Goal: Transaction & Acquisition: Purchase product/service

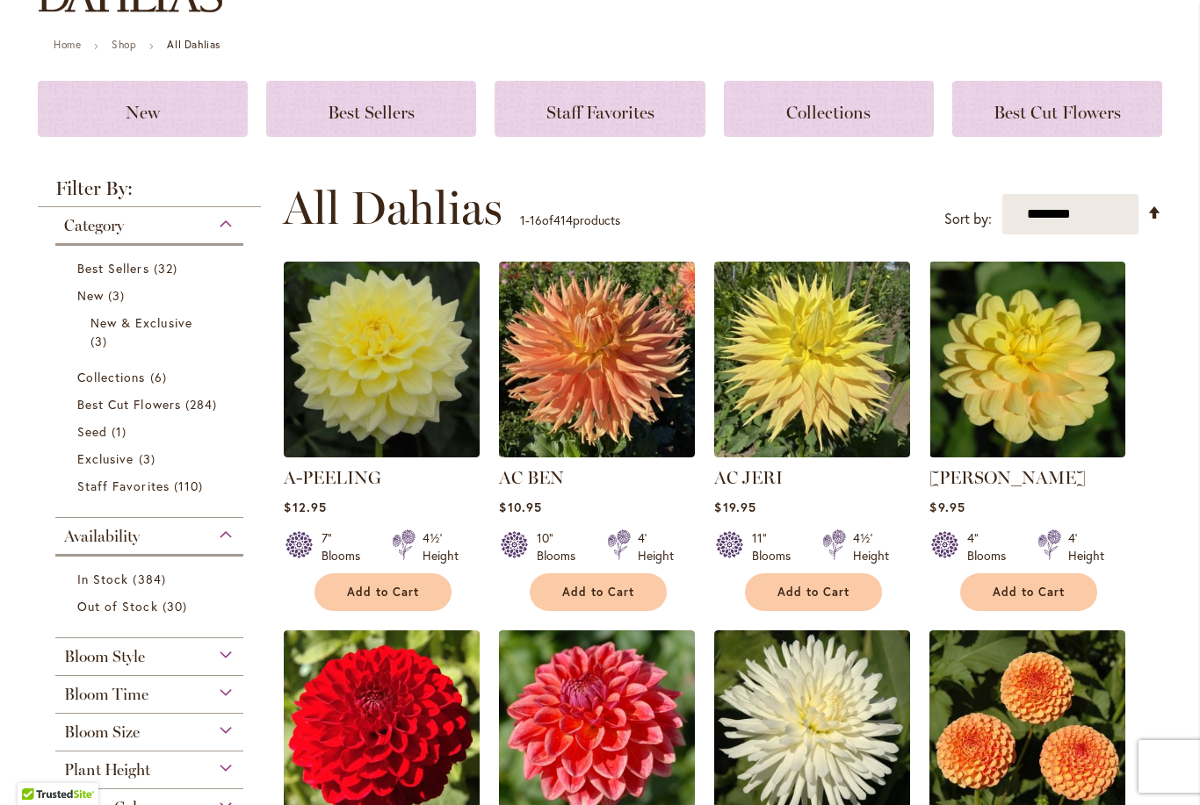
scroll to position [352, 0]
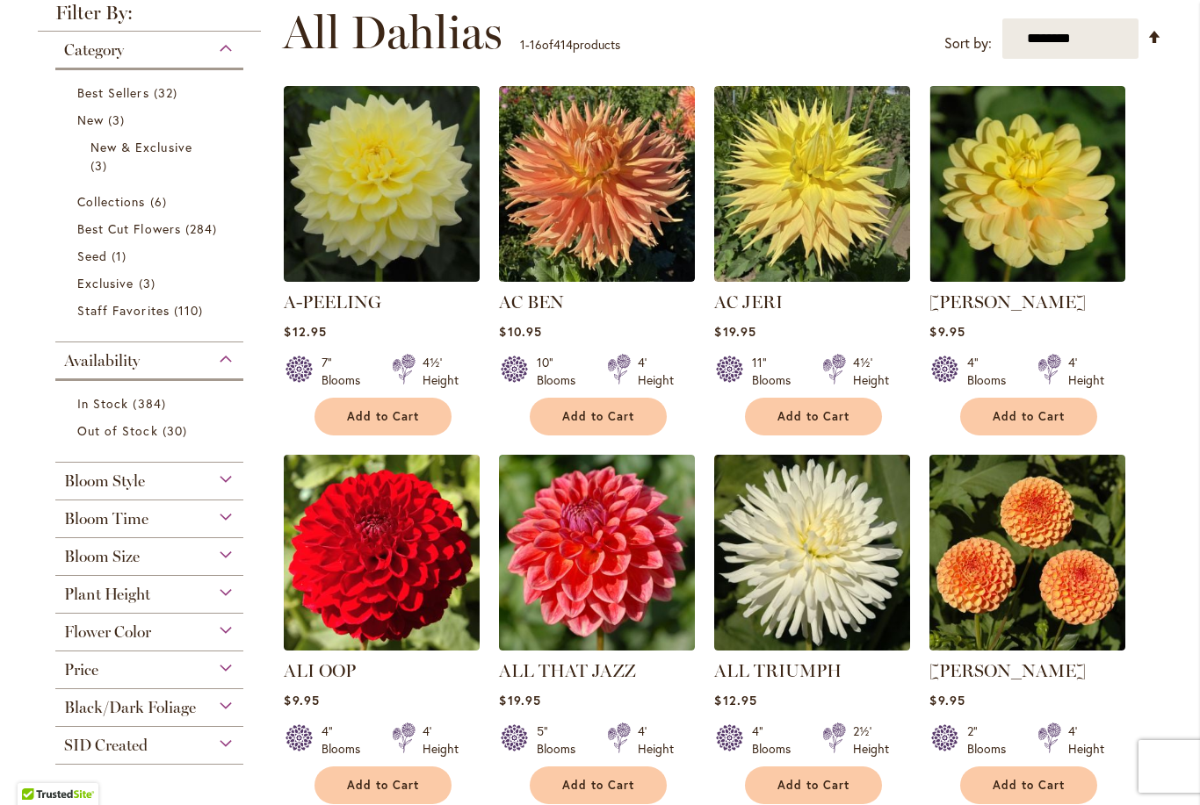
click at [116, 561] on span "Bloom Size" at bounding box center [102, 556] width 76 height 19
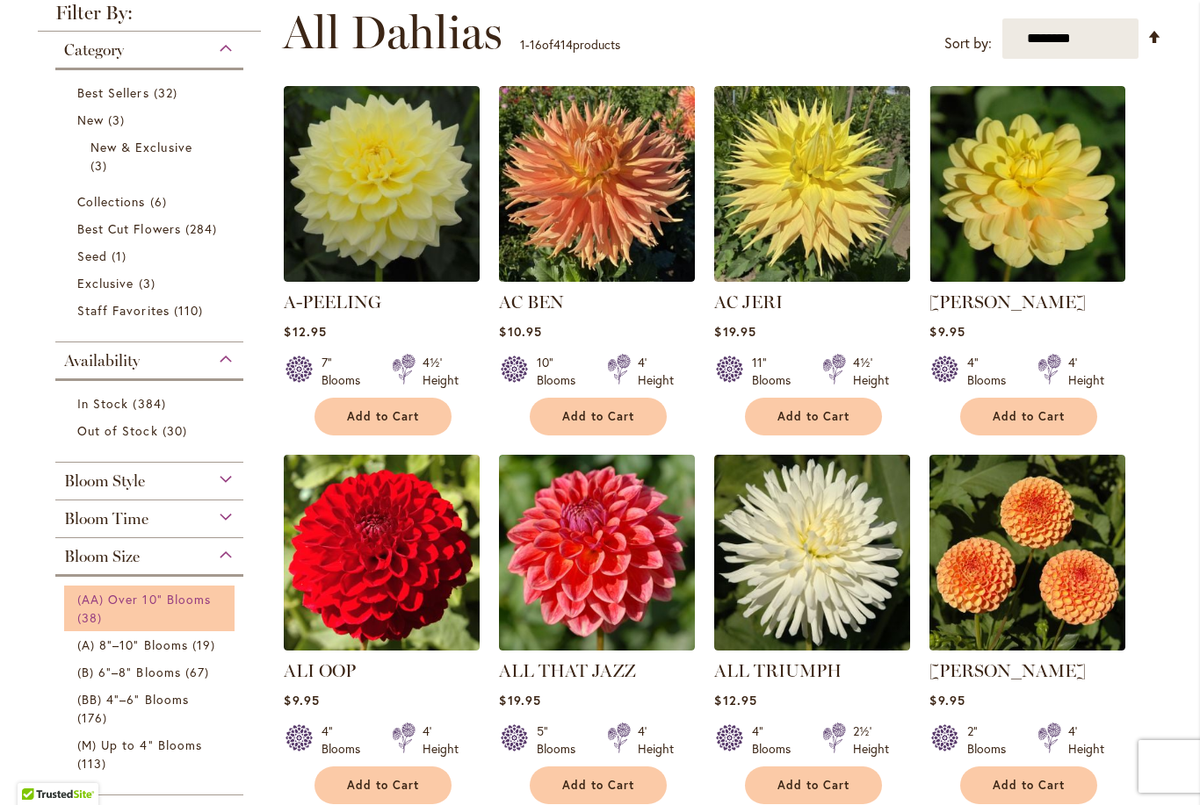
click at [127, 603] on span "(AA) Over 10" Blooms" at bounding box center [143, 599] width 133 height 17
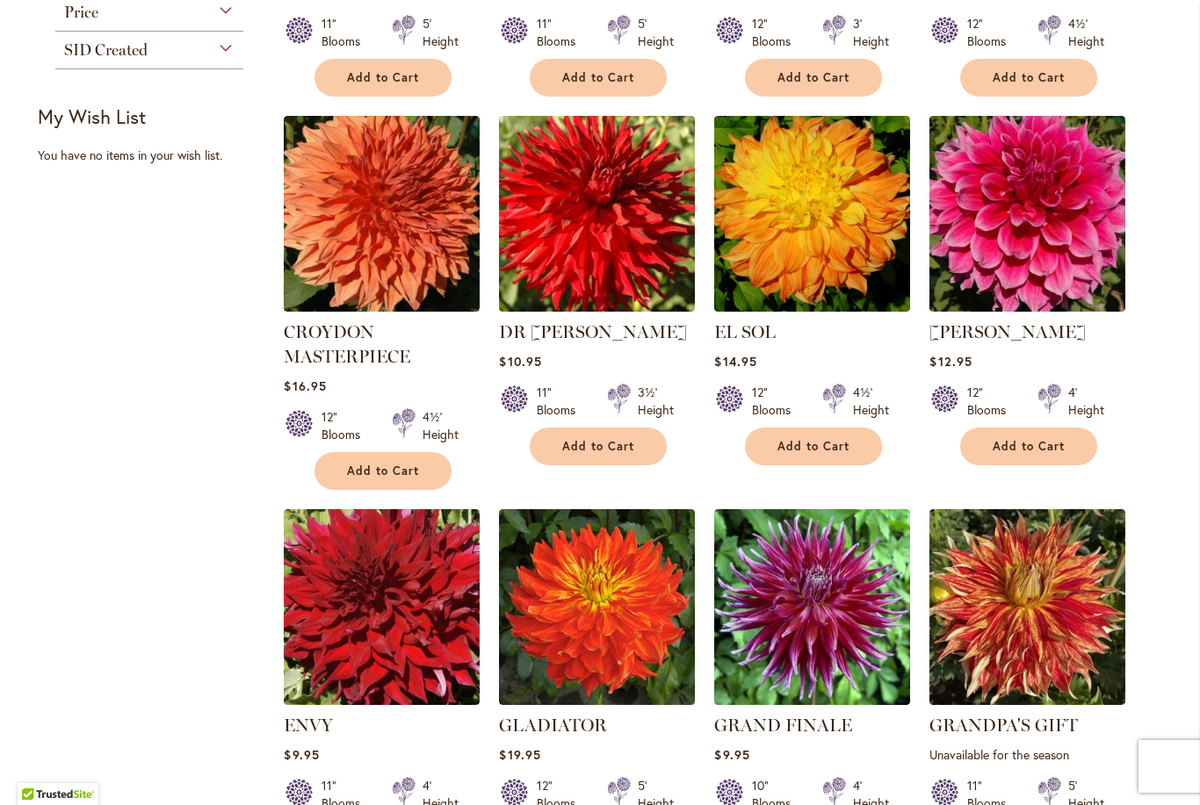
scroll to position [1249, 0]
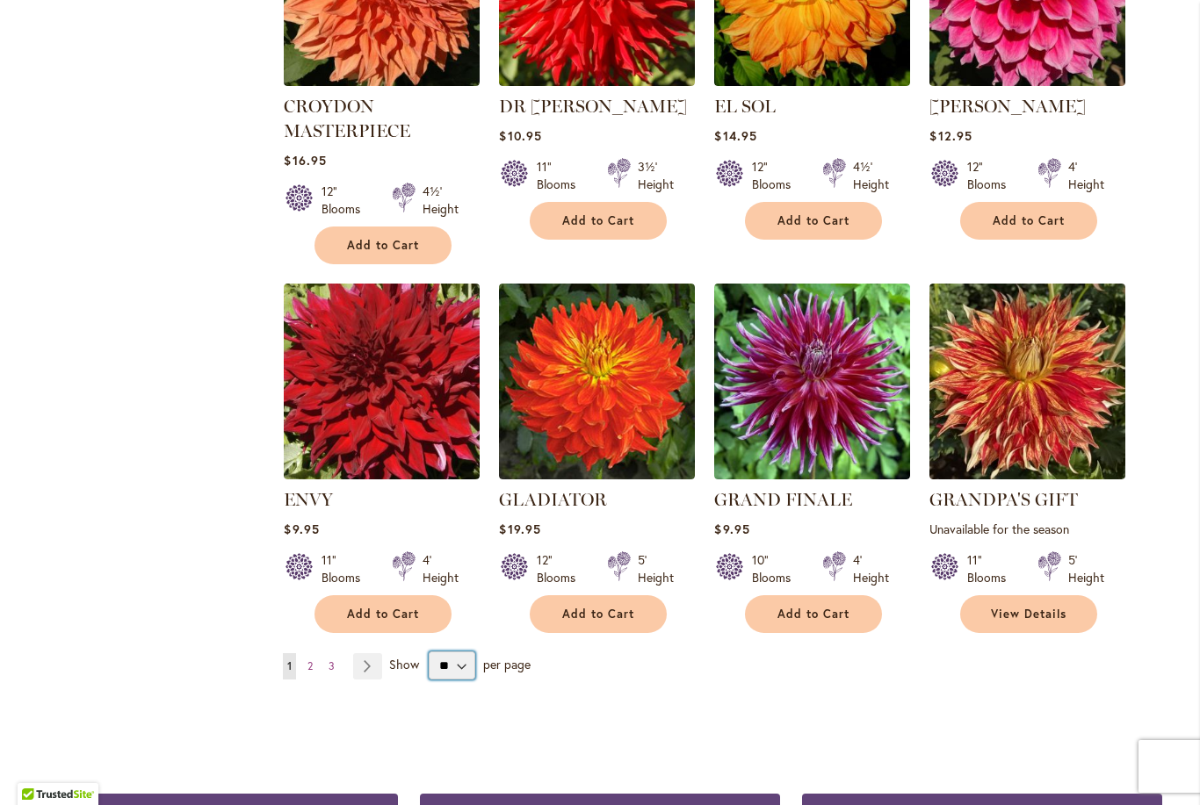
select select "**"
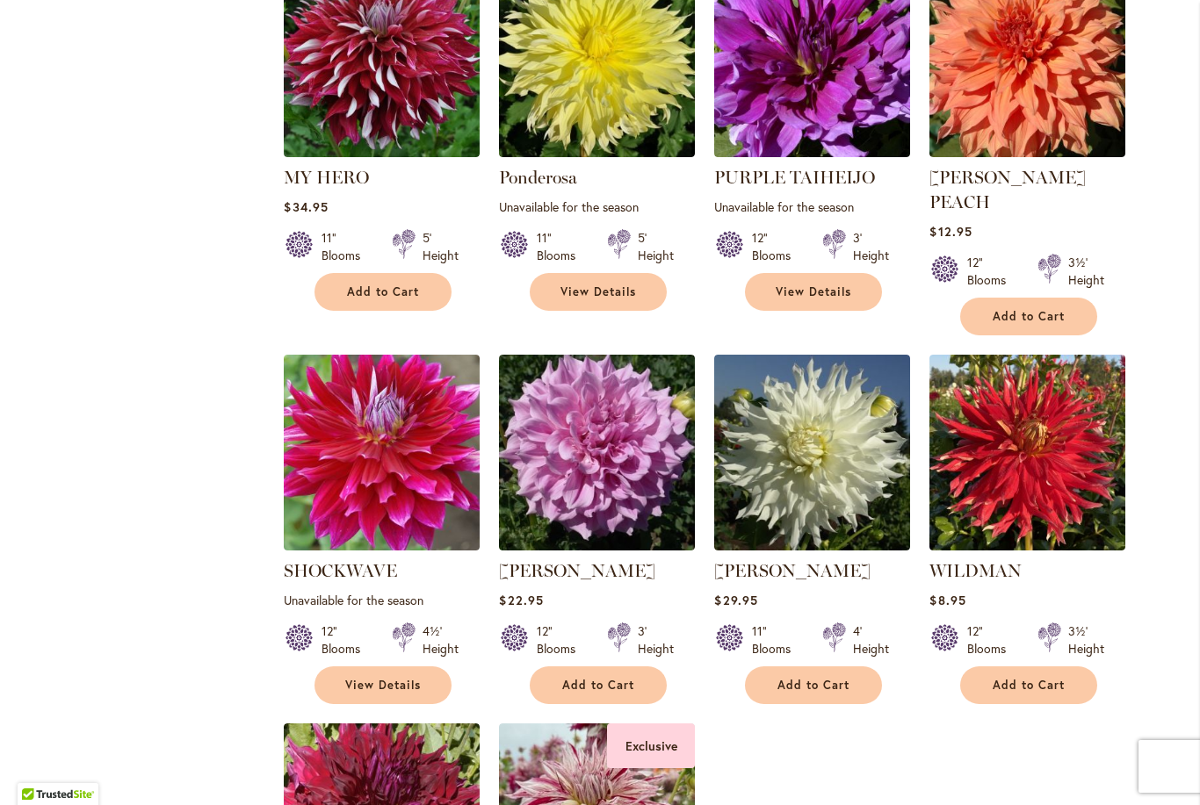
scroll to position [3324, 0]
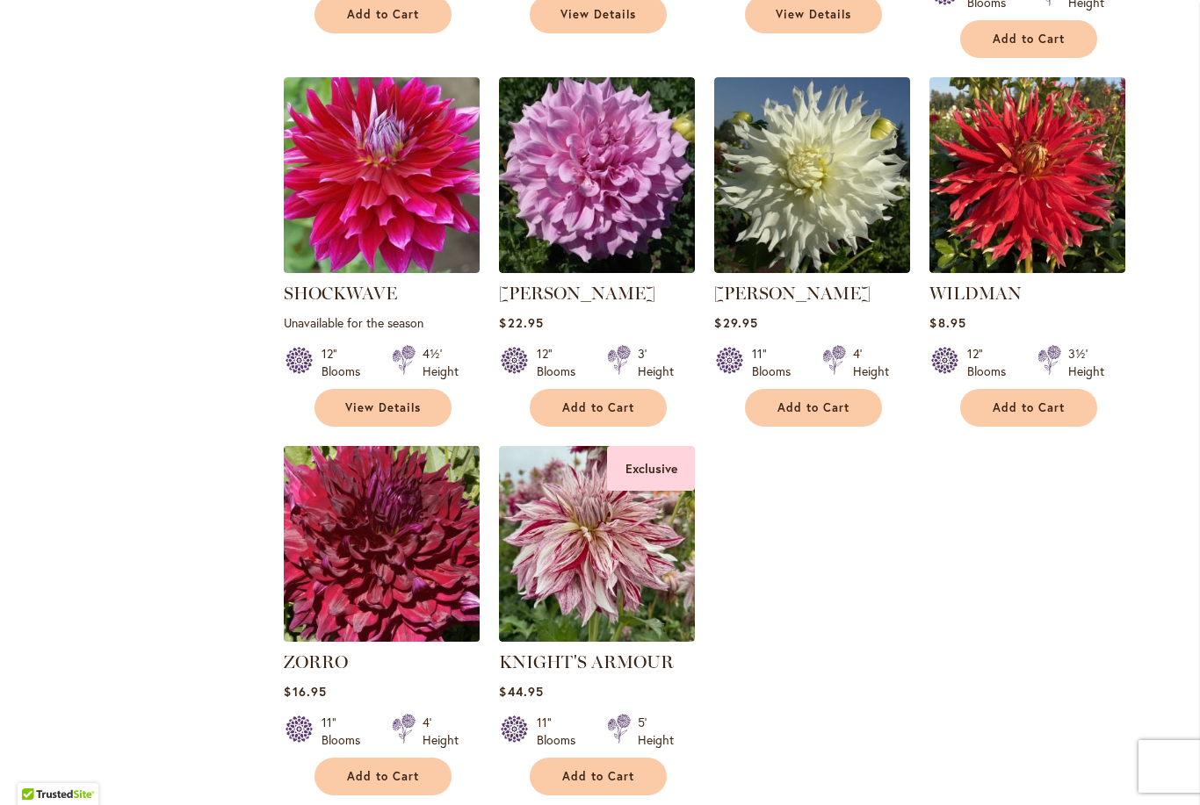
click at [390, 544] on img at bounding box center [382, 544] width 206 height 206
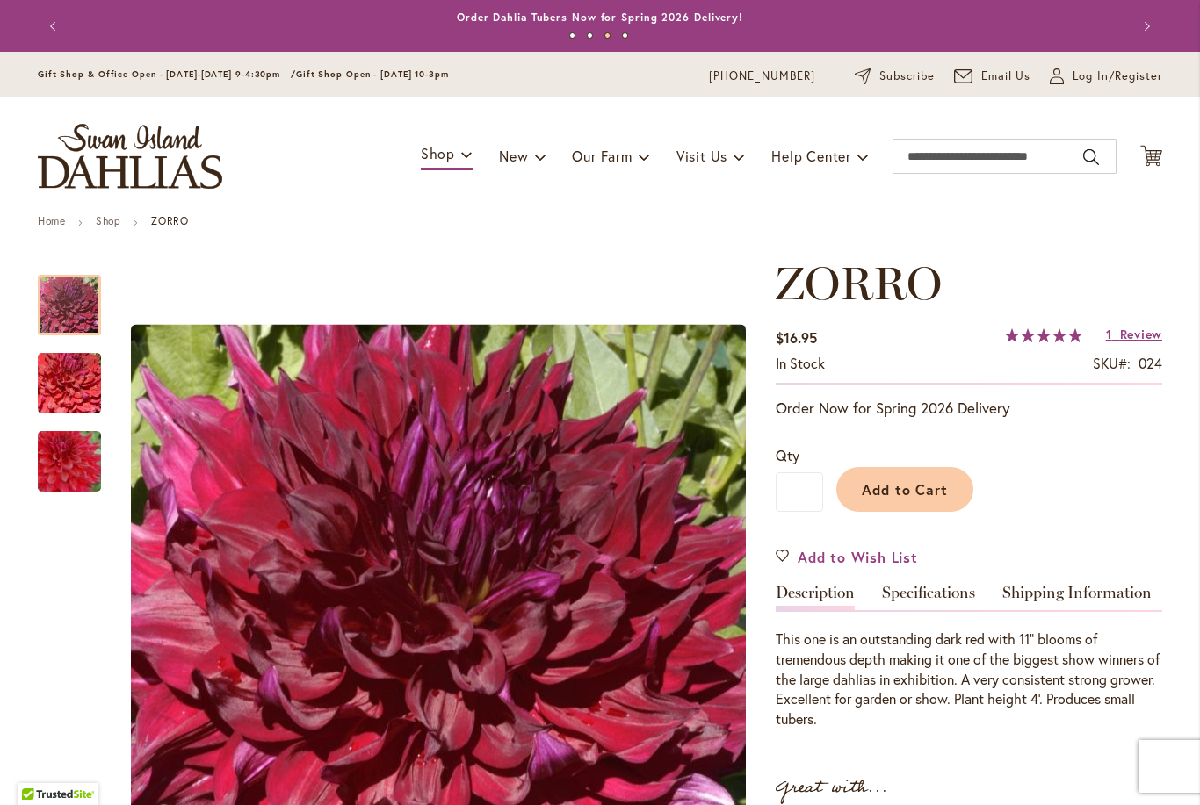
scroll to position [63, 0]
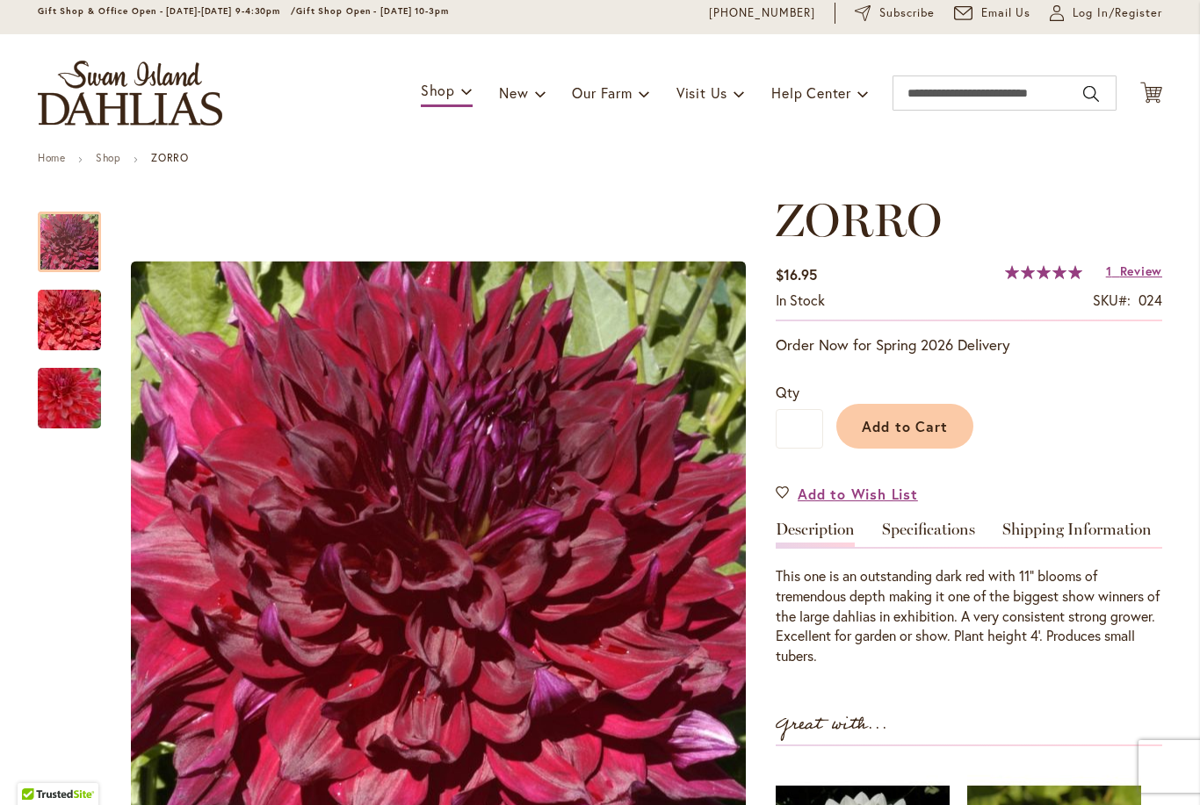
click at [61, 318] on img "Zorro" at bounding box center [69, 320] width 126 height 84
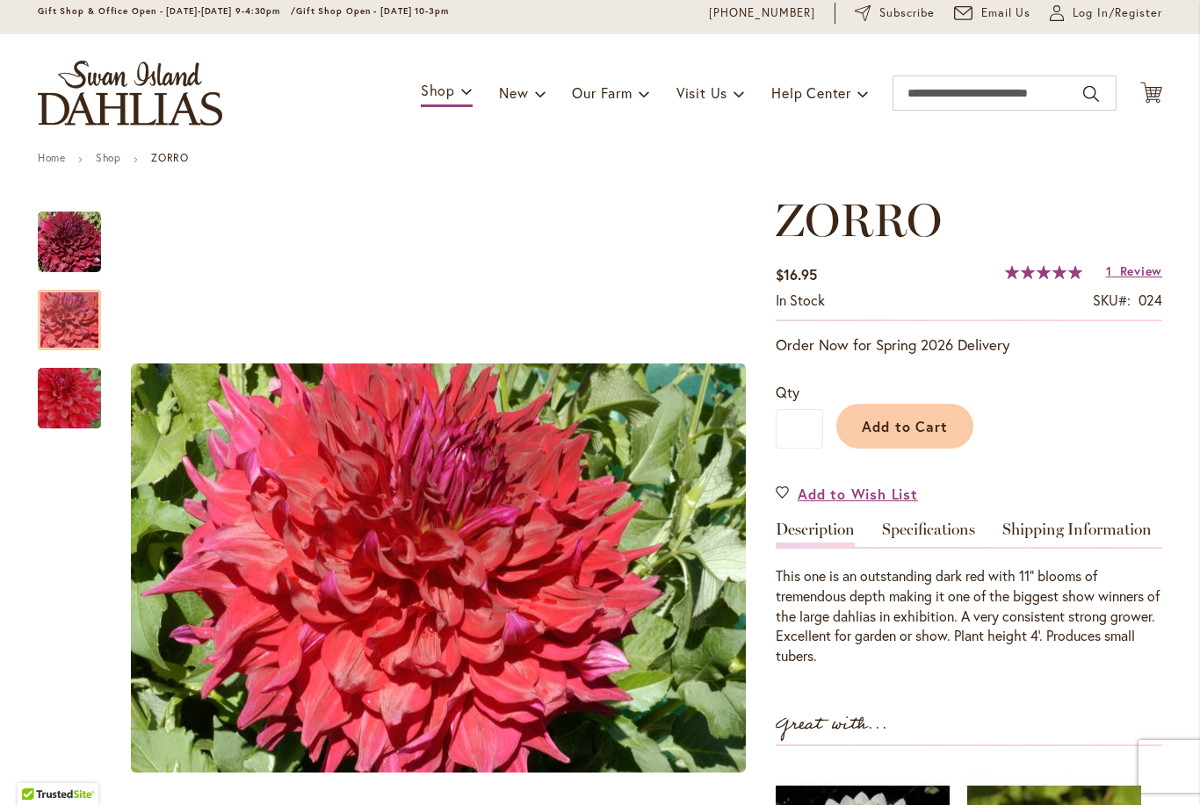
click at [68, 389] on img "Zorro" at bounding box center [69, 399] width 126 height 84
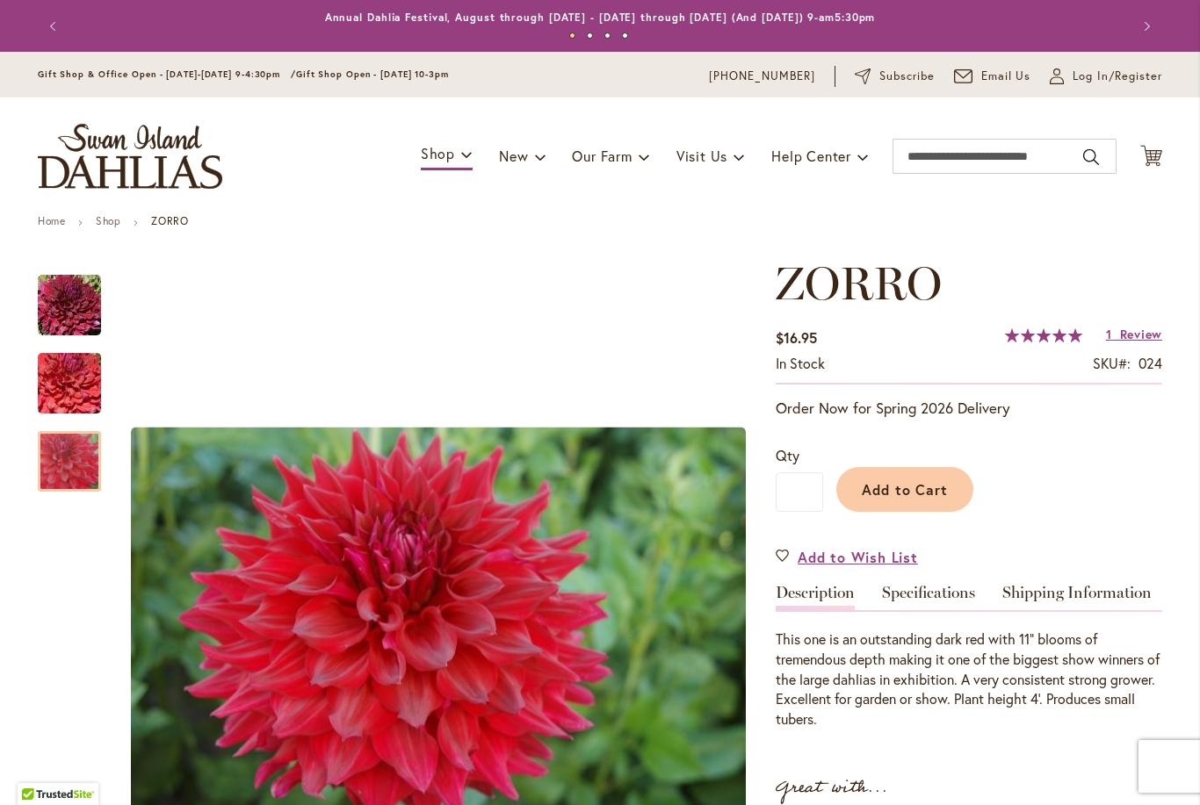
scroll to position [0, 0]
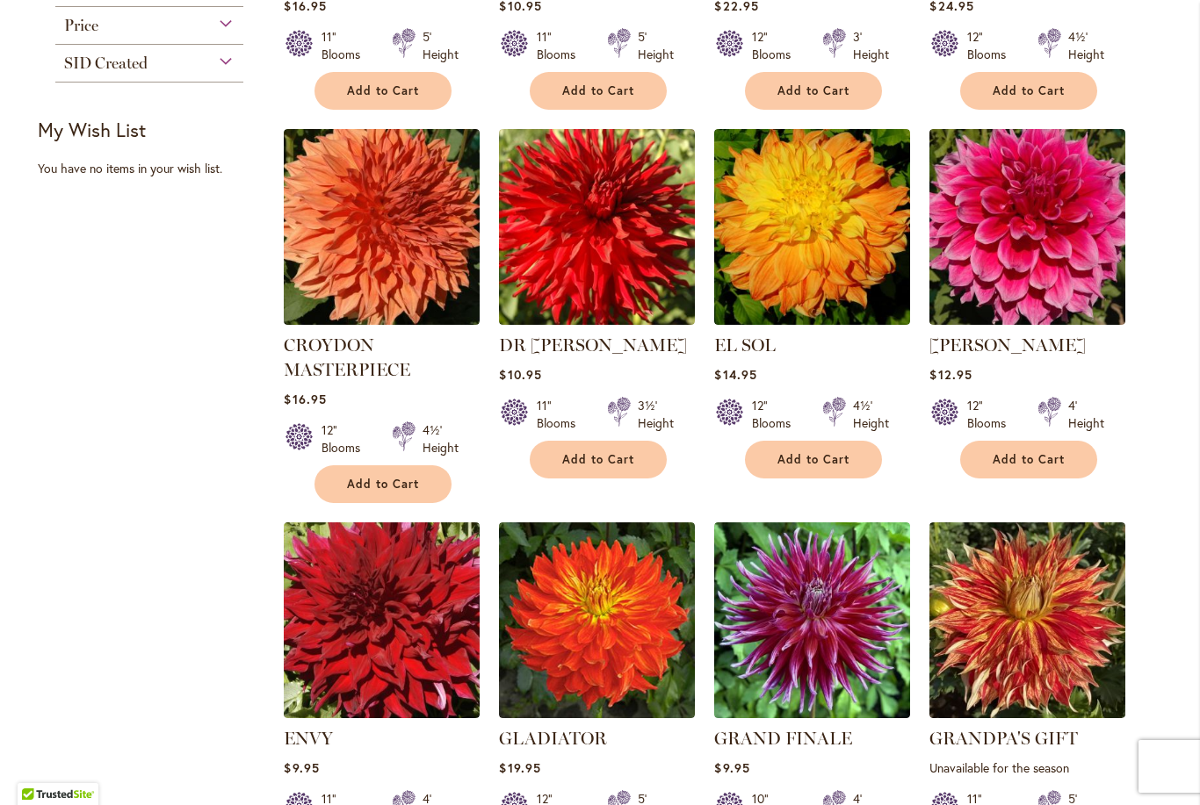
scroll to position [1017, 0]
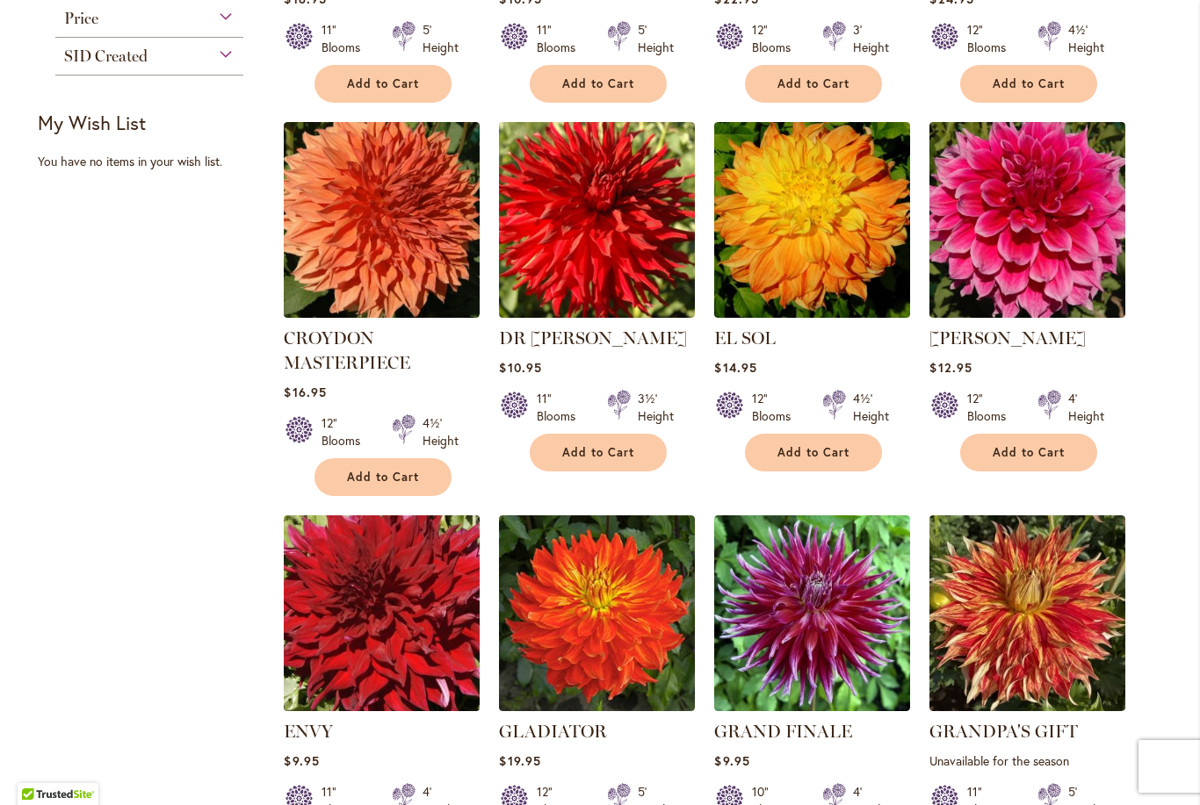
click at [387, 590] on img at bounding box center [382, 613] width 206 height 206
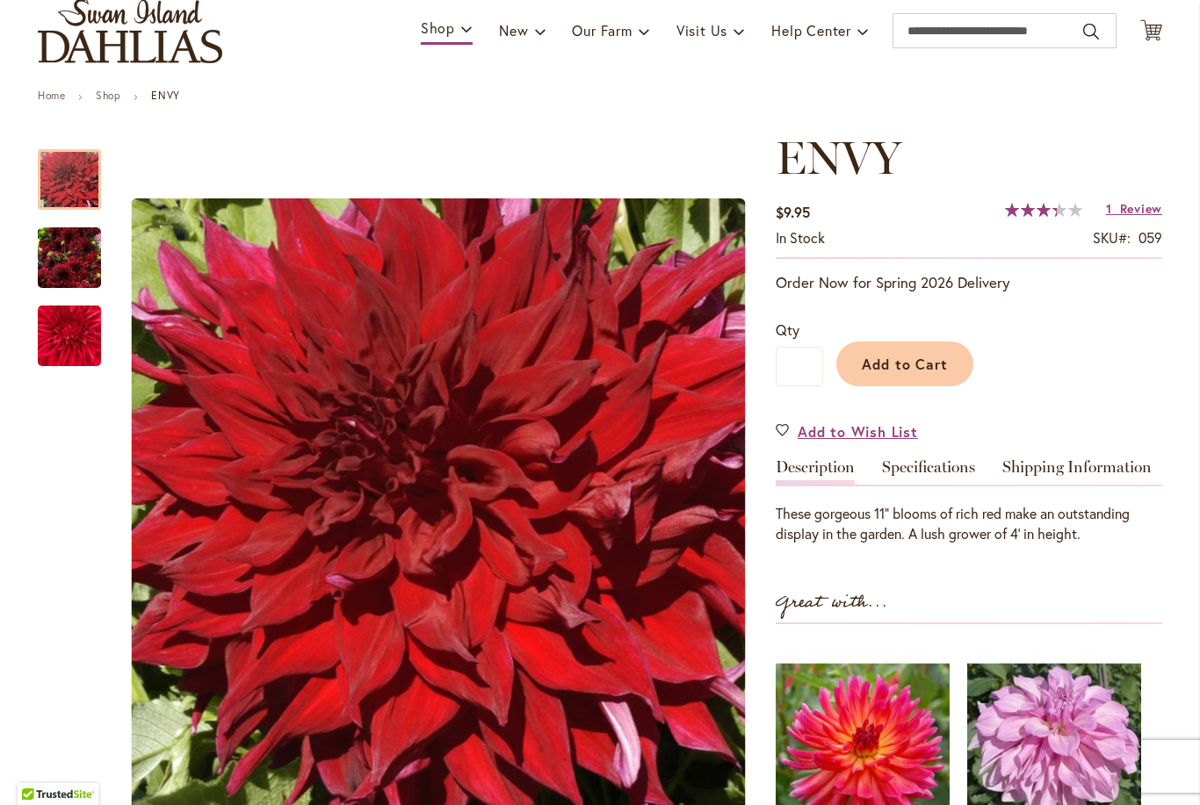
scroll to position [126, 0]
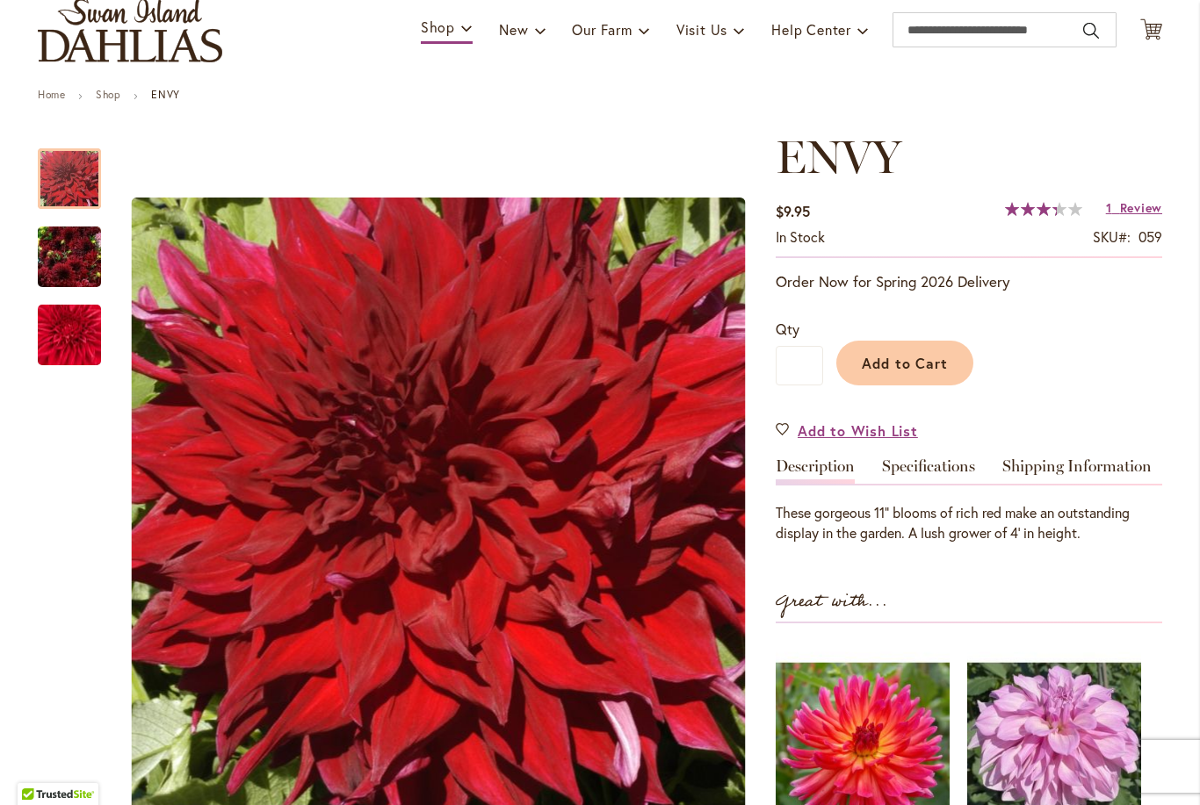
click at [83, 246] on img "Envy" at bounding box center [69, 257] width 63 height 84
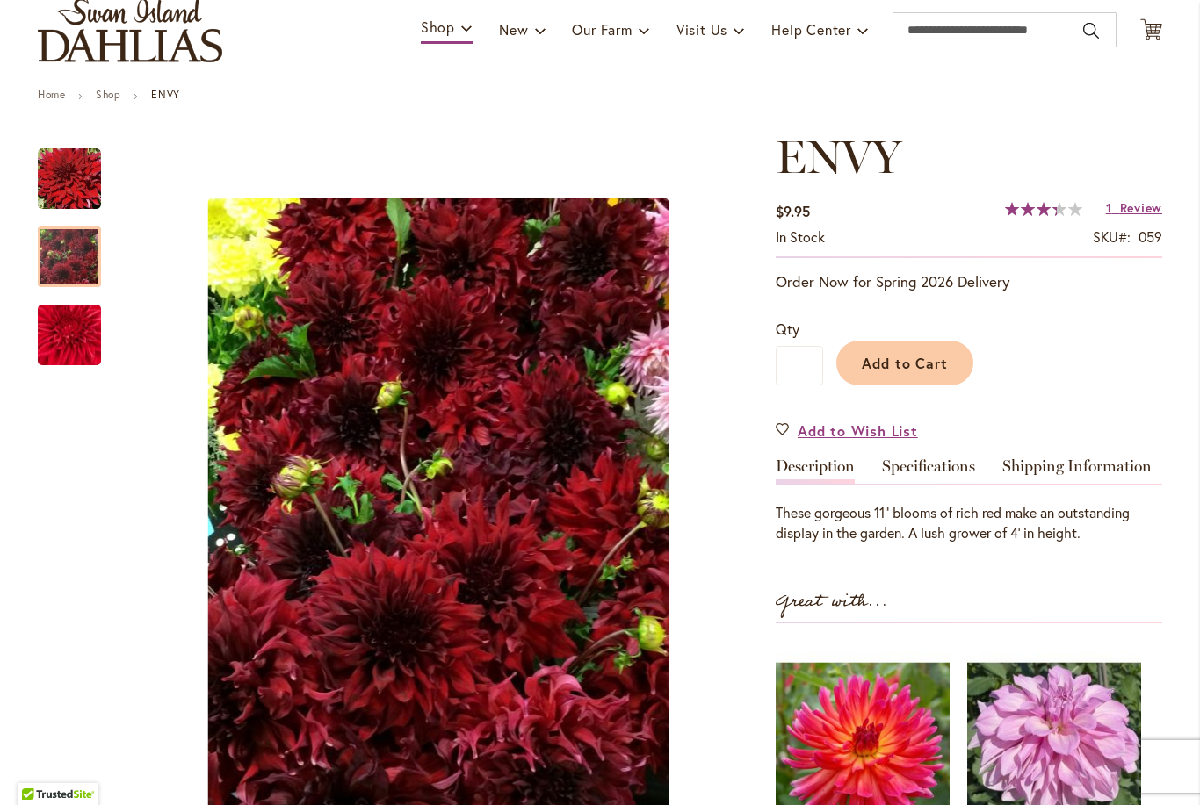
click at [81, 334] on img "Envy" at bounding box center [69, 335] width 126 height 106
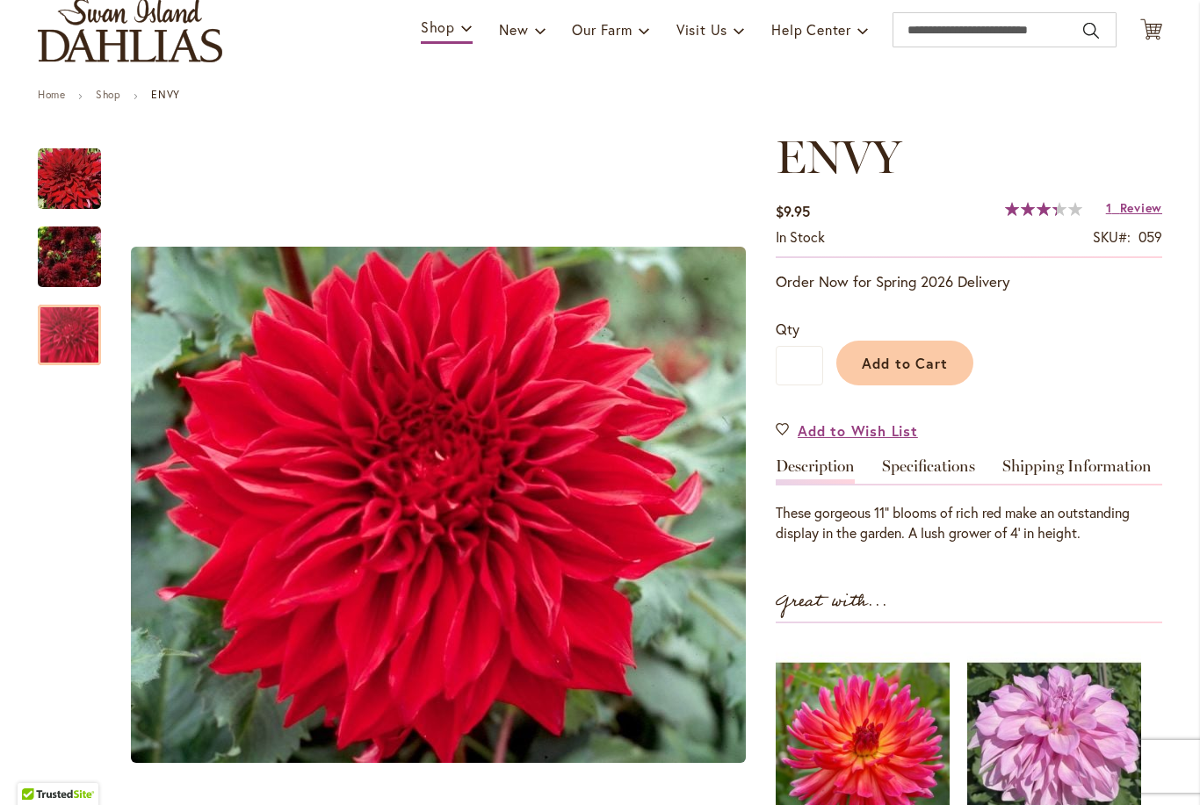
click at [55, 256] on img "Envy" at bounding box center [69, 257] width 63 height 84
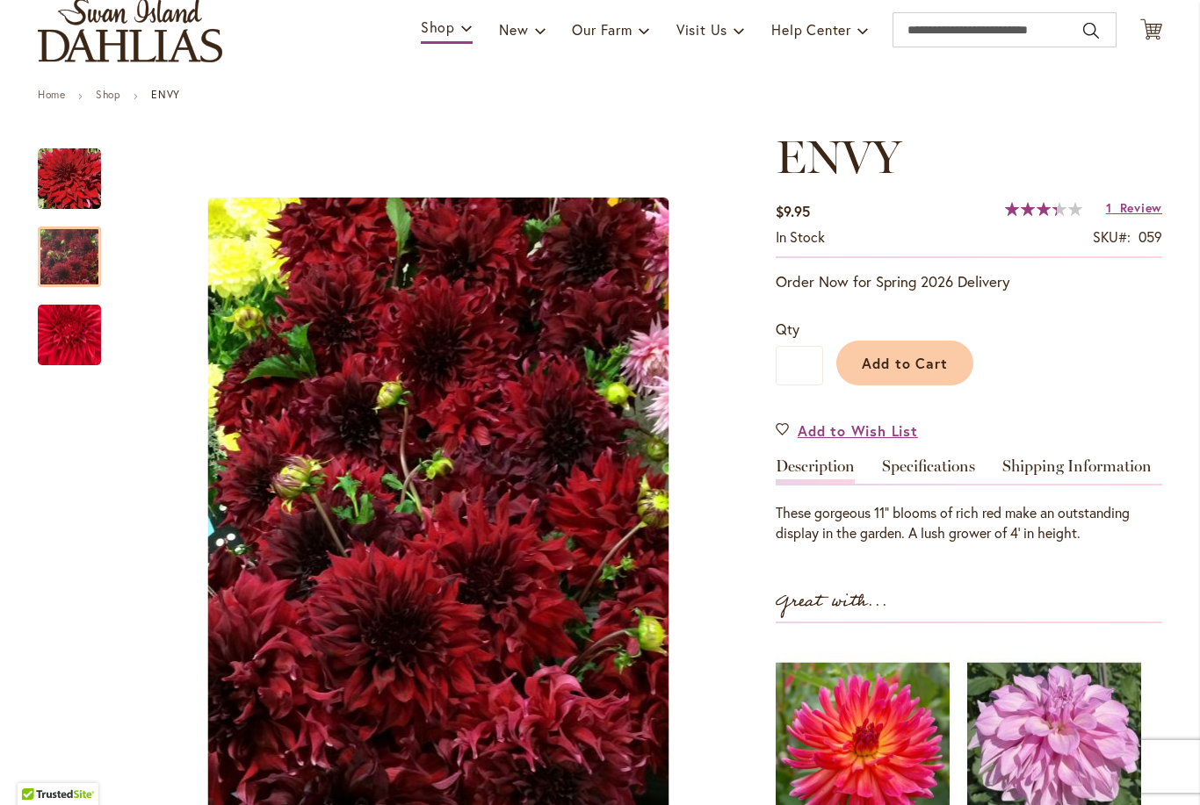
click at [51, 181] on img "Envy" at bounding box center [69, 179] width 63 height 63
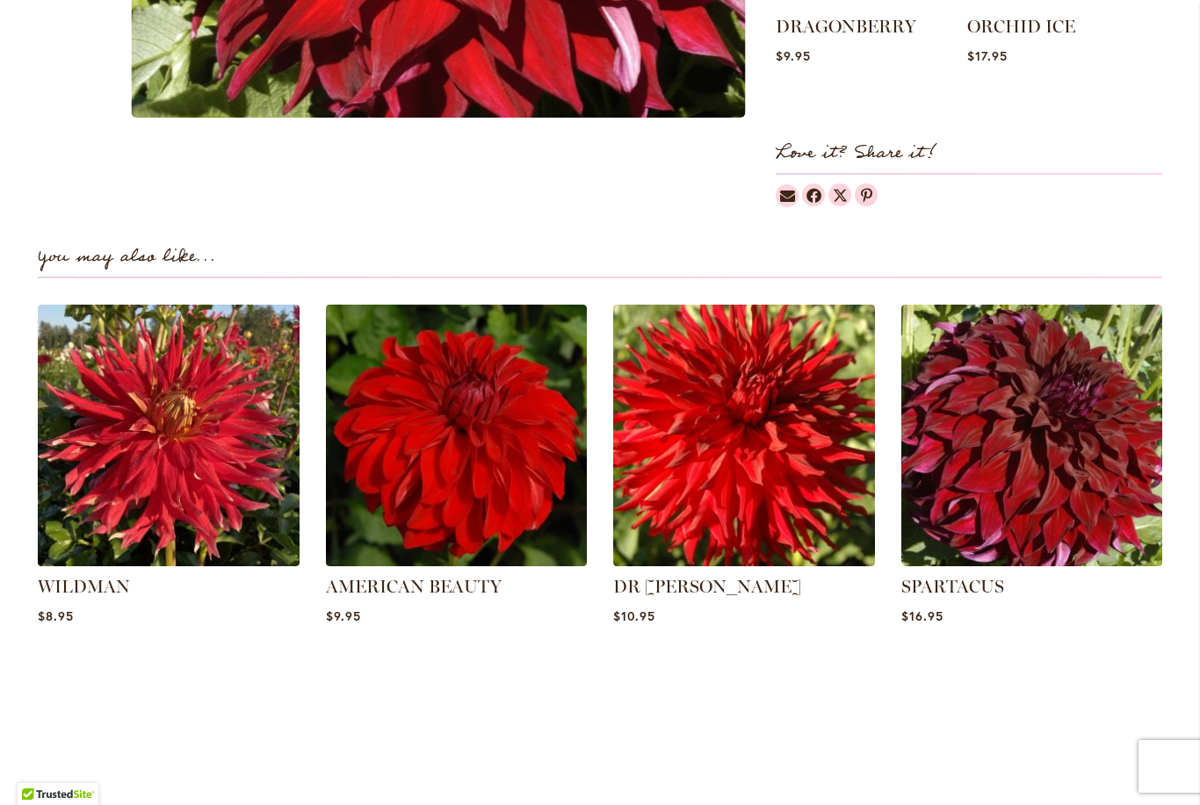
scroll to position [998, 0]
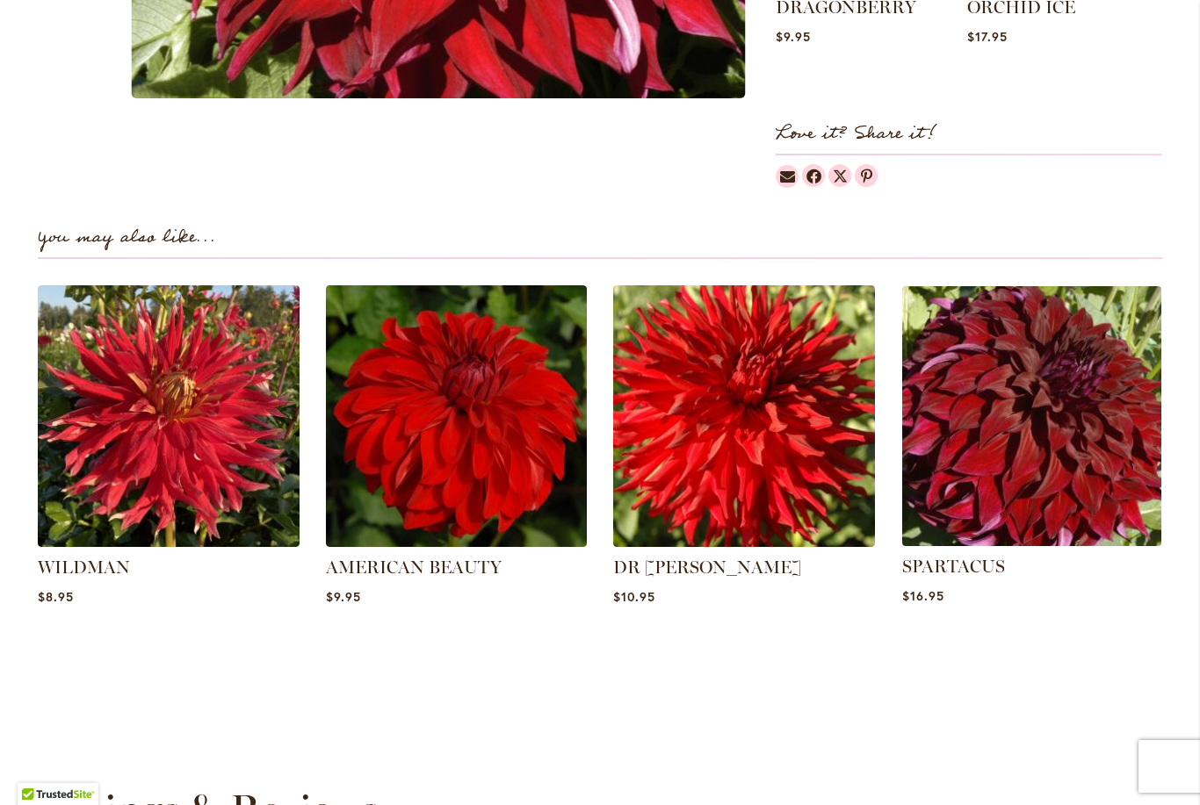
click at [1075, 451] on img at bounding box center [1031, 416] width 272 height 272
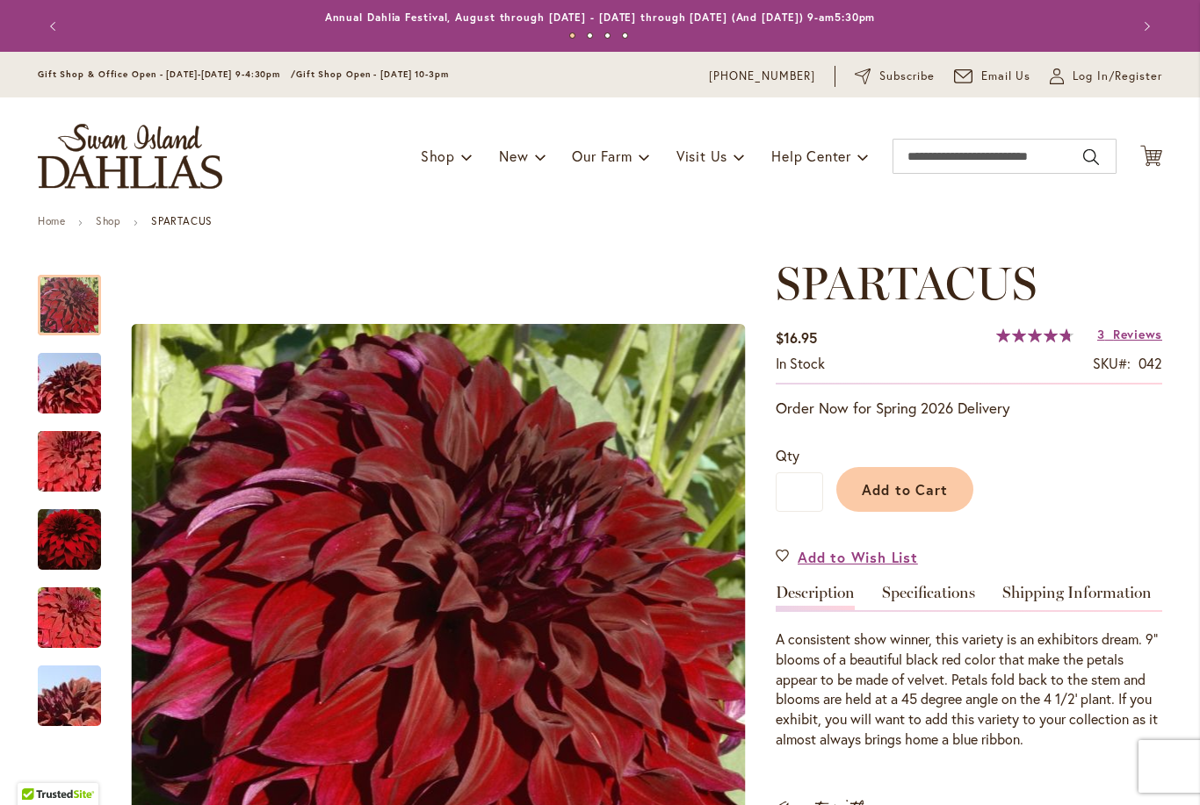
click at [63, 387] on img "Spartacus" at bounding box center [69, 384] width 126 height 84
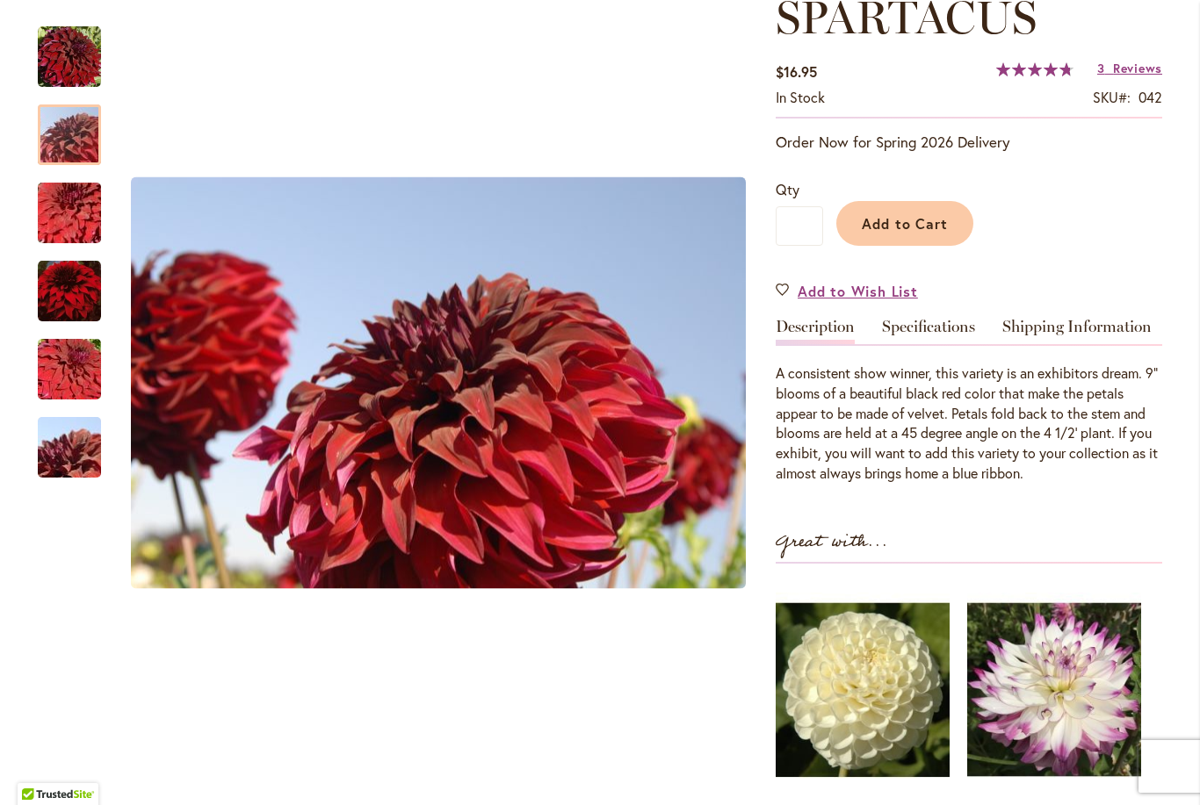
scroll to position [265, 0]
click at [72, 220] on img "Spartacus" at bounding box center [69, 213] width 126 height 84
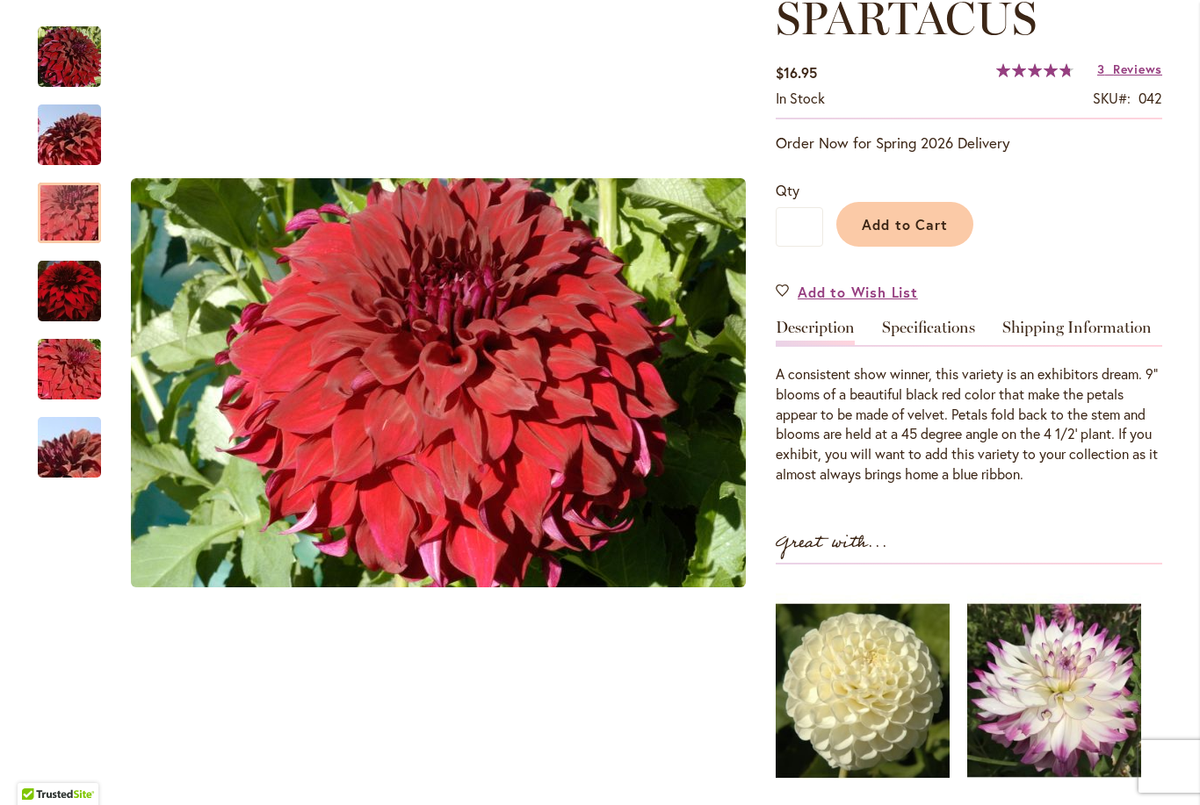
click at [76, 293] on img "Spartacus" at bounding box center [69, 291] width 63 height 64
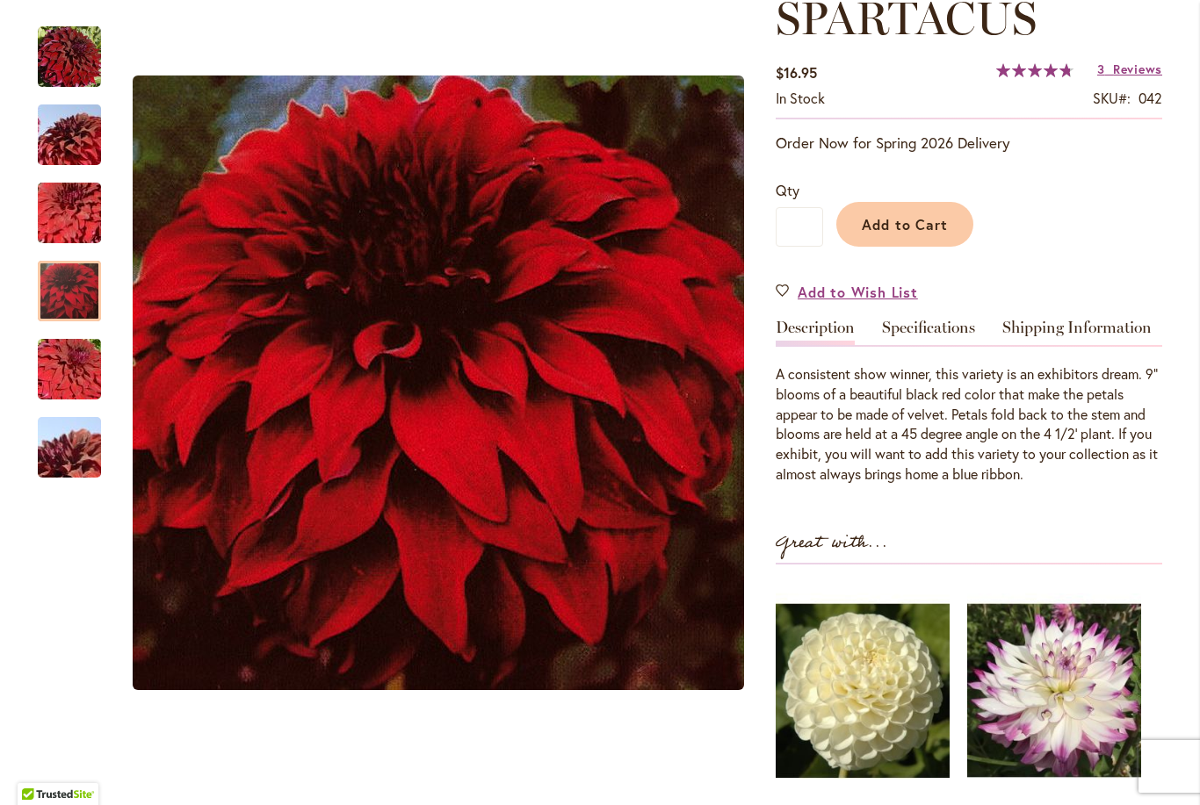
click at [85, 371] on img "Spartacus" at bounding box center [69, 370] width 126 height 84
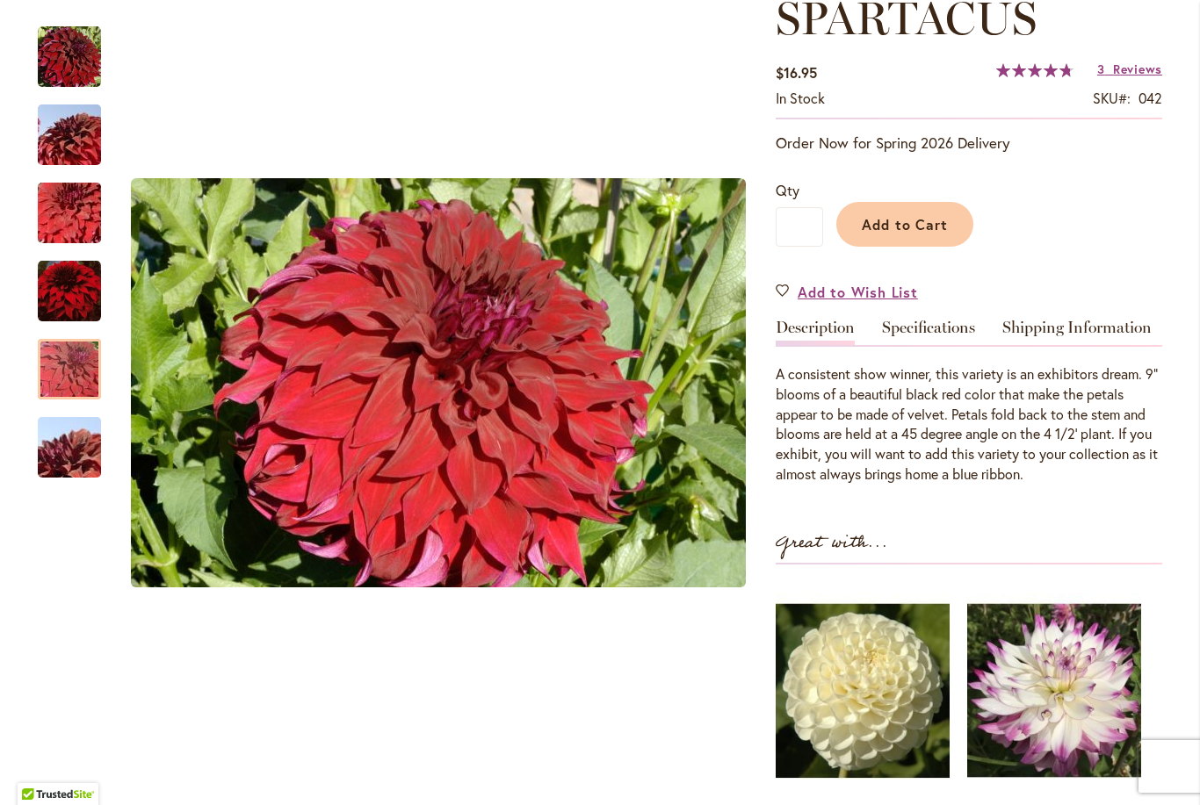
click at [79, 462] on img "Spartacus" at bounding box center [69, 448] width 126 height 84
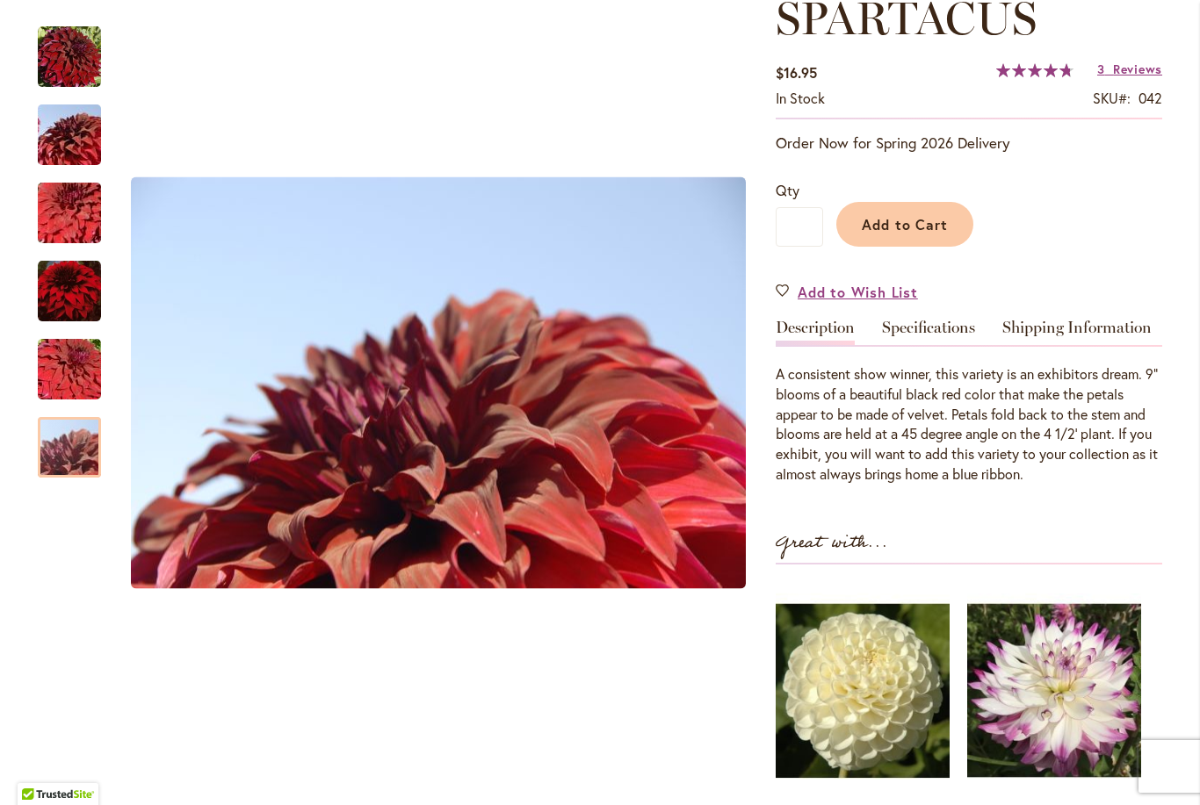
click at [61, 68] on img "Spartacus" at bounding box center [69, 56] width 63 height 63
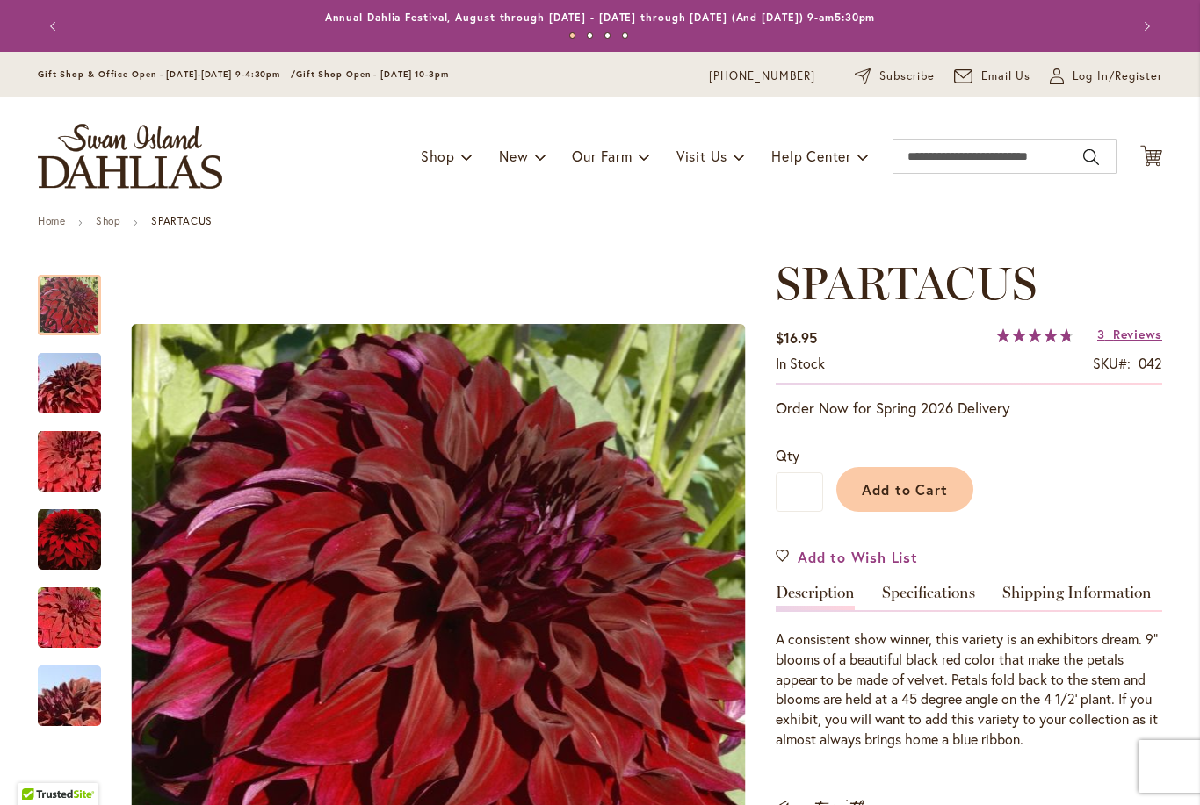
scroll to position [0, 0]
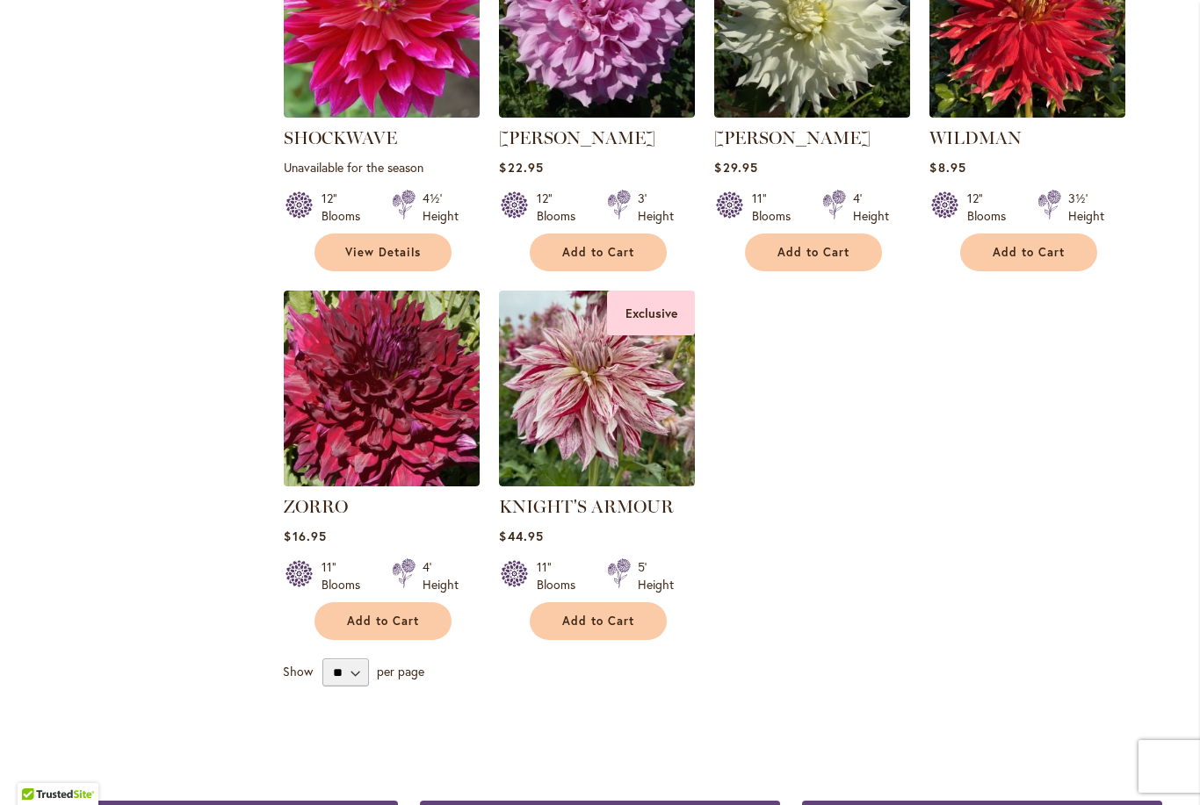
scroll to position [3532, 0]
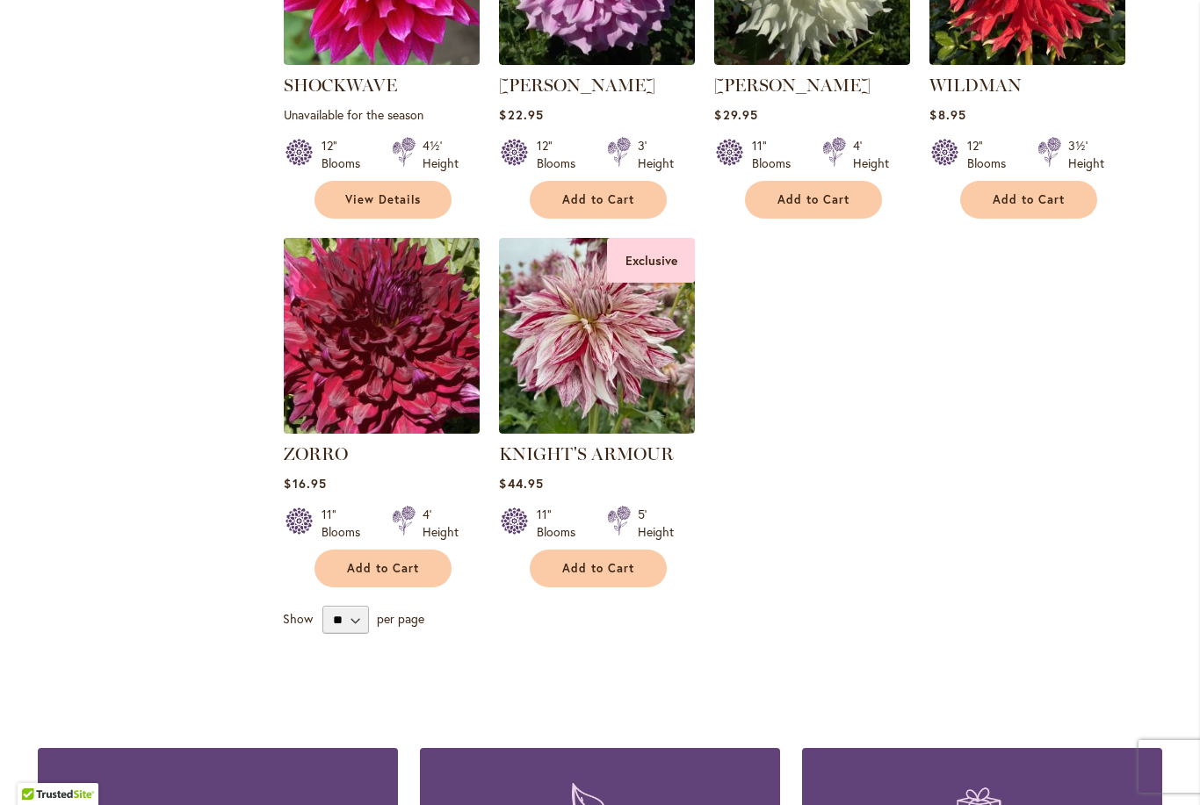
click at [425, 315] on img at bounding box center [382, 336] width 206 height 206
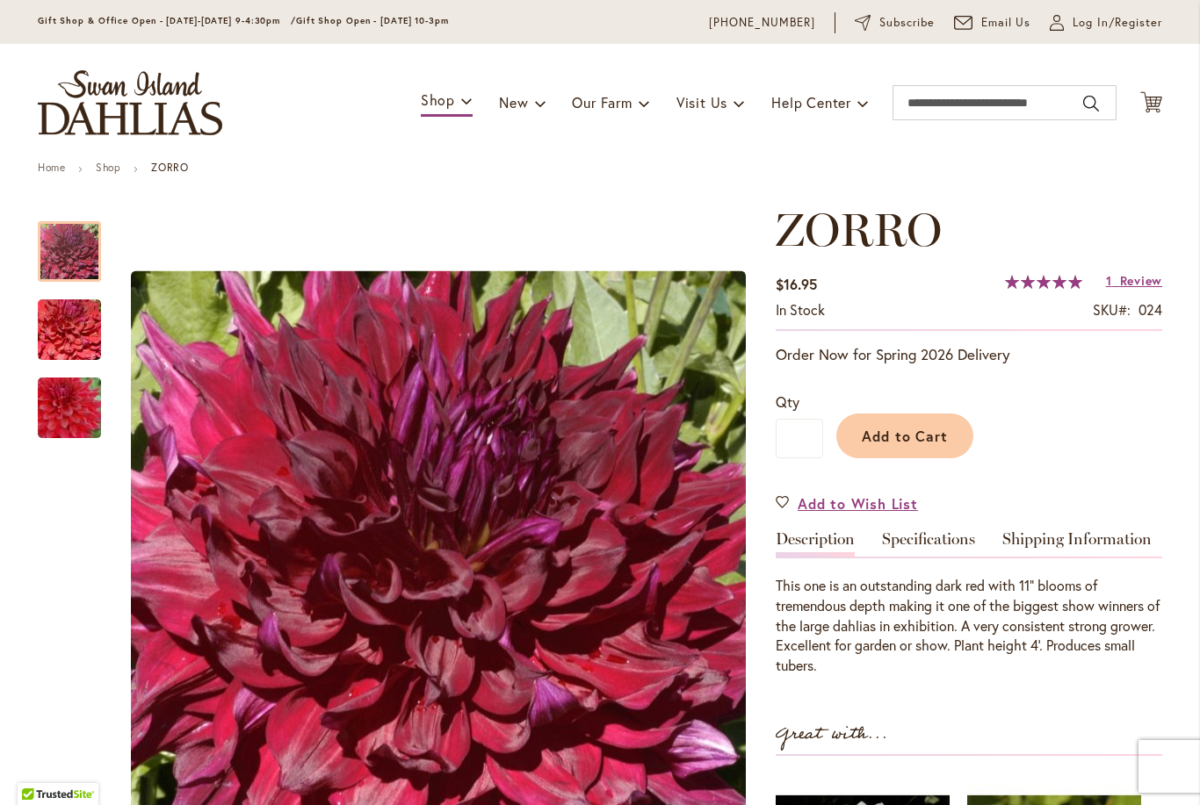
scroll to position [53, 0]
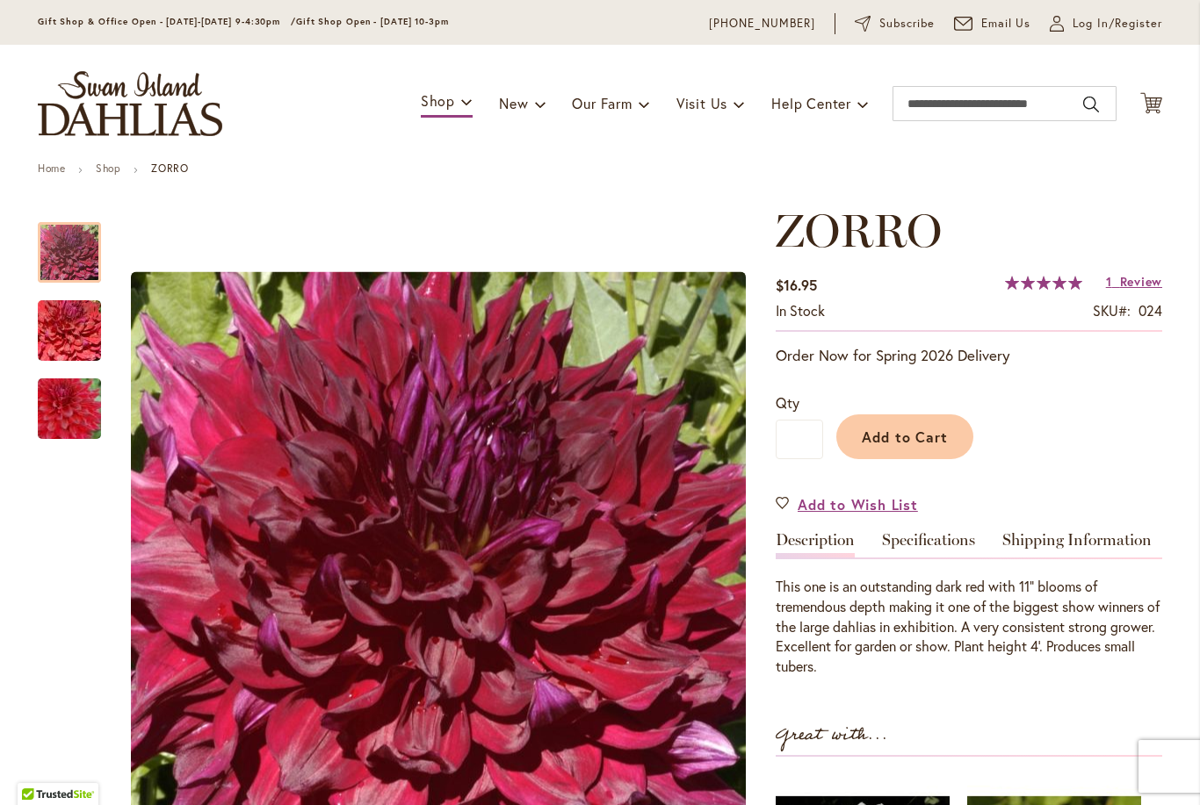
click at [61, 324] on img "Zorro" at bounding box center [69, 331] width 126 height 84
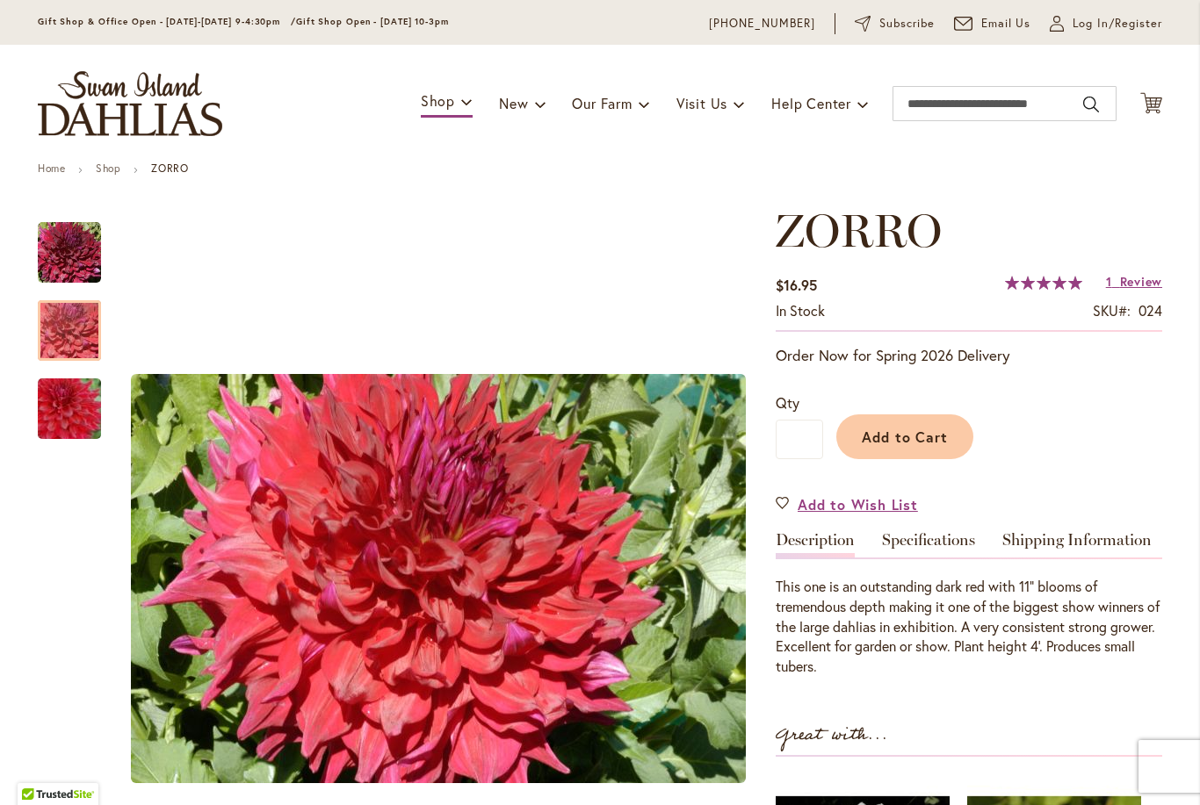
click at [59, 402] on img "Zorro" at bounding box center [69, 409] width 126 height 84
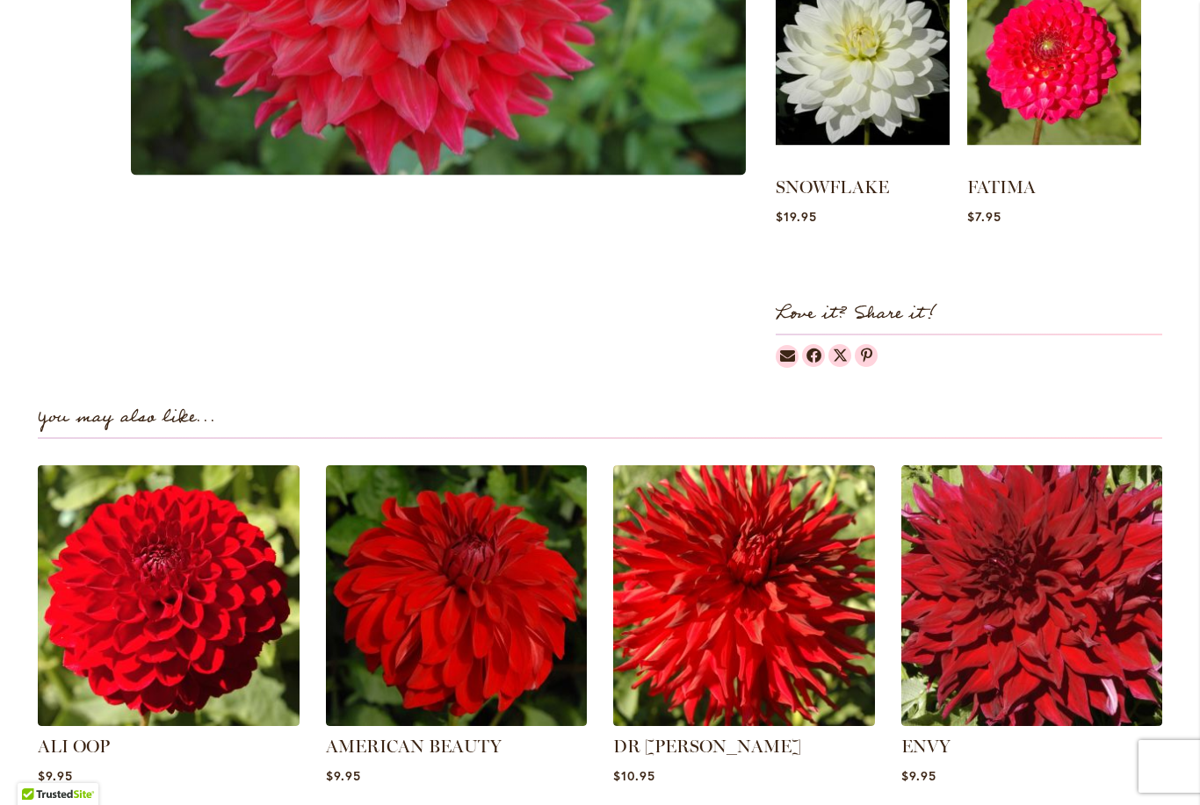
scroll to position [998, 0]
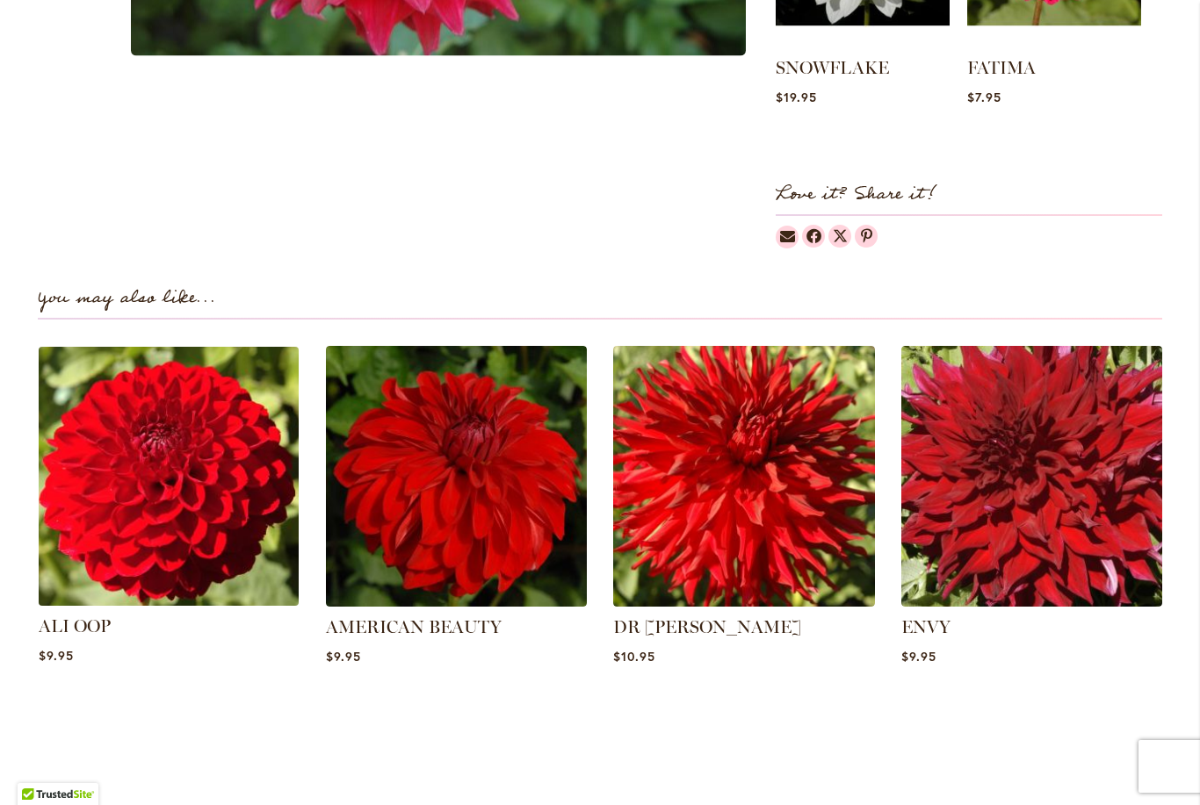
click at [116, 529] on img at bounding box center [168, 476] width 272 height 272
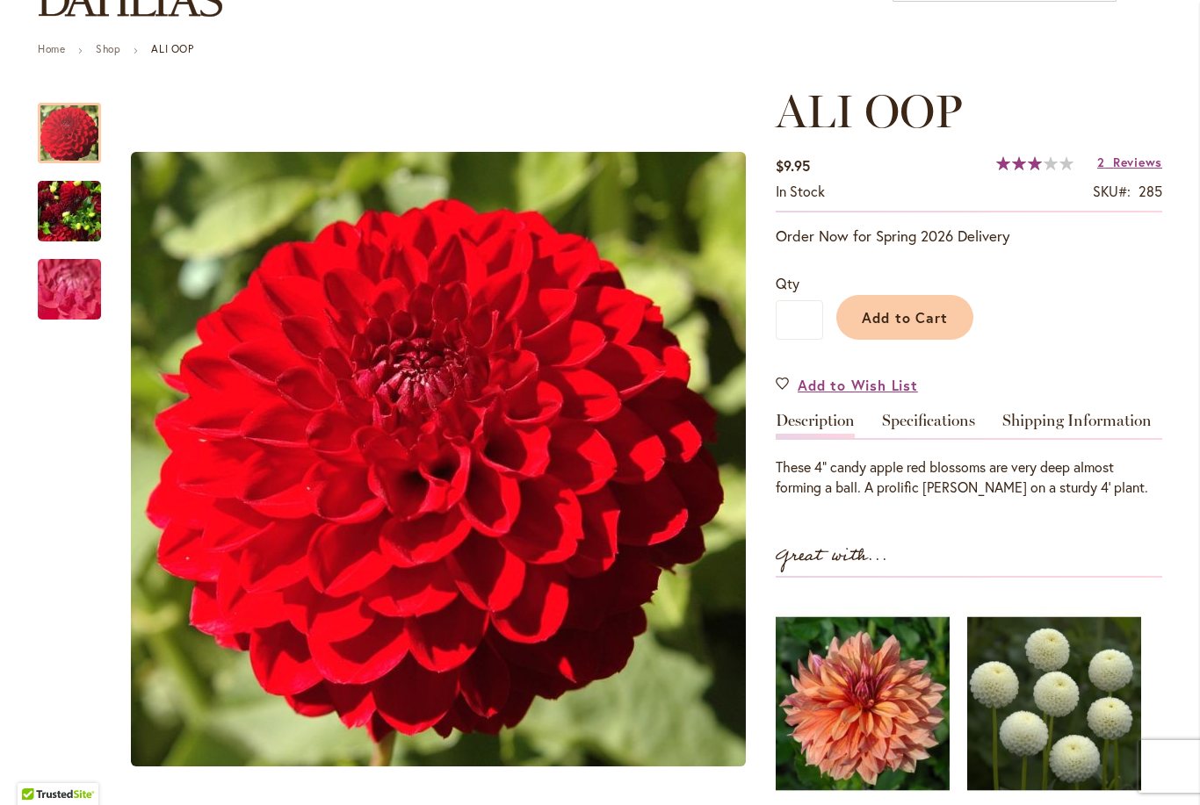
scroll to position [183, 0]
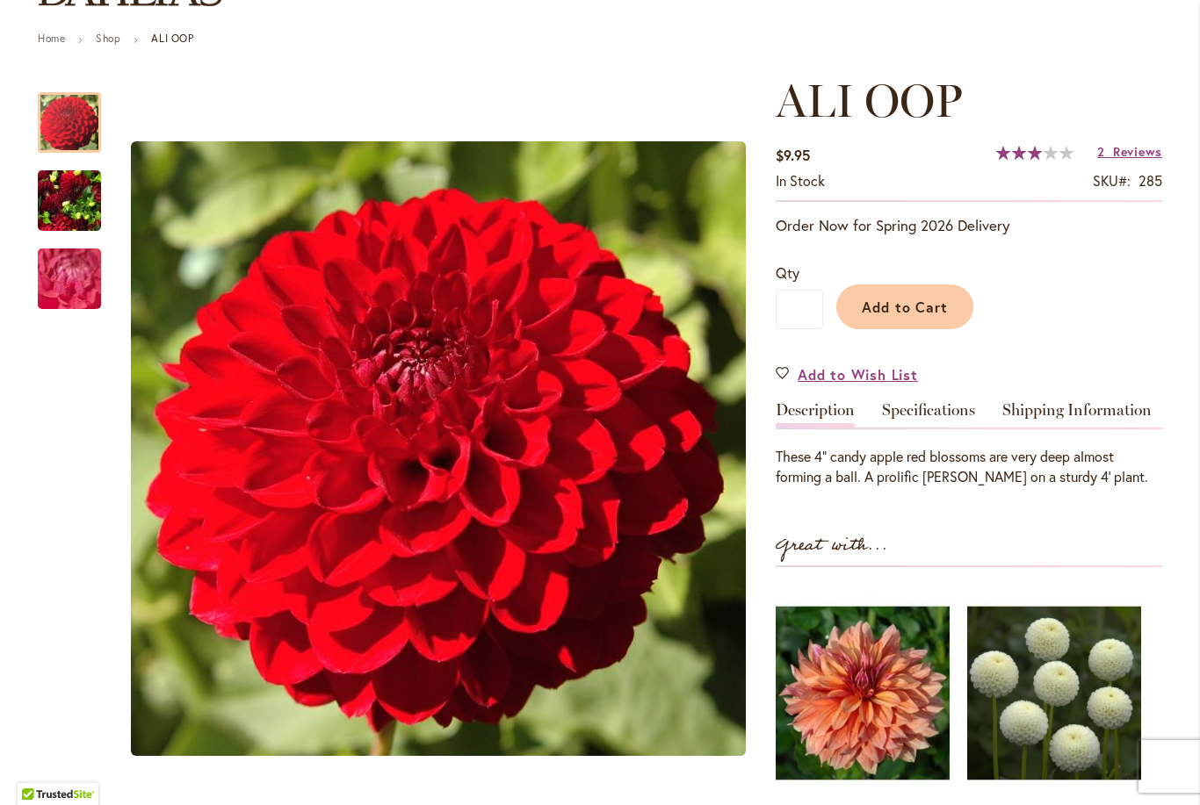
click at [79, 189] on img "ALI OOP" at bounding box center [69, 201] width 63 height 84
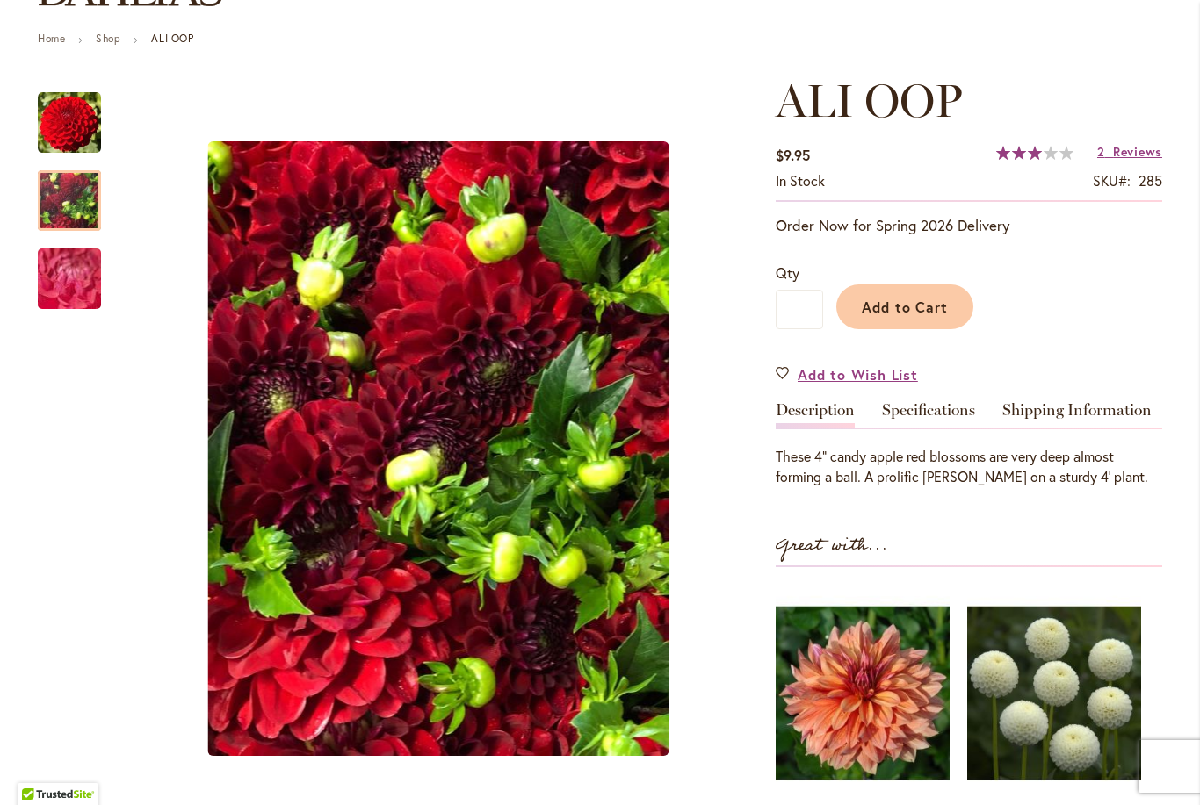
click at [78, 280] on img "ALI OOP" at bounding box center [69, 279] width 126 height 95
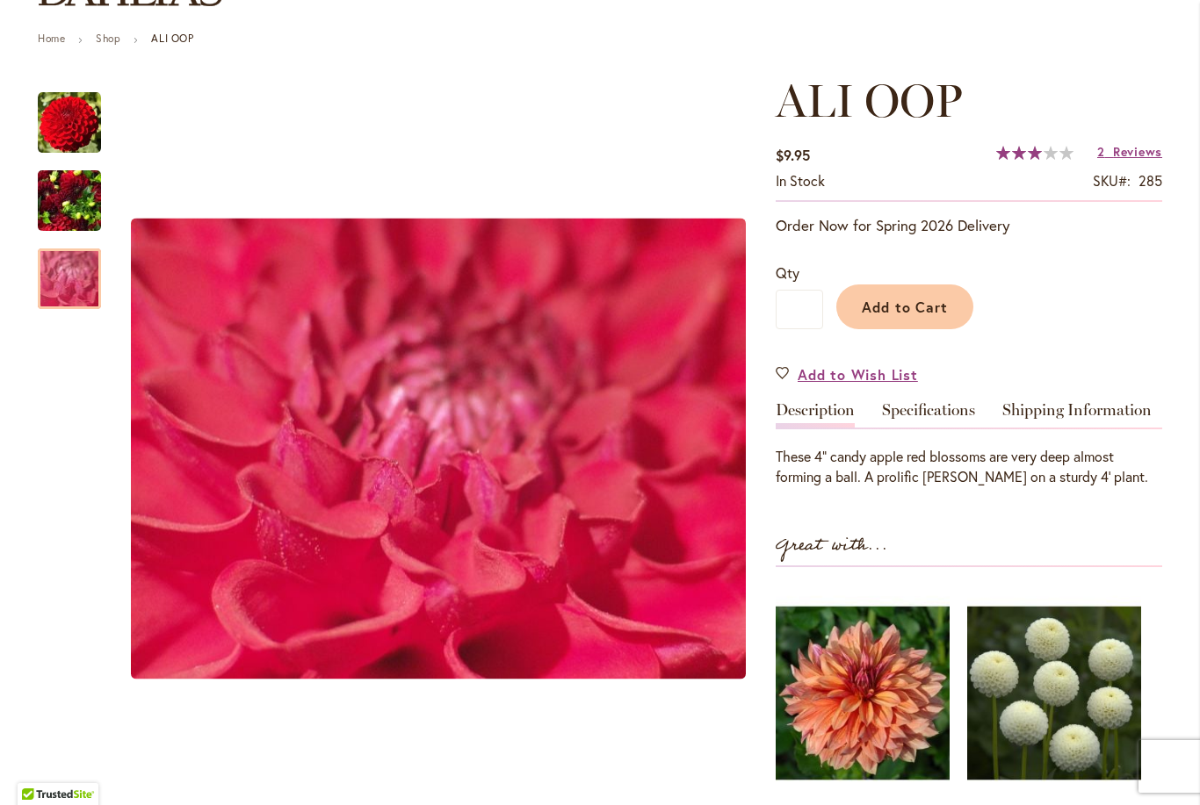
click at [73, 142] on img "ALI OOP" at bounding box center [69, 122] width 63 height 63
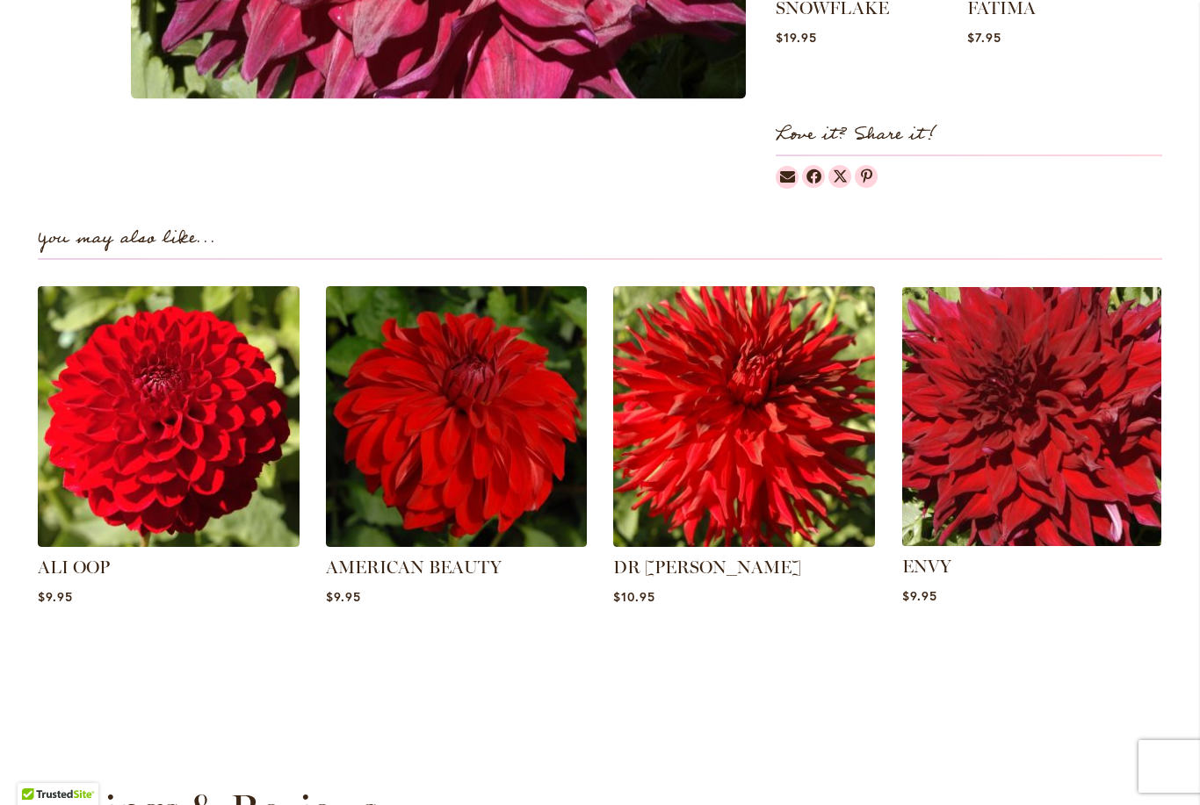
scroll to position [1072, 0]
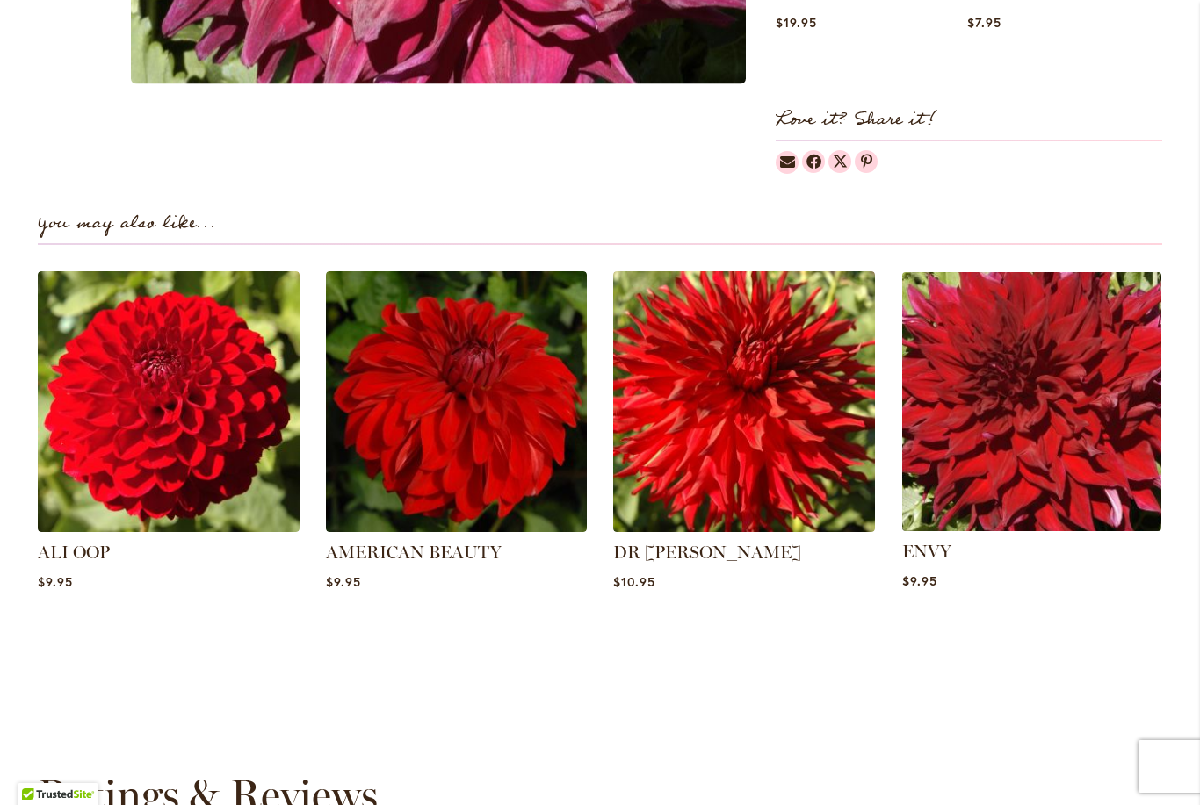
click at [951, 379] on img at bounding box center [1031, 401] width 272 height 272
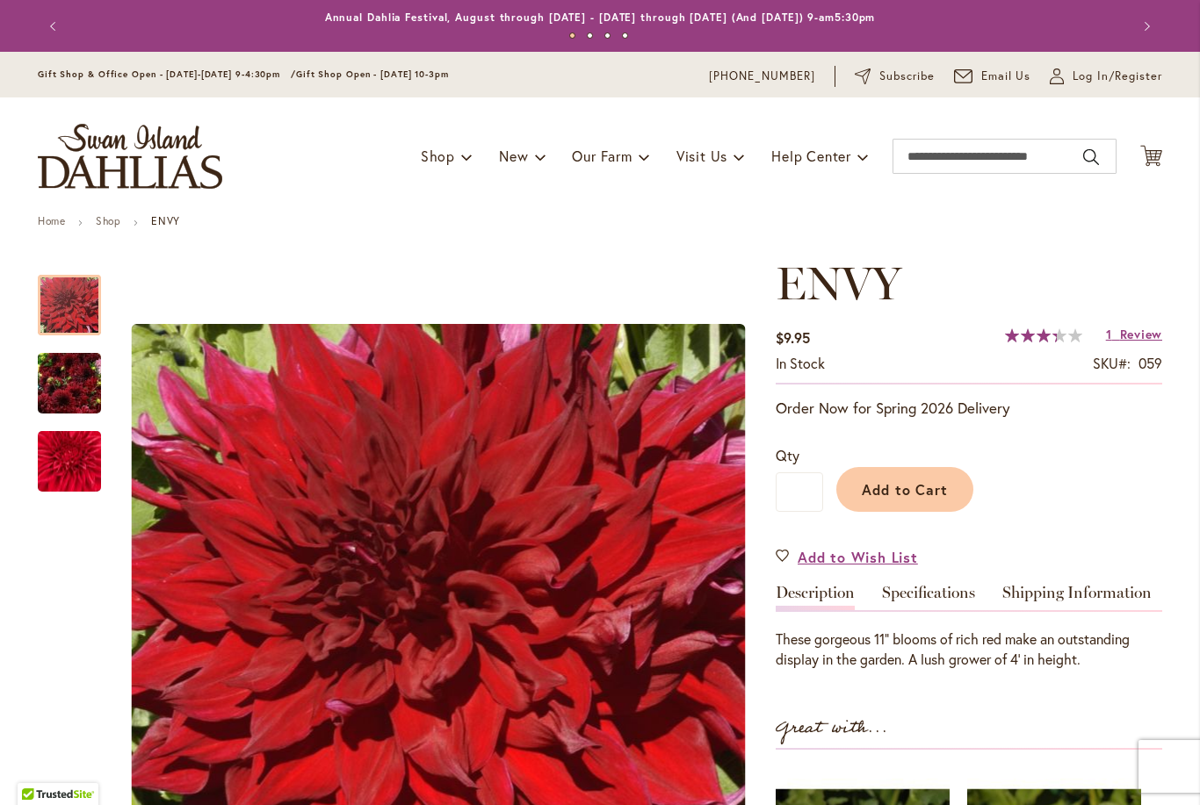
scroll to position [16, 0]
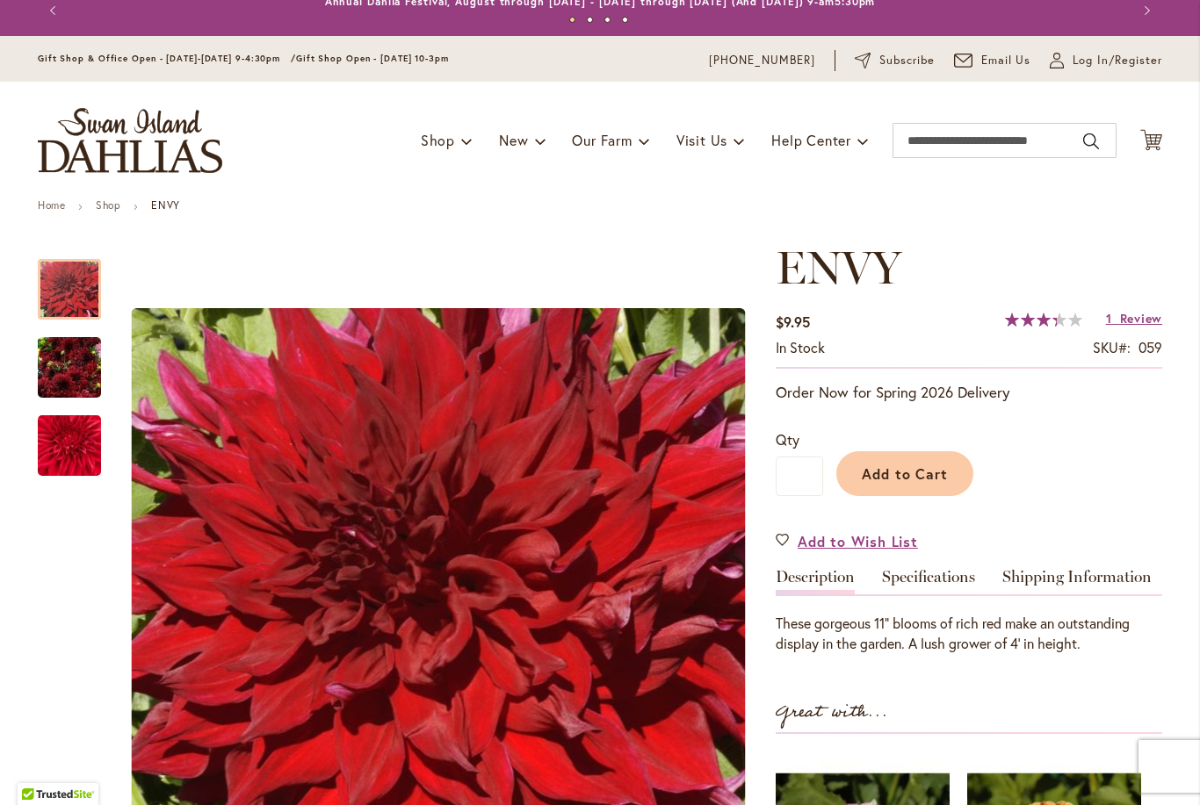
click at [63, 368] on img "Envy" at bounding box center [69, 368] width 63 height 84
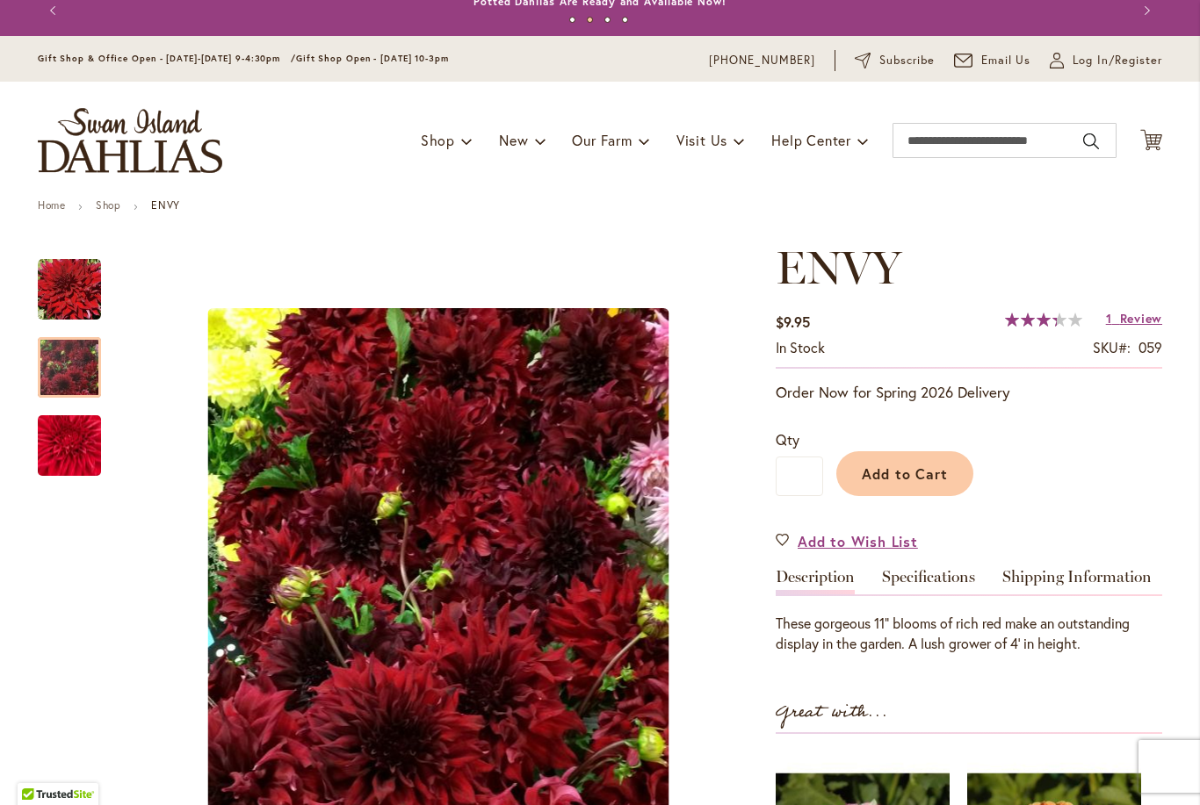
click at [72, 450] on img "Envy" at bounding box center [69, 446] width 126 height 106
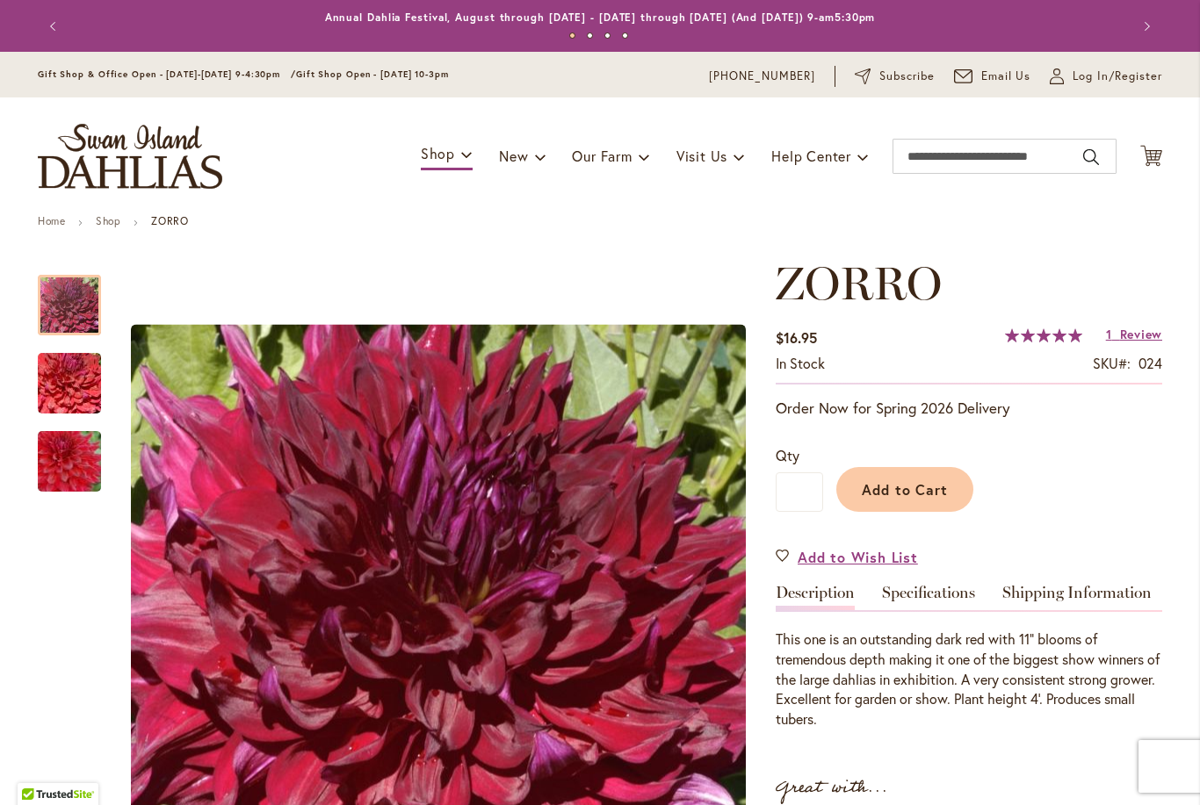
click at [68, 401] on img "Zorro" at bounding box center [69, 384] width 126 height 84
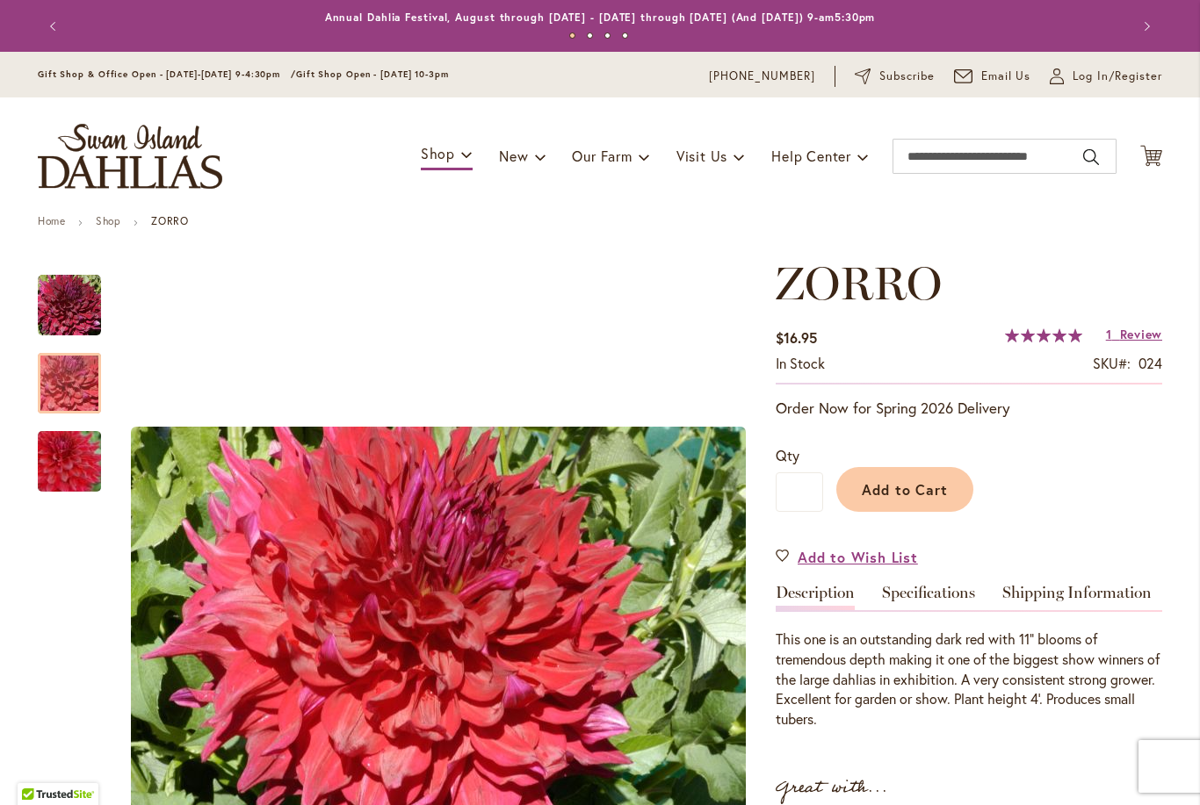
click at [75, 459] on img "Zorro" at bounding box center [69, 462] width 126 height 84
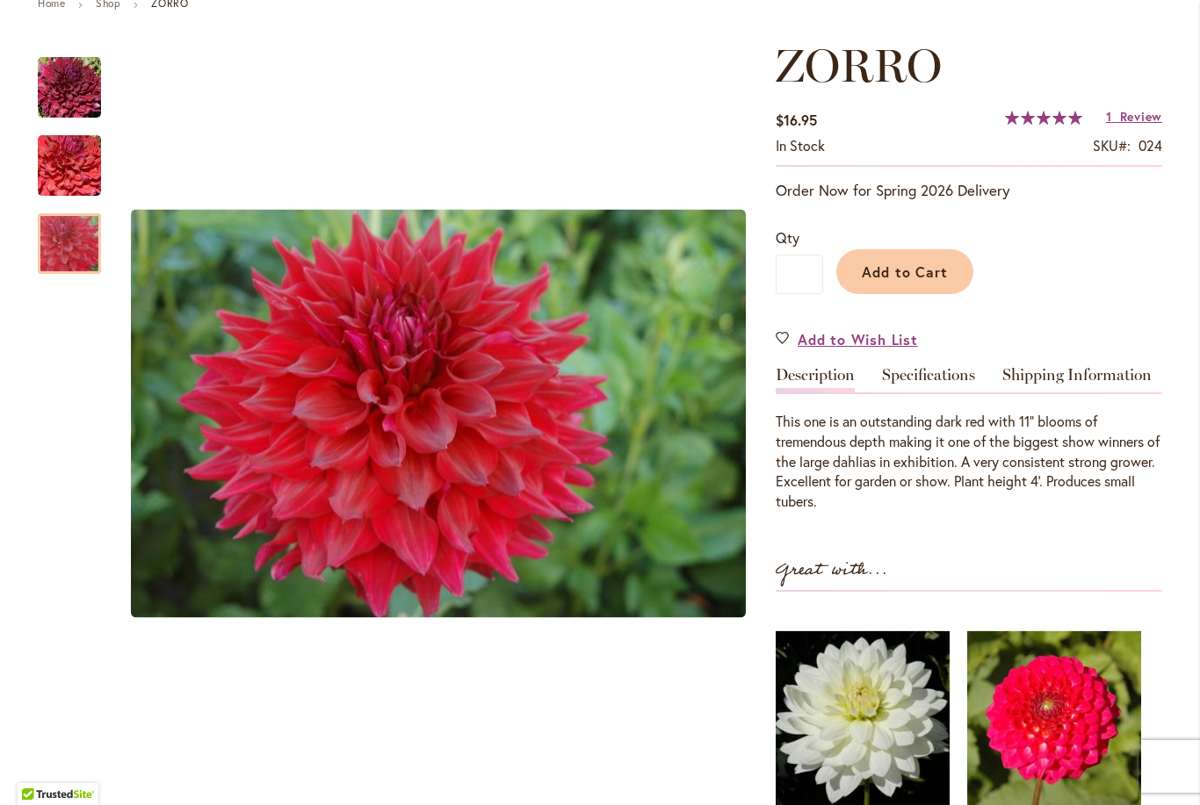
scroll to position [274, 0]
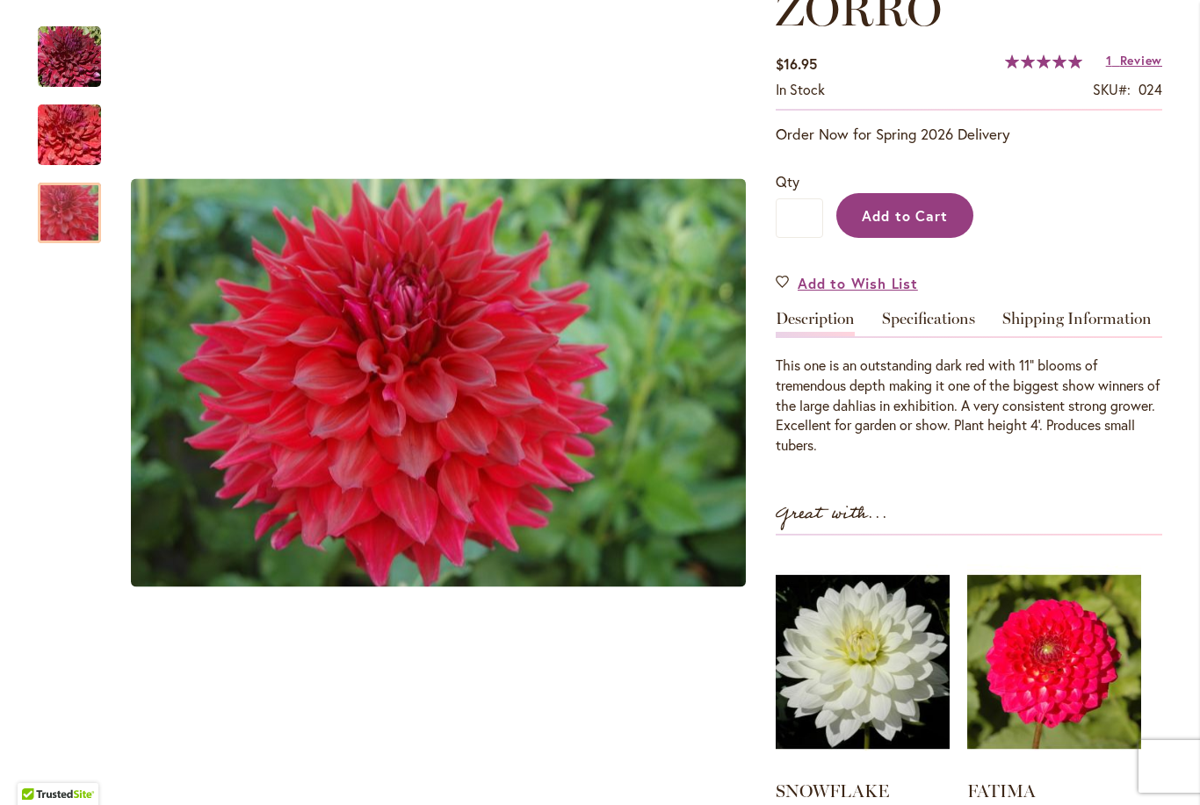
click at [869, 225] on button "Add to Cart" at bounding box center [904, 215] width 137 height 45
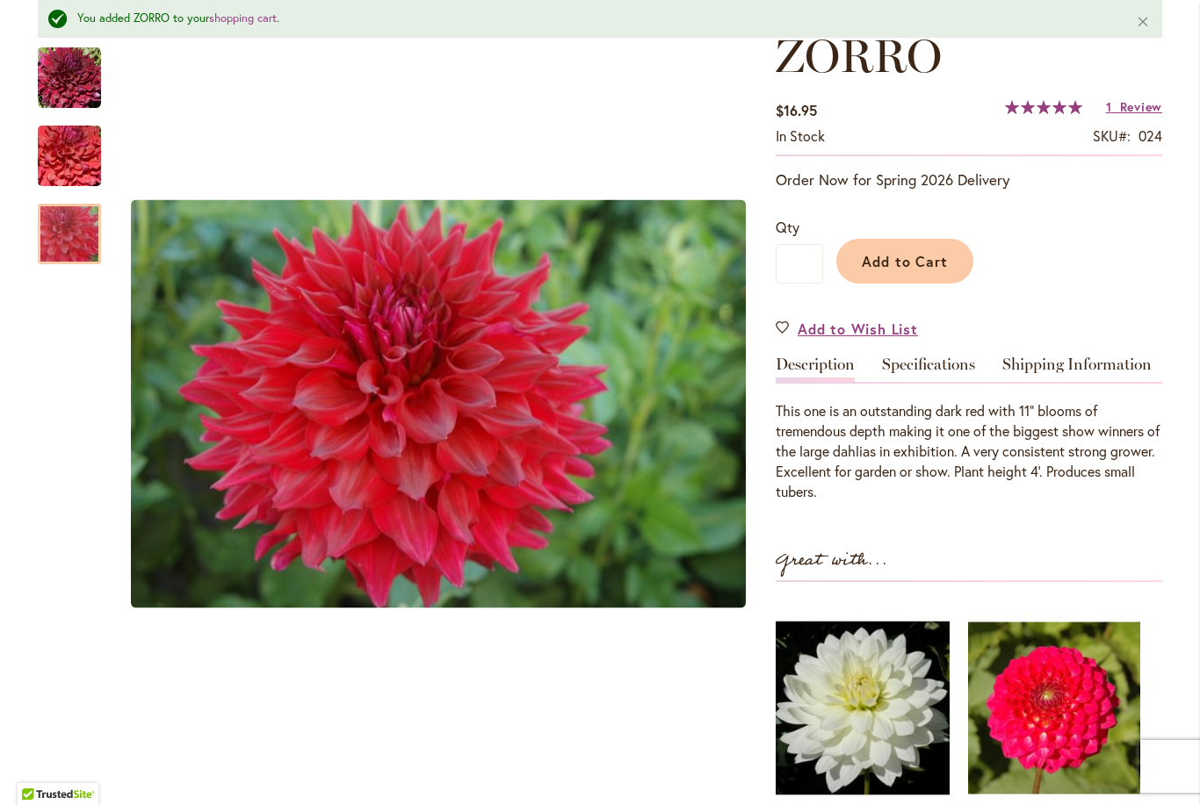
click at [1048, 720] on img at bounding box center [1054, 708] width 172 height 215
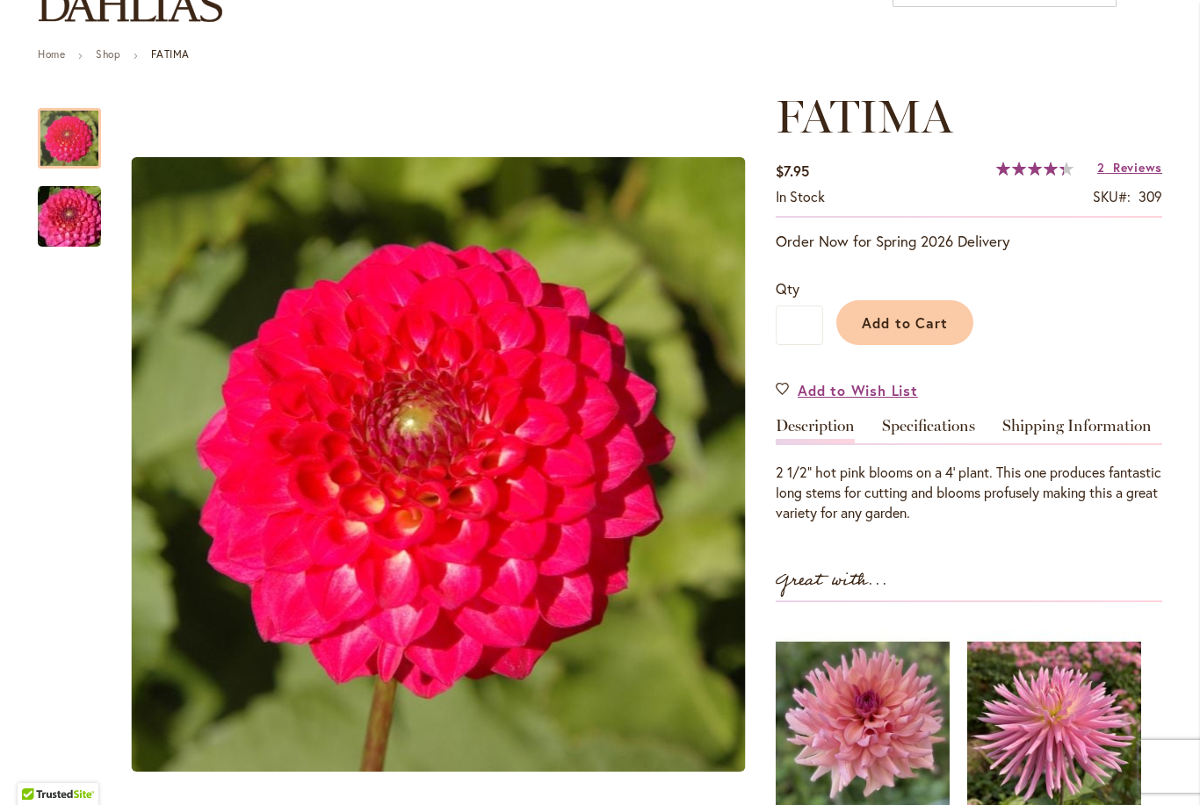
scroll to position [188, 0]
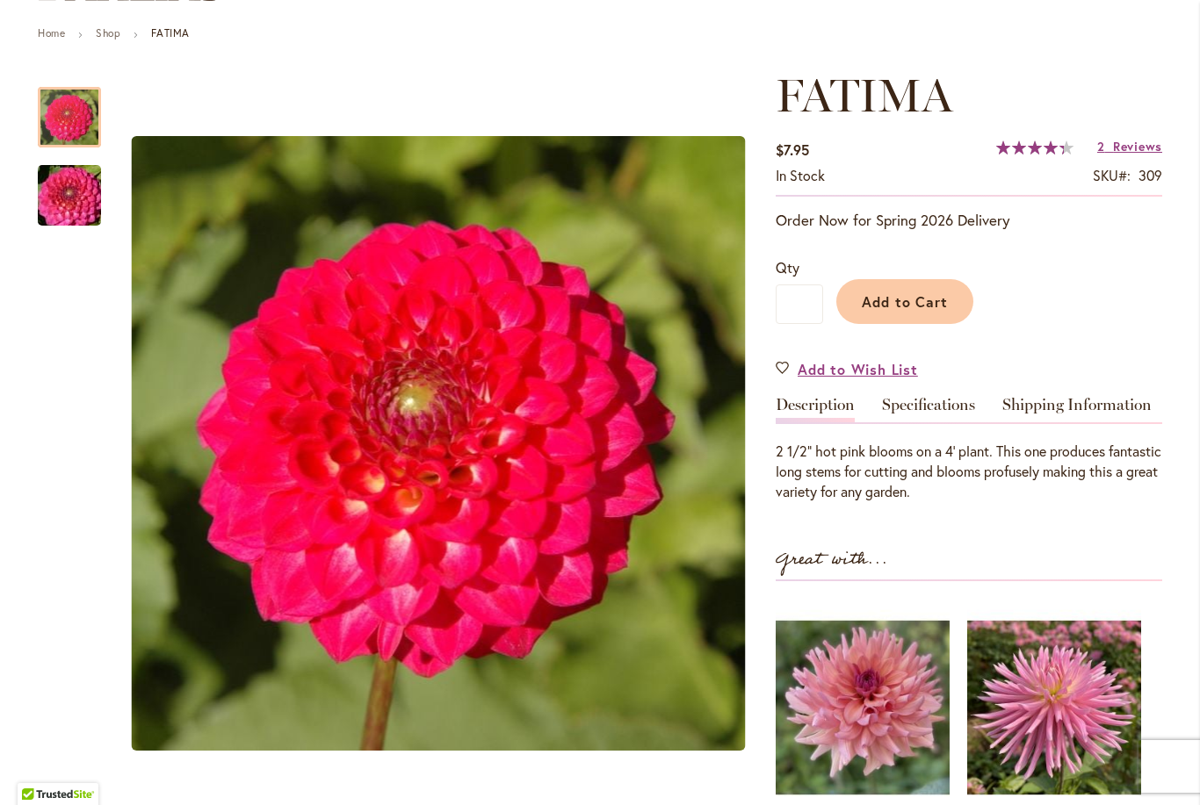
click at [113, 208] on div at bounding box center [398, 443] width 720 height 749
click at [76, 206] on img "FATIMA" at bounding box center [69, 196] width 126 height 84
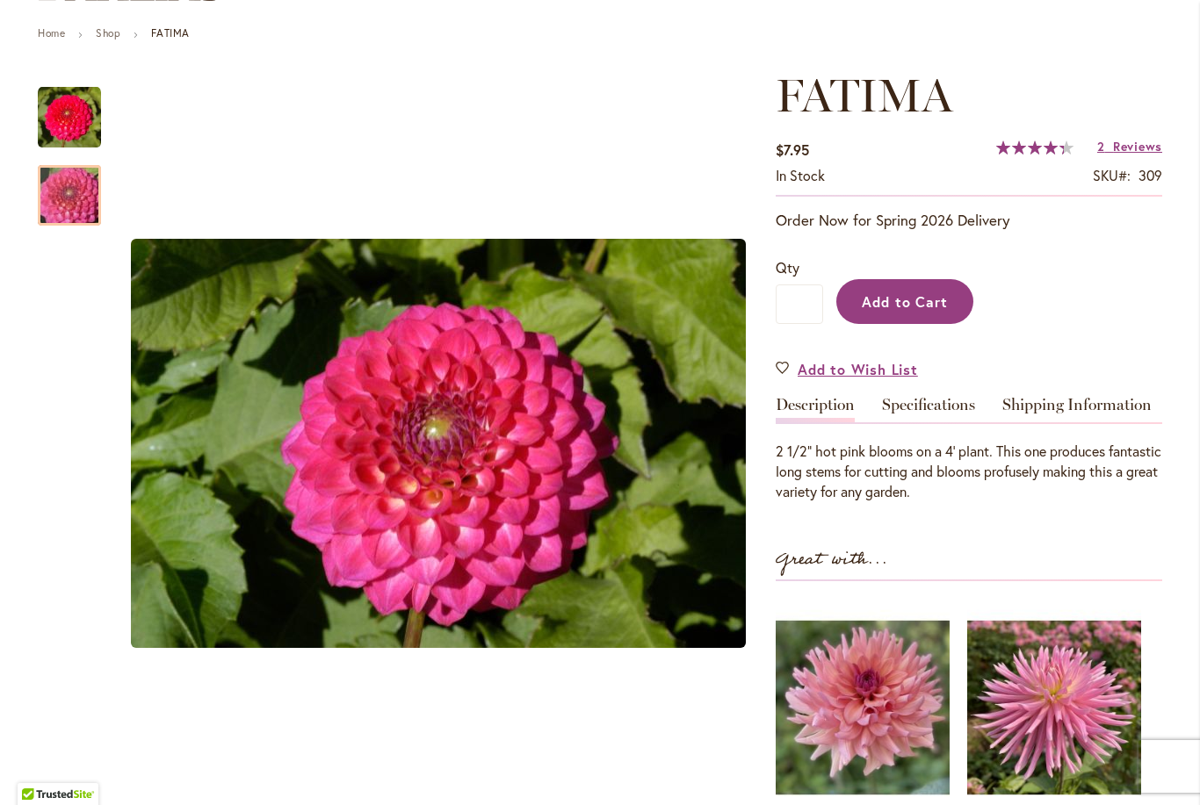
click at [896, 309] on span "Add to Cart" at bounding box center [905, 301] width 87 height 18
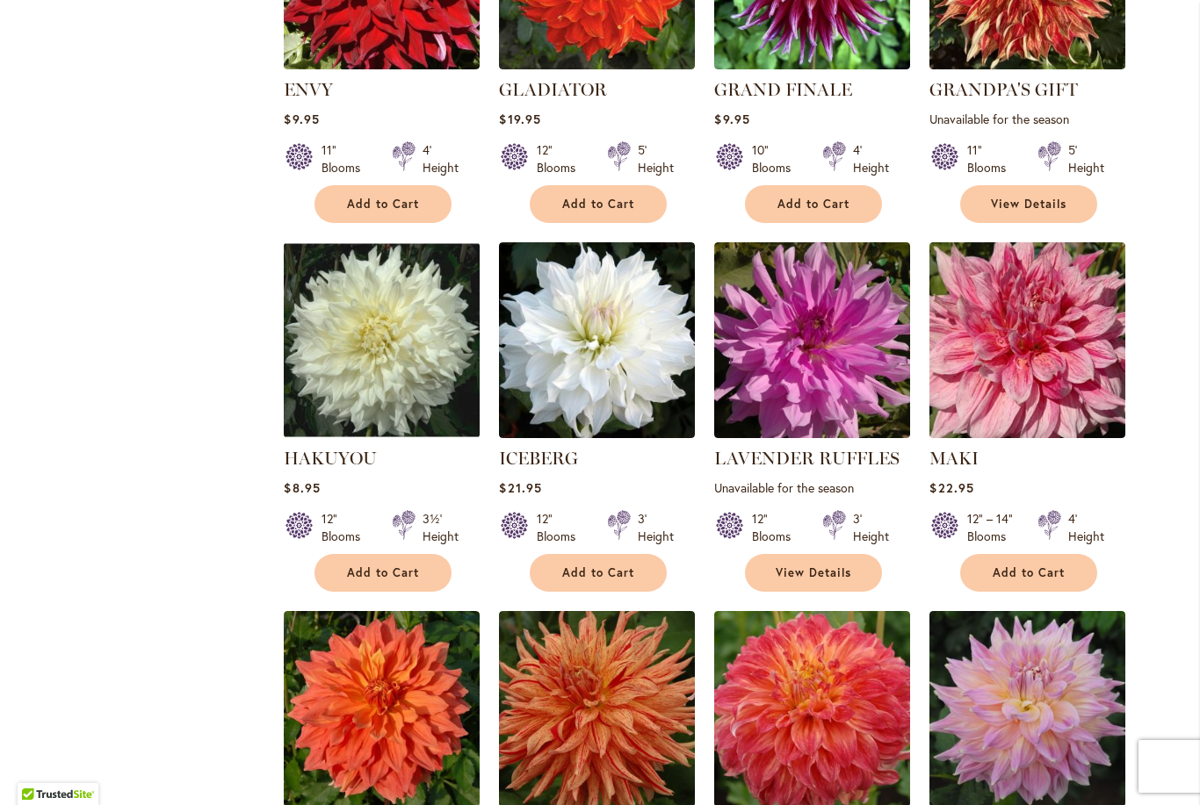
scroll to position [1660, 0]
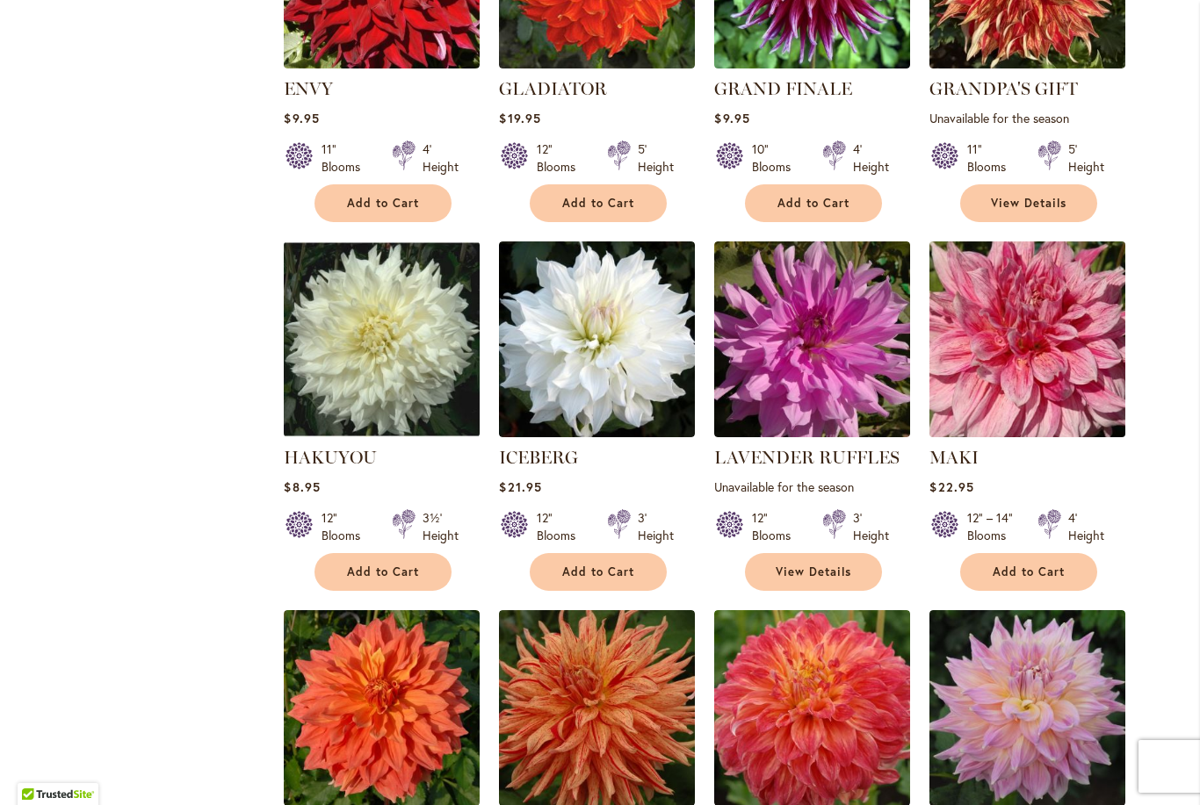
click at [1075, 319] on img at bounding box center [1028, 339] width 206 height 206
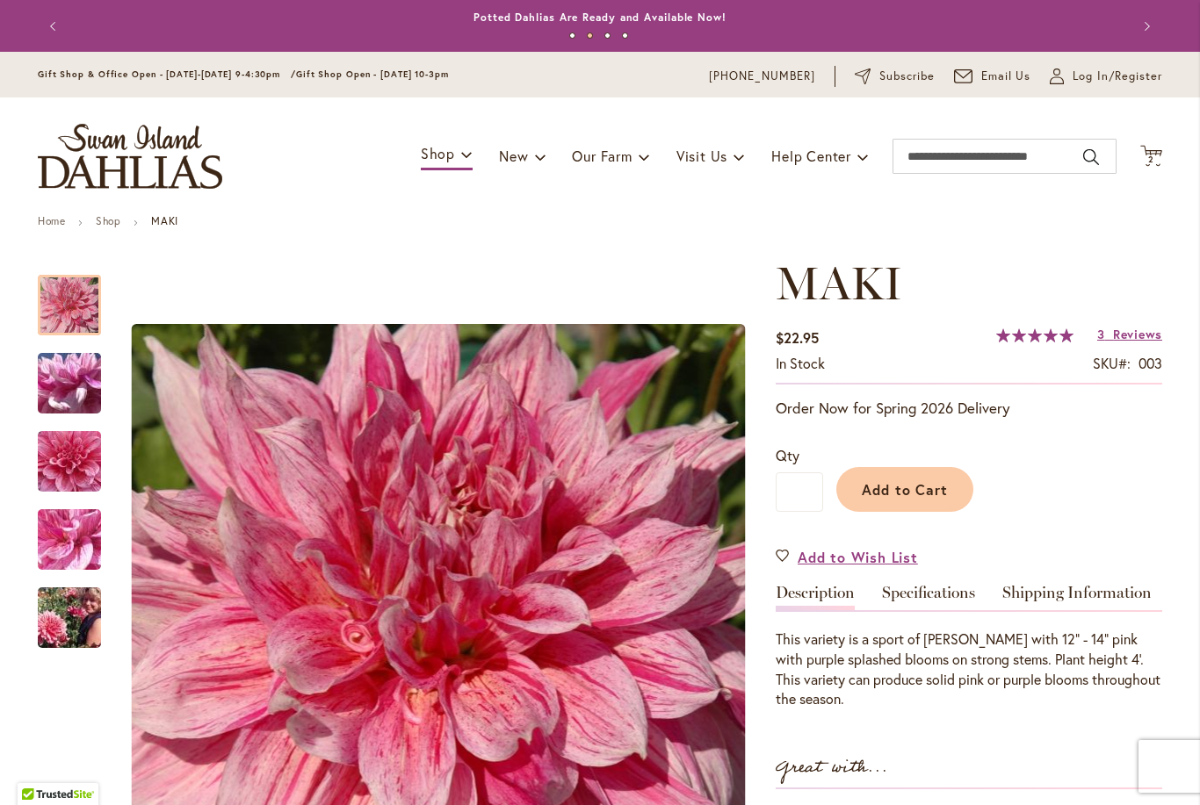
click at [67, 400] on img "MAKI" at bounding box center [69, 383] width 126 height 95
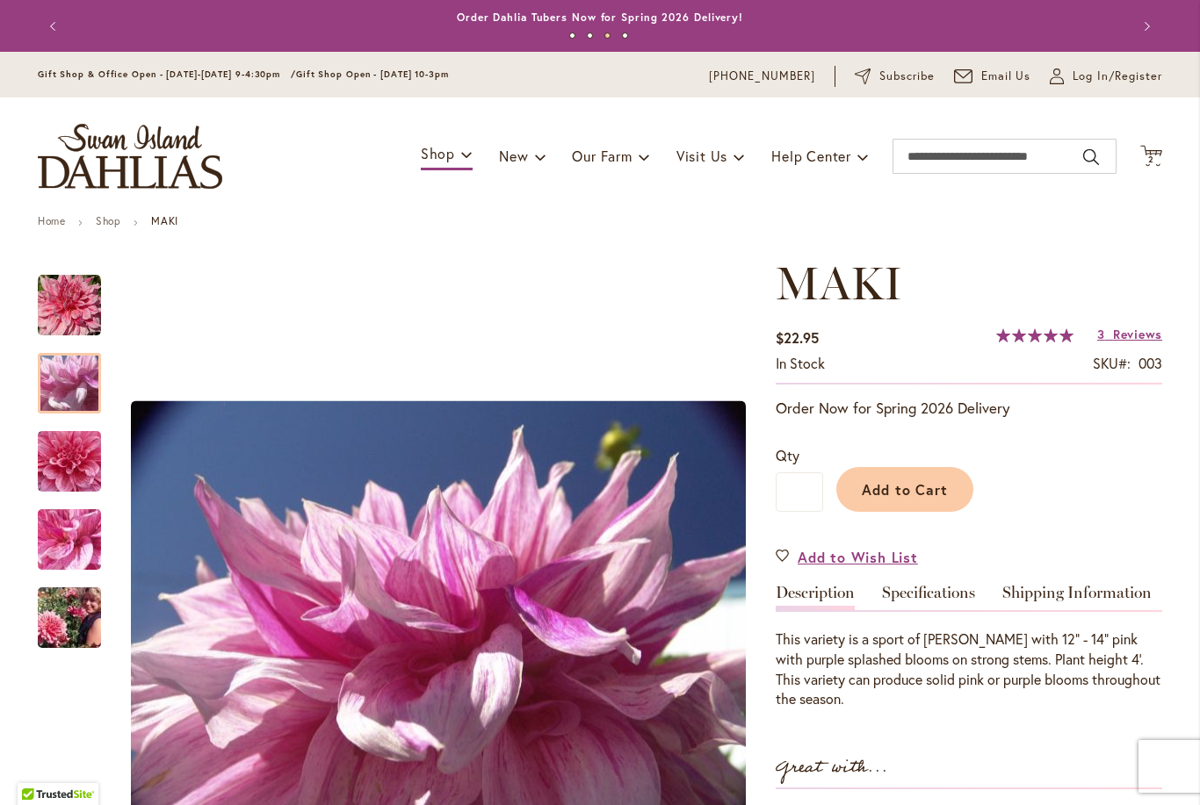
click at [74, 462] on img "MAKI" at bounding box center [69, 461] width 126 height 119
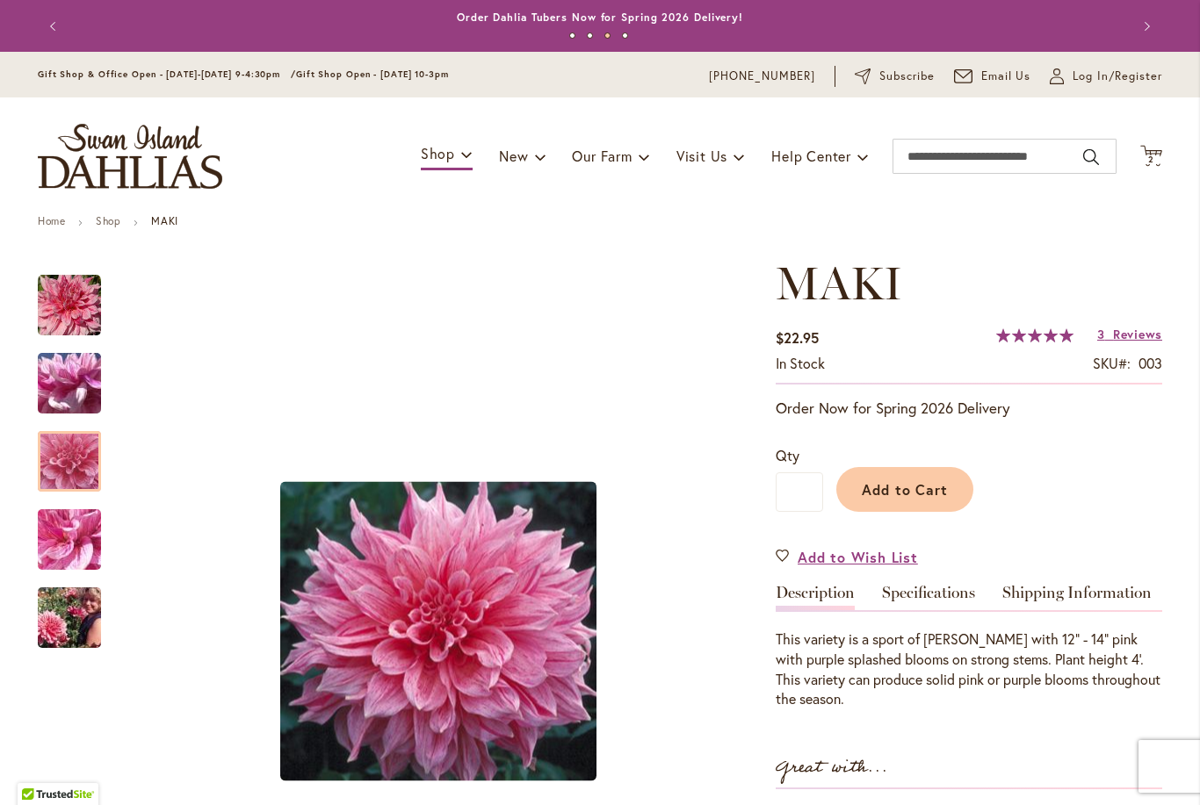
click at [82, 529] on img "MAKI" at bounding box center [69, 540] width 126 height 95
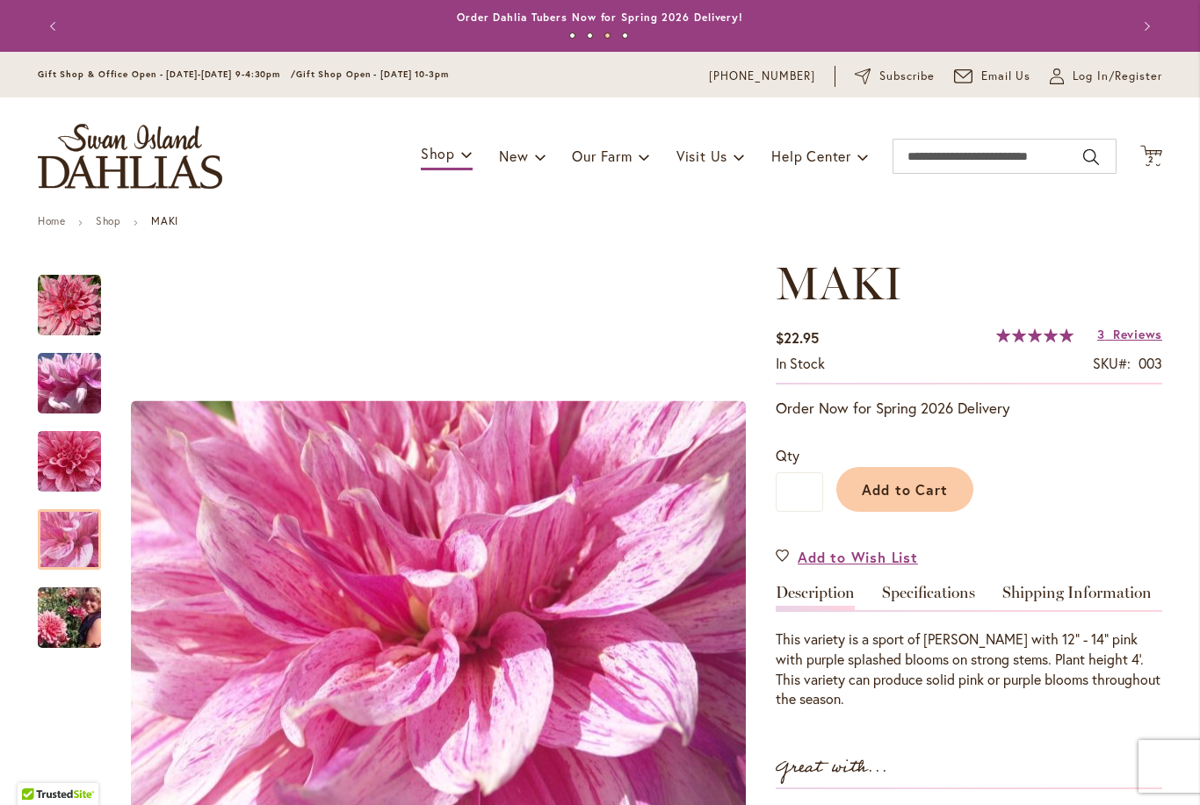
click at [76, 614] on img "MAKI" at bounding box center [69, 618] width 126 height 84
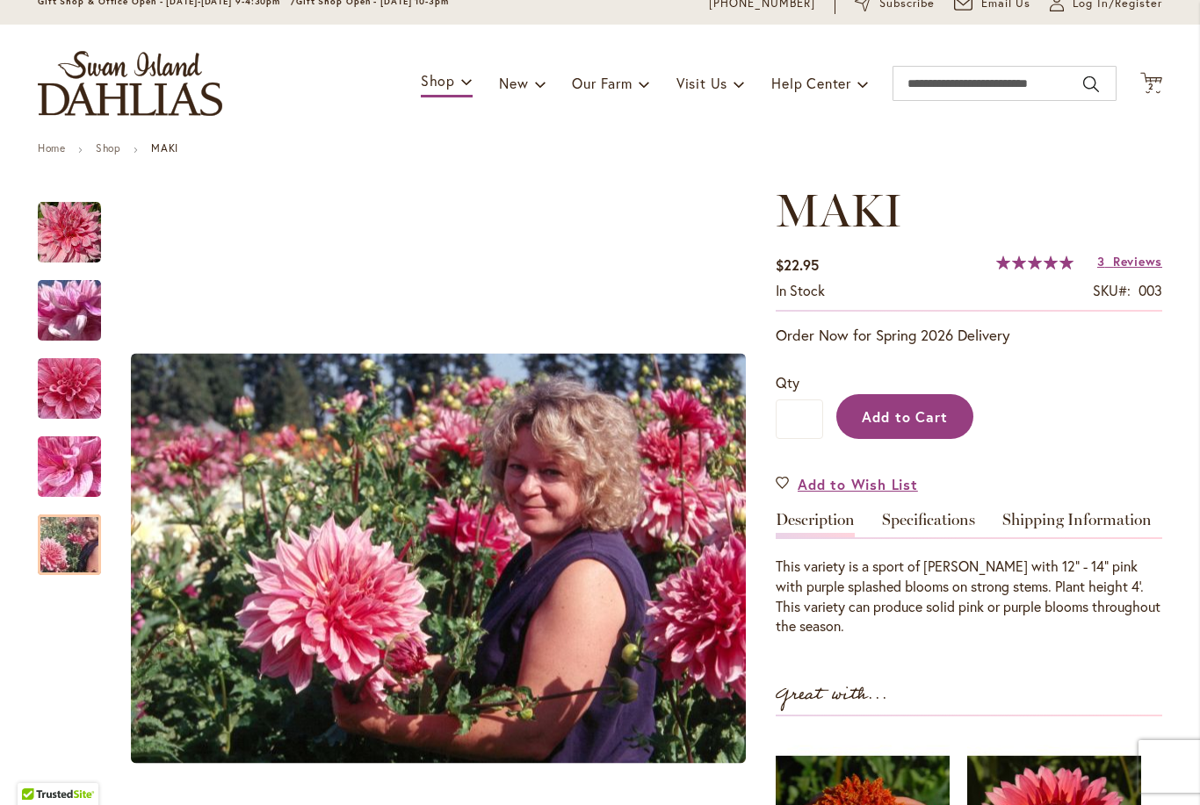
scroll to position [80, 0]
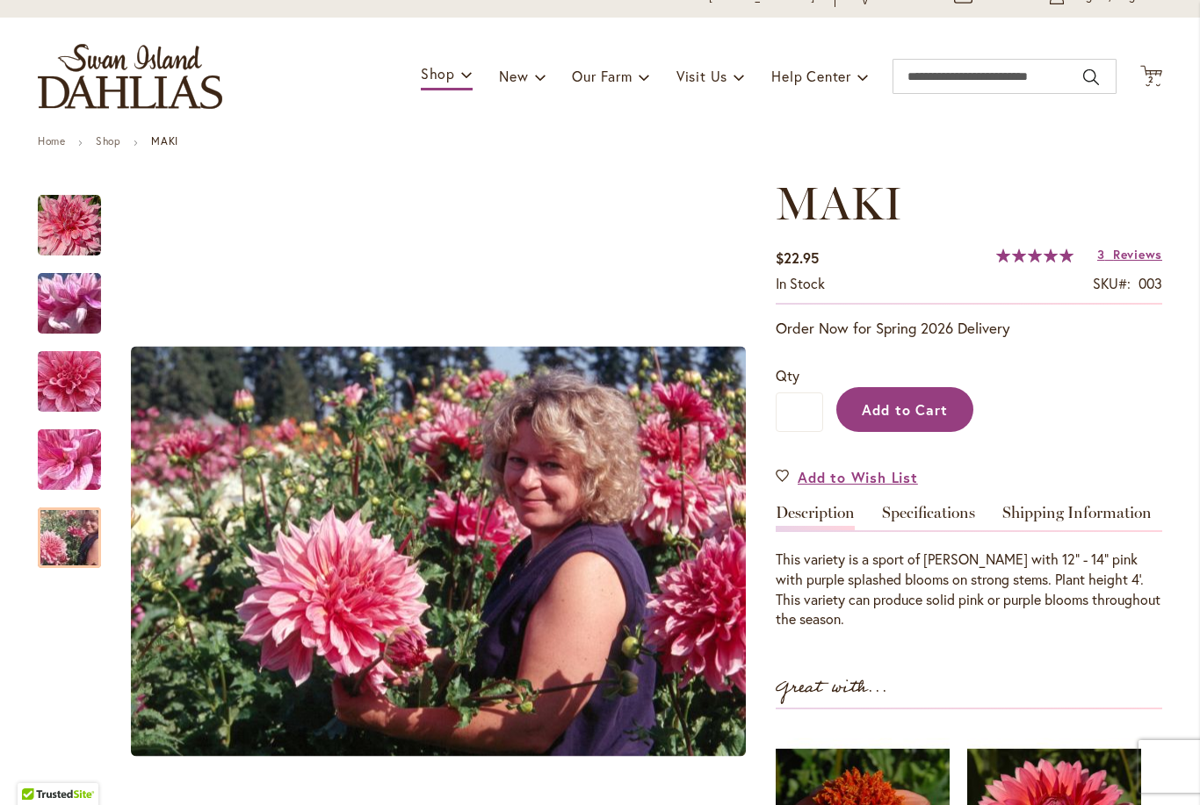
click at [904, 400] on span "Add to Cart" at bounding box center [905, 409] width 87 height 18
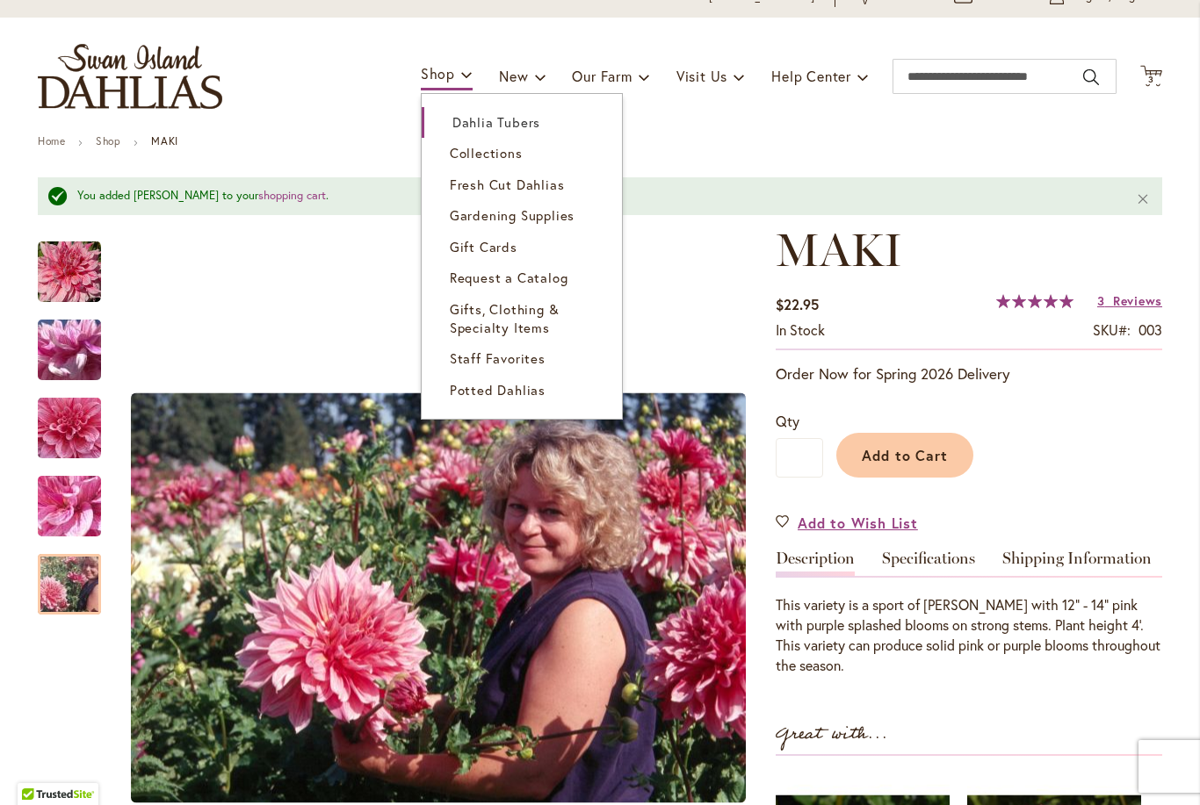
click at [472, 120] on span "Dahlia Tubers" at bounding box center [496, 122] width 88 height 18
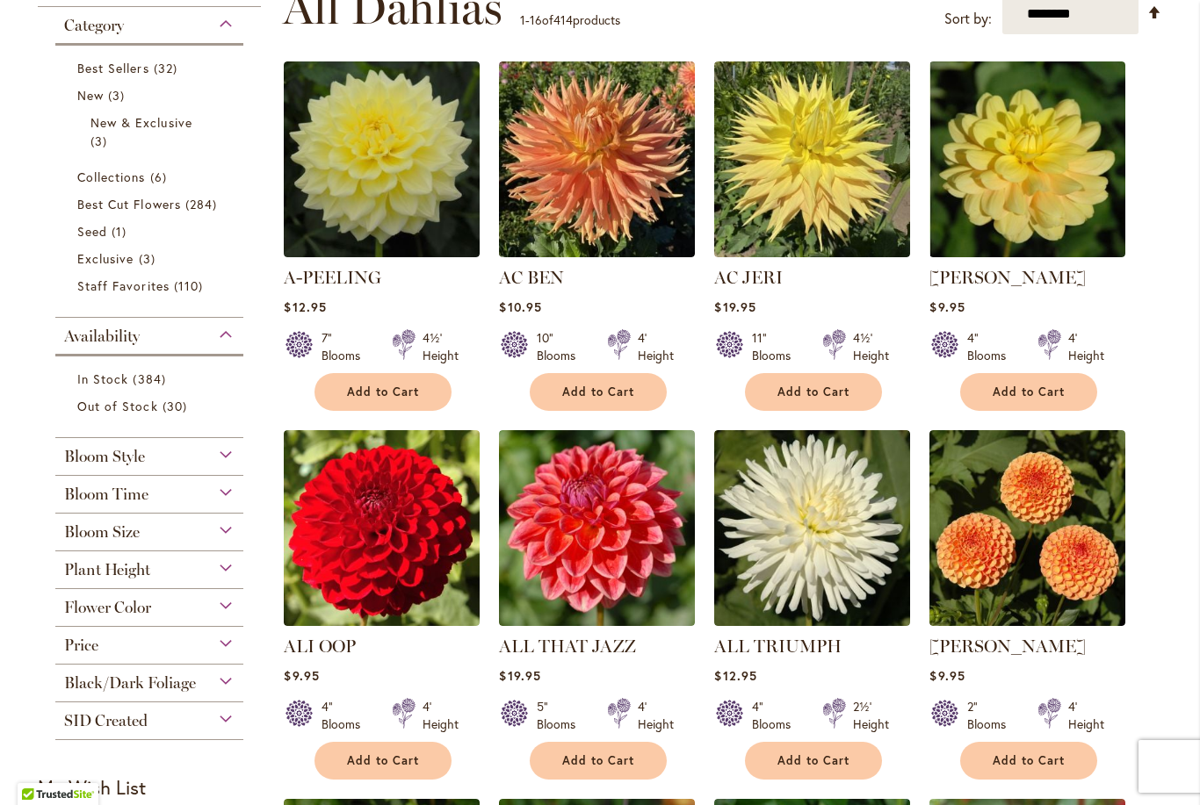
scroll to position [378, 0]
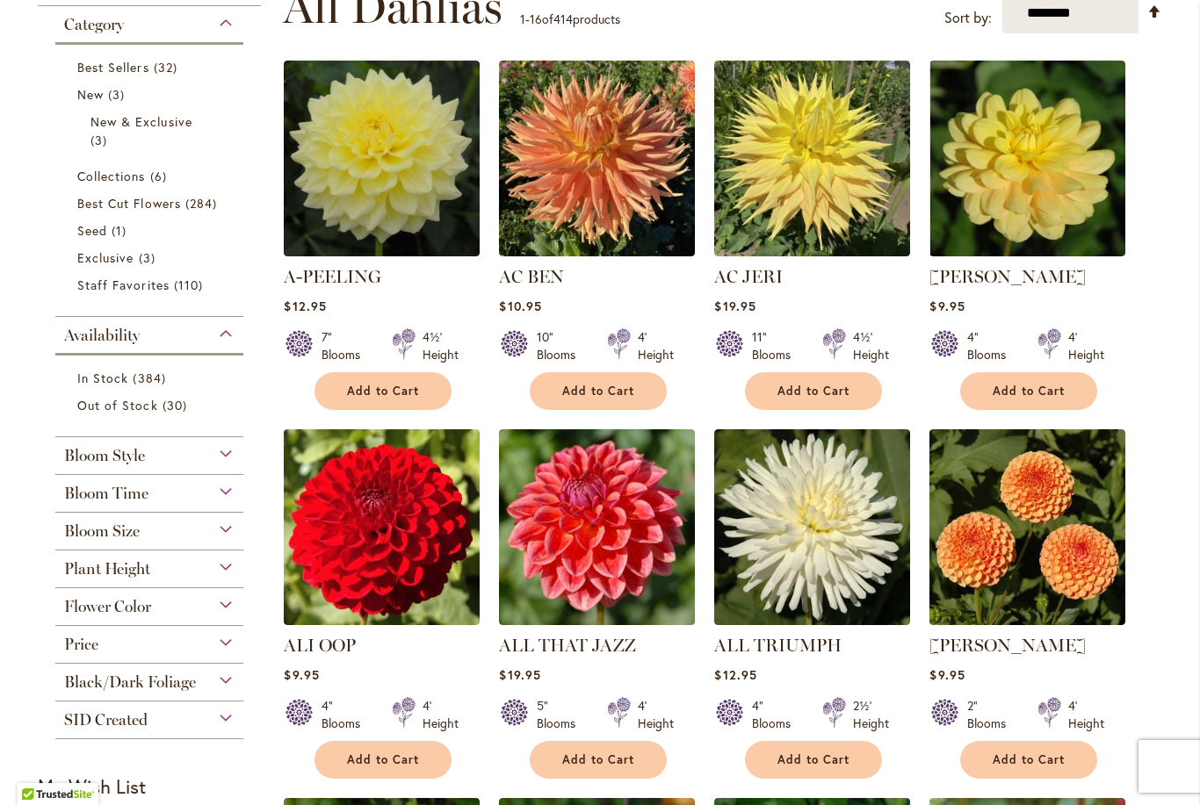
click at [148, 458] on div "Bloom Style" at bounding box center [149, 451] width 188 height 28
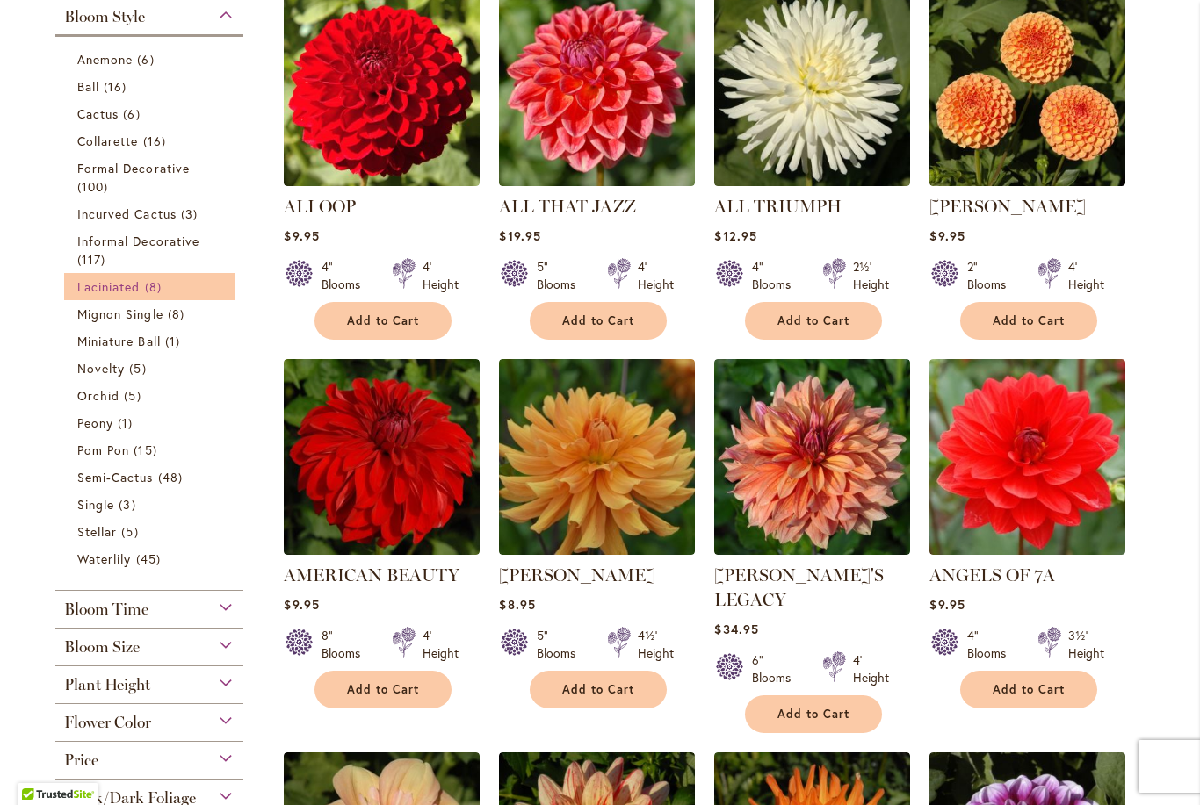
click at [185, 292] on link "Laciniated 8 items" at bounding box center [151, 287] width 148 height 18
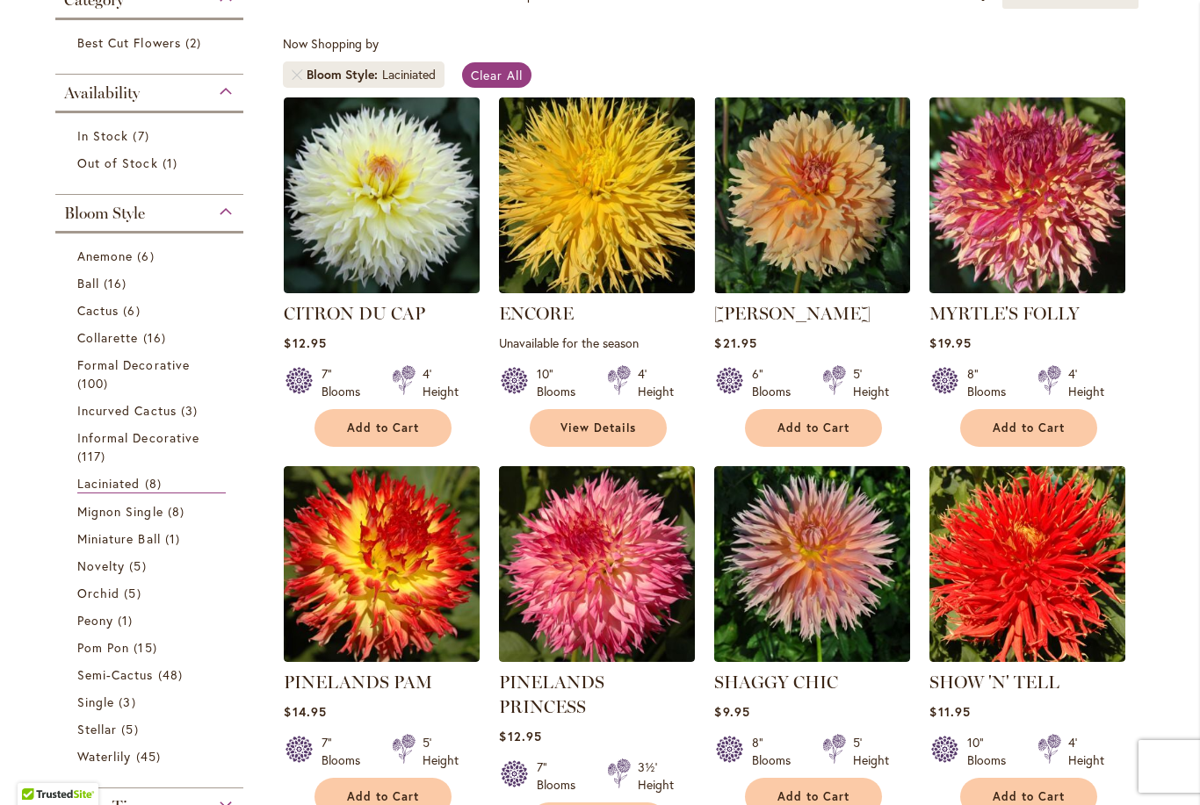
scroll to position [305, 0]
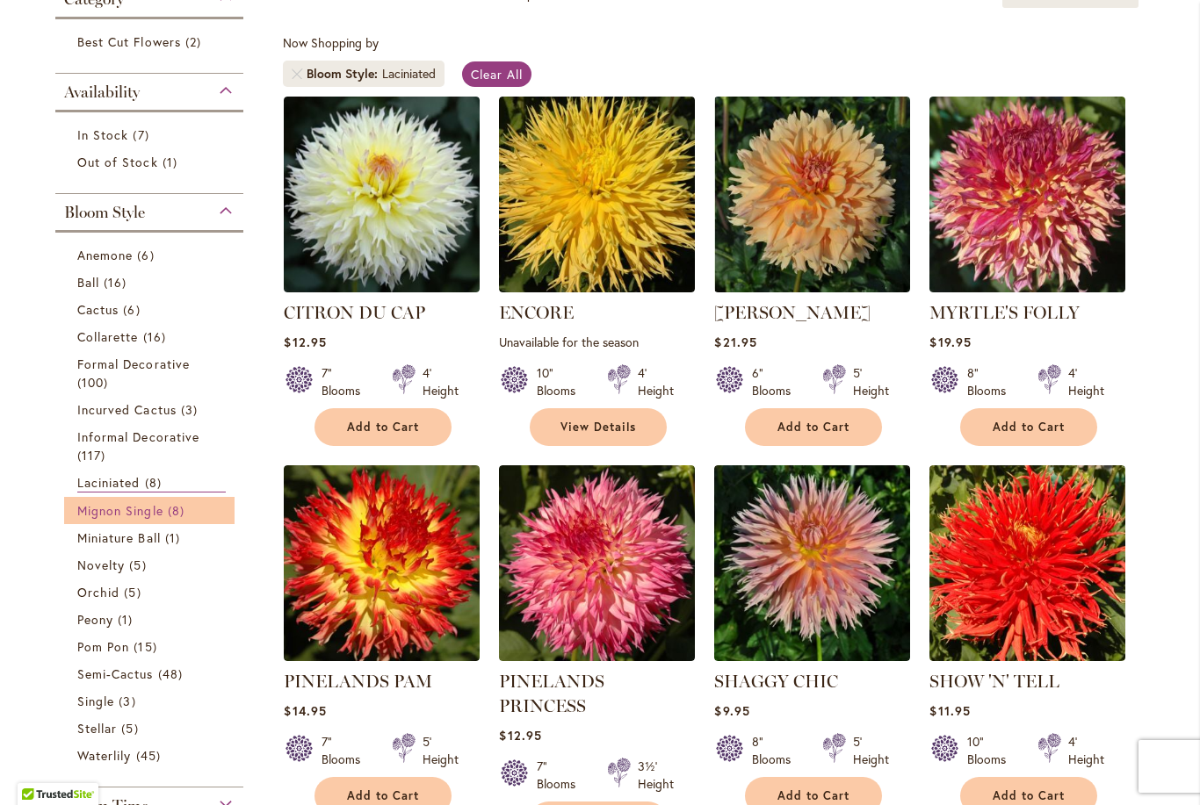
click at [114, 515] on span "Mignon Single" at bounding box center [120, 510] width 86 height 17
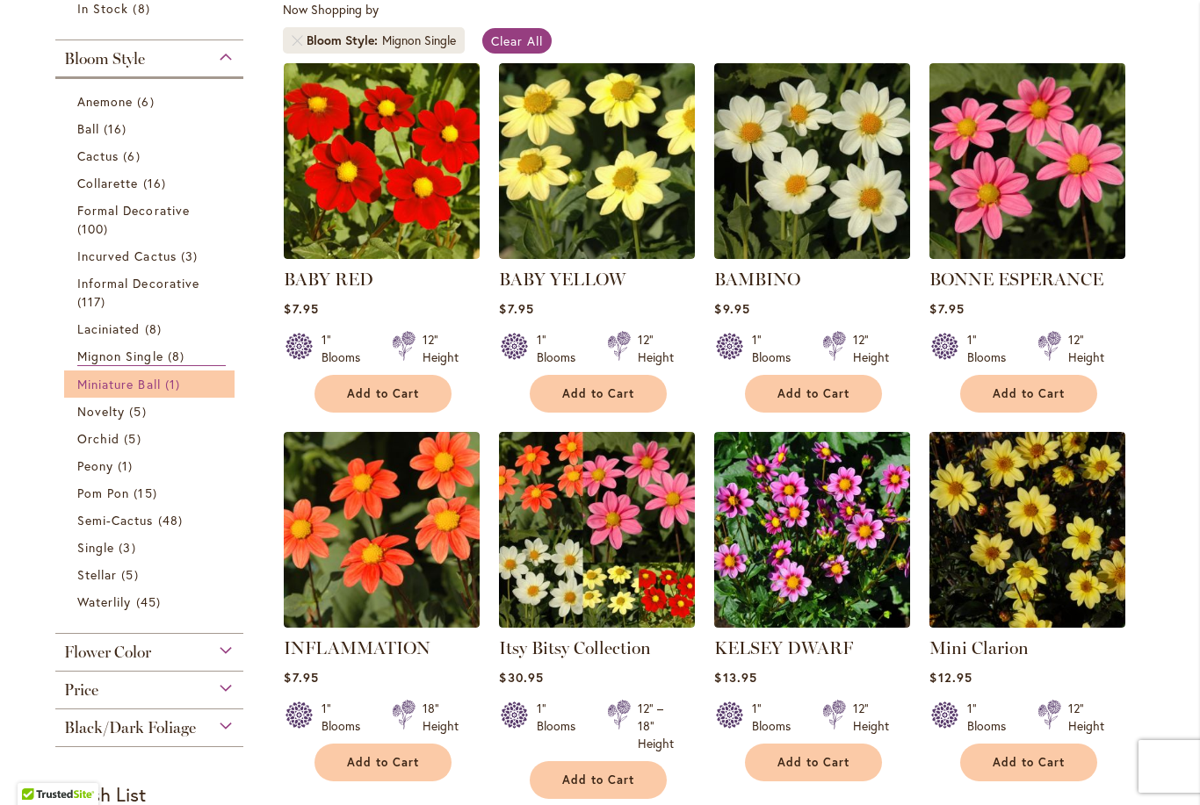
scroll to position [342, 0]
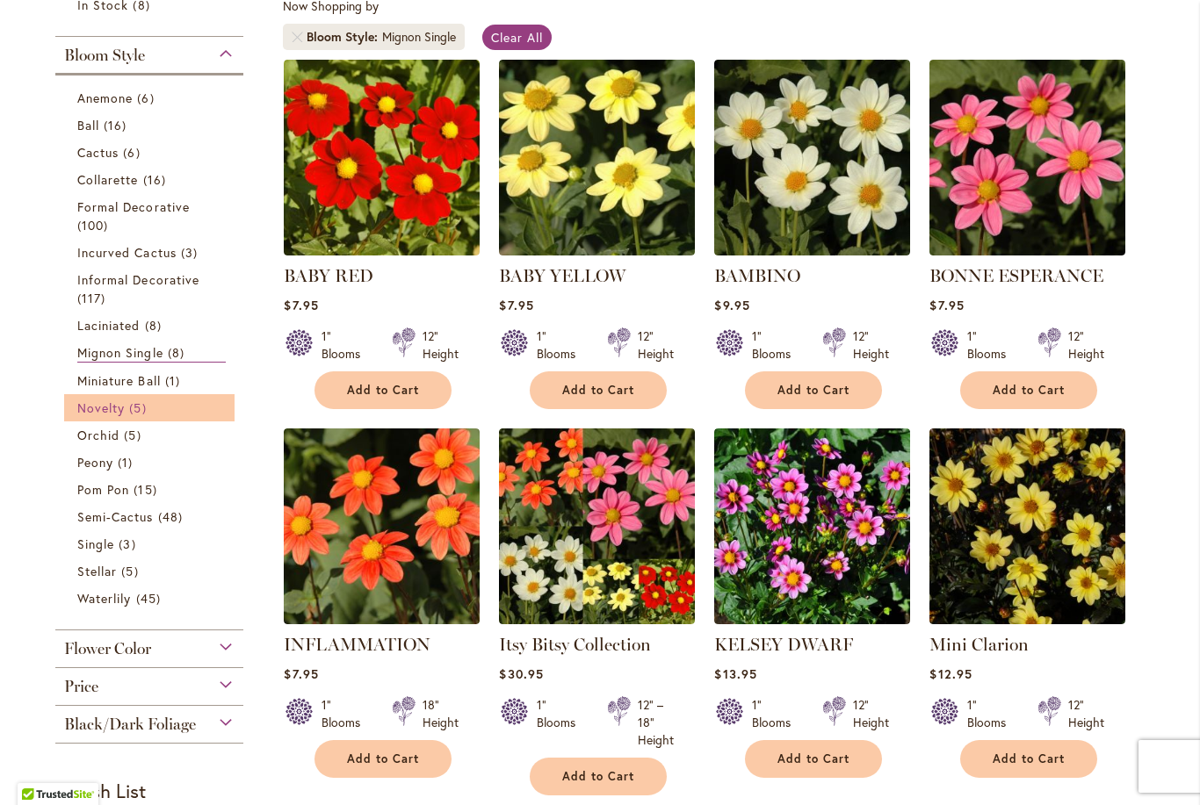
click at [105, 416] on span "Novelty" at bounding box center [100, 408] width 47 height 17
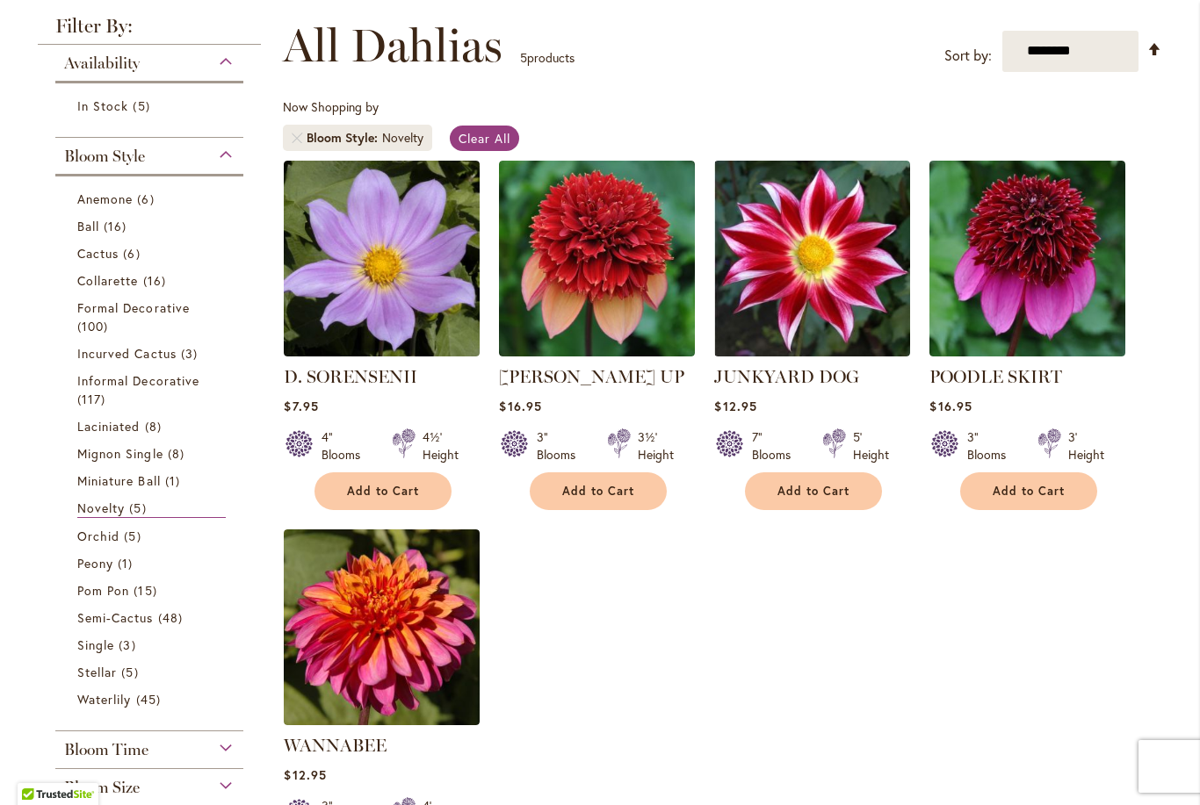
scroll to position [449, 0]
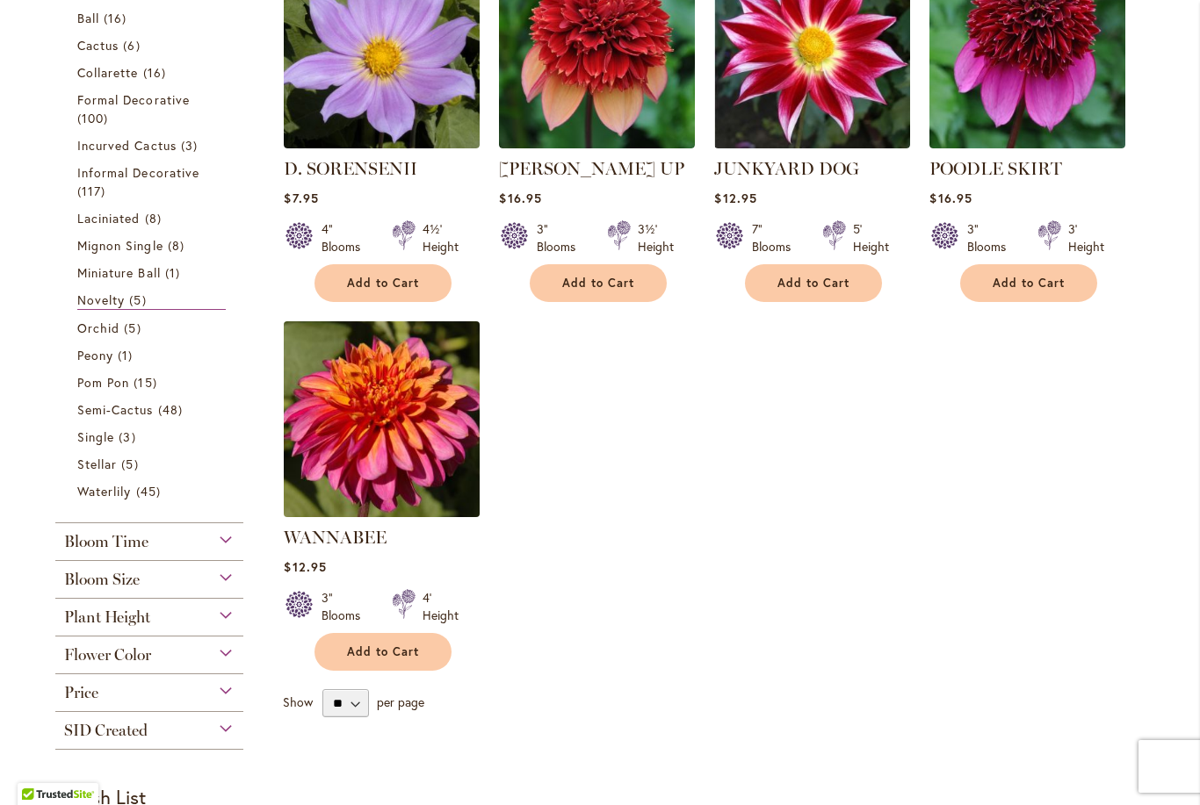
click at [399, 435] on img at bounding box center [382, 419] width 206 height 206
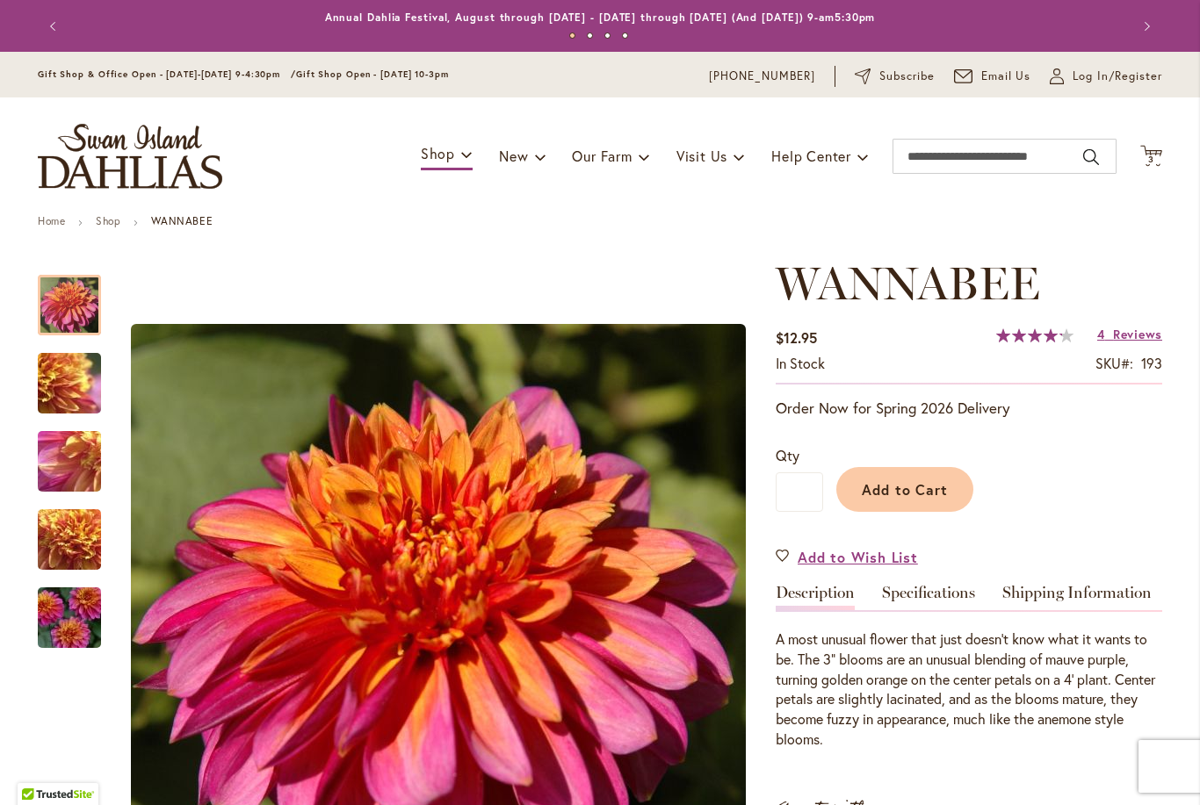
click at [66, 378] on img "WANNABEE" at bounding box center [69, 383] width 126 height 95
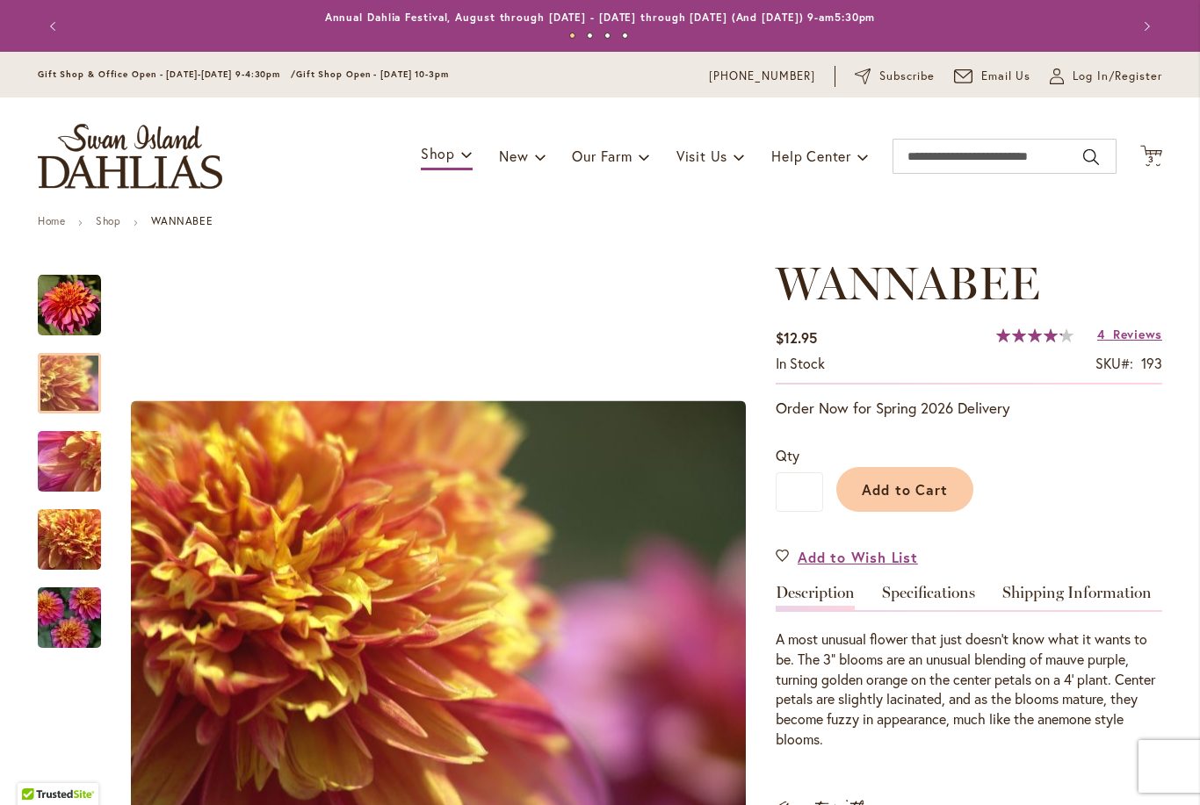
click at [77, 477] on img "WANNABEE" at bounding box center [69, 462] width 126 height 95
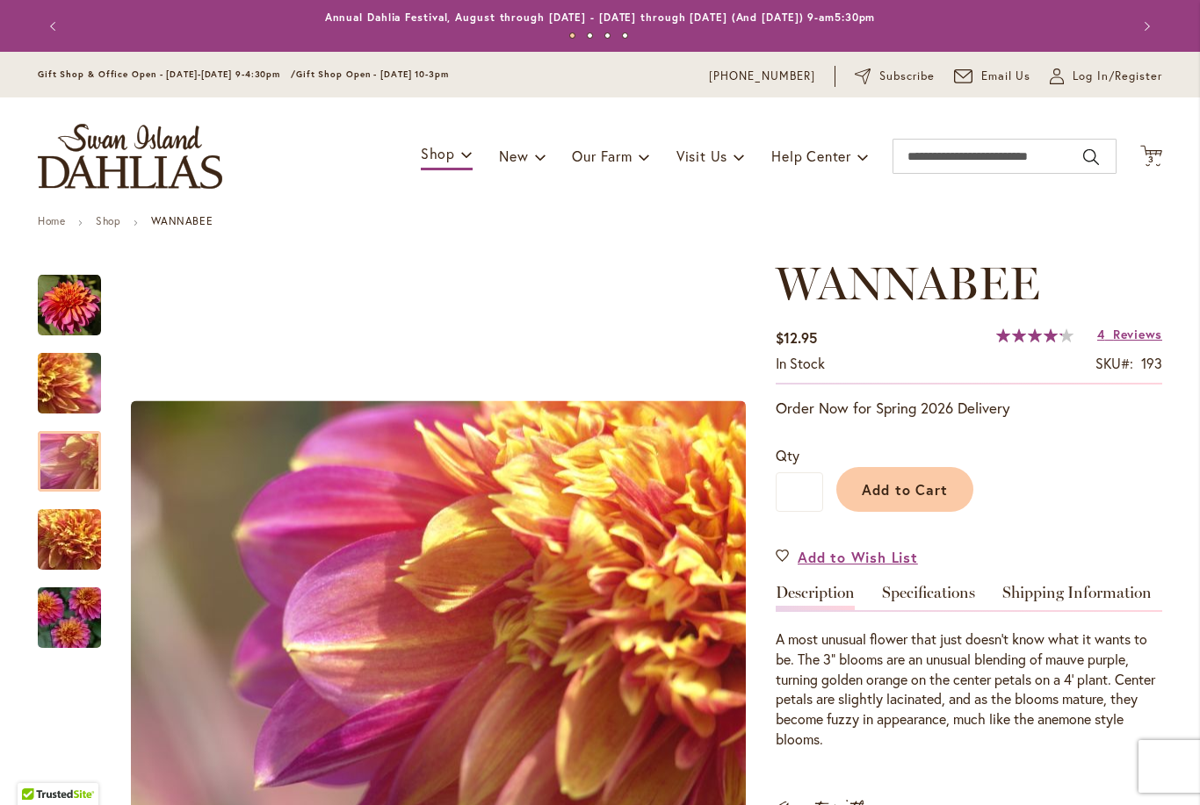
click at [64, 536] on img "WANNABEE" at bounding box center [69, 540] width 126 height 95
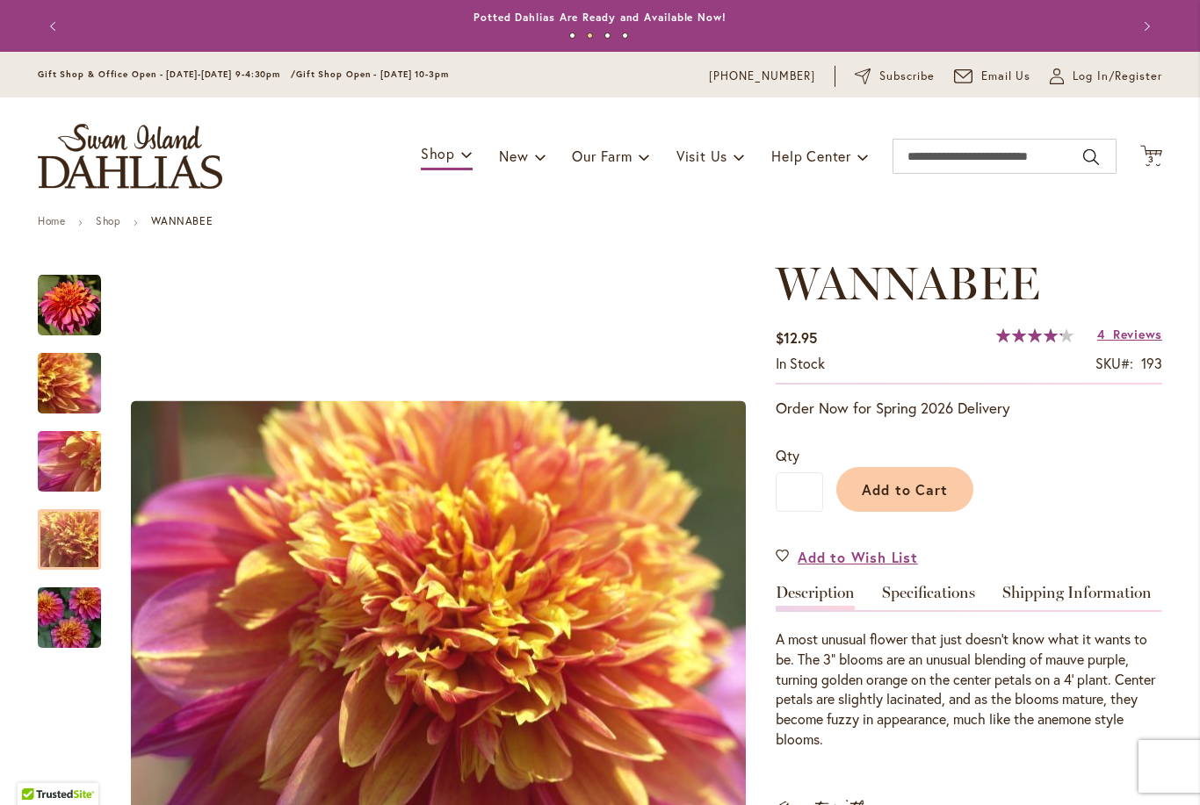
click at [83, 629] on img "WANNABEE" at bounding box center [69, 618] width 126 height 84
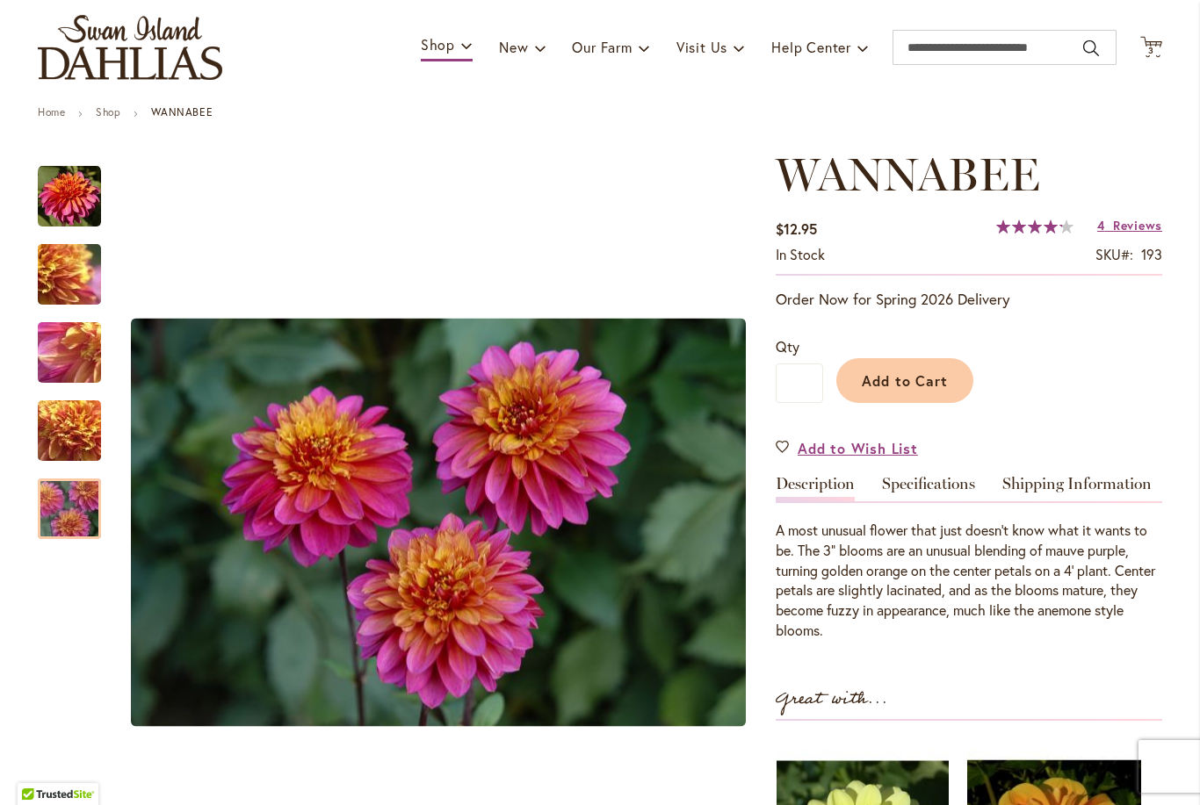
scroll to position [107, 0]
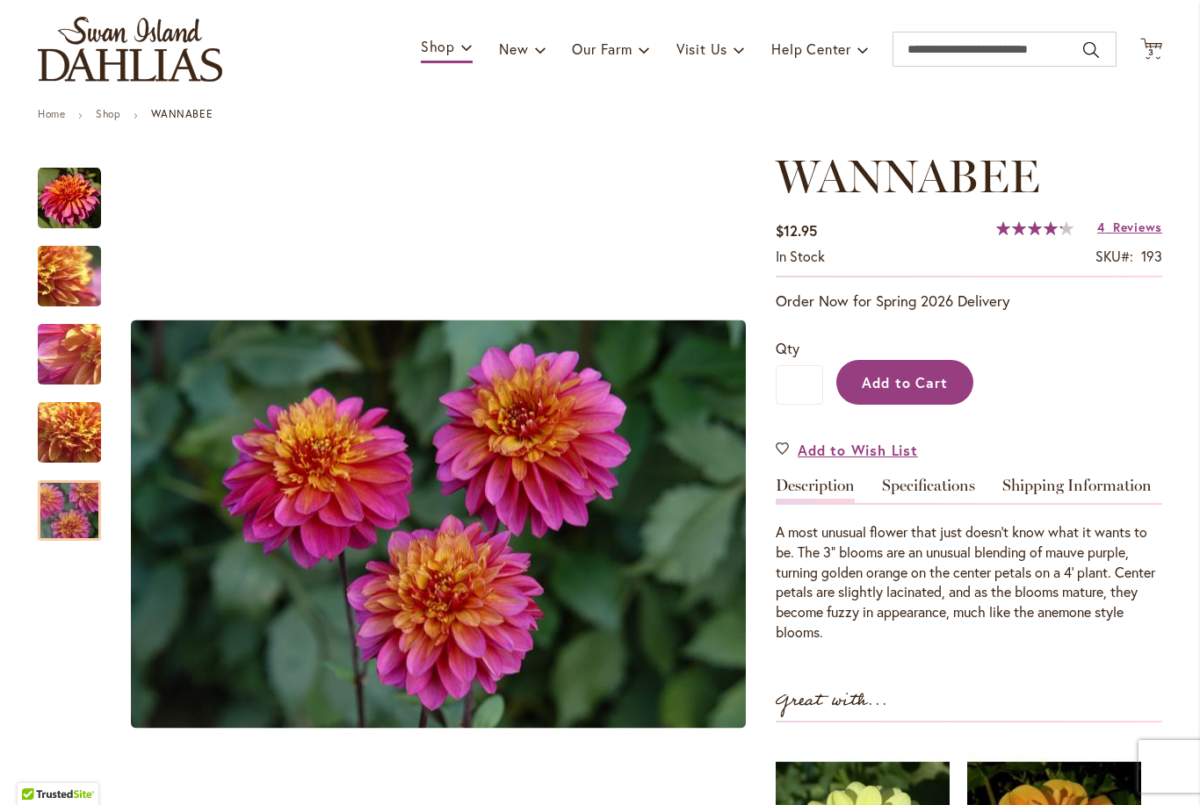
click at [911, 378] on span "Add to Cart" at bounding box center [905, 382] width 87 height 18
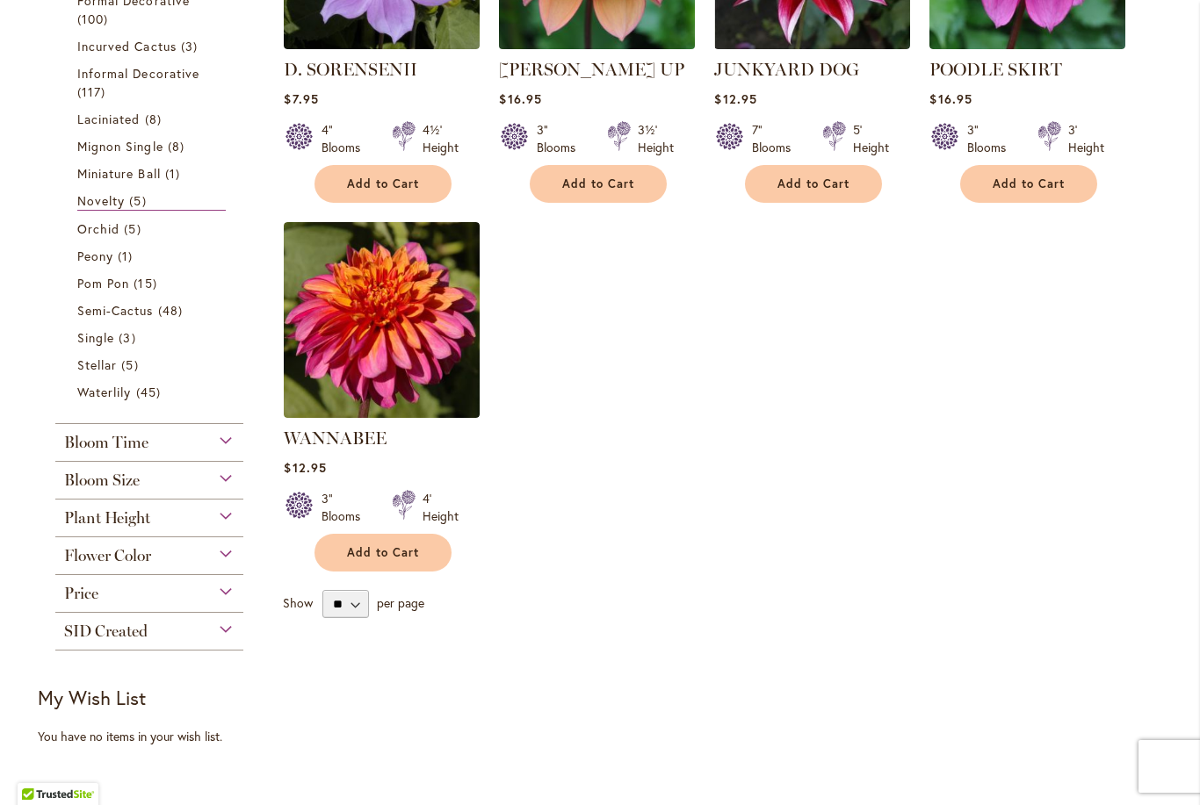
scroll to position [547, 0]
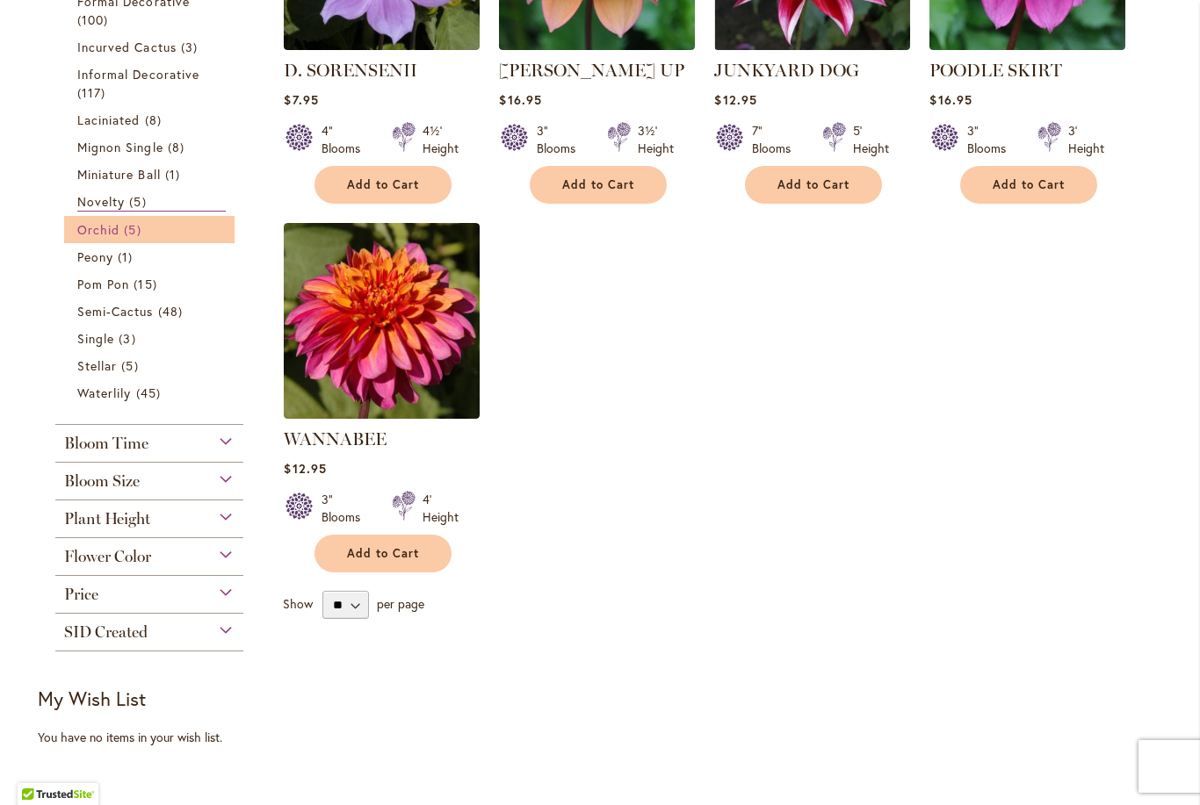
click at [111, 228] on span "Orchid" at bounding box center [98, 229] width 42 height 17
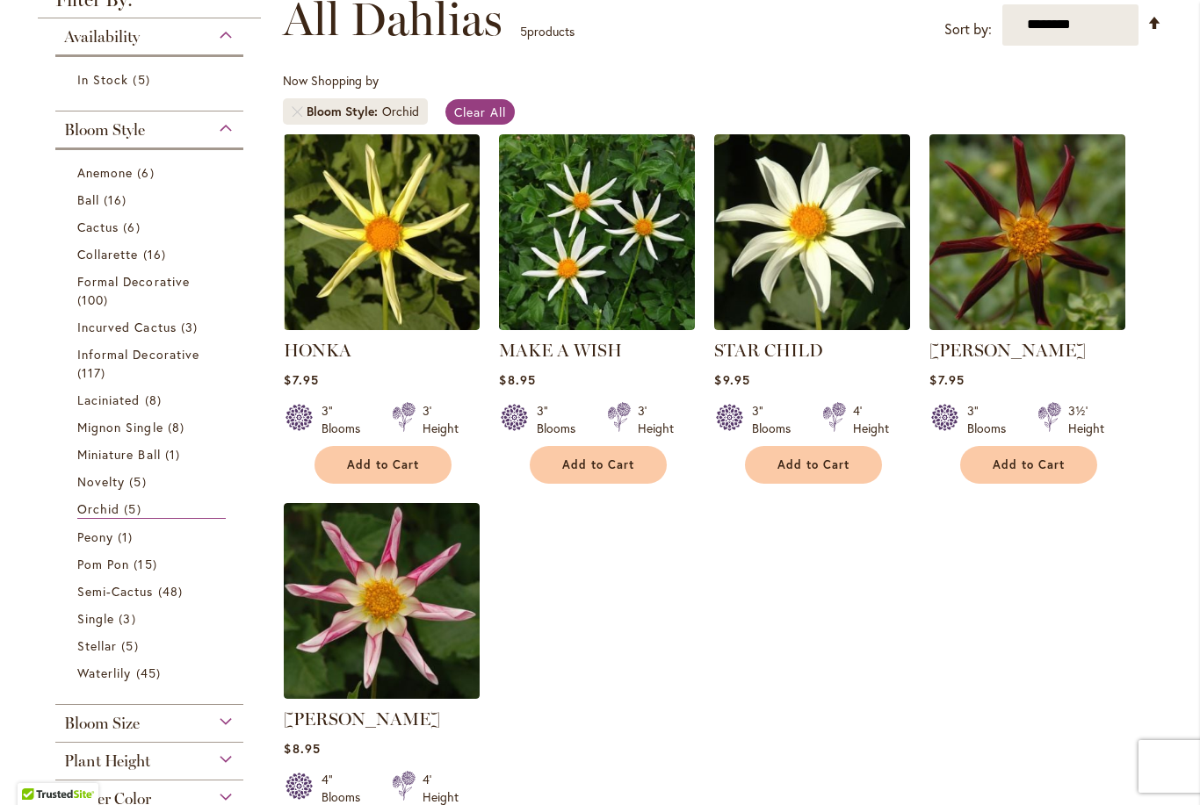
scroll to position [268, 0]
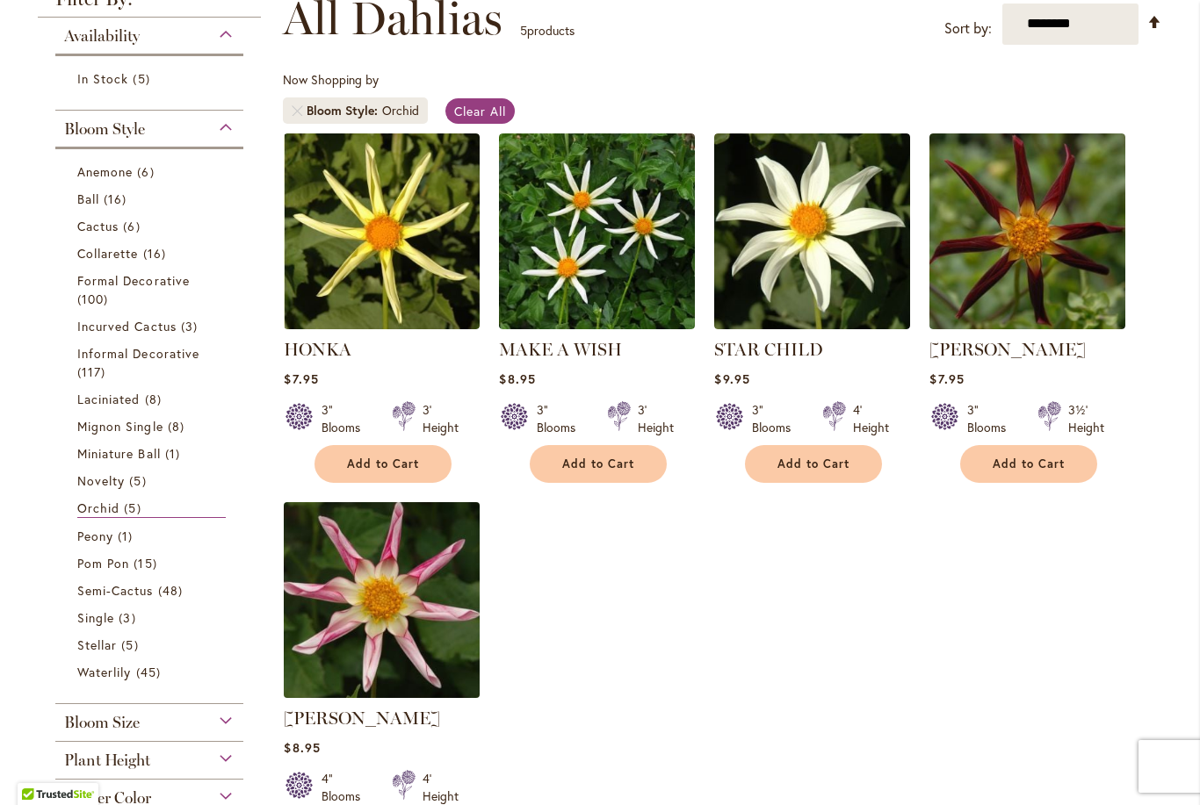
click at [372, 596] on img at bounding box center [382, 600] width 206 height 206
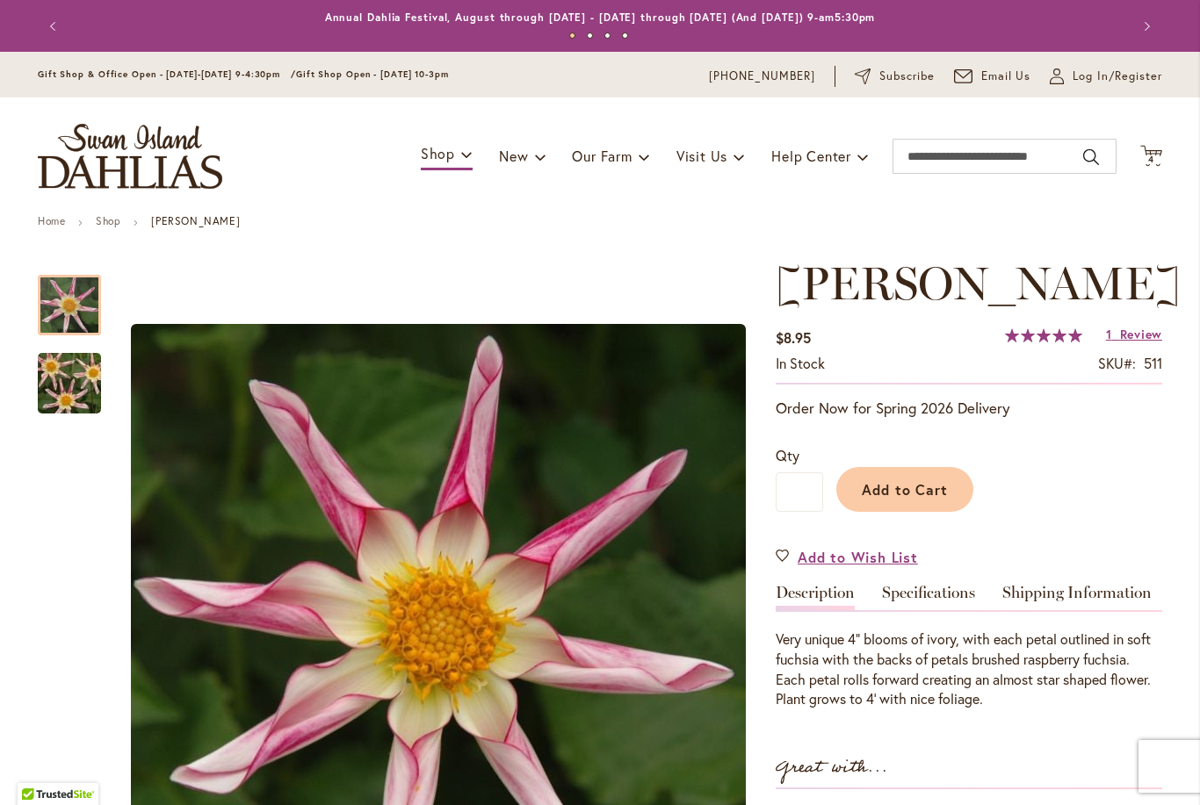
scroll to position [279, 0]
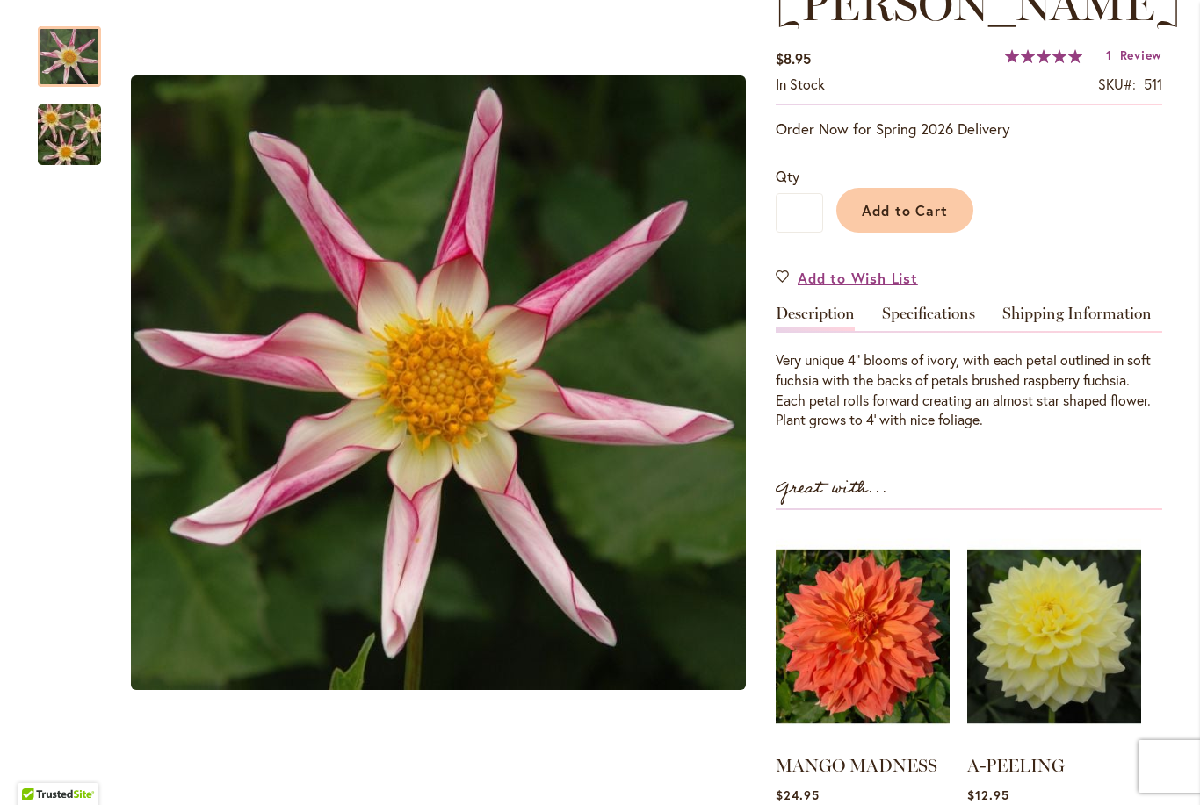
click at [78, 121] on img "WILLIE WILLIE" at bounding box center [69, 135] width 126 height 84
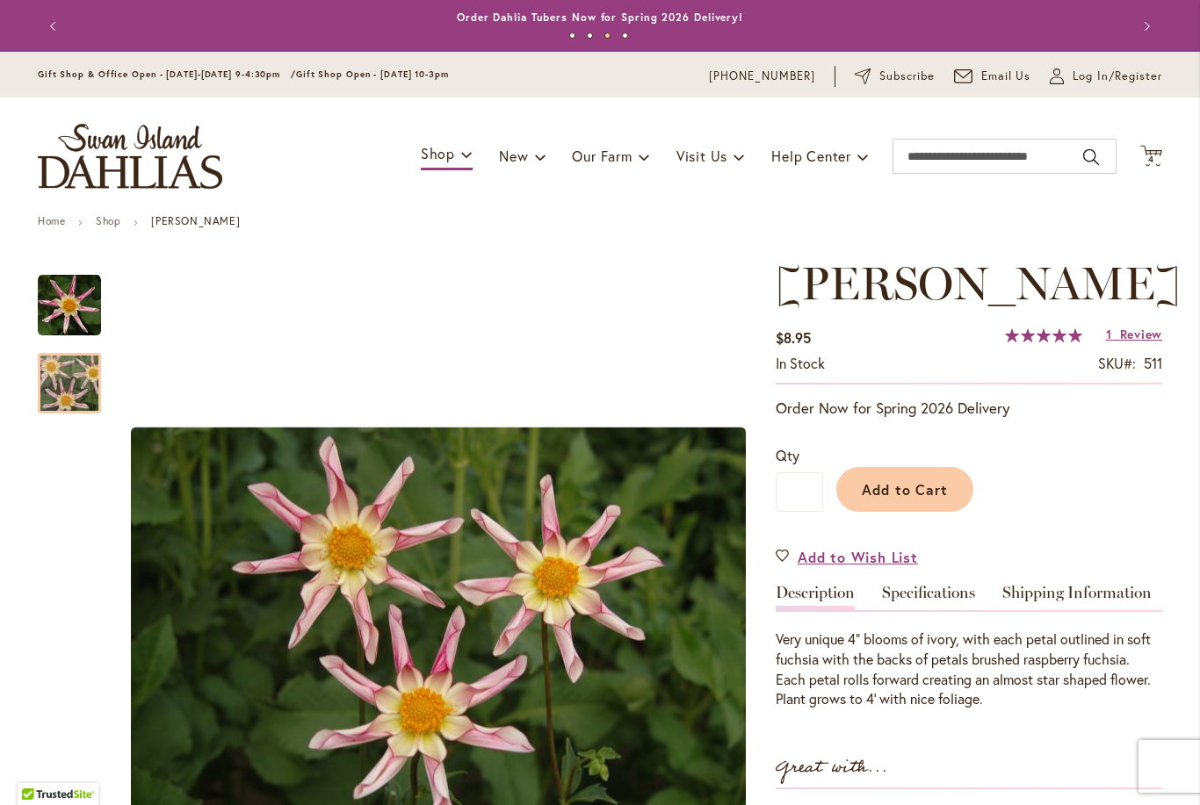
scroll to position [0, 0]
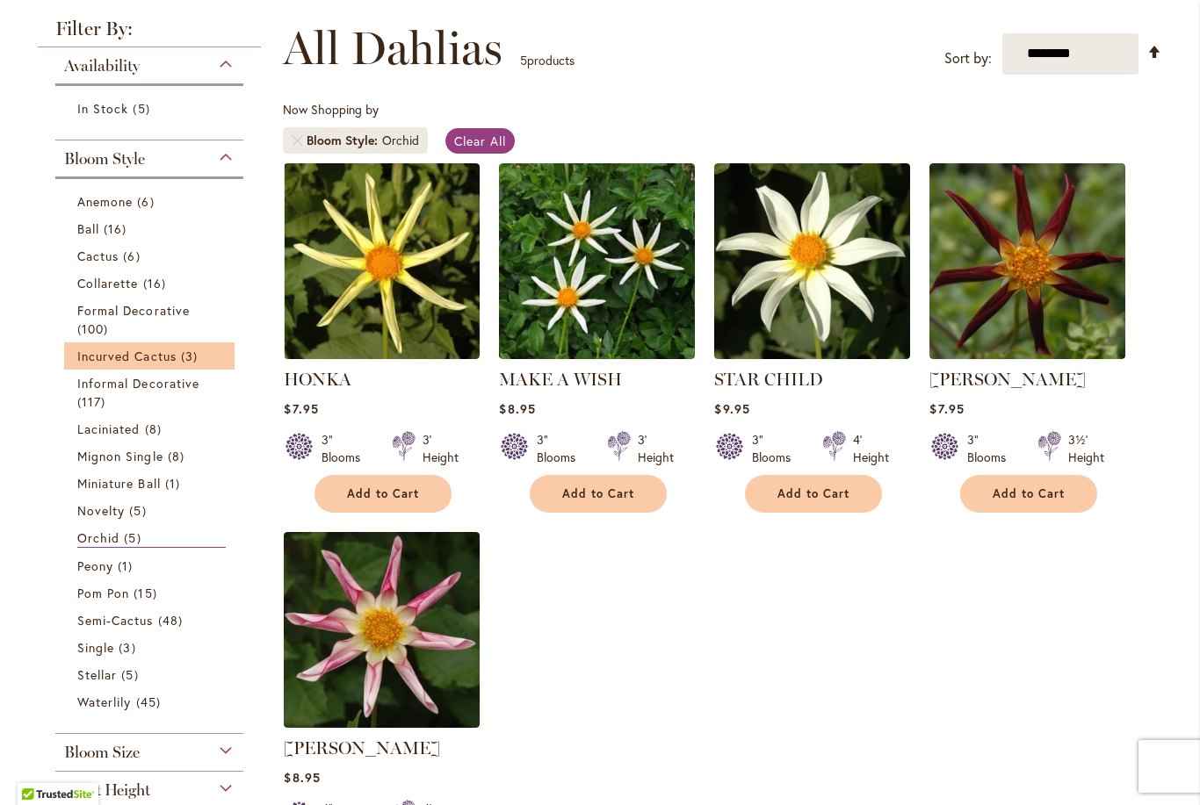
scroll to position [245, 0]
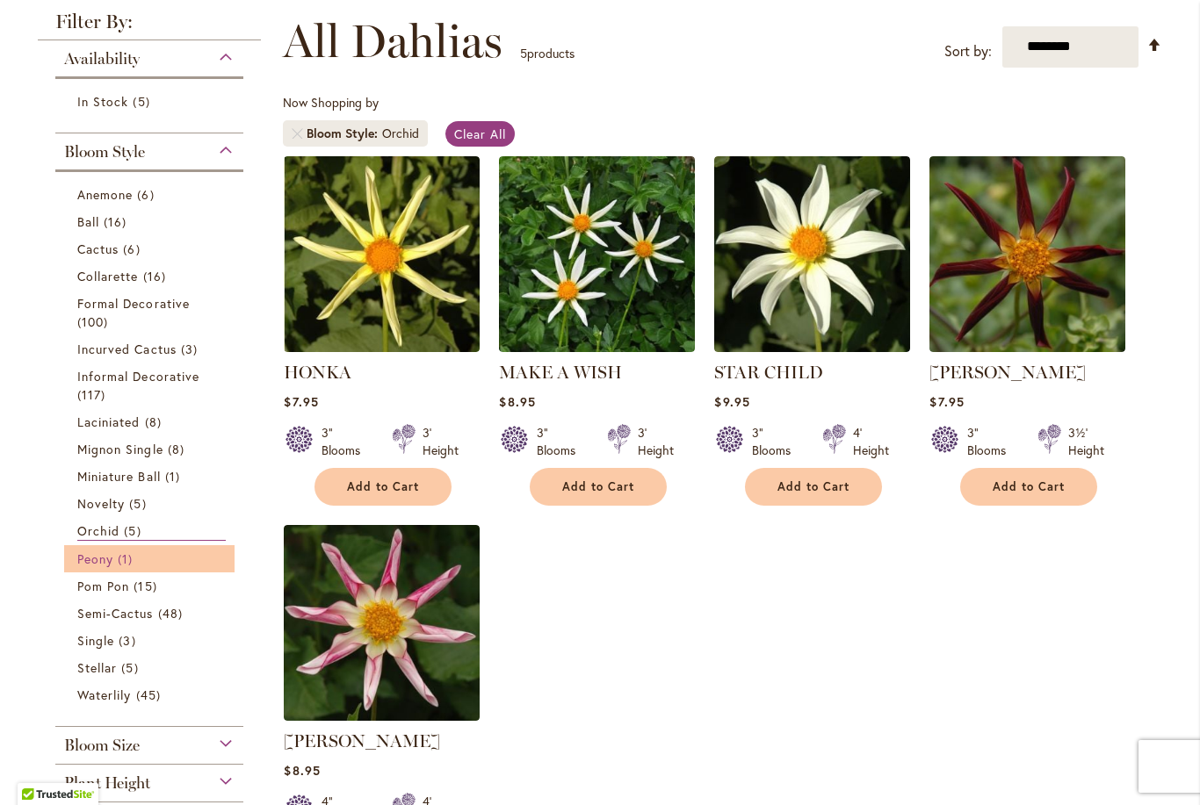
click at [106, 561] on span "Peony" at bounding box center [95, 559] width 36 height 17
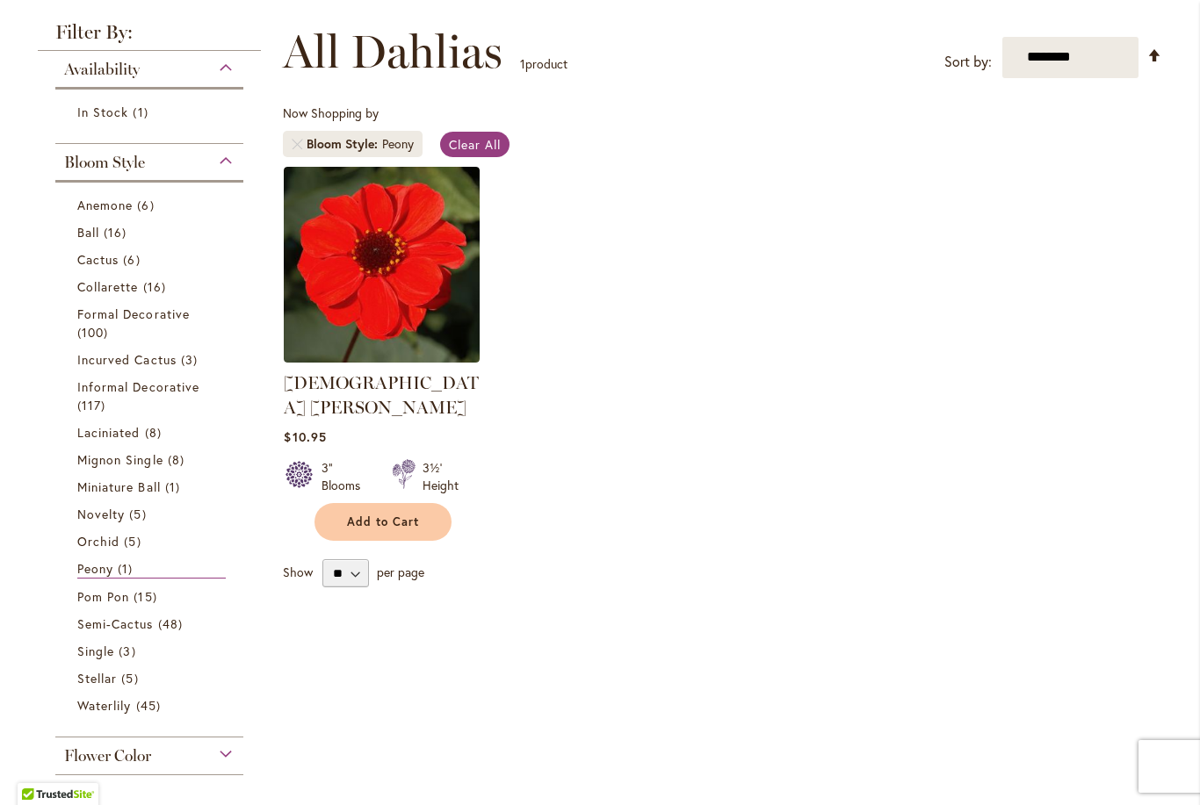
scroll to position [235, 0]
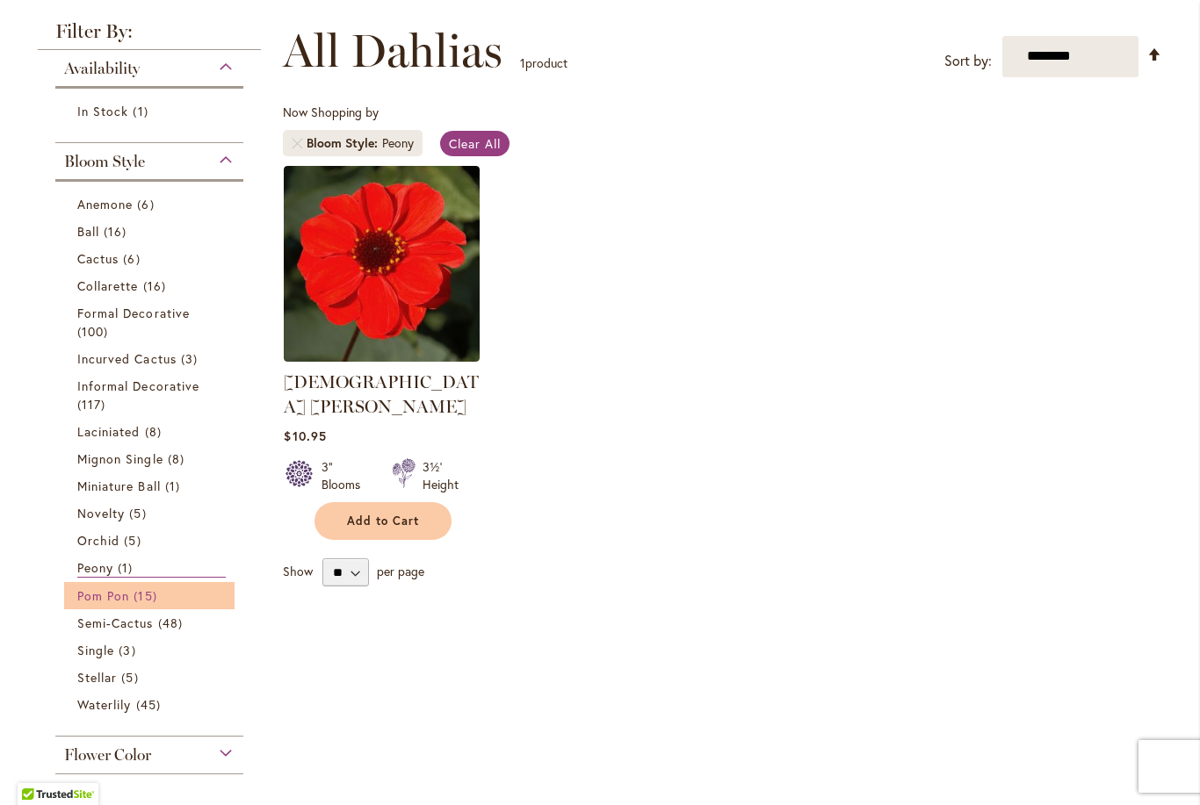
click at [90, 599] on span "Pom Pon" at bounding box center [103, 596] width 52 height 17
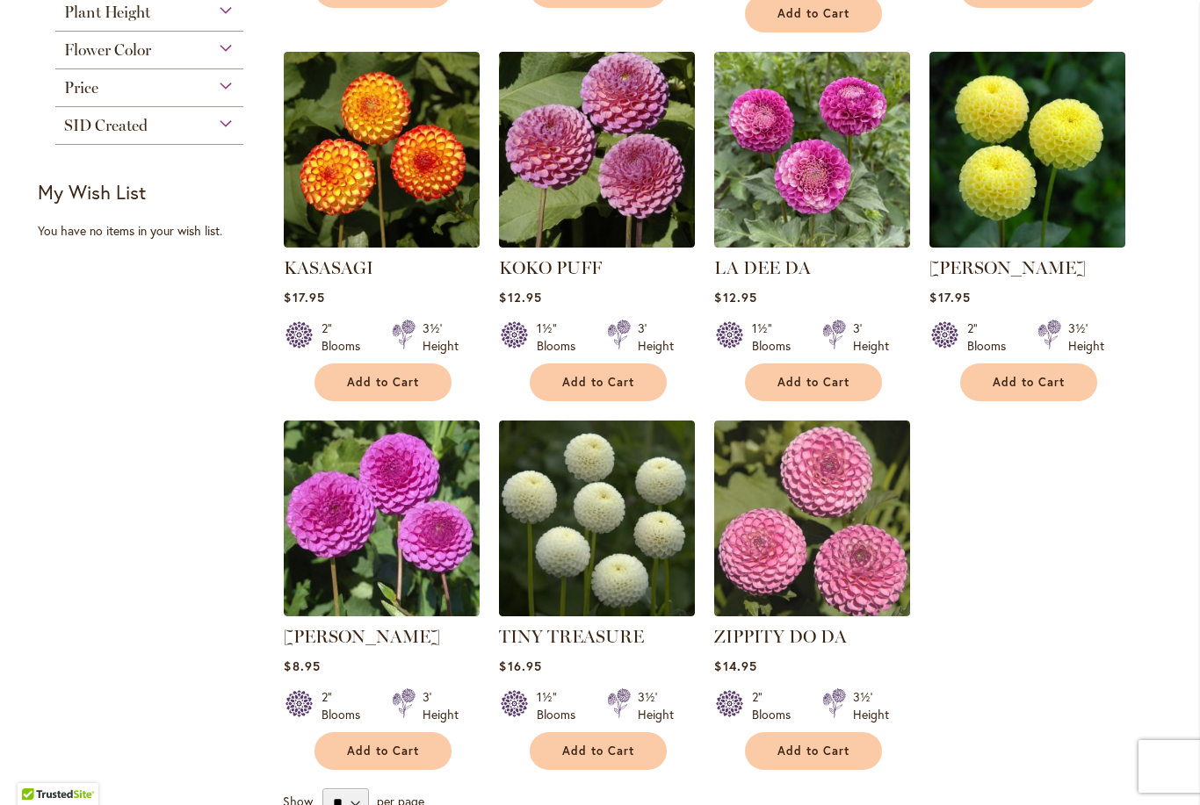
scroll to position [1138, 0]
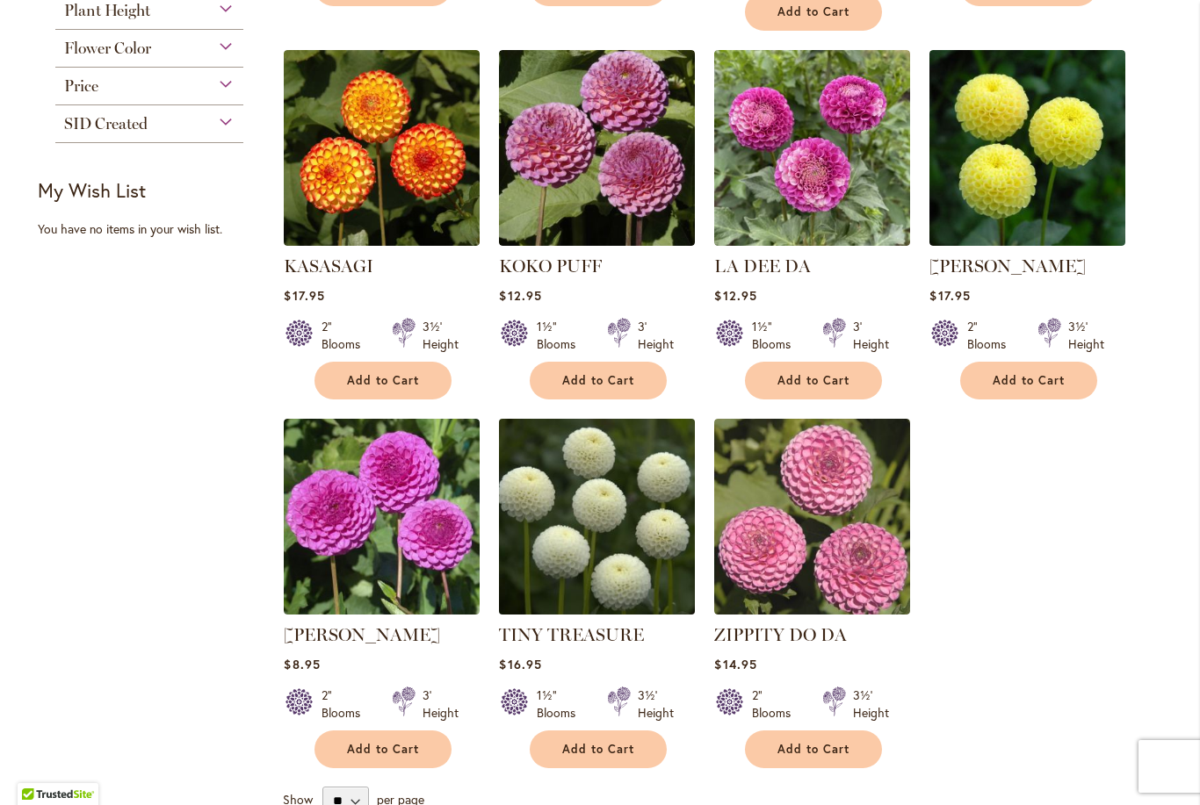
click at [624, 465] on img at bounding box center [597, 517] width 206 height 206
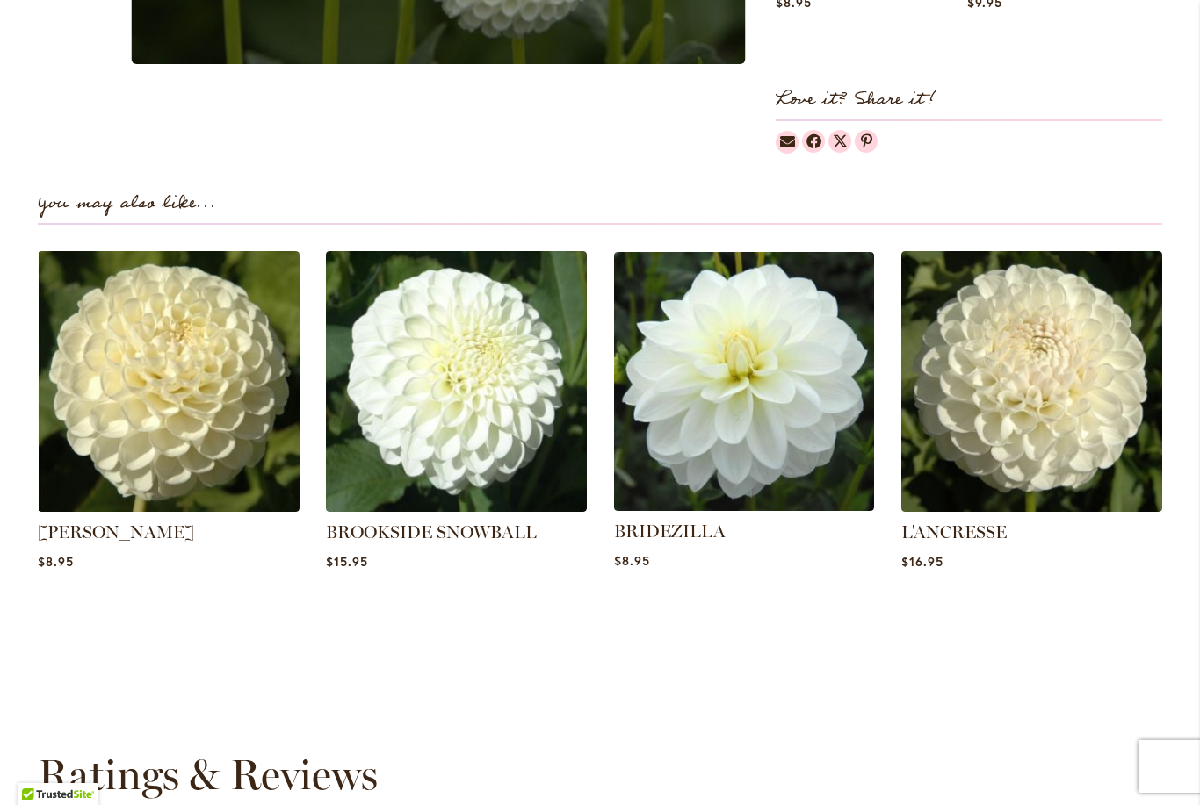
scroll to position [1067, 0]
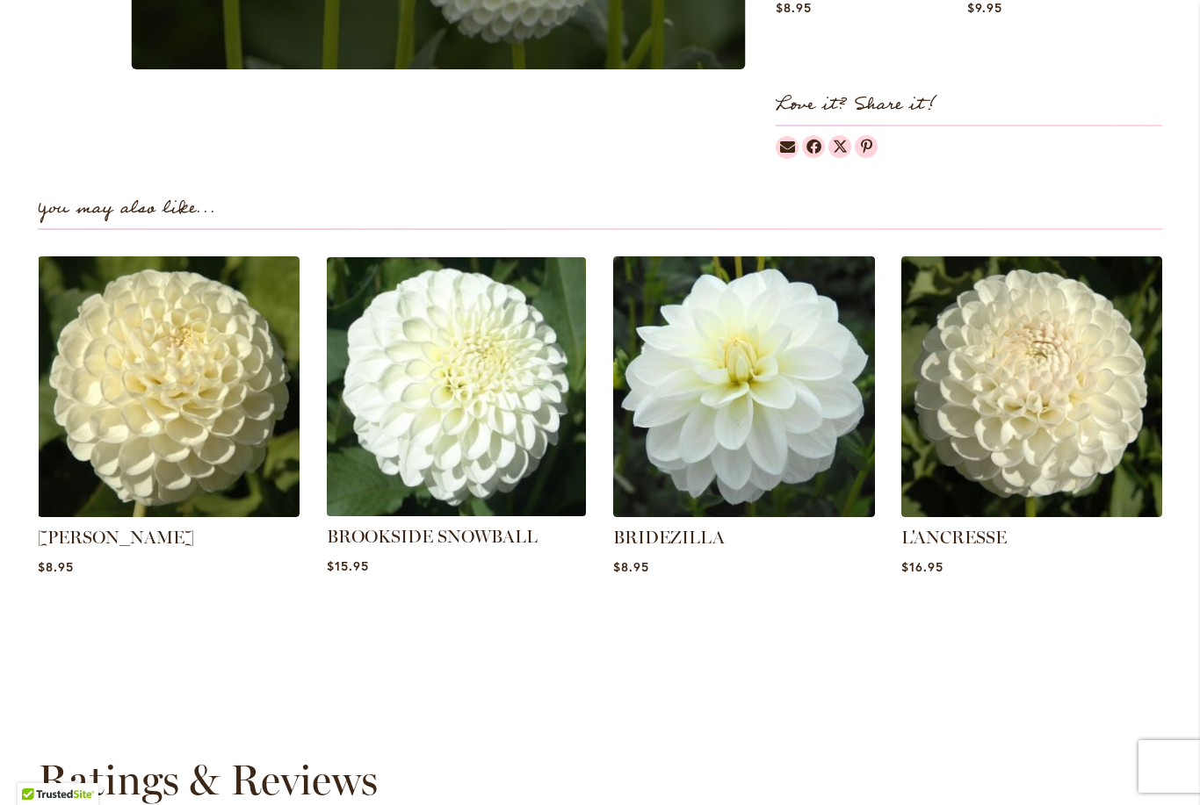
click at [465, 398] on img at bounding box center [456, 386] width 272 height 272
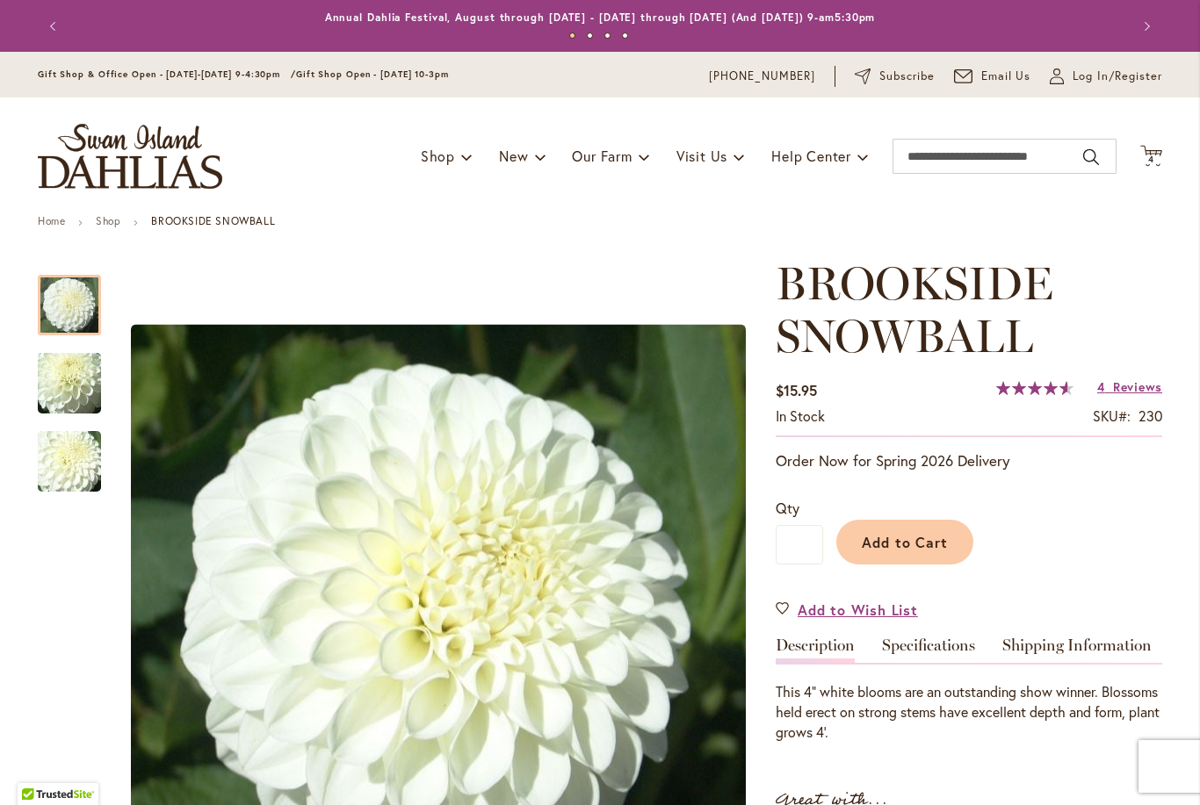
click at [77, 365] on img "BROOKSIDE SNOWBALL" at bounding box center [69, 383] width 126 height 95
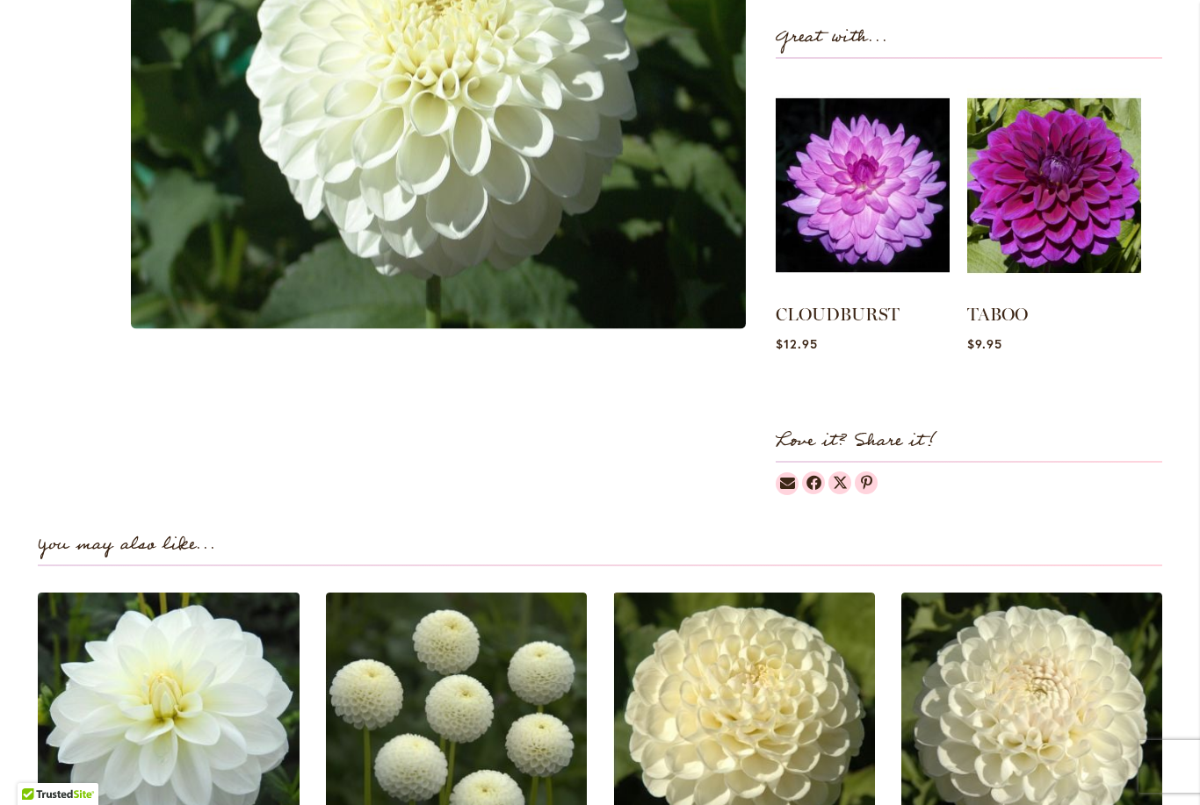
scroll to position [747, 0]
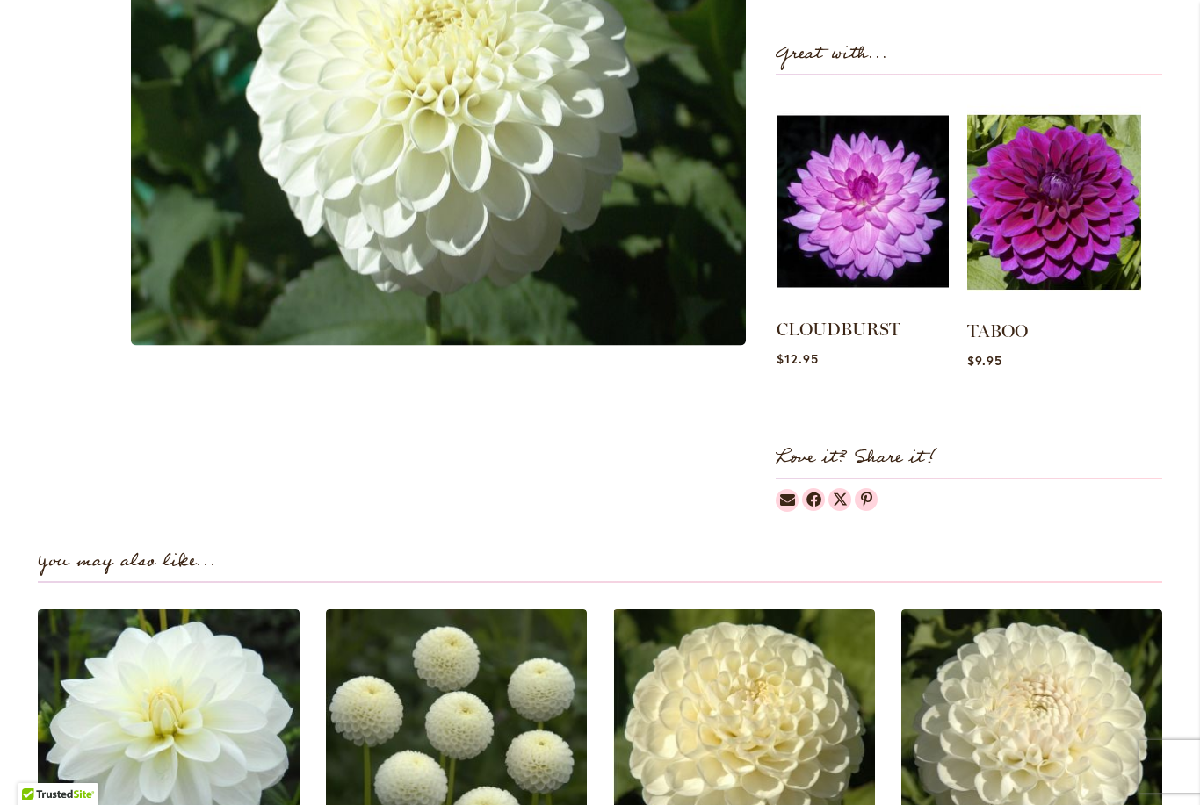
click at [867, 233] on img at bounding box center [862, 201] width 172 height 215
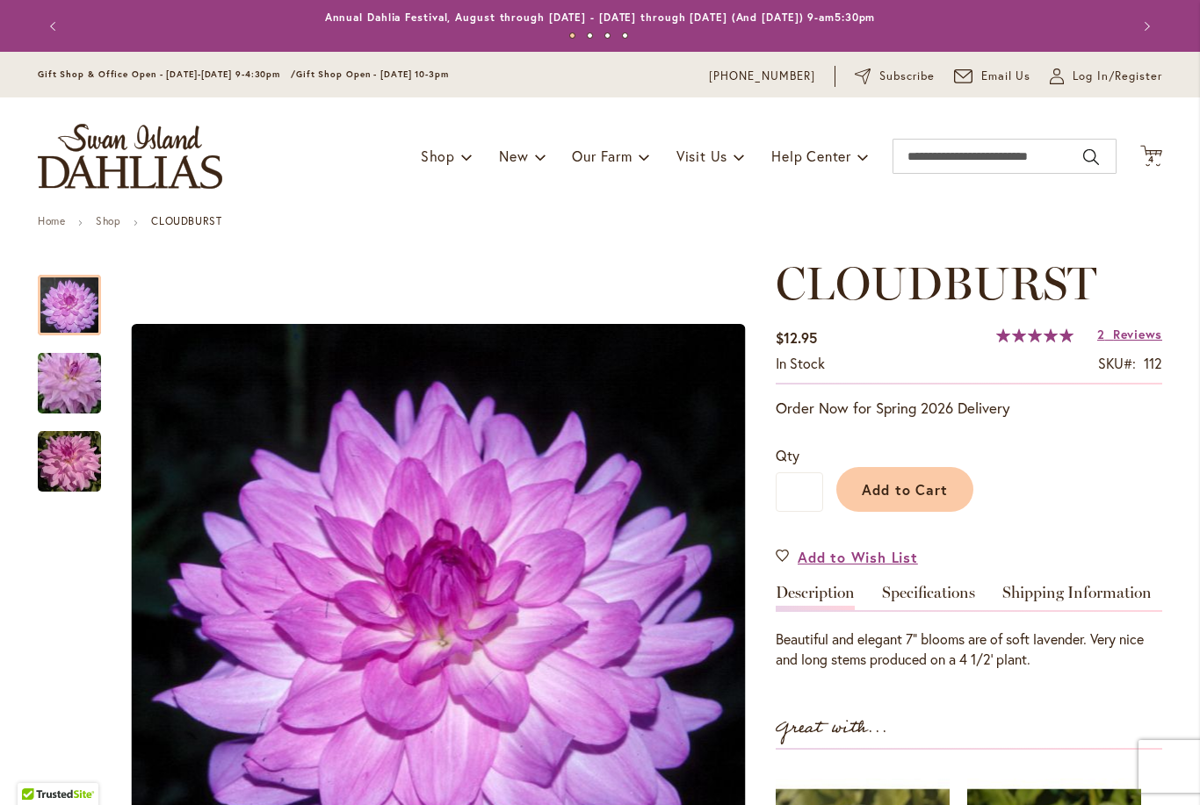
scroll to position [27, 0]
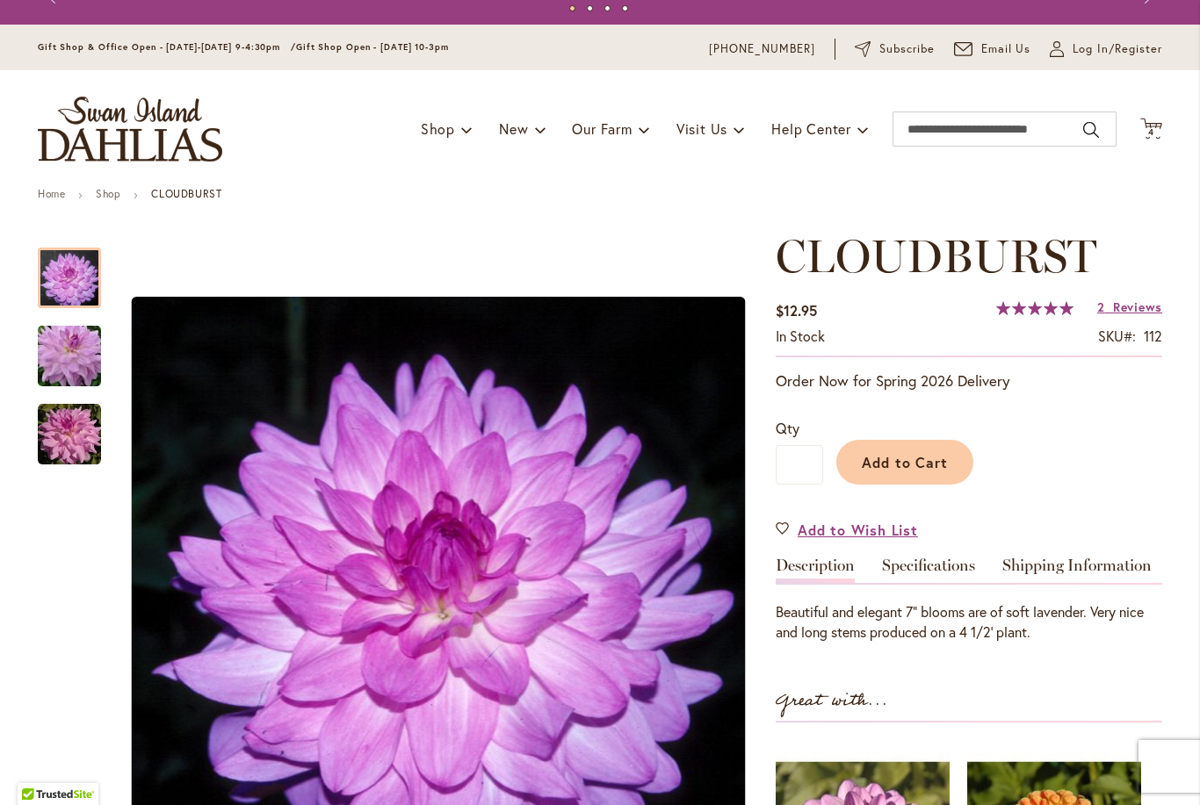
click at [66, 364] on img "Cloudburst" at bounding box center [69, 356] width 126 height 84
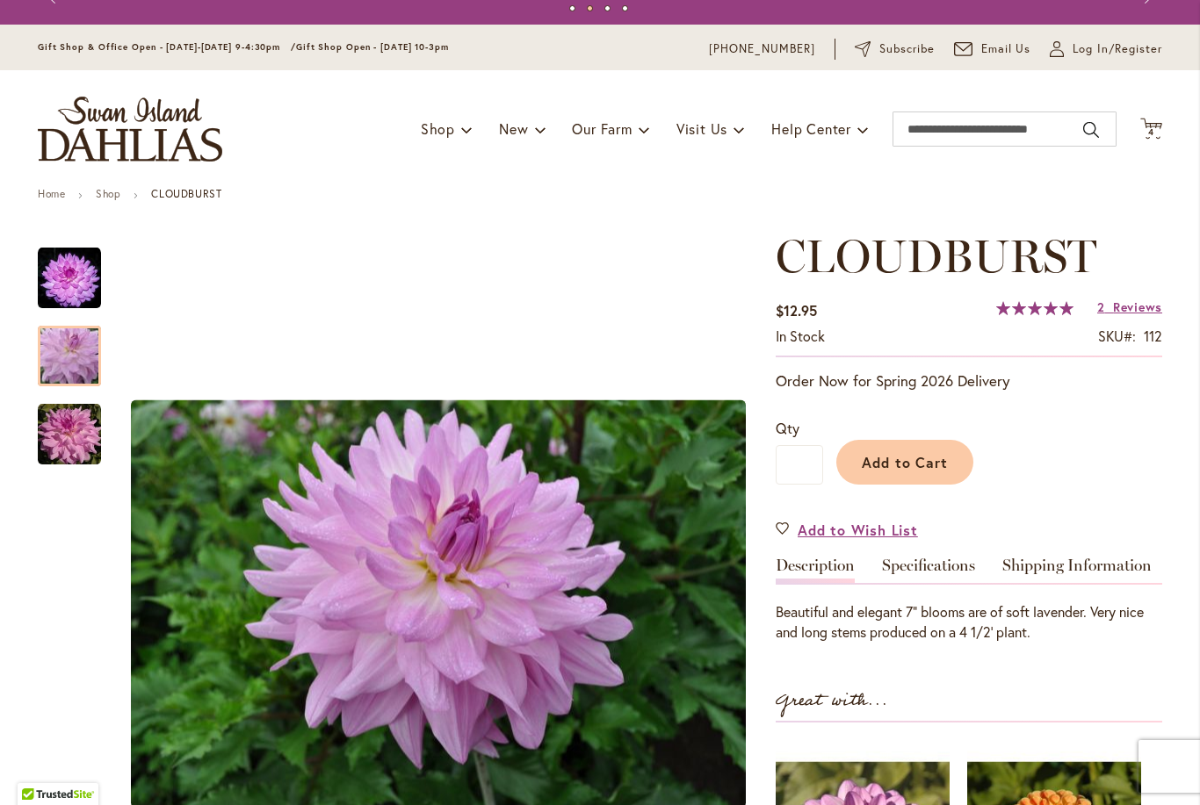
click at [77, 449] on img "Cloudburst" at bounding box center [69, 434] width 63 height 63
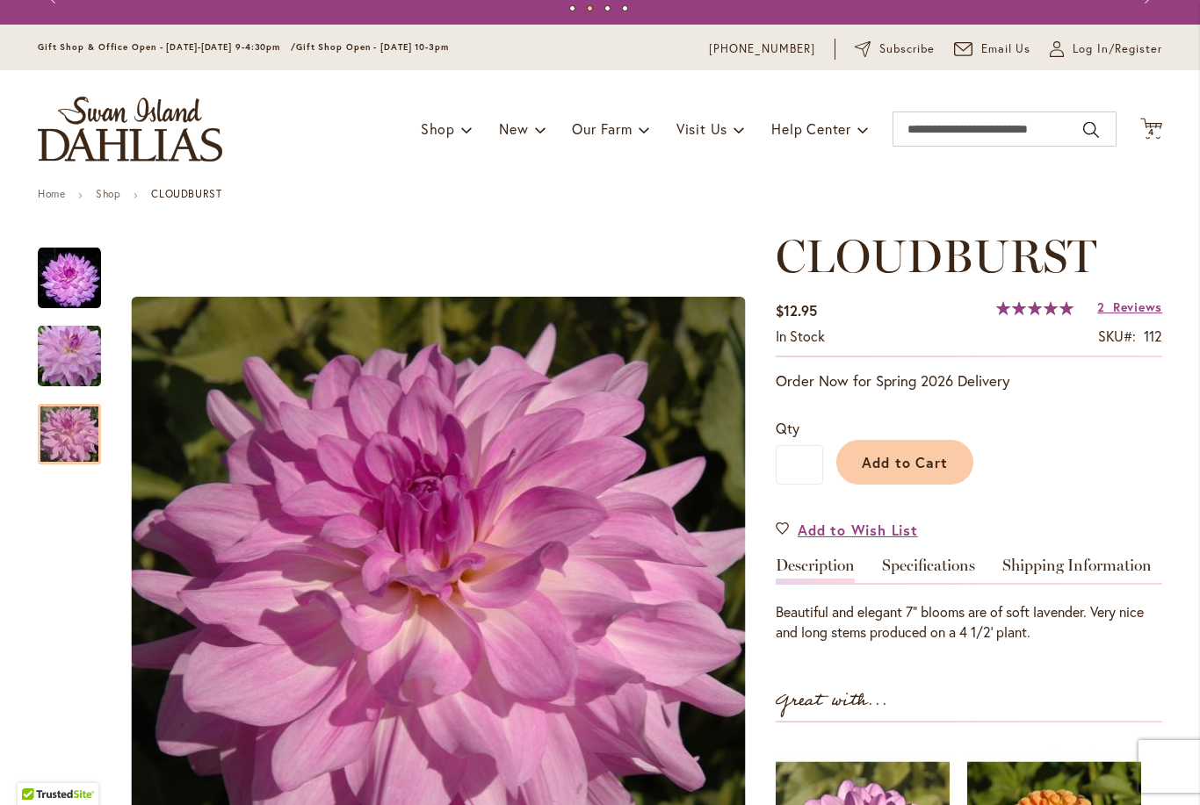
click at [64, 356] on img "Cloudburst" at bounding box center [69, 356] width 126 height 84
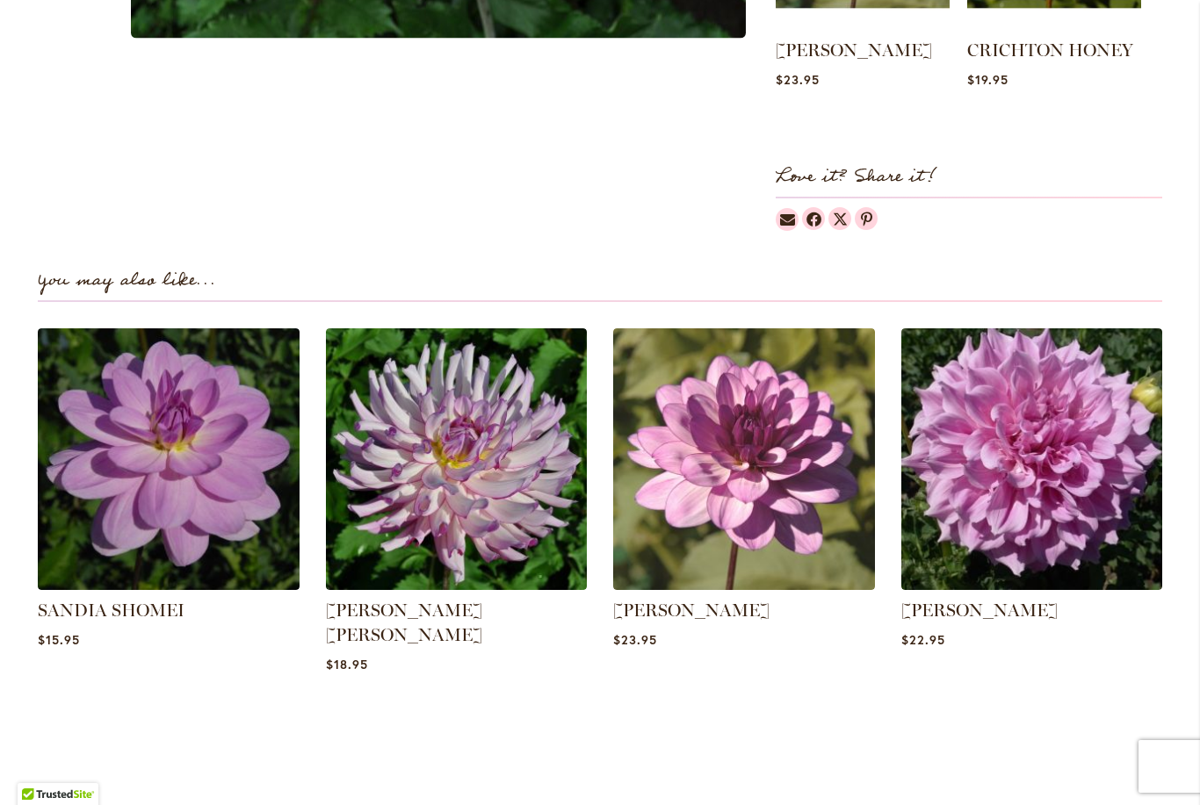
scroll to position [954, 0]
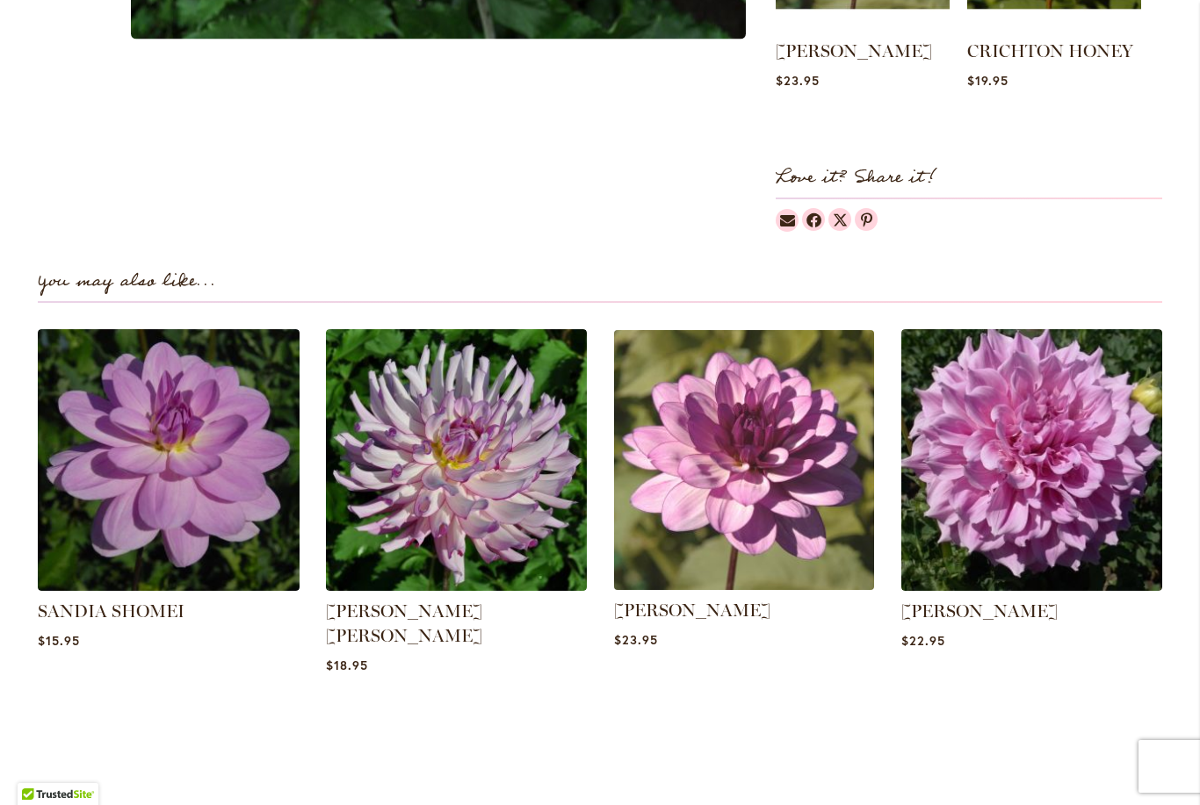
click at [805, 521] on img at bounding box center [744, 460] width 272 height 272
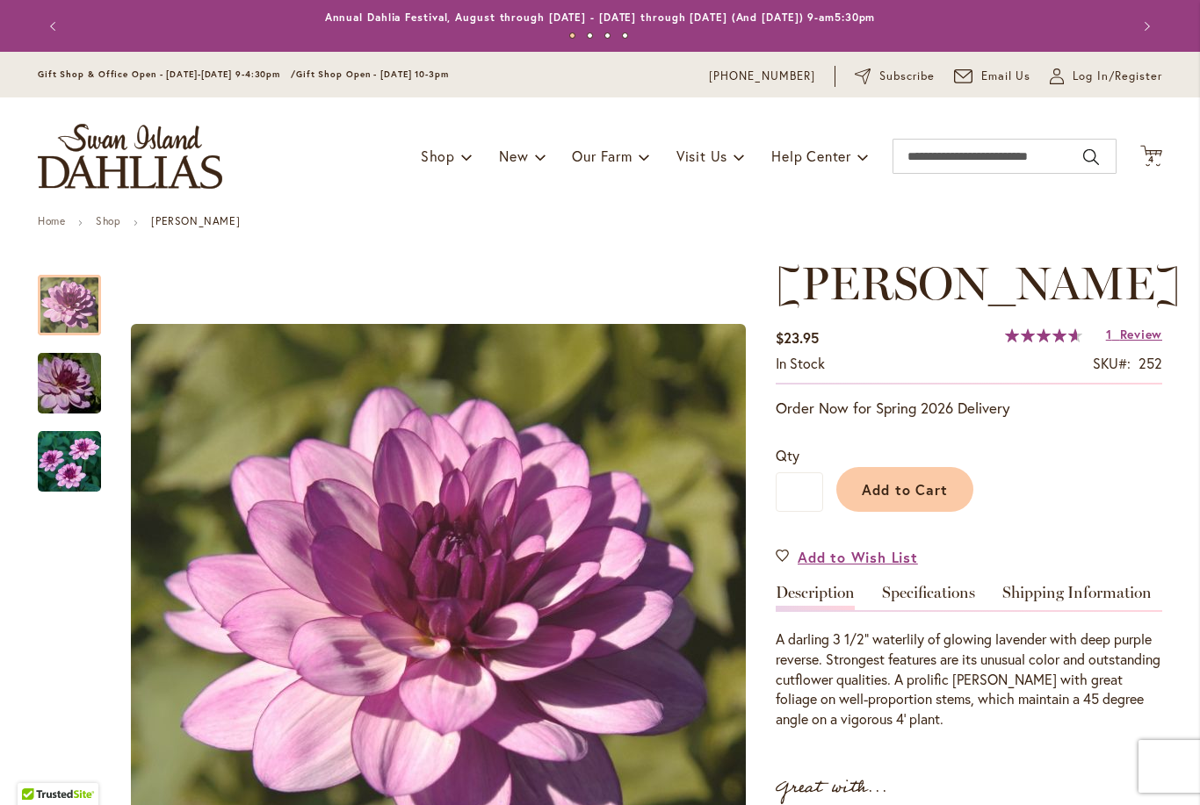
click at [70, 394] on img "LAUREN MICHELE" at bounding box center [69, 384] width 126 height 84
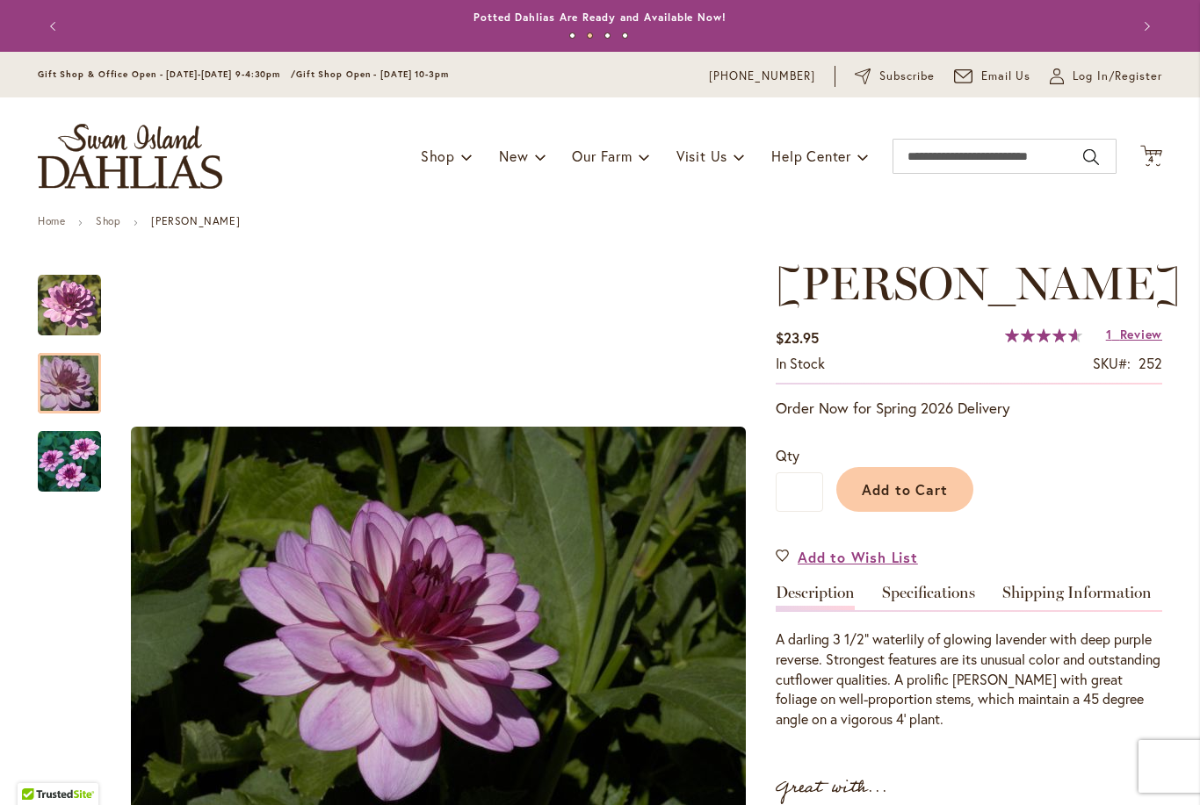
click at [51, 470] on img "LAUREN MICHELE" at bounding box center [69, 461] width 63 height 63
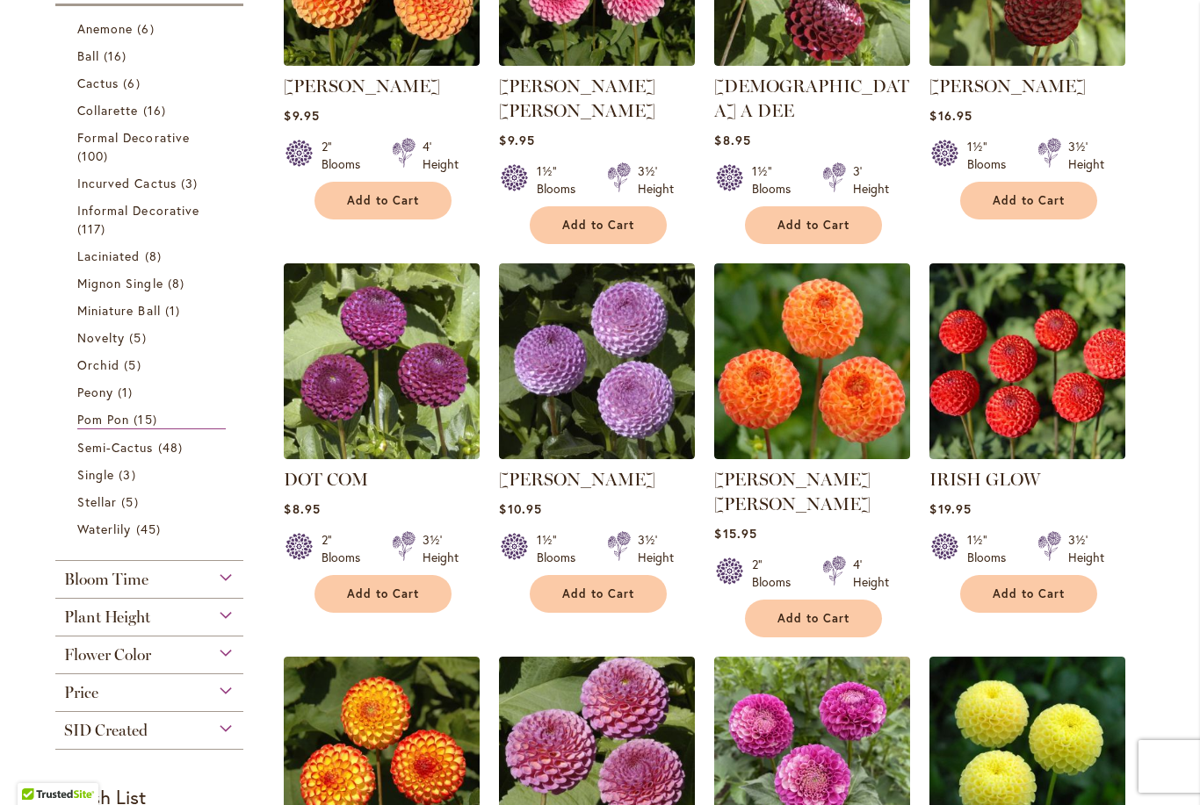
scroll to position [534, 0]
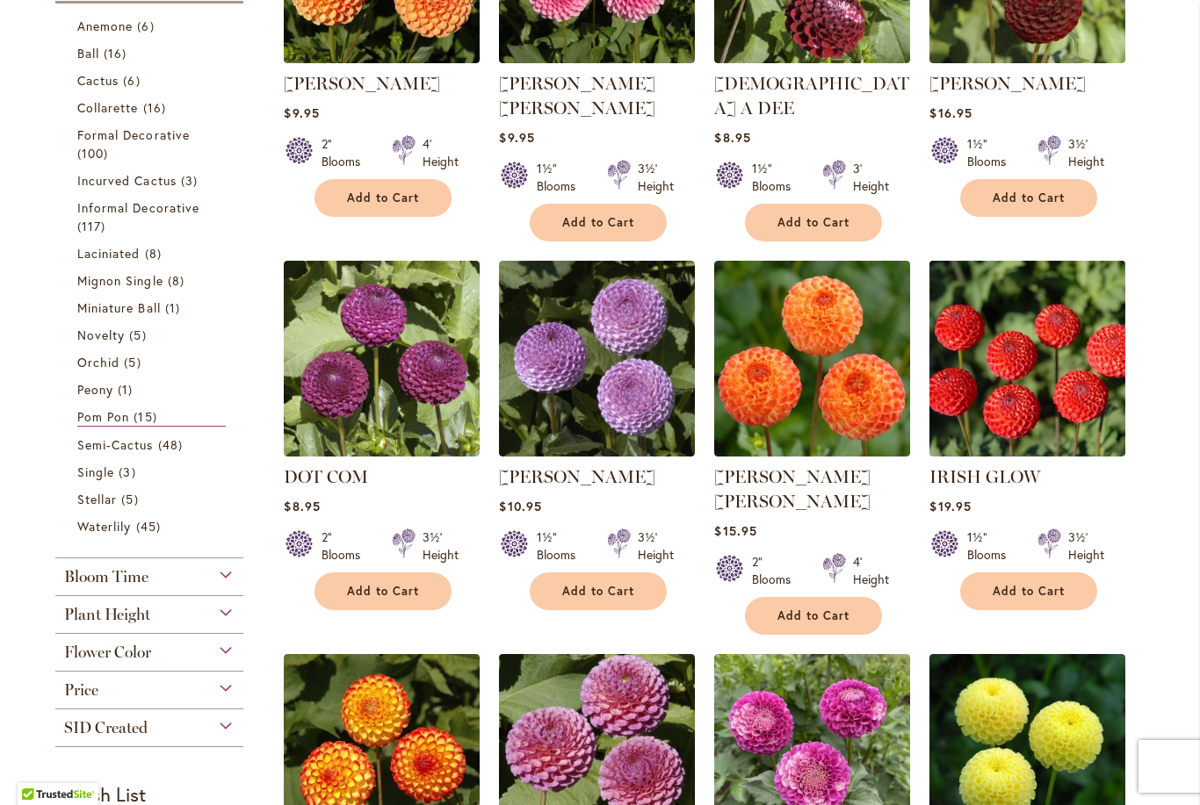
click at [996, 380] on img at bounding box center [1028, 359] width 206 height 206
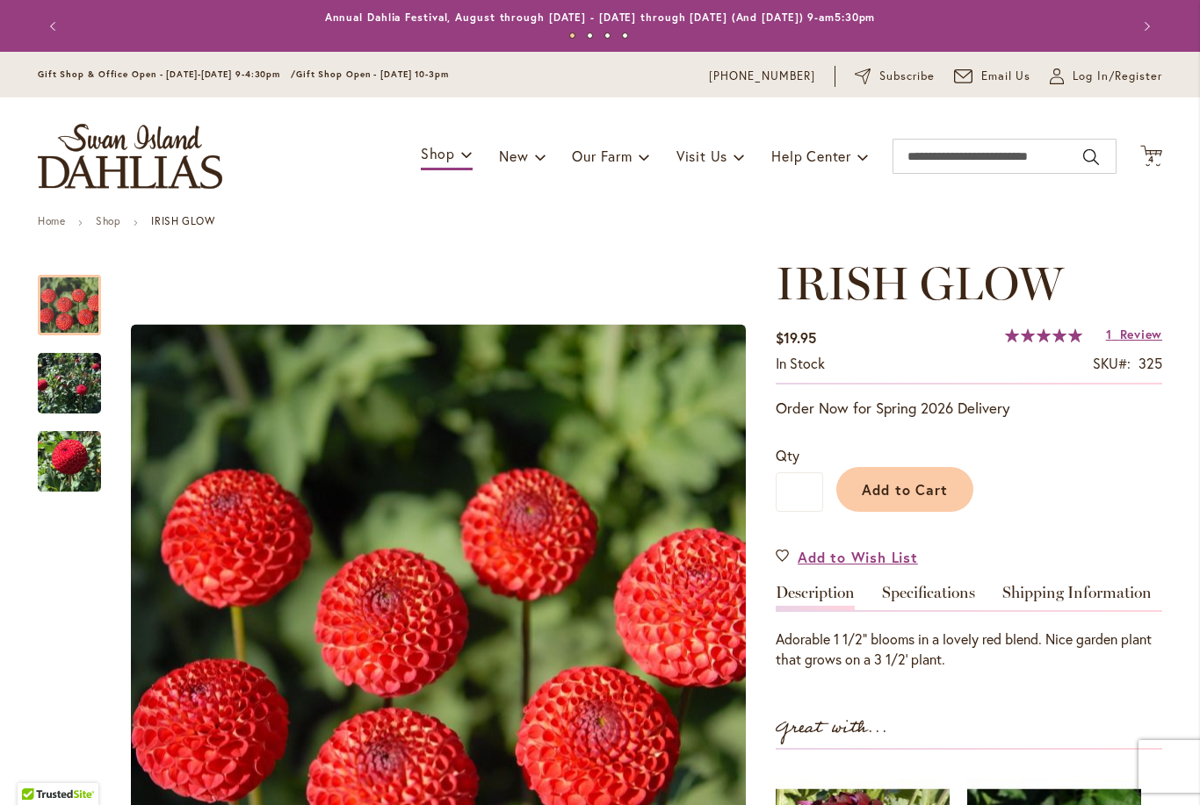
click at [81, 389] on img "IRISH GLOW" at bounding box center [69, 383] width 63 height 87
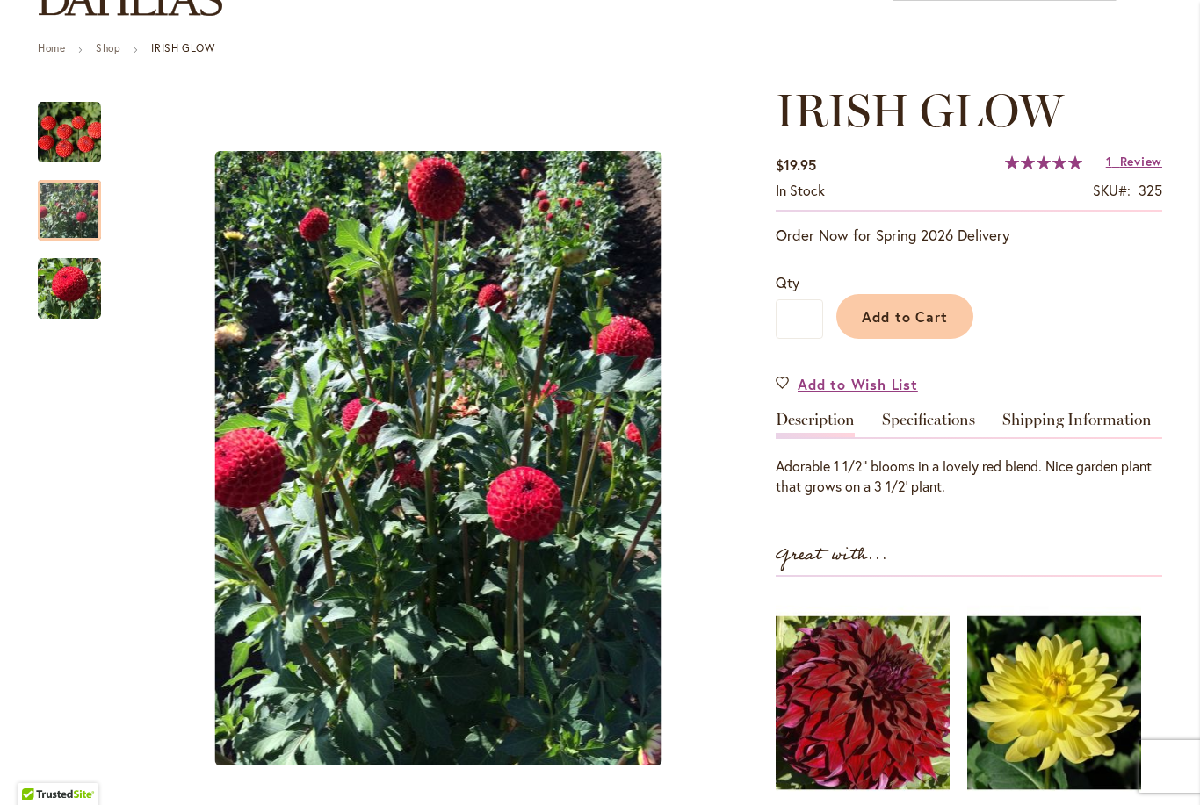
scroll to position [174, 0]
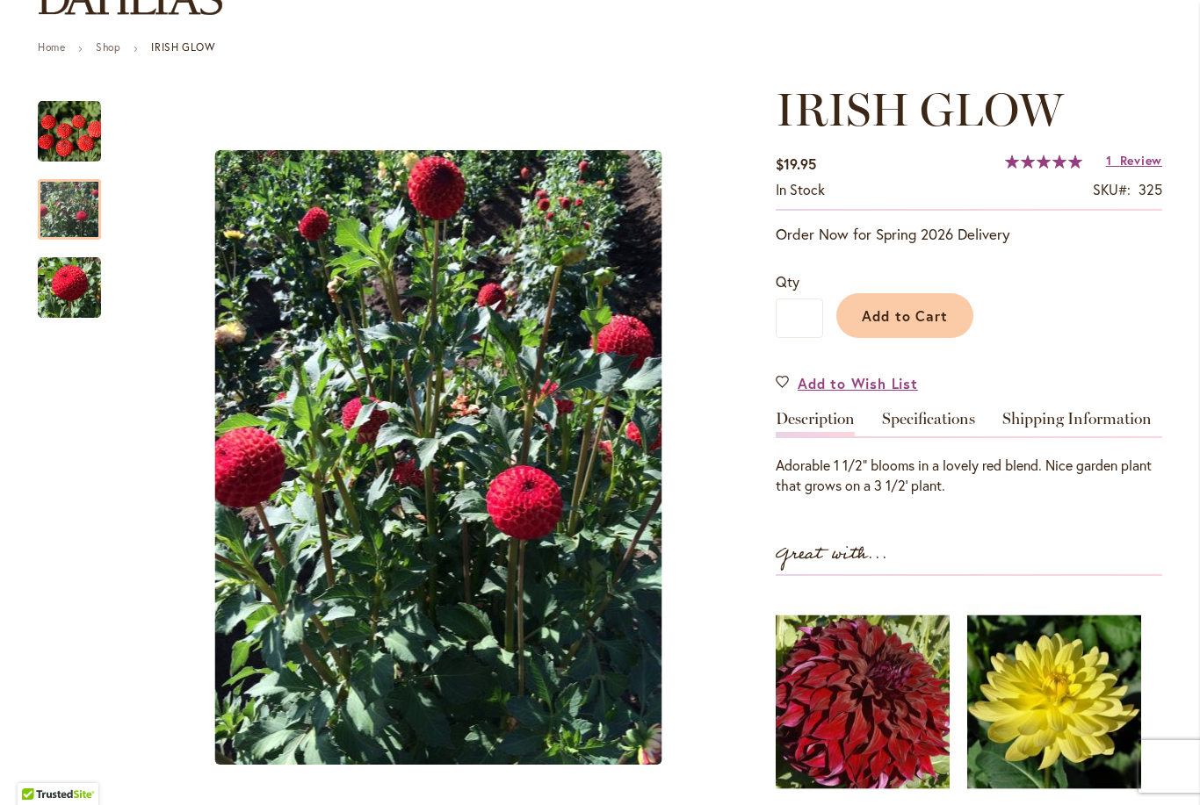
click at [82, 295] on img "IRISH GLOW" at bounding box center [69, 287] width 63 height 65
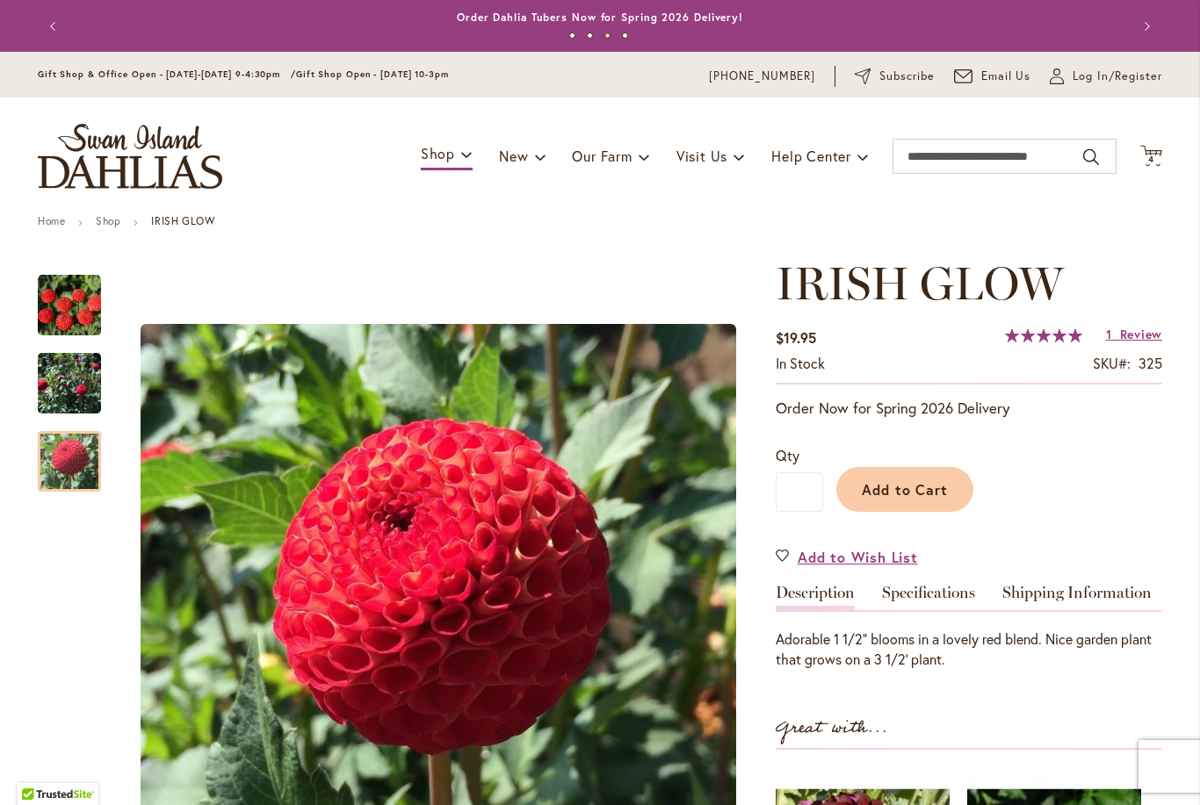
scroll to position [0, 0]
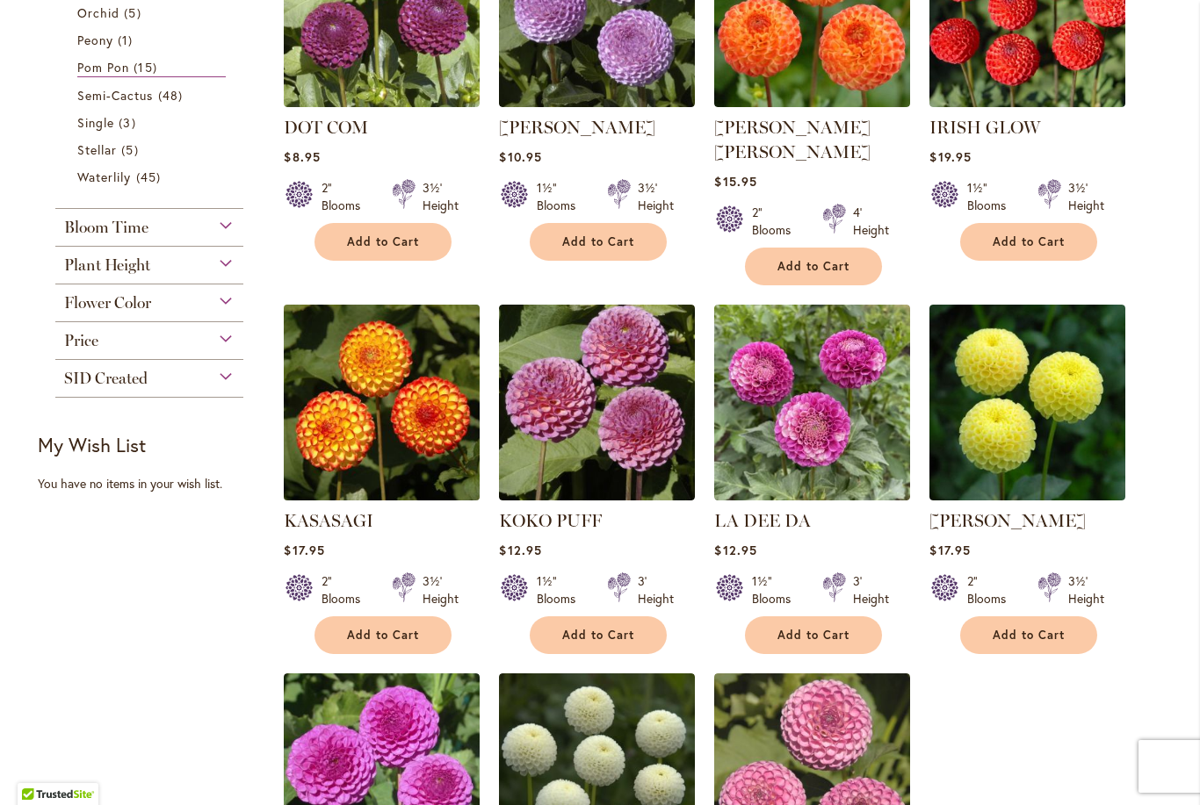
scroll to position [1081, 0]
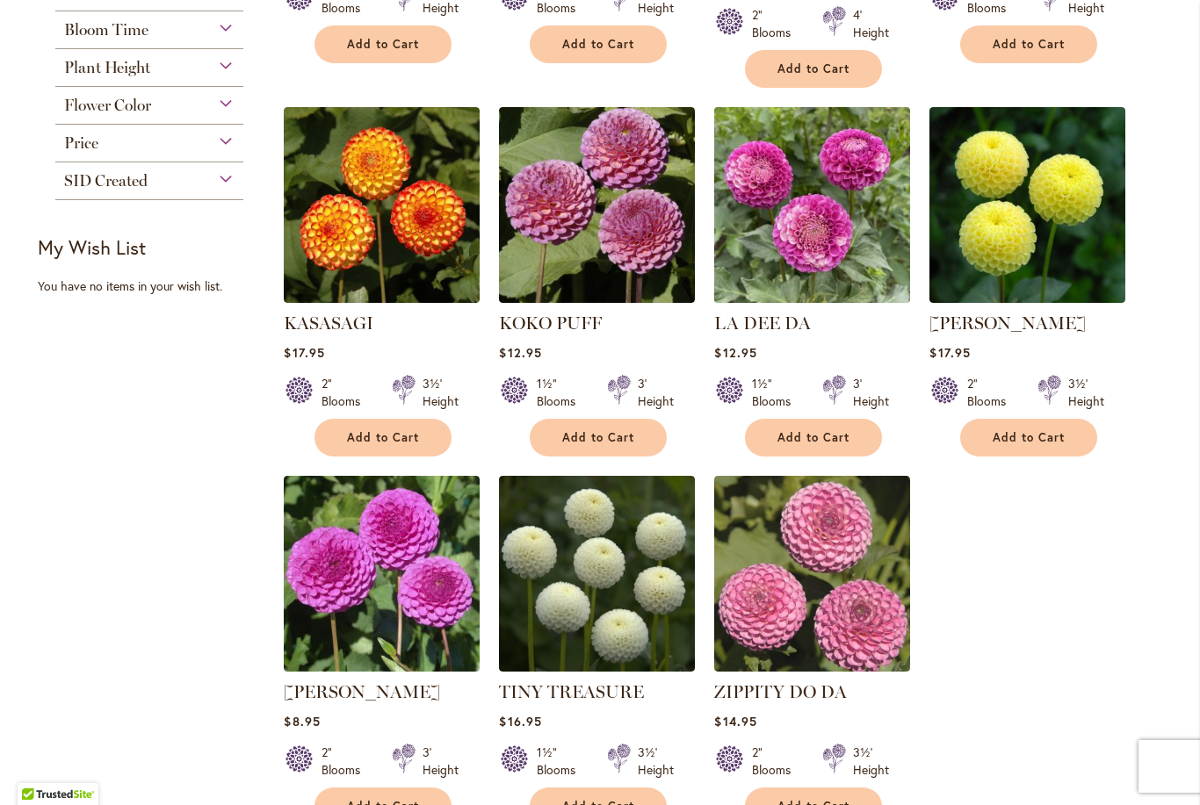
click at [790, 204] on img at bounding box center [813, 205] width 206 height 206
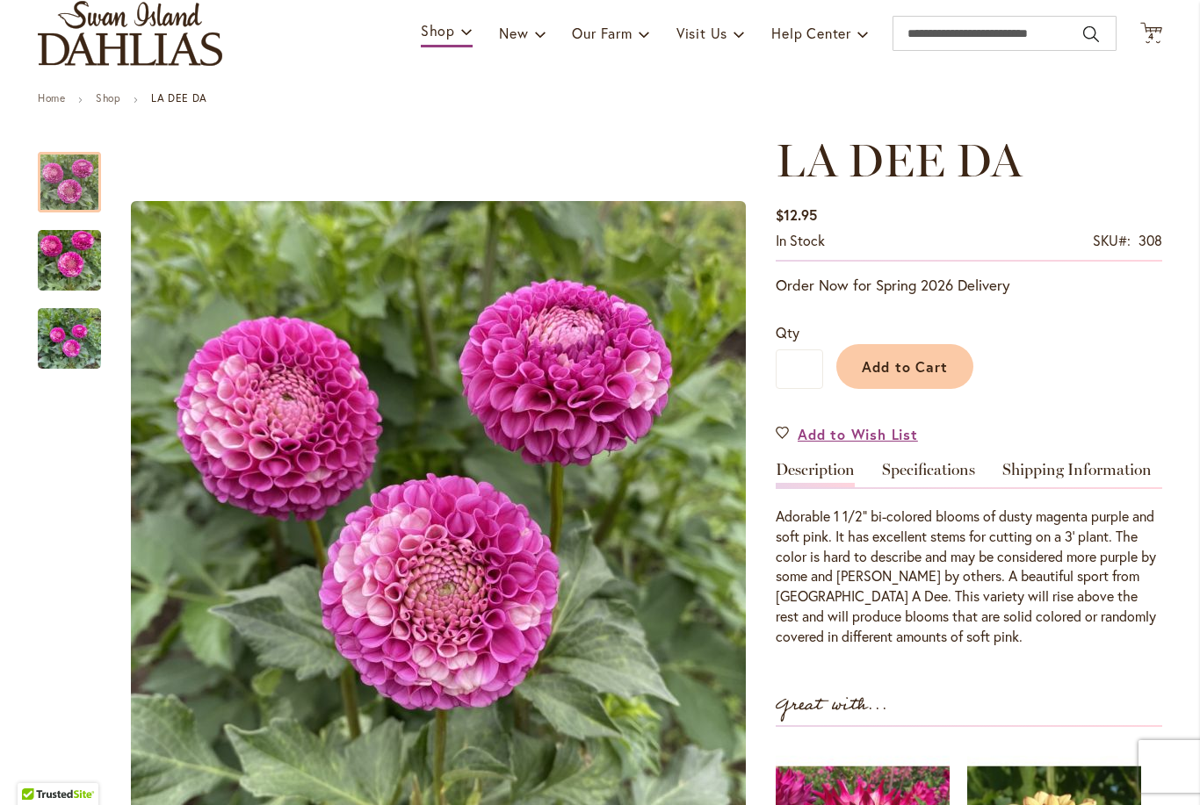
scroll to position [141, 0]
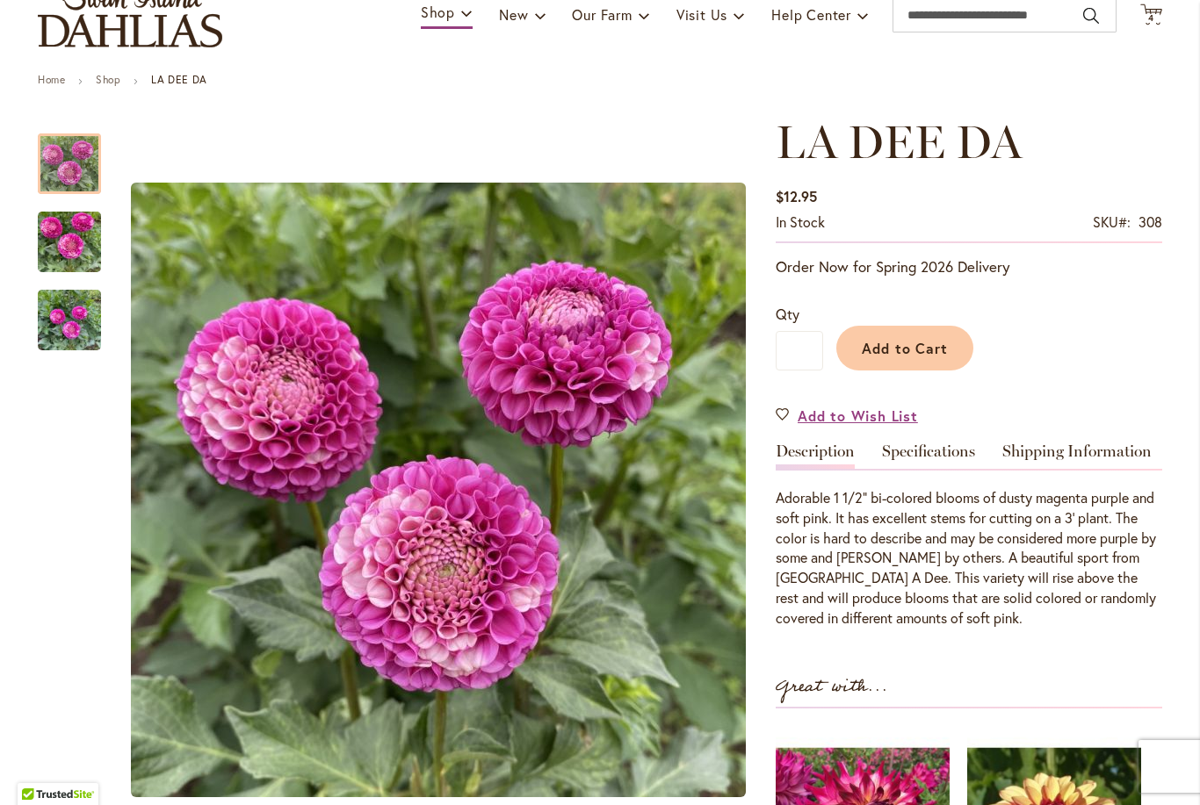
click at [76, 230] on img "LA DEE DA" at bounding box center [69, 242] width 63 height 84
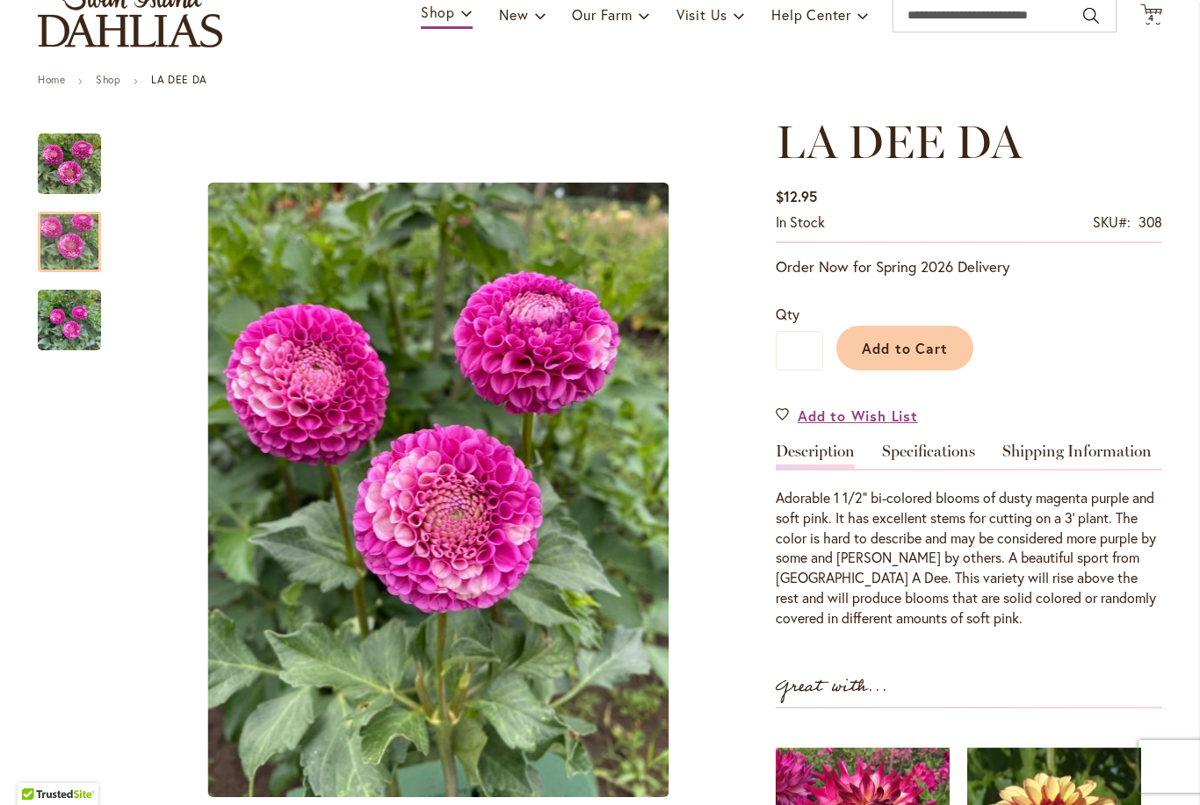
click at [72, 314] on img "LA DEE DA" at bounding box center [69, 320] width 63 height 84
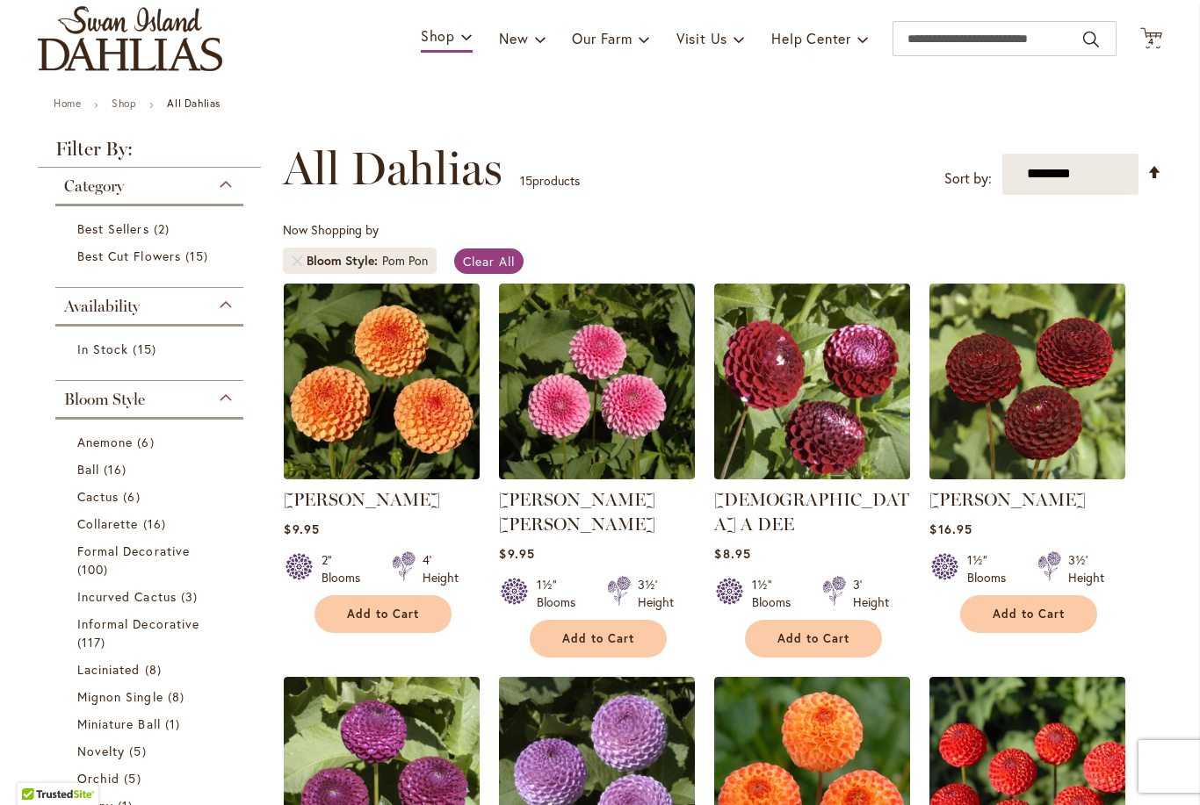
scroll to position [90, 0]
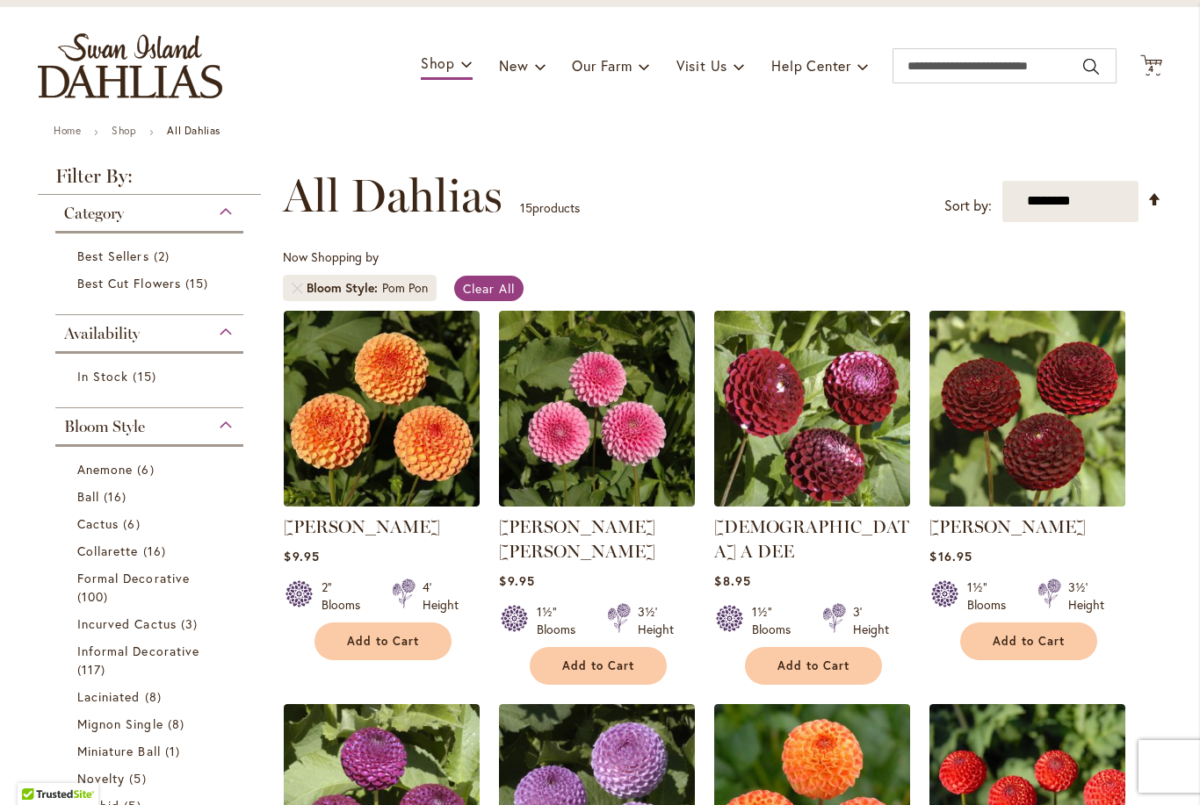
click at [1042, 430] on img at bounding box center [1028, 409] width 206 height 206
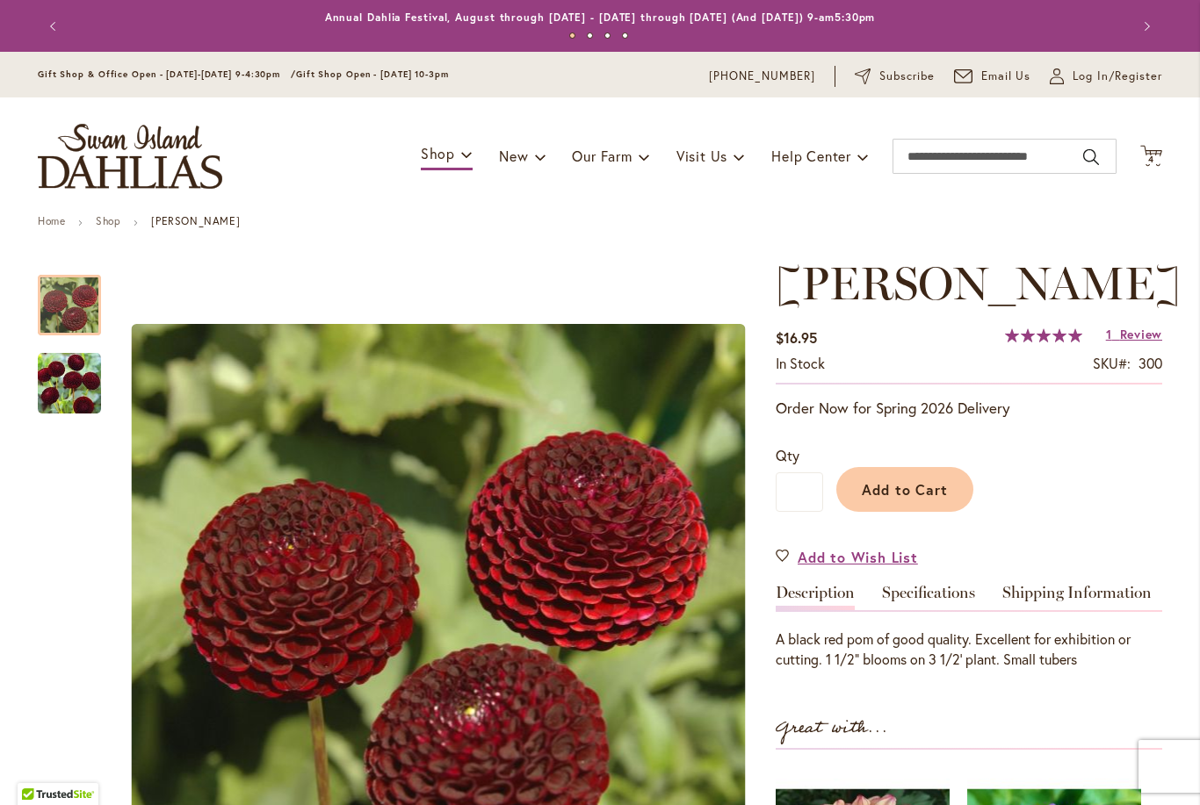
click at [87, 379] on img "CROSSFIELD EBONY" at bounding box center [69, 383] width 63 height 63
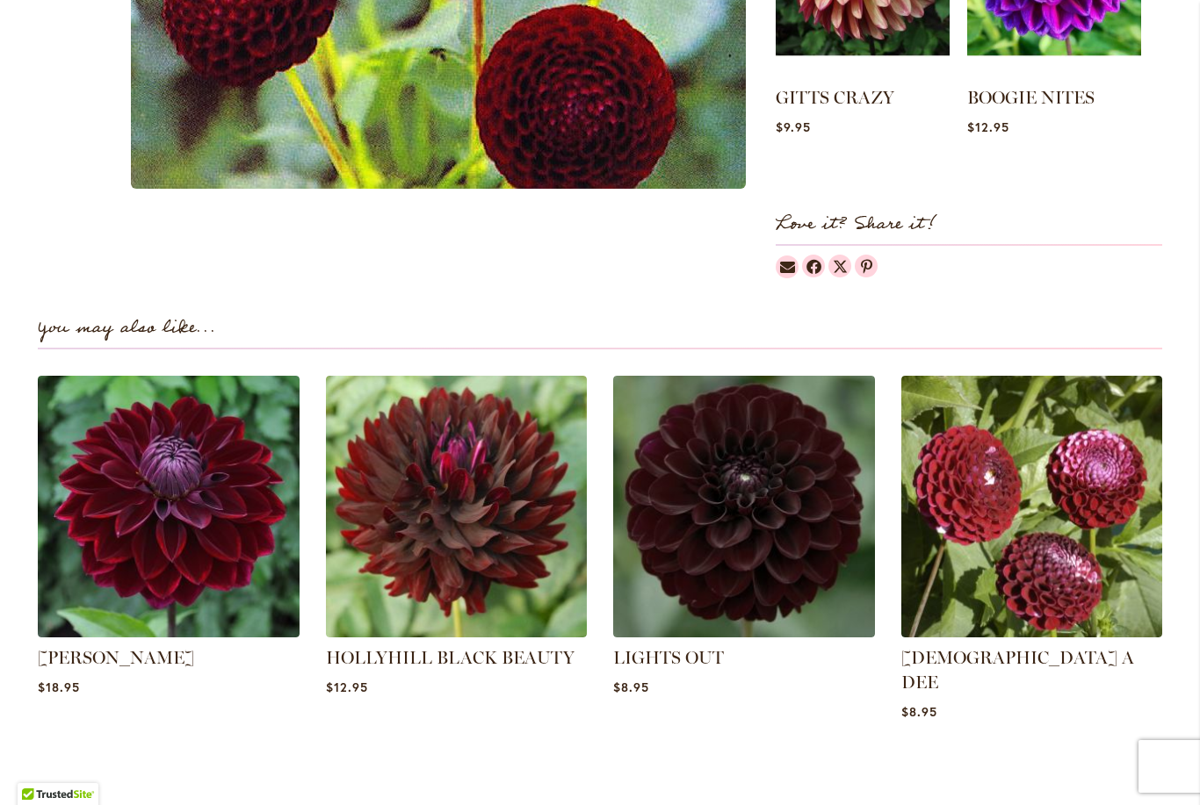
scroll to position [940, 0]
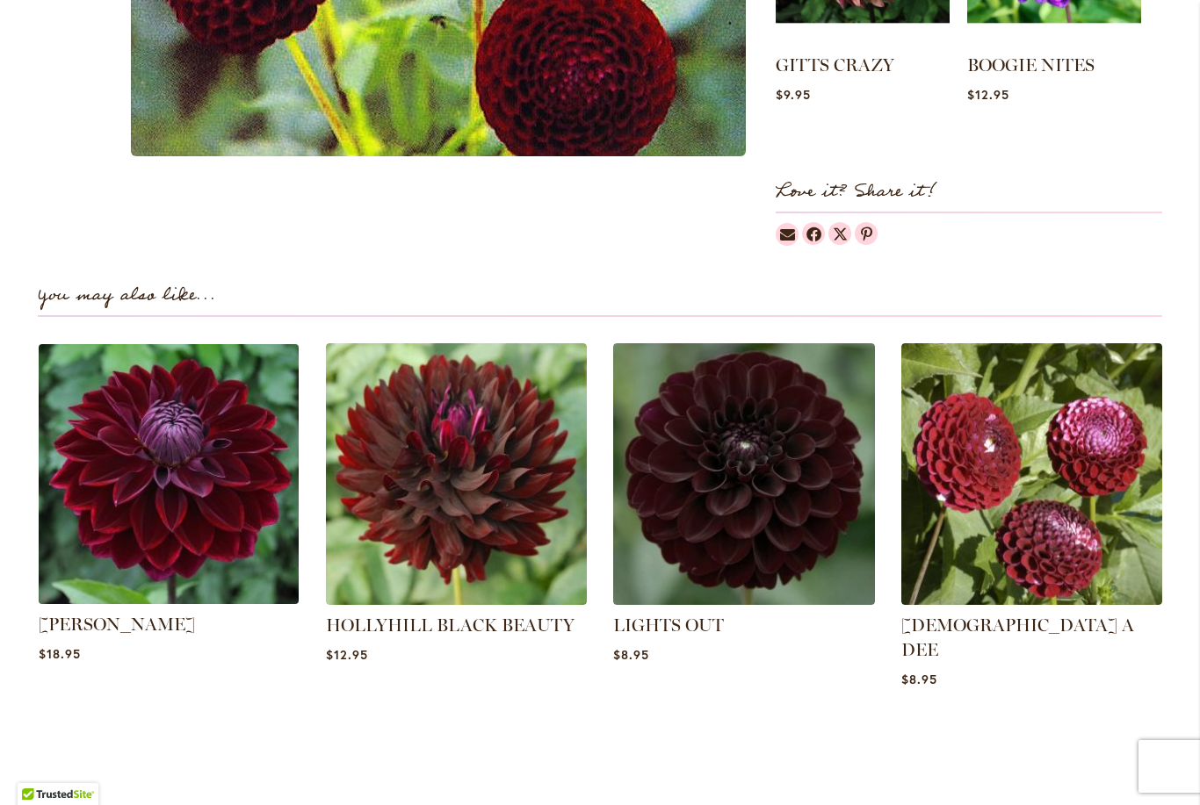
click at [193, 514] on img at bounding box center [168, 474] width 272 height 272
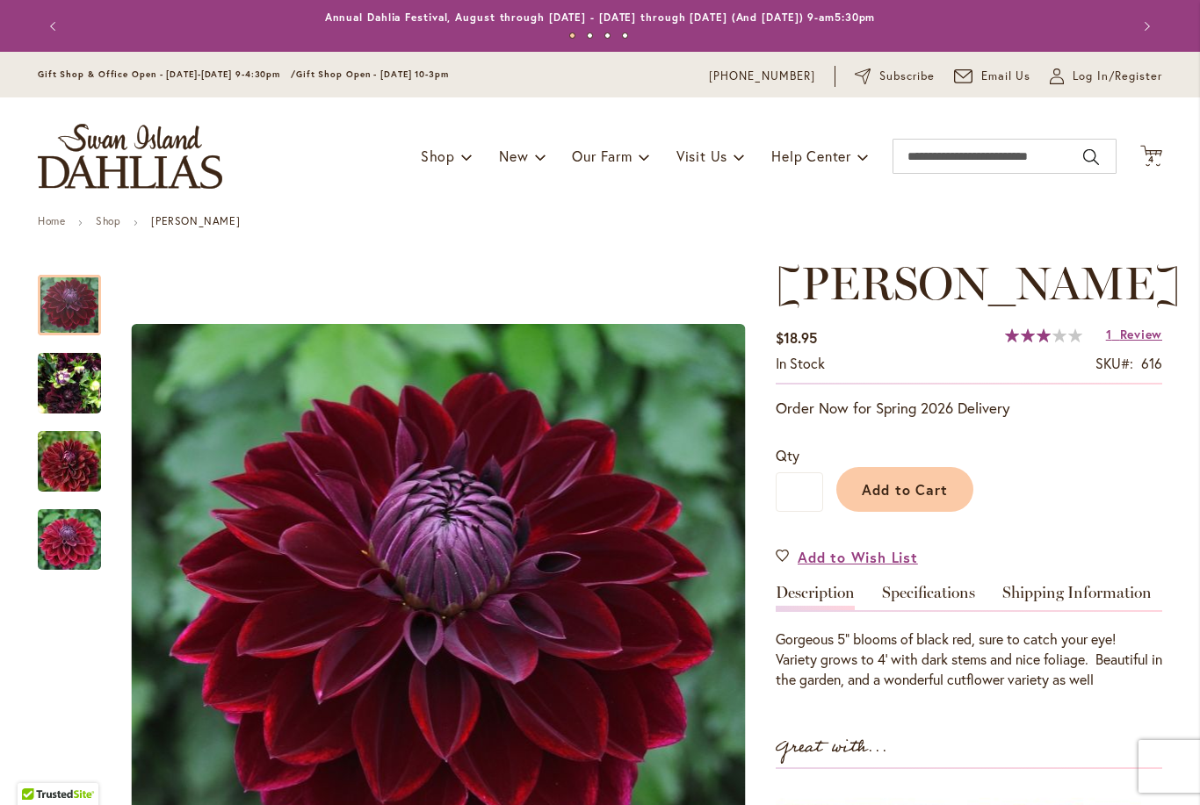
click at [66, 371] on img "Kaisha Lea" at bounding box center [69, 384] width 63 height 84
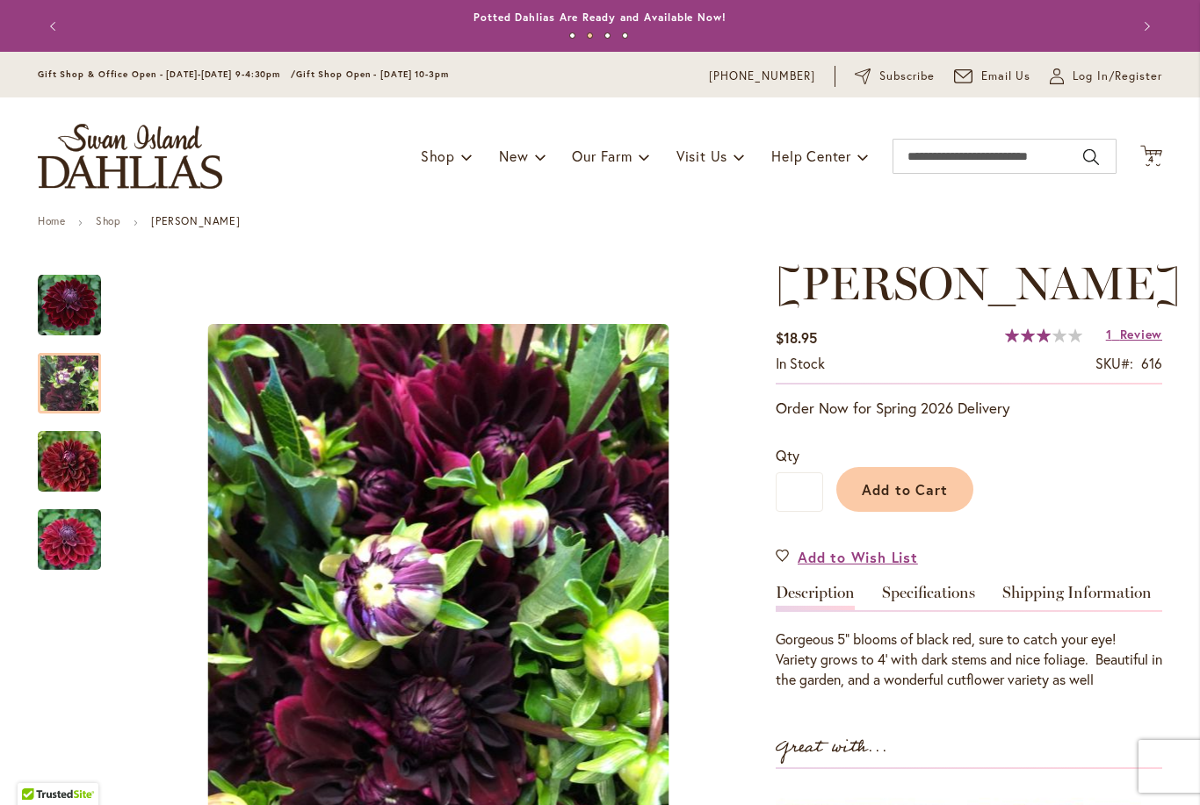
click at [89, 465] on img "Kaisha Lea" at bounding box center [69, 462] width 126 height 84
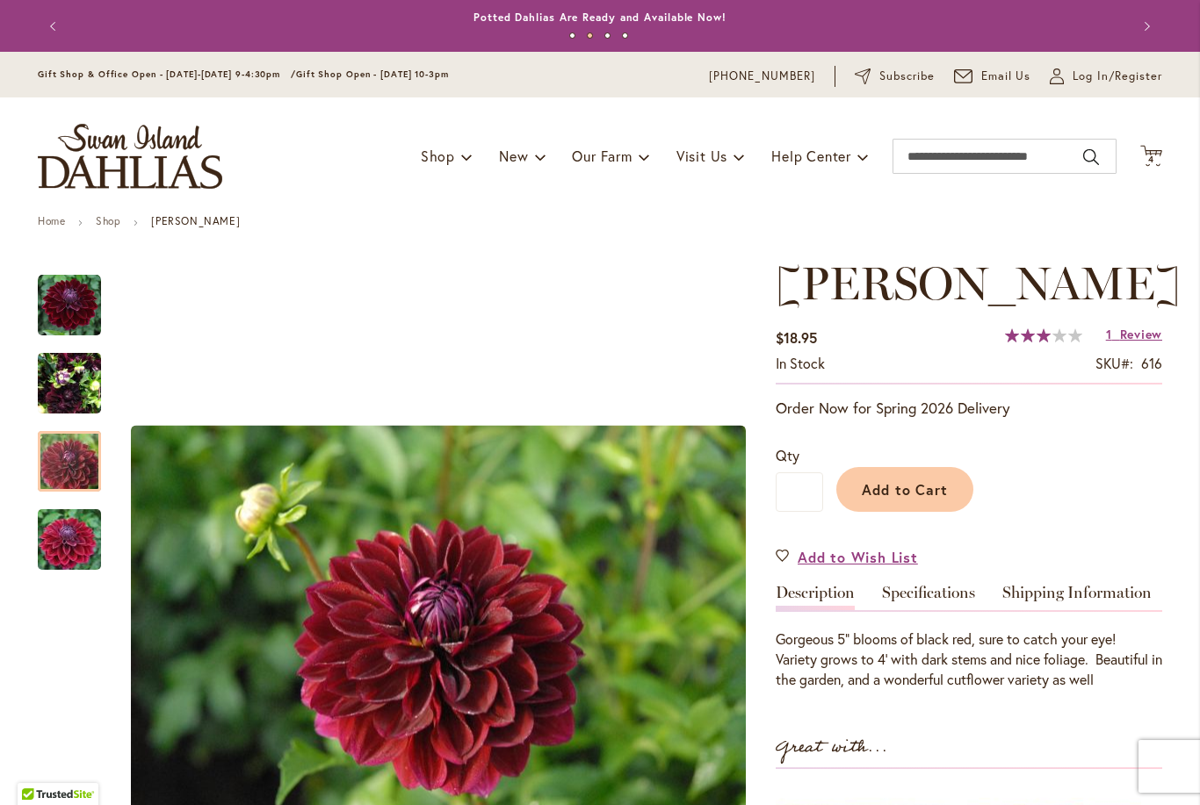
click at [88, 531] on img "Kaisha Lea" at bounding box center [69, 540] width 126 height 84
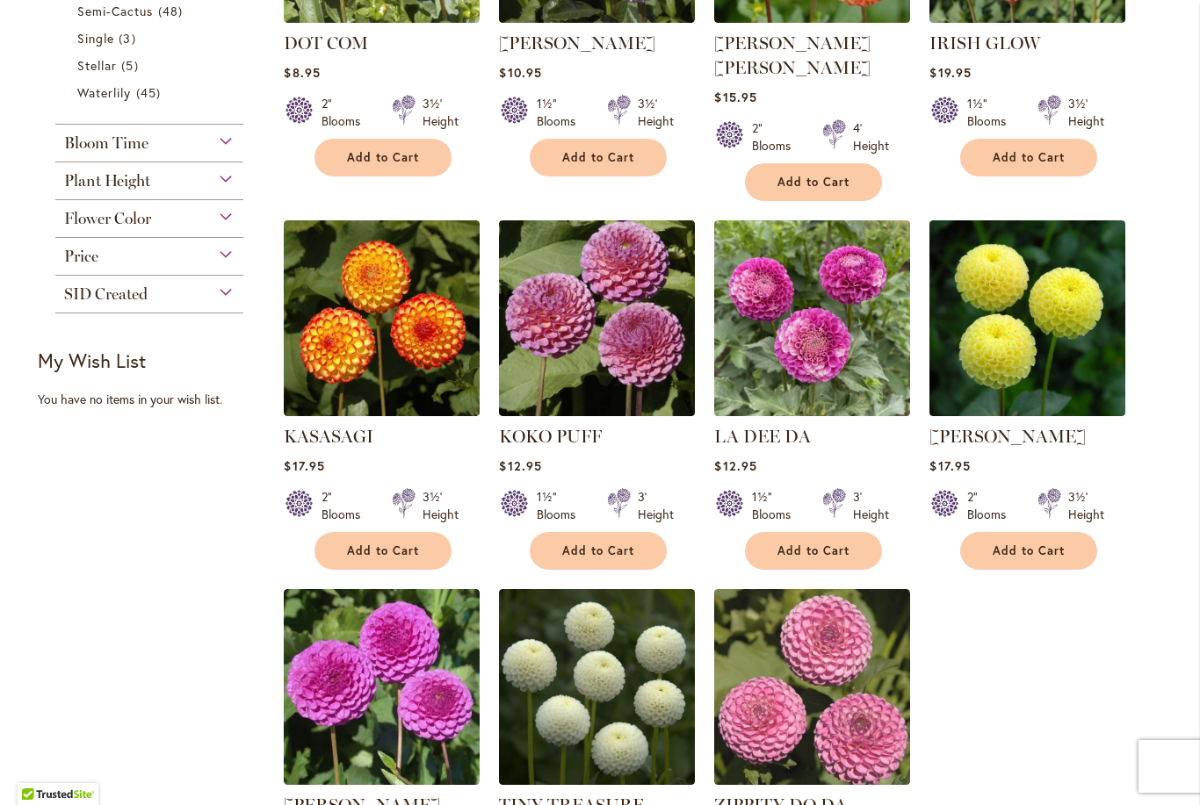
scroll to position [970, 0]
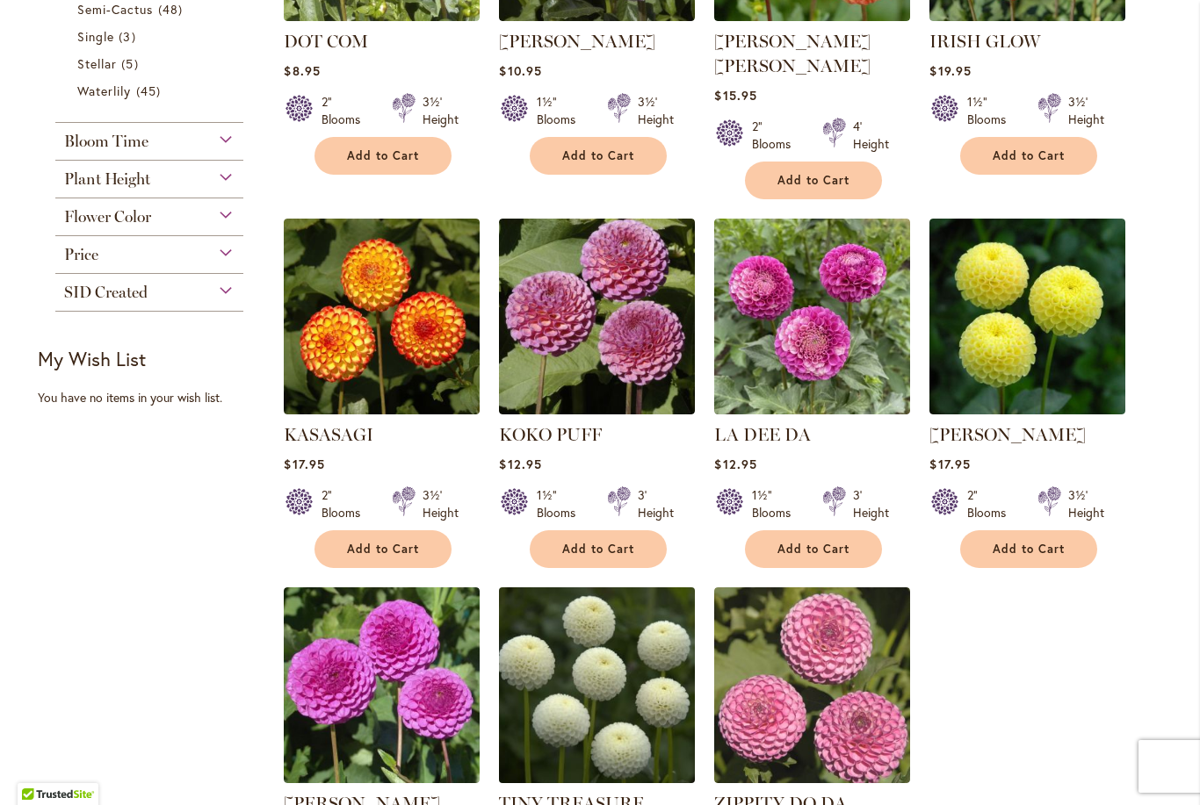
click at [588, 648] on img at bounding box center [597, 685] width 206 height 206
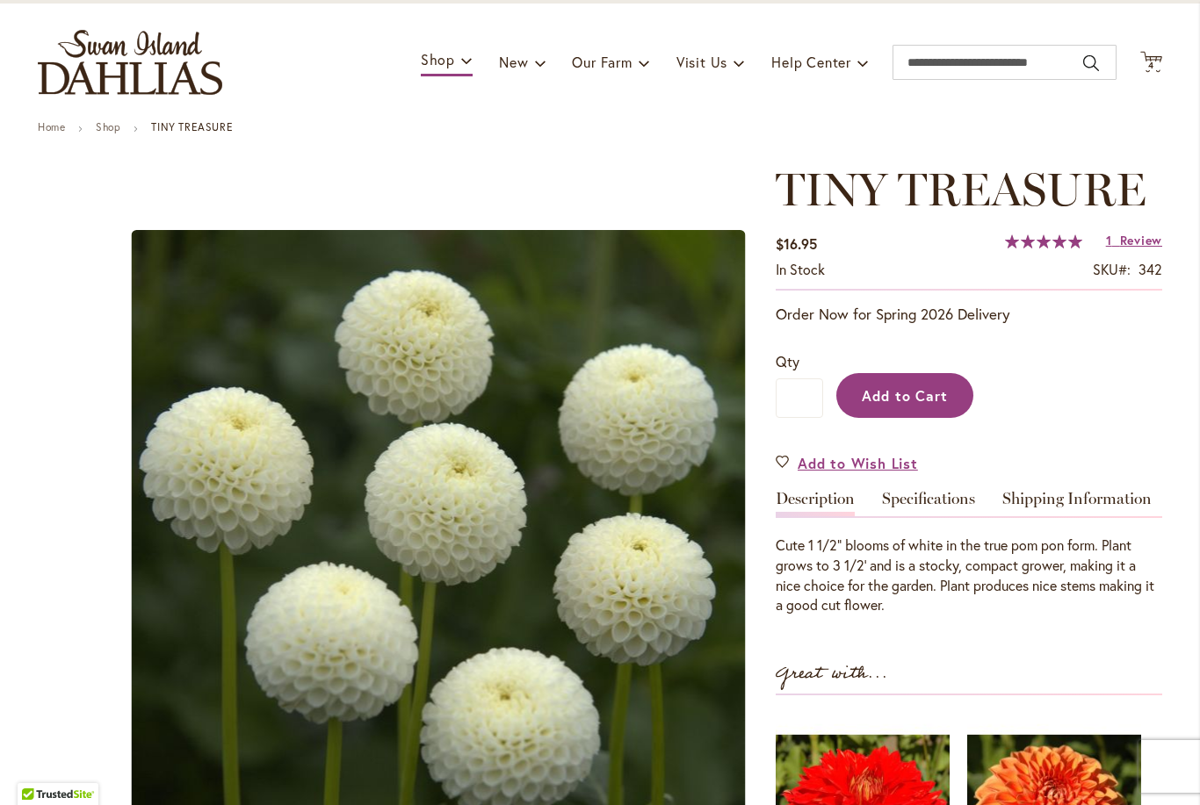
scroll to position [86, 0]
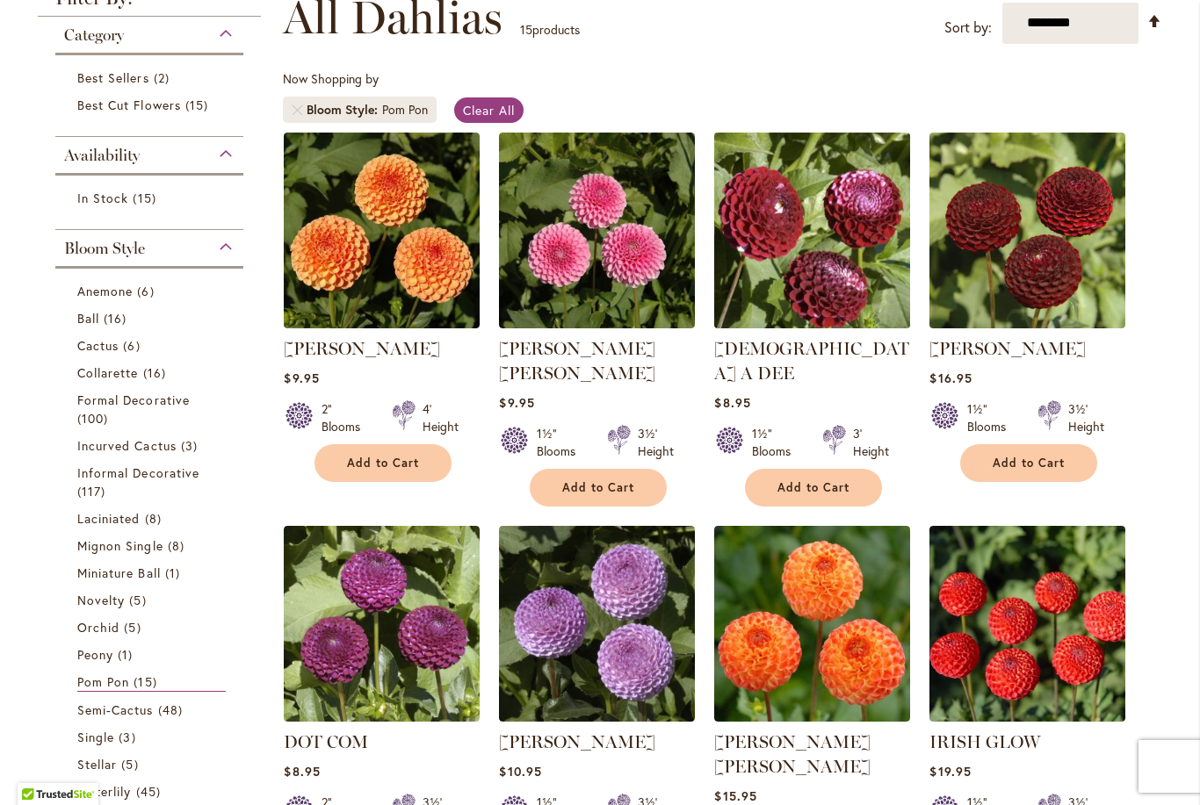
scroll to position [311, 0]
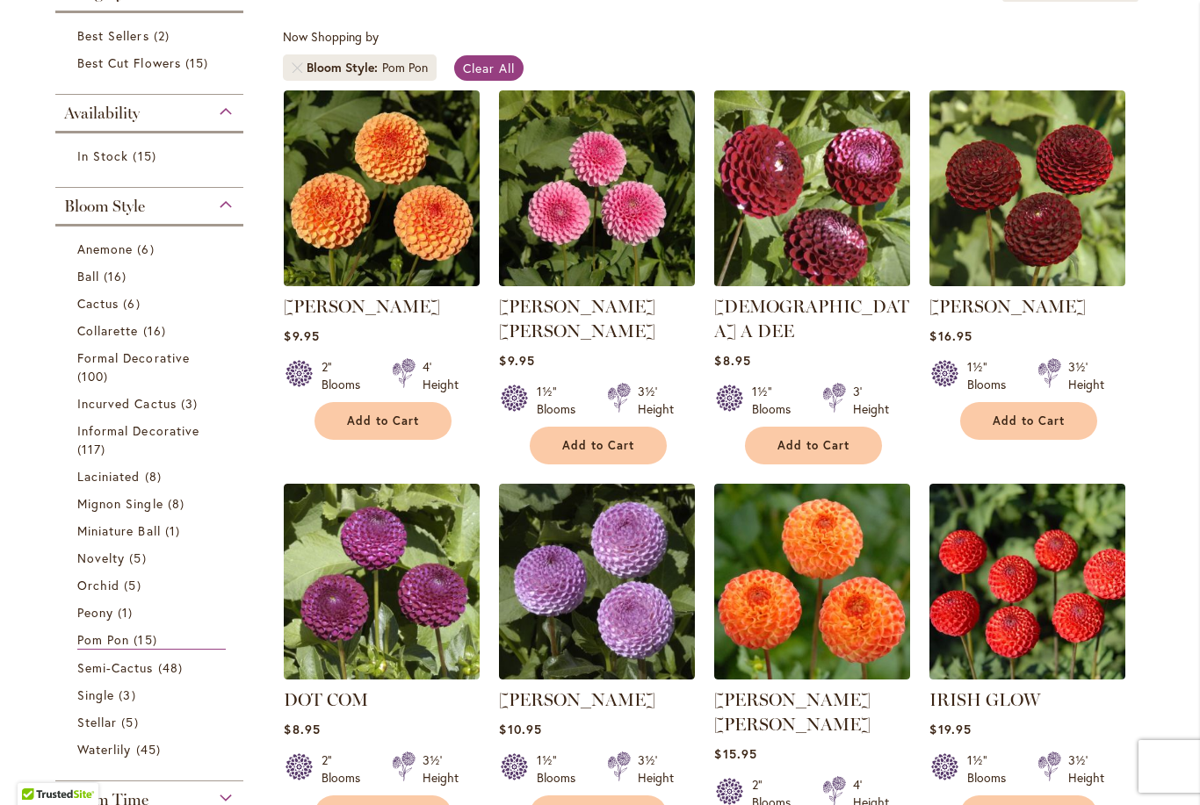
click at [805, 599] on img at bounding box center [812, 582] width 196 height 196
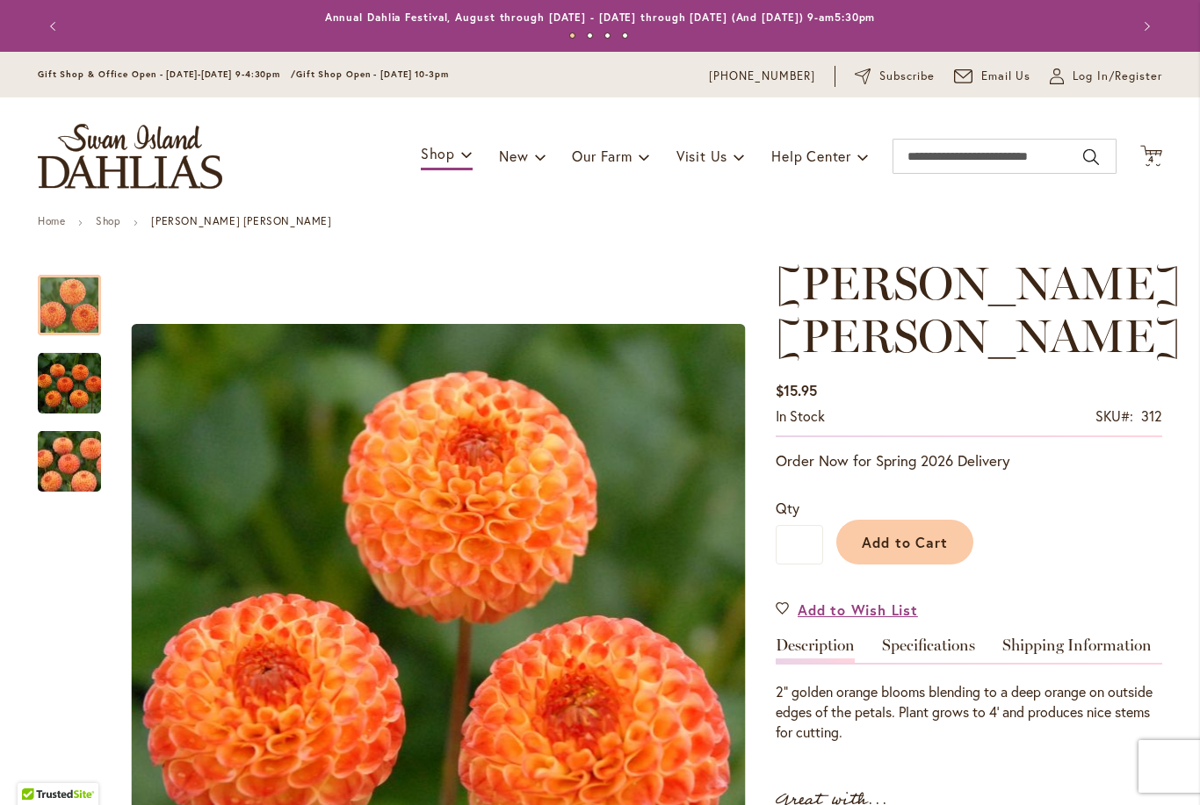
click at [65, 388] on img "GINGER WILLO" at bounding box center [69, 383] width 63 height 64
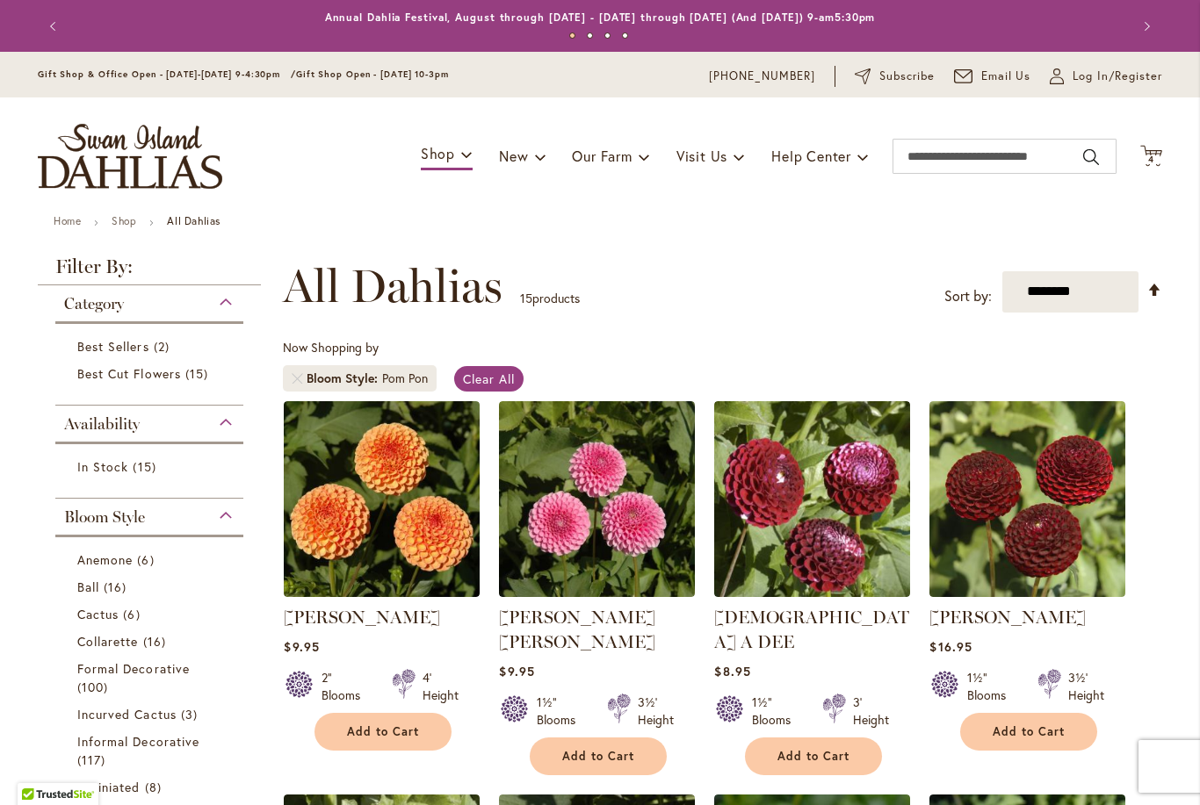
scroll to position [357, 0]
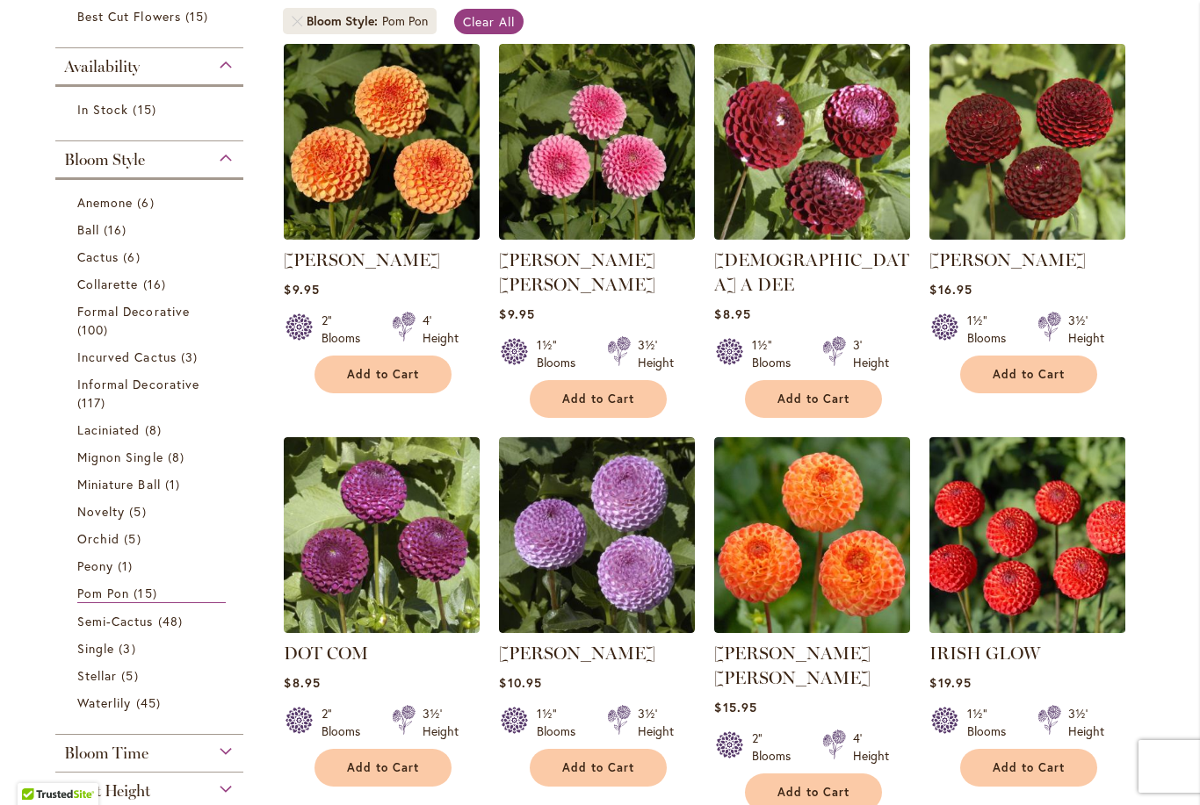
click at [991, 507] on img at bounding box center [1028, 535] width 206 height 206
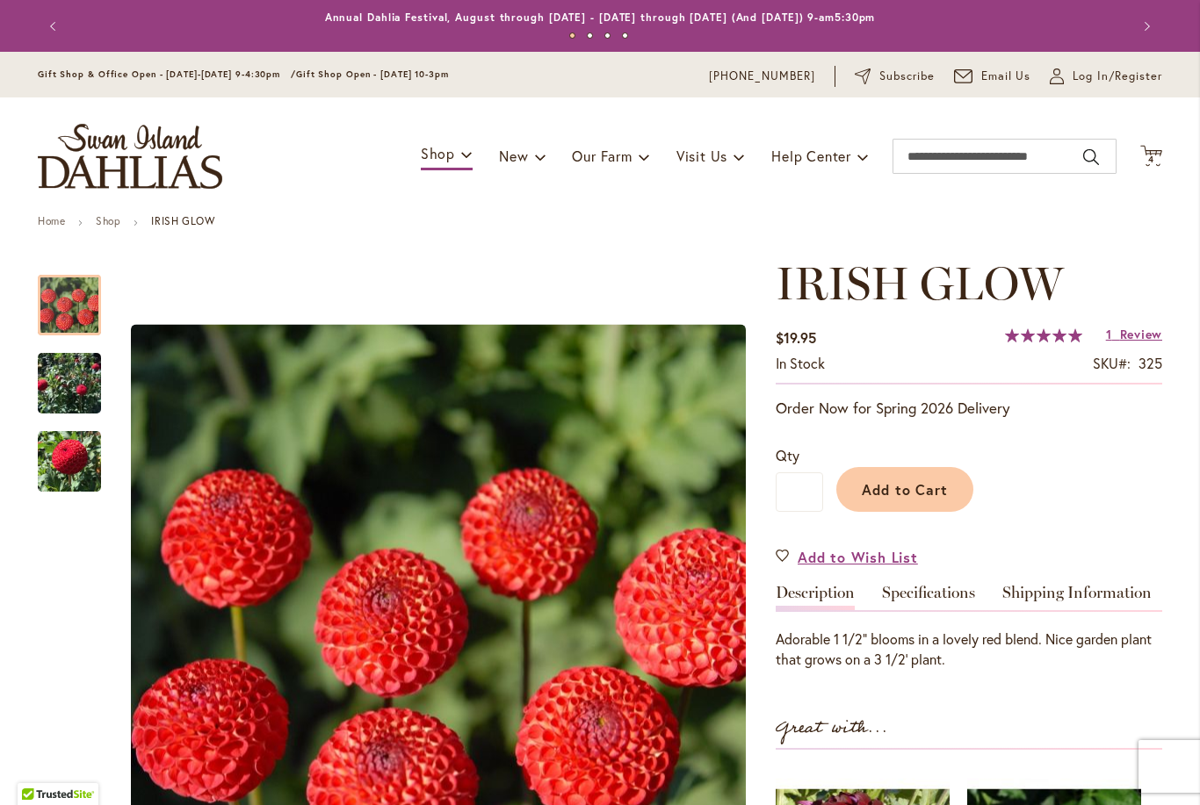
click at [75, 384] on img "IRISH GLOW" at bounding box center [69, 383] width 63 height 87
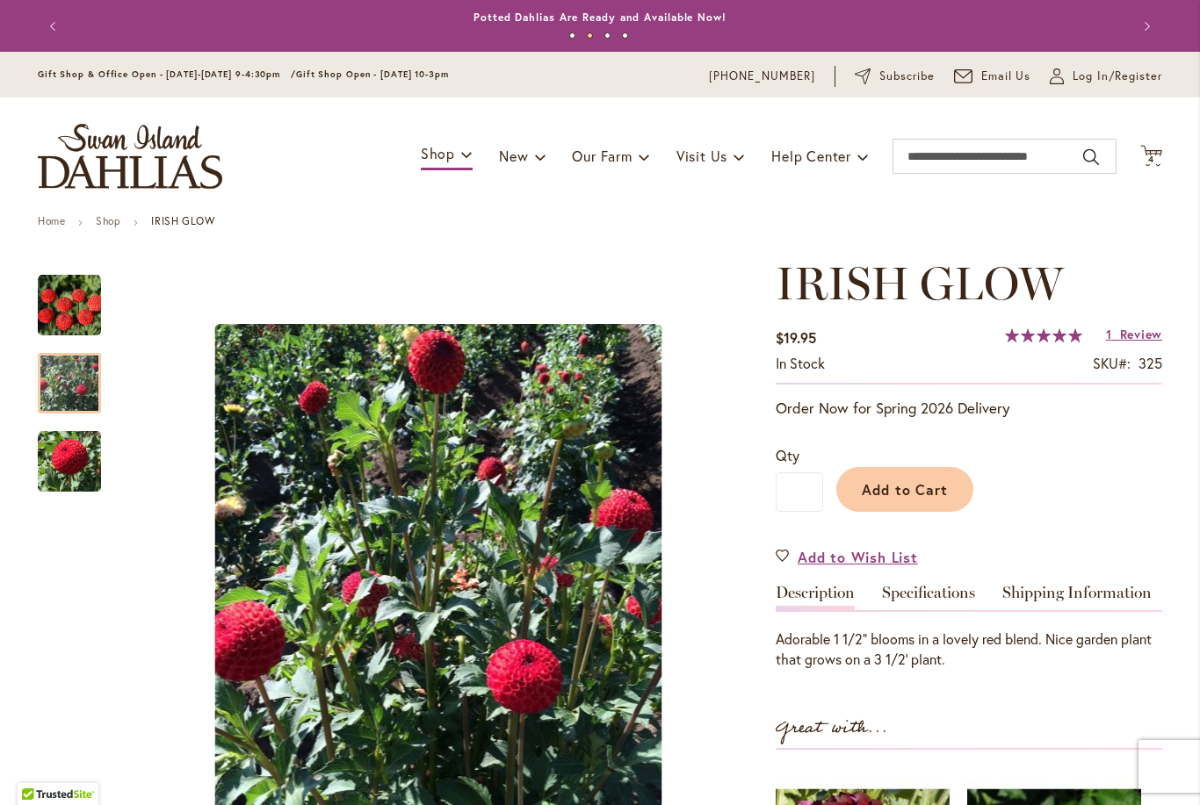
click at [87, 452] on img "IRISH GLOW" at bounding box center [69, 461] width 63 height 65
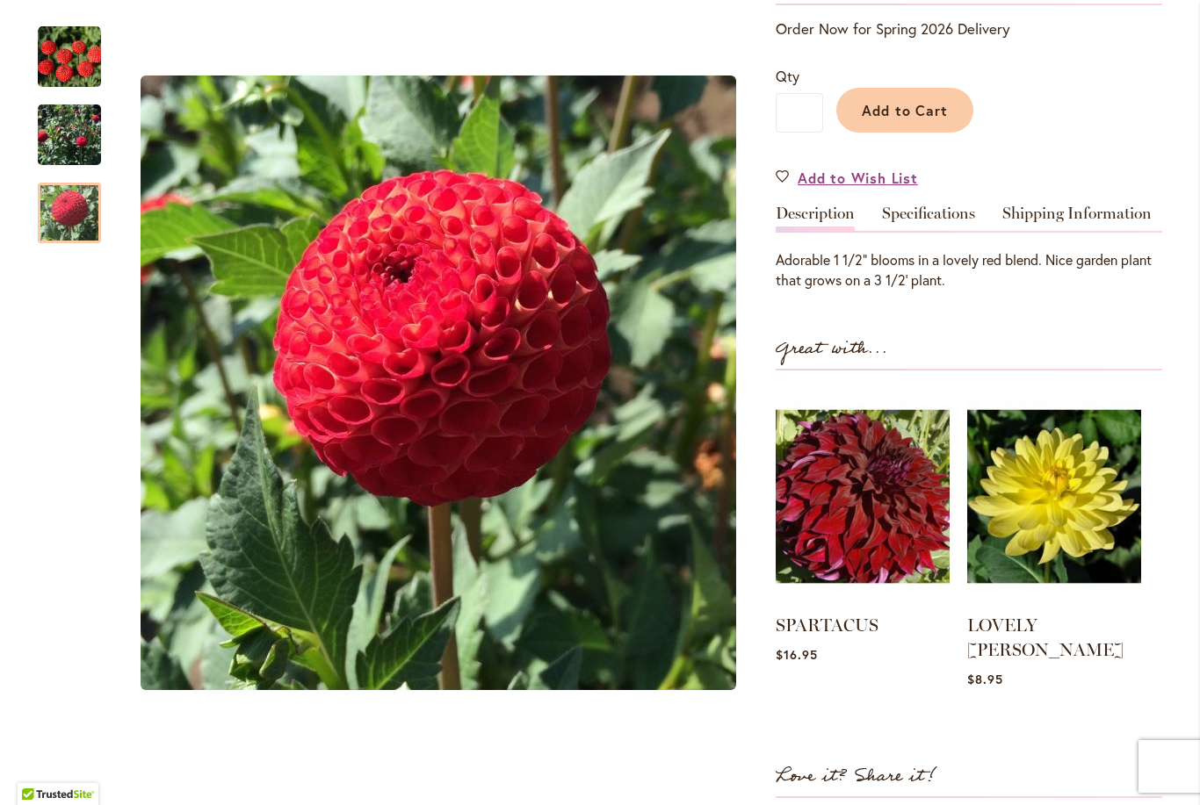
scroll to position [203, 0]
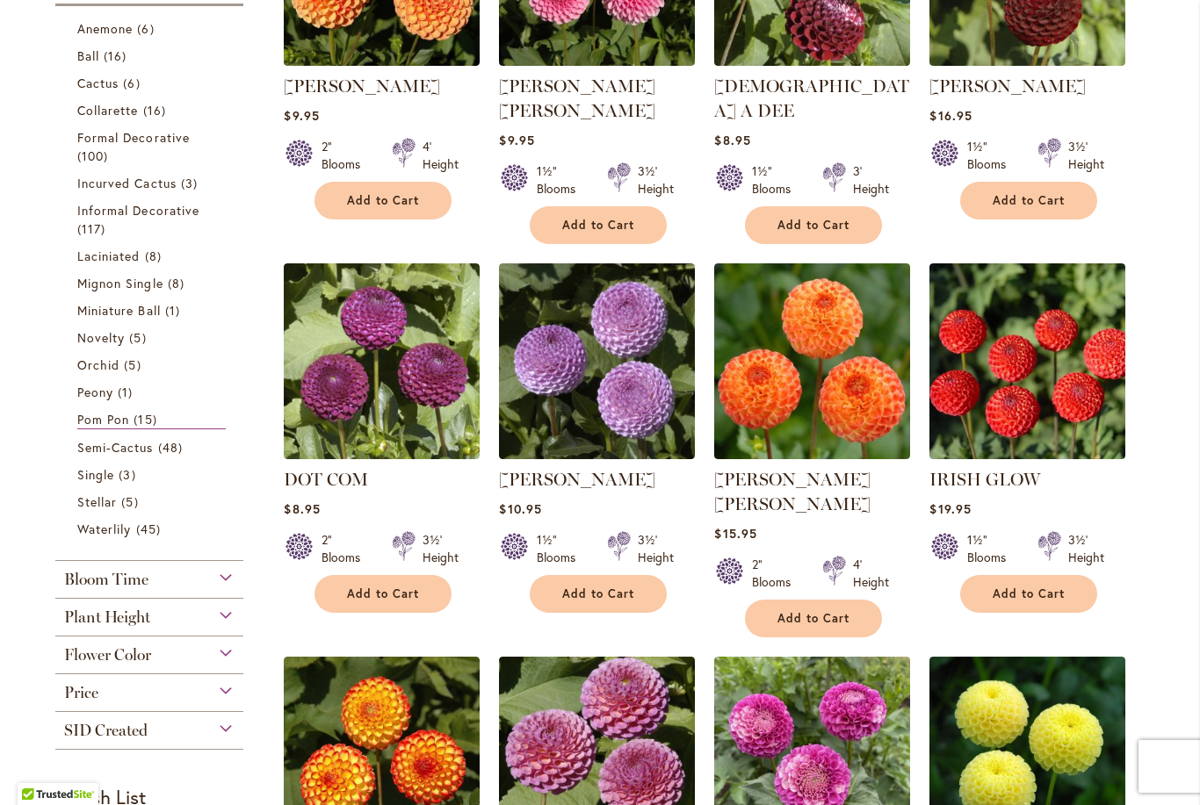
scroll to position [554, 0]
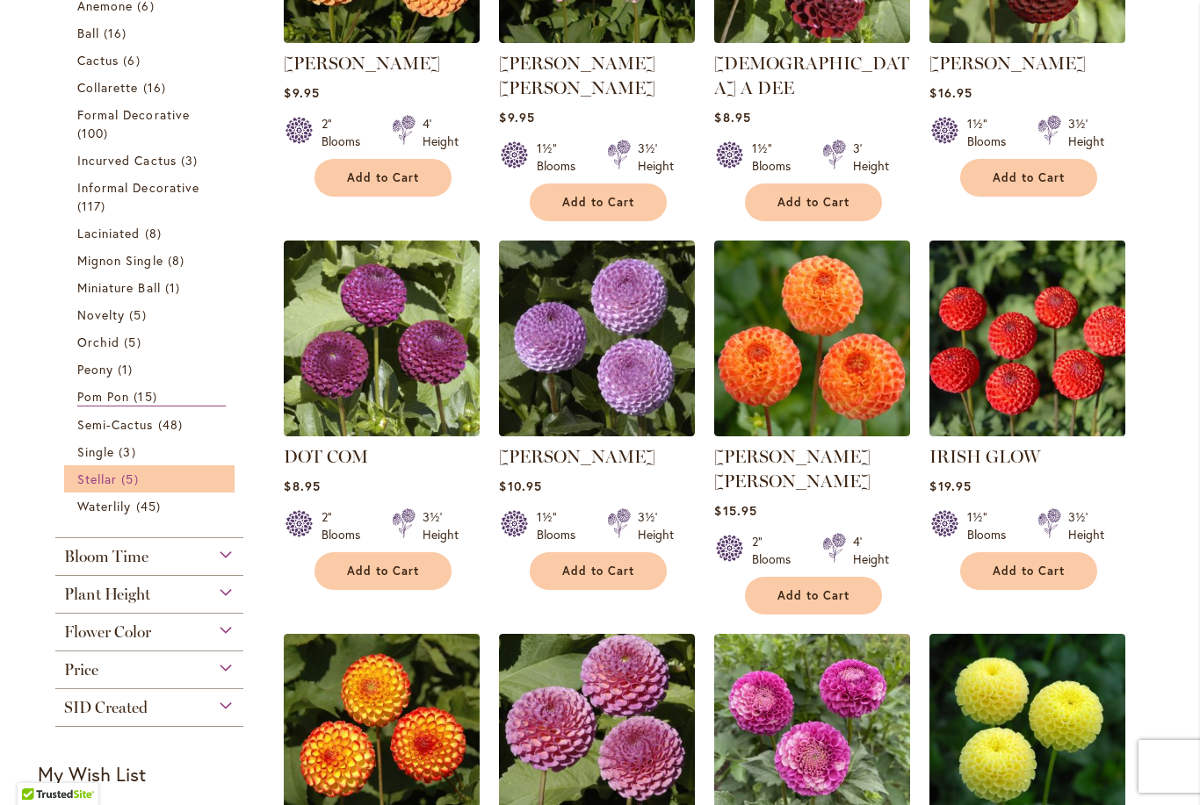
click at [117, 482] on span "Stellar" at bounding box center [97, 479] width 40 height 17
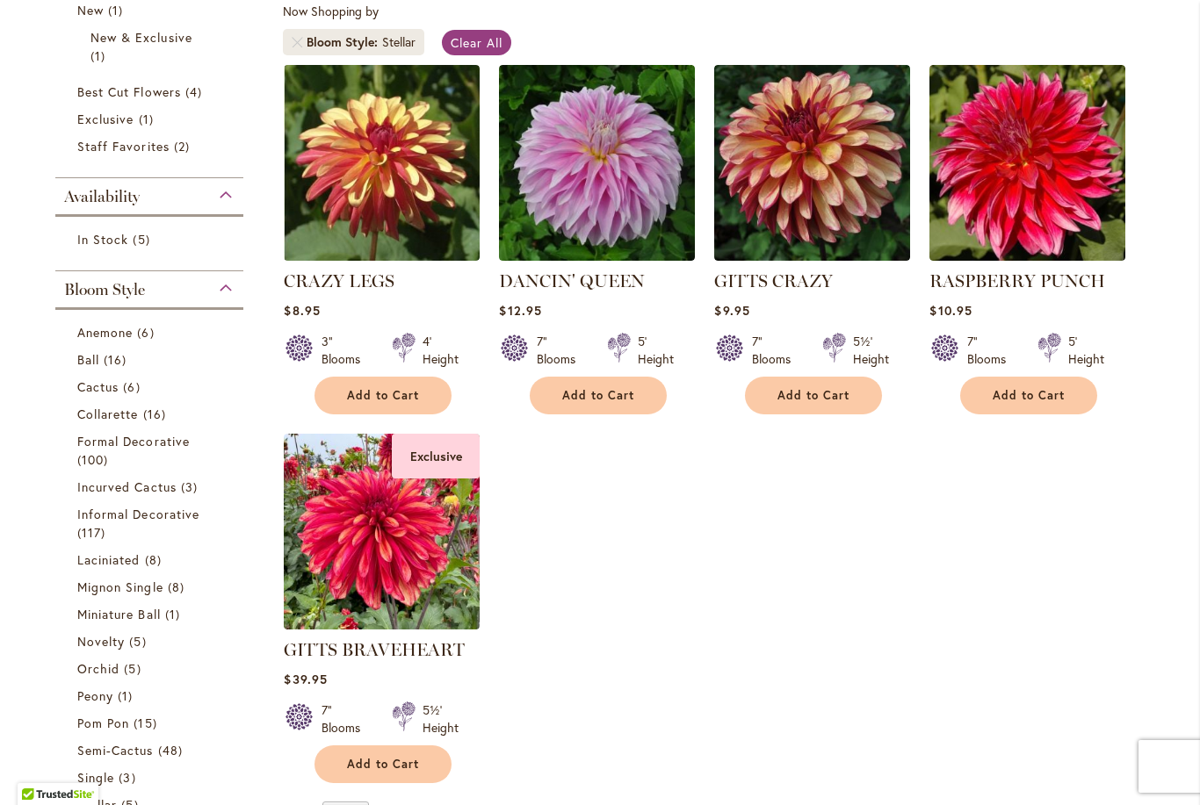
scroll to position [379, 0]
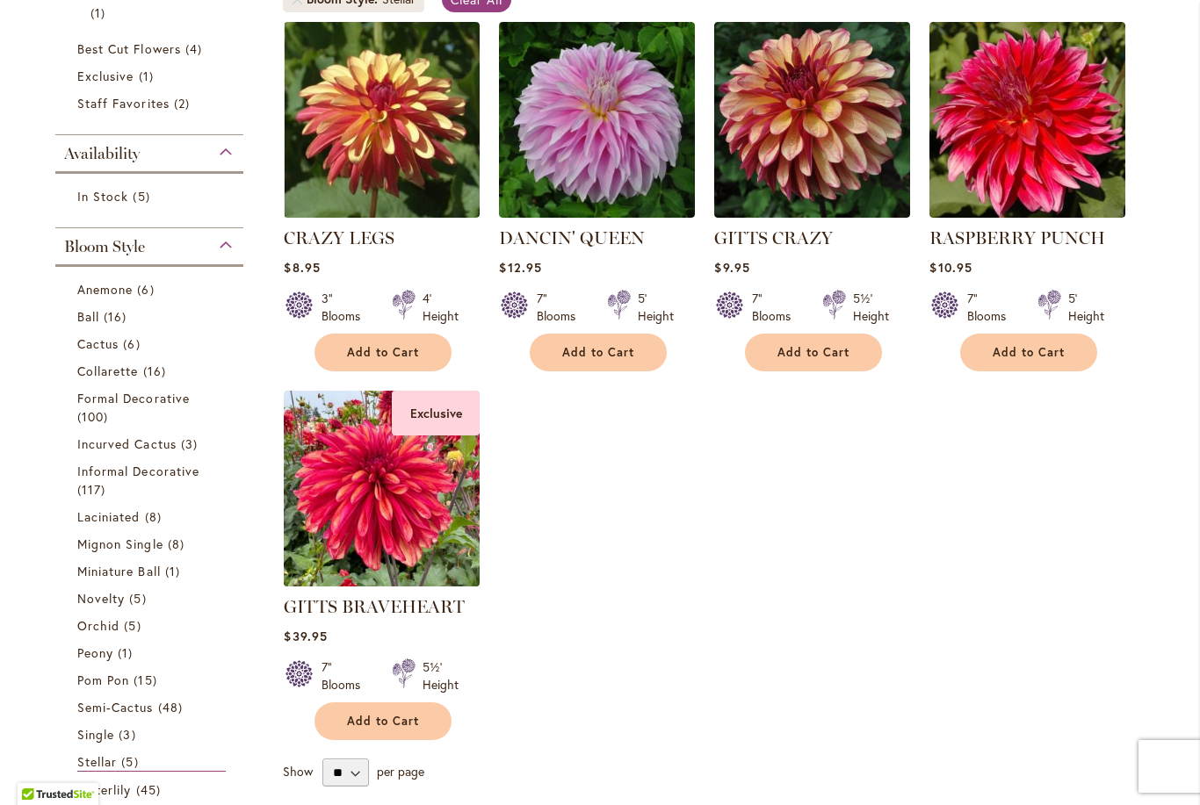
click at [390, 486] on img at bounding box center [382, 489] width 206 height 206
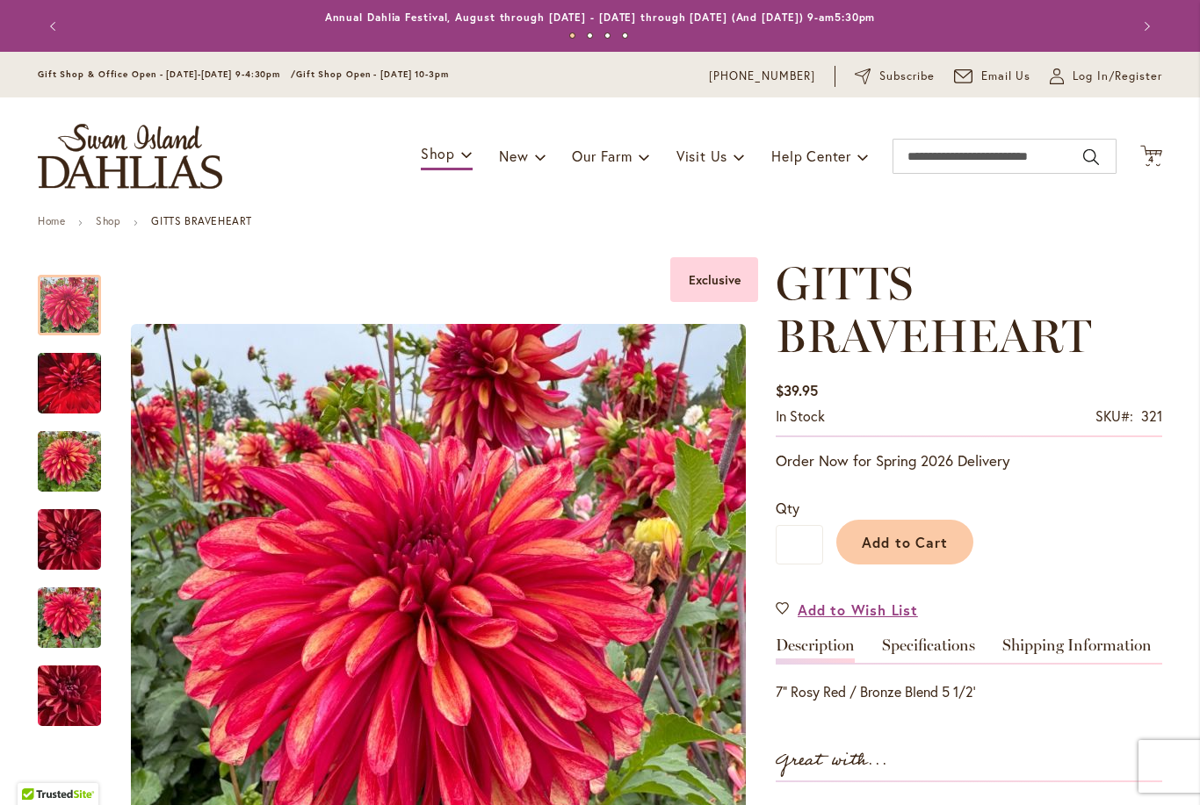
click at [90, 369] on img "GITTS BRAVEHEART" at bounding box center [69, 382] width 63 height 79
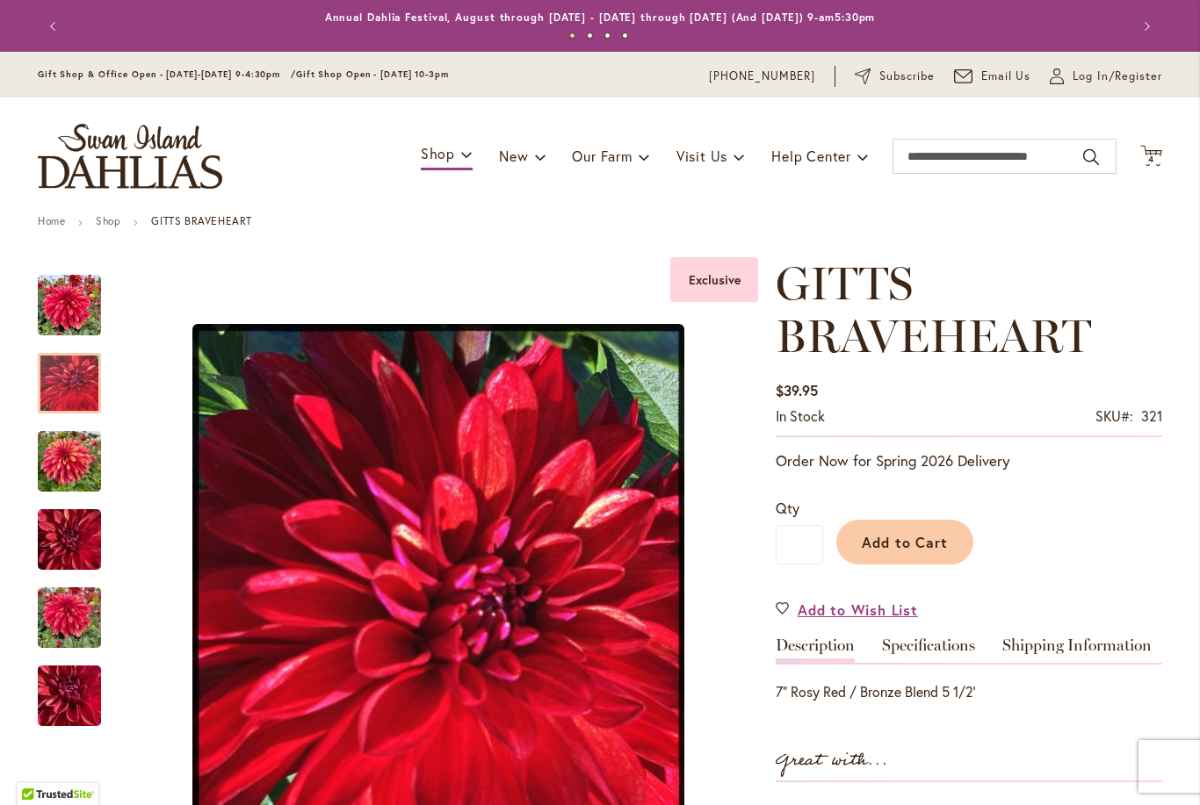
click at [82, 463] on img "GITTS BRAVEHEART" at bounding box center [69, 462] width 63 height 84
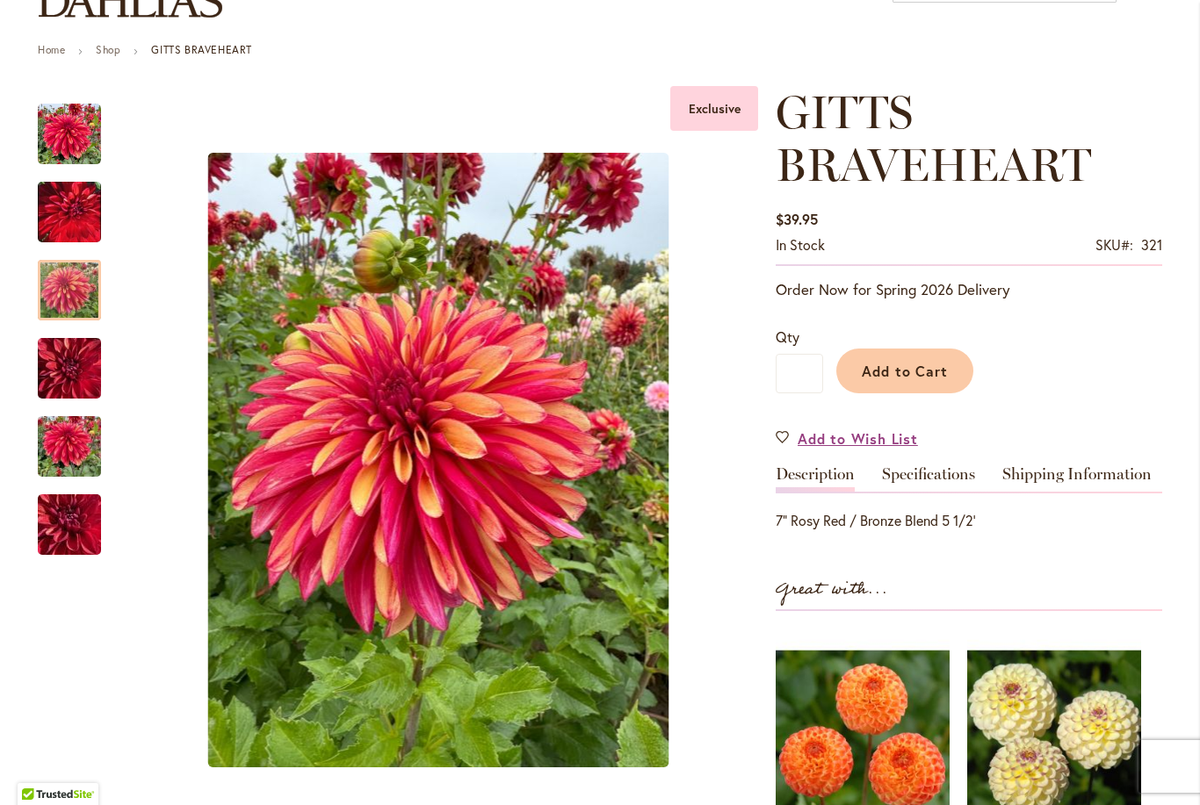
scroll to position [198, 0]
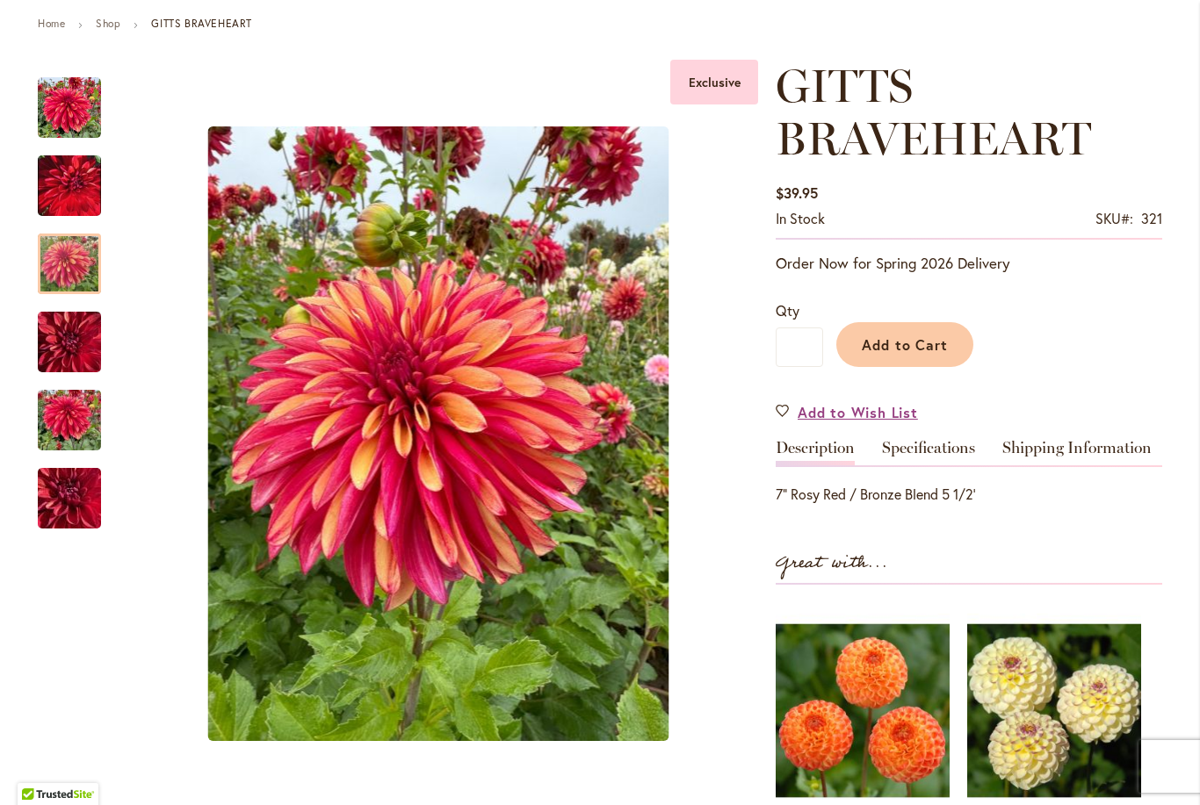
click at [77, 350] on img "GITTS BRAVEHEART" at bounding box center [69, 342] width 63 height 84
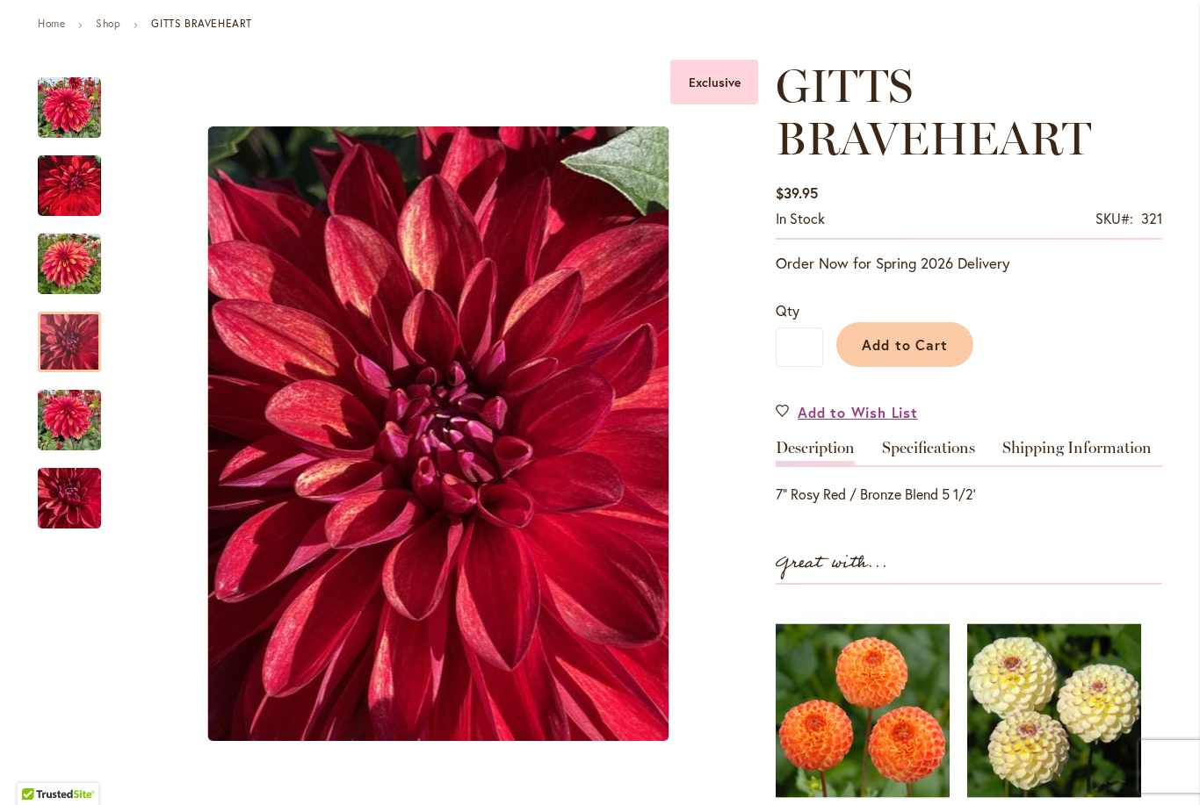
click at [74, 388] on div "GITTS BRAVEHEART" at bounding box center [78, 411] width 81 height 78
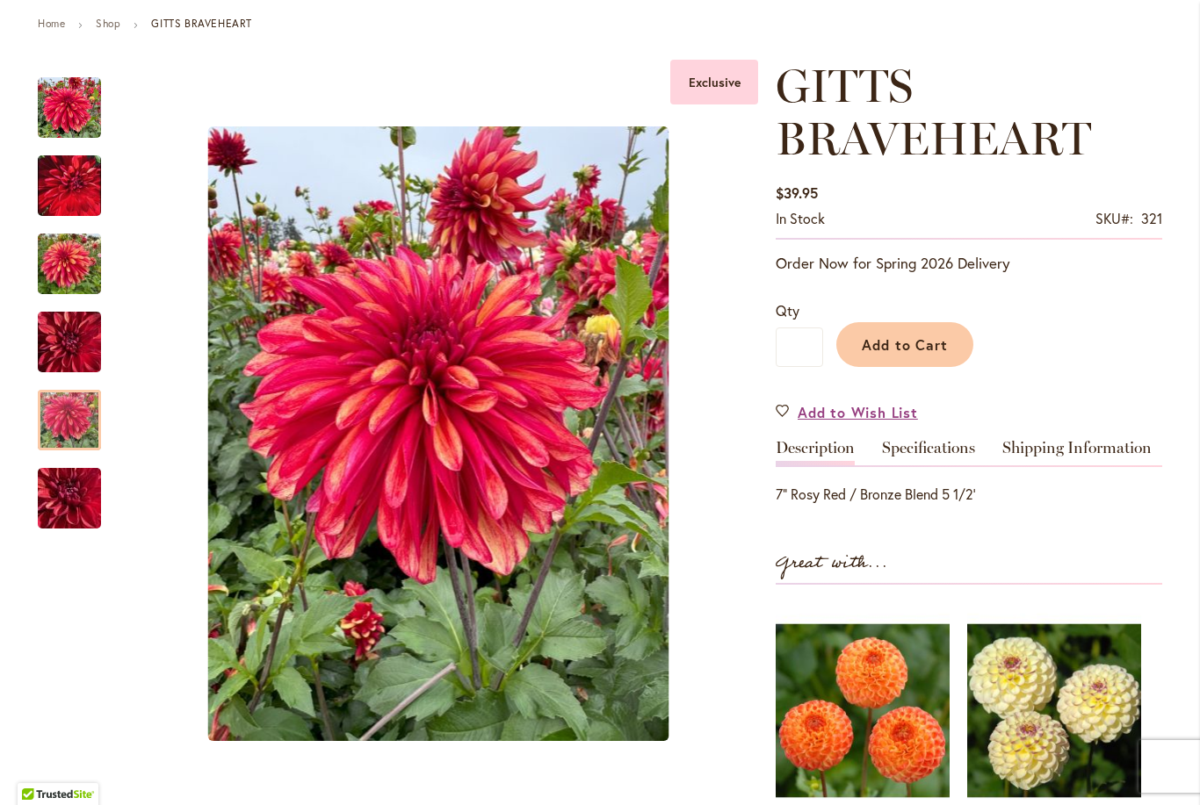
click at [69, 497] on img "GITTS BRAVEHEART" at bounding box center [69, 498] width 126 height 95
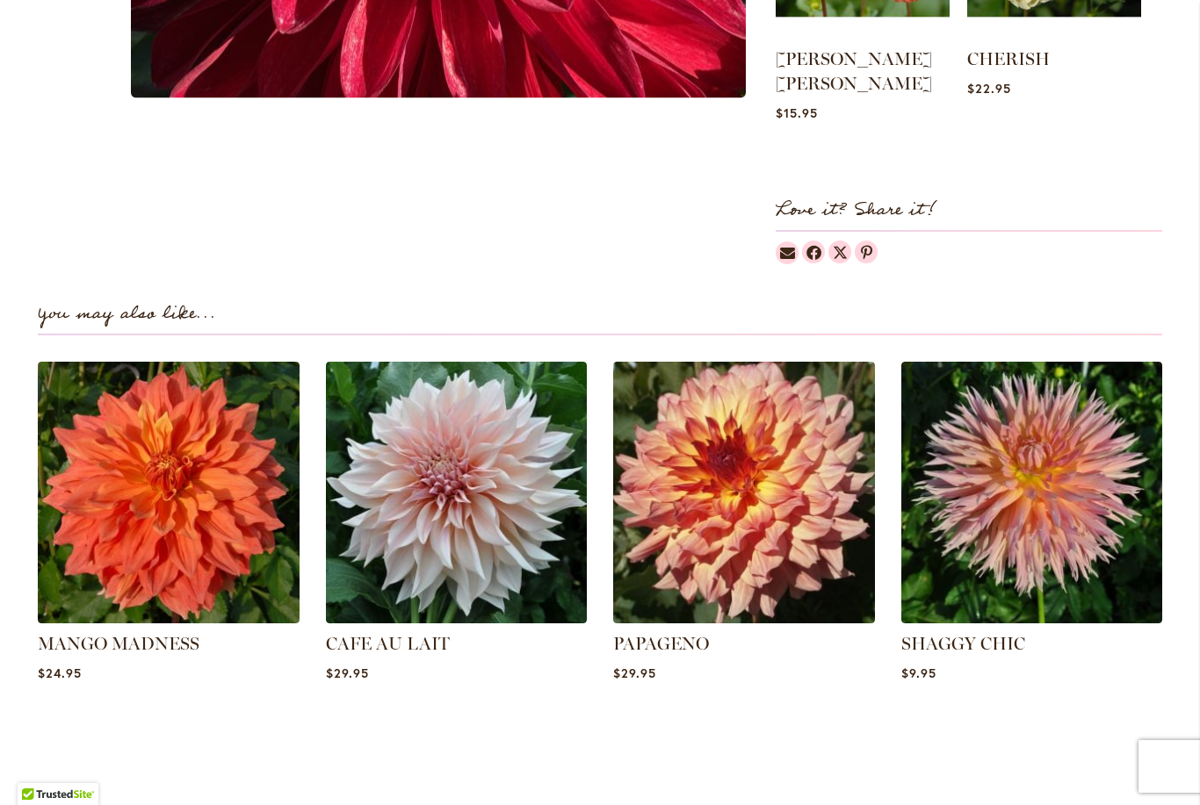
scroll to position [979, 0]
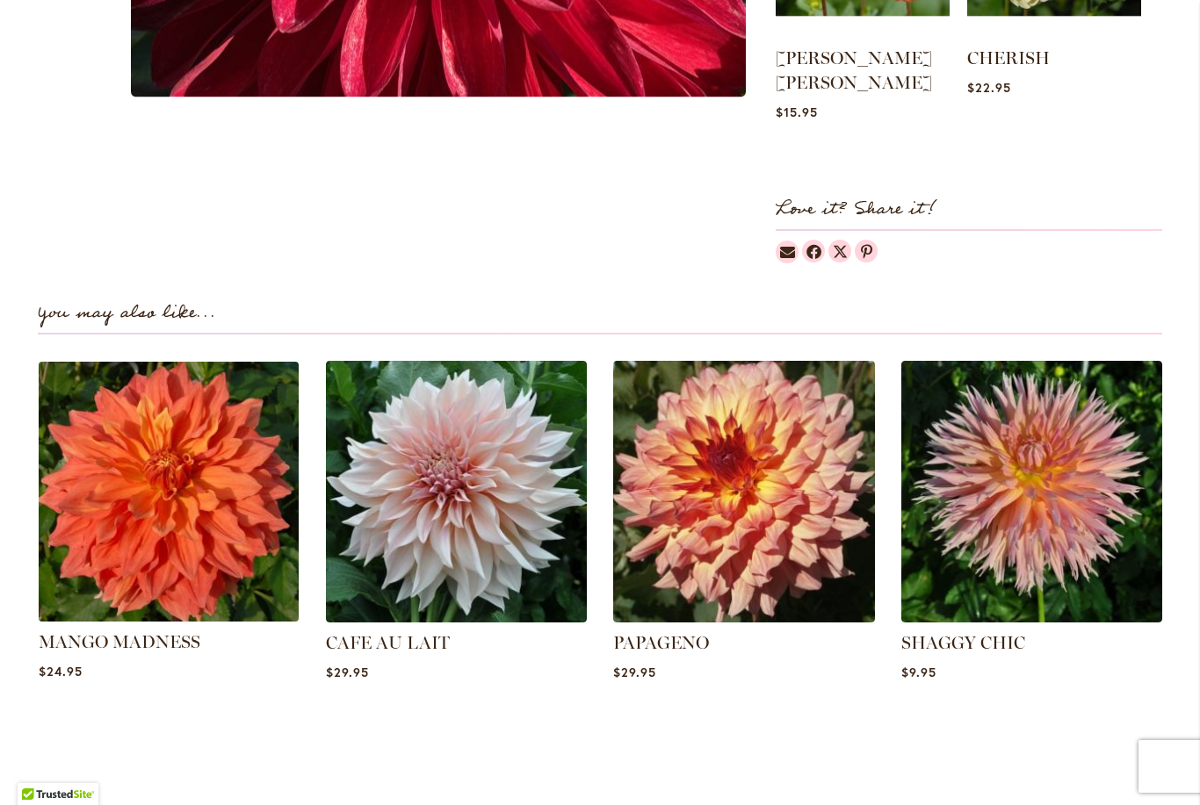
click at [194, 481] on img at bounding box center [168, 492] width 272 height 272
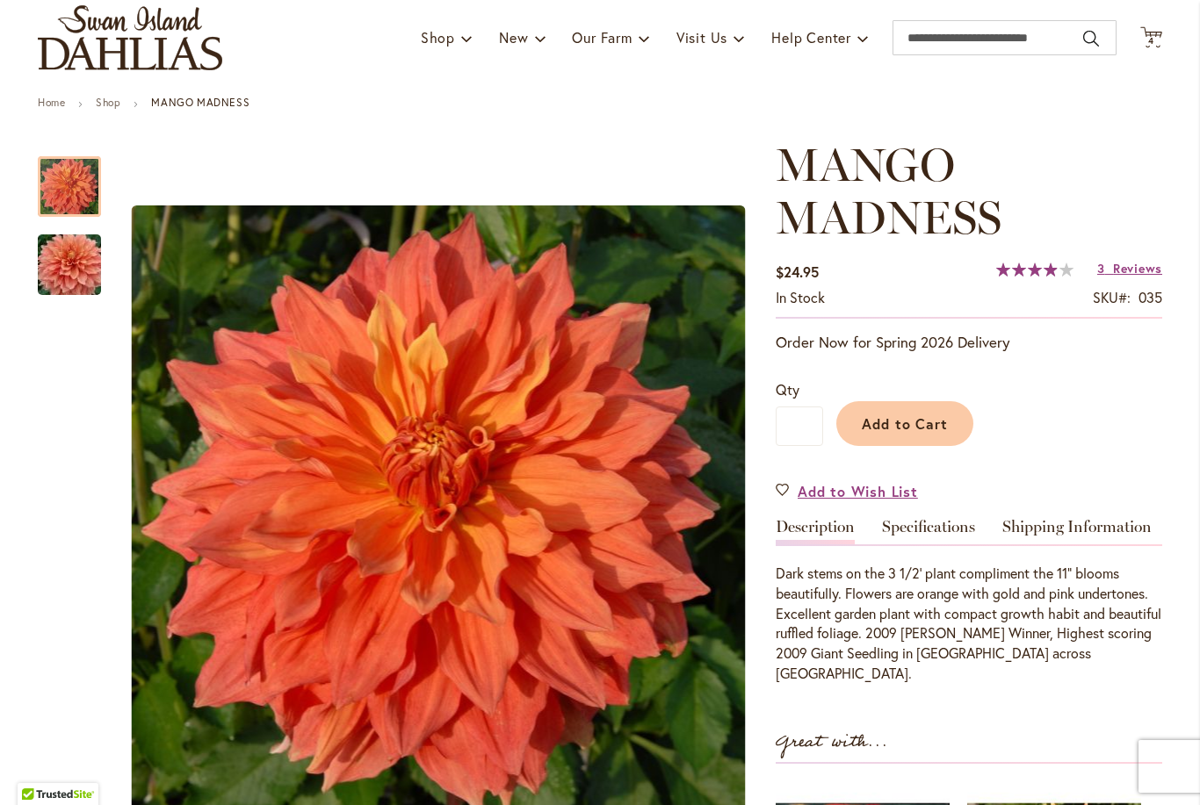
scroll to position [118, 0]
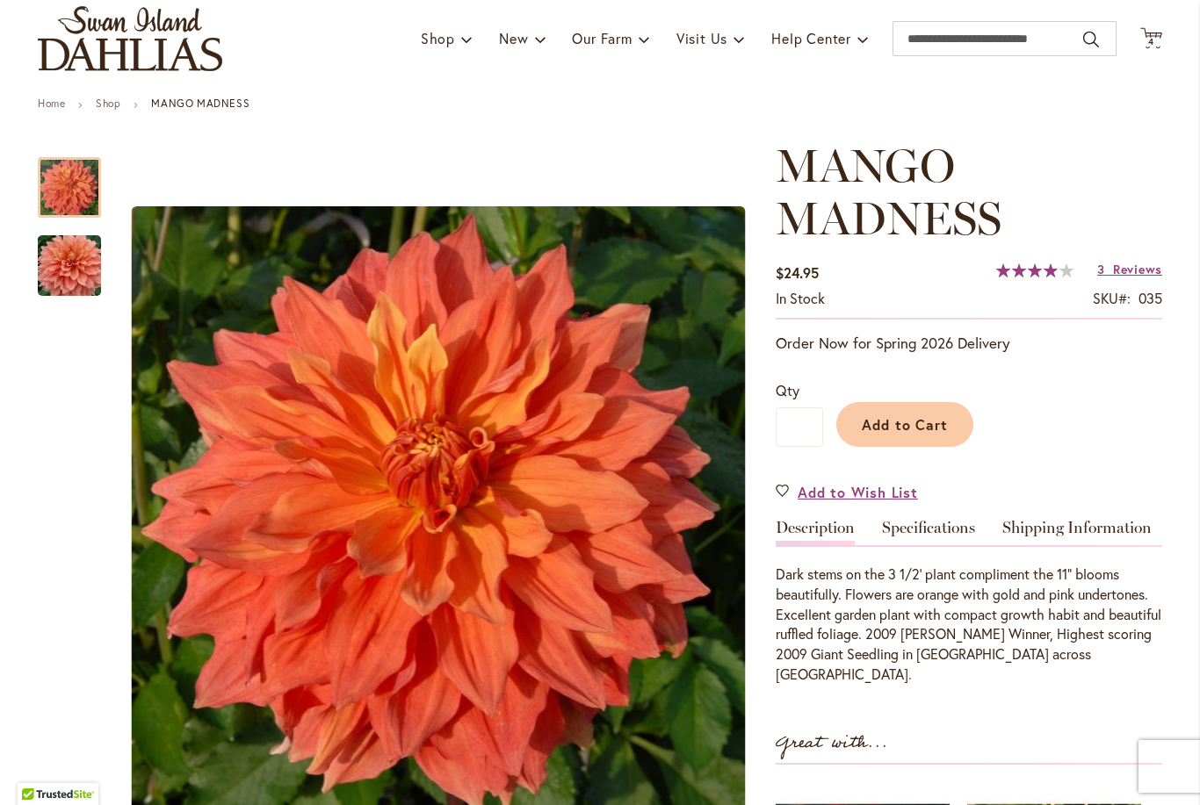
click at [73, 264] on img "Mango Madness" at bounding box center [69, 266] width 126 height 84
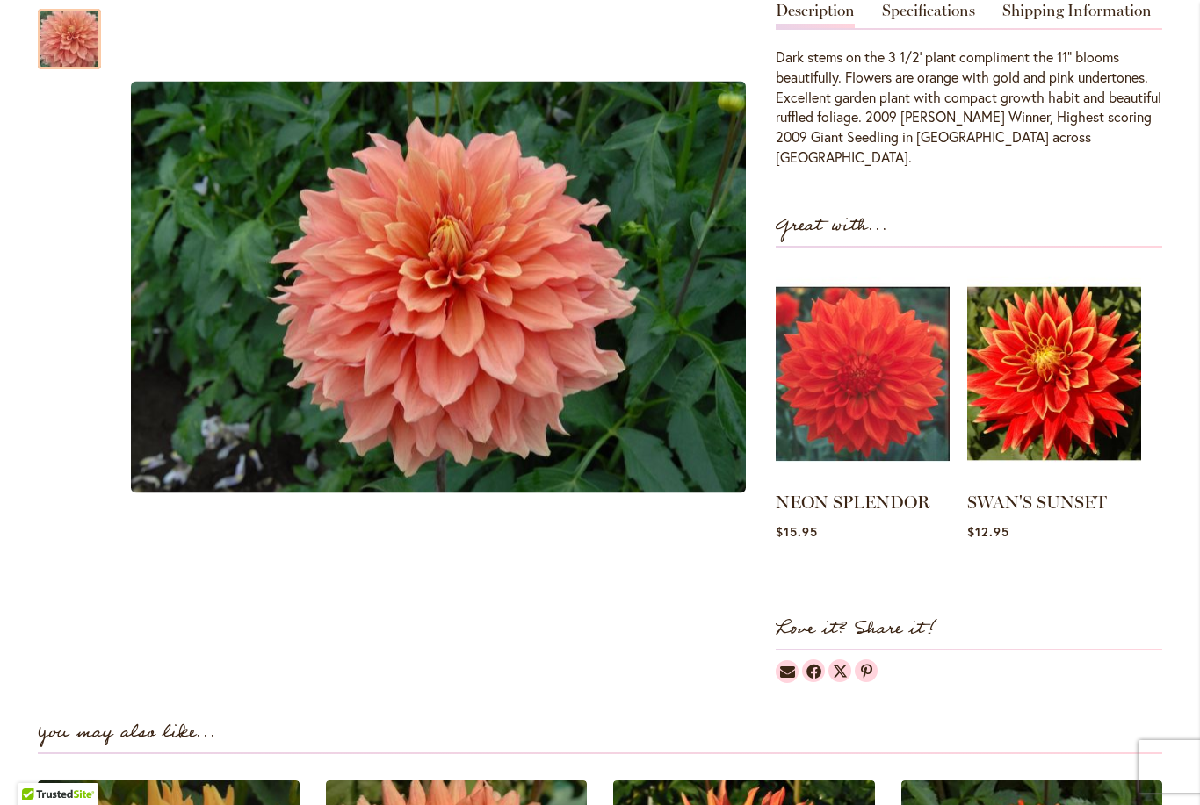
scroll to position [604, 0]
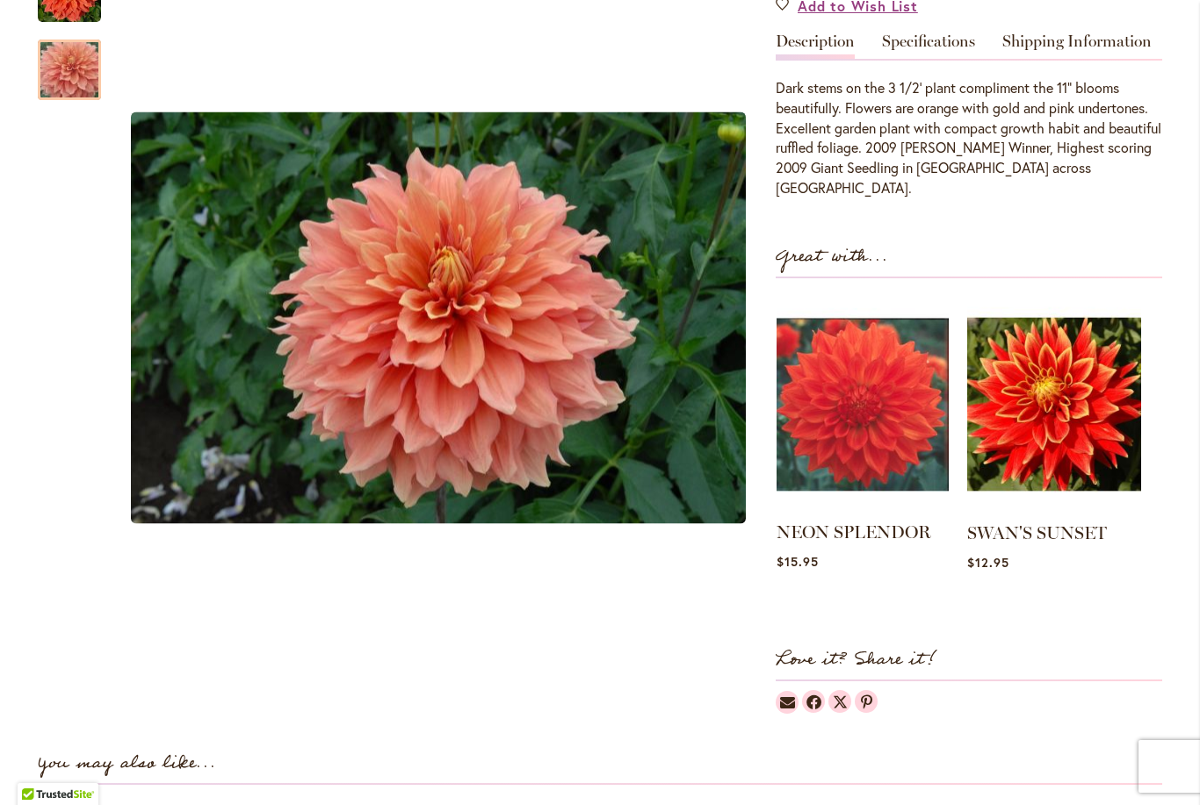
click at [872, 377] on img at bounding box center [862, 404] width 172 height 215
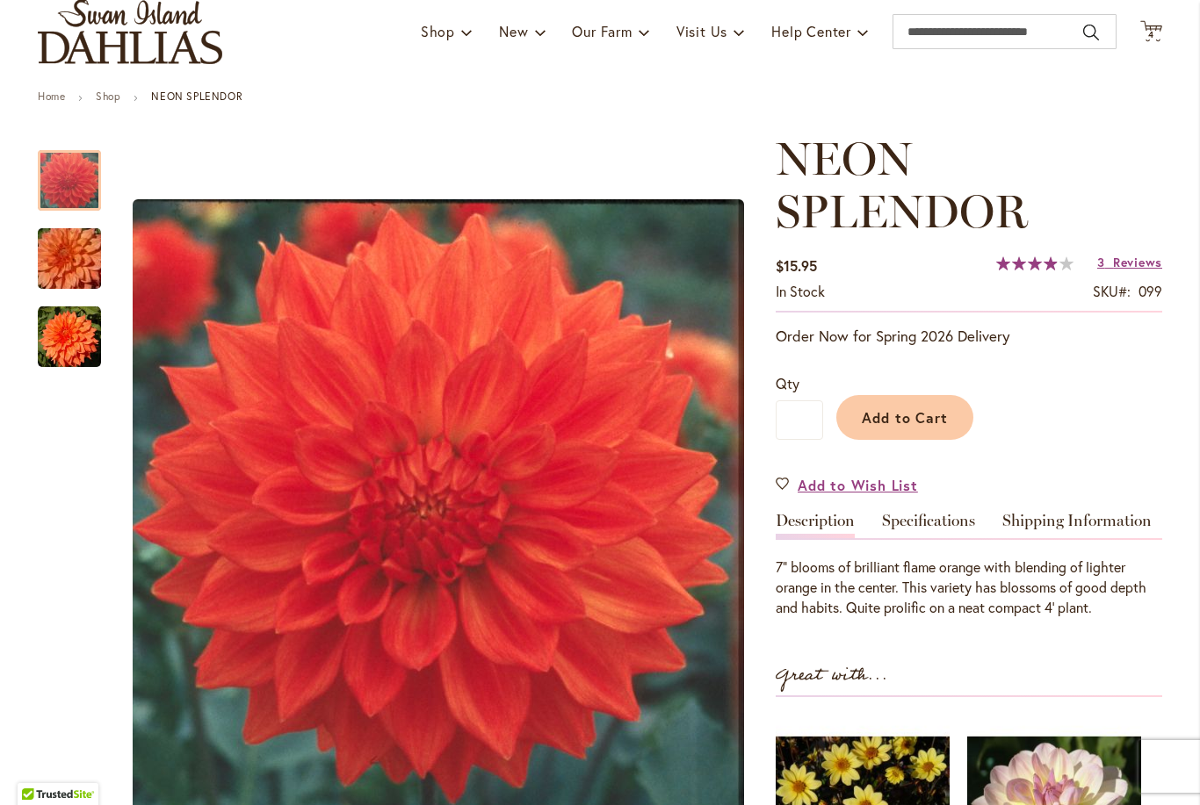
scroll to position [139, 0]
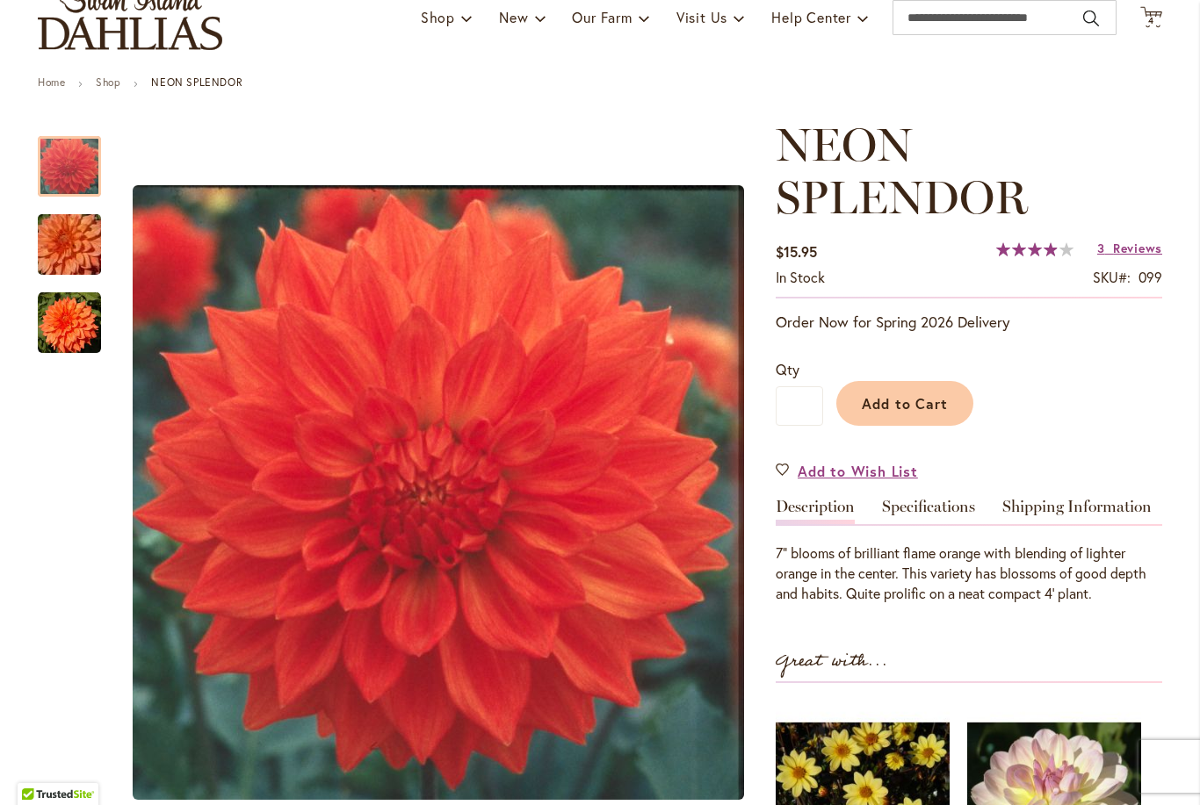
click at [69, 234] on img "Neon Splendor" at bounding box center [69, 245] width 126 height 84
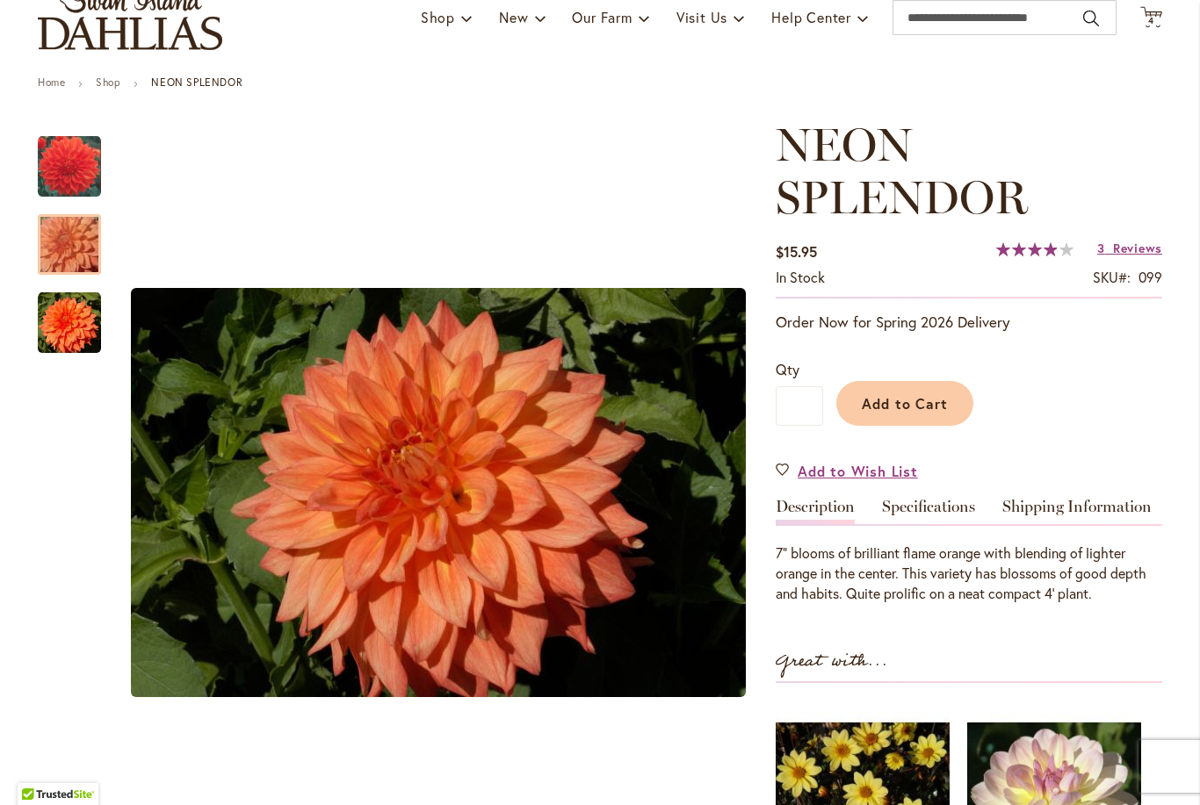
click at [69, 327] on img "Neon Splendor" at bounding box center [69, 323] width 63 height 63
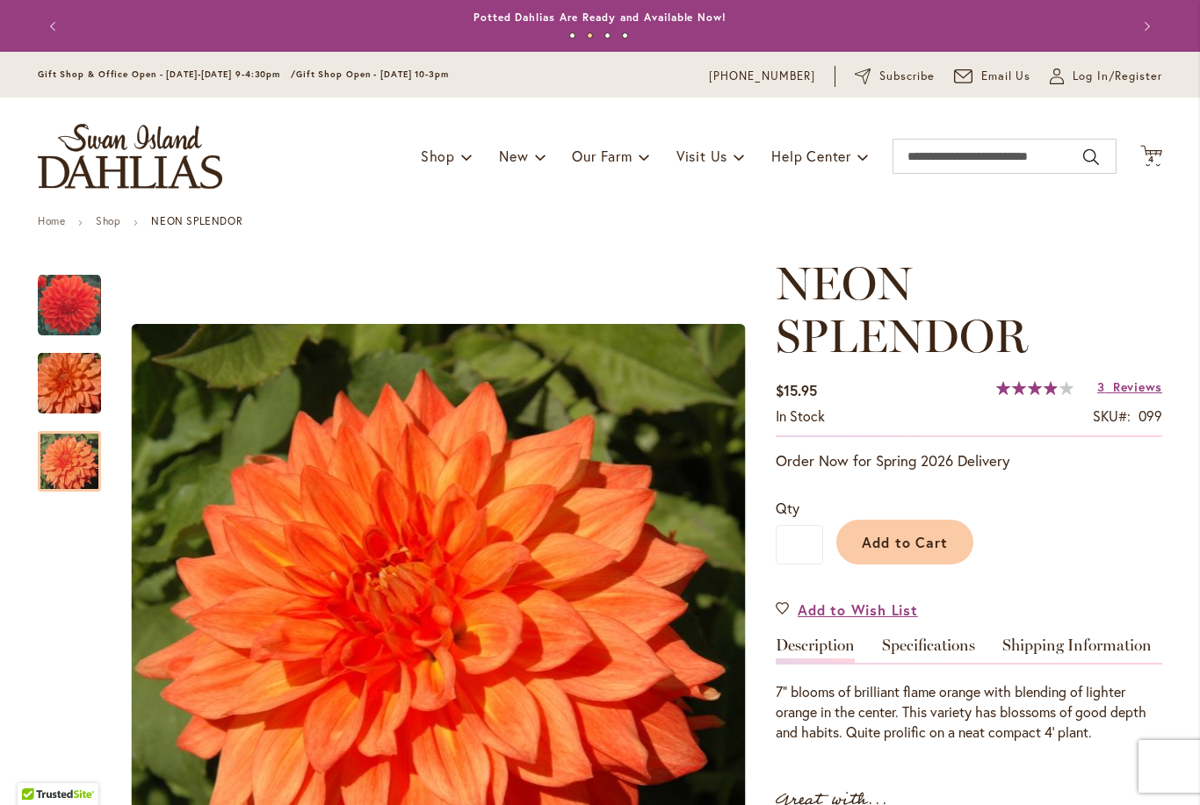
scroll to position [0, 0]
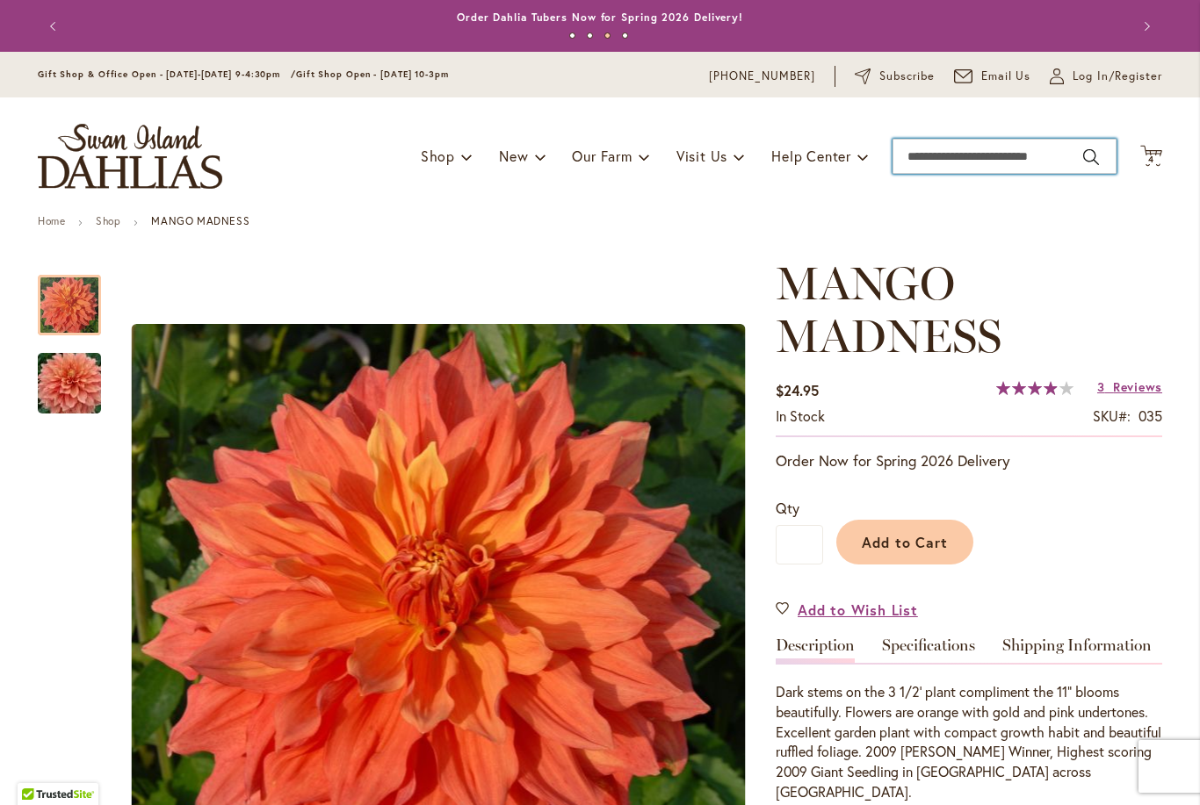
click at [998, 161] on input "Search" at bounding box center [1004, 156] width 224 height 35
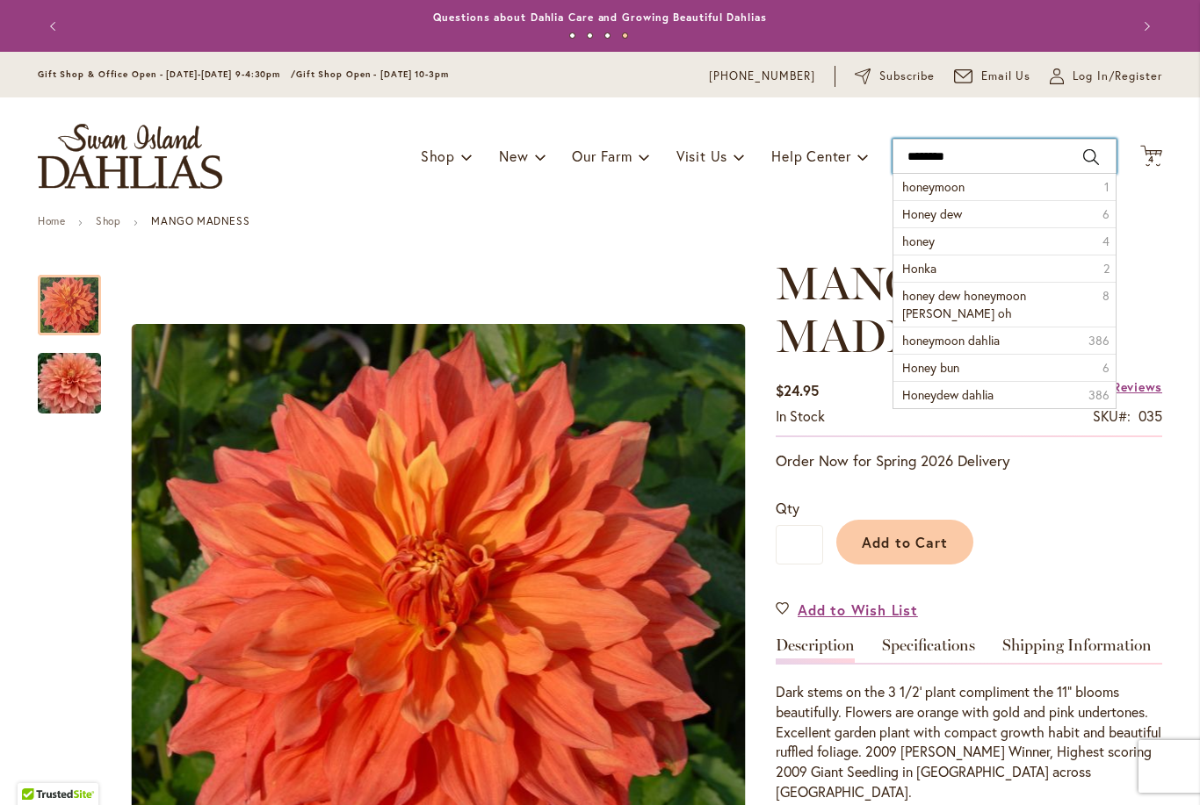
type input "*********"
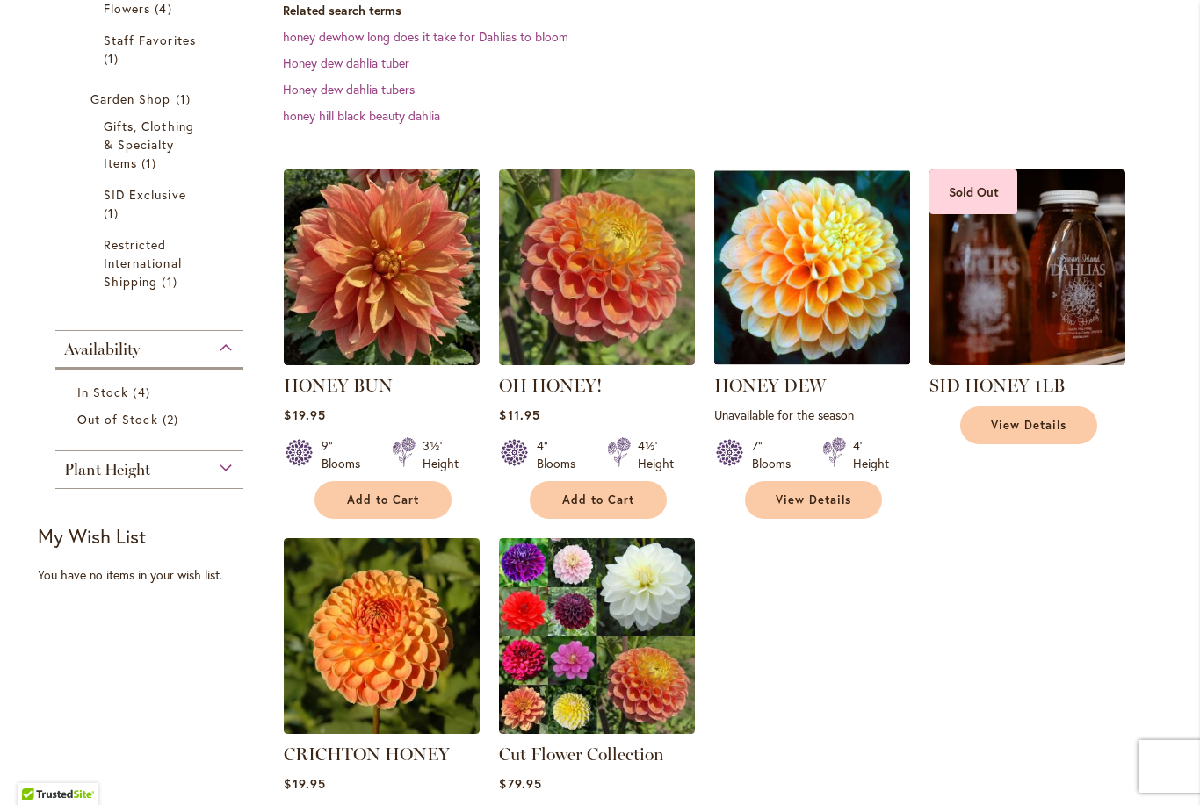
scroll to position [494, 0]
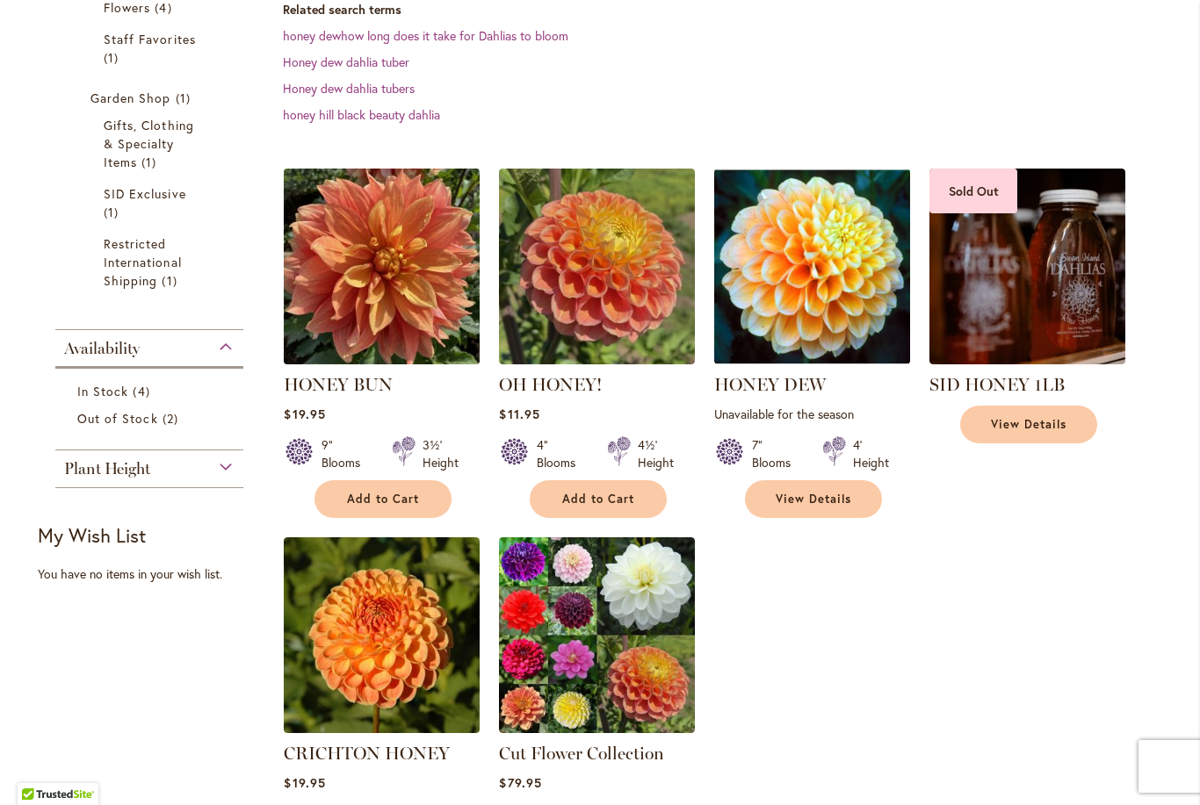
click at [384, 299] on img at bounding box center [382, 266] width 206 height 206
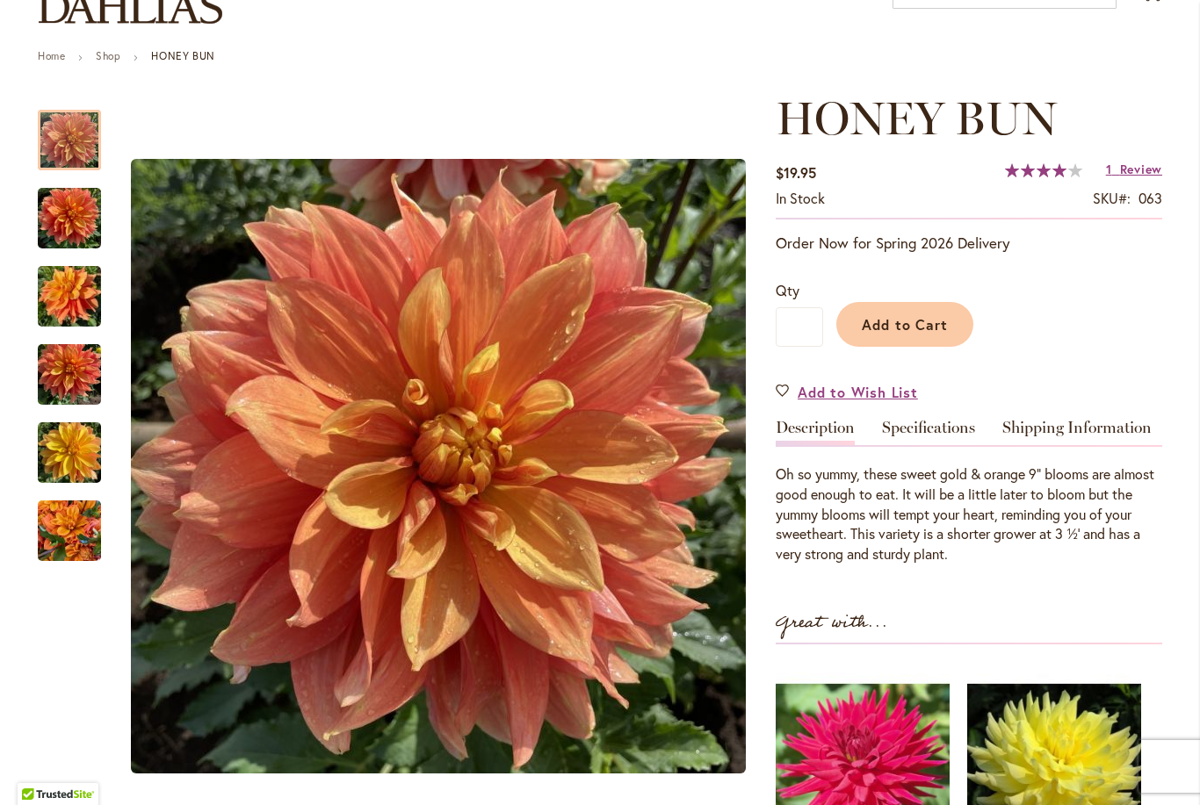
scroll to position [183, 0]
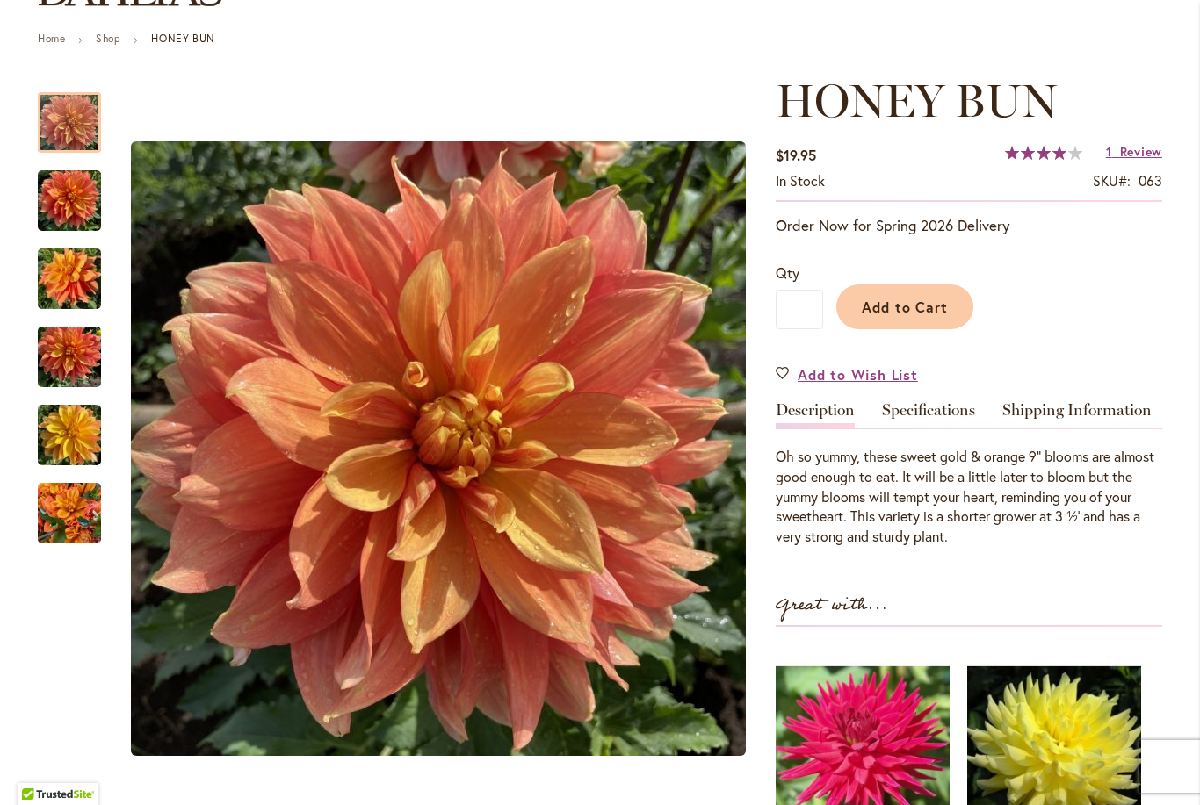
click at [88, 205] on img "Honey Bun" at bounding box center [69, 201] width 63 height 84
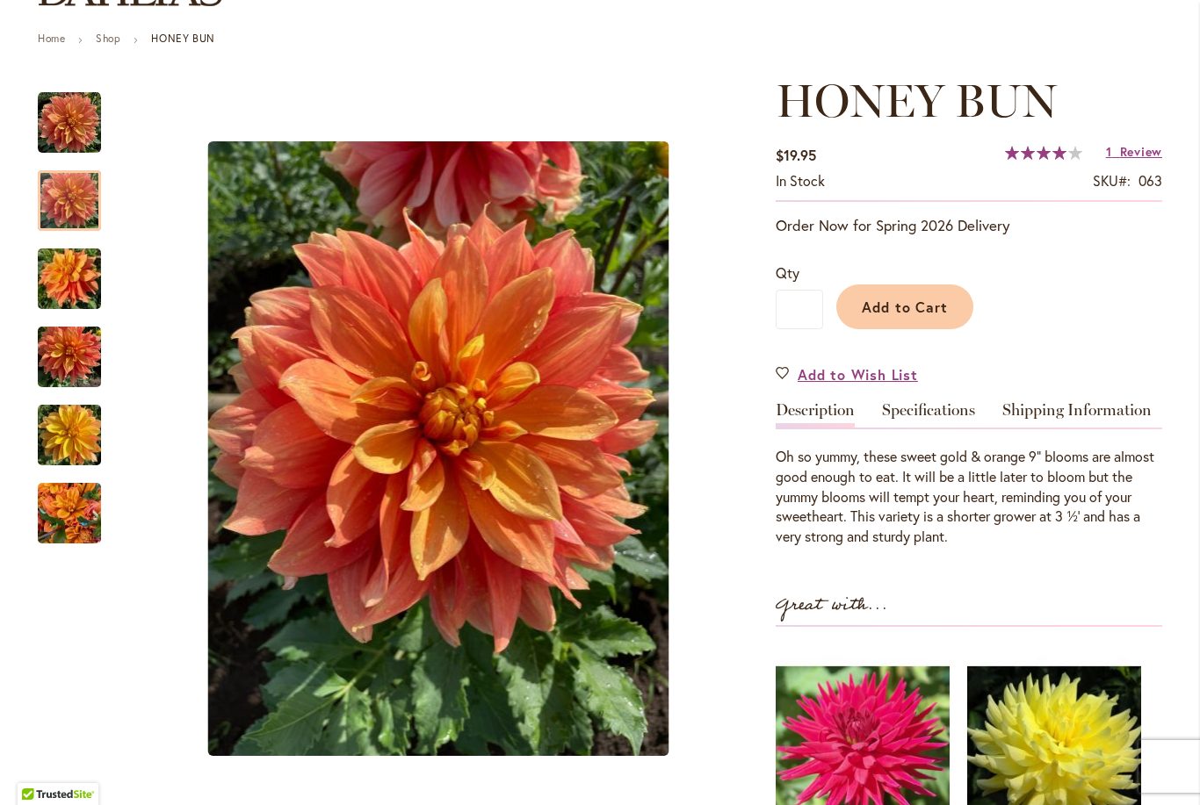
click at [74, 298] on img "Honey Bun" at bounding box center [69, 279] width 63 height 84
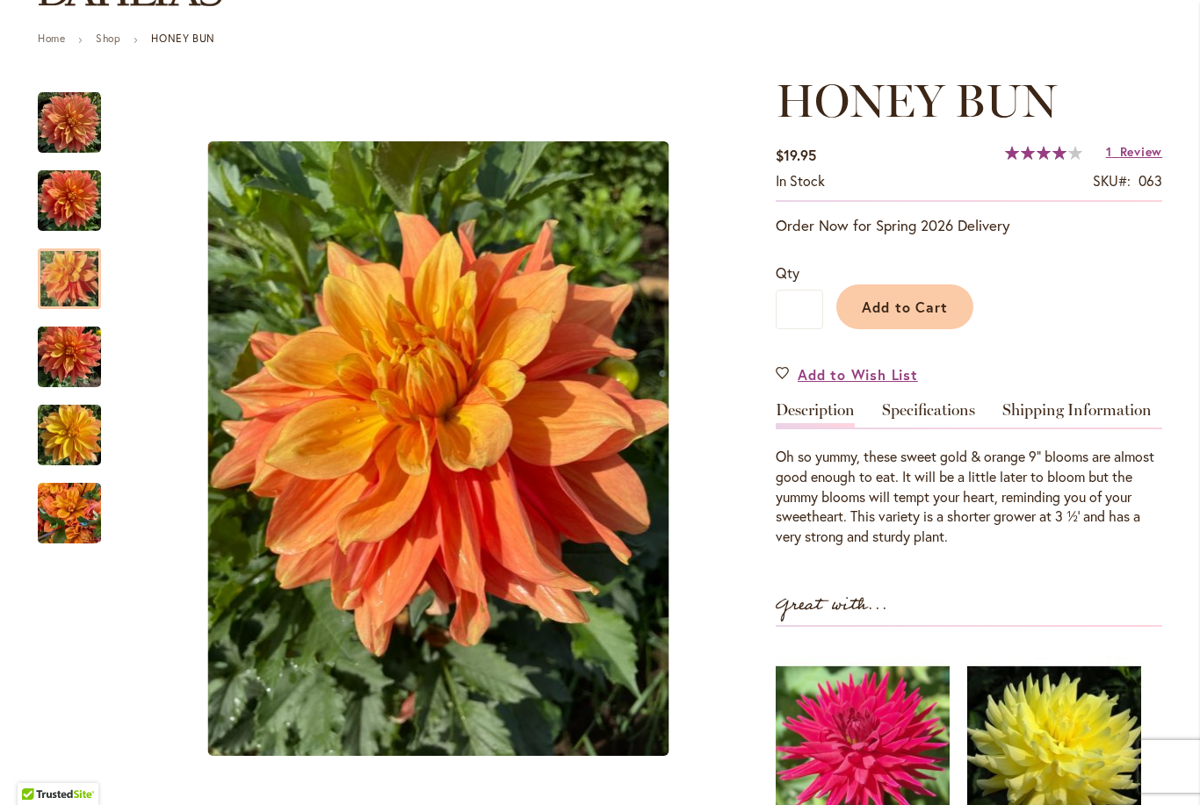
click at [54, 375] on img "Honey Bun" at bounding box center [69, 357] width 63 height 84
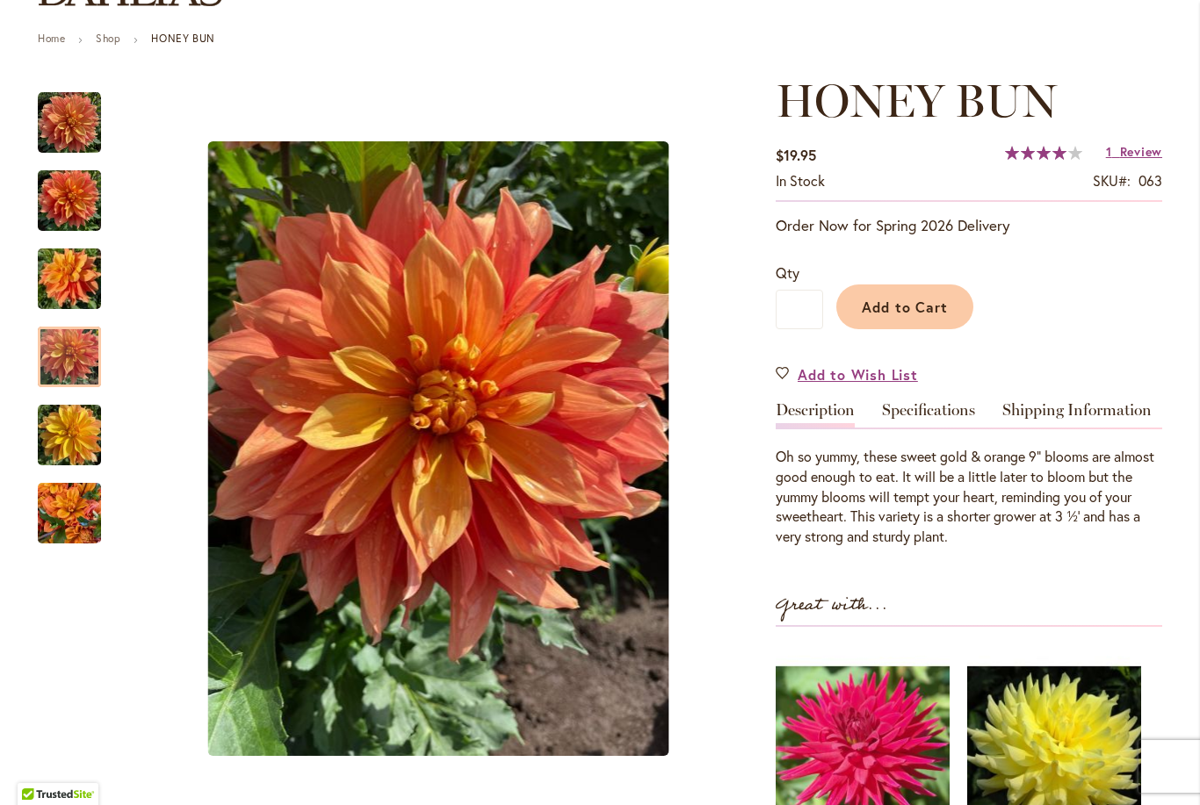
click at [54, 429] on img "Honey Bun" at bounding box center [69, 435] width 63 height 84
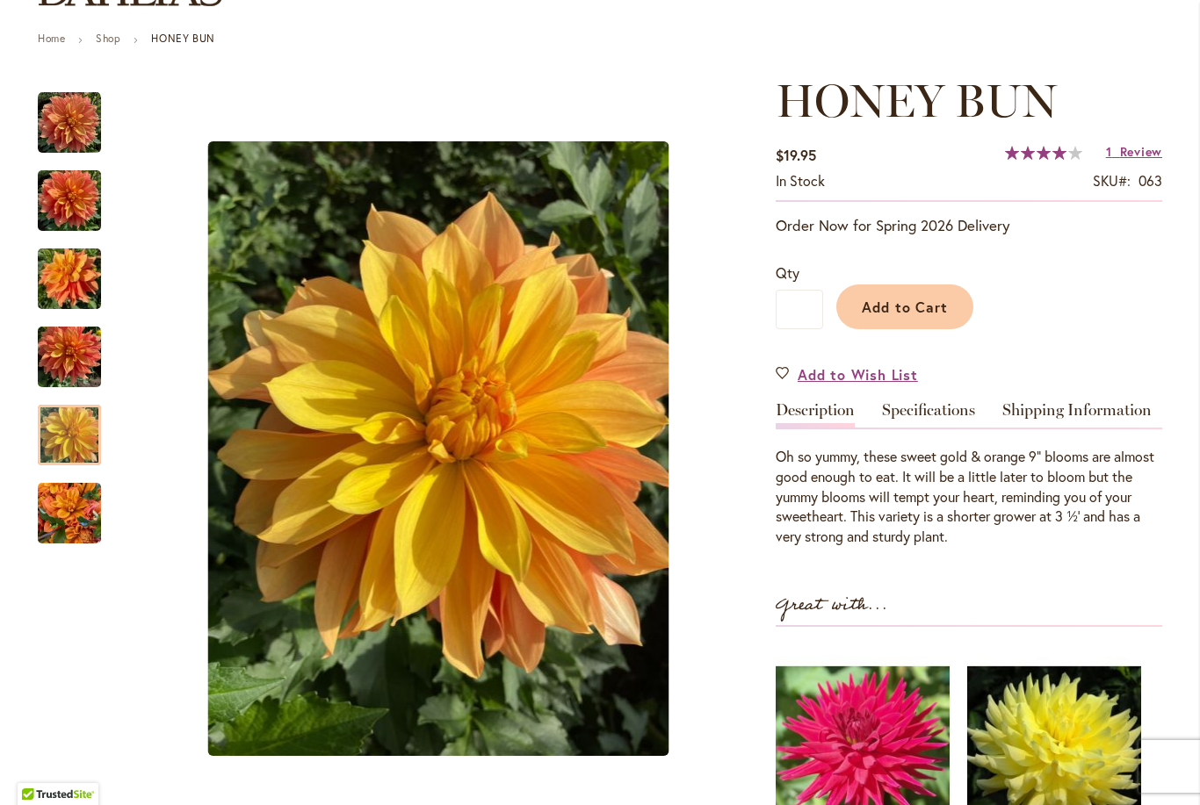
click at [60, 522] on img "Honey Bun" at bounding box center [69, 514] width 63 height 84
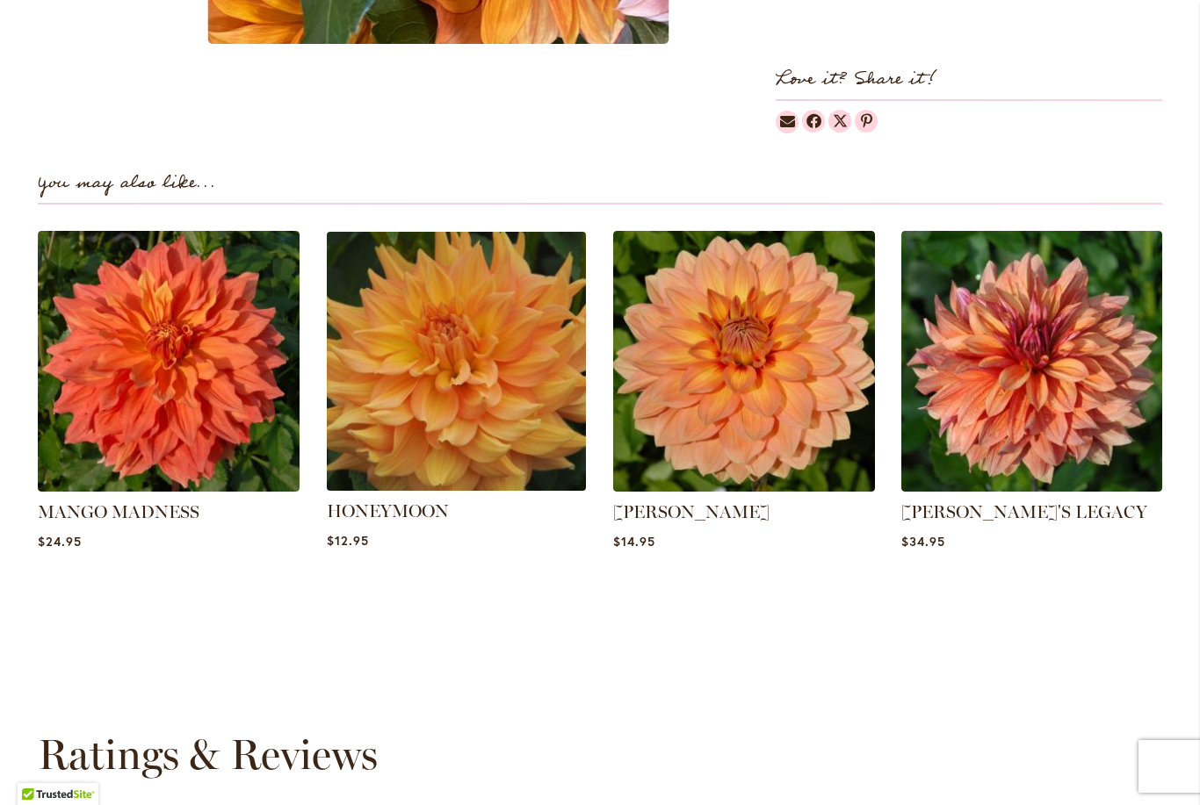
scroll to position [1114, 0]
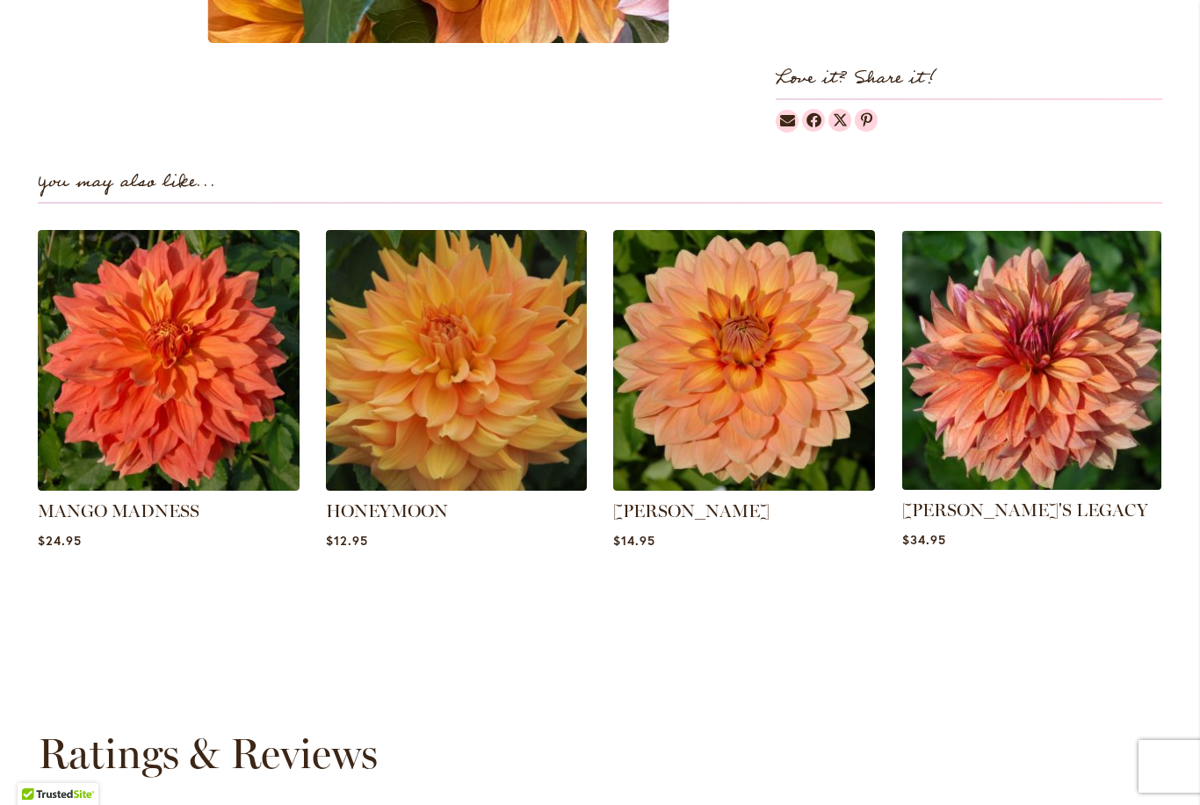
click at [1054, 402] on img at bounding box center [1031, 360] width 272 height 272
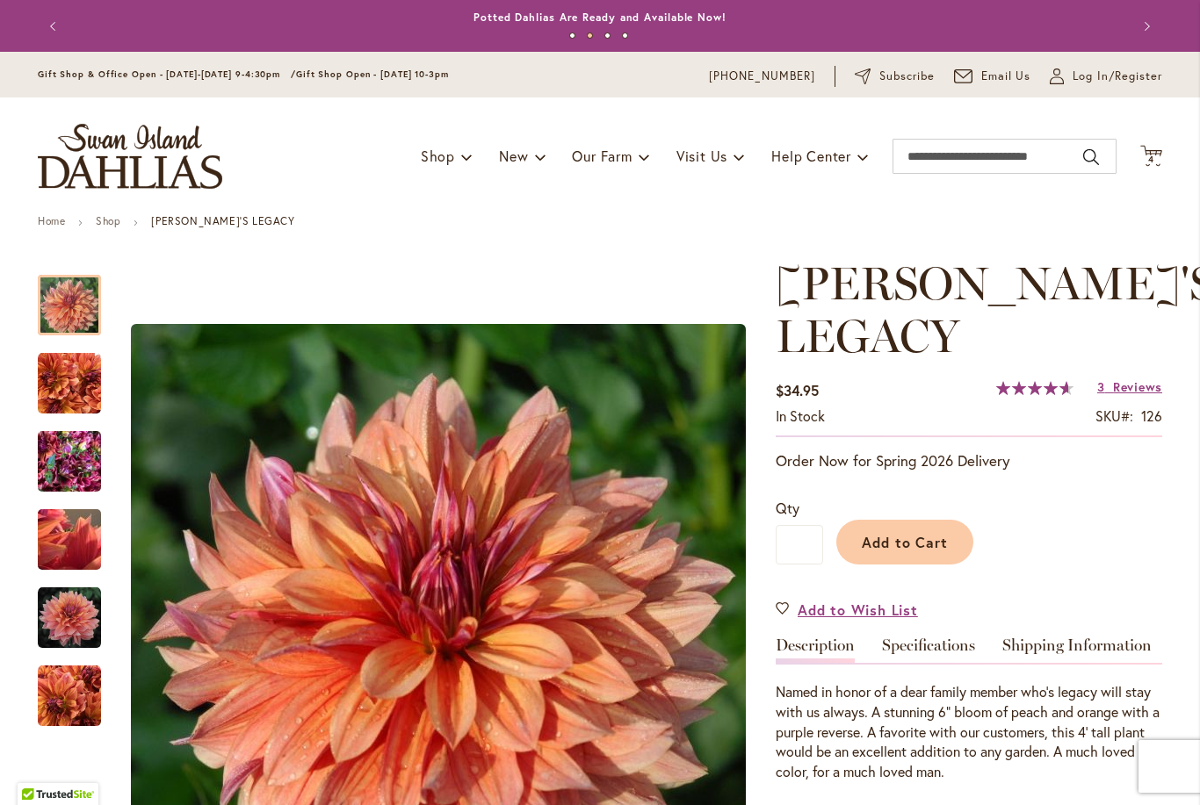
click at [77, 370] on img "Andy's Legacy" at bounding box center [69, 383] width 63 height 63
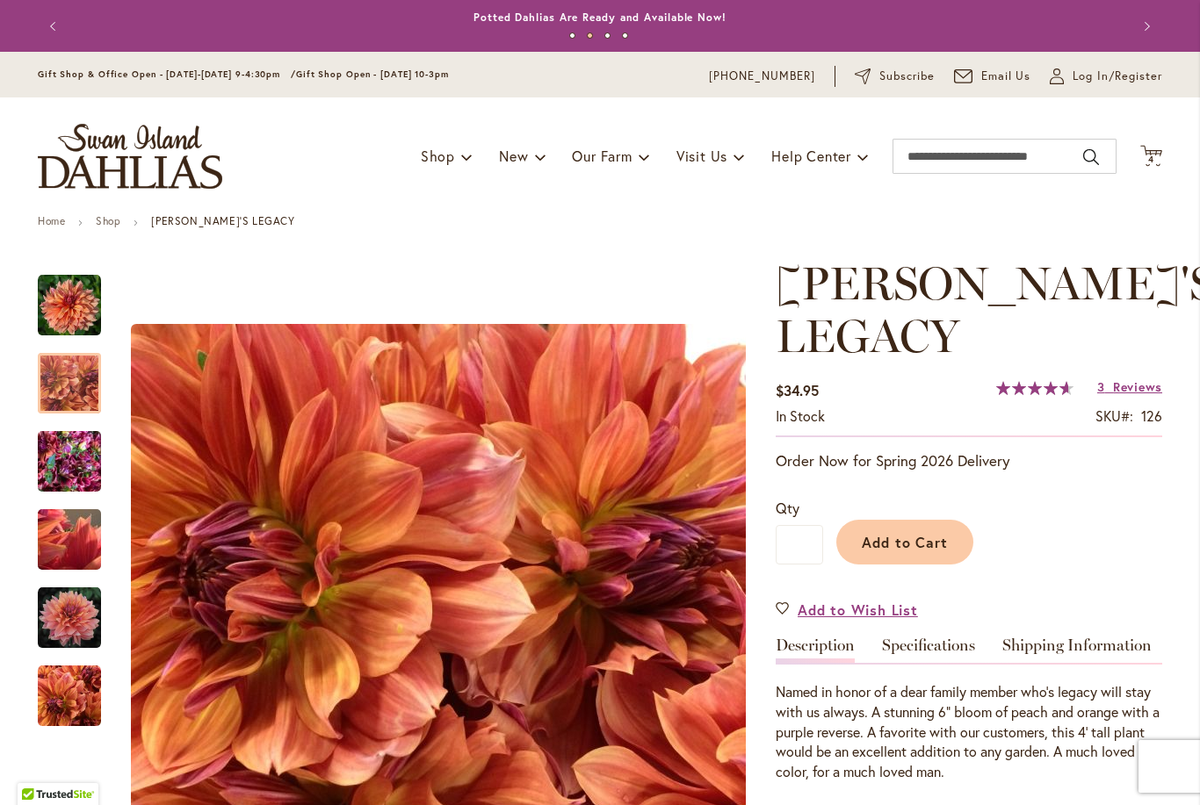
click at [74, 458] on img "Andy's Legacy" at bounding box center [69, 462] width 63 height 84
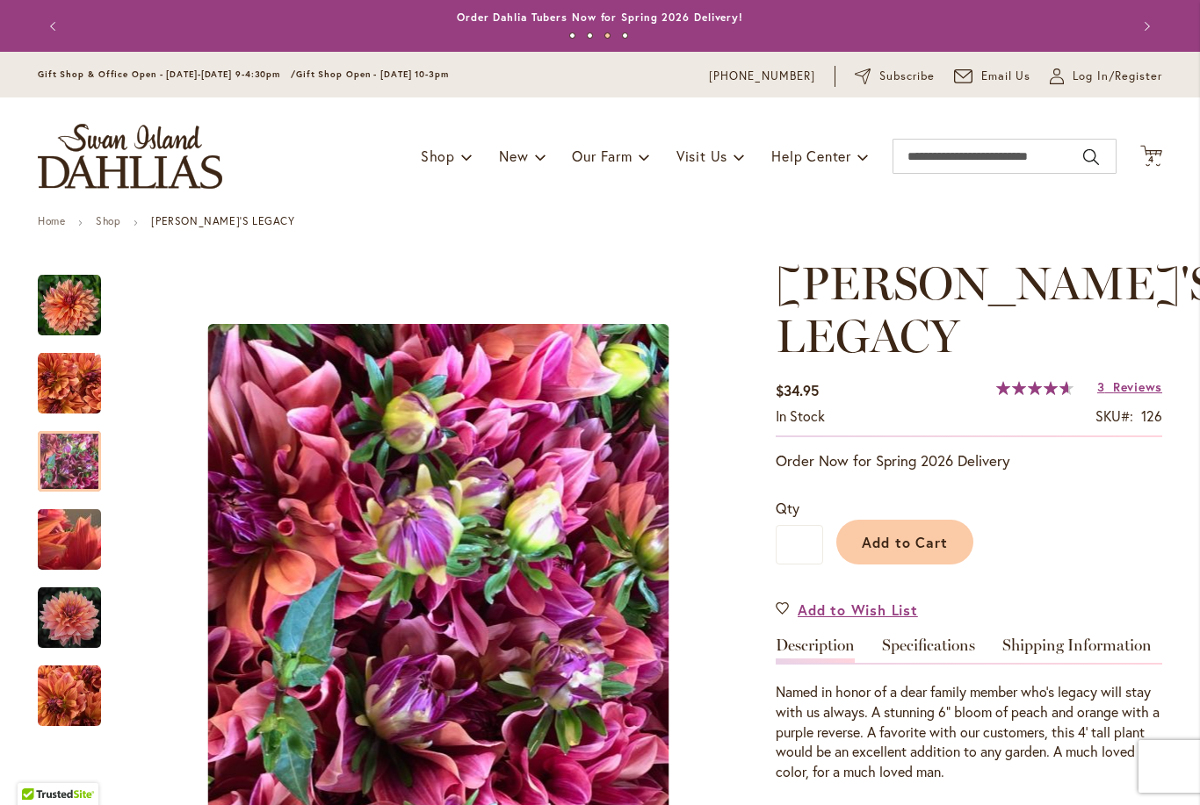
click at [68, 545] on img "Andy's Legacy" at bounding box center [69, 540] width 126 height 95
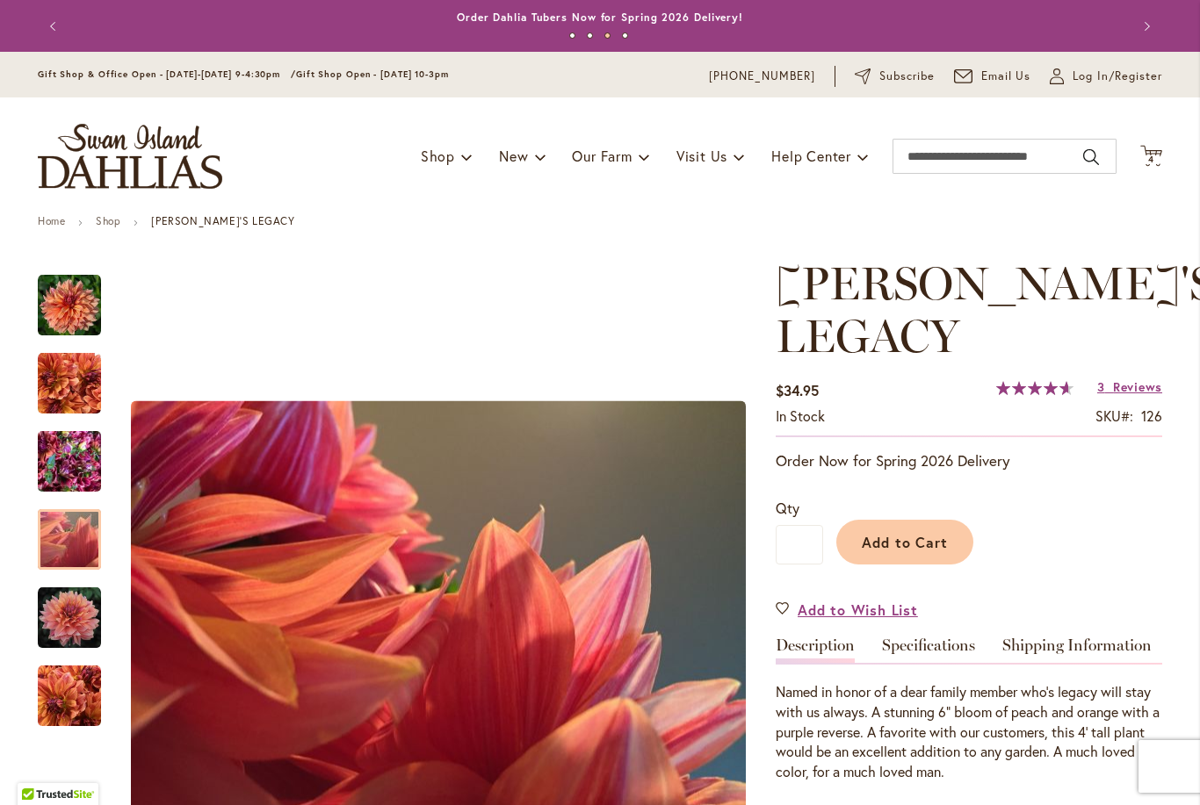
click at [69, 600] on img "Andy's Legacy" at bounding box center [69, 618] width 63 height 63
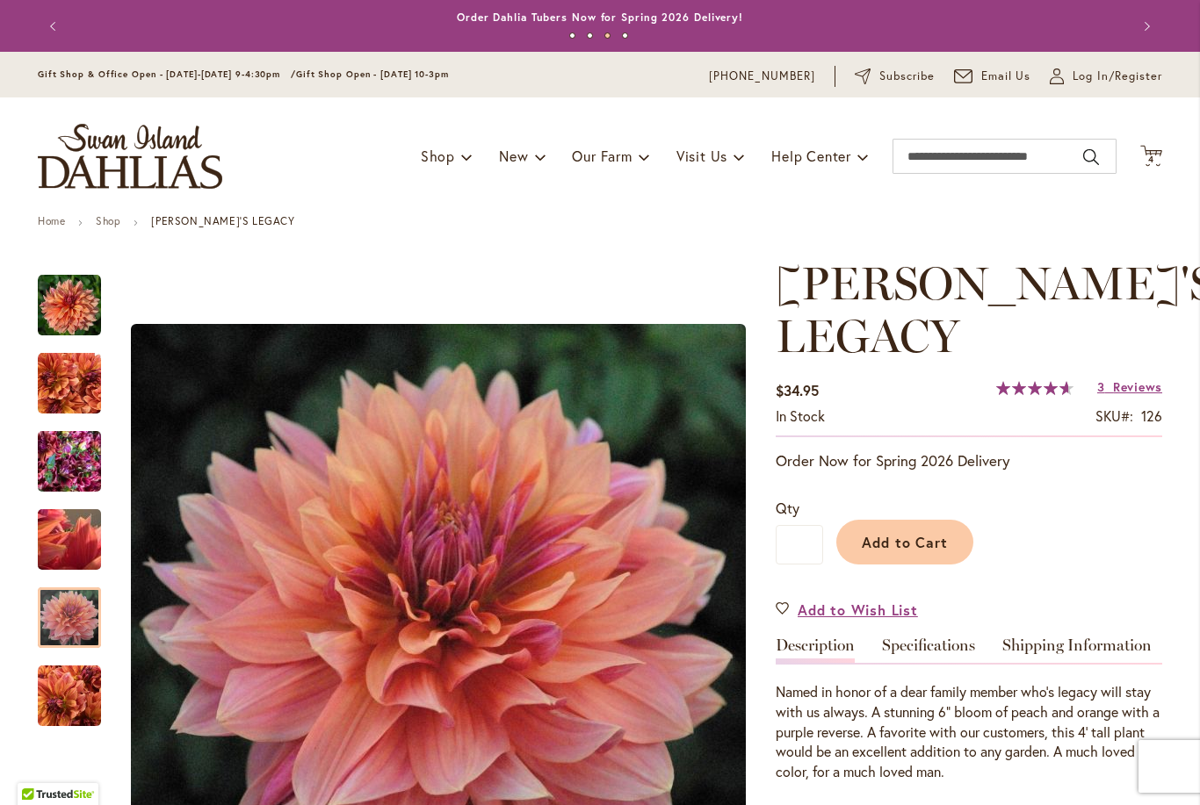
click at [78, 695] on img "Andy's Legacy" at bounding box center [69, 696] width 63 height 63
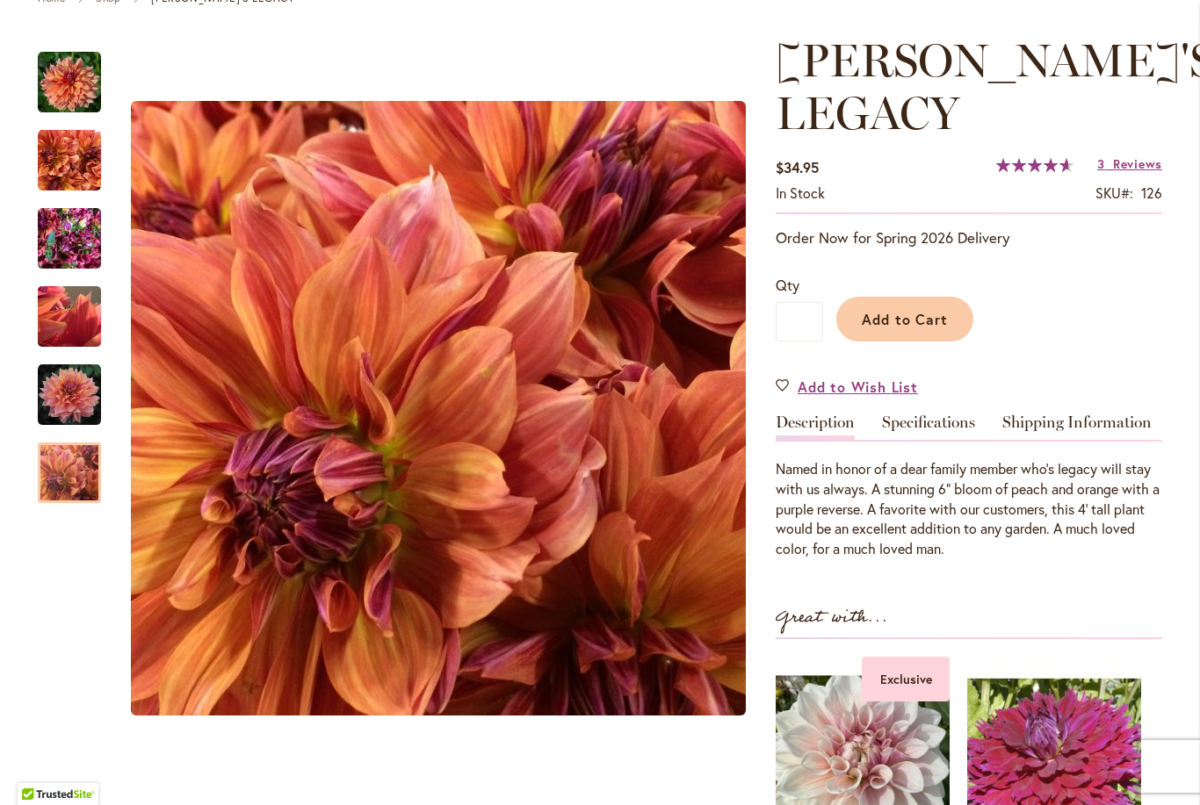
scroll to position [225, 0]
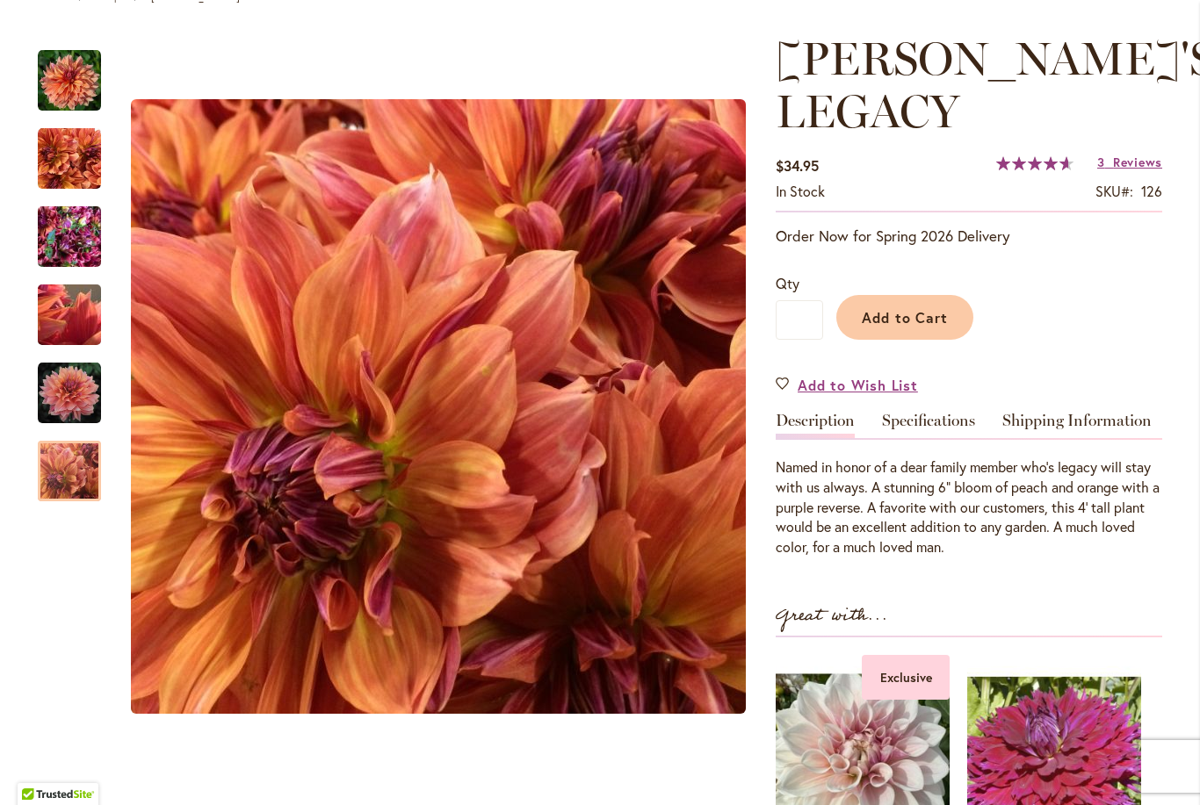
click at [76, 76] on img "Andy's Legacy" at bounding box center [69, 80] width 63 height 63
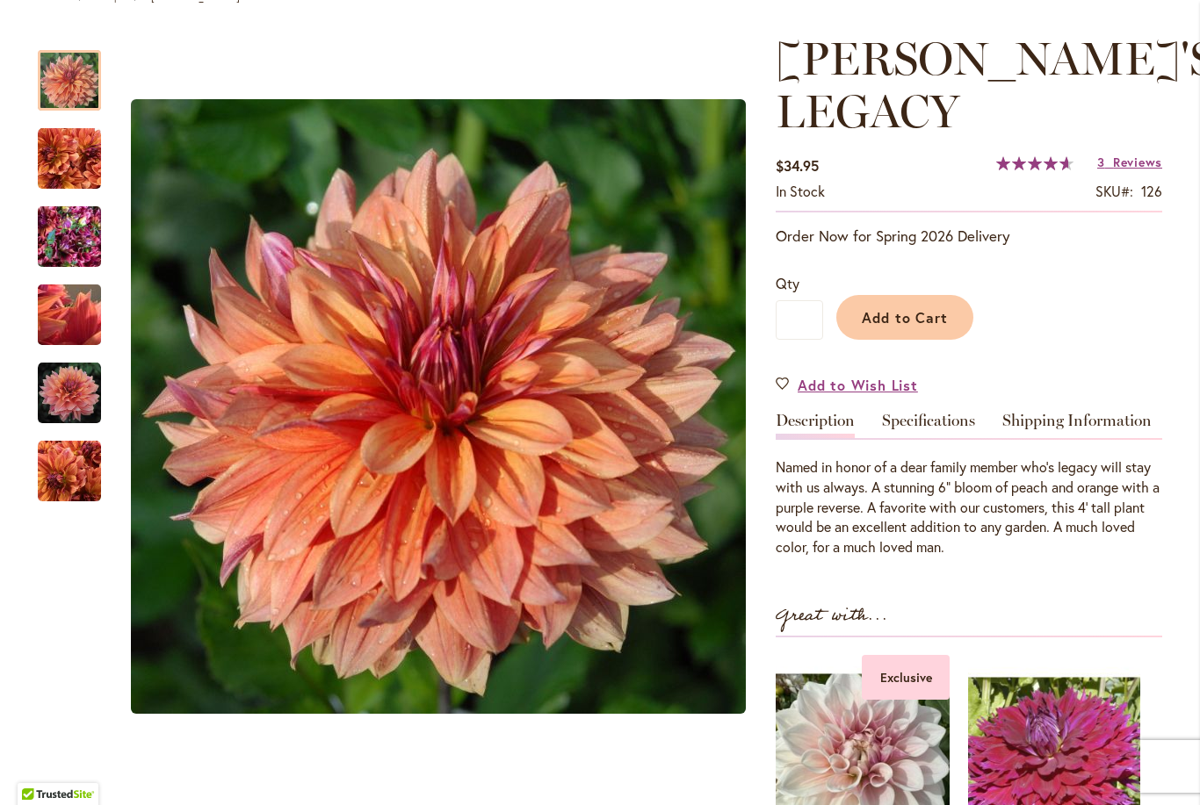
click at [1056, 670] on img at bounding box center [1054, 763] width 172 height 215
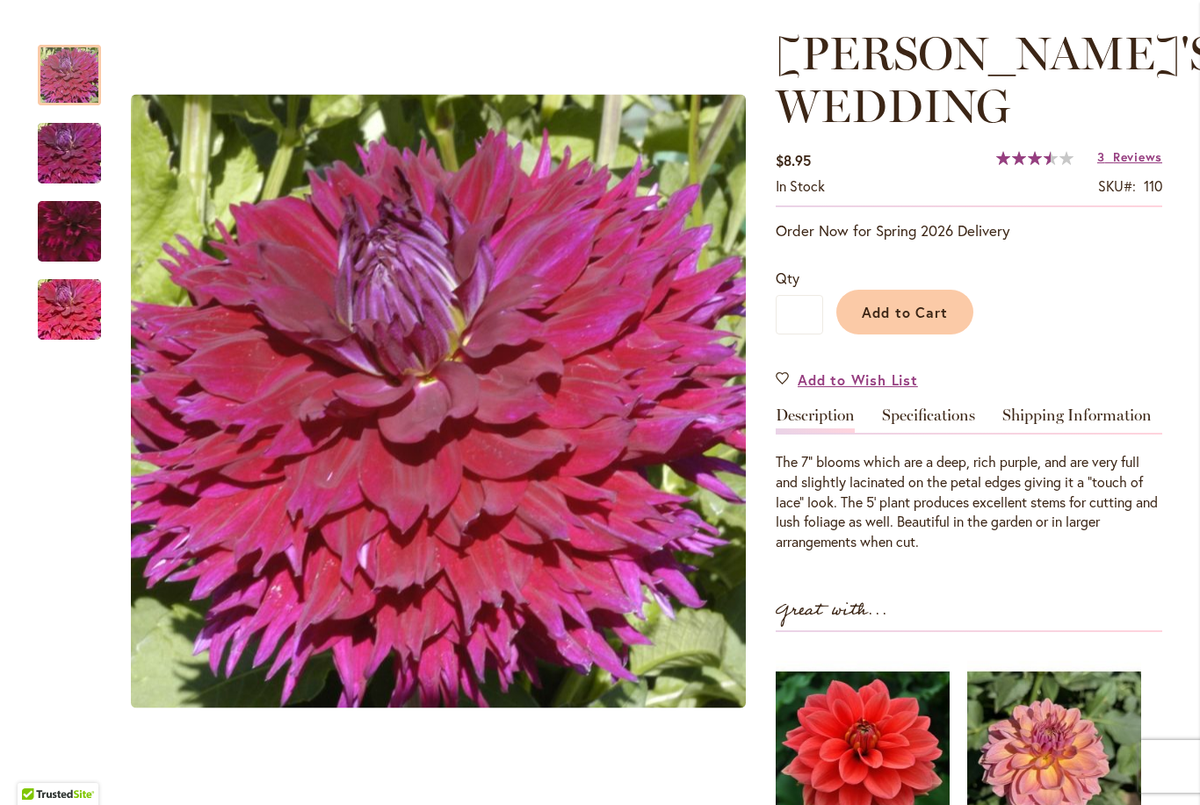
scroll to position [231, 0]
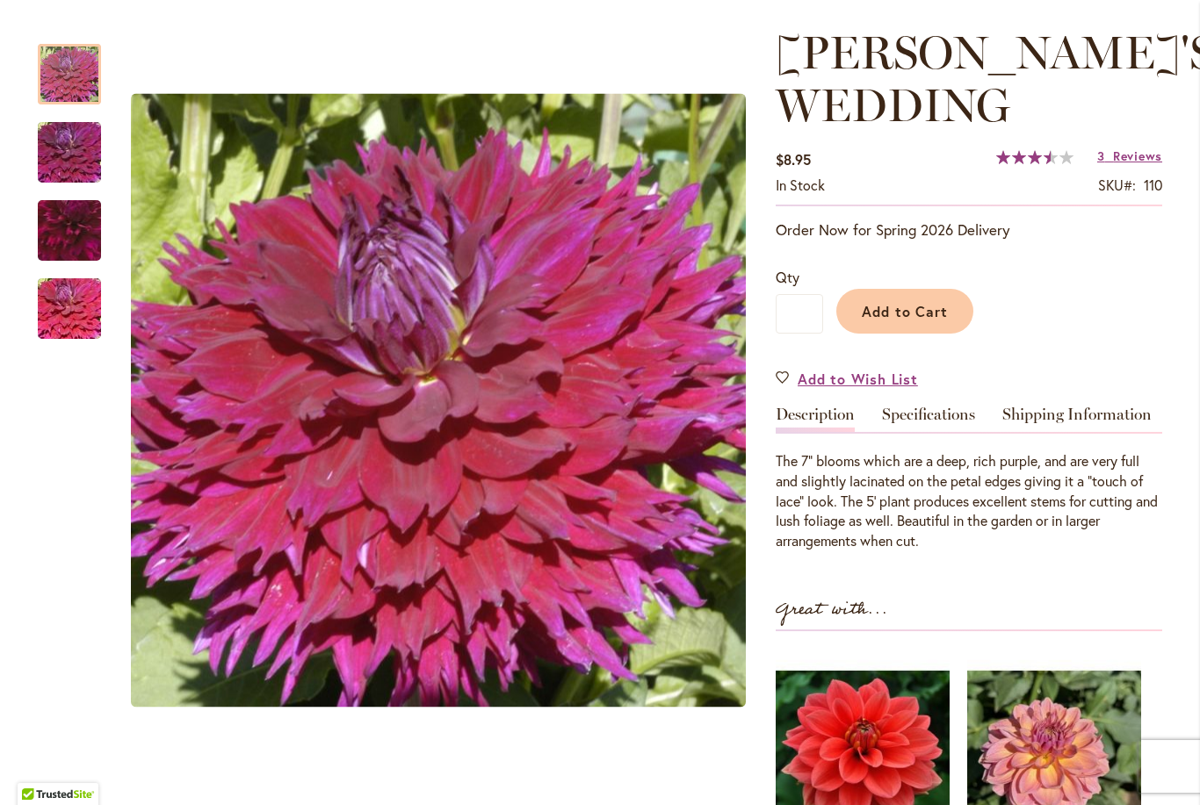
click at [65, 162] on img "Jennifer's Wedding" at bounding box center [69, 153] width 126 height 84
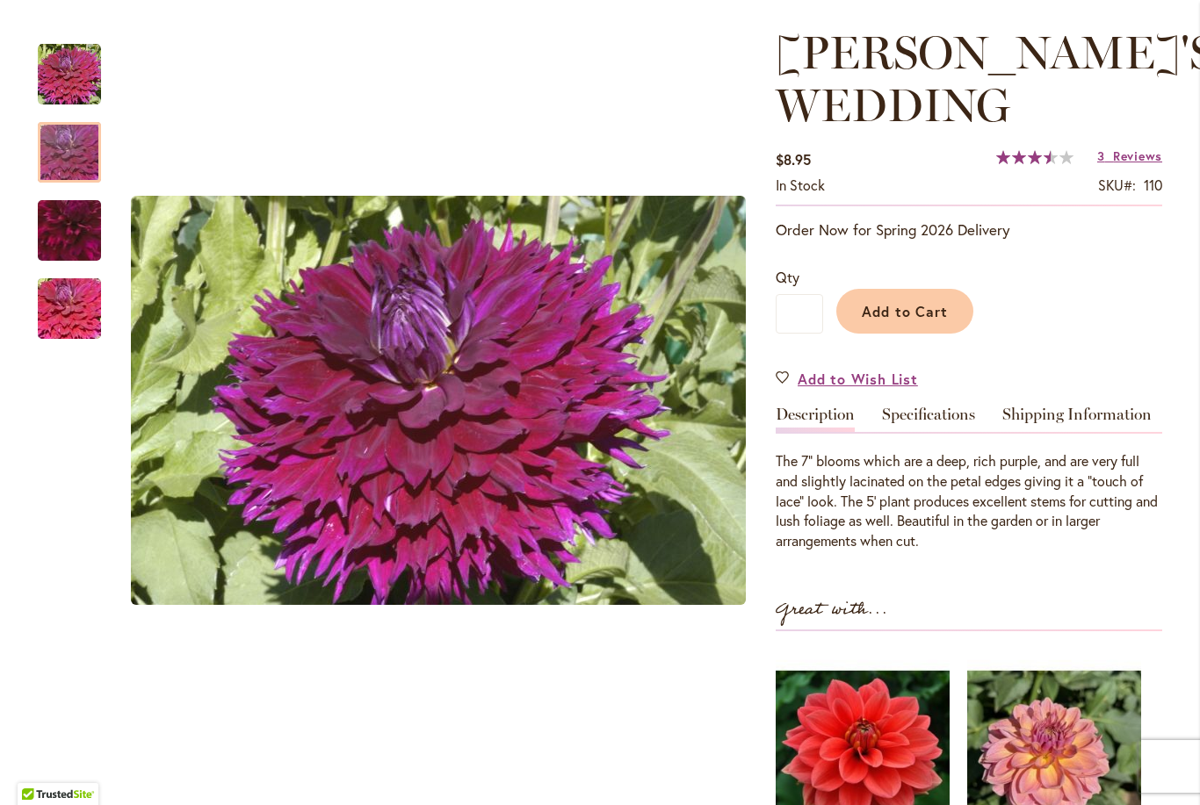
click at [66, 233] on img "Jennifer's Wedding" at bounding box center [70, 230] width 122 height 121
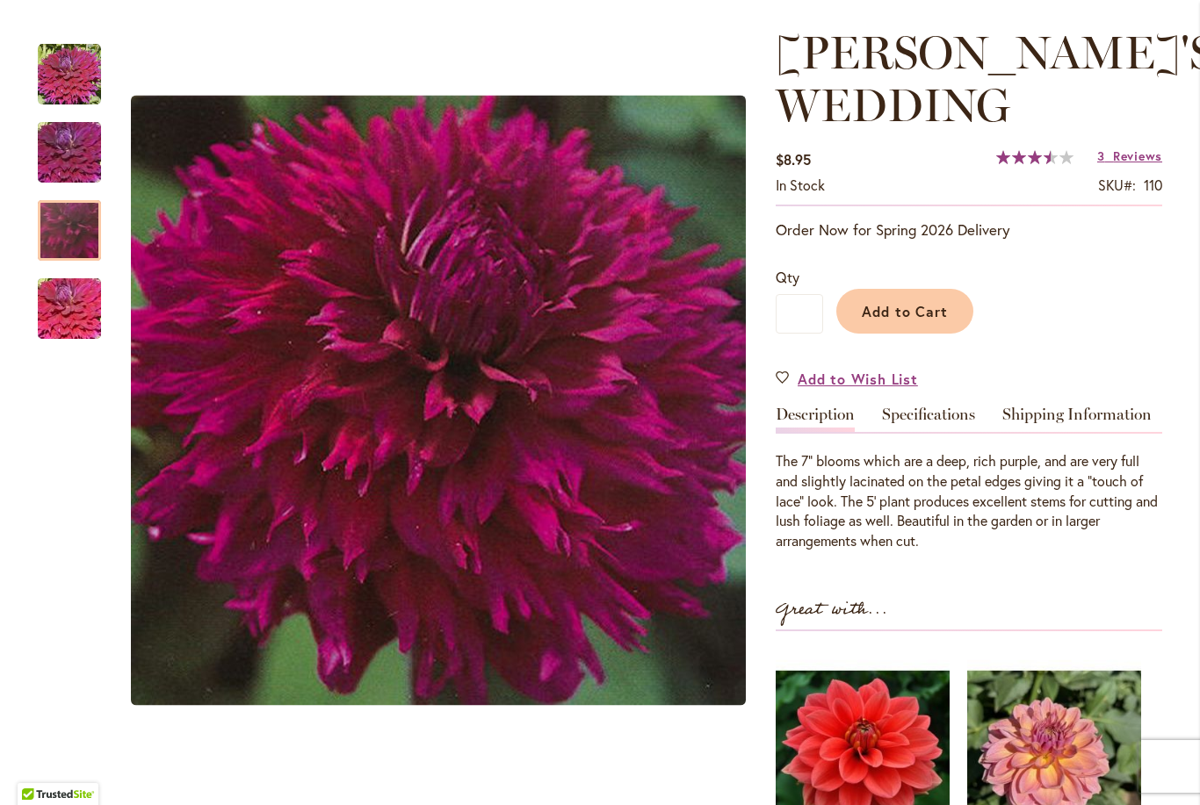
click at [72, 296] on img "Jennifer's Wedding" at bounding box center [69, 309] width 126 height 84
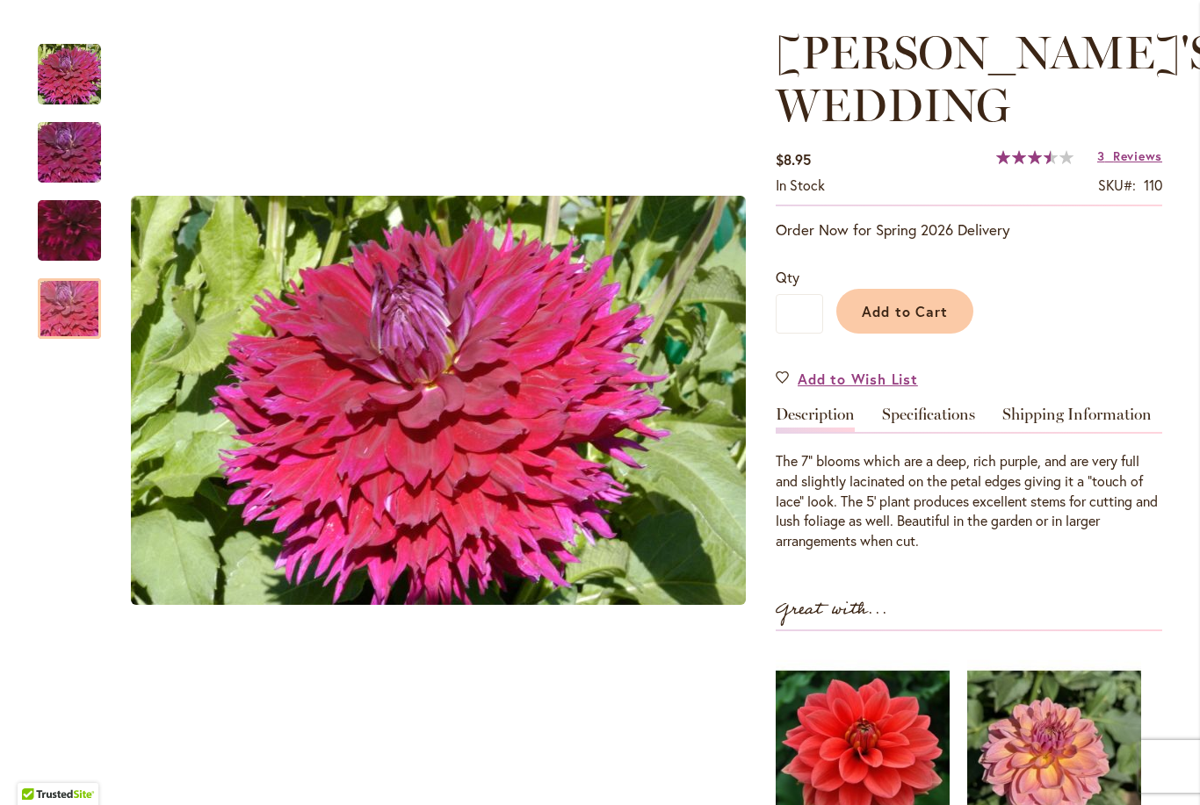
click at [72, 67] on img "Jennifer's Wedding" at bounding box center [69, 74] width 63 height 63
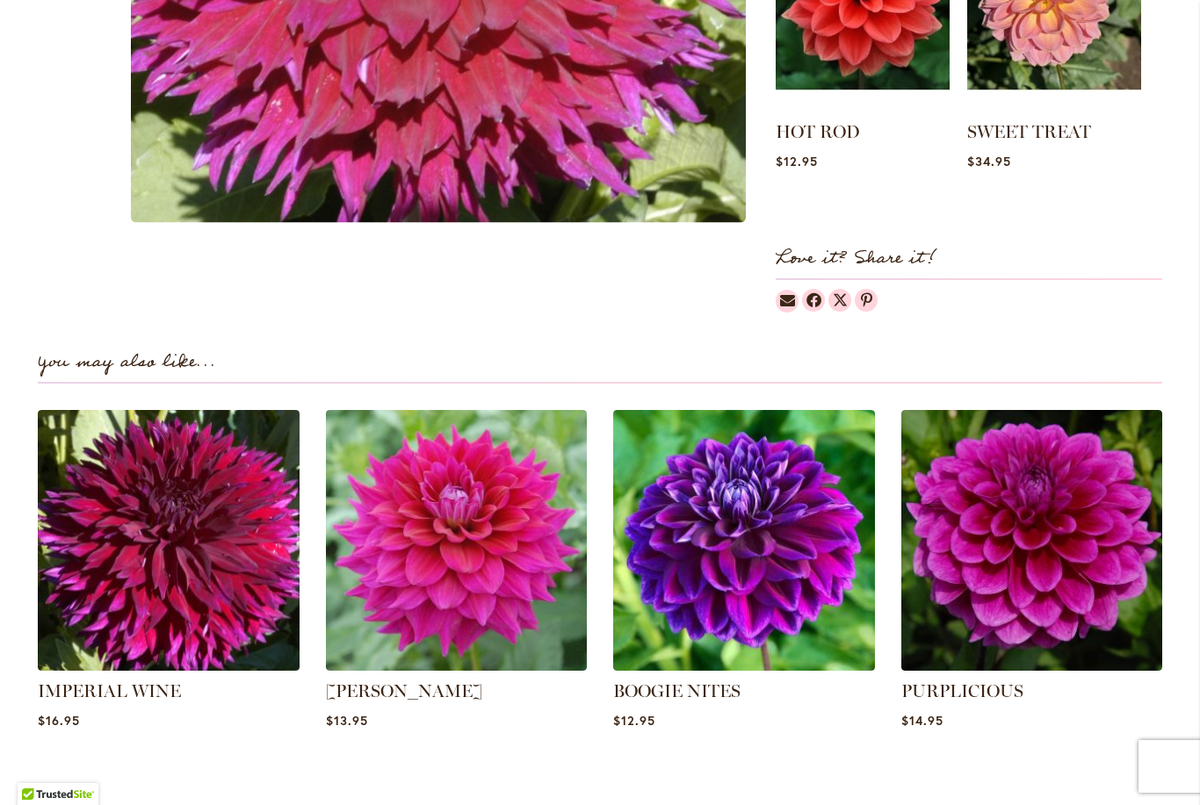
scroll to position [1023, 0]
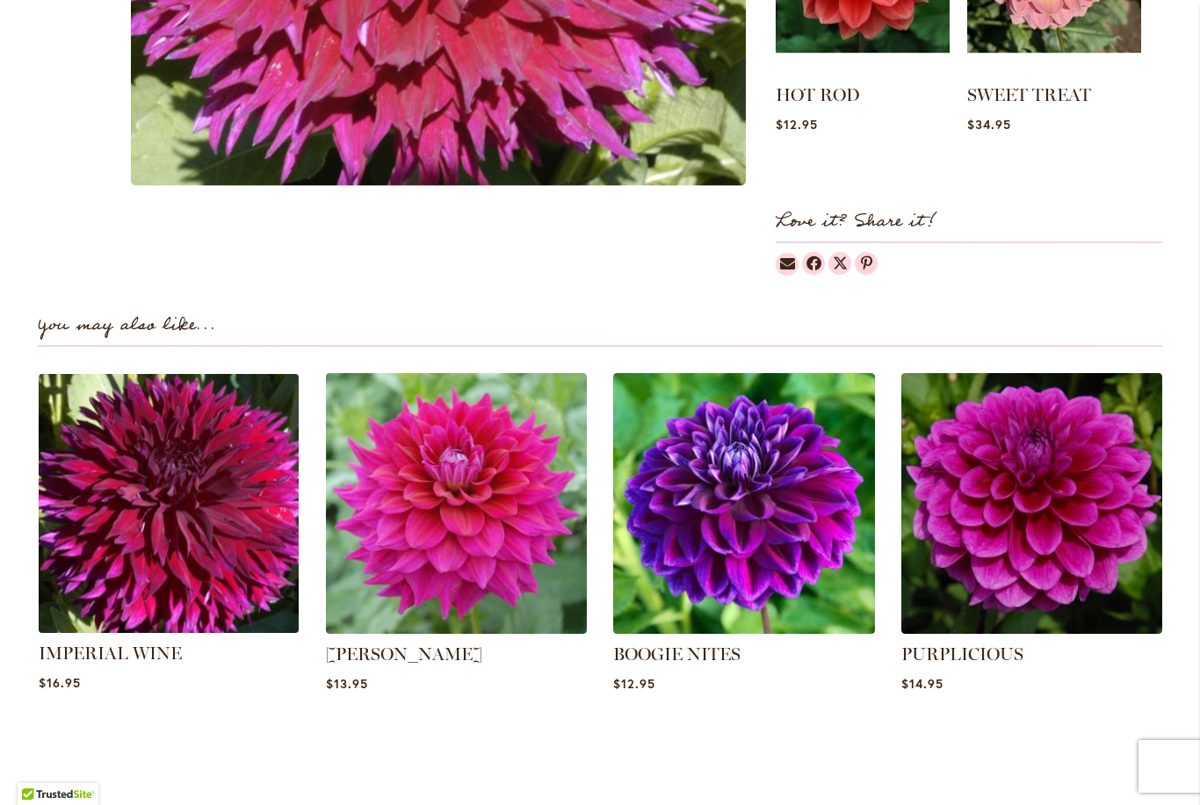
click at [224, 538] on img at bounding box center [168, 503] width 272 height 272
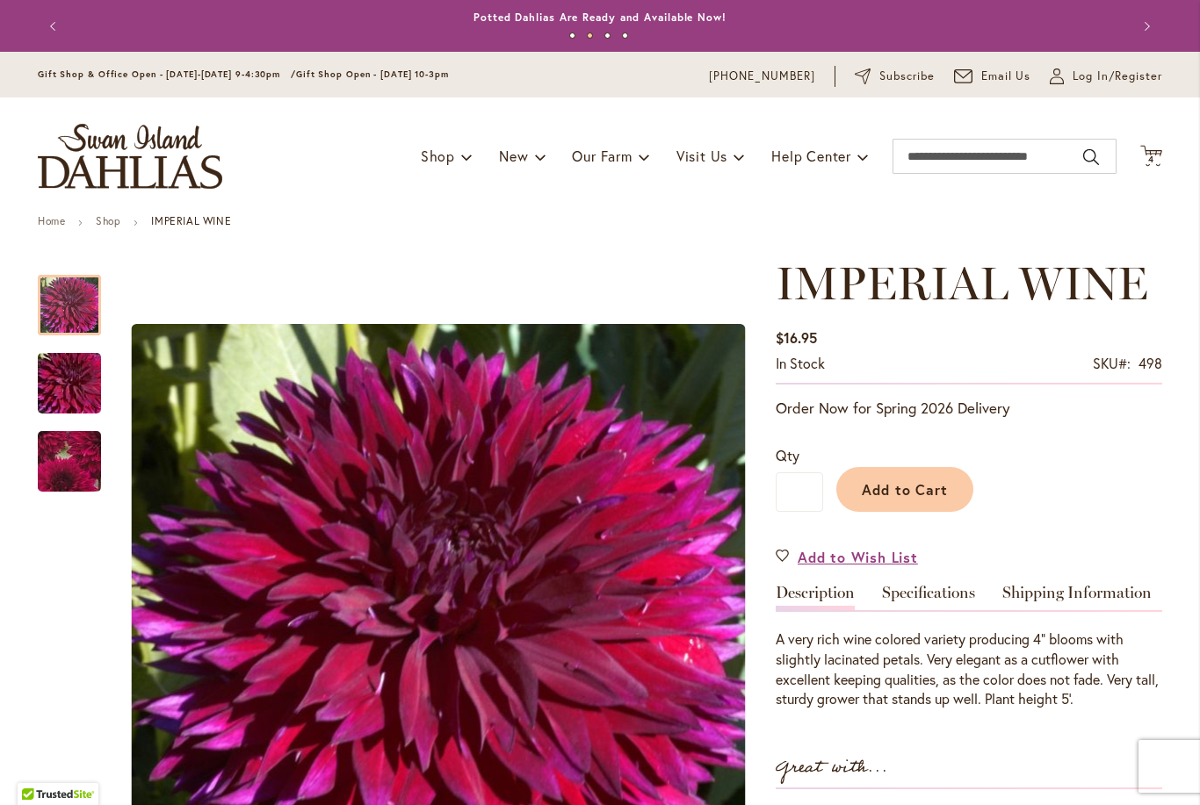
click at [48, 379] on img "IMPERIAL WINE" at bounding box center [69, 384] width 126 height 84
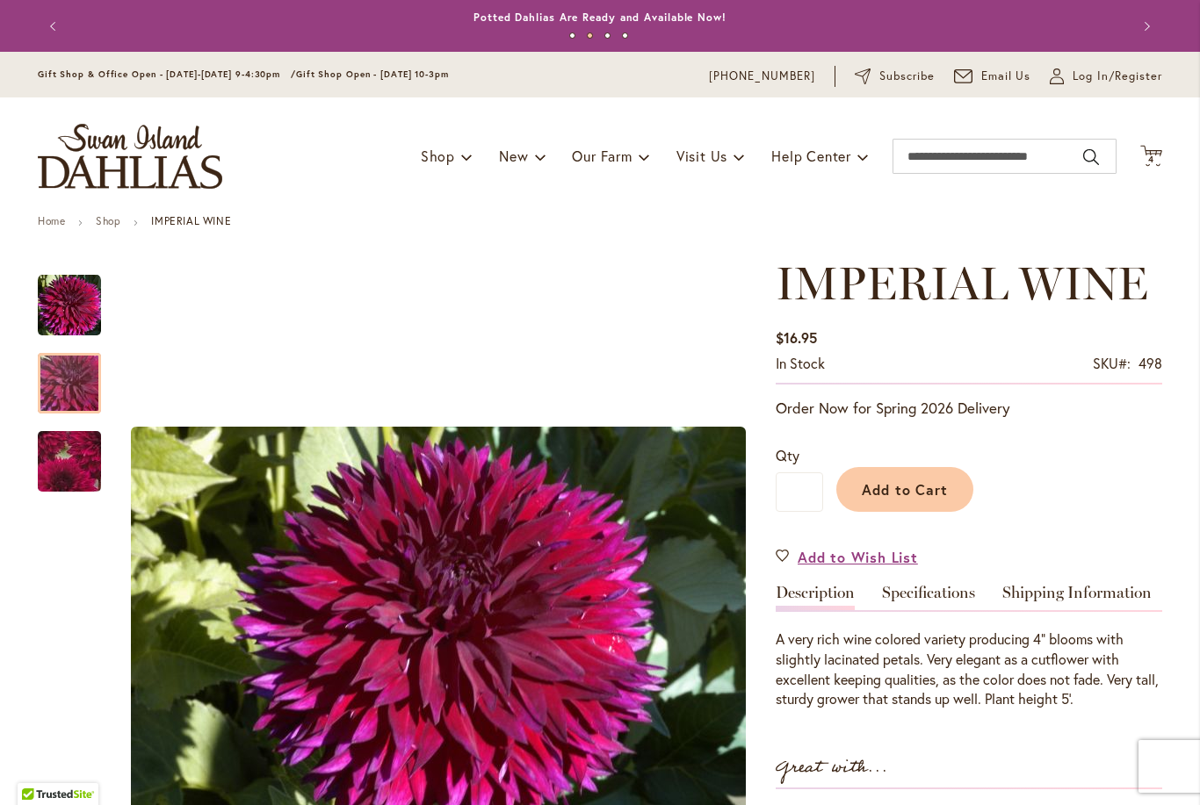
click at [65, 455] on img "IMPERIAL WINE" at bounding box center [69, 461] width 123 height 121
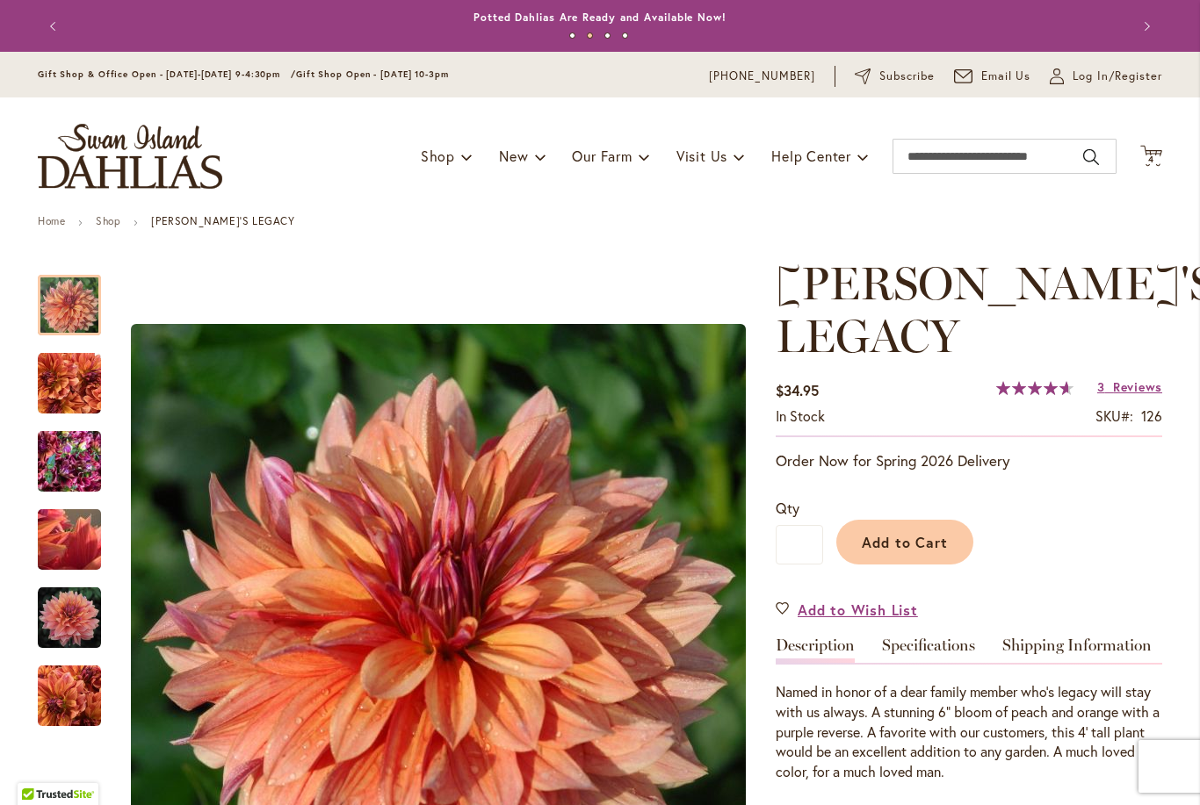
click at [83, 617] on img "Andy's Legacy" at bounding box center [69, 618] width 63 height 63
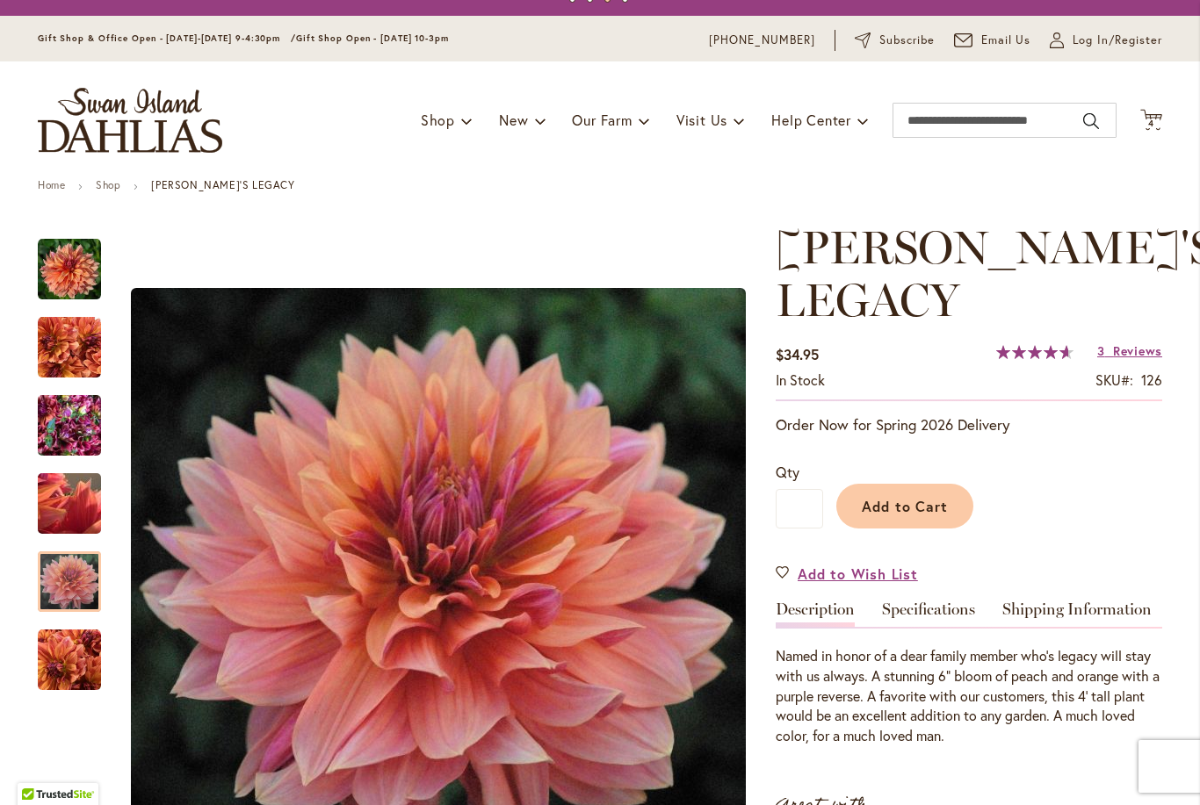
scroll to position [26, 0]
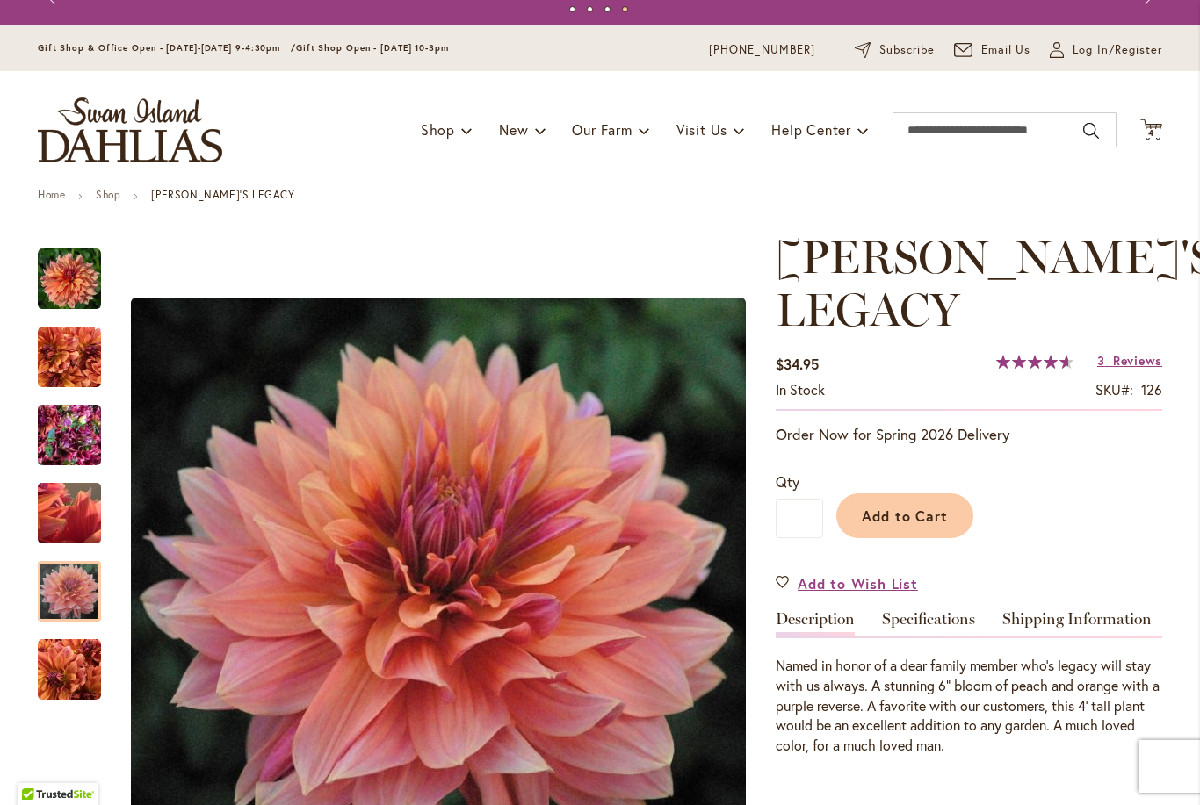
click at [923, 507] on span "Add to Cart" at bounding box center [905, 516] width 87 height 18
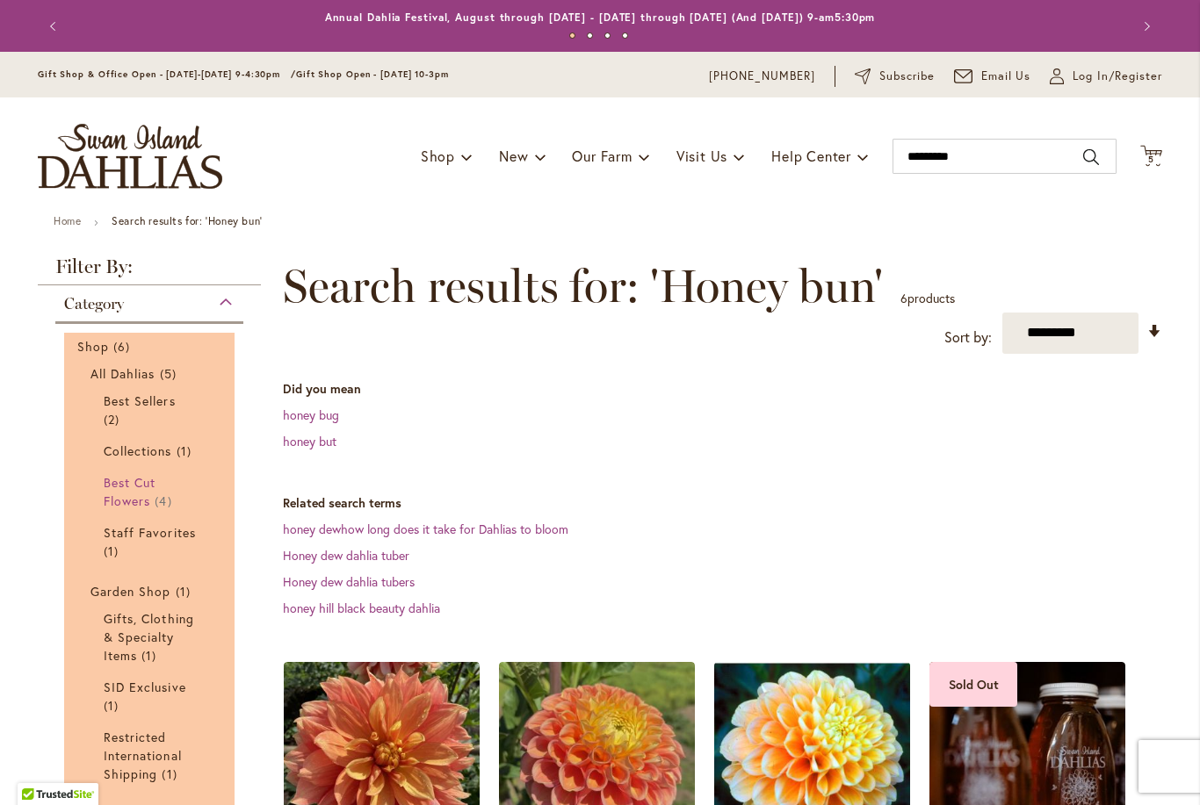
click at [133, 494] on span "Best Cut Flowers" at bounding box center [130, 491] width 52 height 35
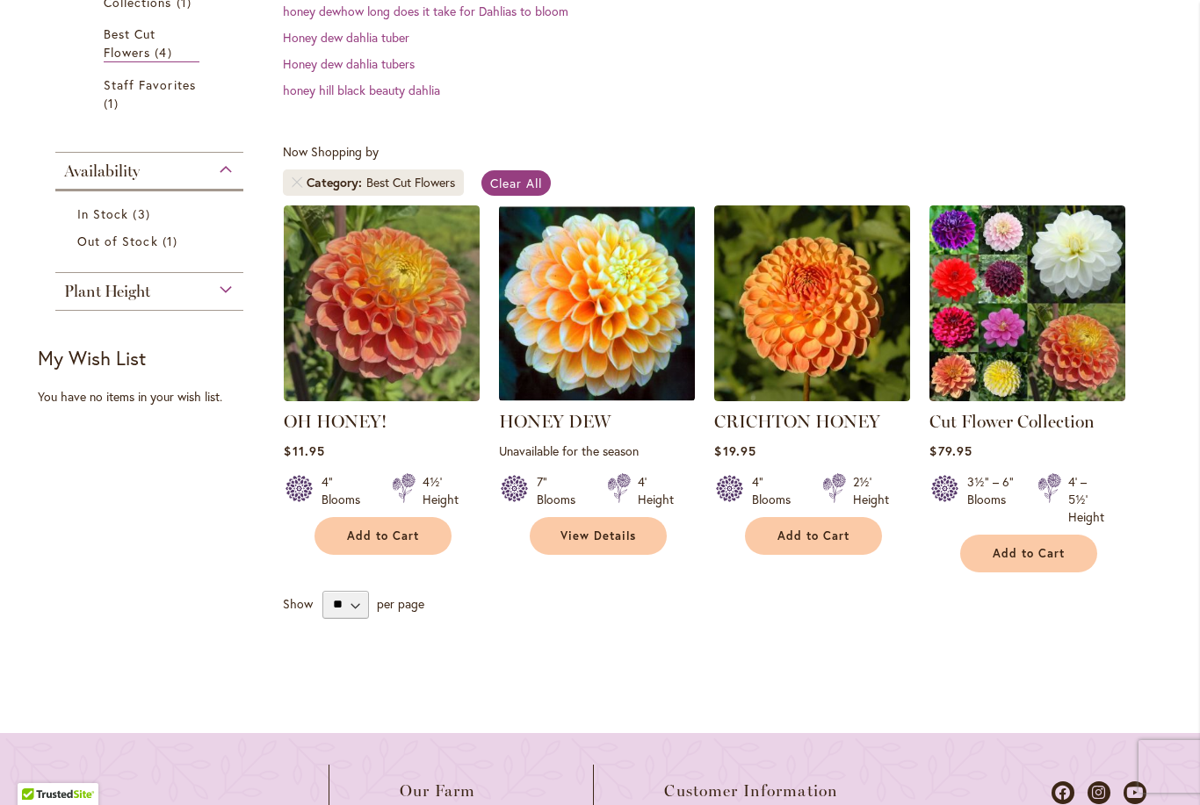
scroll to position [492, 0]
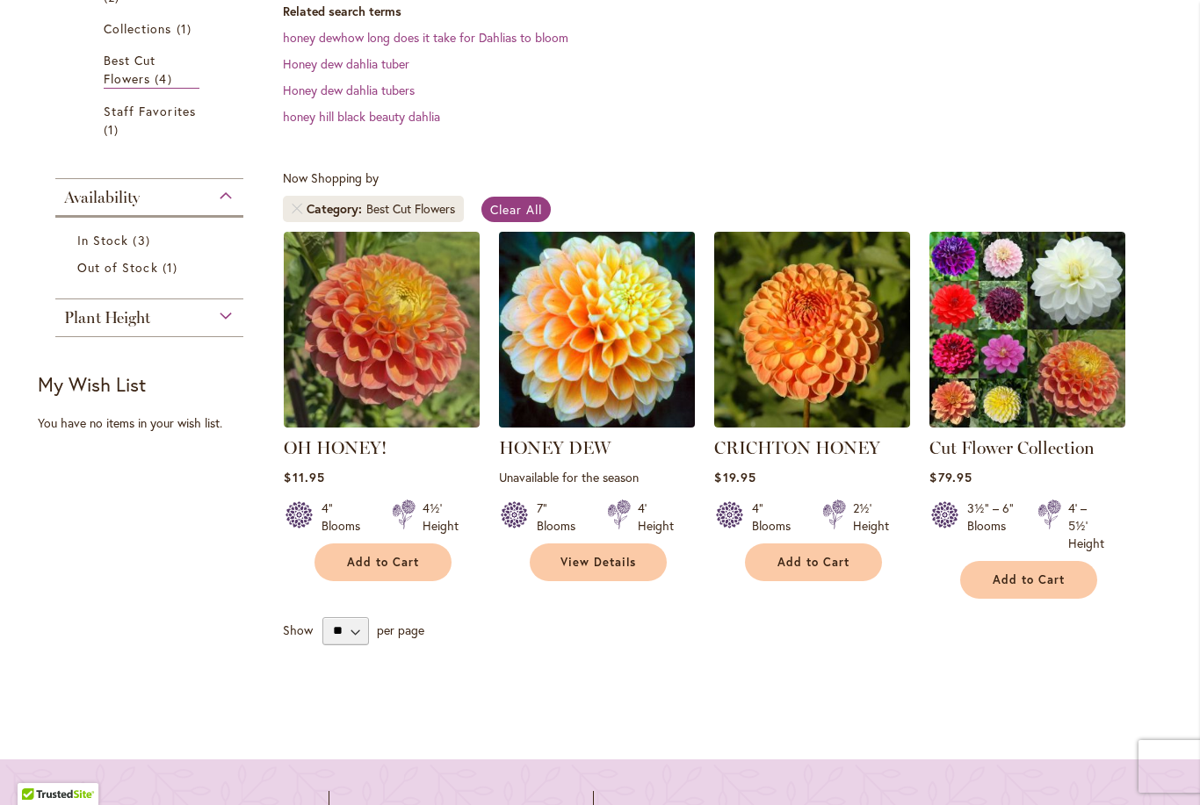
click at [576, 324] on img at bounding box center [597, 330] width 206 height 206
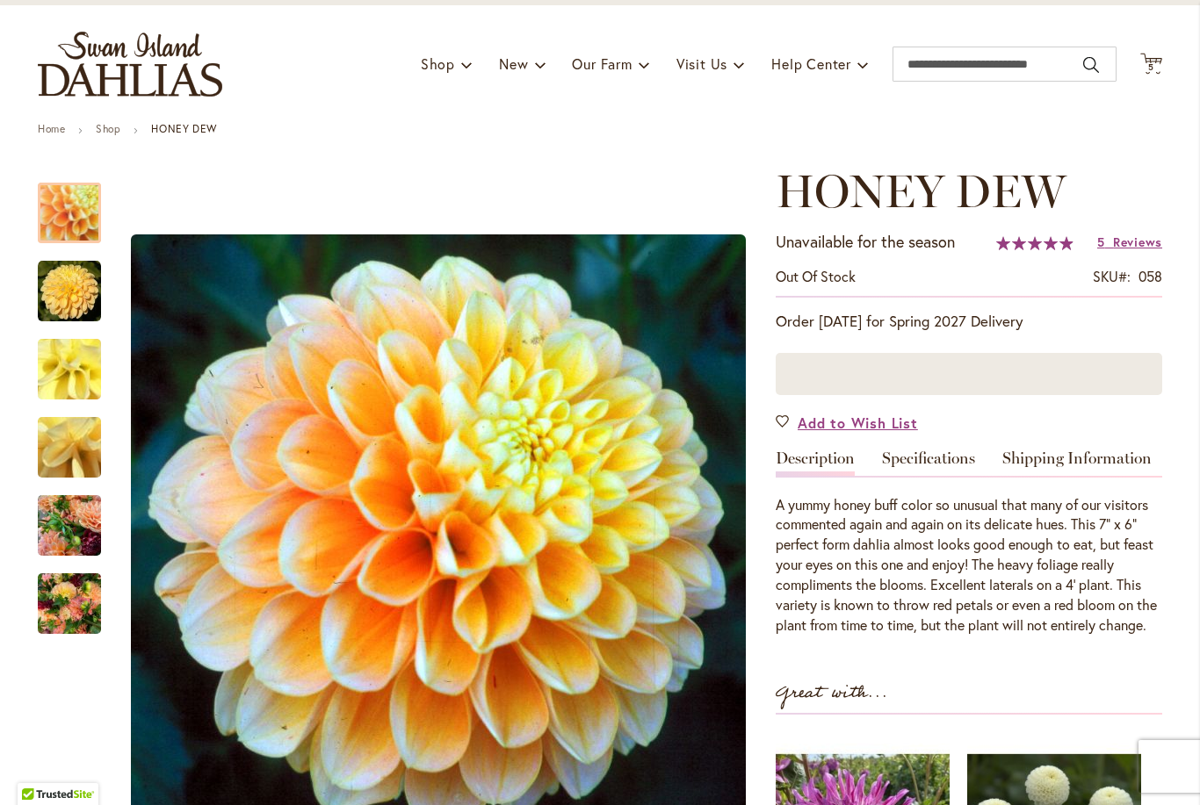
scroll to position [99, 0]
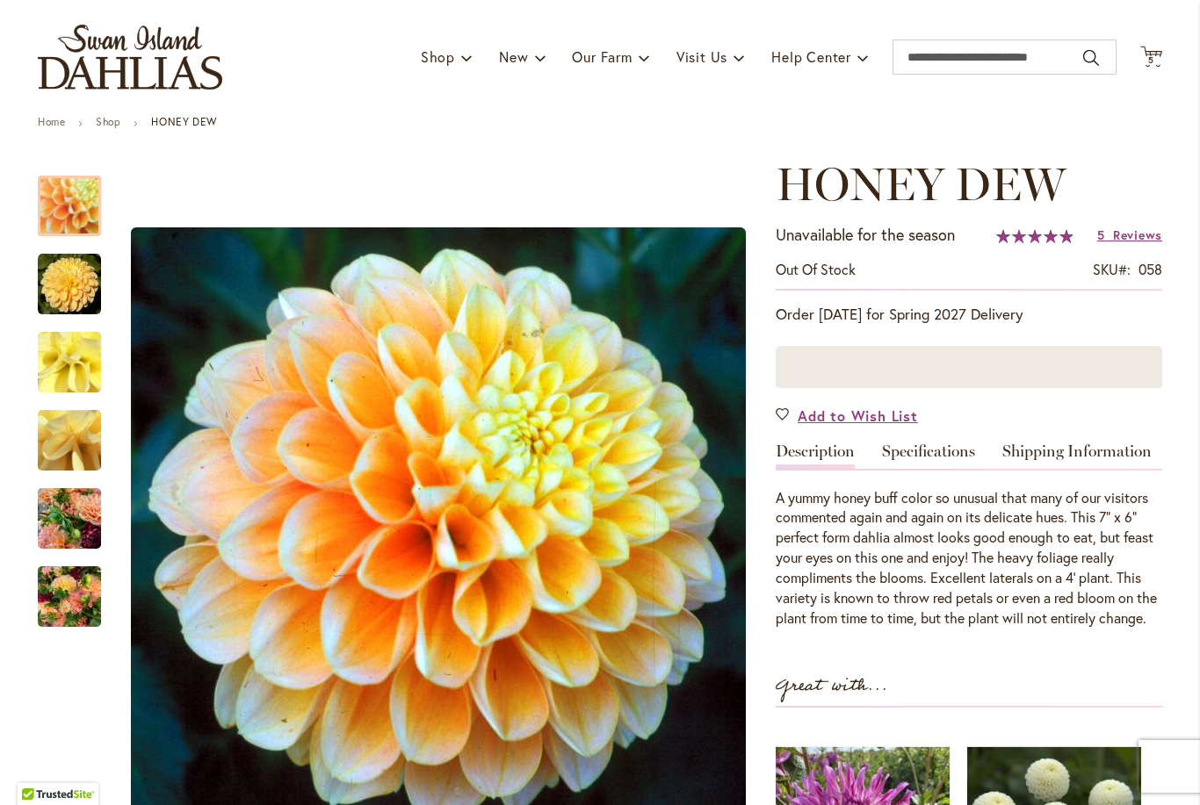
click at [70, 291] on img "Honey Dew" at bounding box center [69, 284] width 63 height 63
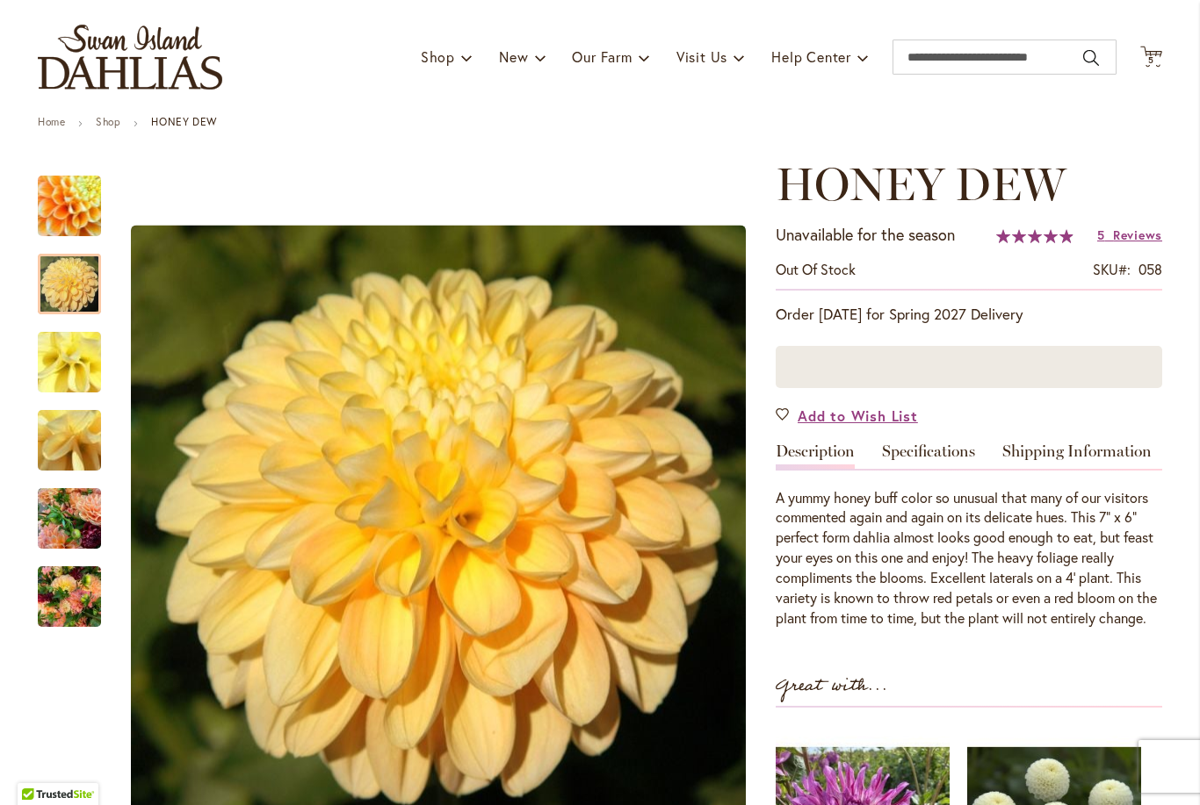
click at [73, 370] on img "Honey Dew" at bounding box center [69, 362] width 126 height 95
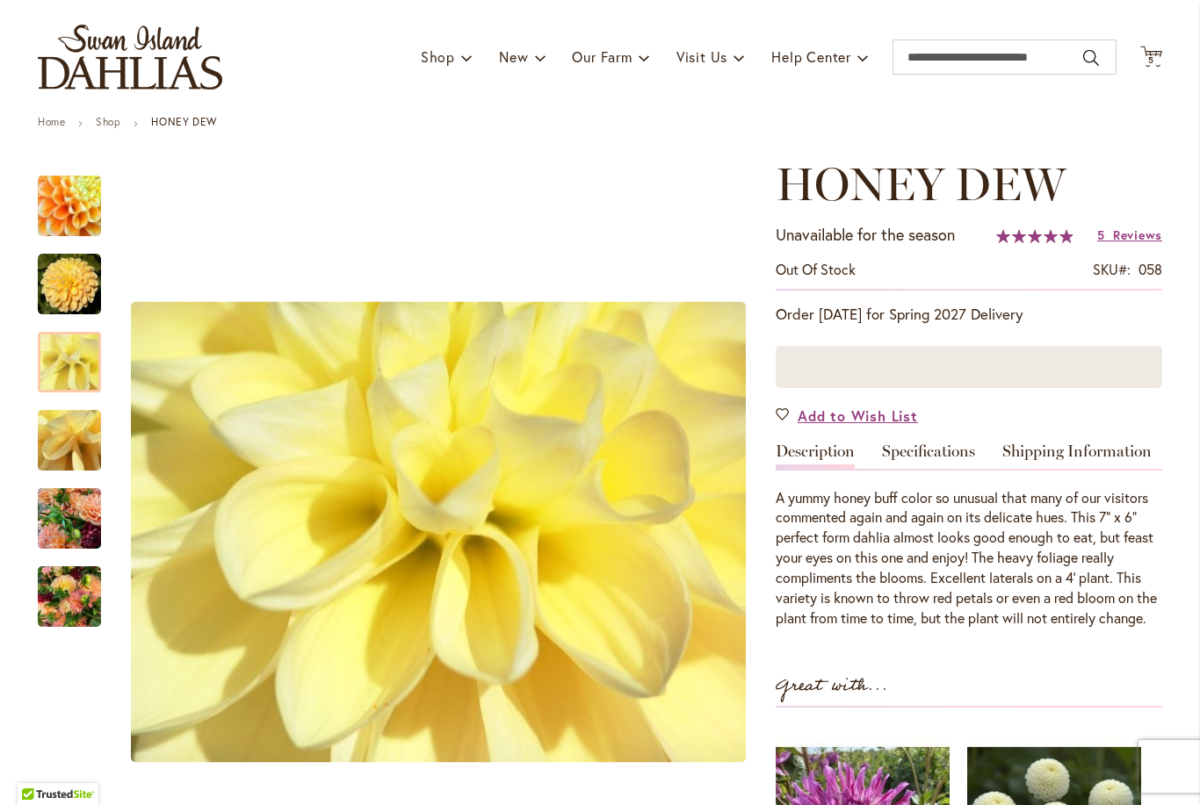
click at [90, 473] on div "Honey Dew" at bounding box center [78, 510] width 81 height 78
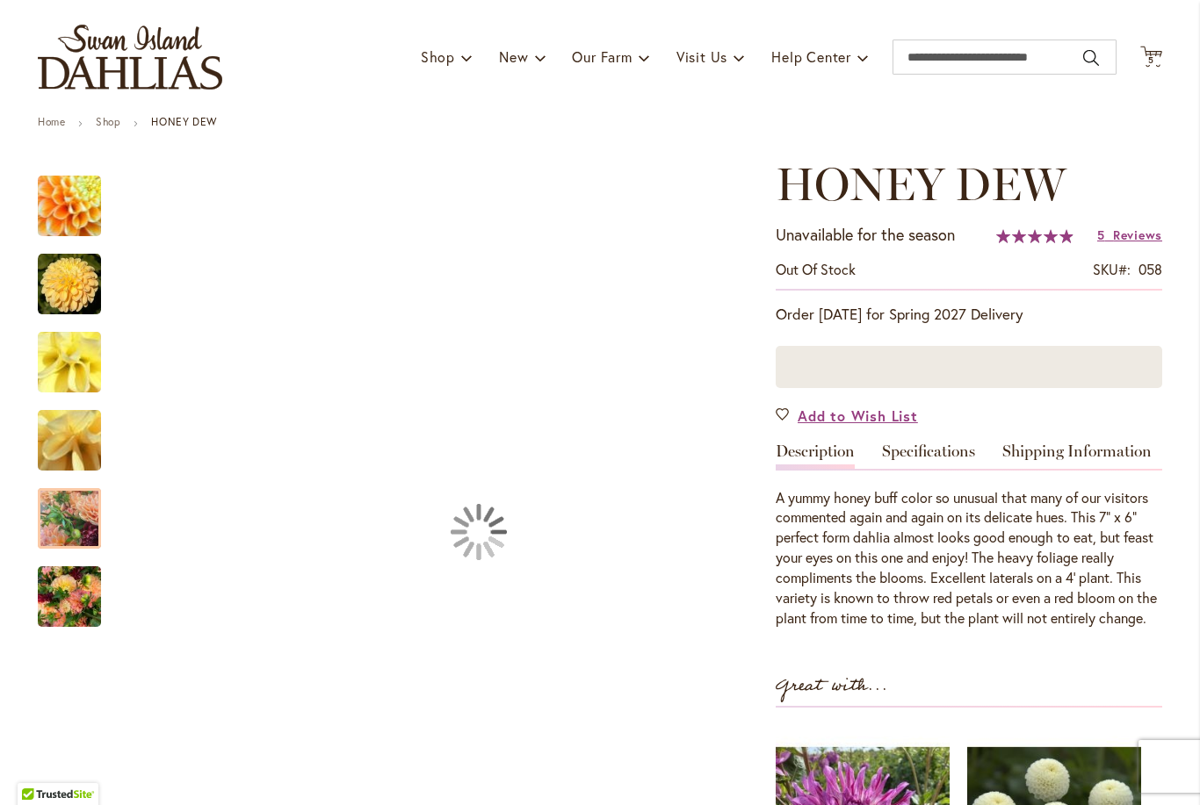
click at [90, 506] on div at bounding box center [69, 518] width 63 height 61
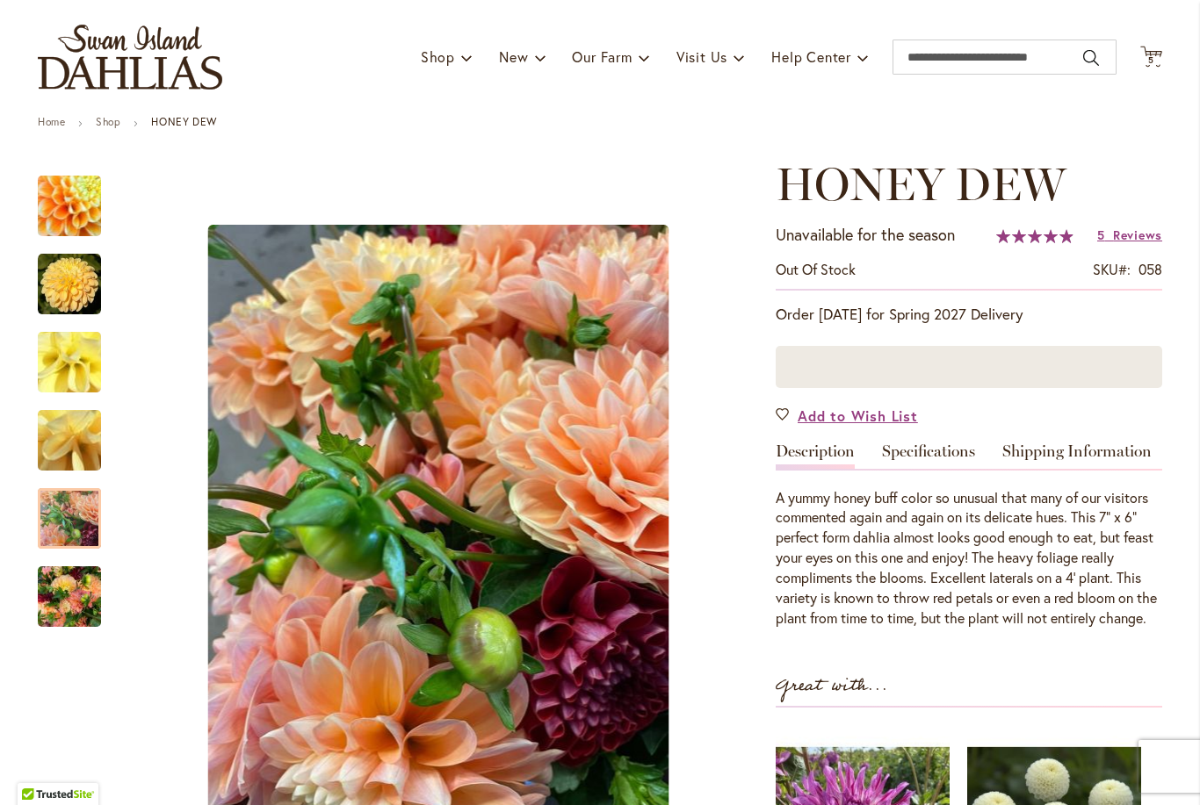
click at [75, 585] on img "Honey Dew" at bounding box center [69, 597] width 63 height 84
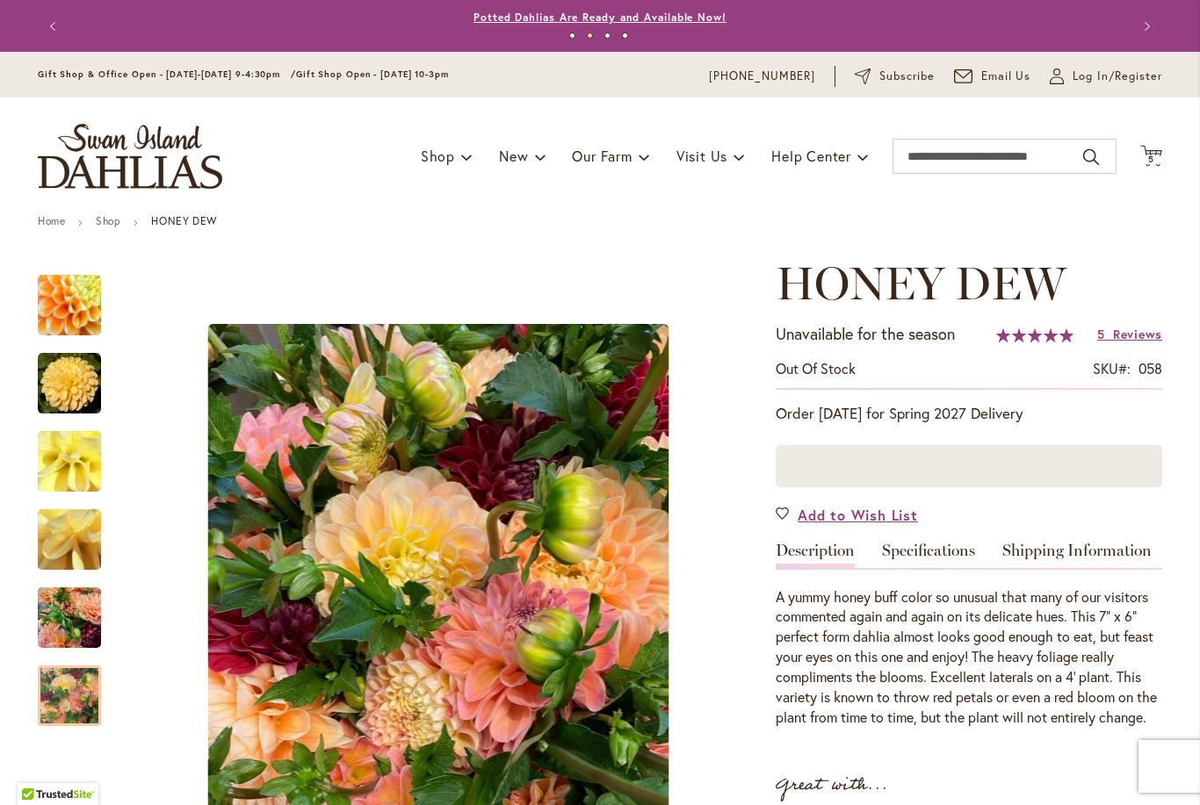
scroll to position [0, 0]
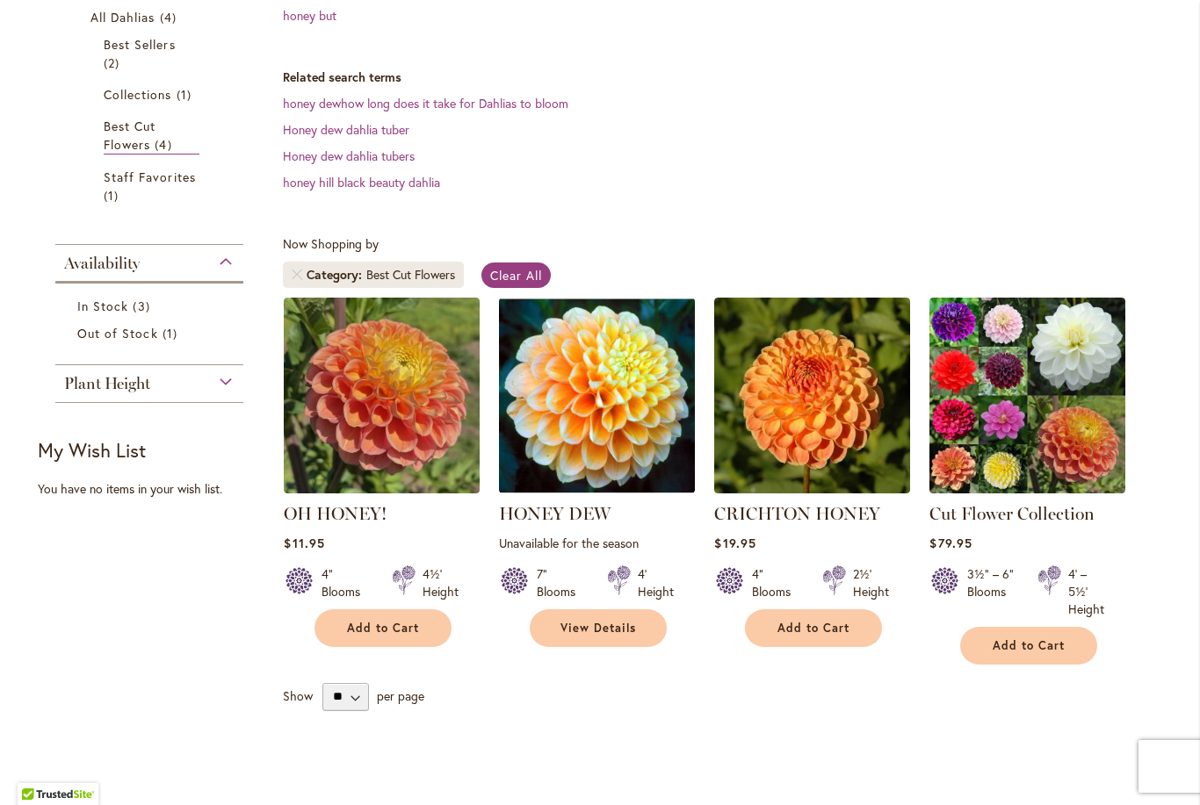
scroll to position [427, 0]
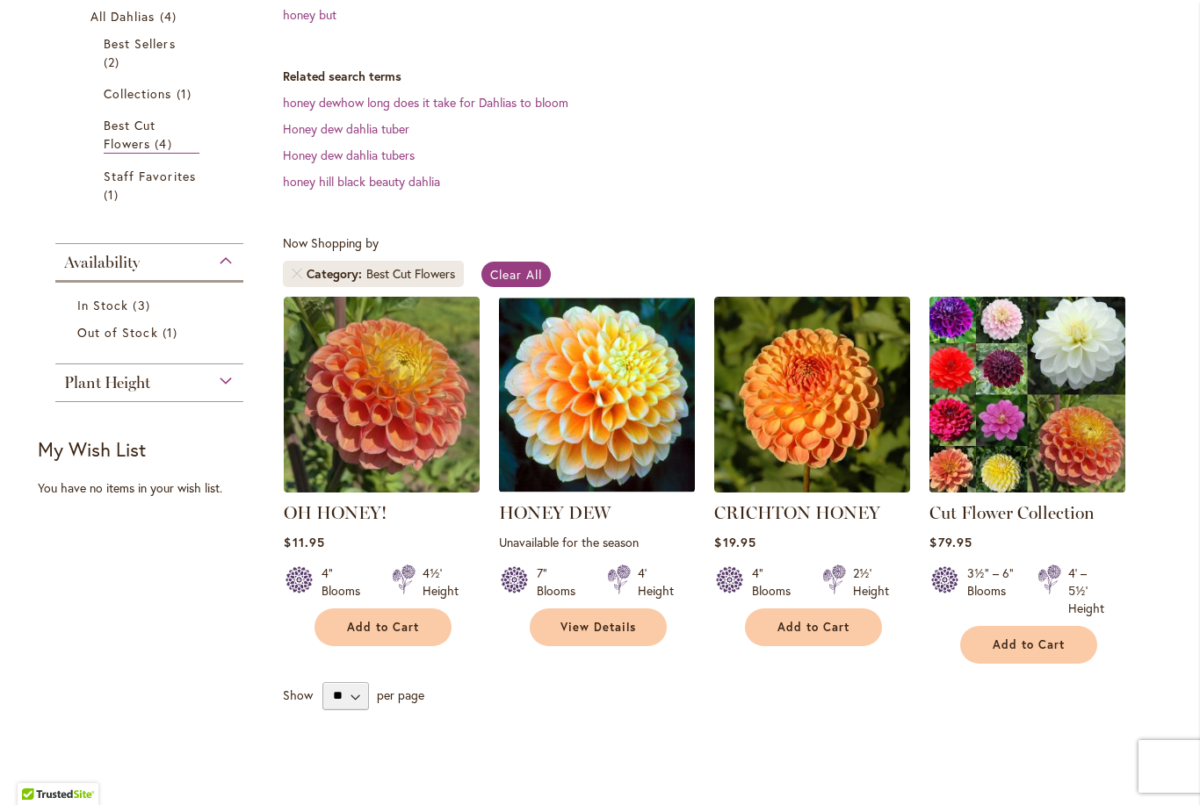
click at [986, 400] on img at bounding box center [1028, 395] width 206 height 206
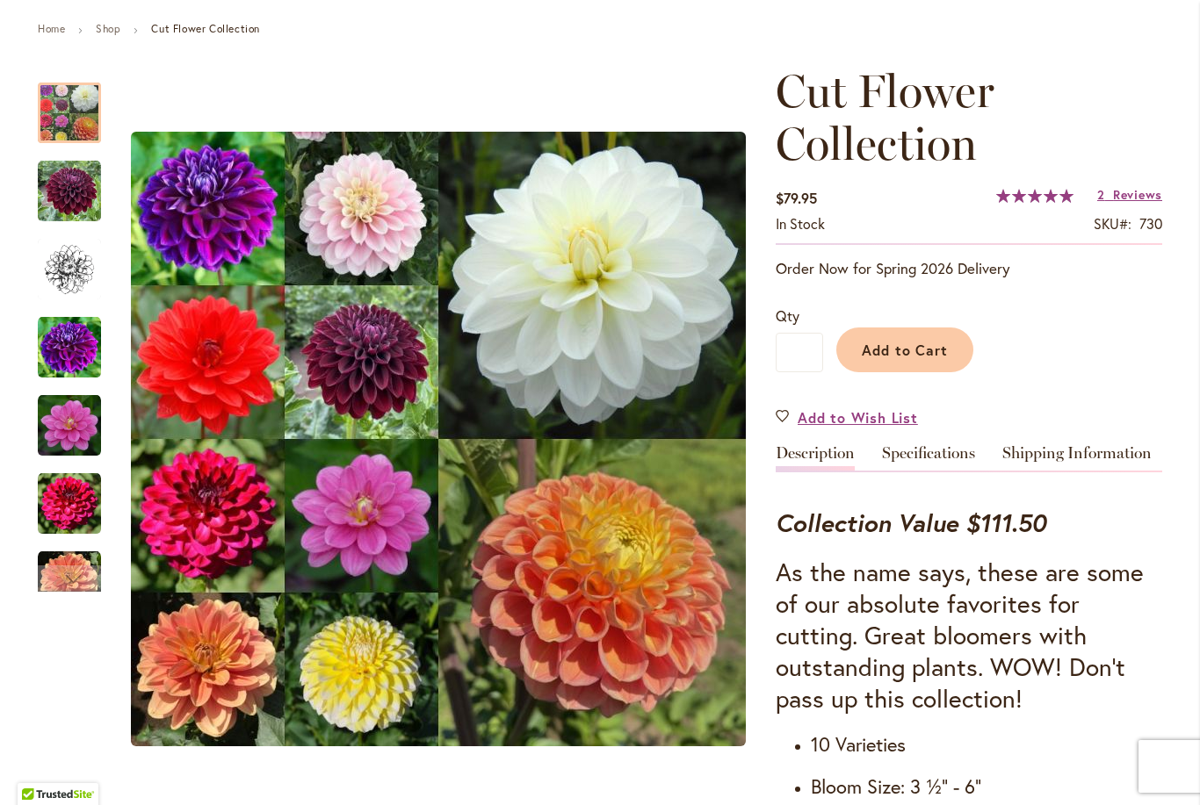
scroll to position [243, 0]
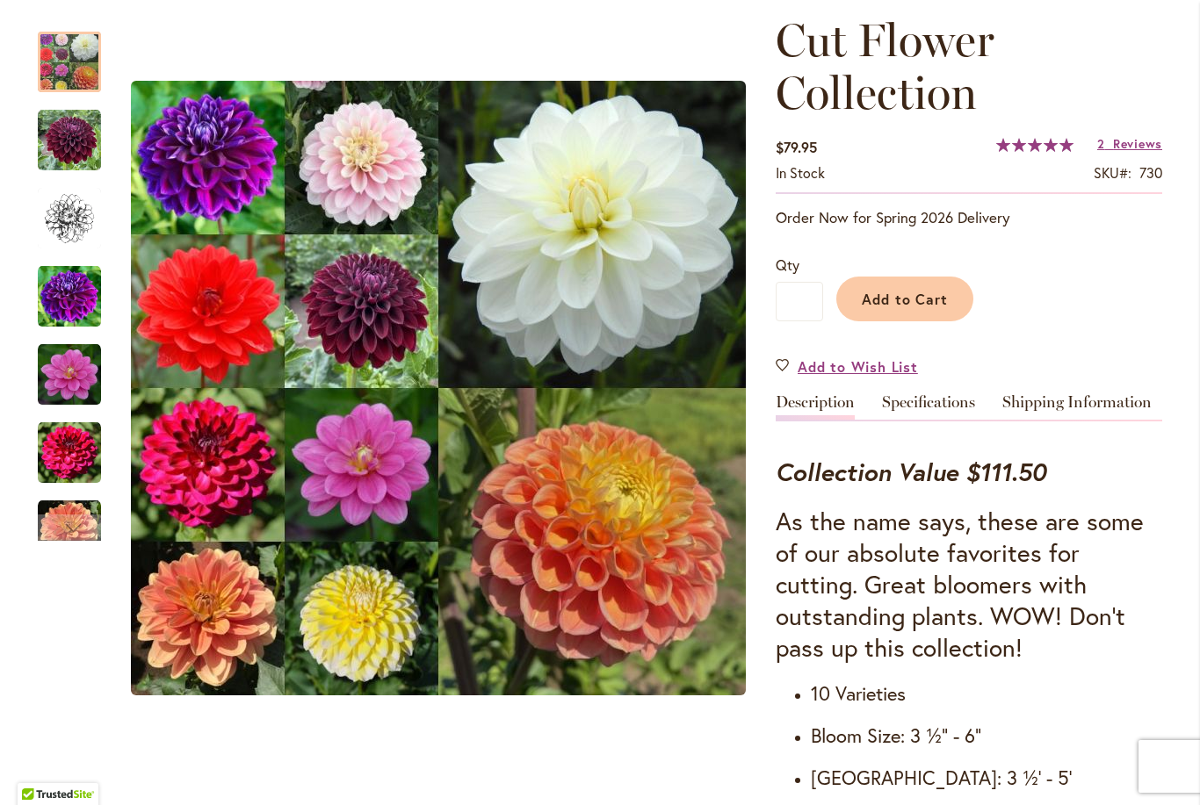
click at [81, 151] on img "Cut Flower Collection" at bounding box center [69, 140] width 63 height 63
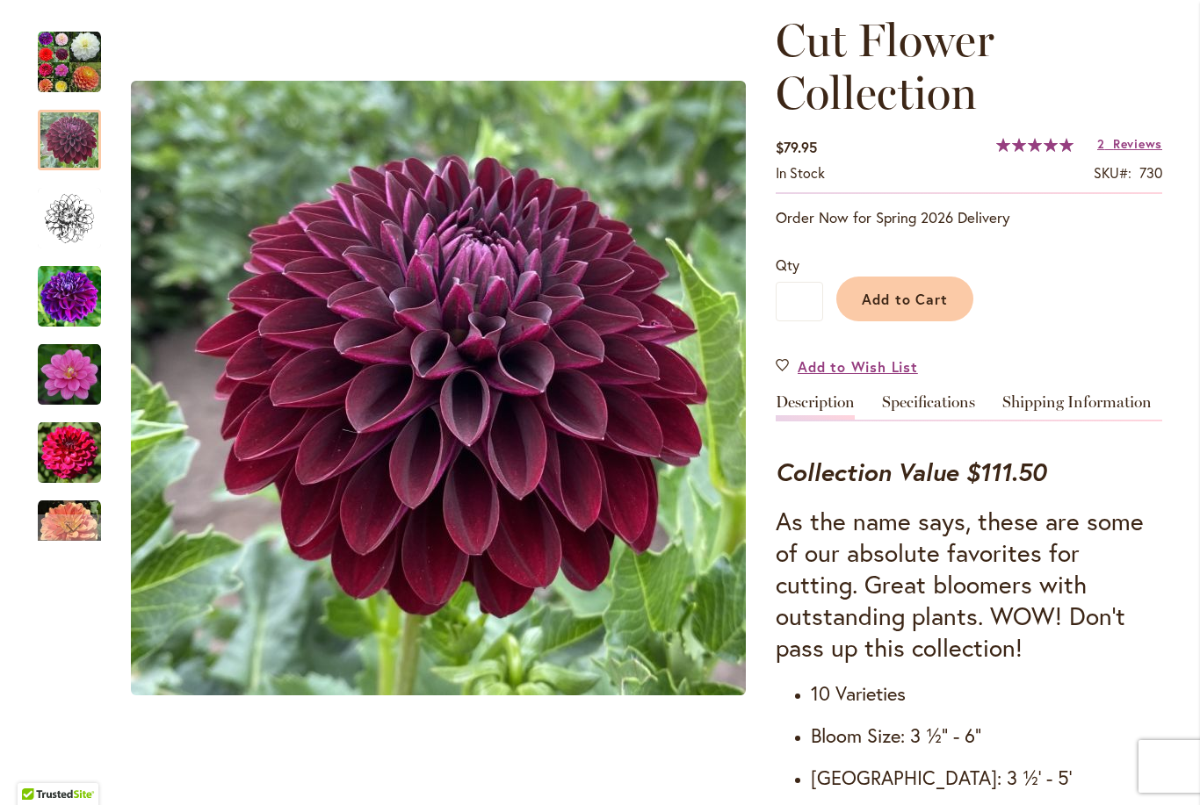
click at [81, 296] on img "Cut Flower Collection" at bounding box center [69, 296] width 63 height 63
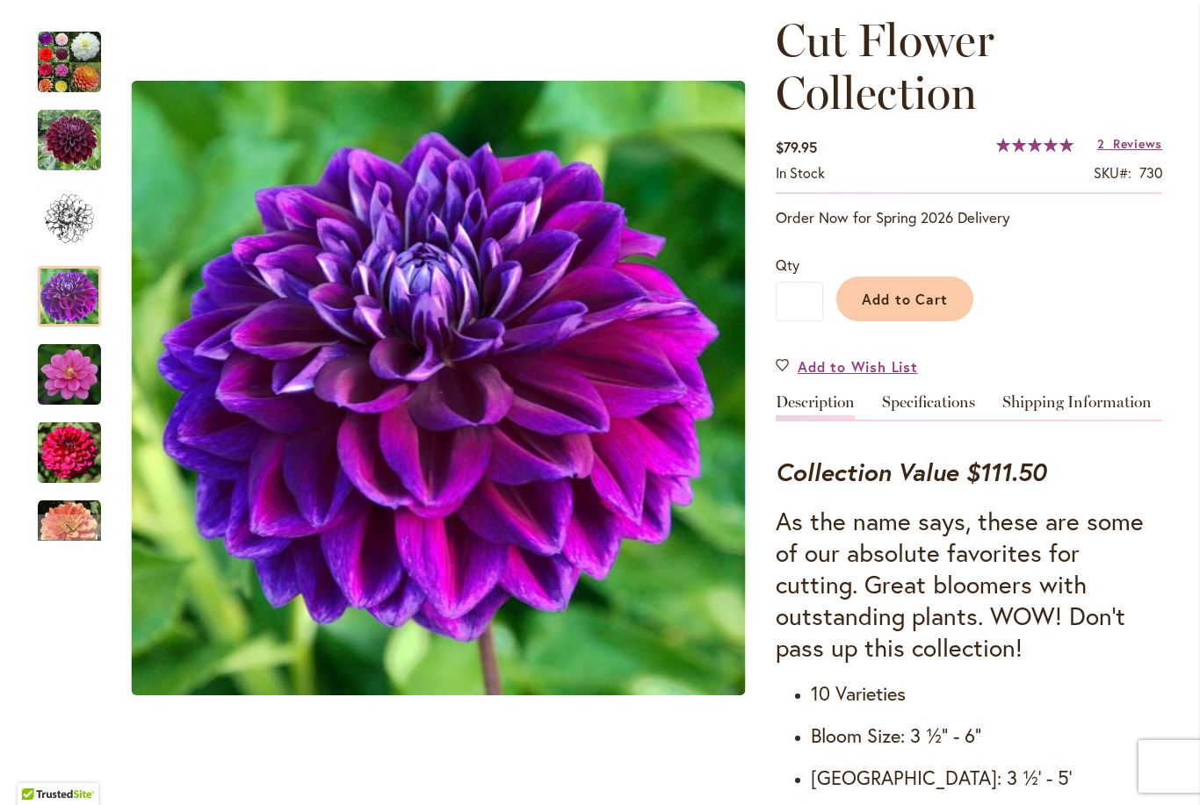
click at [70, 375] on img "Cut Flower Collection" at bounding box center [69, 374] width 63 height 63
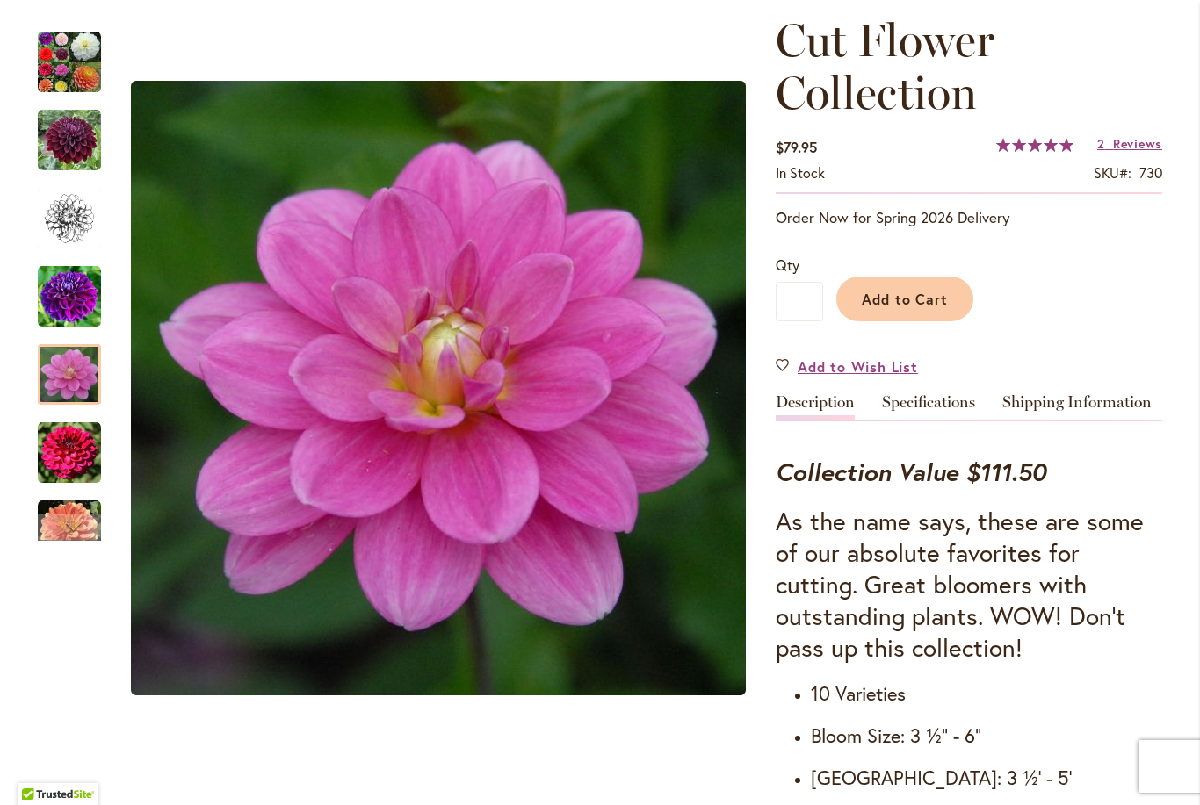
click at [69, 457] on img "Cut Flower Collection" at bounding box center [69, 453] width 63 height 63
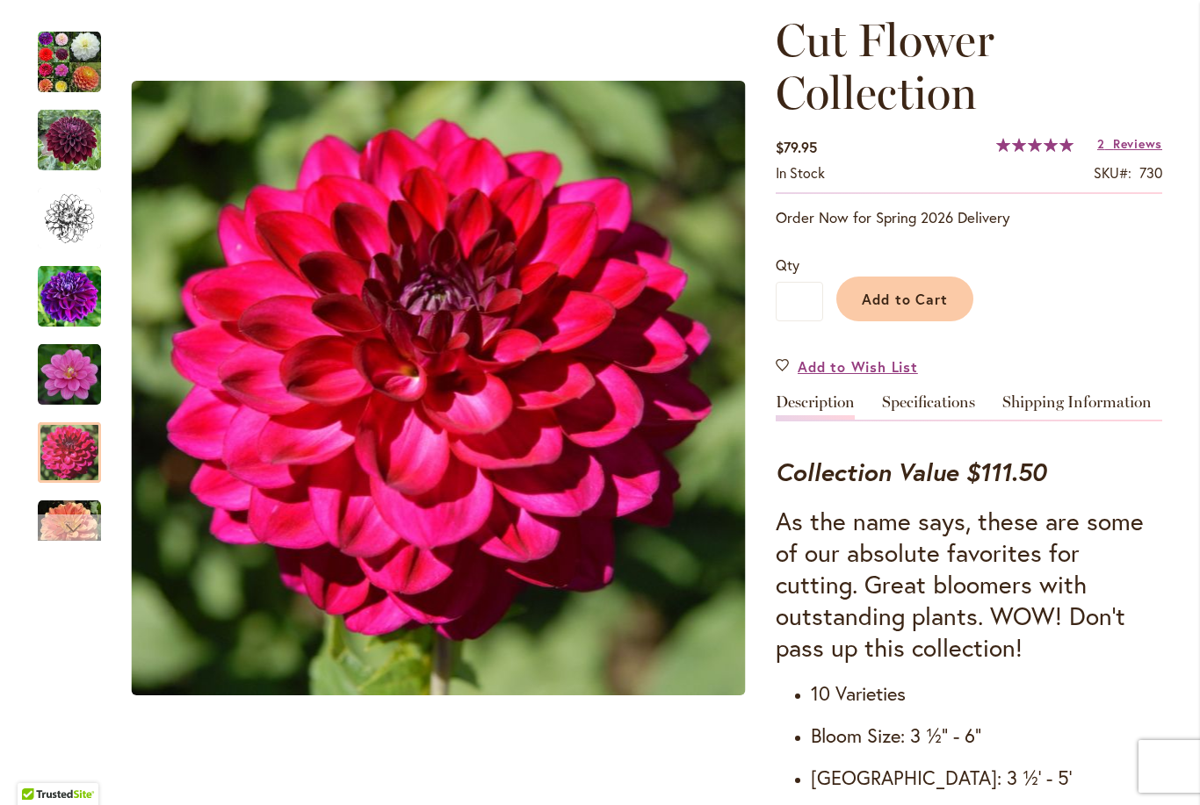
click at [63, 519] on div "Next" at bounding box center [69, 528] width 26 height 26
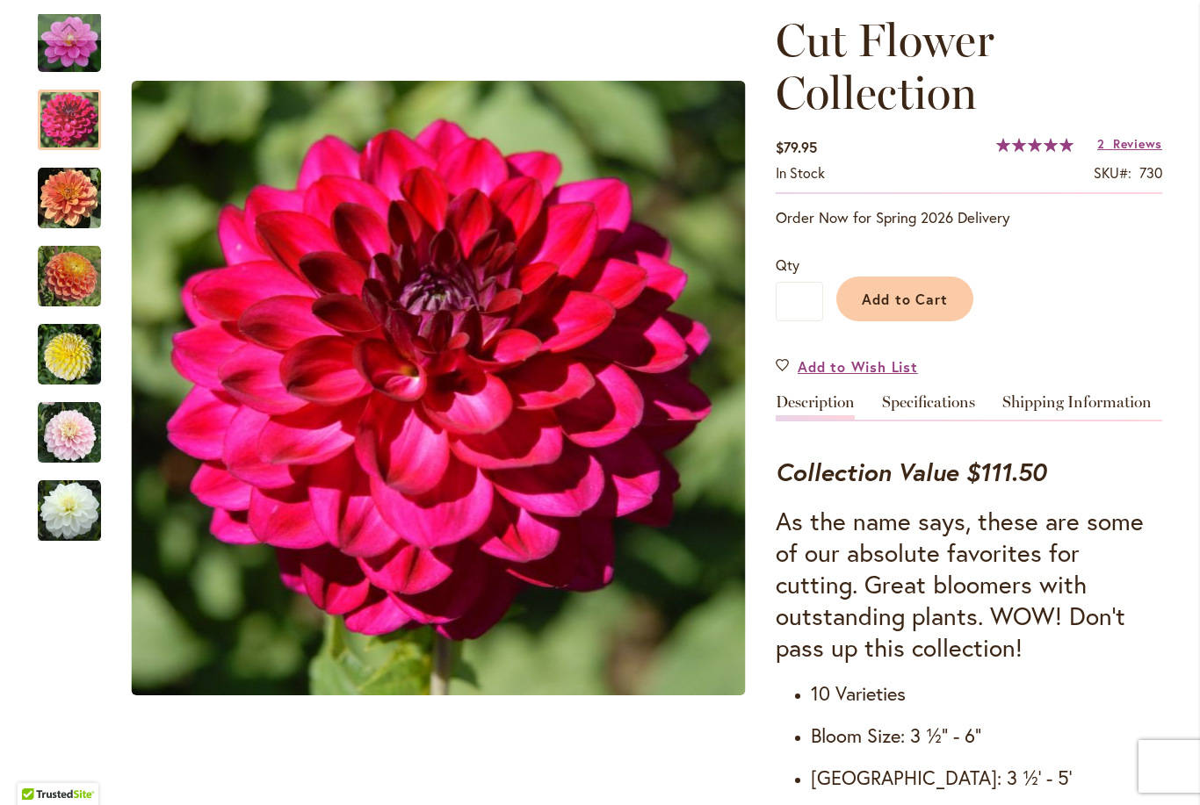
click at [76, 184] on img "Cut Flower Collection" at bounding box center [69, 198] width 63 height 63
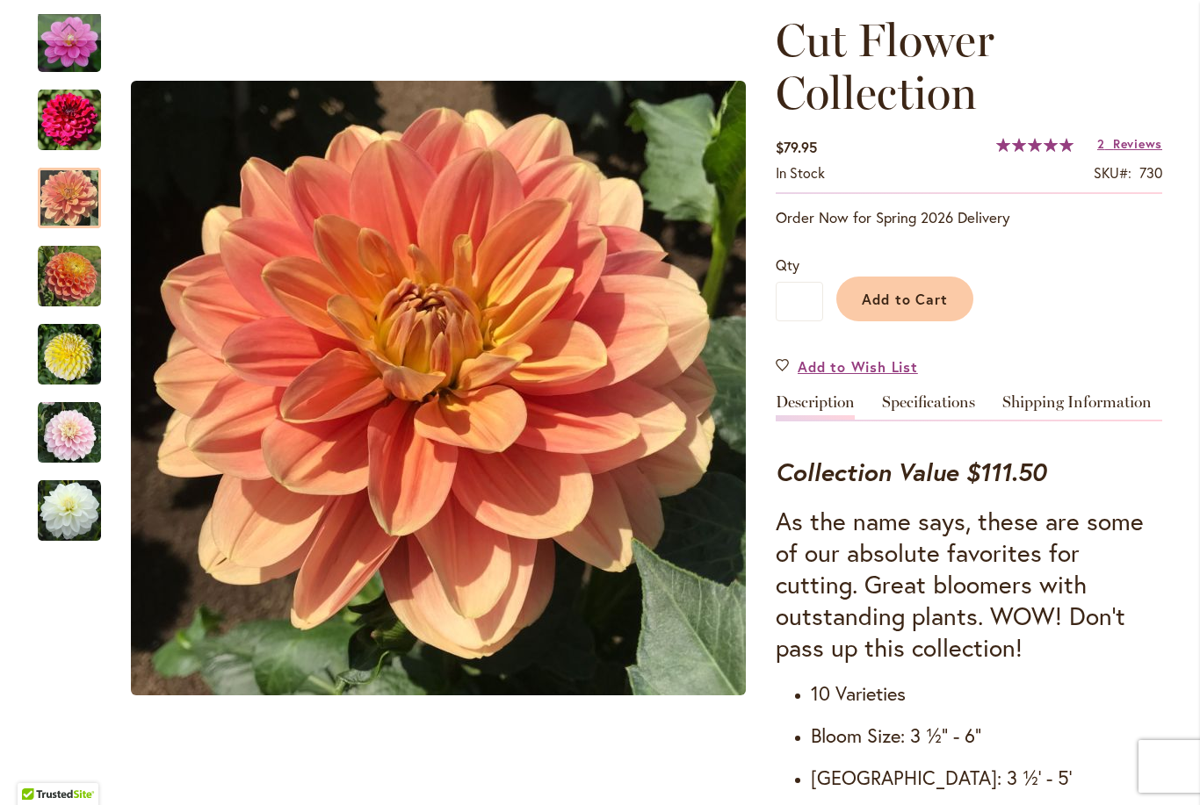
click at [72, 284] on img "Cut Flower Collection" at bounding box center [69, 276] width 63 height 63
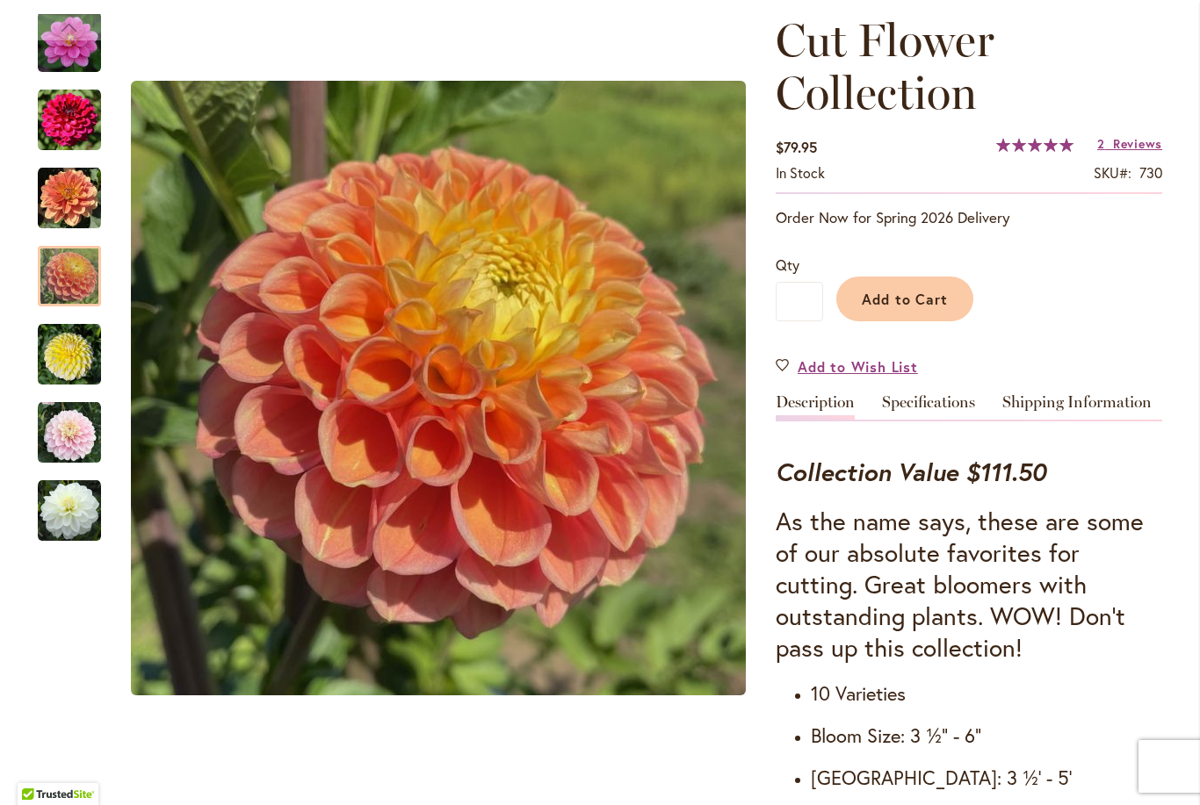
click at [81, 408] on img "Cut Flower Collection" at bounding box center [69, 432] width 63 height 63
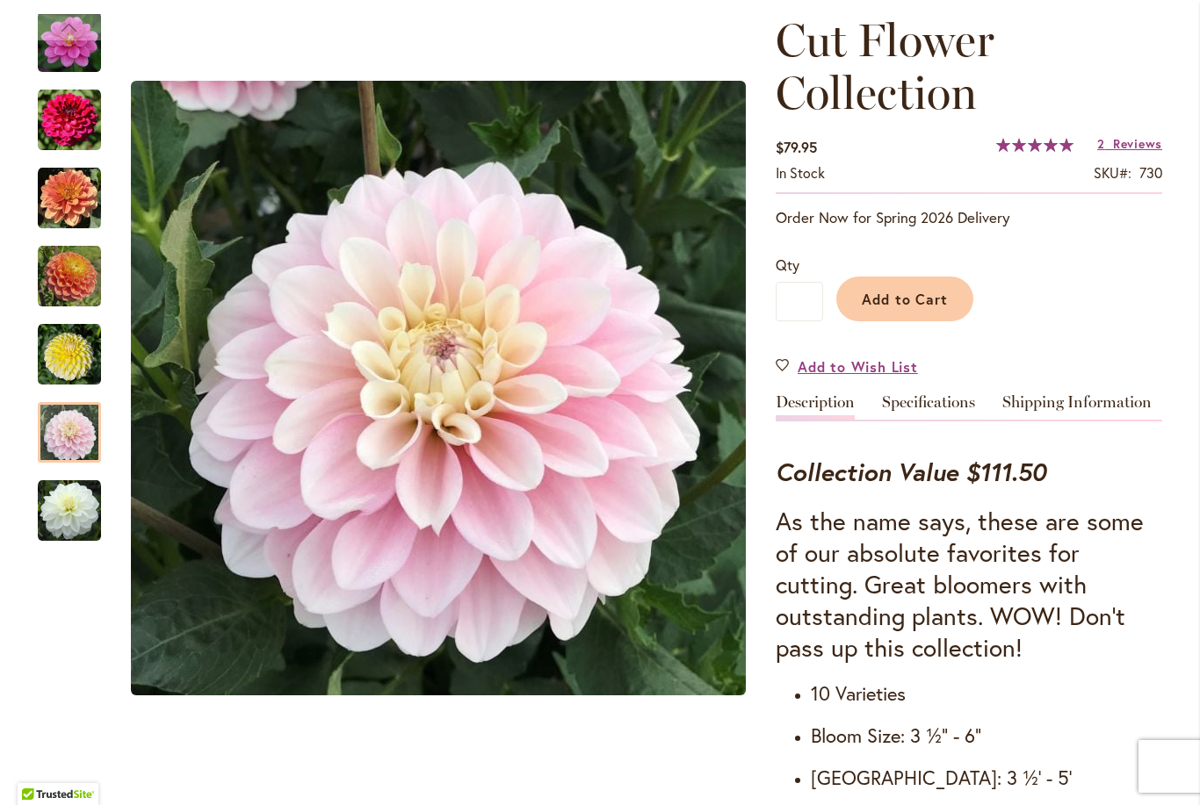
click at [74, 350] on img "Cut Flower Collection" at bounding box center [69, 354] width 63 height 63
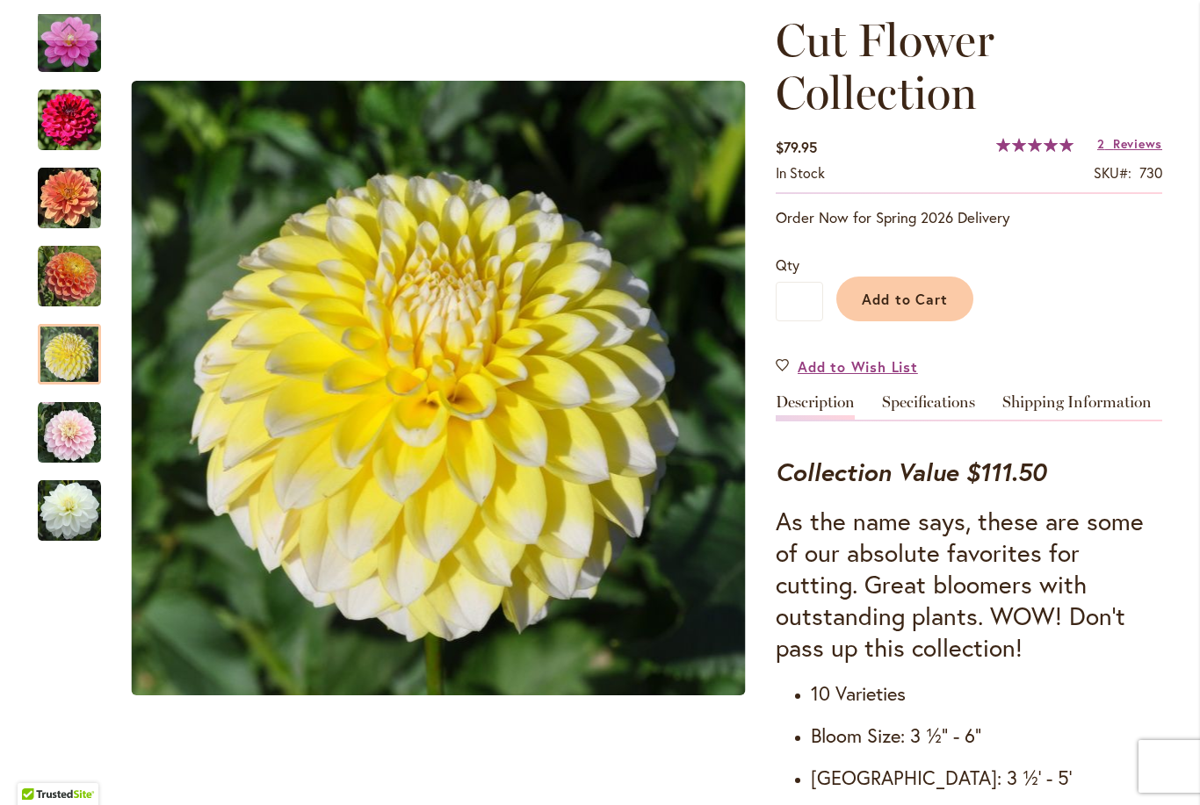
click at [74, 512] on img "Cut Flower Collection" at bounding box center [69, 511] width 63 height 63
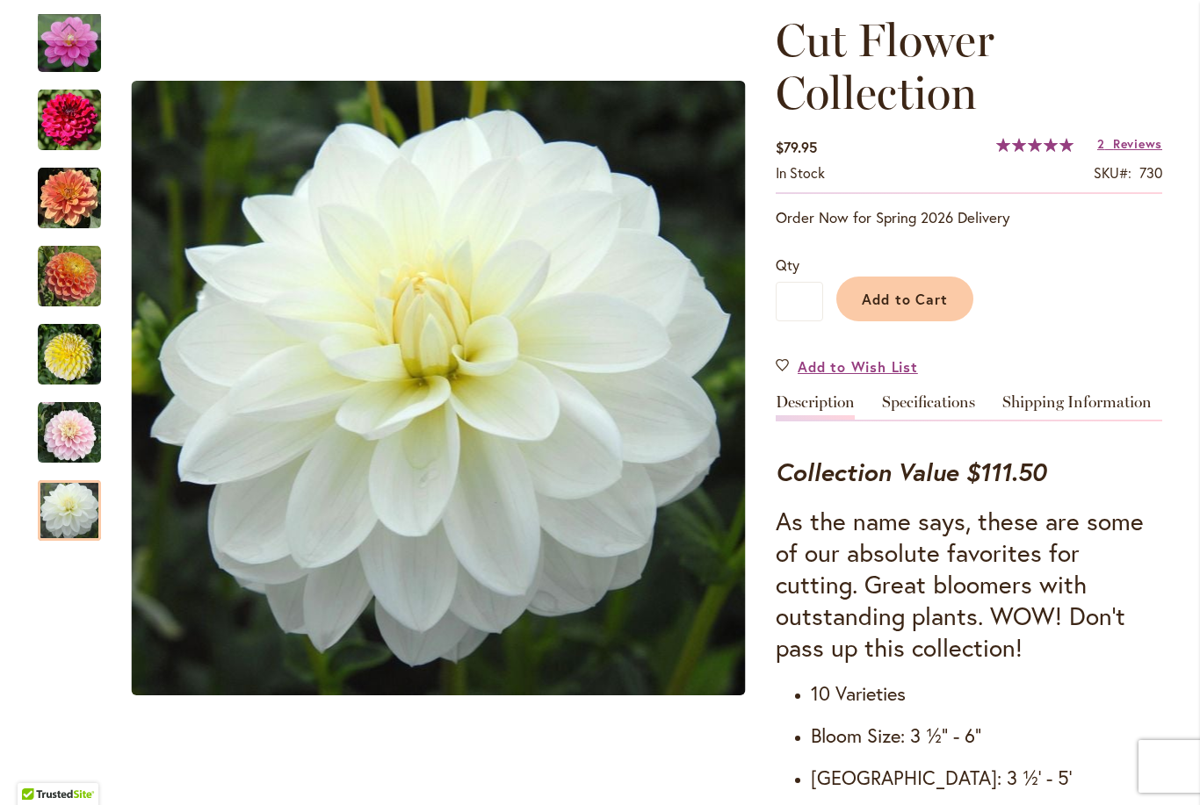
click at [73, 55] on img "Cut Flower Collection" at bounding box center [69, 42] width 63 height 63
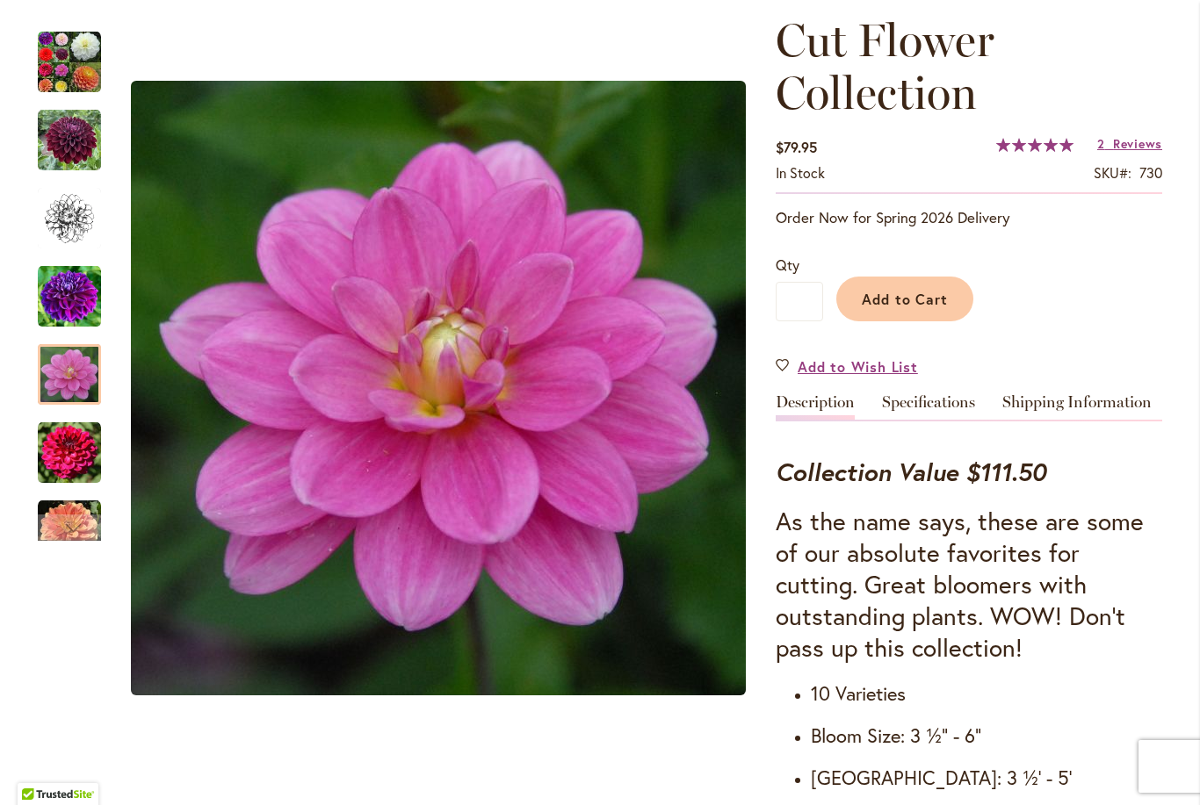
click at [93, 137] on img "Cut Flower Collection" at bounding box center [69, 140] width 63 height 63
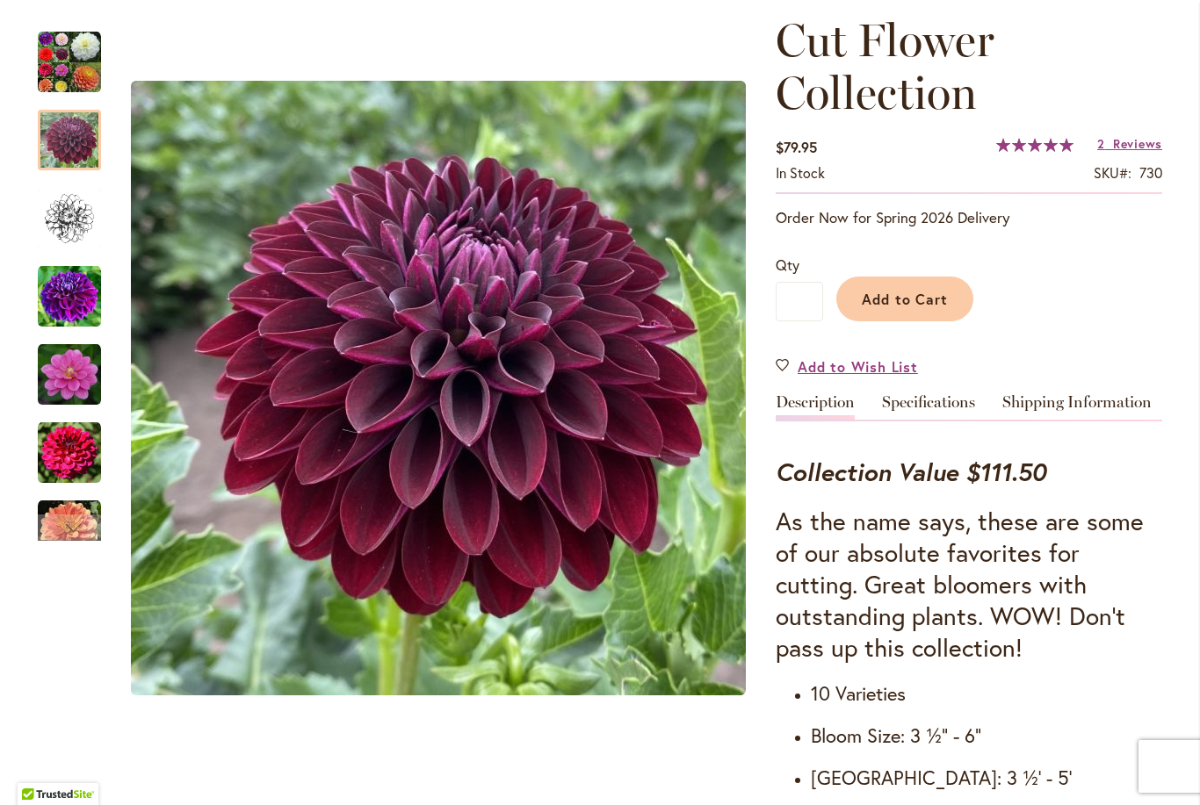
click at [83, 307] on img "Cut Flower Collection" at bounding box center [69, 296] width 63 height 63
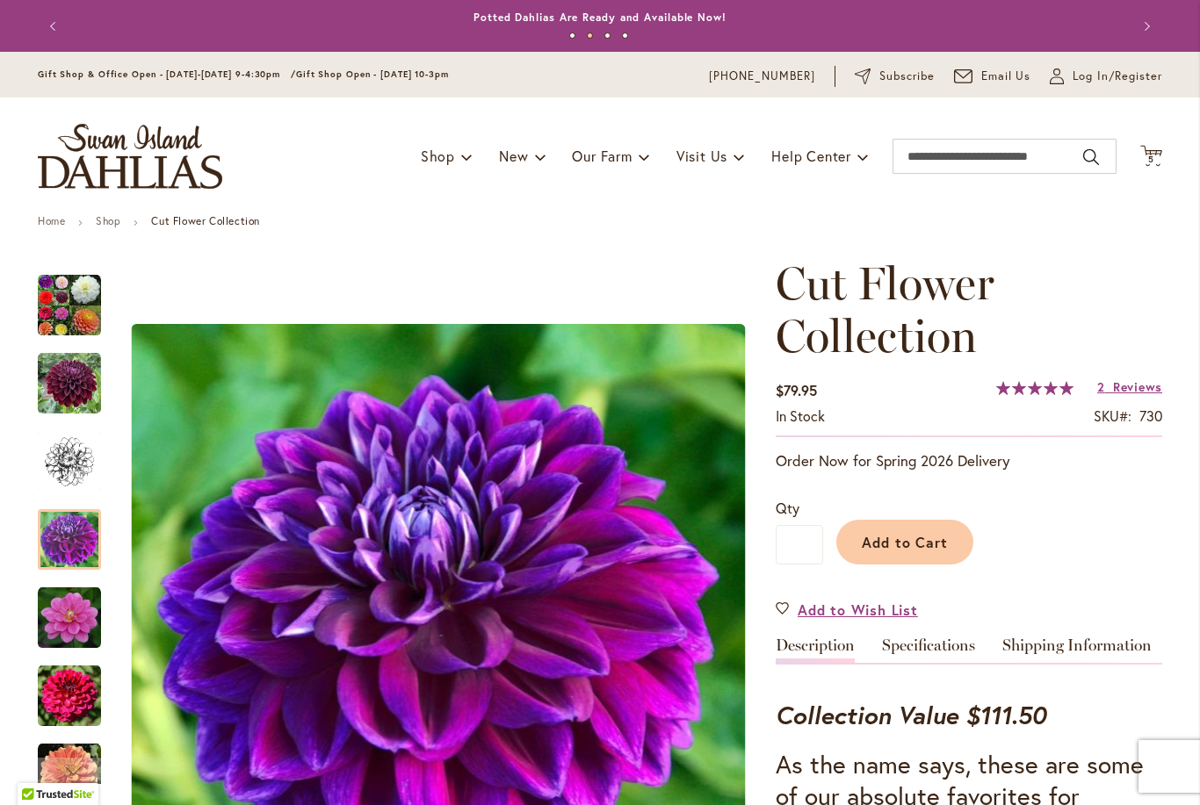
scroll to position [0, 0]
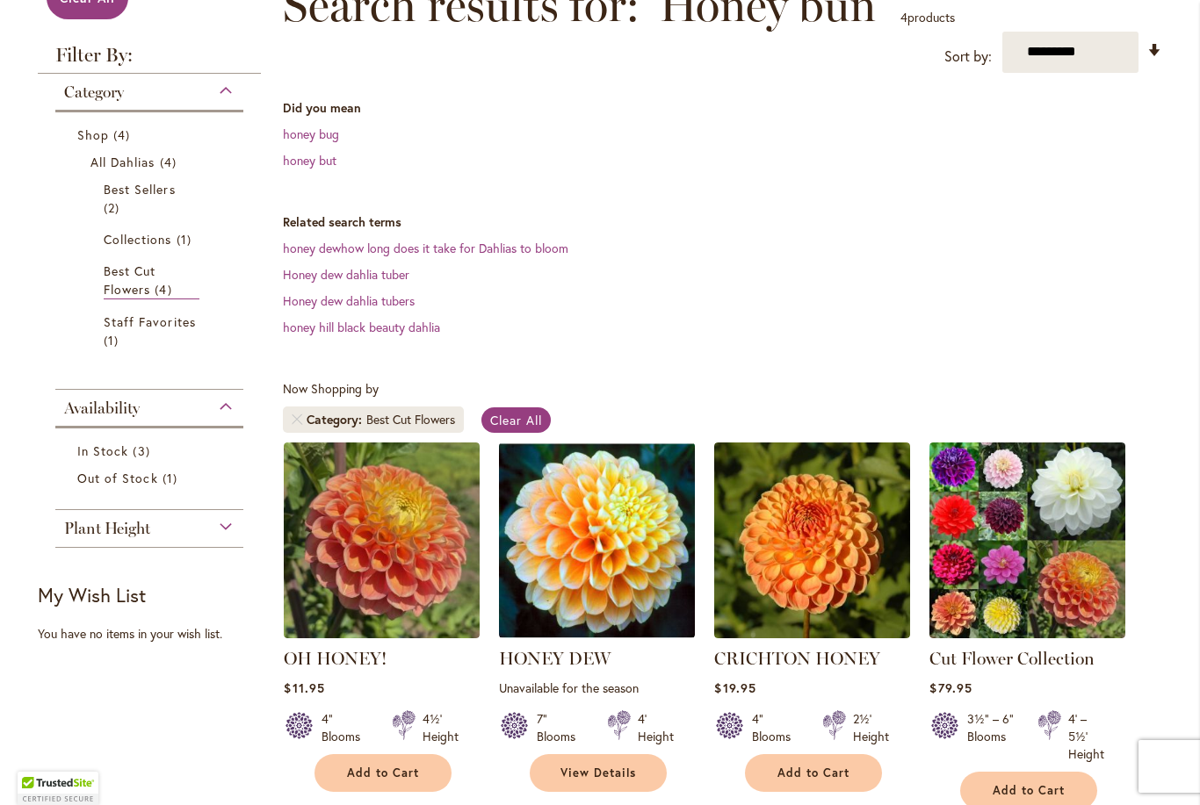
scroll to position [292, 0]
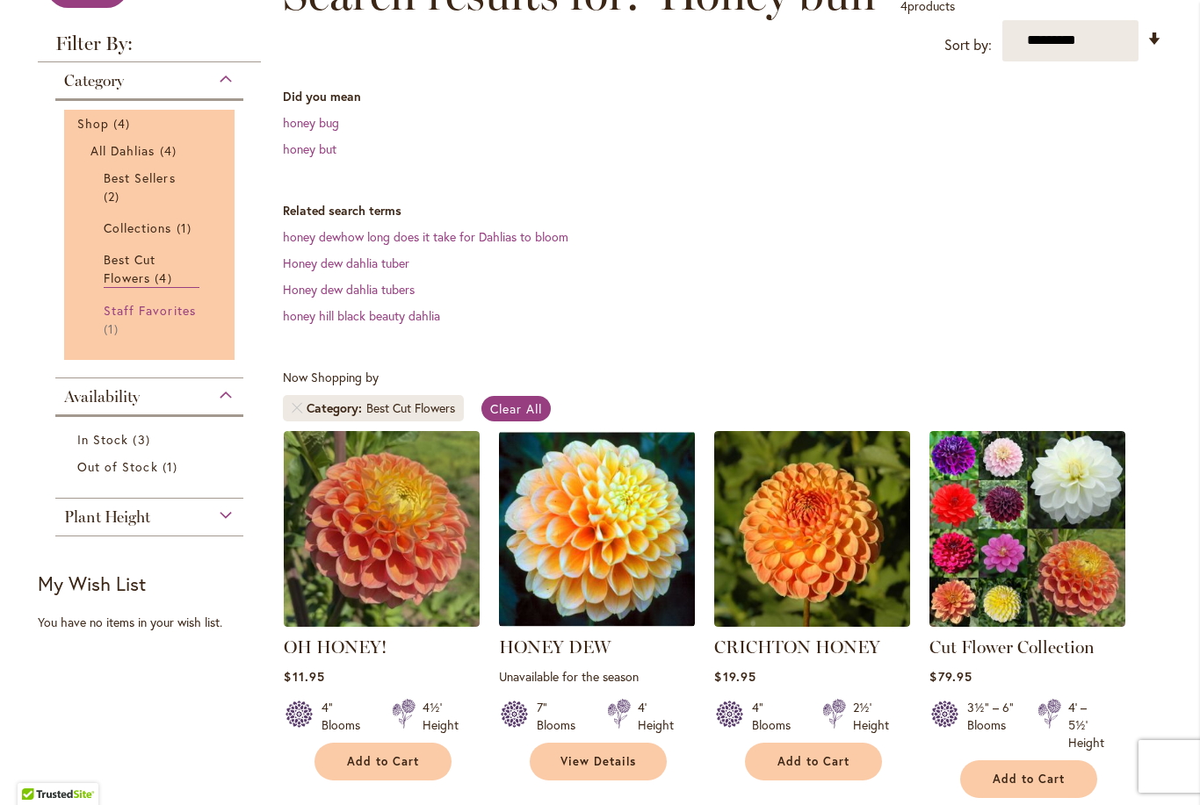
click at [172, 314] on span "Staff Favorites" at bounding box center [150, 310] width 92 height 17
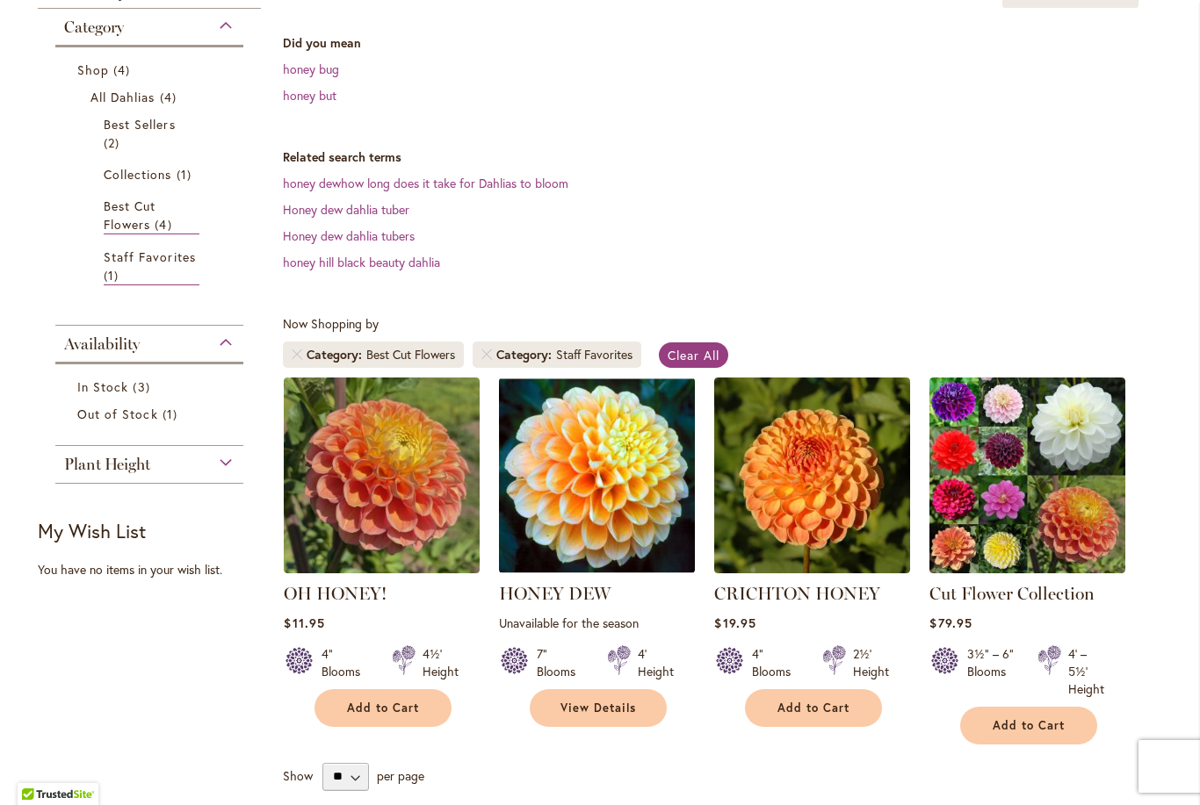
scroll to position [344, 0]
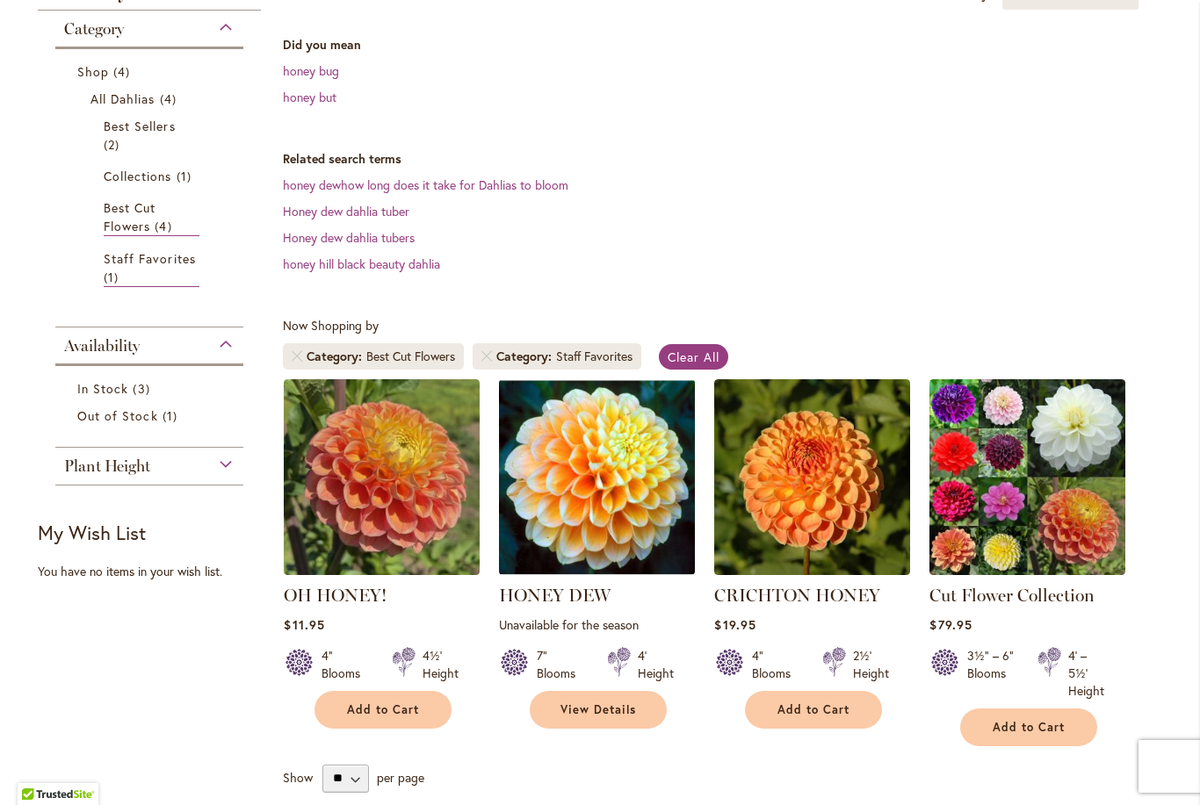
click at [307, 357] on span "Category" at bounding box center [337, 357] width 60 height 18
click at [295, 356] on link "Remove Category Best Cut Flowers" at bounding box center [297, 356] width 11 height 11
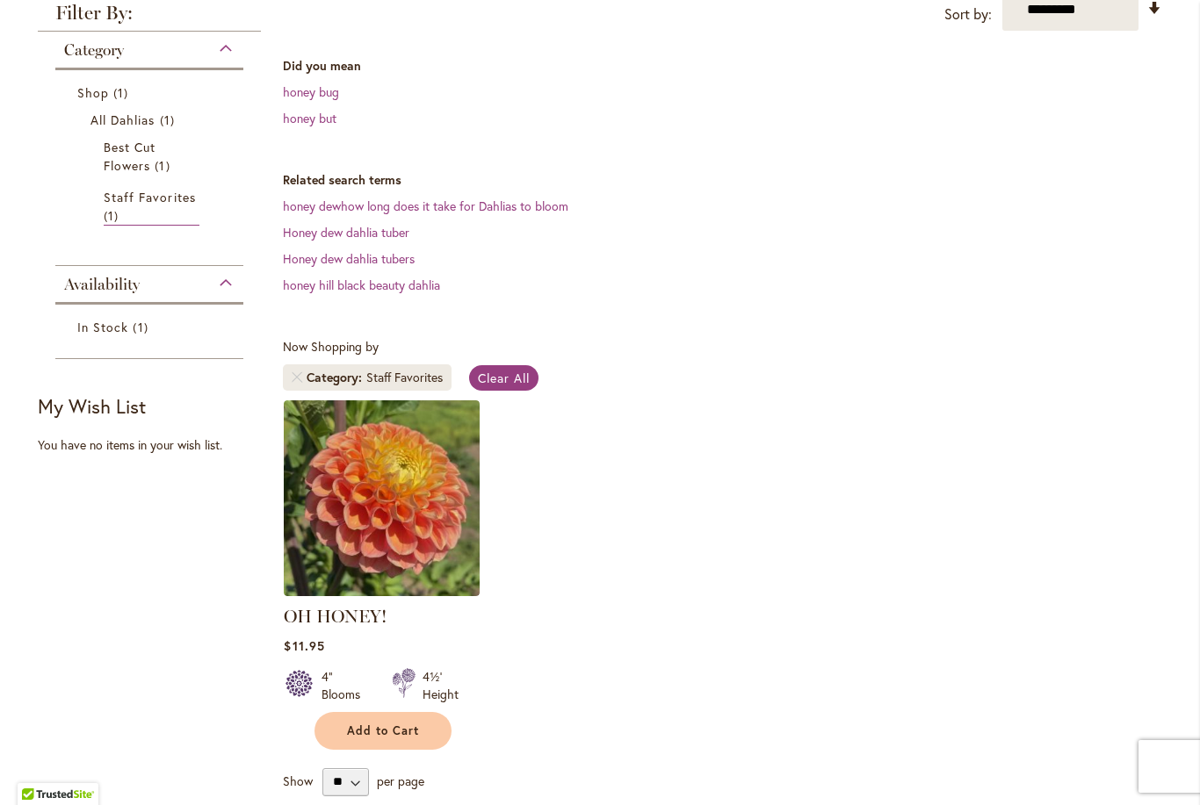
scroll to position [379, 0]
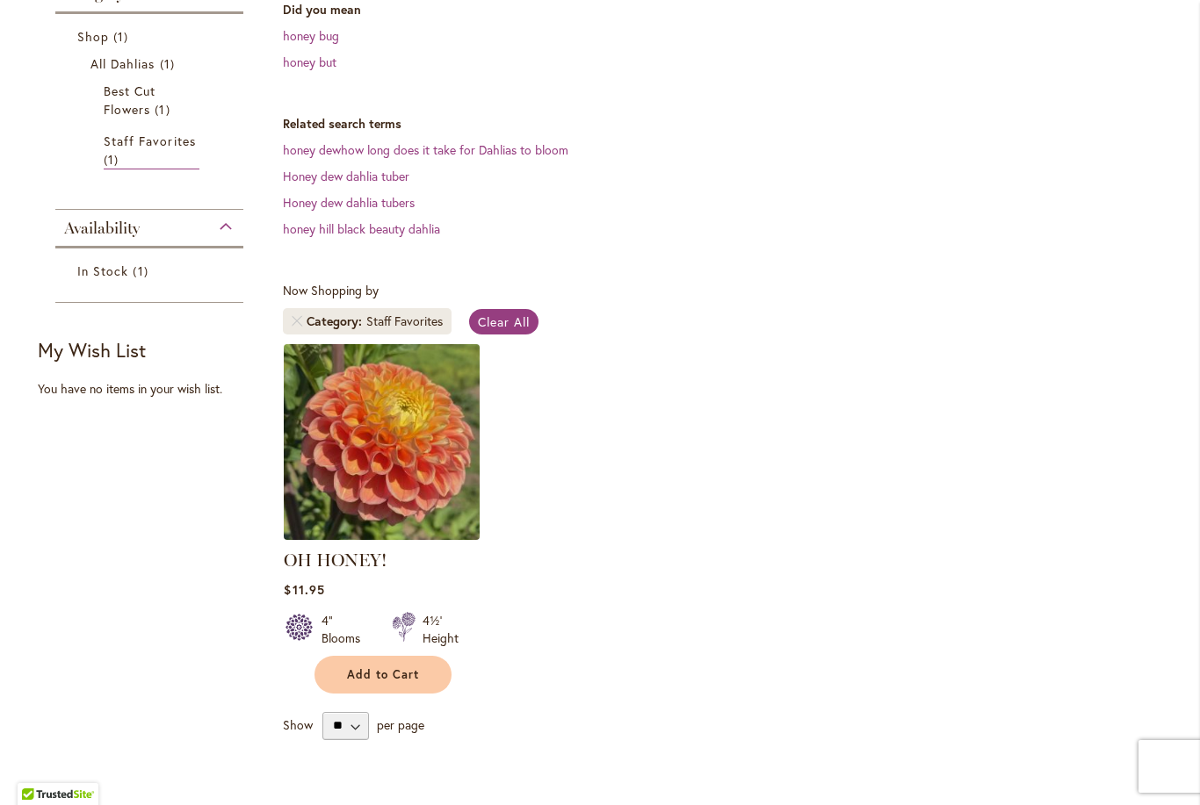
click at [383, 436] on img at bounding box center [382, 442] width 206 height 206
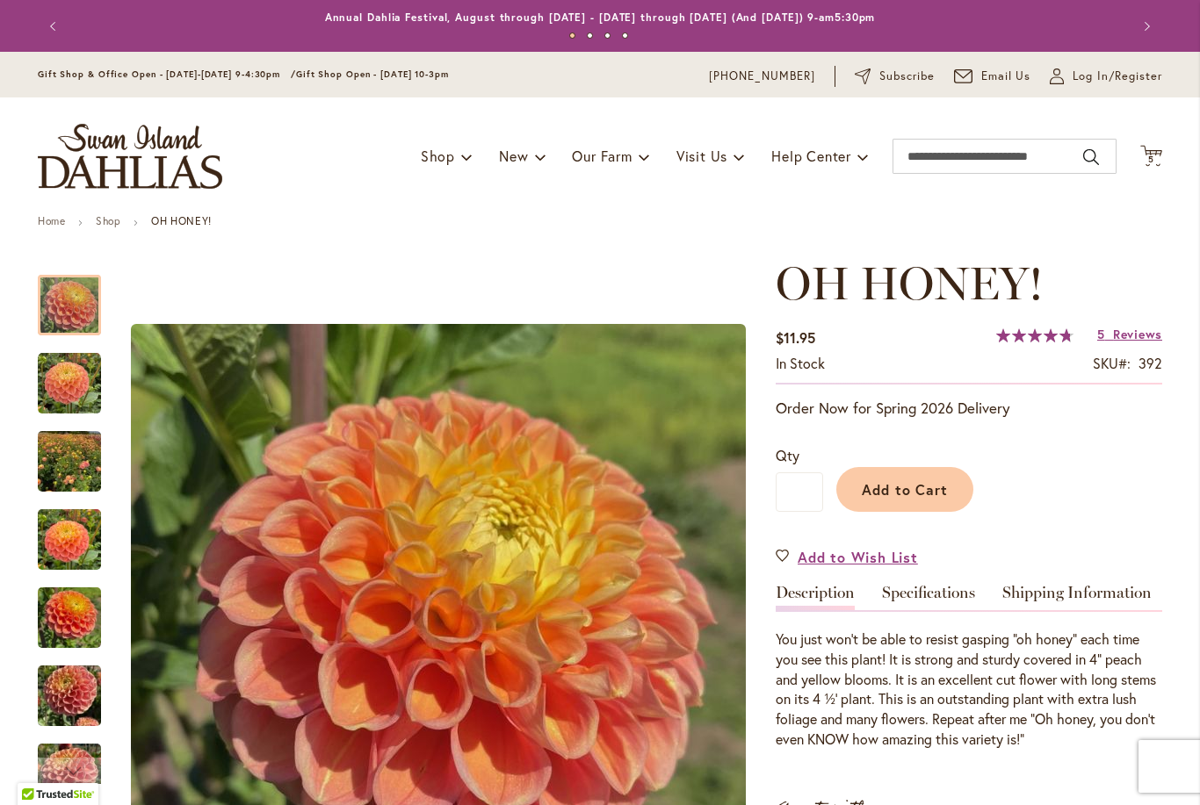
scroll to position [232, 0]
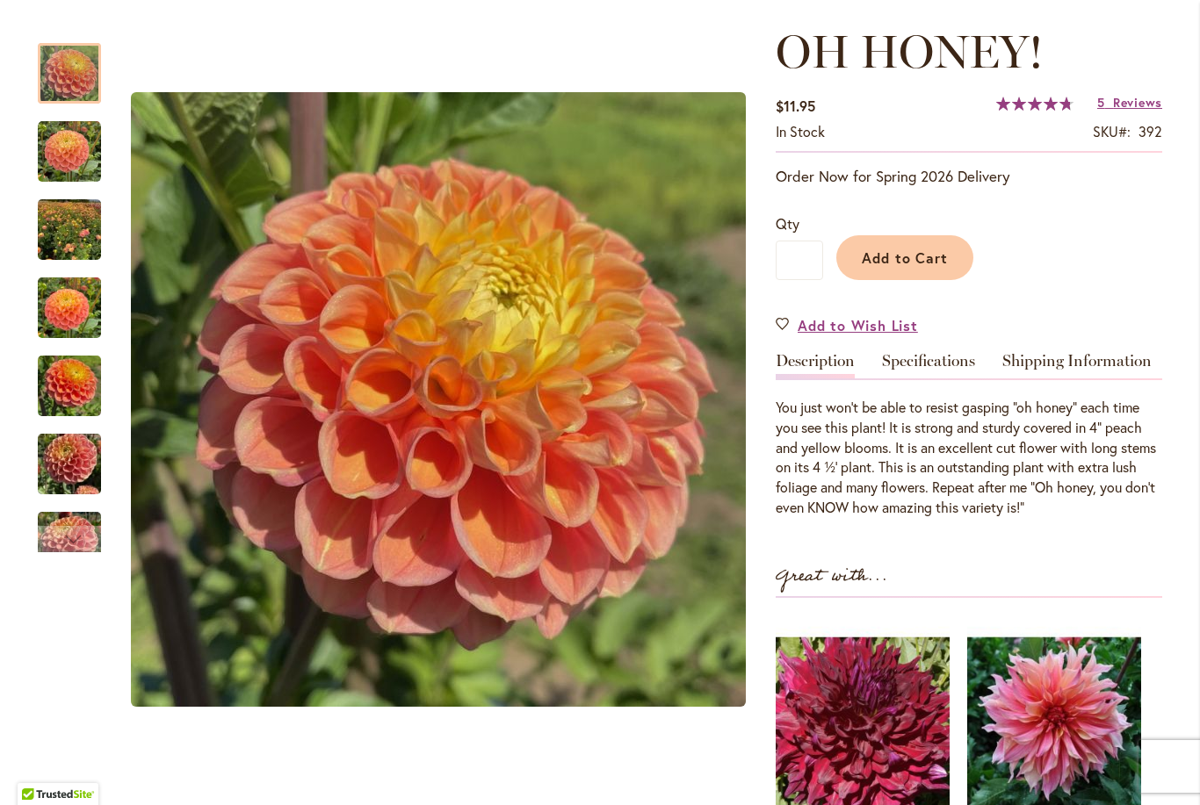
click at [70, 150] on img "Oh Honey!" at bounding box center [69, 151] width 63 height 63
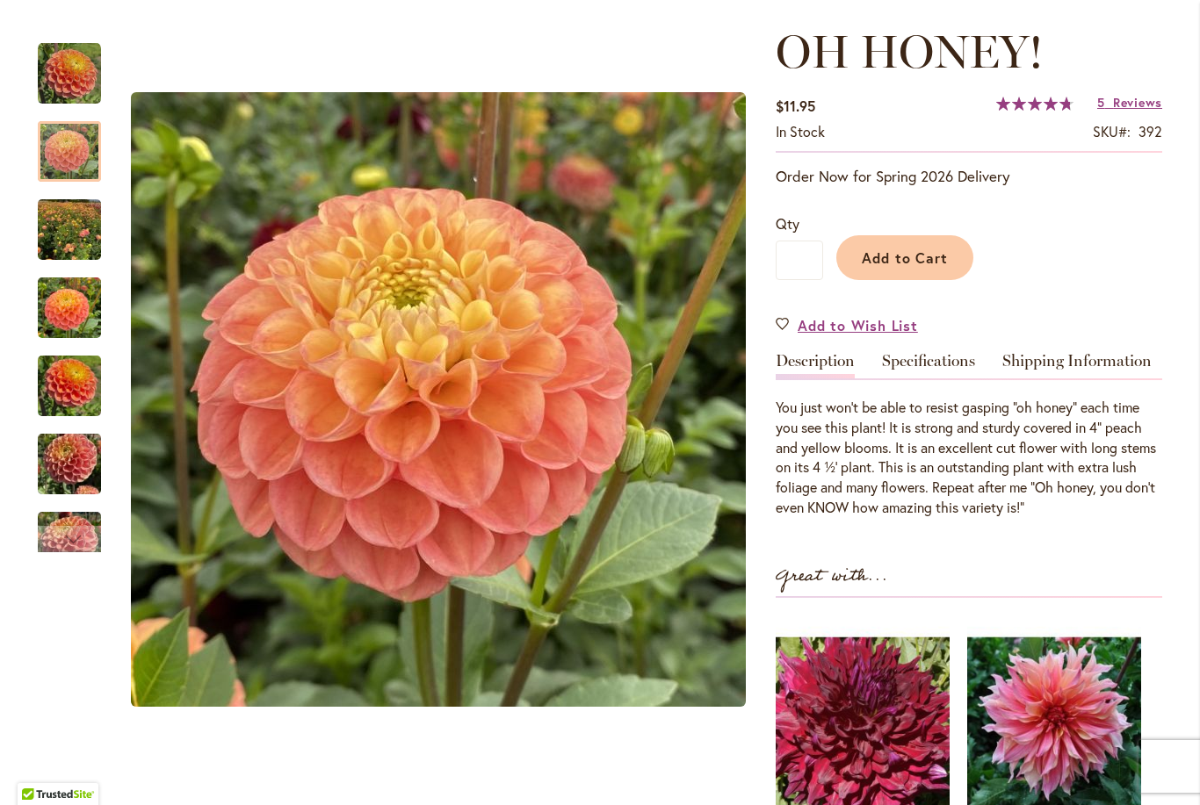
click at [77, 220] on img "Oh Honey!" at bounding box center [69, 230] width 63 height 84
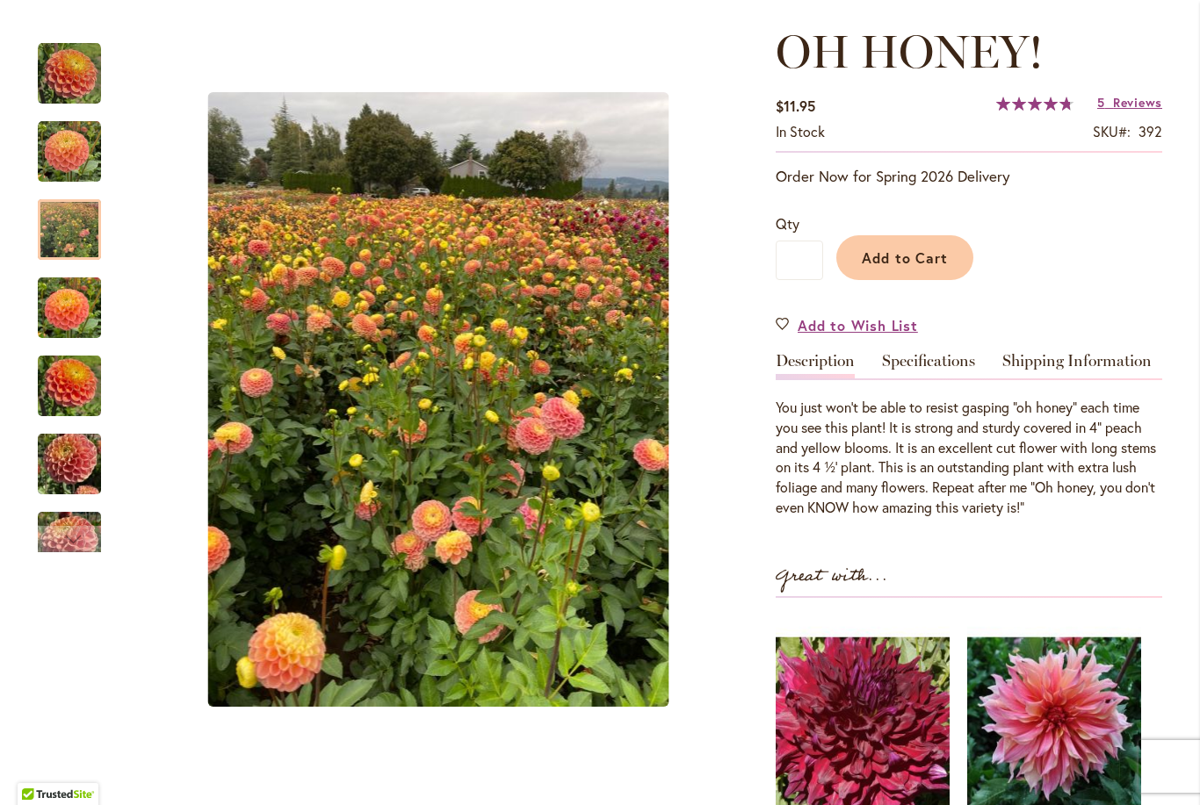
click at [73, 306] on img "Oh Honey!" at bounding box center [69, 308] width 63 height 84
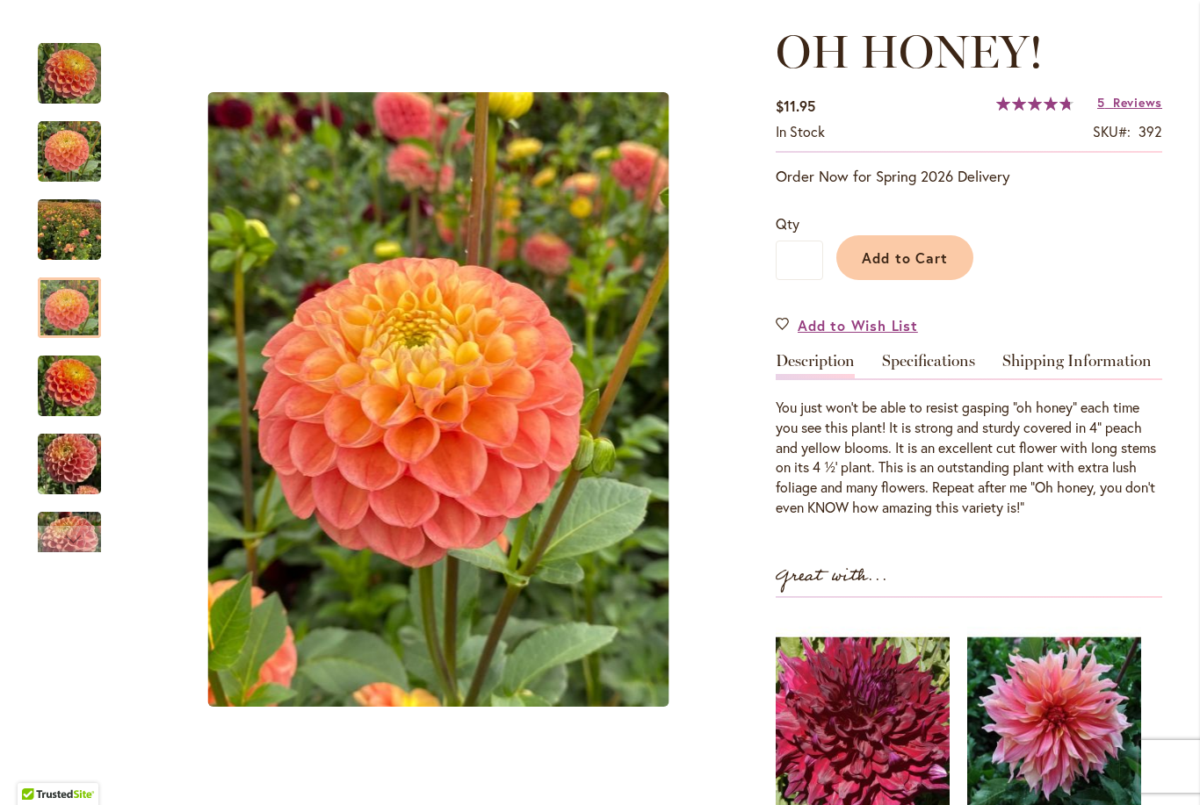
click at [72, 388] on img "Oh Honey!" at bounding box center [69, 386] width 63 height 84
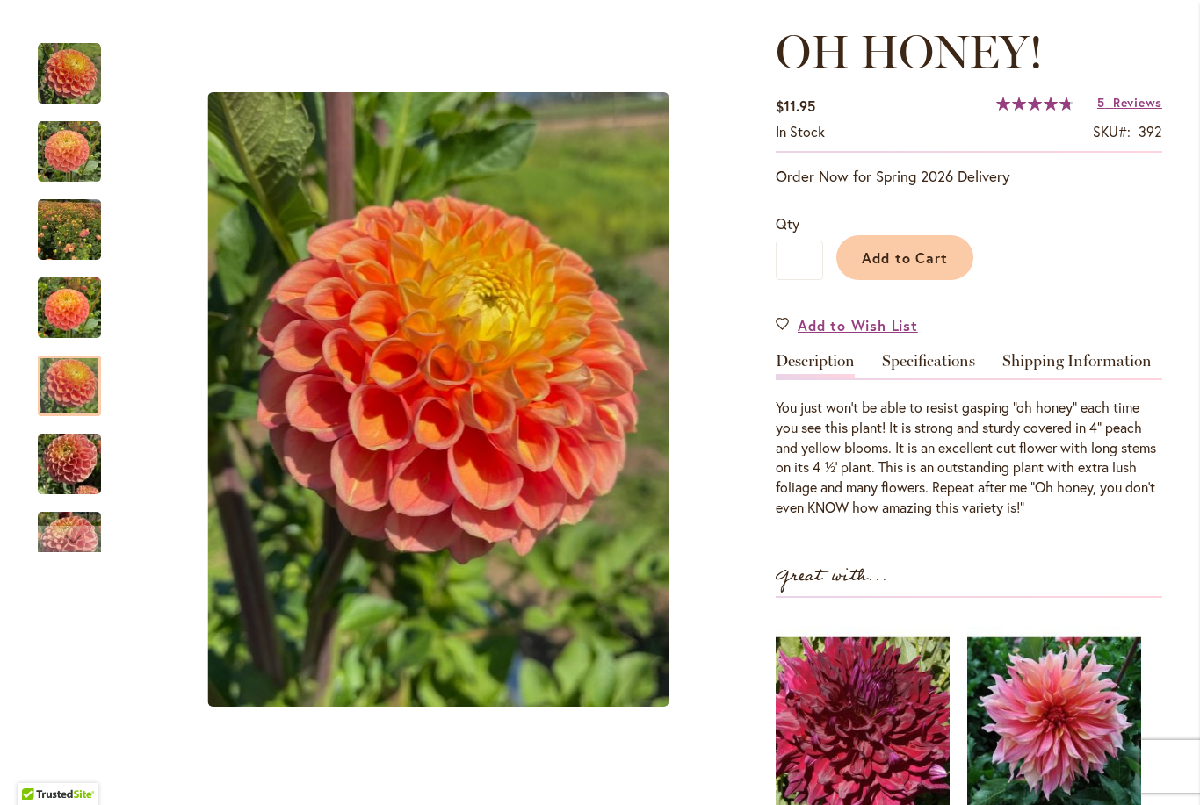
click at [926, 257] on span "Add to Cart" at bounding box center [905, 258] width 87 height 18
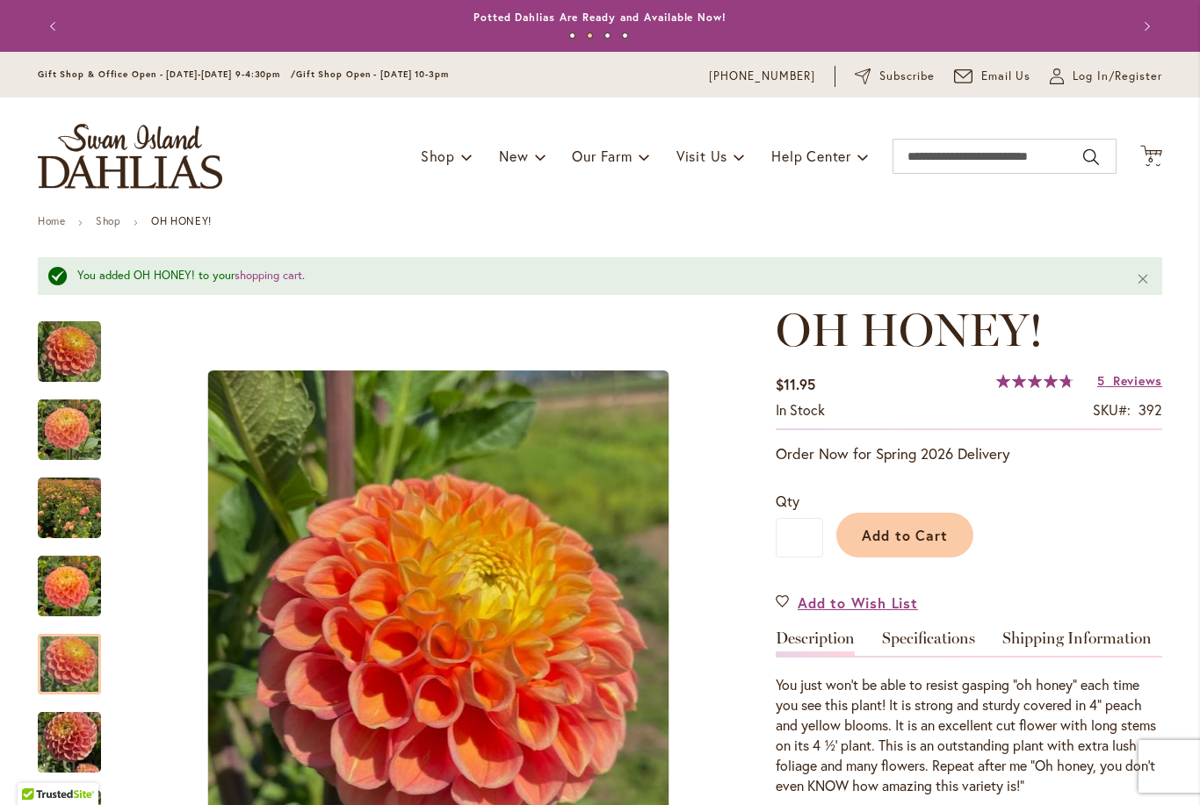
scroll to position [0, 0]
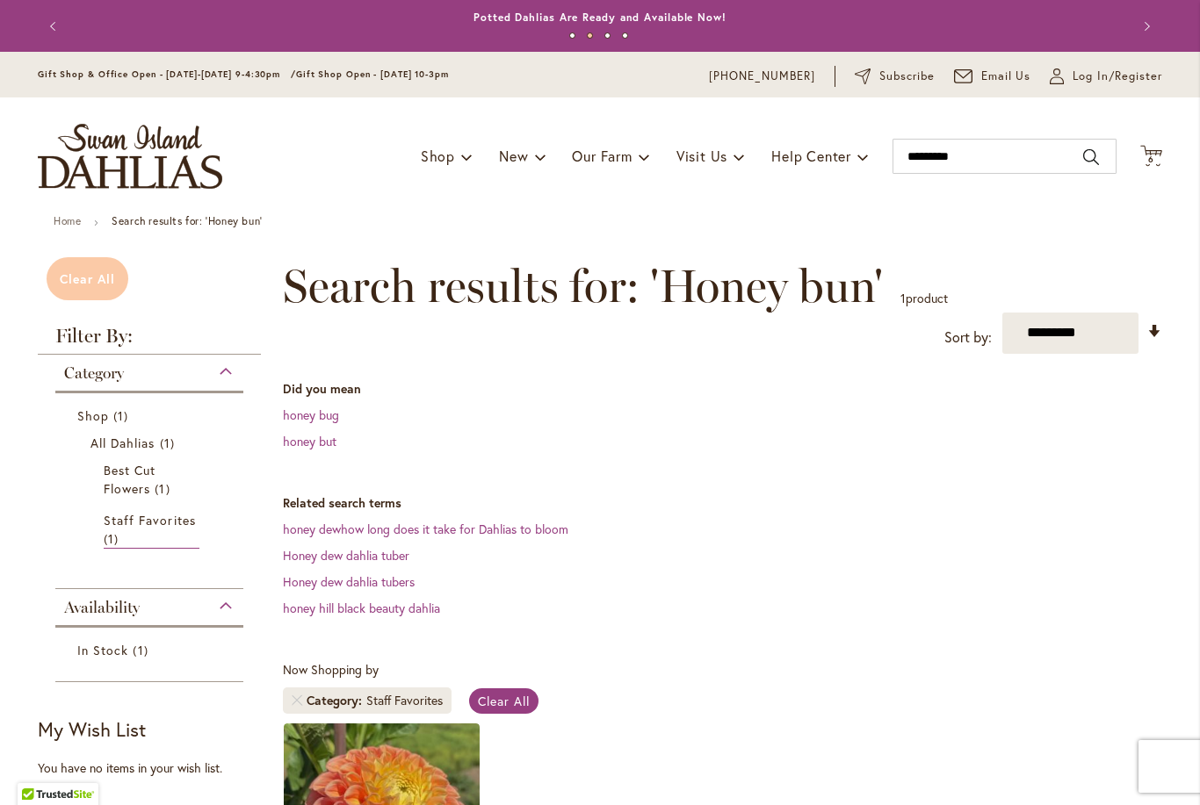
click at [79, 271] on span "Clear All" at bounding box center [87, 278] width 55 height 17
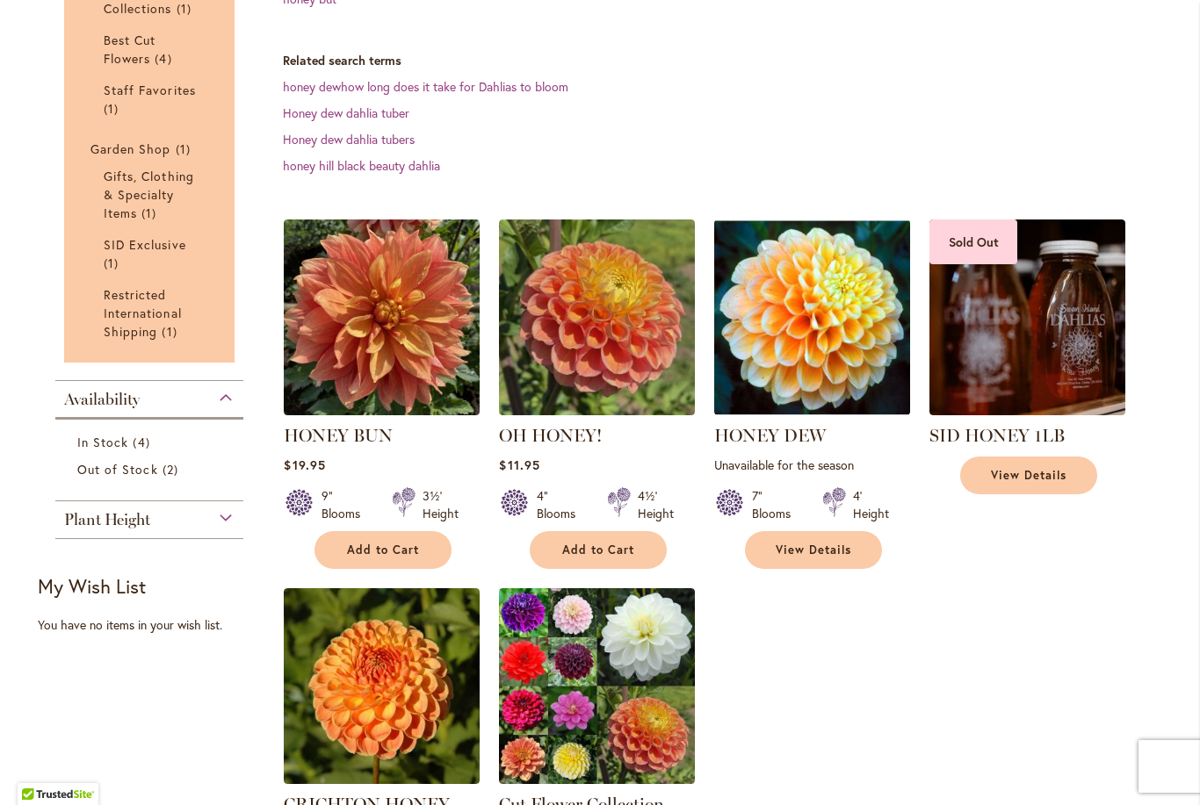
scroll to position [479, 0]
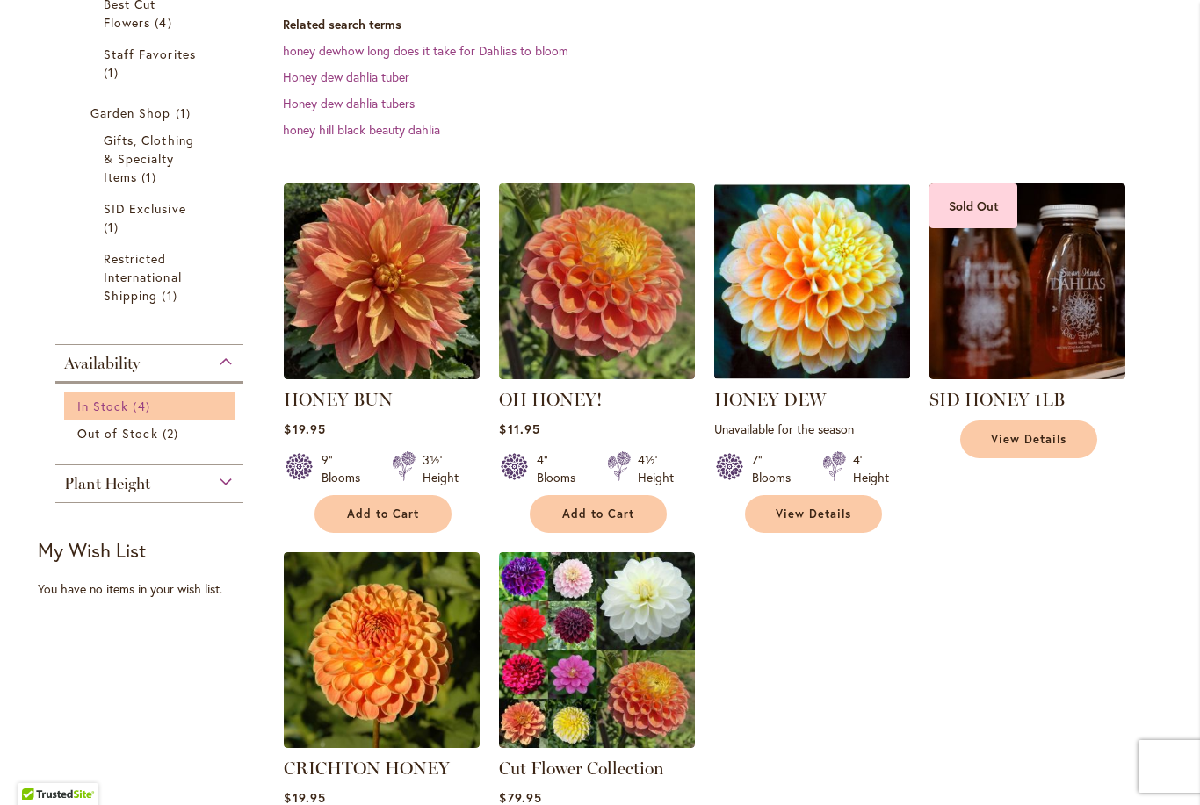
click at [106, 407] on span "In Stock" at bounding box center [102, 406] width 51 height 17
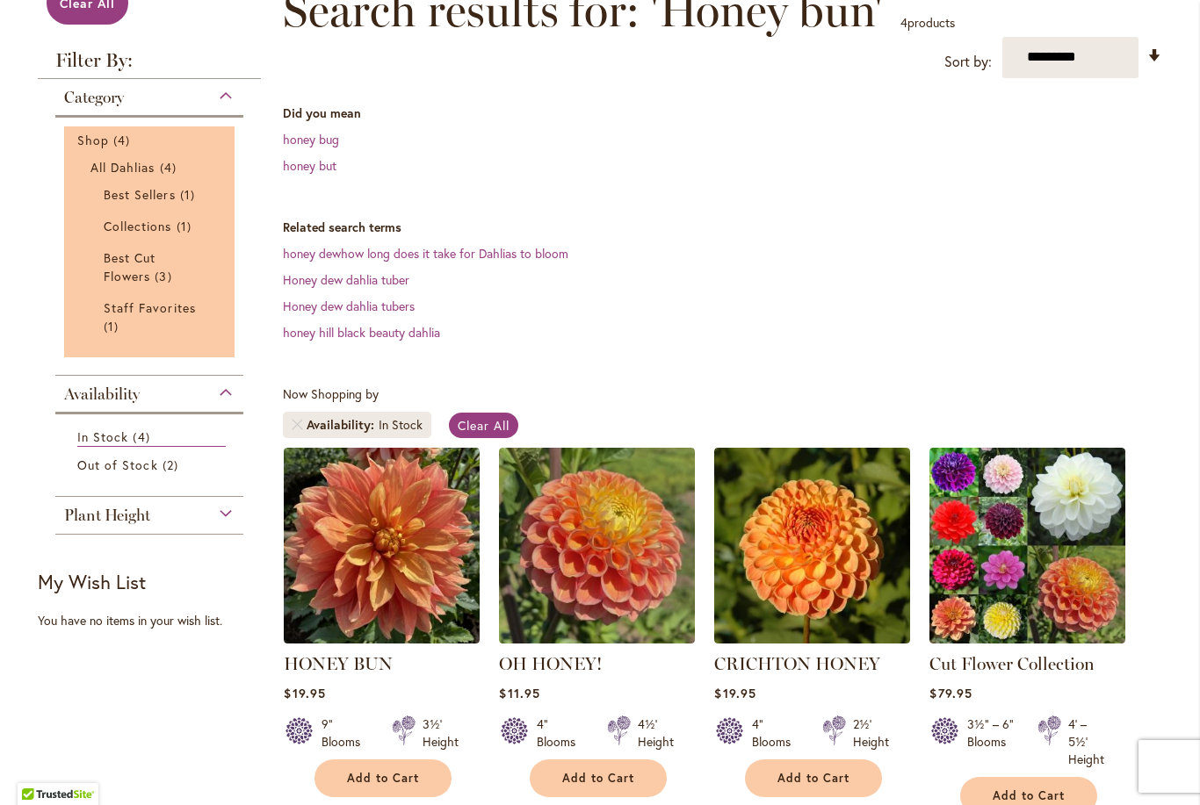
scroll to position [307, 0]
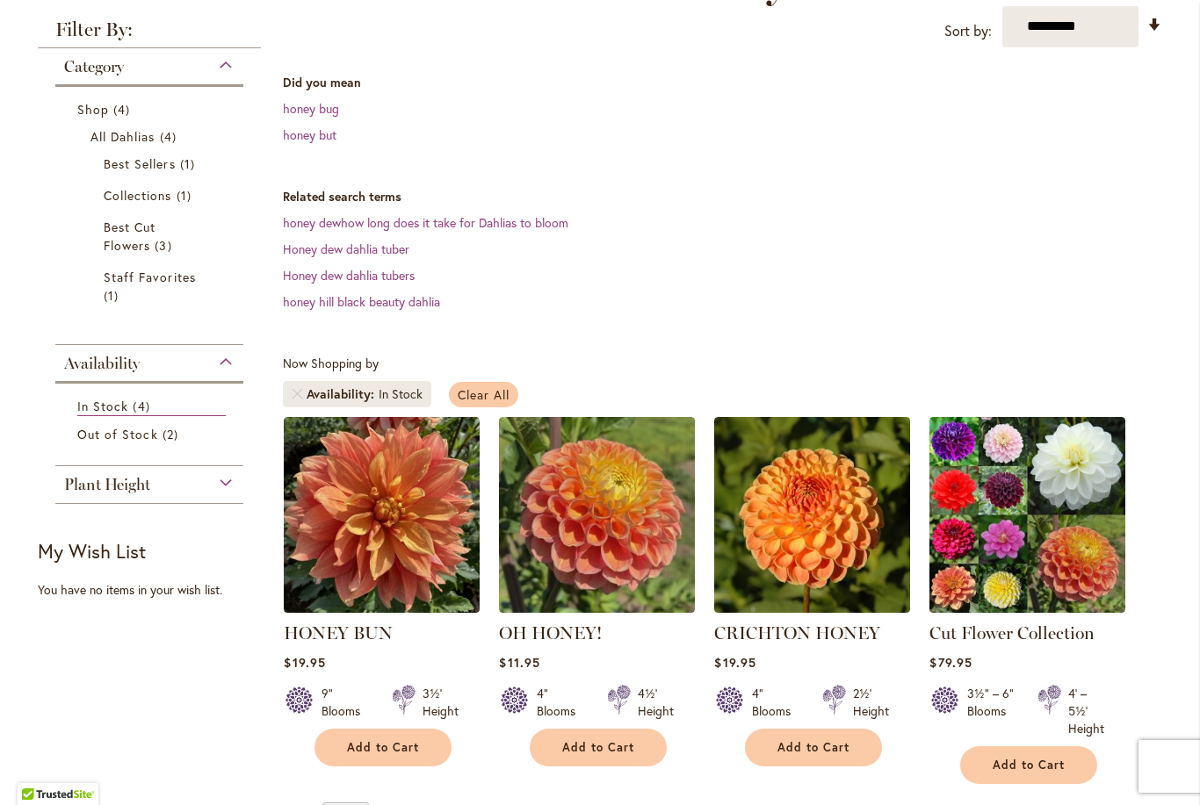
click at [493, 394] on span "Clear All" at bounding box center [484, 394] width 52 height 17
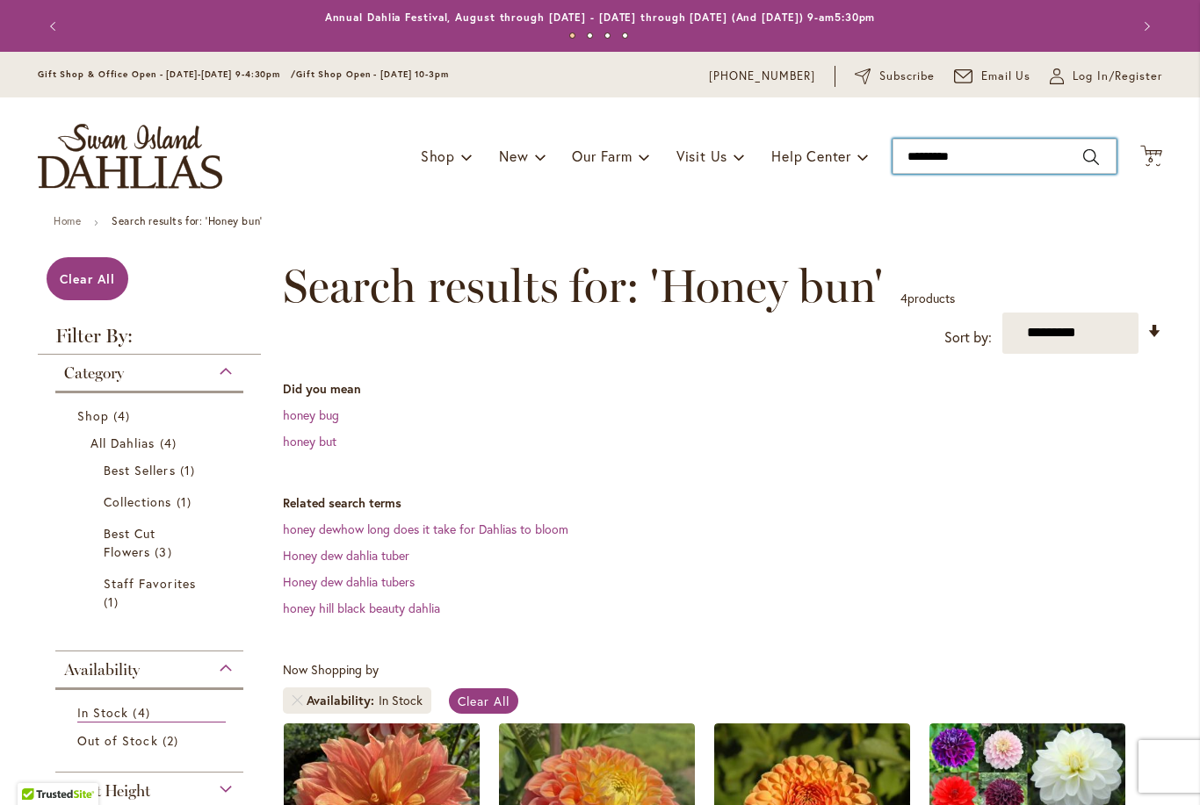
click at [974, 156] on input "*********" at bounding box center [1004, 156] width 224 height 35
type input "*"
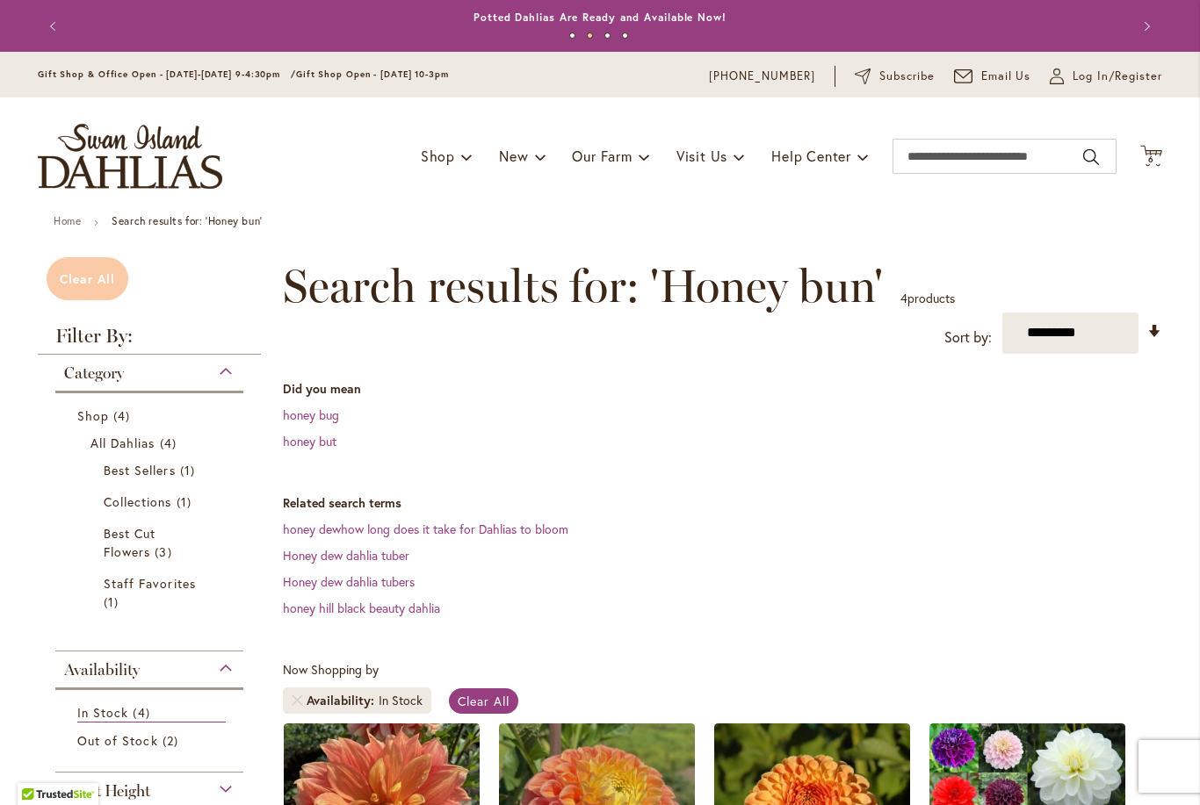
click at [110, 278] on span "Clear All" at bounding box center [87, 278] width 55 height 17
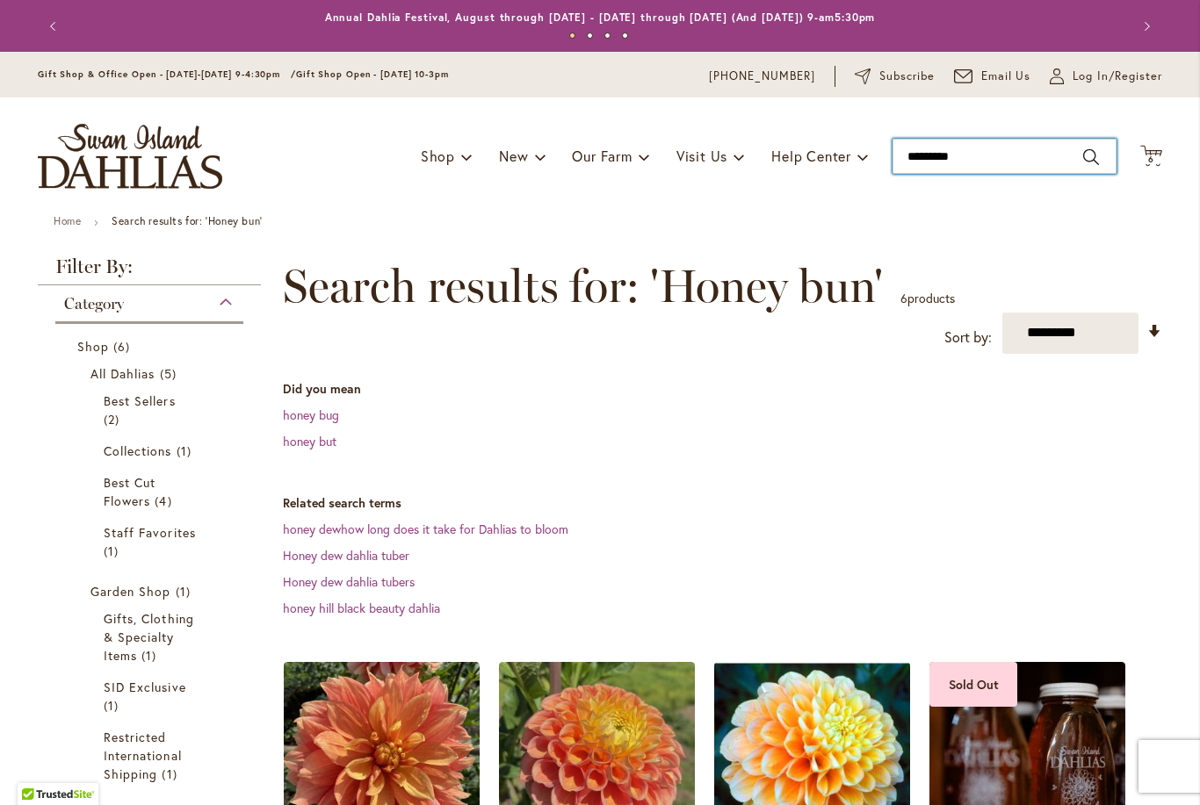
click at [988, 161] on input "*********" at bounding box center [1004, 156] width 224 height 35
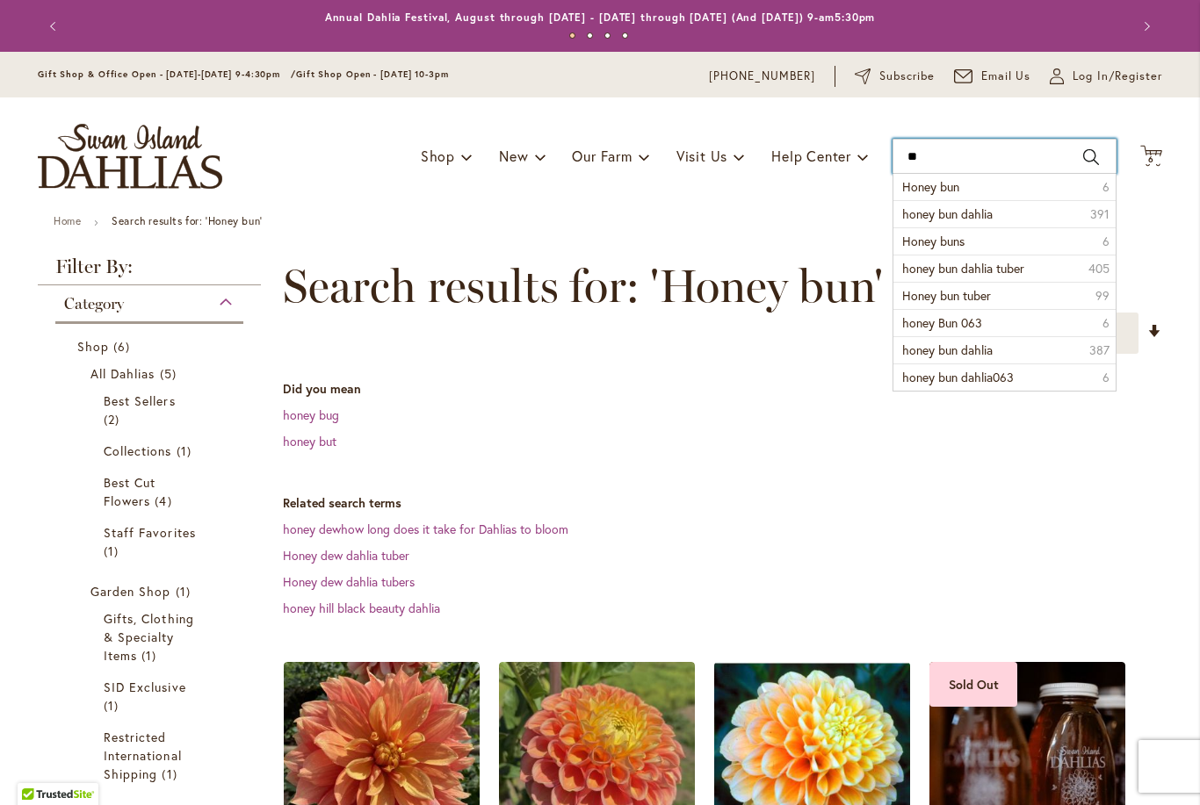
type input "*"
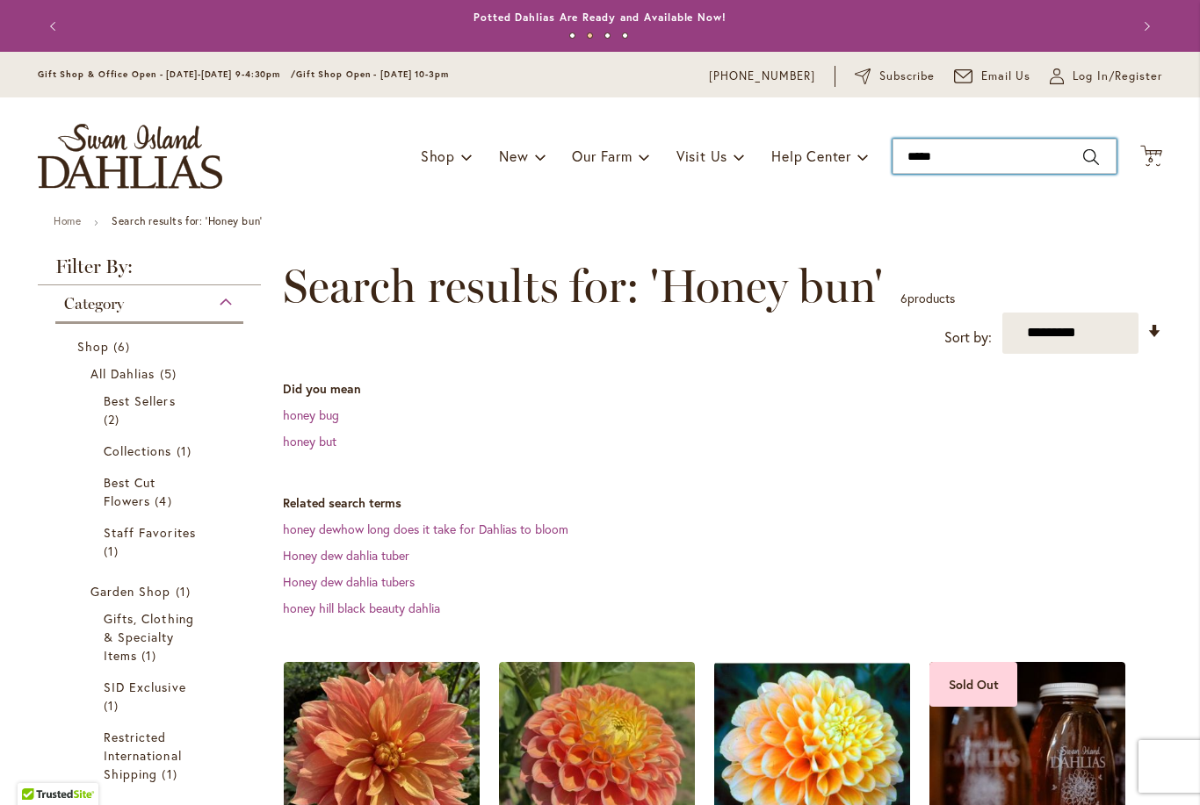
type input "******"
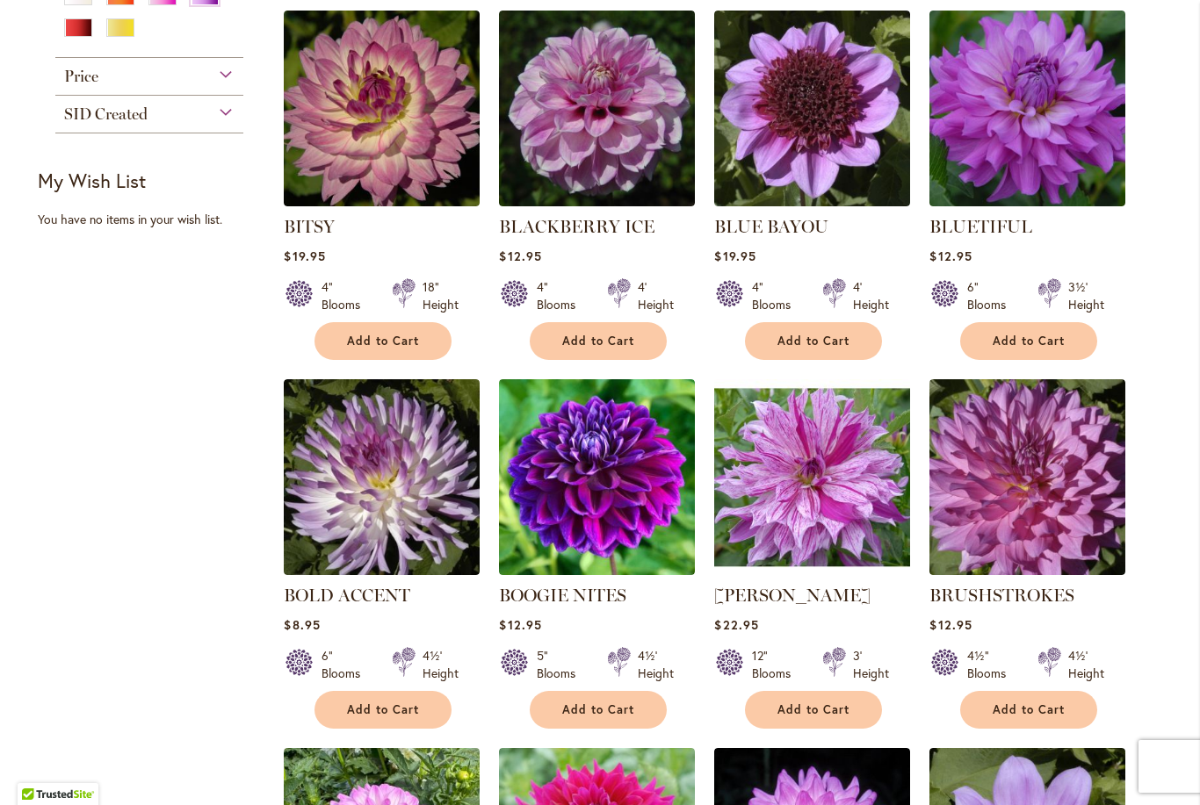
scroll to position [1225, 0]
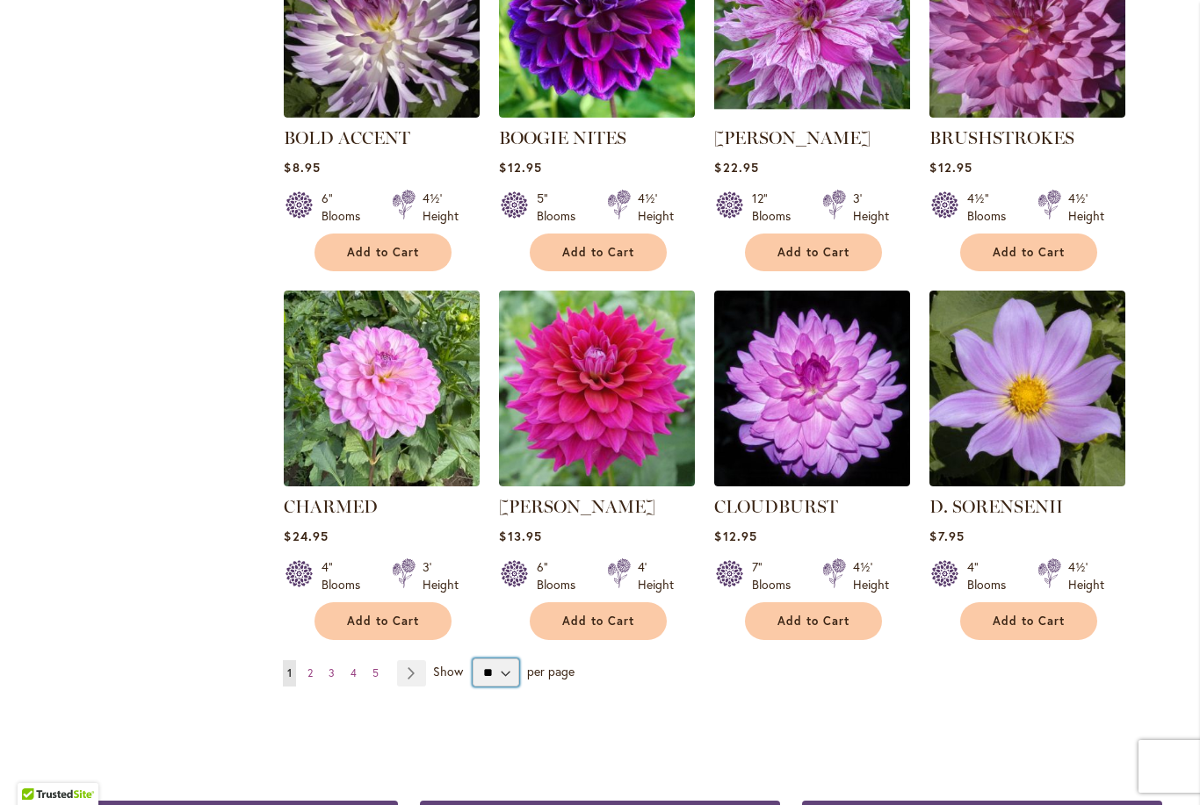
select select "**"
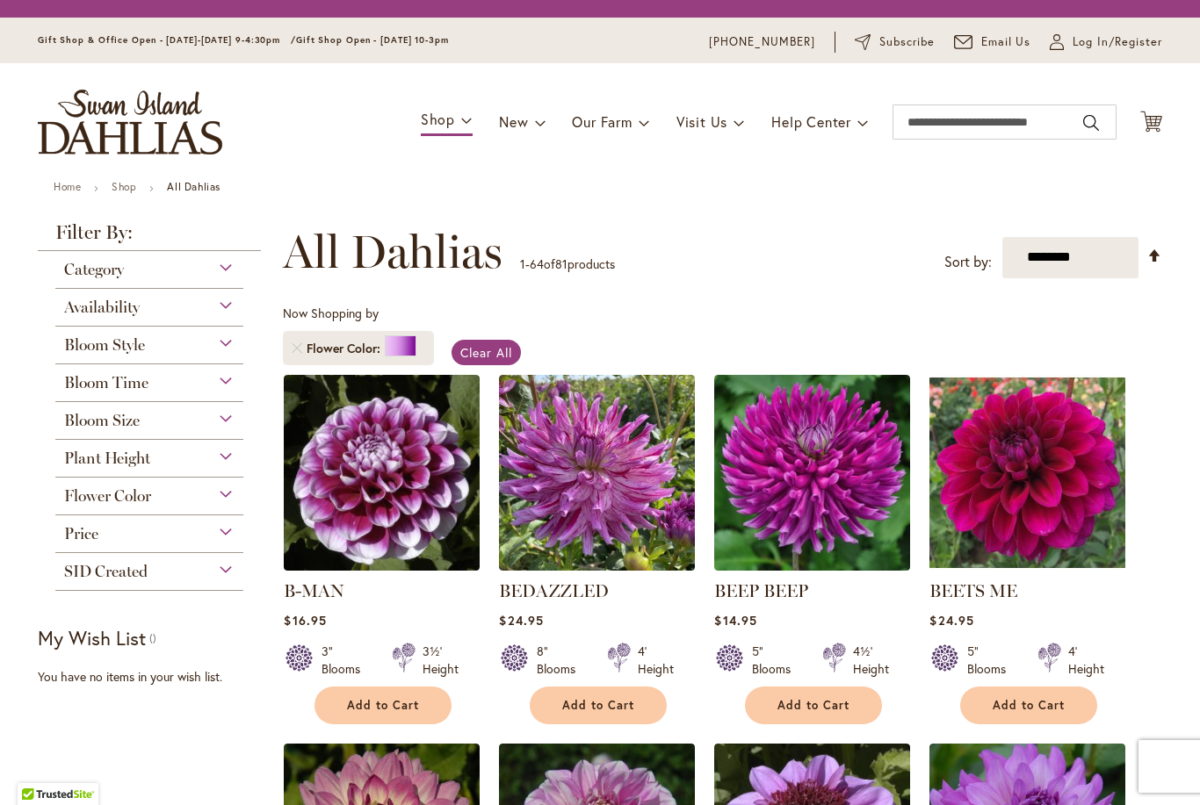
scroll to position [238, 0]
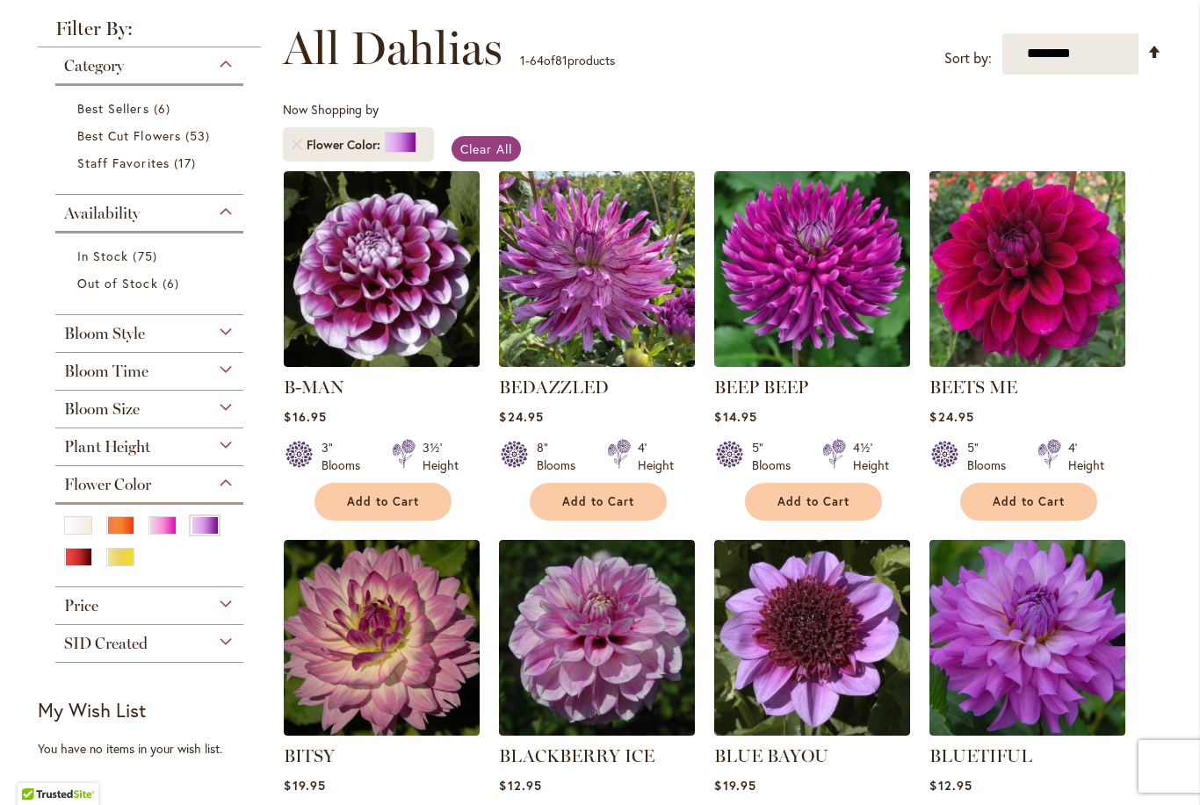
click at [1027, 240] on img at bounding box center [1028, 269] width 206 height 206
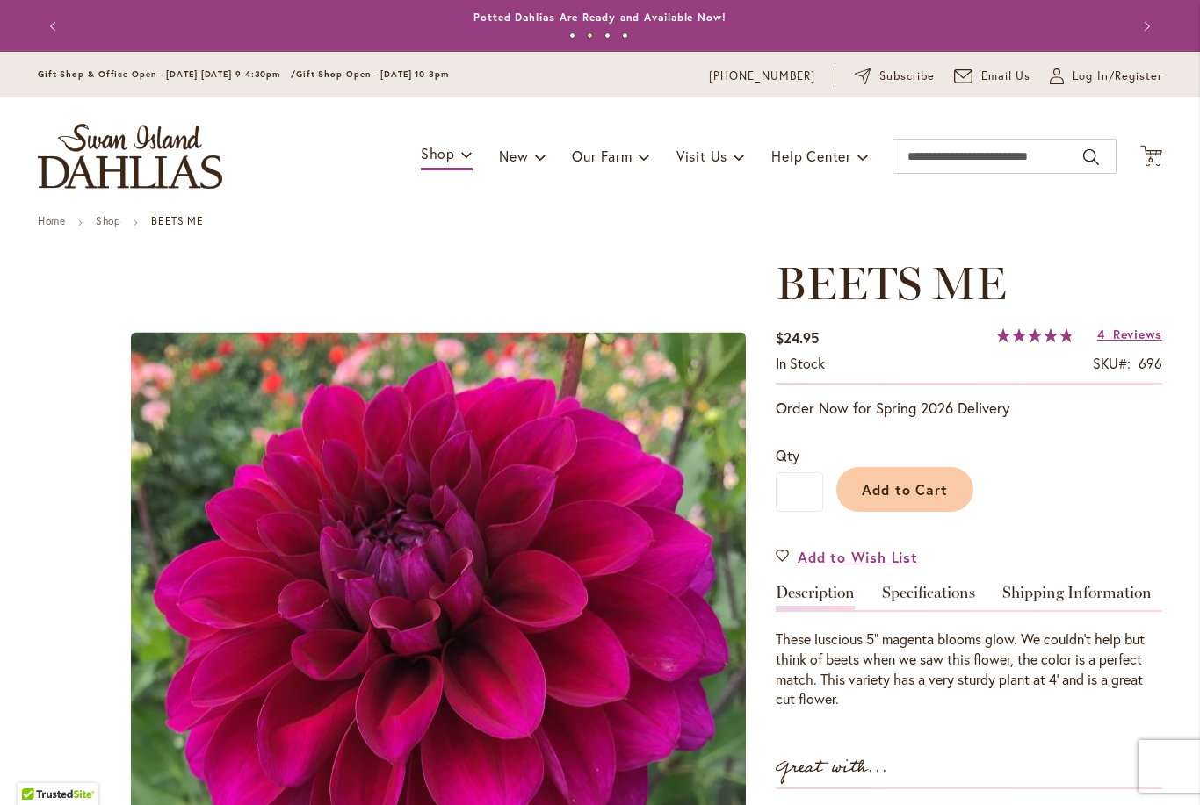
scroll to position [74, 0]
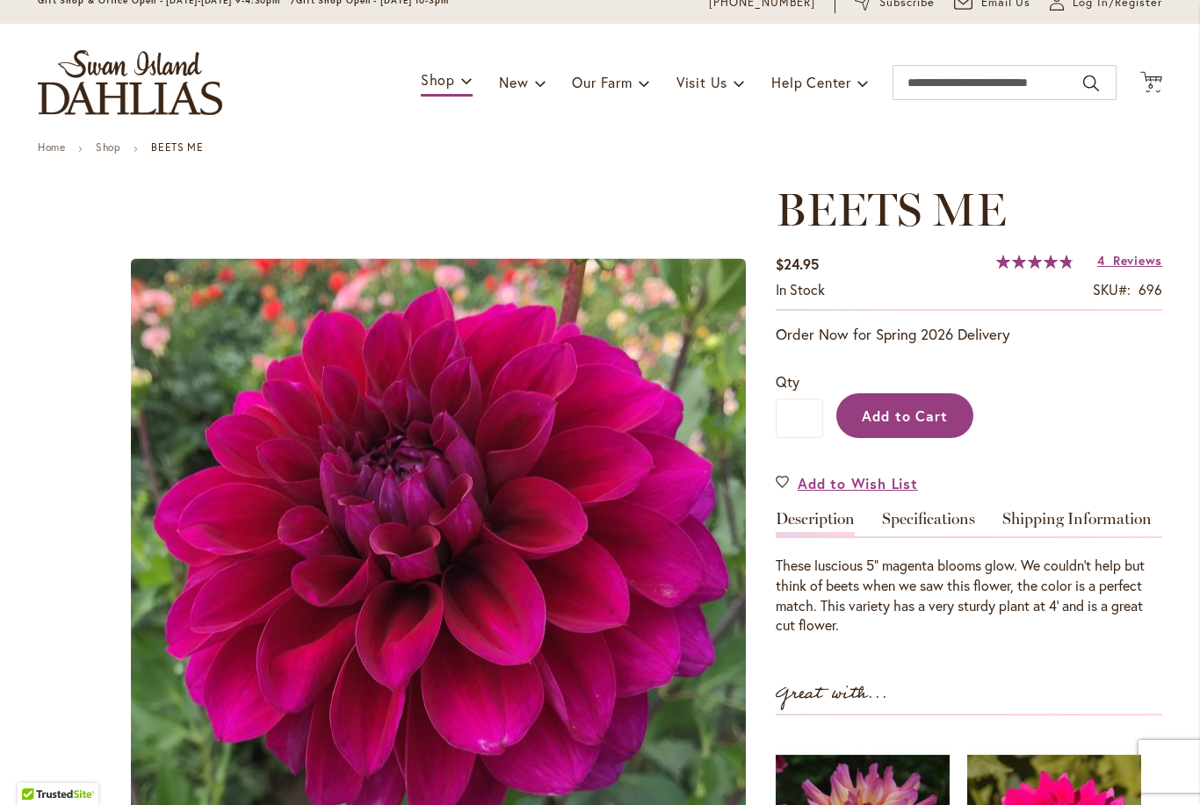
click at [914, 418] on span "Add to Cart" at bounding box center [905, 416] width 87 height 18
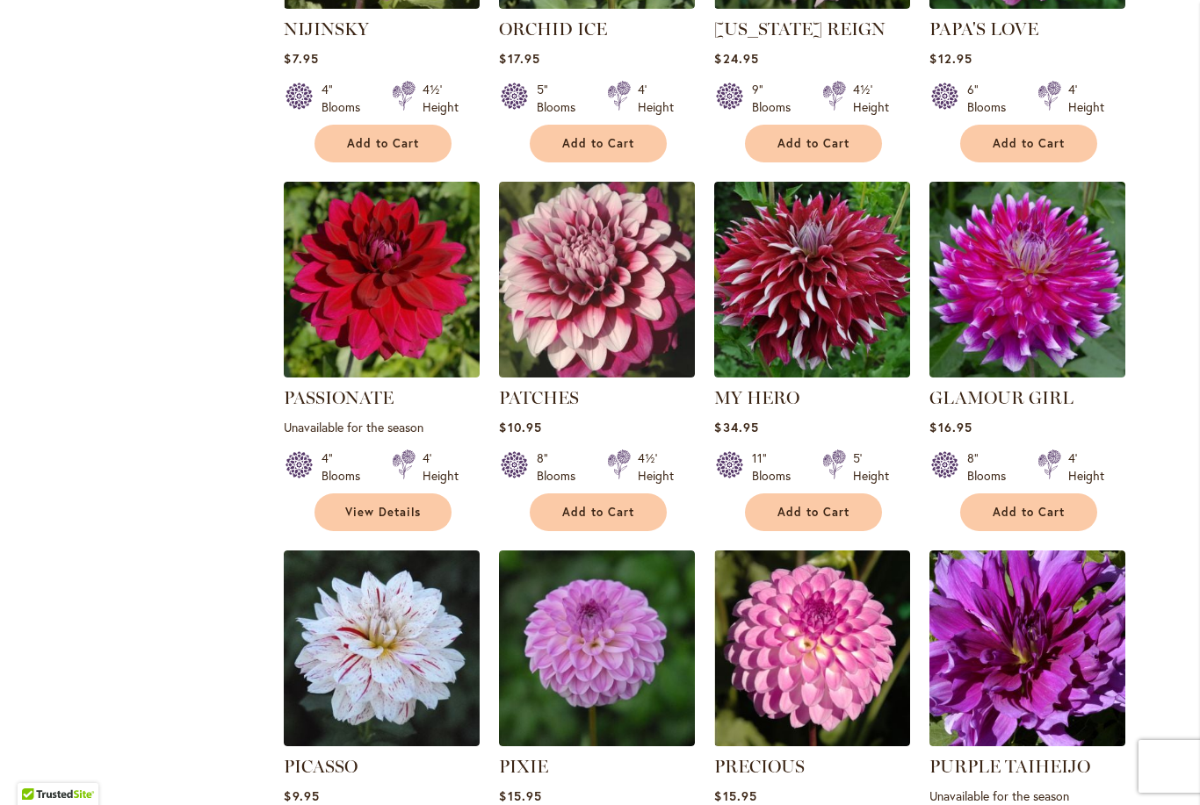
scroll to position [5811, 0]
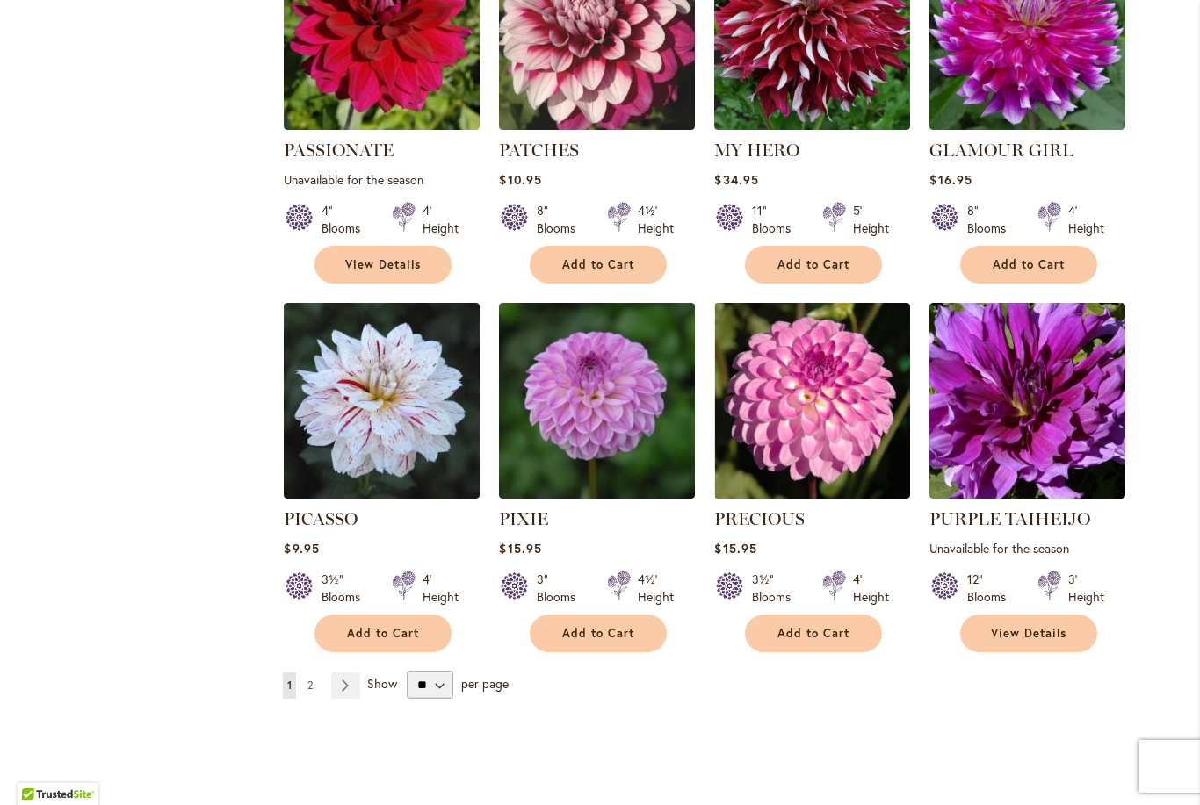
click at [308, 679] on span "2" at bounding box center [309, 685] width 5 height 13
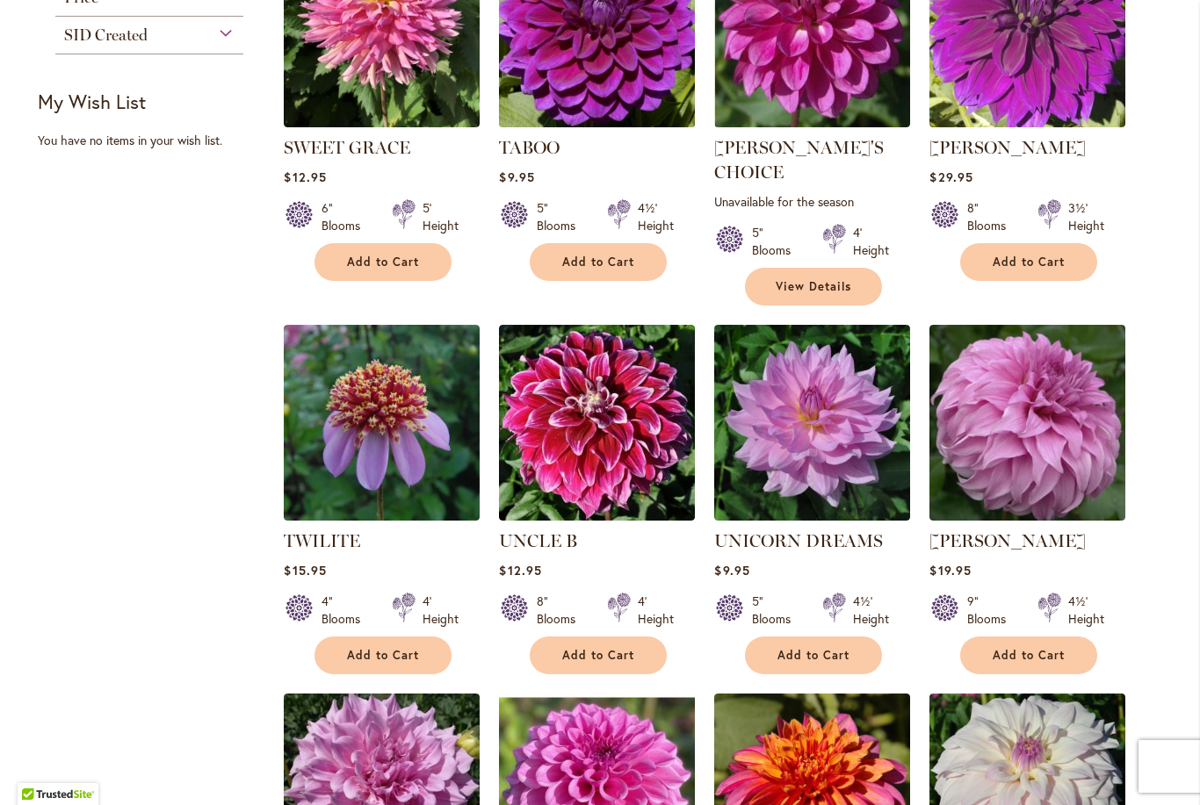
scroll to position [746, 0]
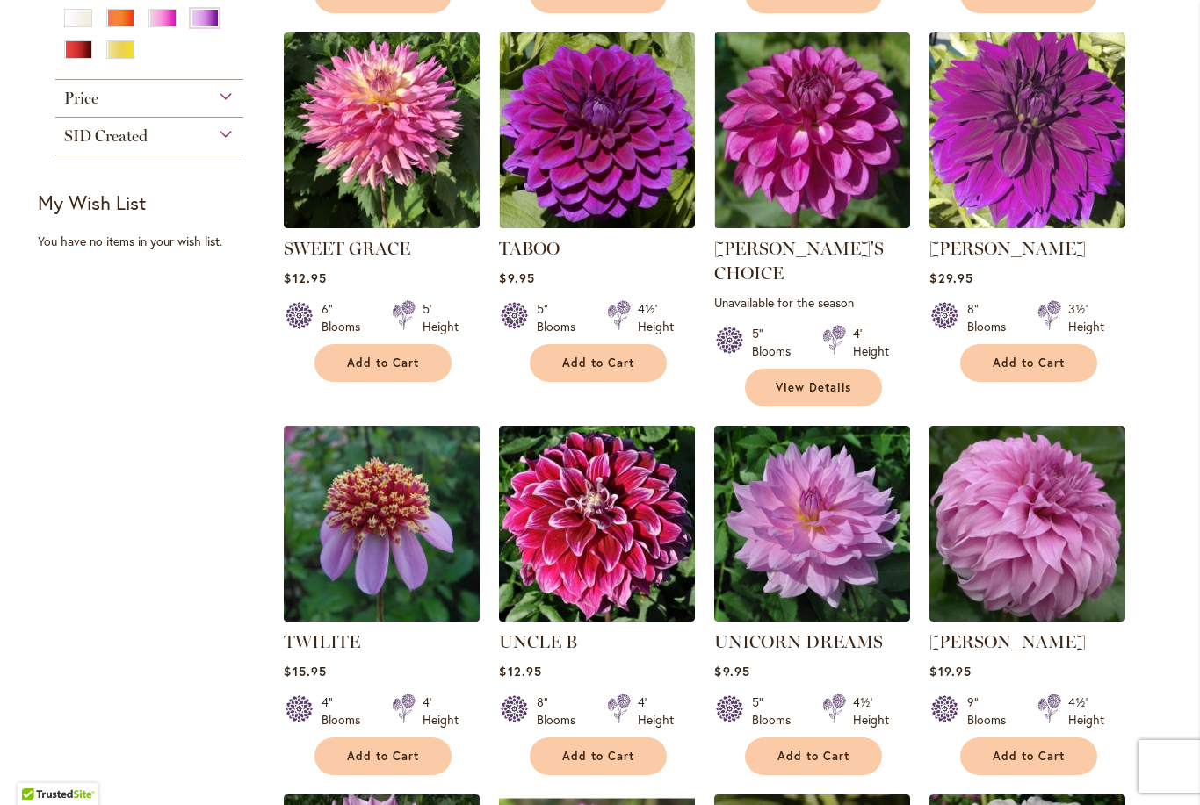
click at [400, 485] on img at bounding box center [382, 524] width 206 height 206
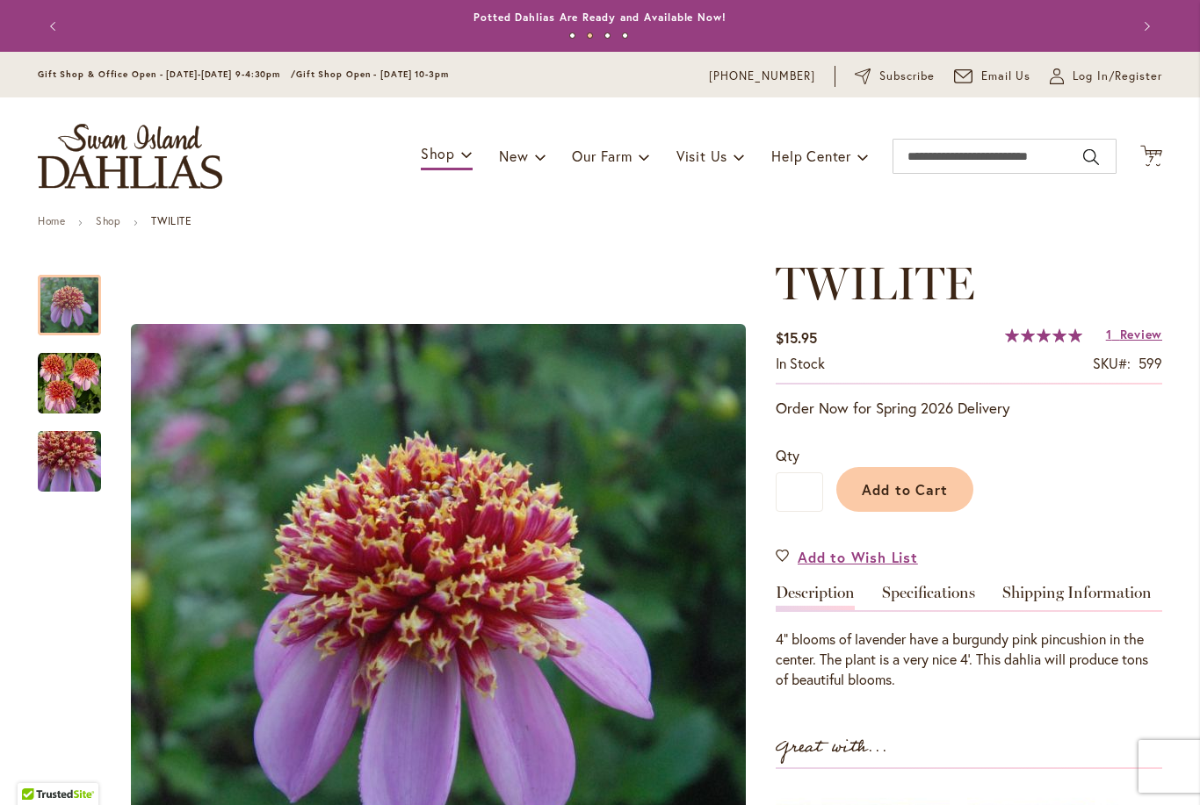
scroll to position [263, 0]
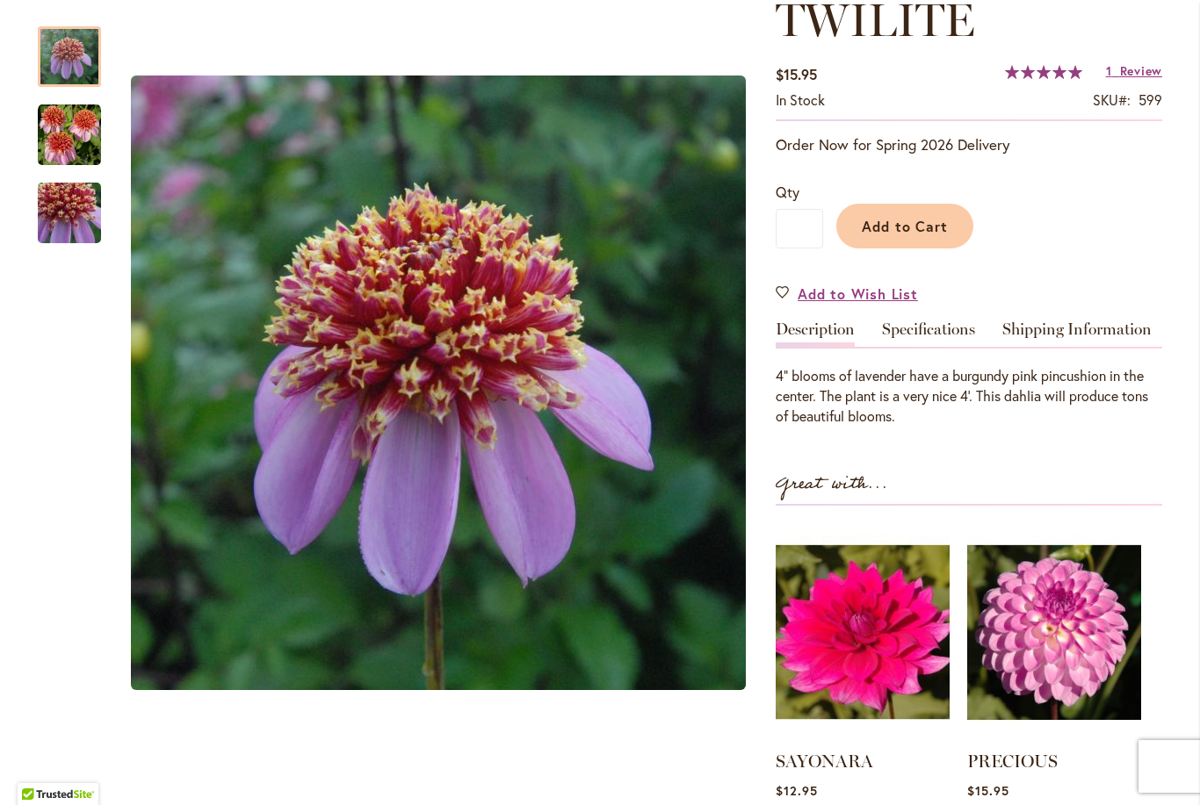
click at [86, 137] on img "TWILITE" at bounding box center [69, 135] width 63 height 63
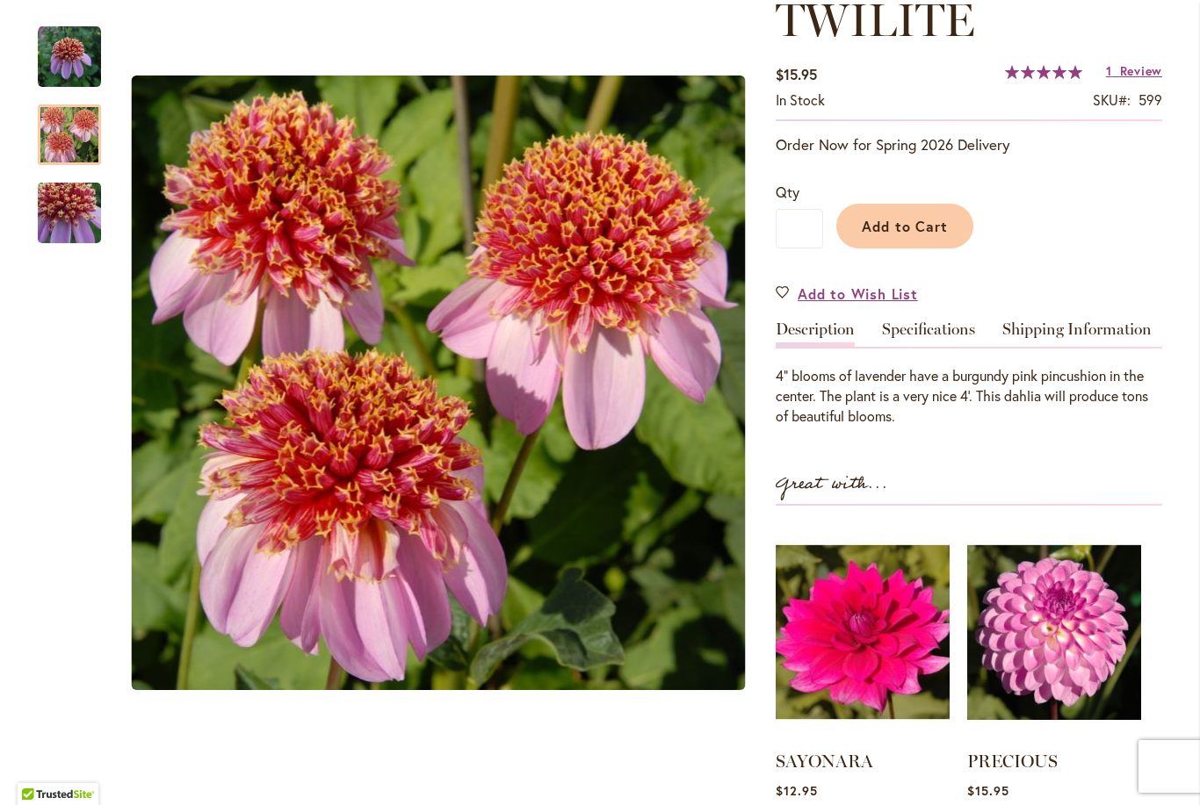
click at [67, 231] on img "TWILITE" at bounding box center [69, 213] width 126 height 119
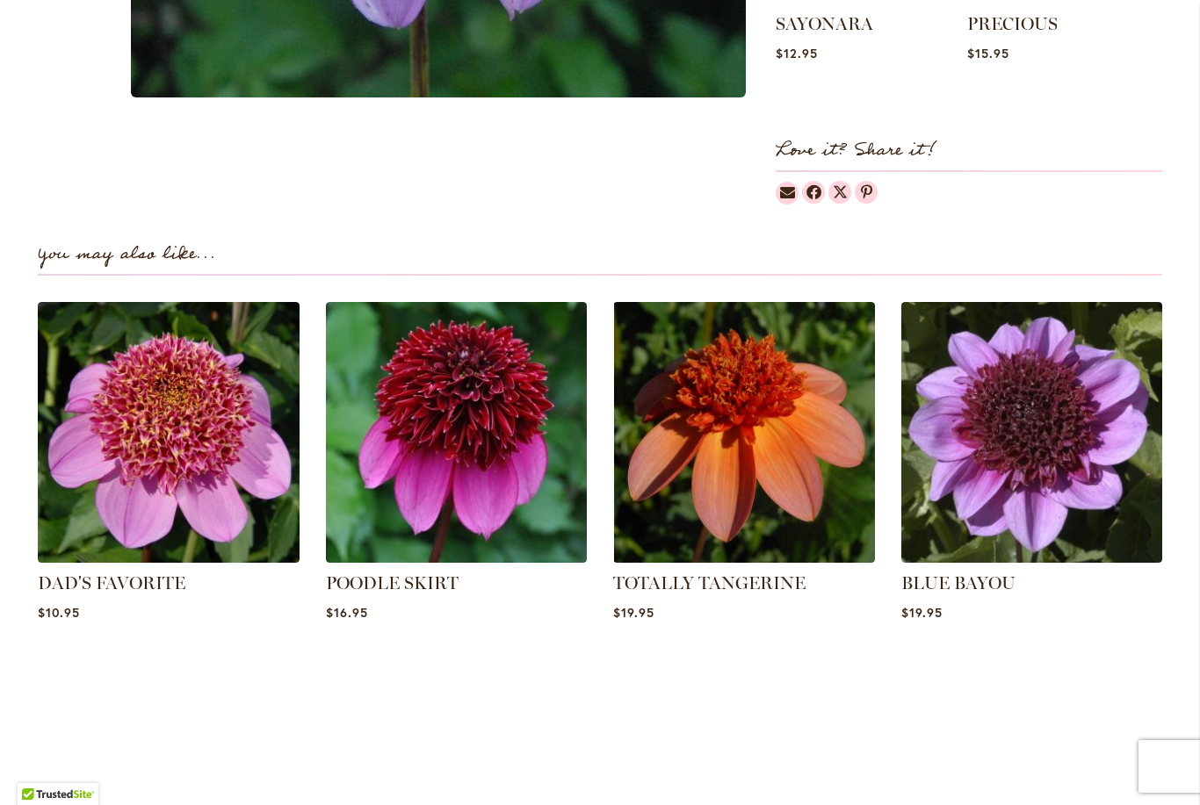
scroll to position [1061, 0]
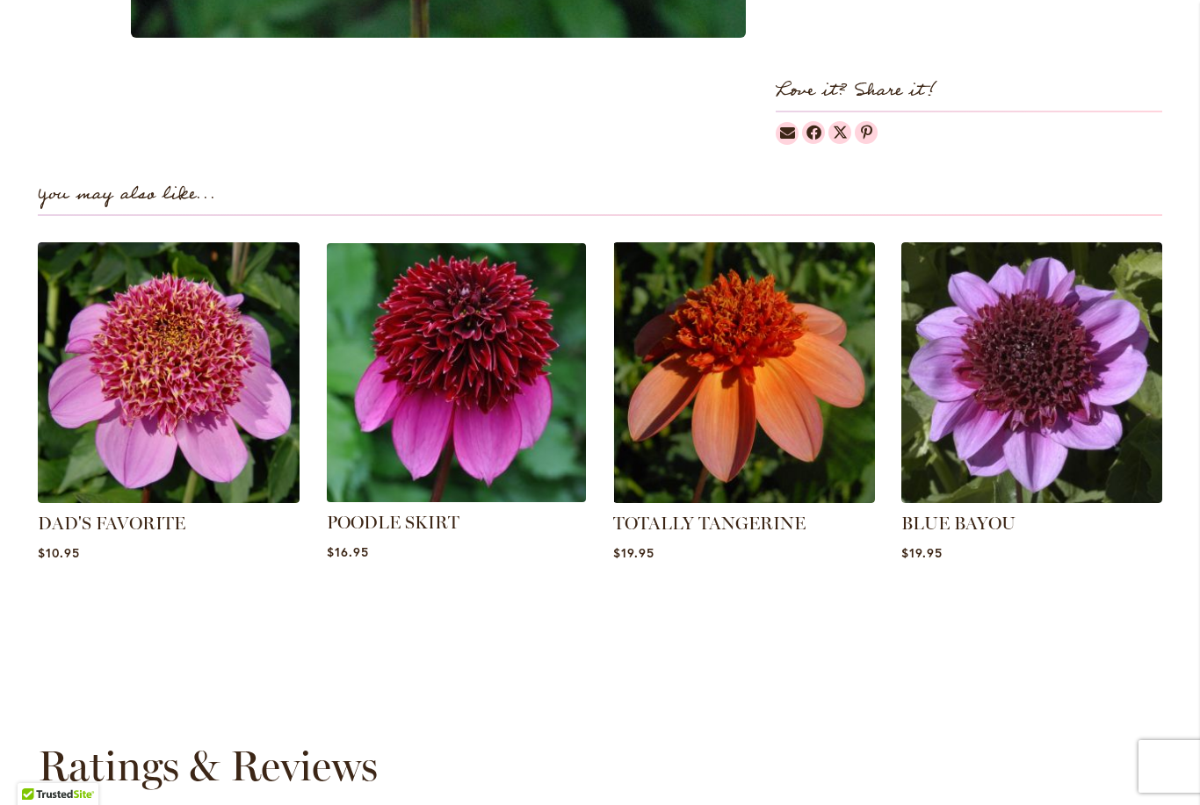
click at [494, 355] on img at bounding box center [456, 372] width 272 height 272
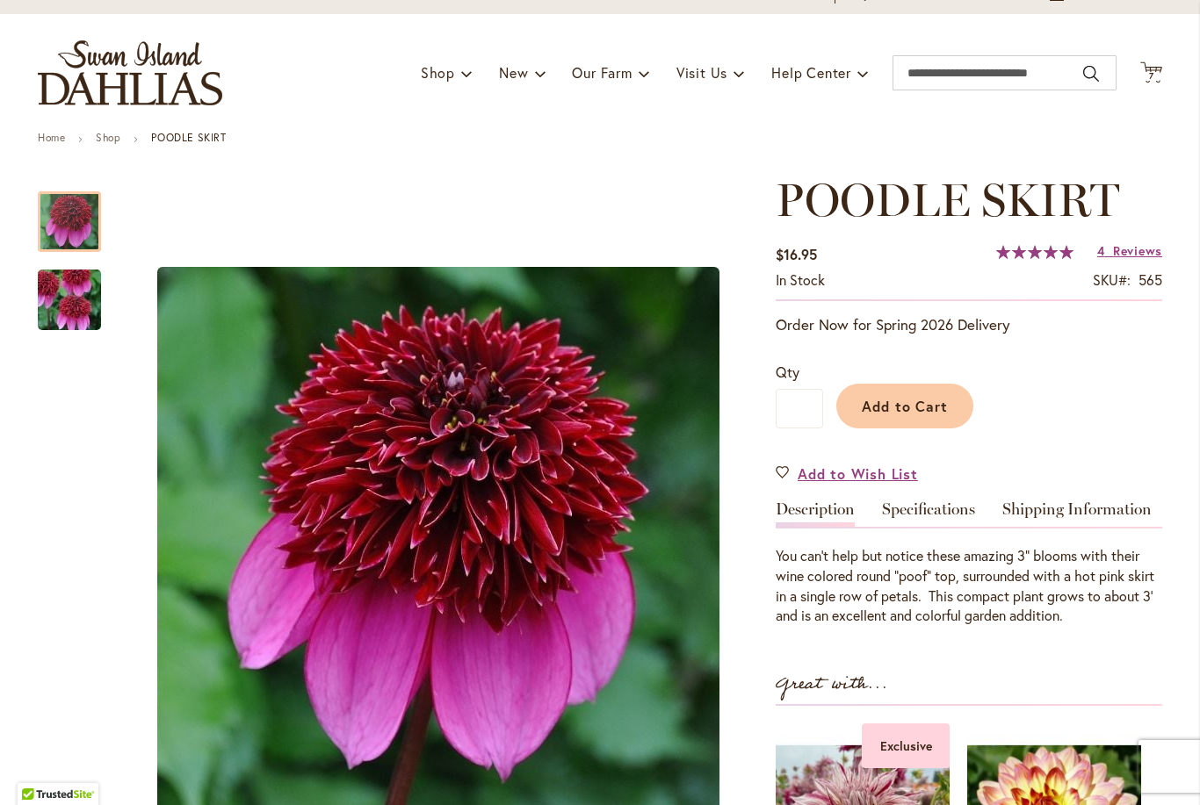
scroll to position [92, 0]
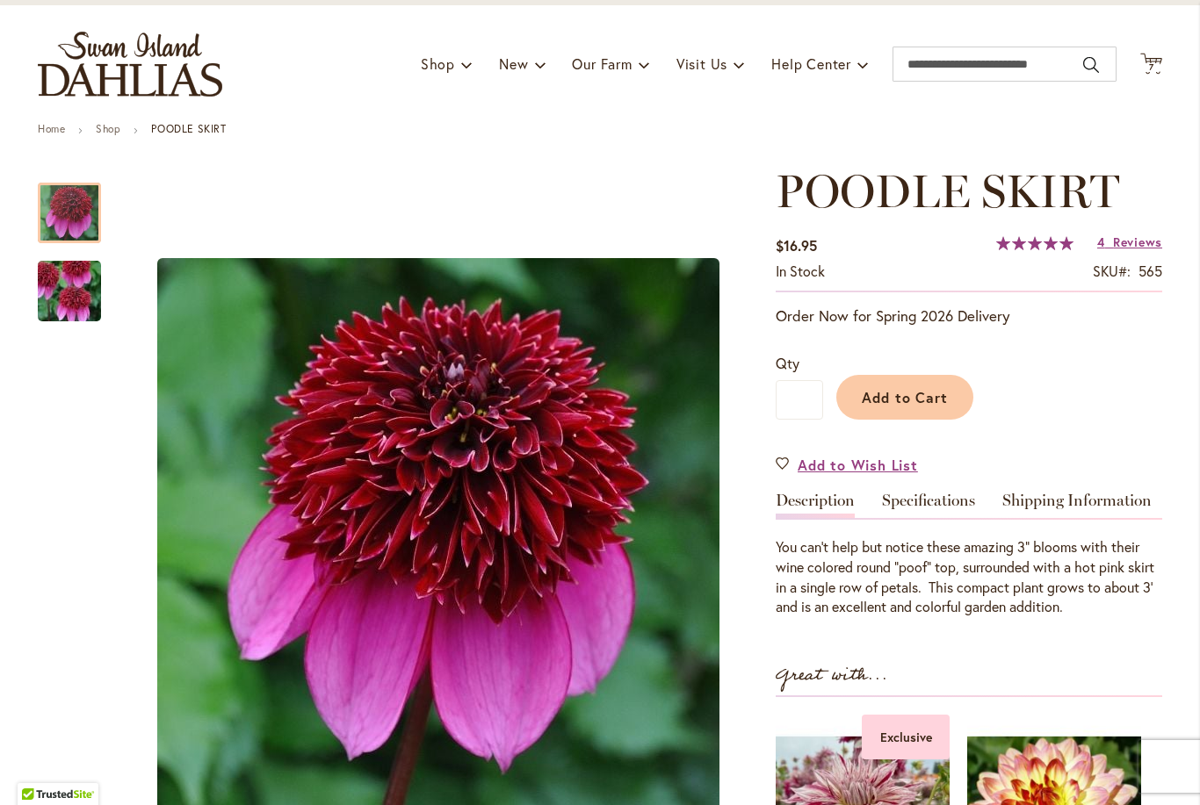
click at [70, 277] on img "POODLE SKIRT" at bounding box center [69, 291] width 126 height 84
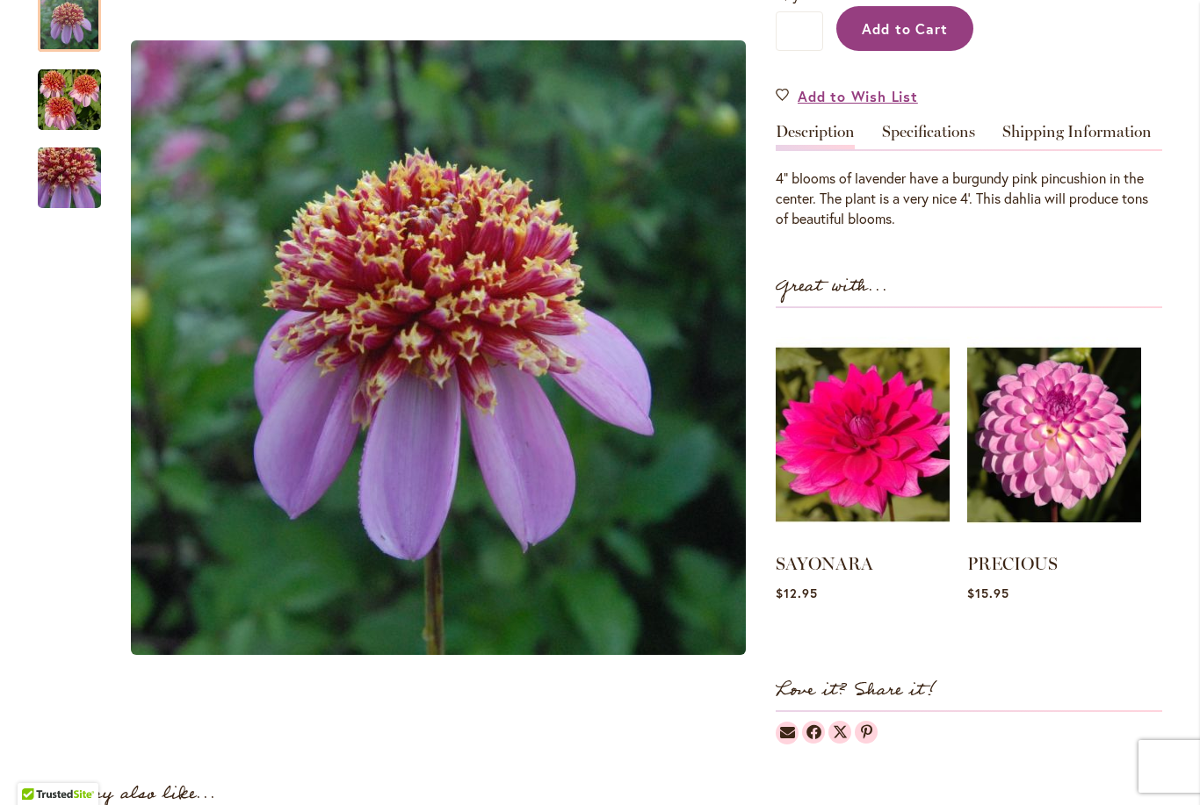
scroll to position [343, 0]
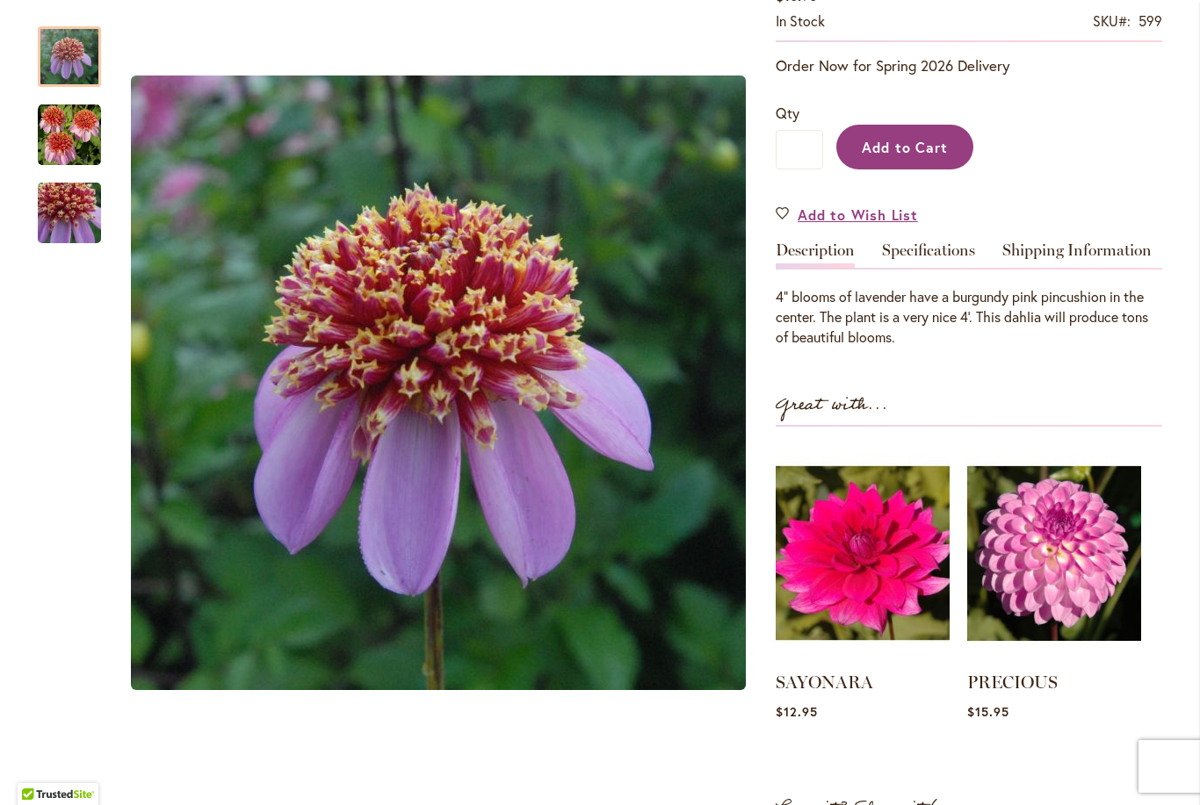
click at [910, 148] on span "Add to Cart" at bounding box center [905, 147] width 87 height 18
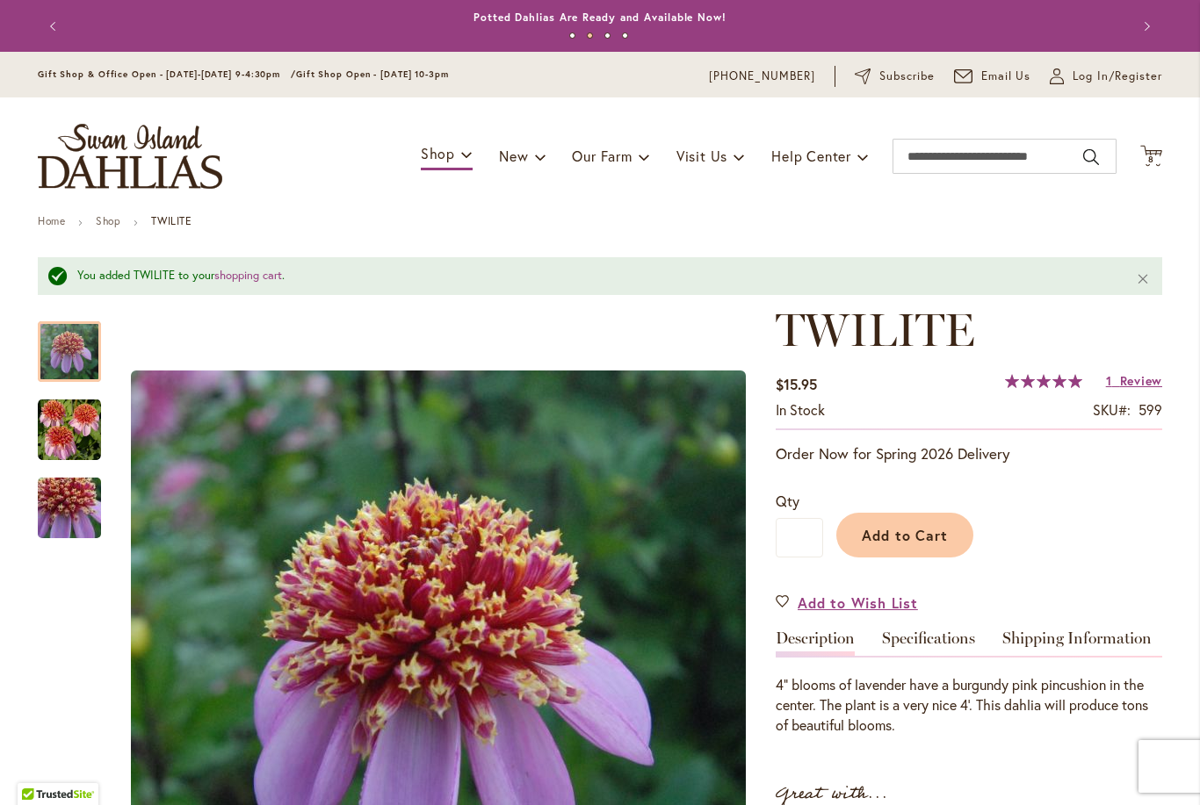
scroll to position [0, 0]
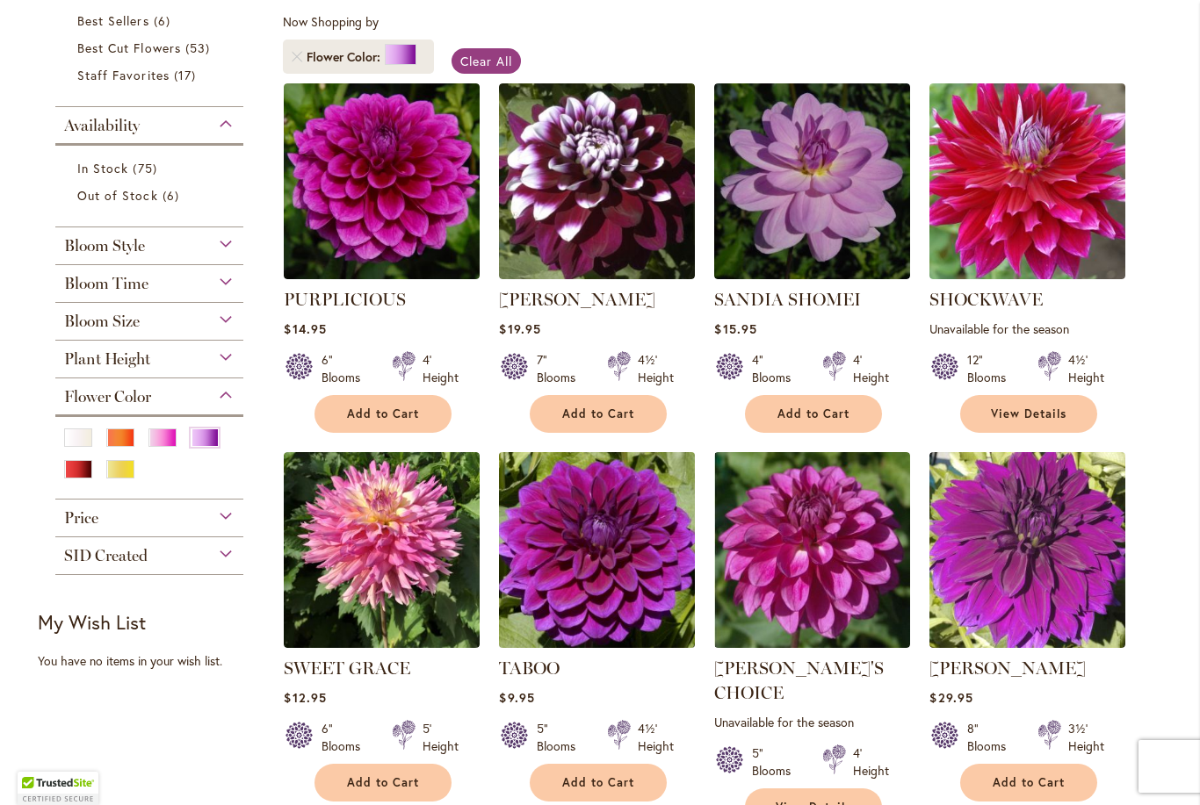
scroll to position [619, 0]
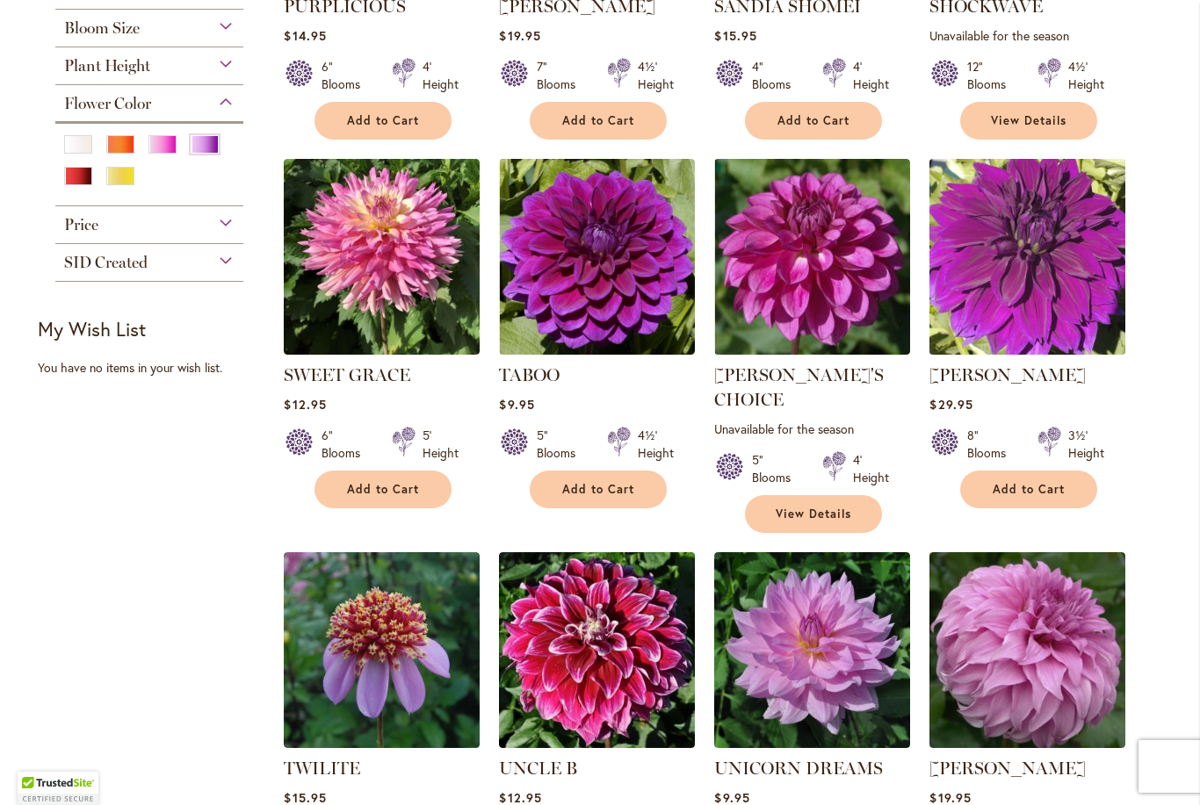
click at [1035, 263] on img at bounding box center [1028, 257] width 206 height 206
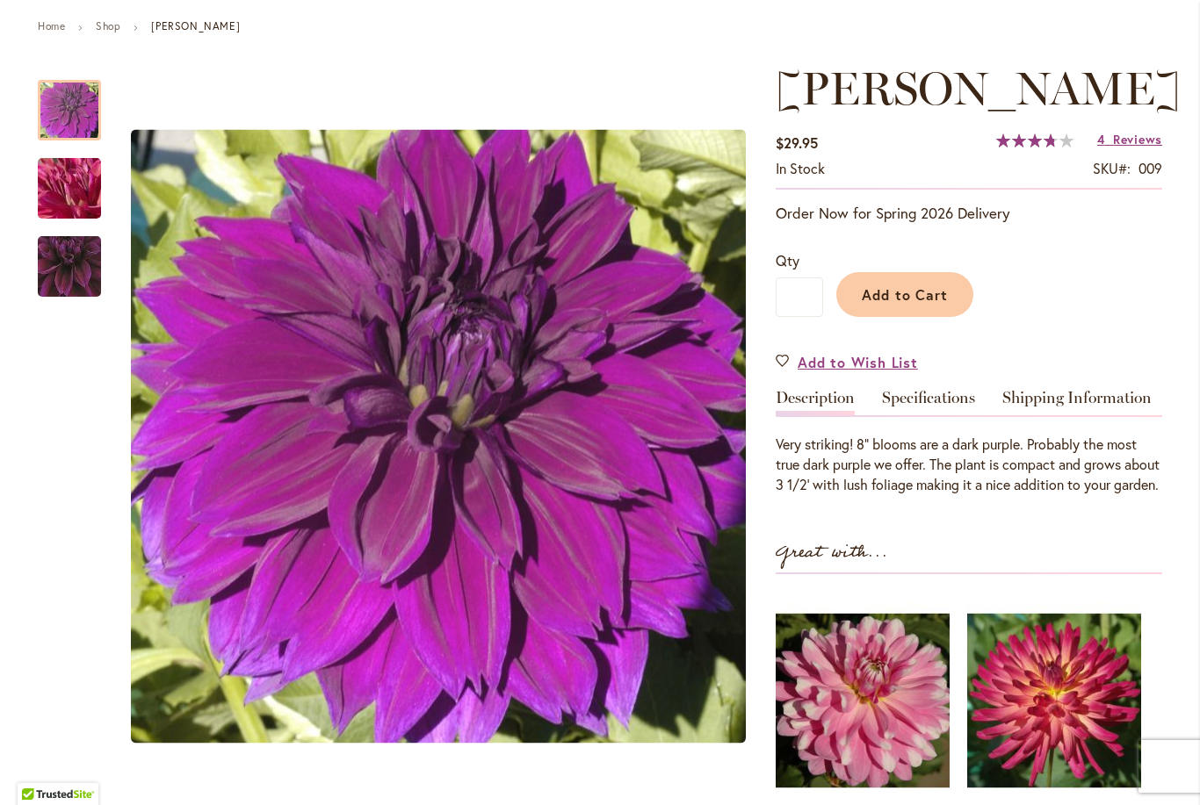
scroll to position [196, 0]
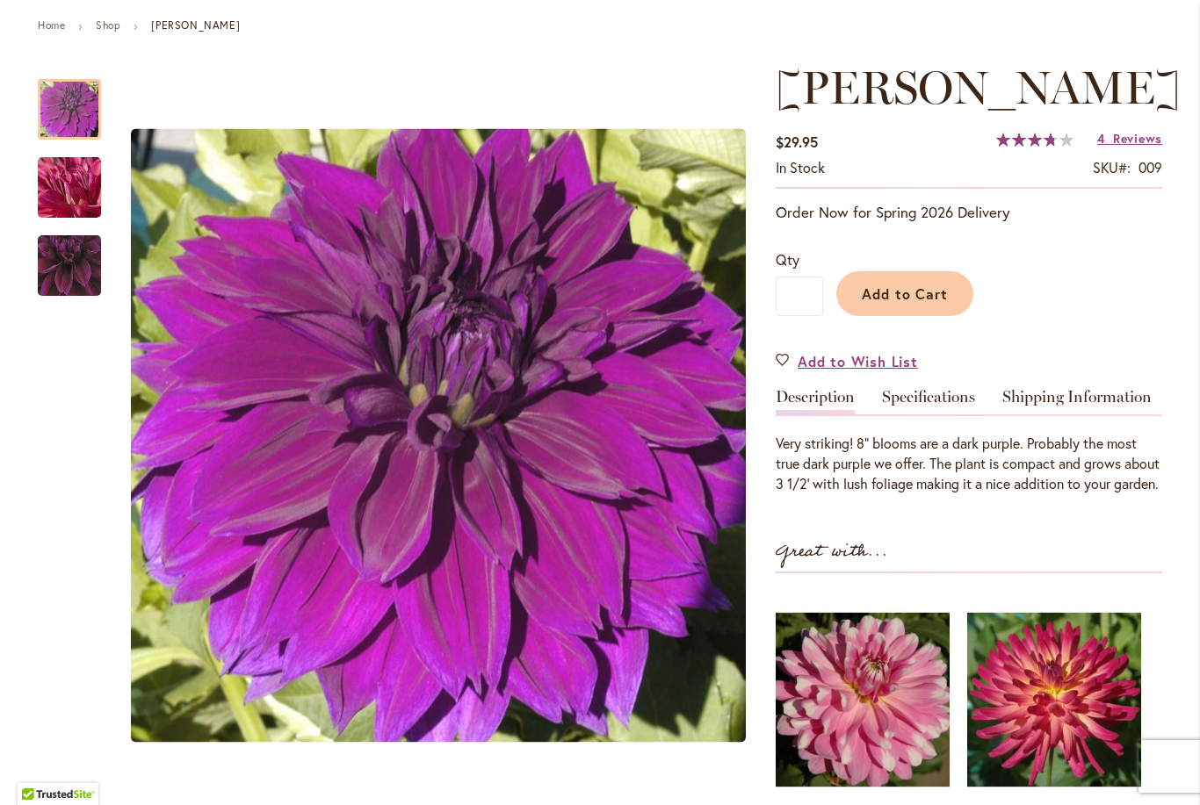
click at [56, 191] on img "Thomas Edison" at bounding box center [69, 188] width 126 height 95
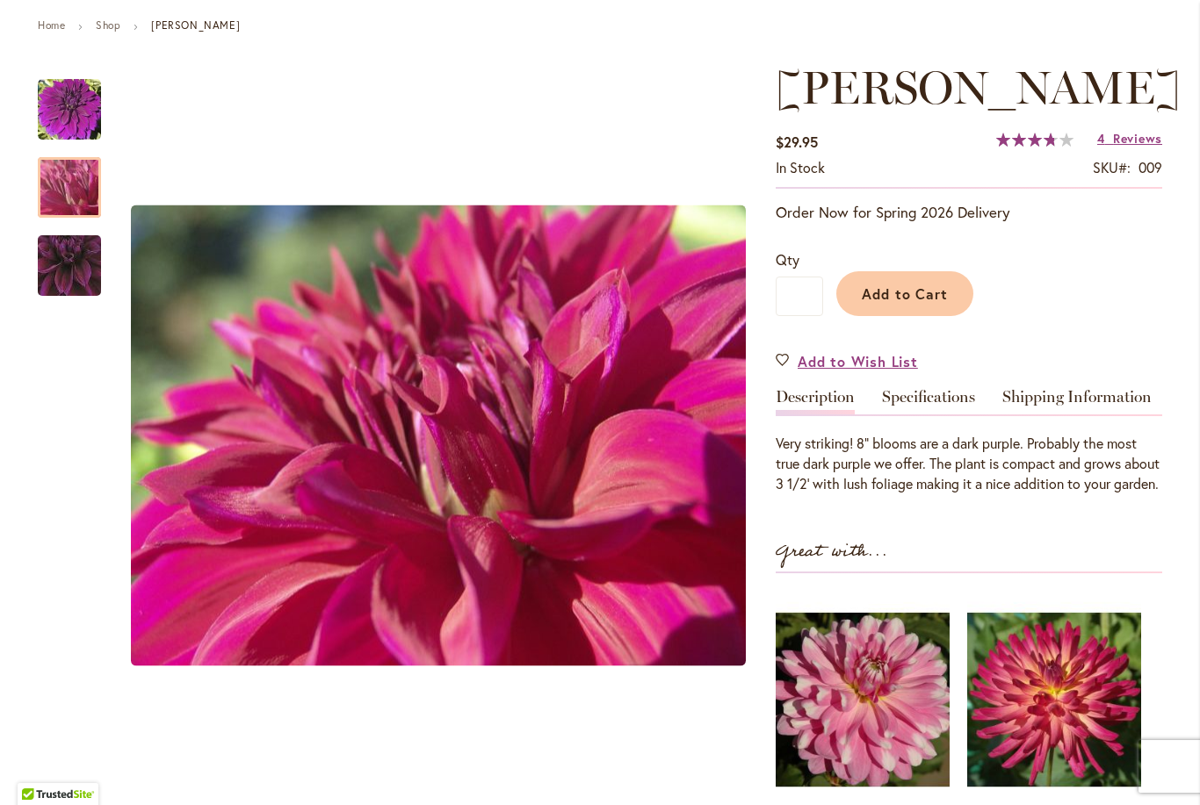
click at [69, 258] on img "Thomas Edison" at bounding box center [69, 266] width 125 height 121
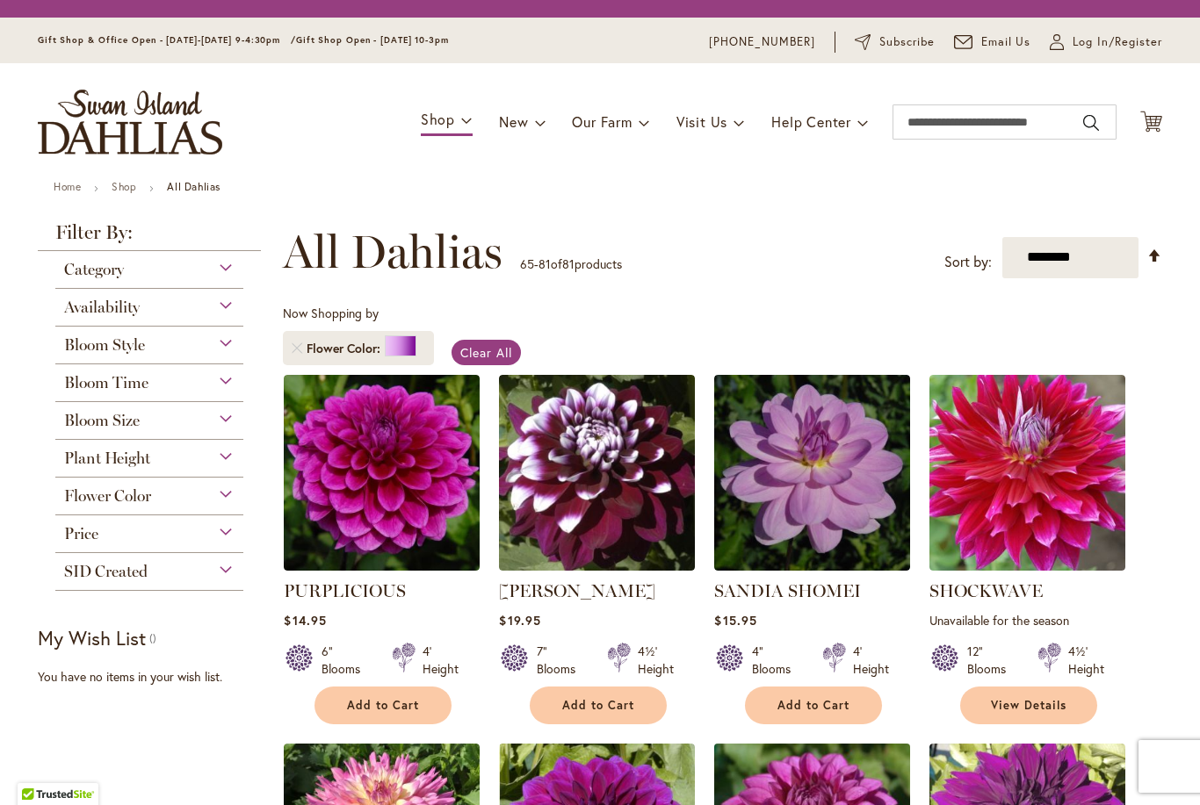
scroll to position [326, 0]
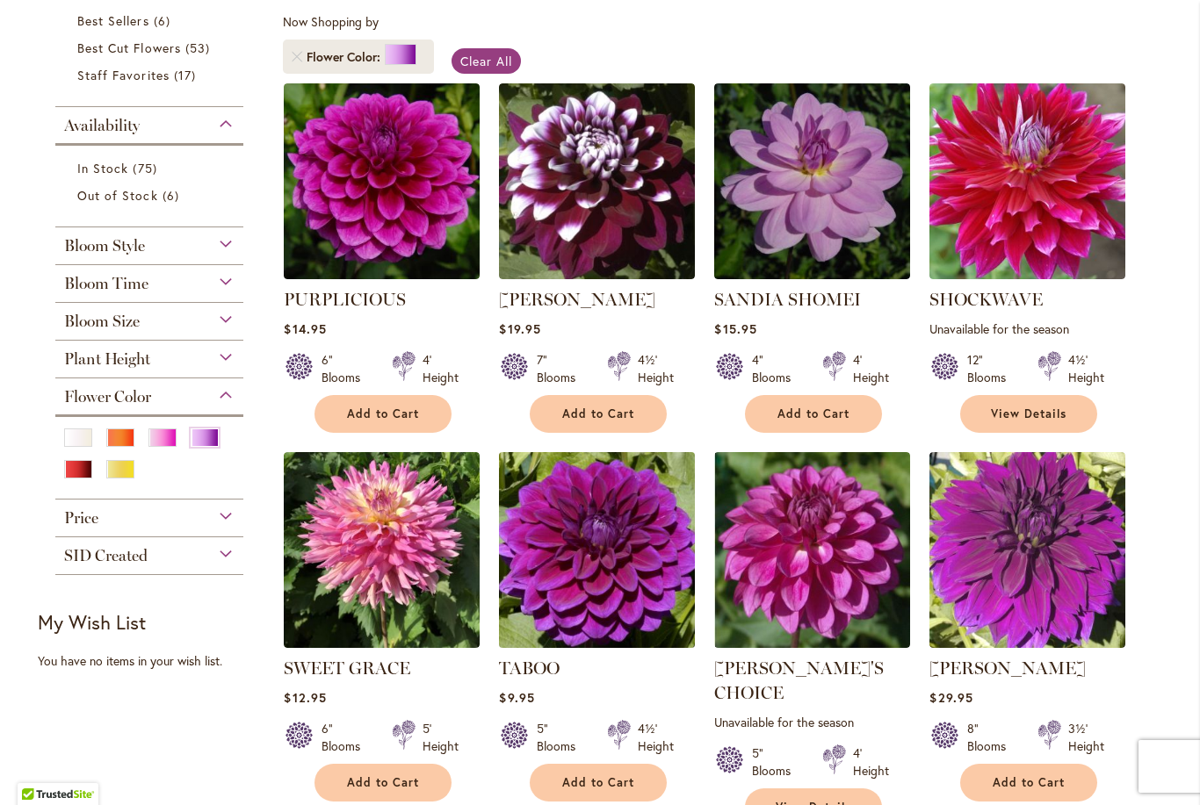
click at [566, 578] on img at bounding box center [597, 550] width 206 height 206
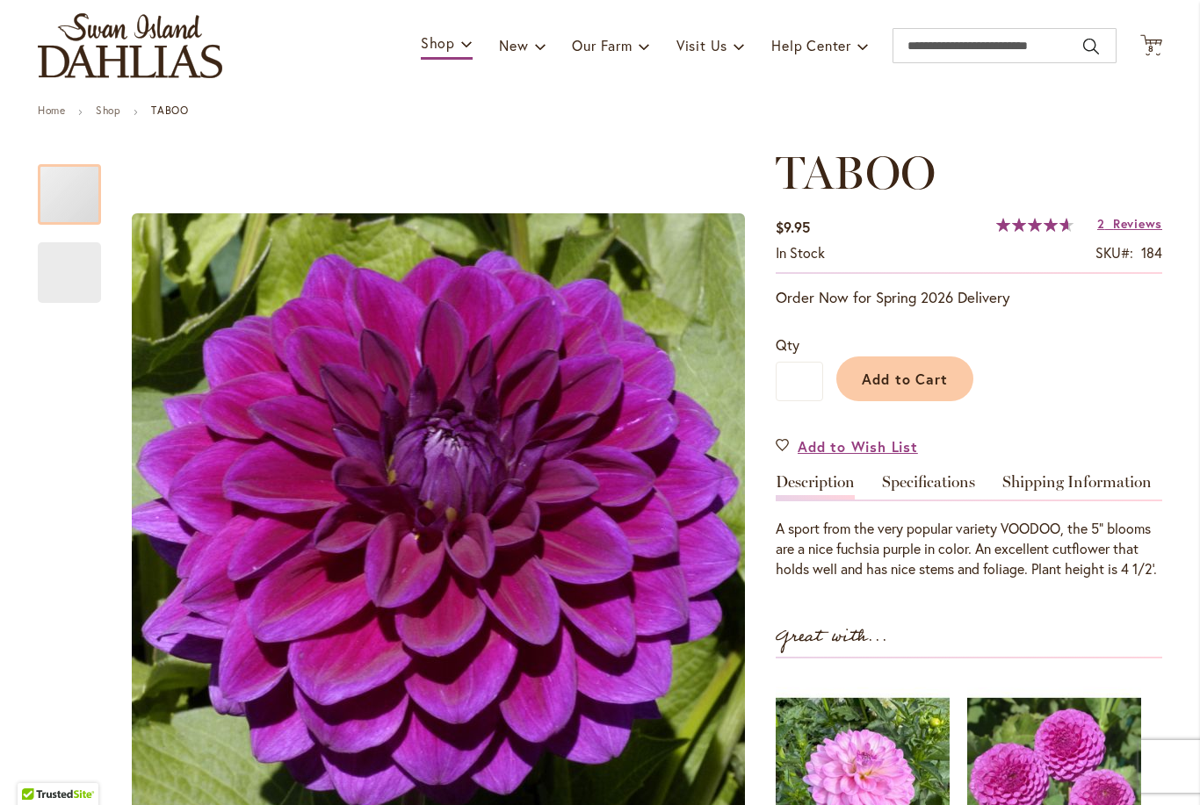
scroll to position [110, 0]
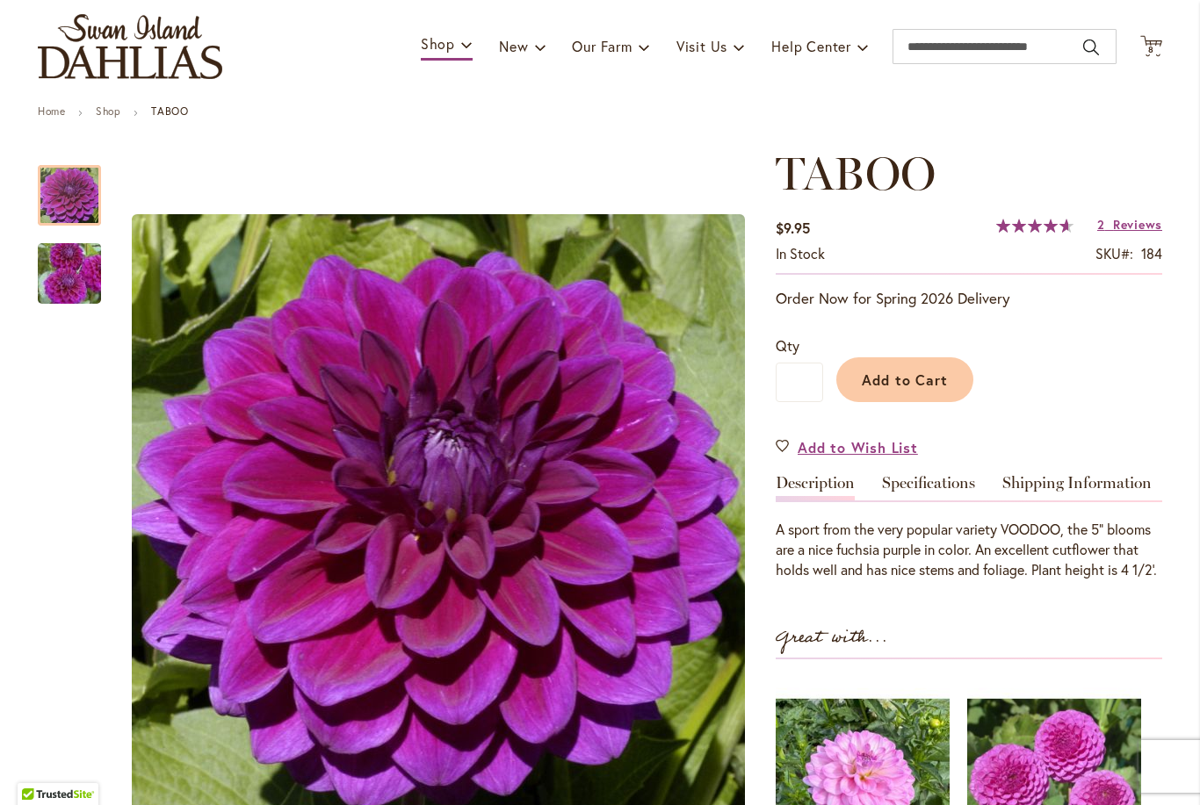
click at [79, 271] on img "TABOO" at bounding box center [69, 274] width 126 height 84
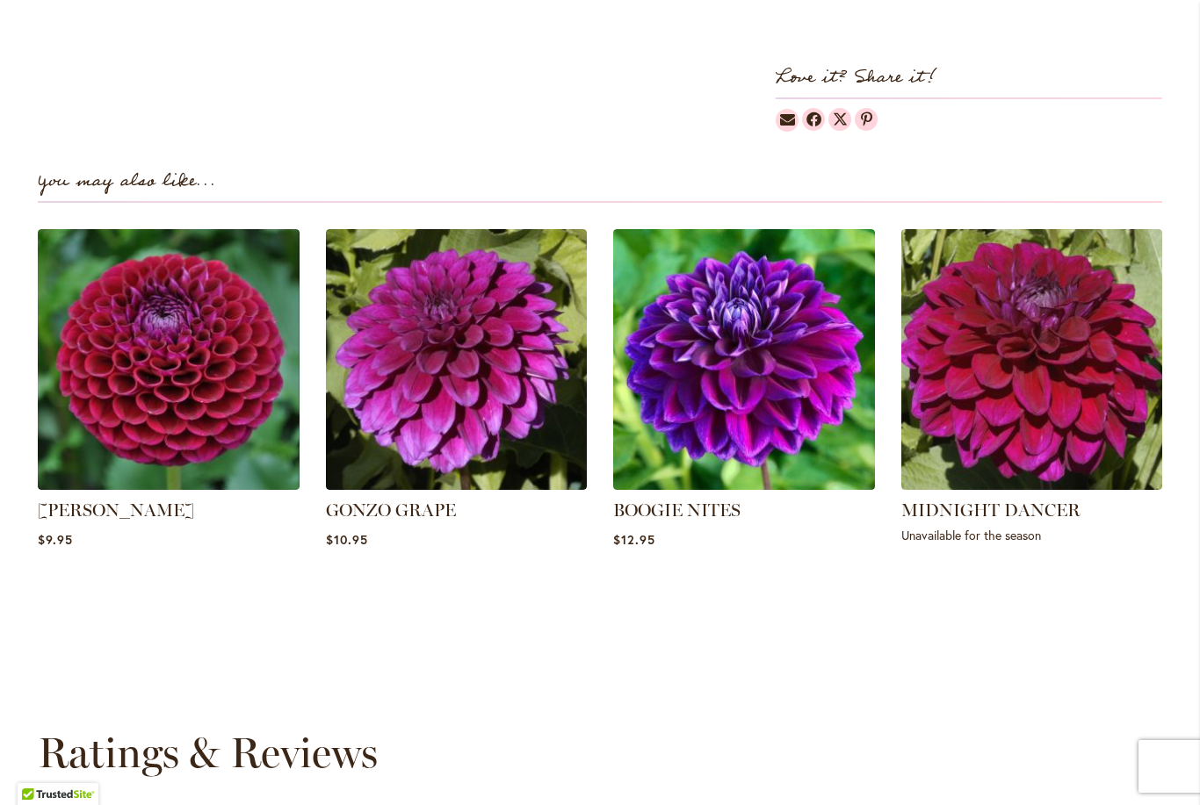
scroll to position [1266, 0]
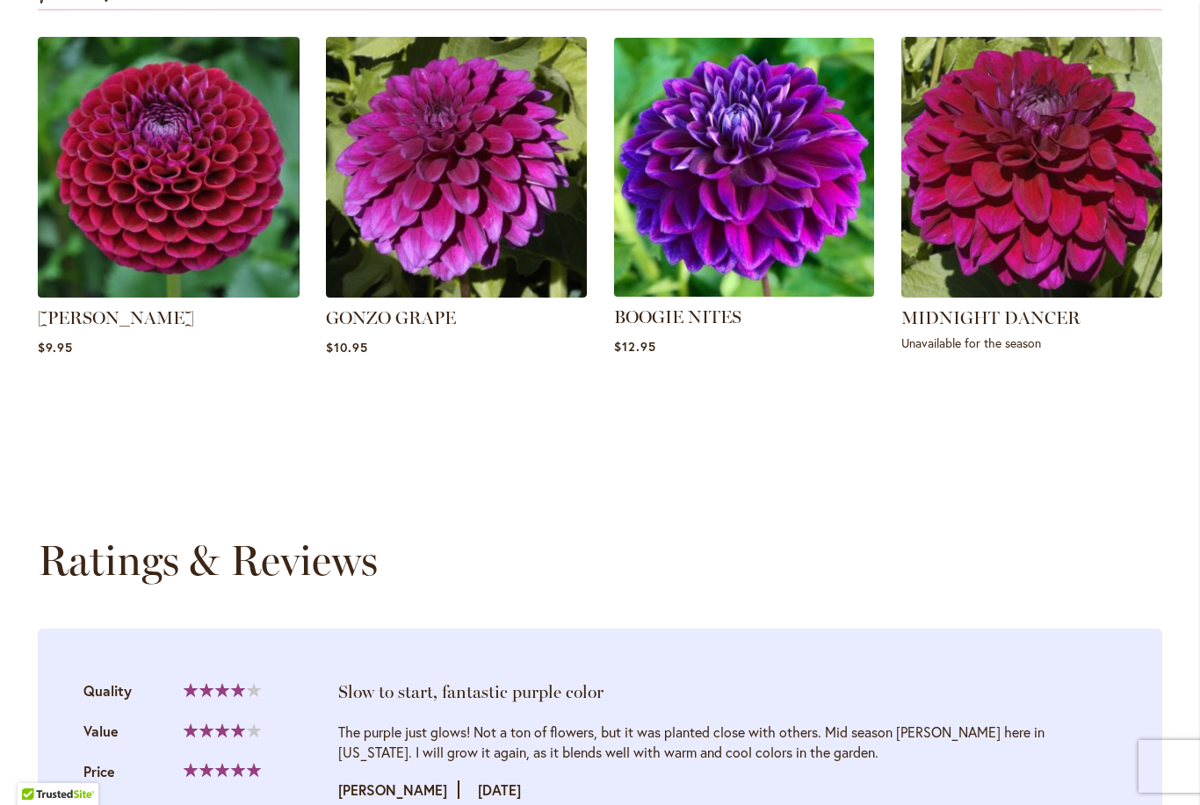
click at [769, 216] on img at bounding box center [744, 167] width 272 height 272
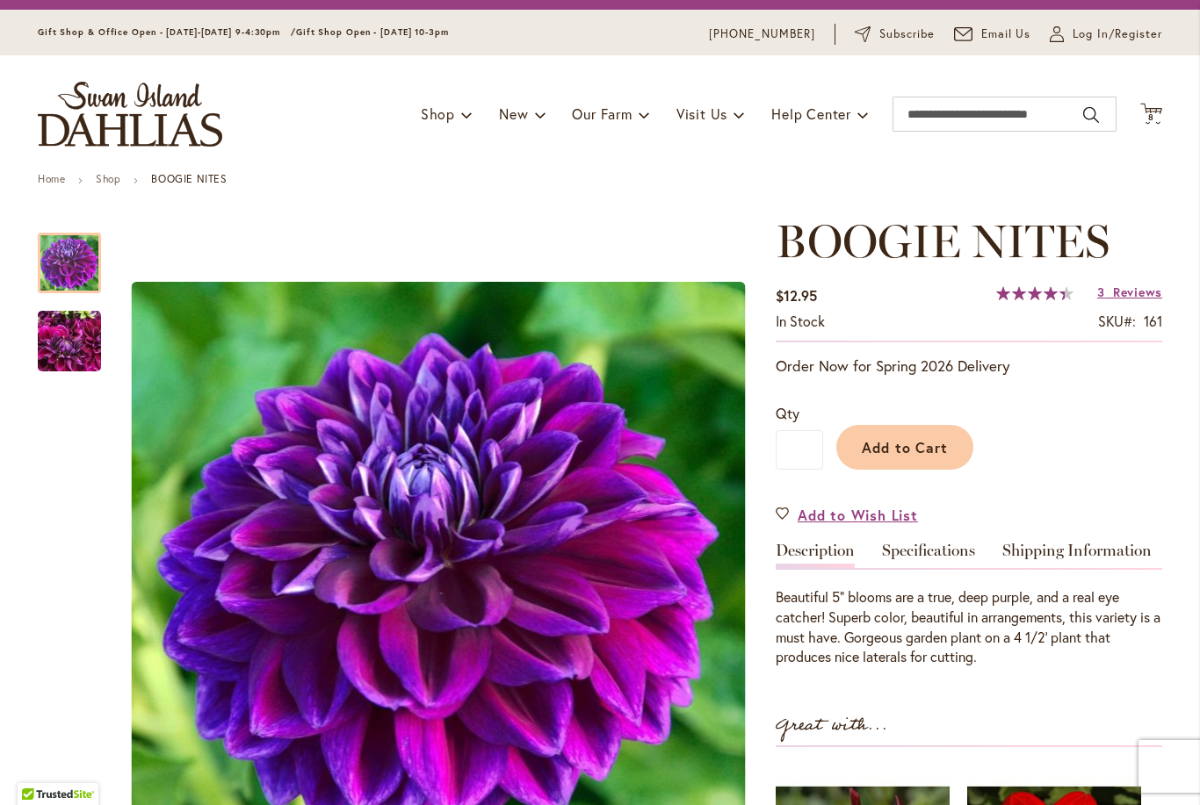
scroll to position [43, 0]
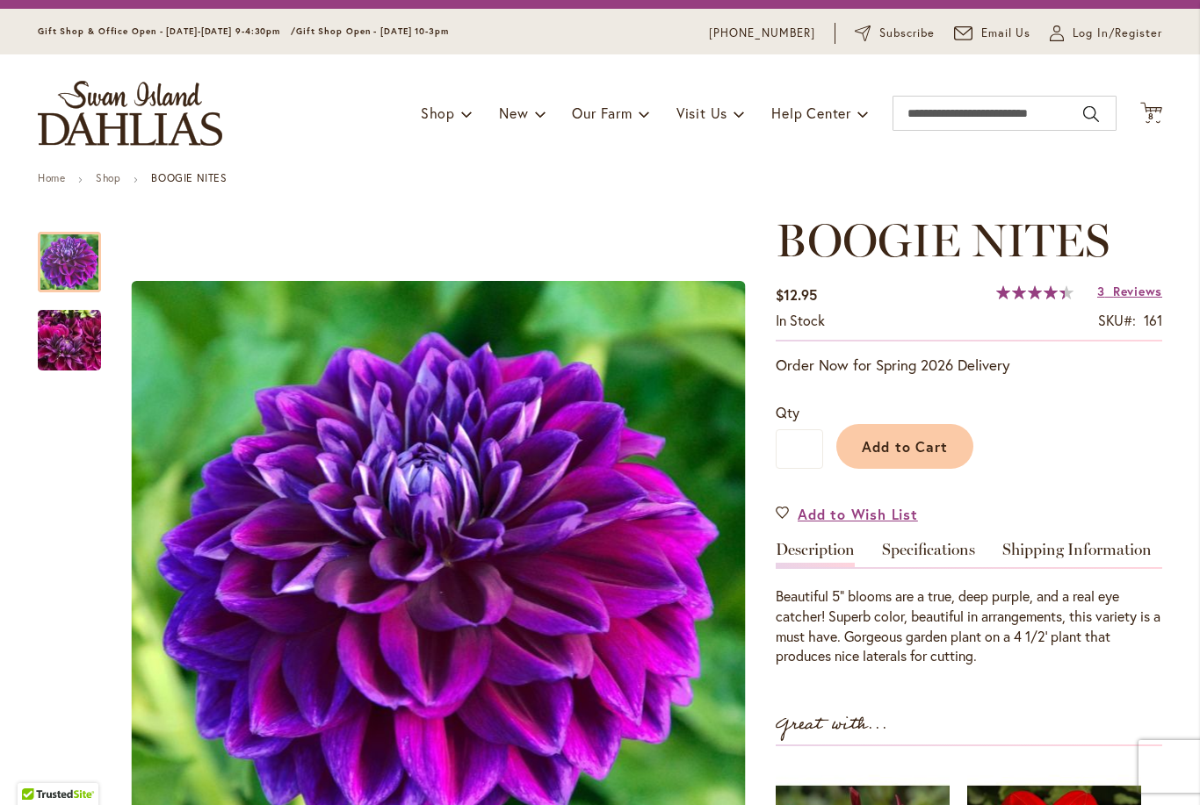
click at [65, 347] on img "BOOGIE NITES" at bounding box center [69, 341] width 63 height 84
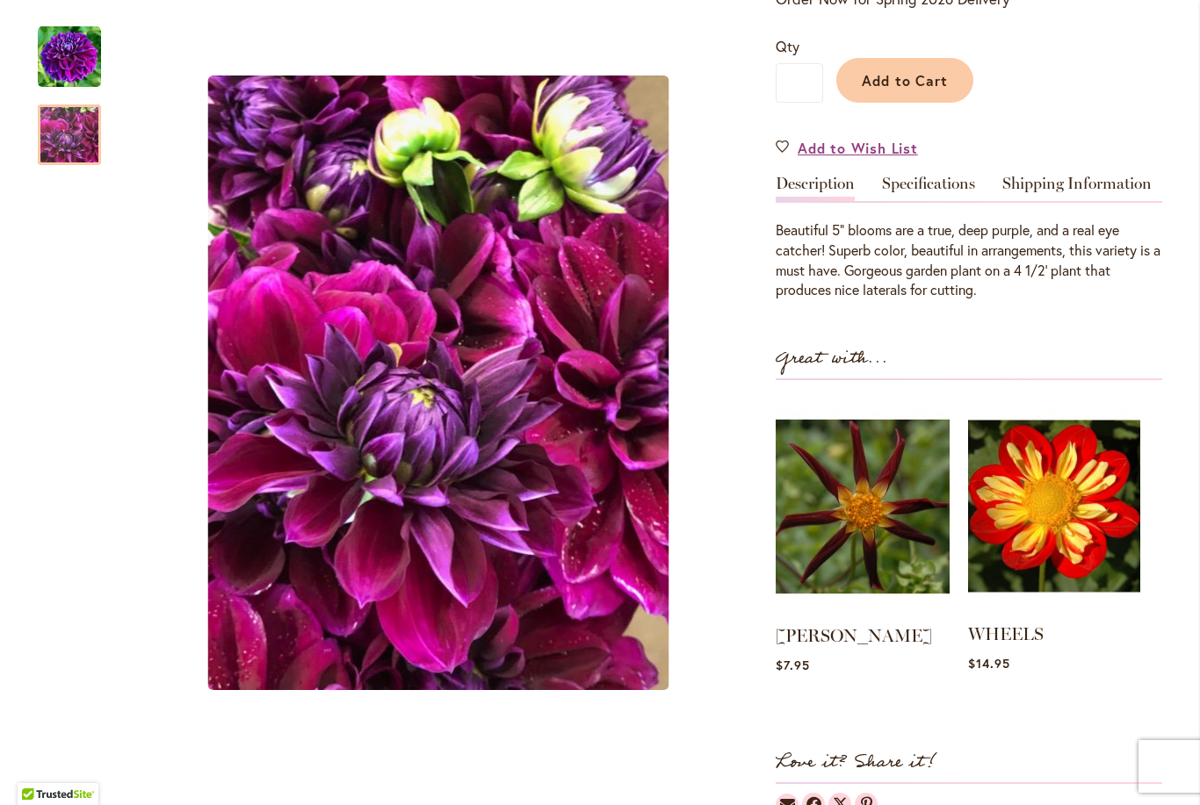
scroll to position [527, 0]
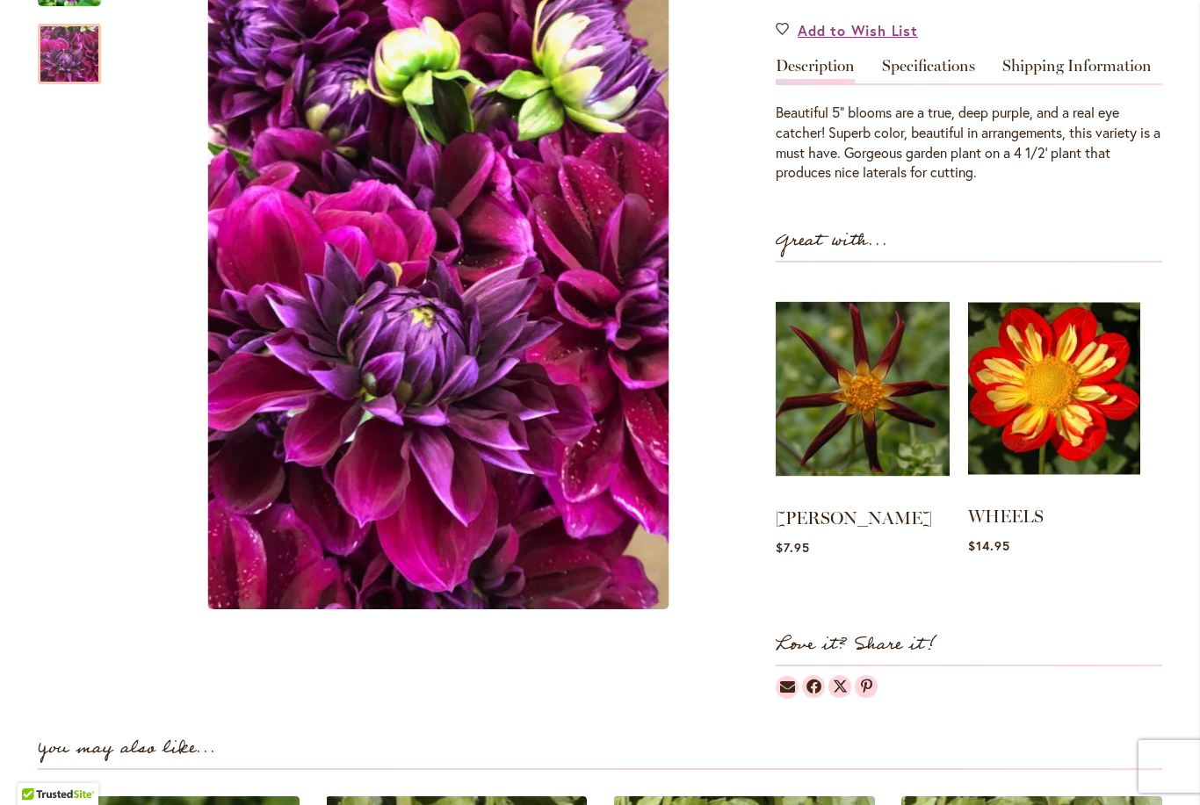
click at [1069, 389] on img at bounding box center [1054, 388] width 172 height 215
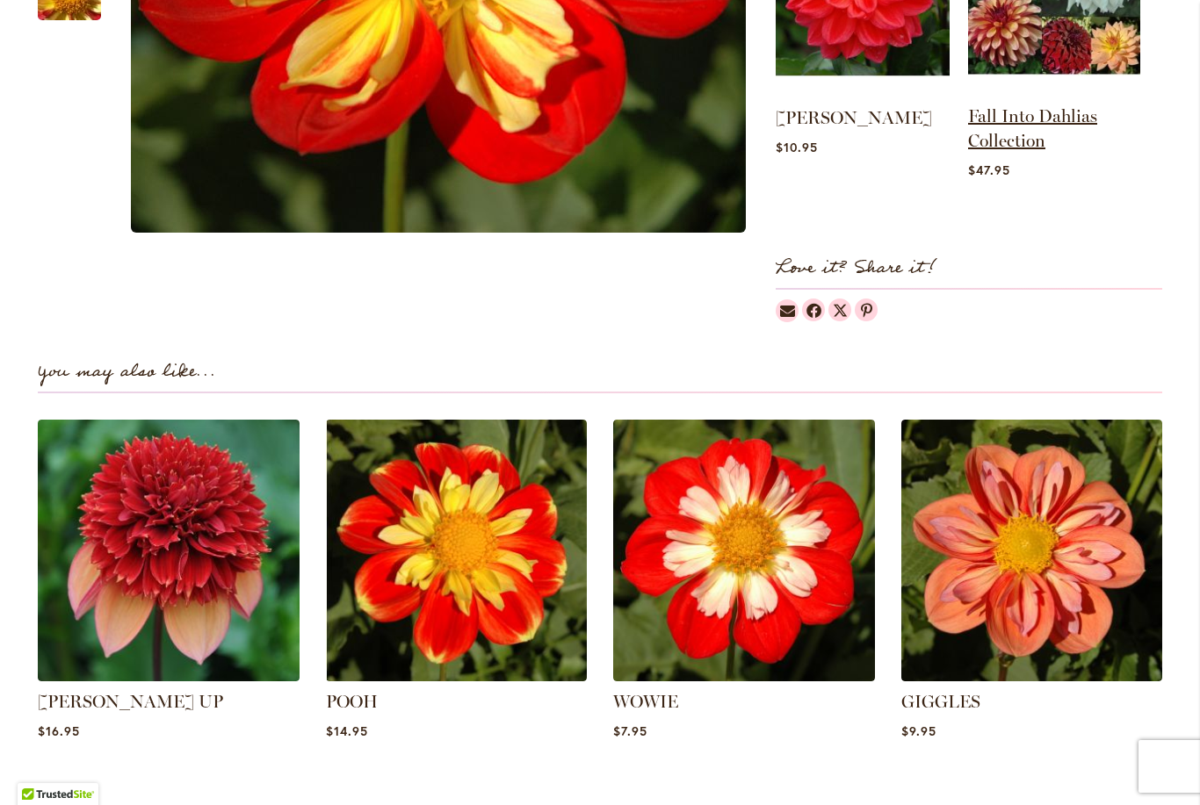
scroll to position [885, 0]
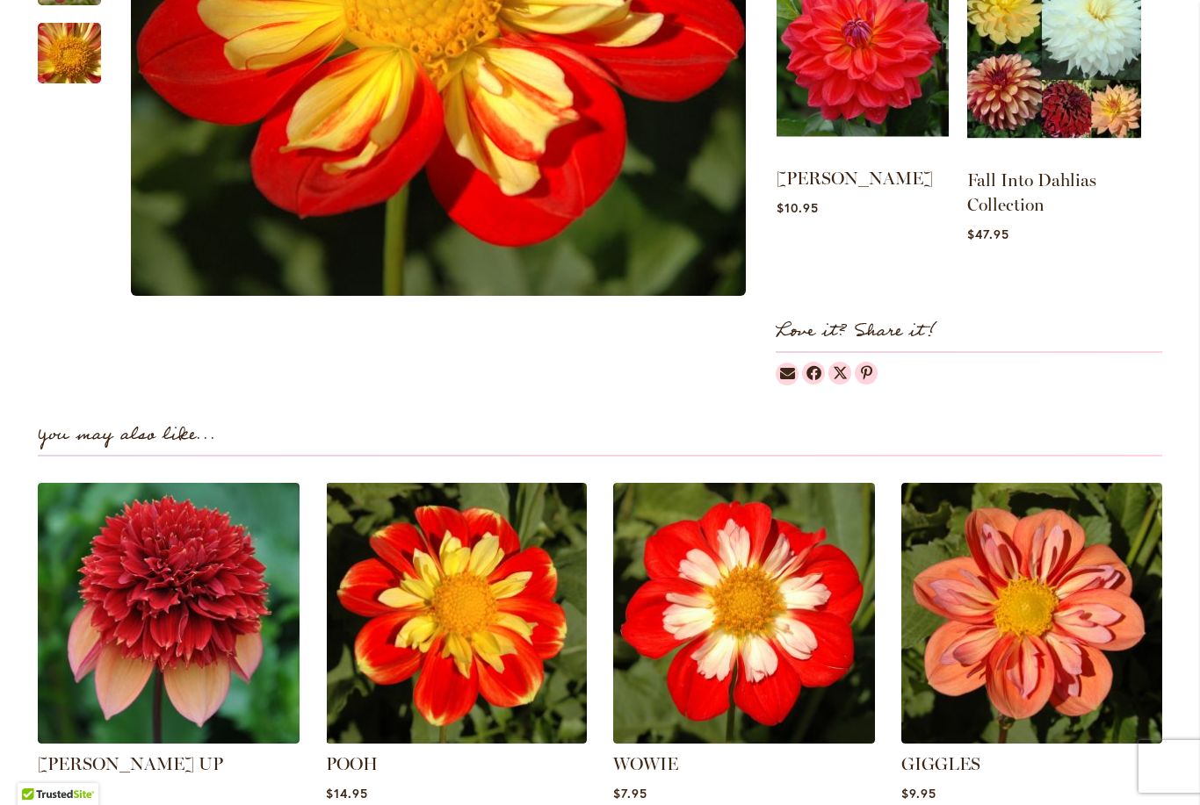
click at [909, 78] on img at bounding box center [862, 50] width 172 height 215
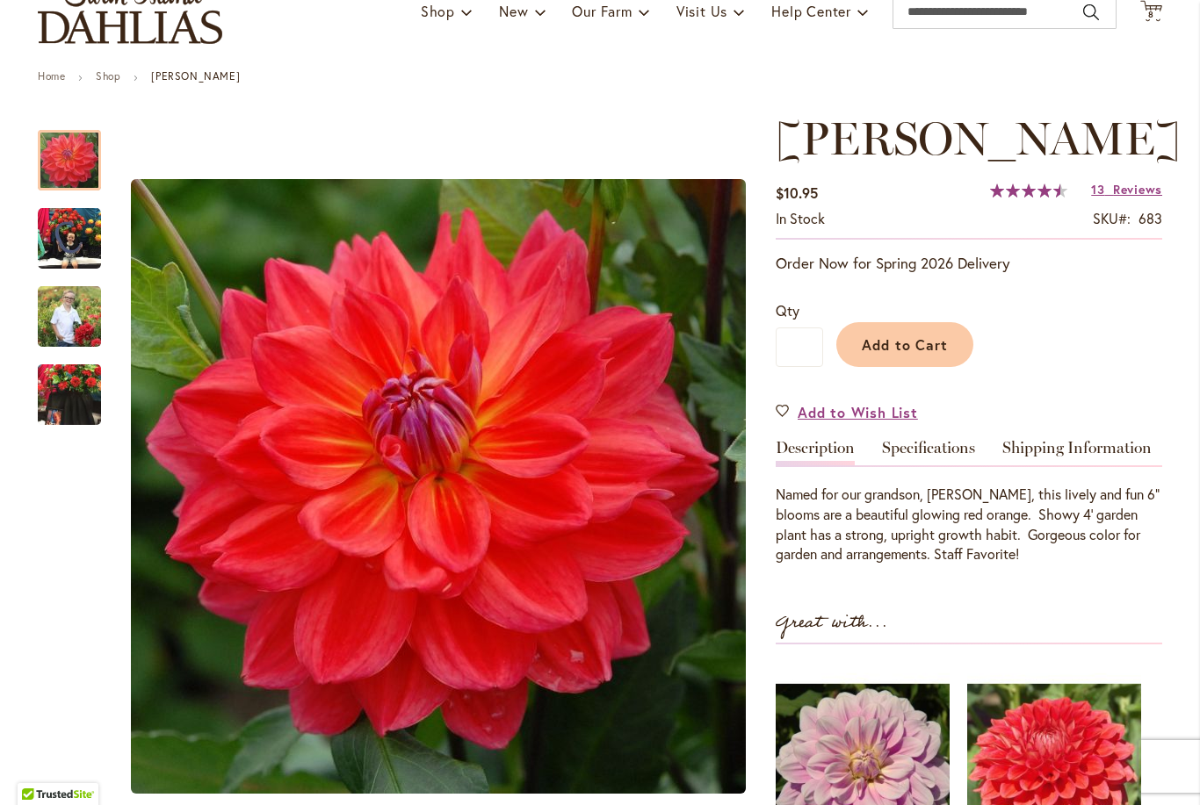
scroll to position [158, 0]
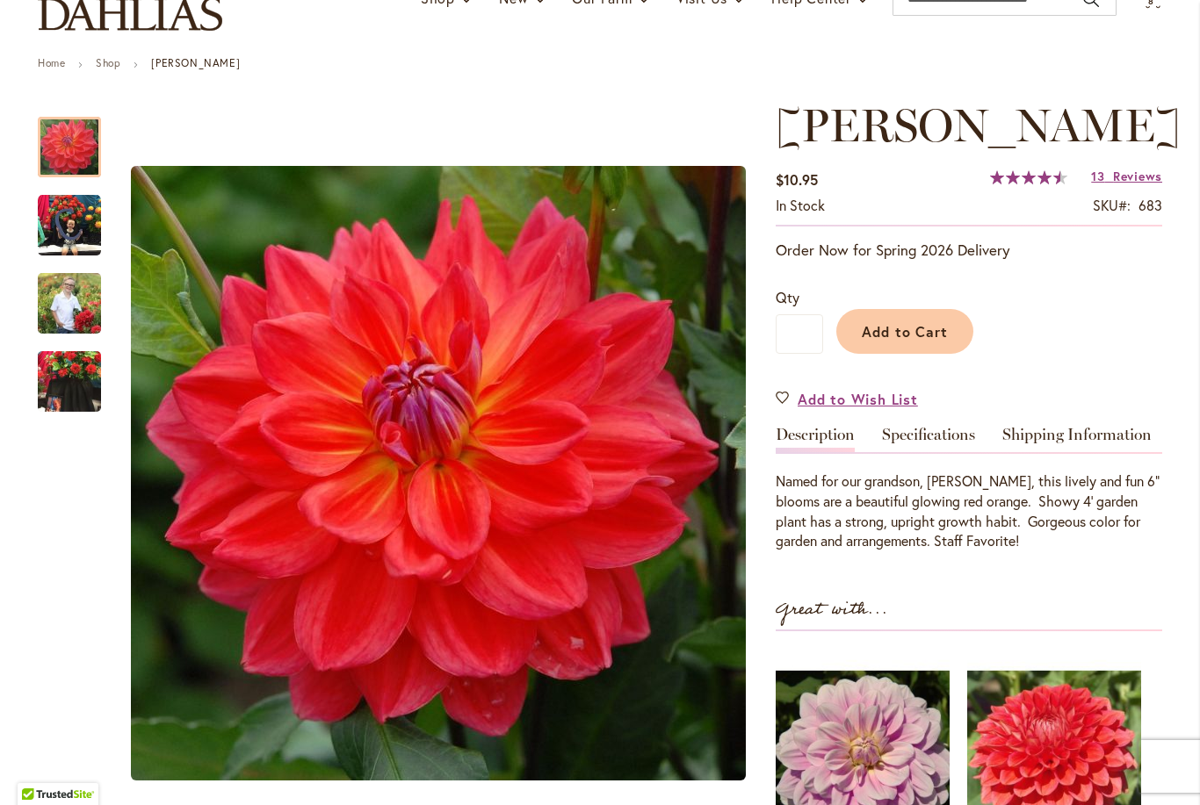
click at [82, 206] on img "COOPER BLAINE" at bounding box center [69, 225] width 63 height 63
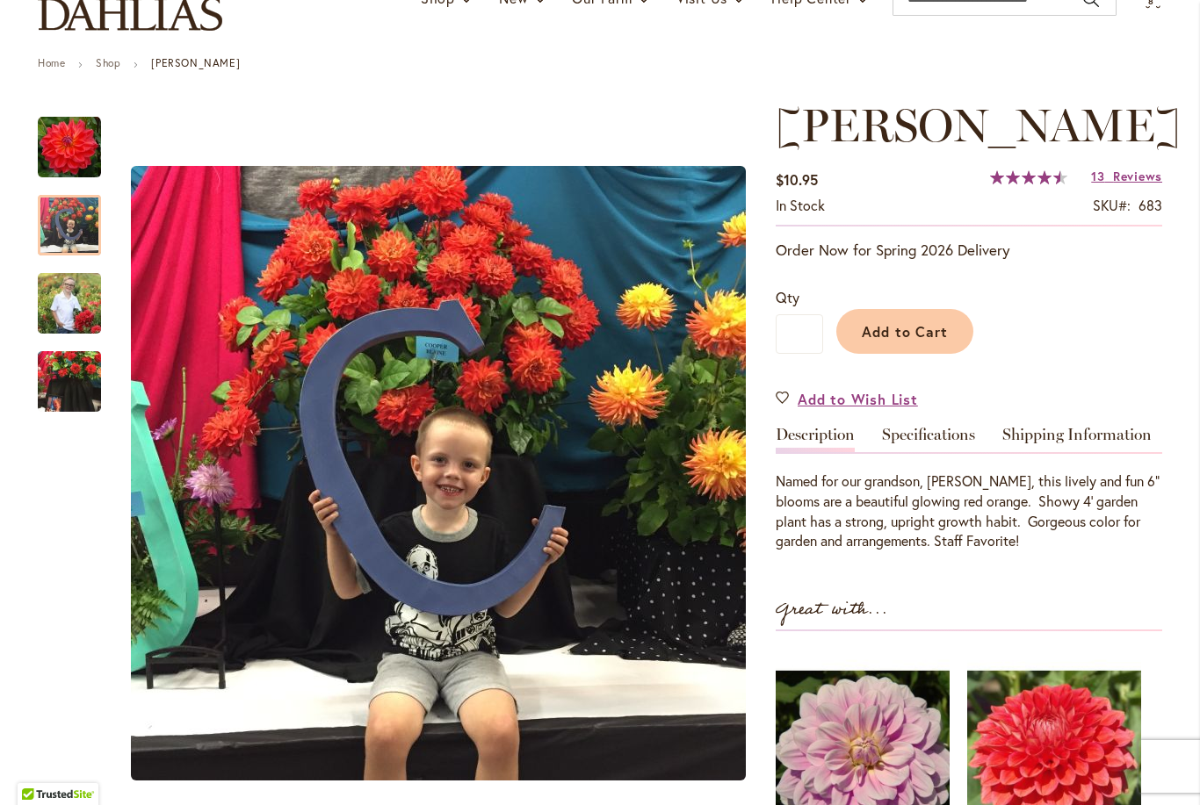
click at [75, 291] on img "COOPER BLAINE" at bounding box center [69, 302] width 63 height 79
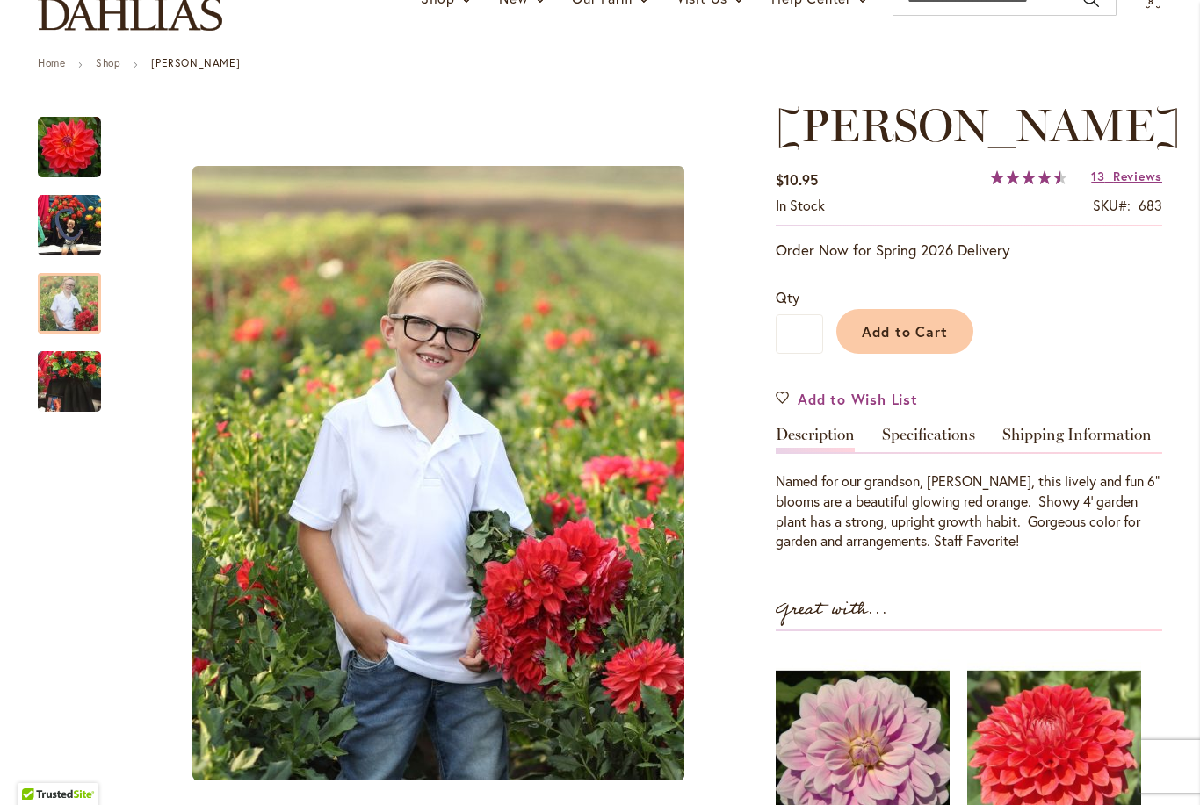
click at [68, 386] on img "COOPER BLAINE" at bounding box center [69, 382] width 63 height 84
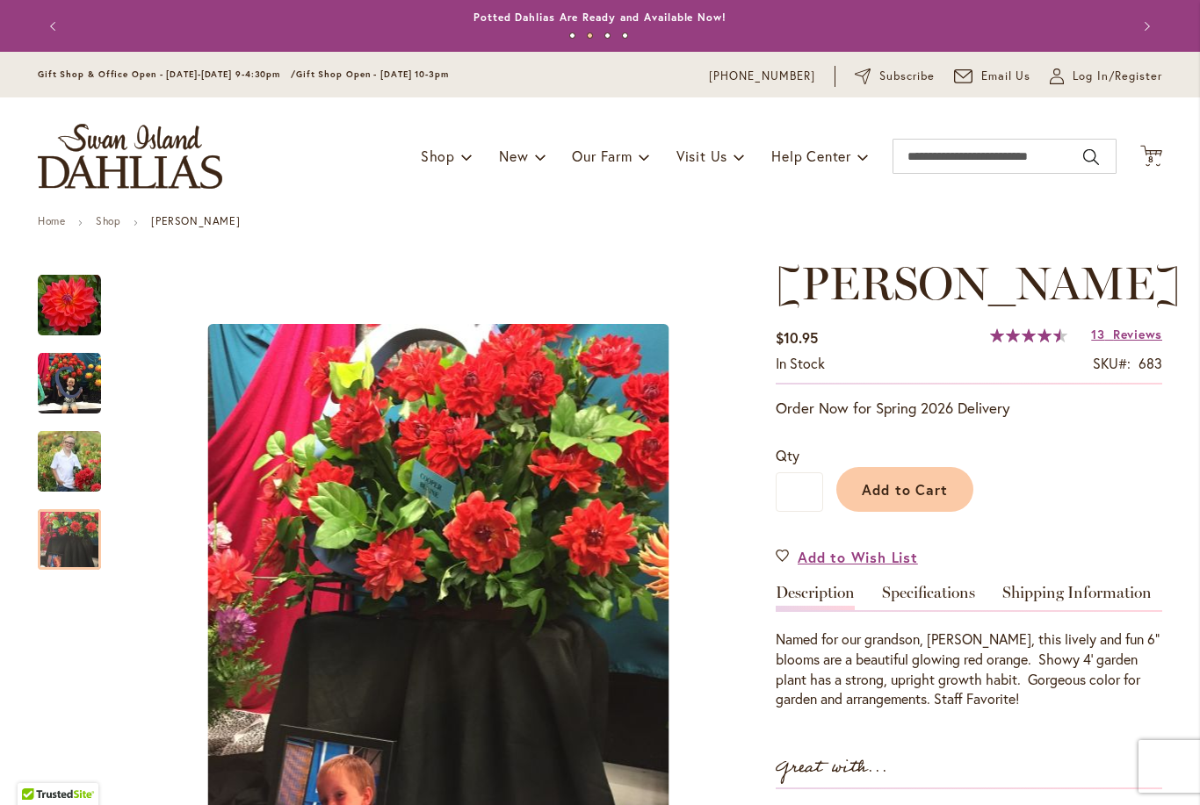
scroll to position [0, 0]
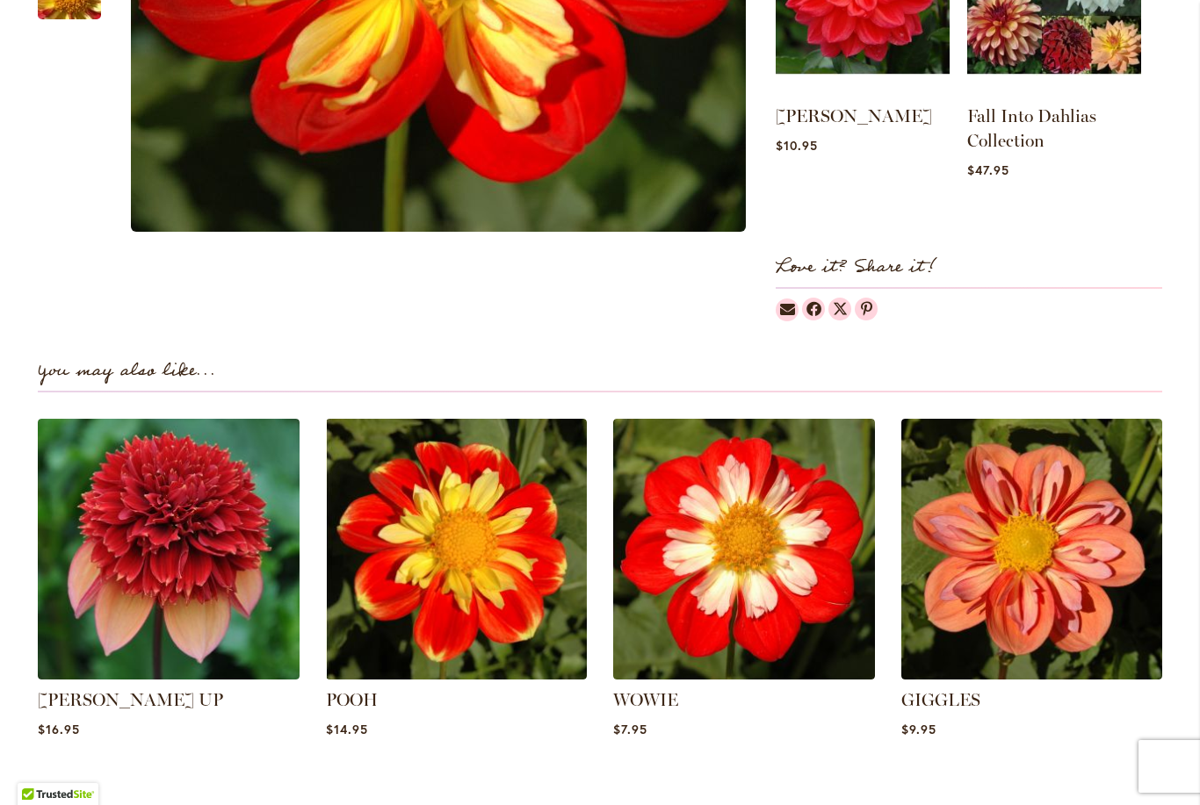
scroll to position [950, 0]
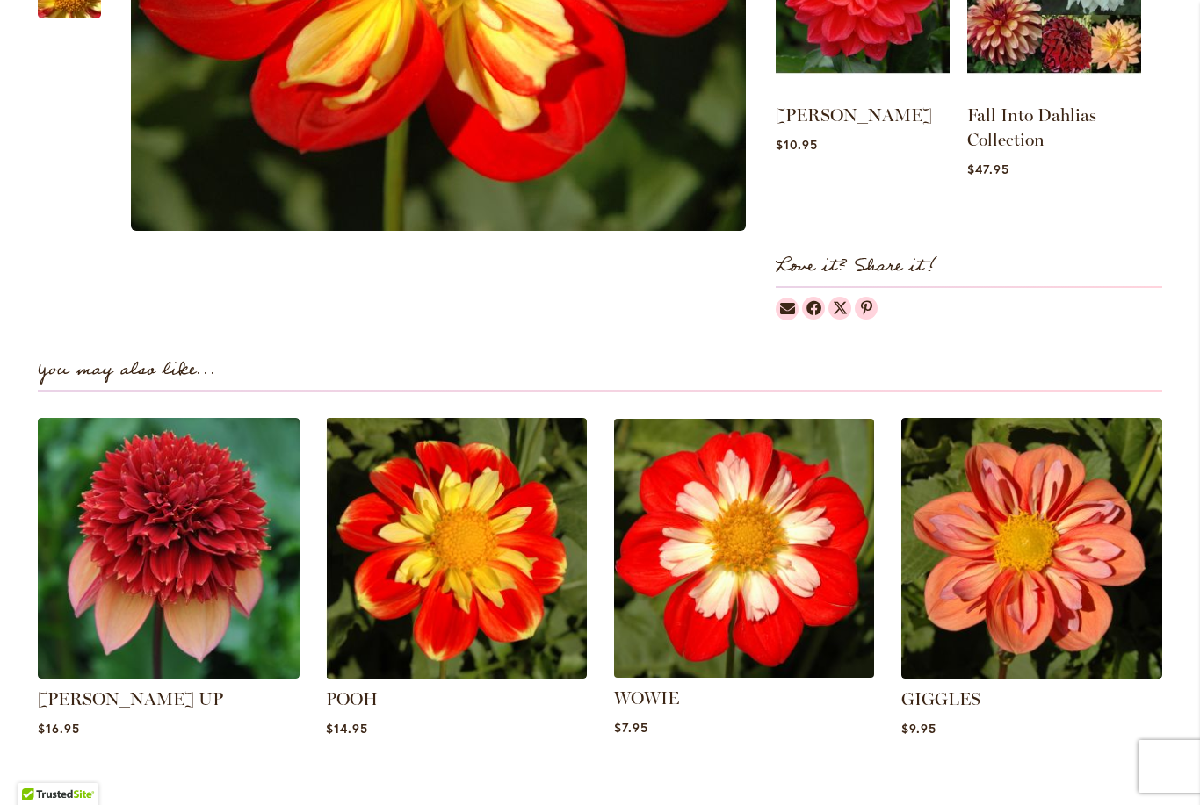
click at [760, 525] on img at bounding box center [744, 548] width 272 height 272
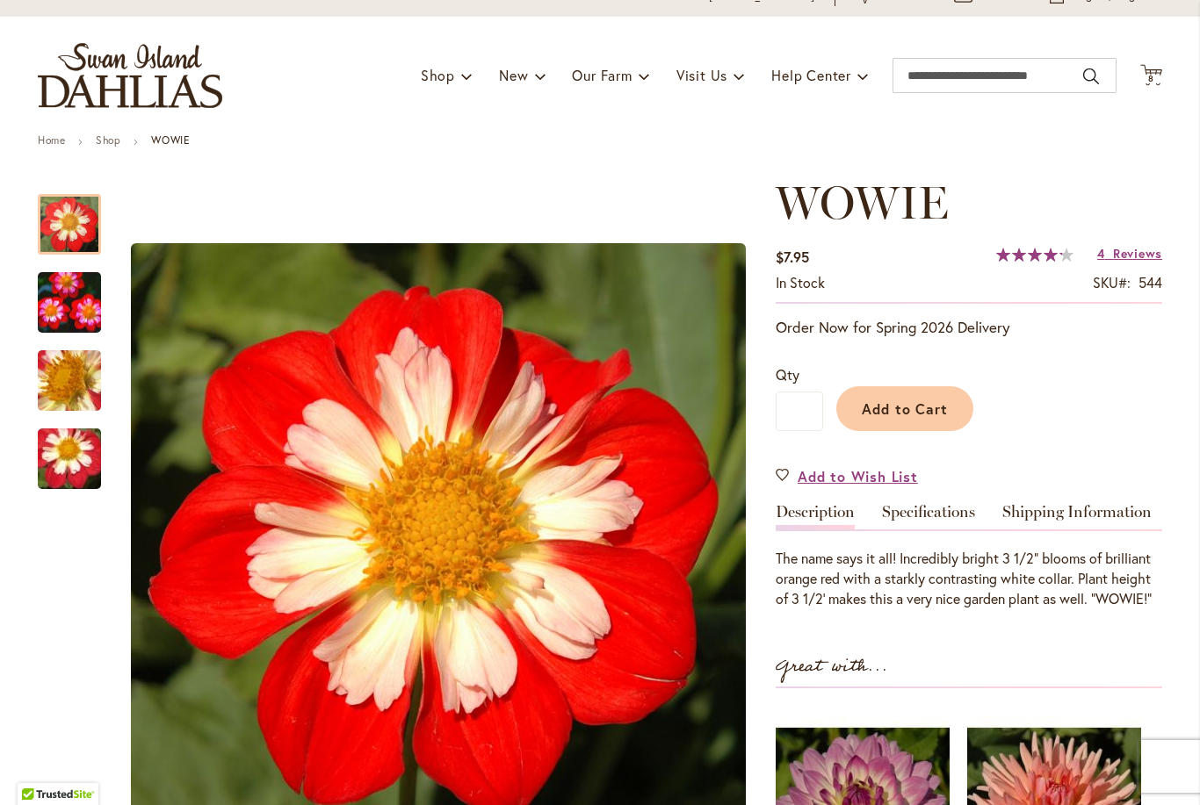
scroll to position [80, 0]
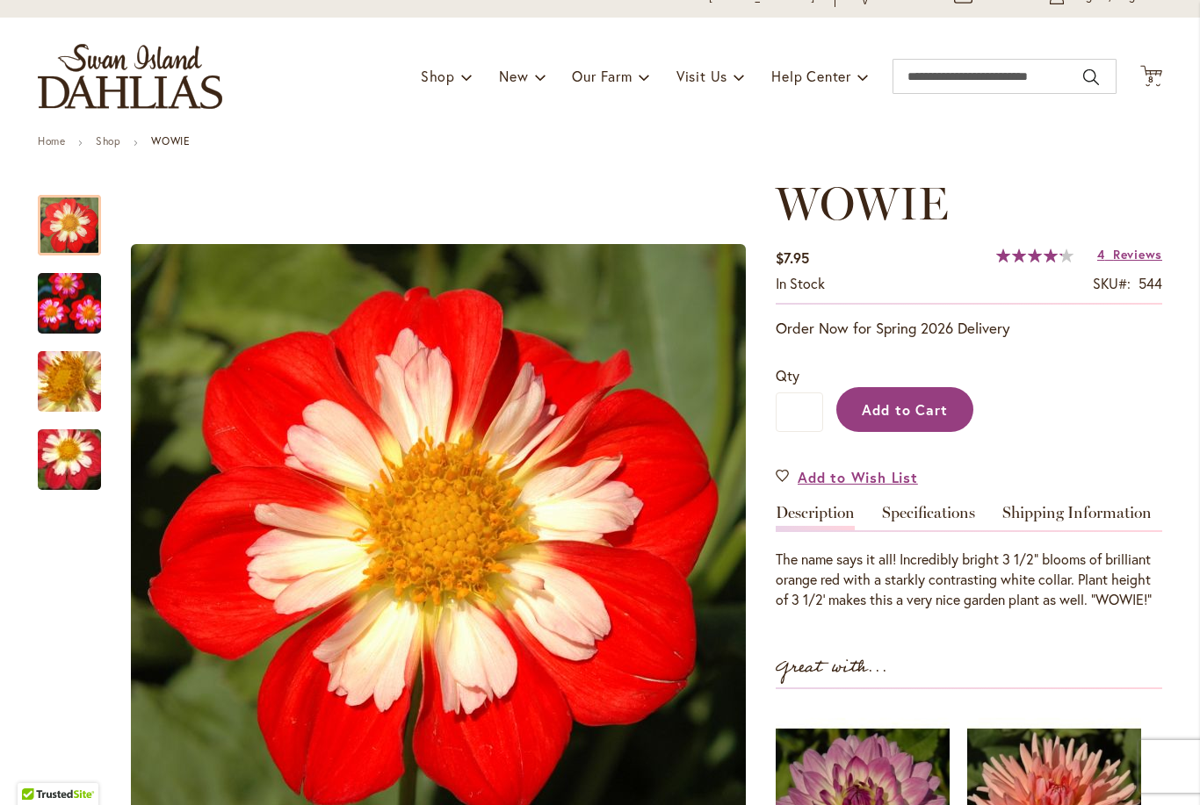
click at [895, 406] on span "Add to Cart" at bounding box center [905, 409] width 87 height 18
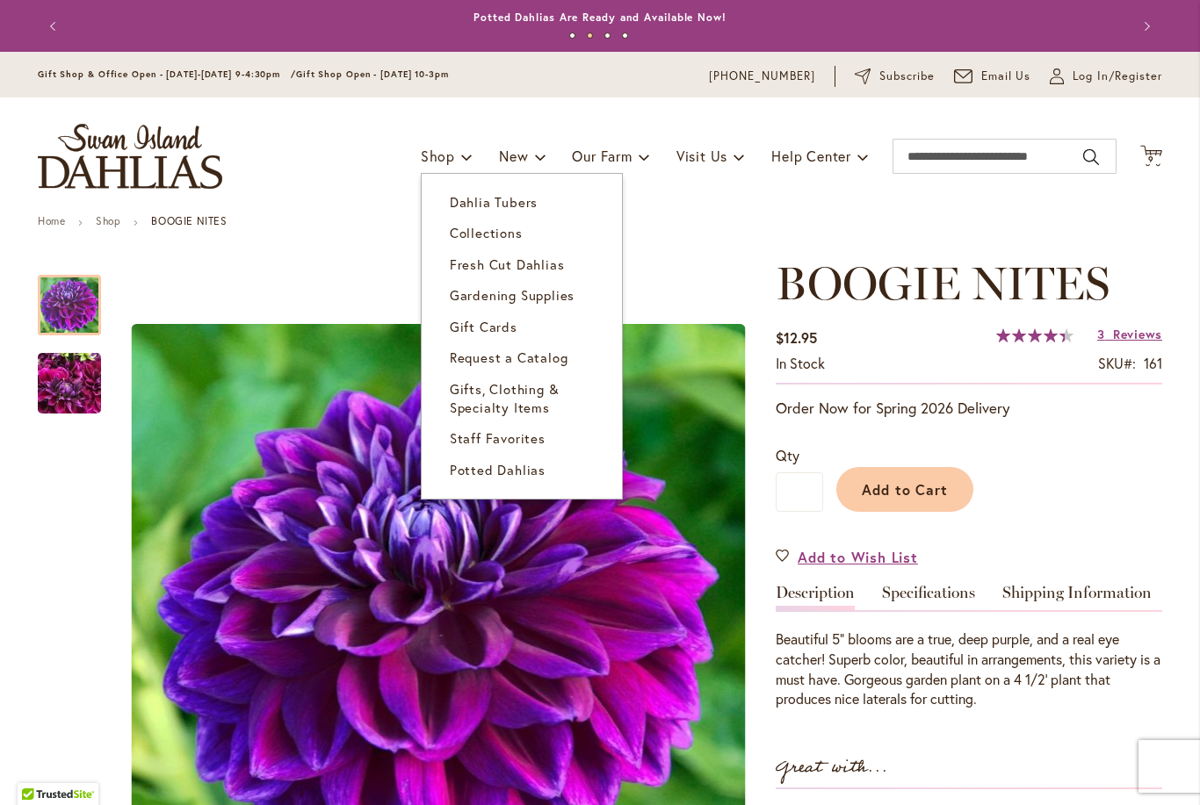
click at [465, 205] on span "Dahlia Tubers" at bounding box center [494, 202] width 88 height 18
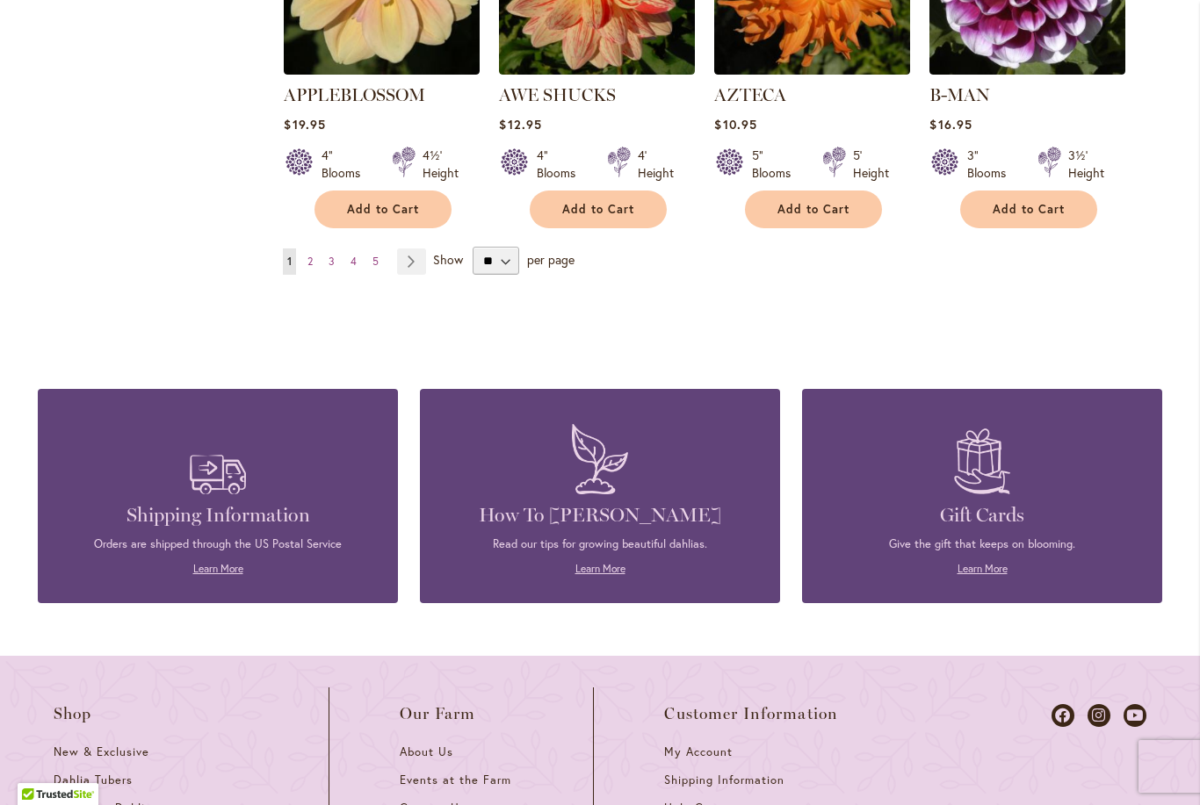
scroll to position [1421, 0]
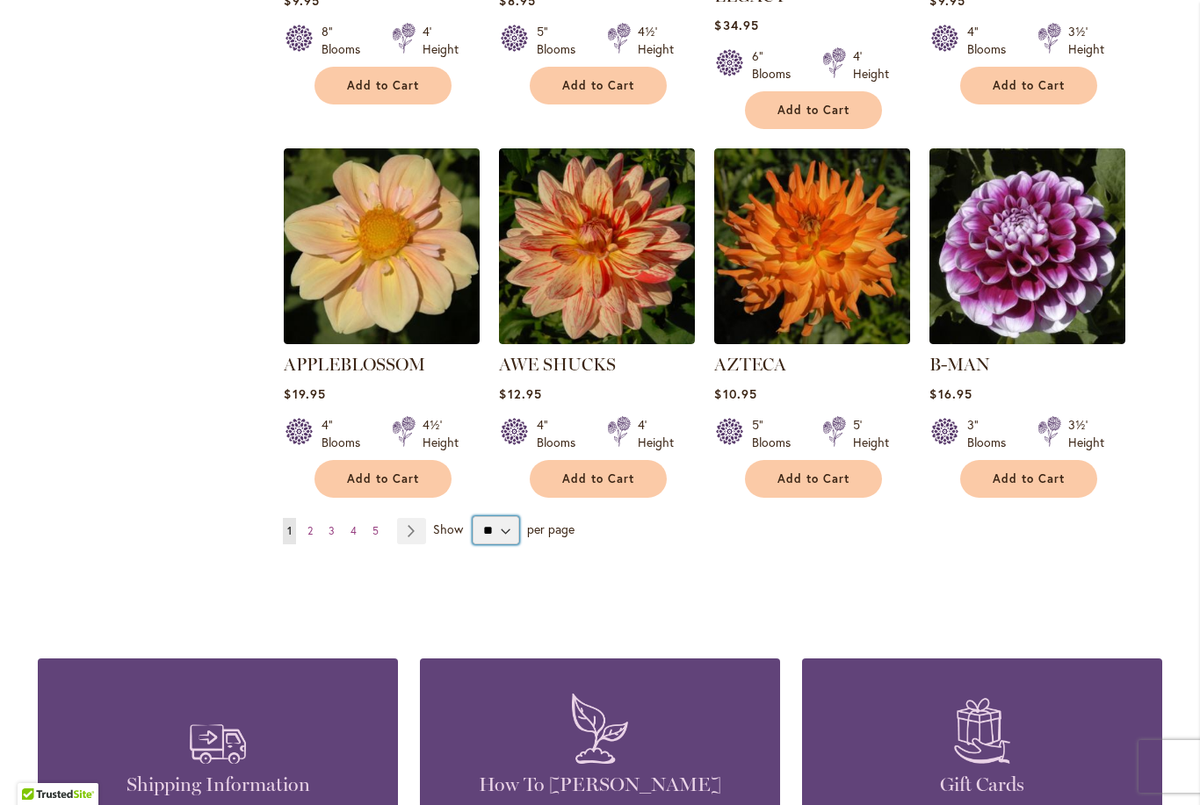
select select "**"
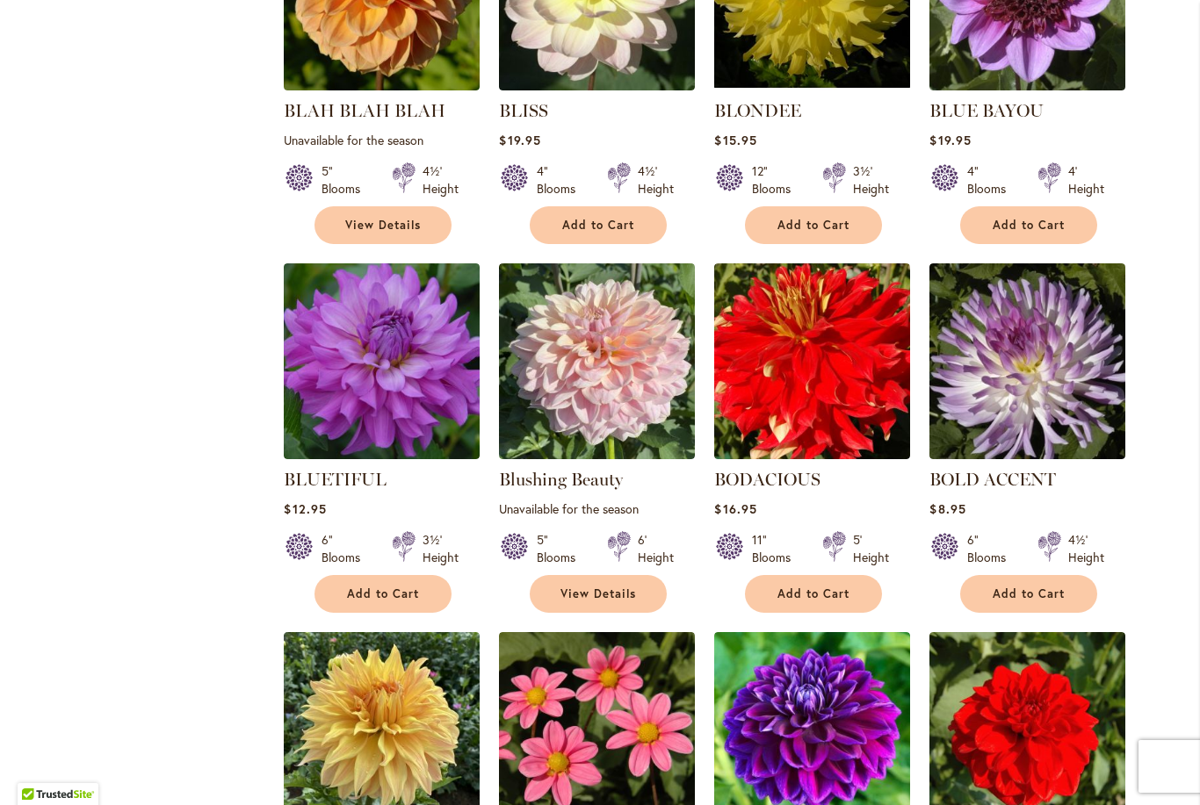
scroll to position [3915, 0]
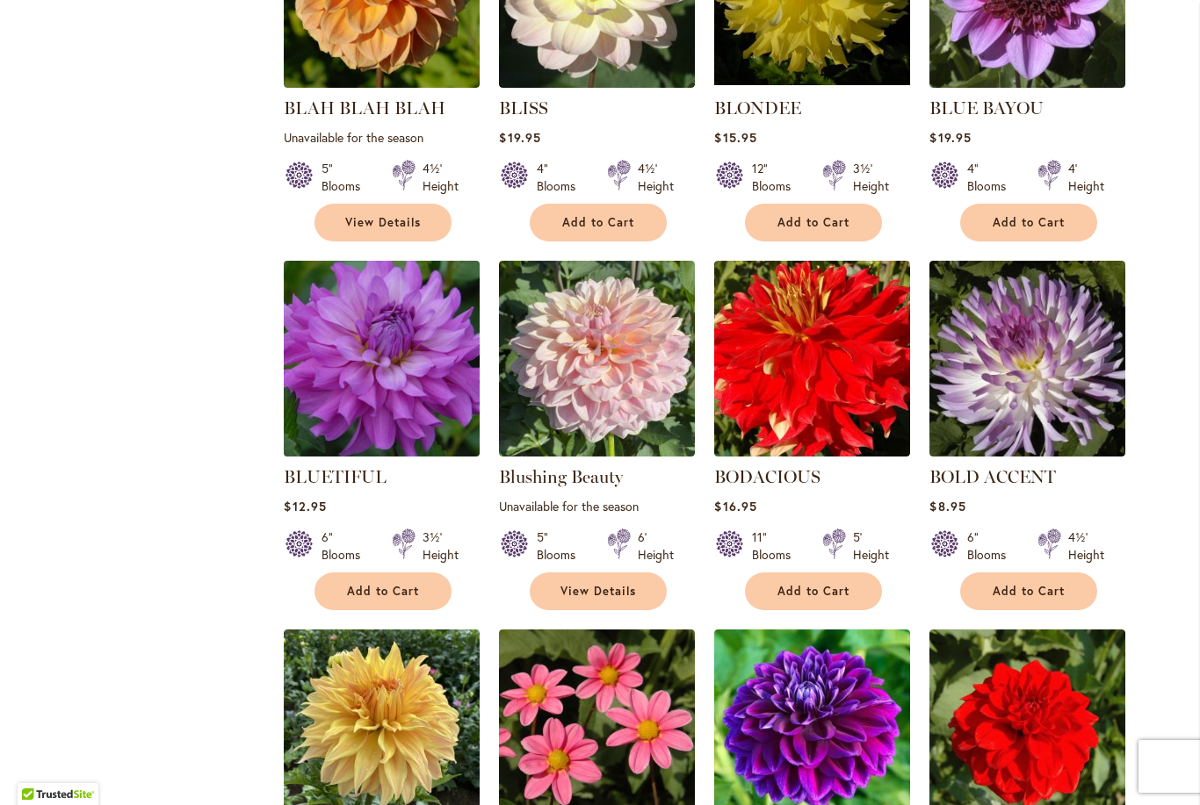
click at [388, 346] on img at bounding box center [382, 359] width 206 height 206
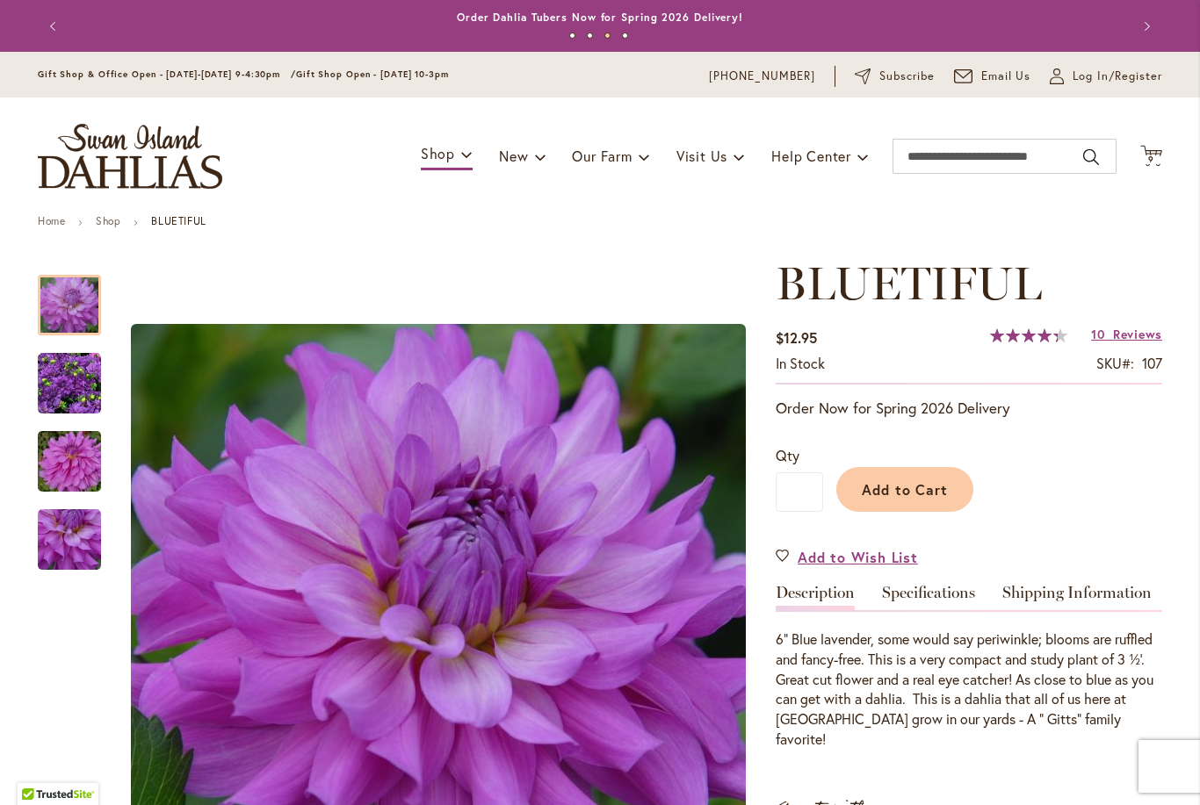
click at [75, 381] on img "Bluetiful" at bounding box center [69, 383] width 63 height 63
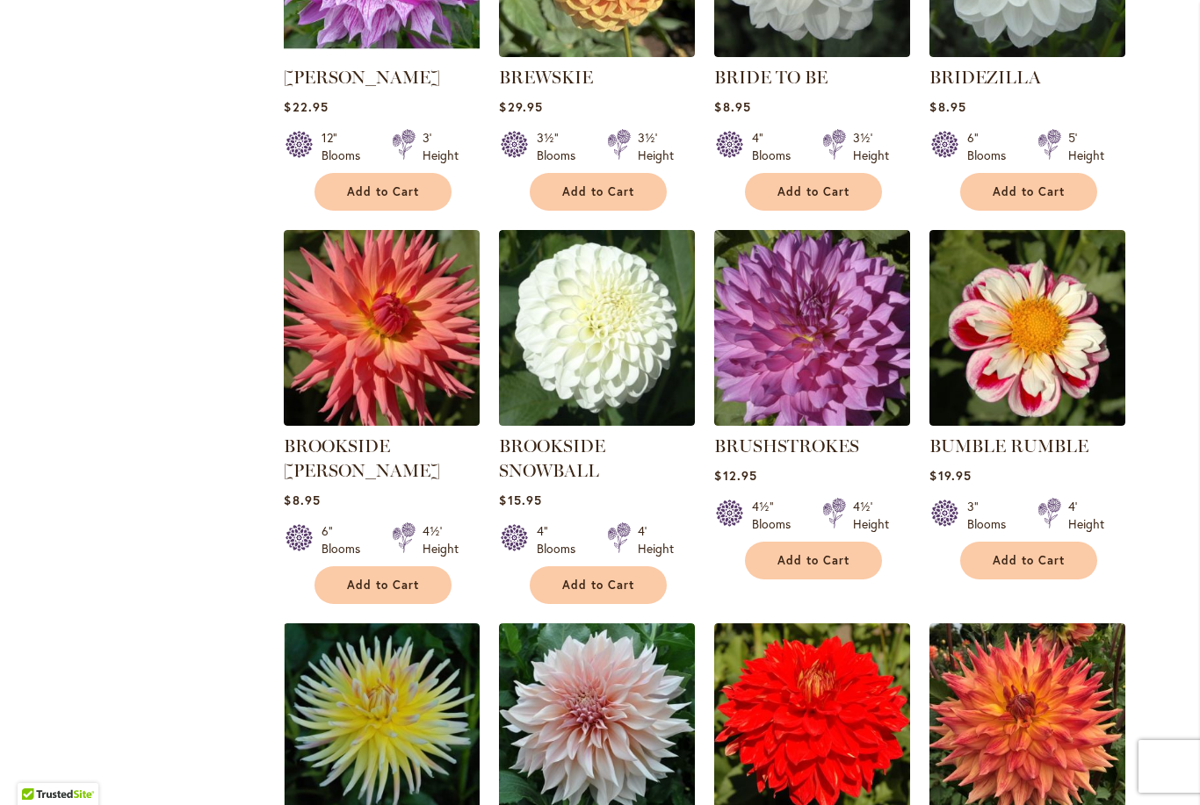
scroll to position [5081, 0]
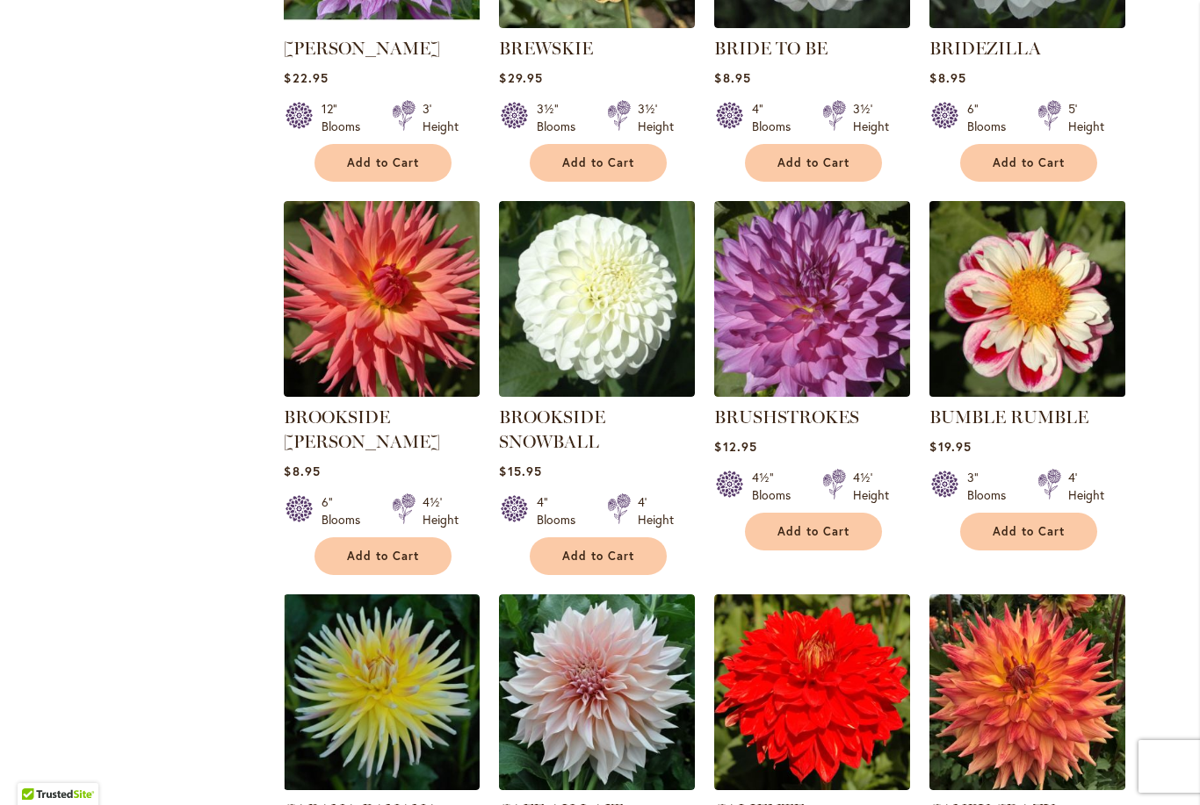
click at [1032, 288] on img at bounding box center [1028, 300] width 206 height 206
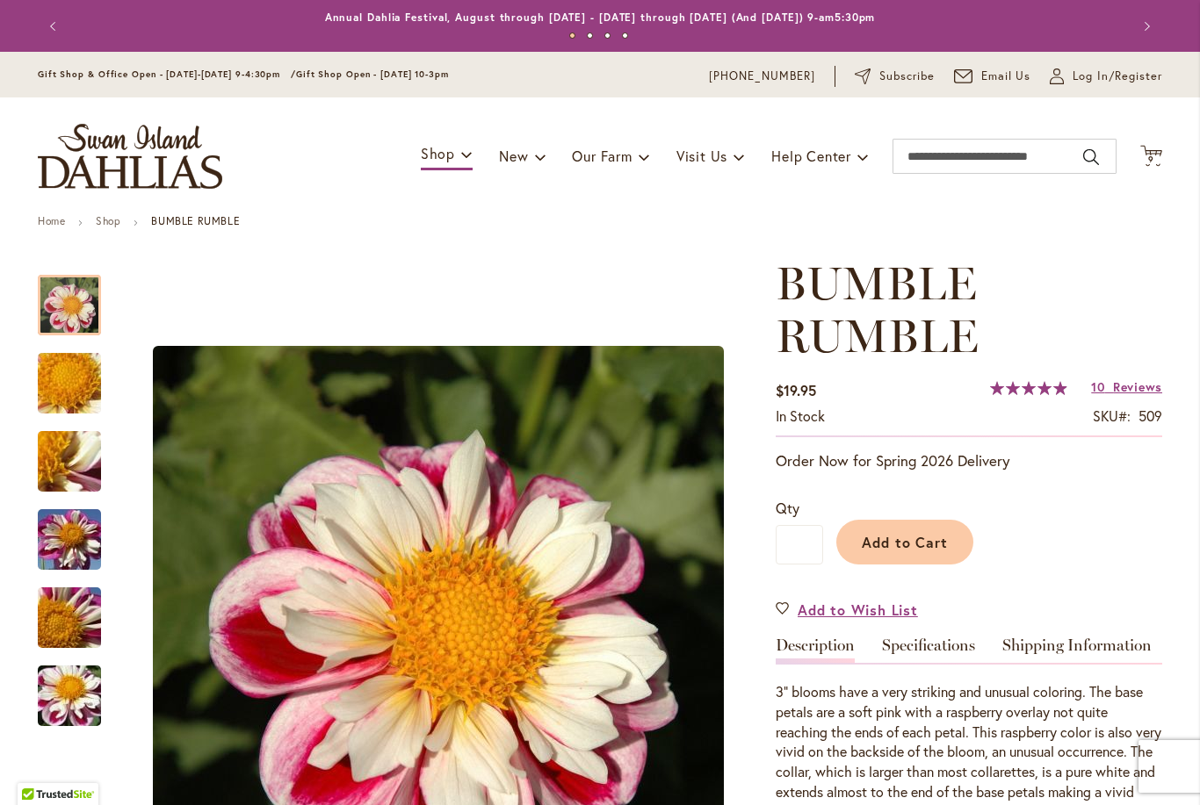
click at [74, 537] on img "BUMBLE RUMBLE" at bounding box center [69, 540] width 126 height 95
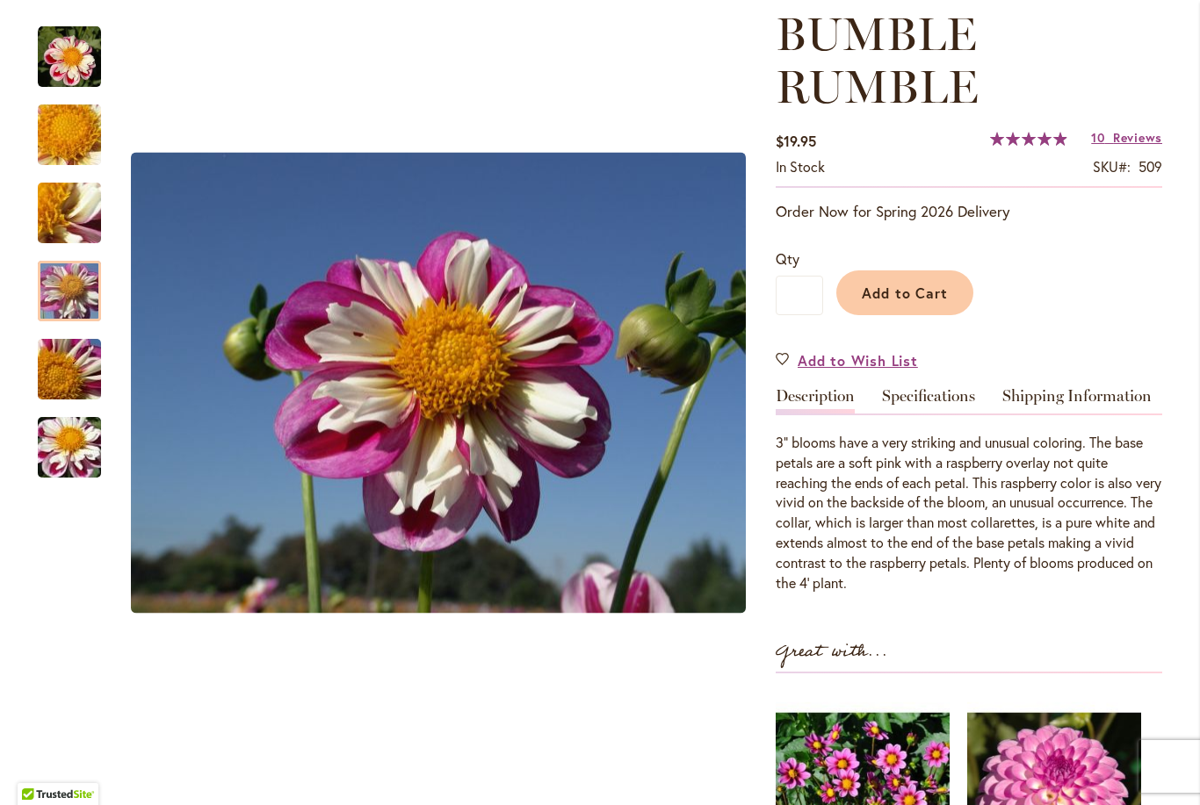
scroll to position [256, 0]
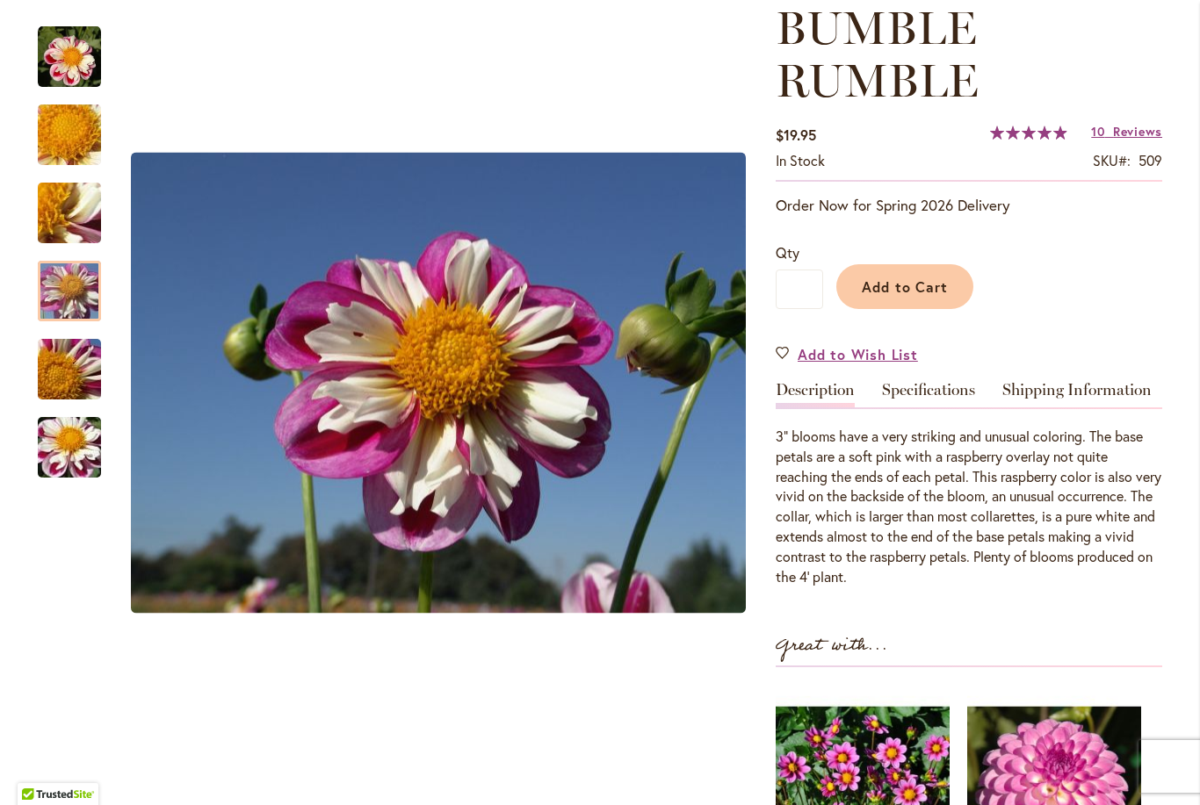
click at [78, 372] on img "BUMBLE RUMBLE" at bounding box center [69, 369] width 126 height 95
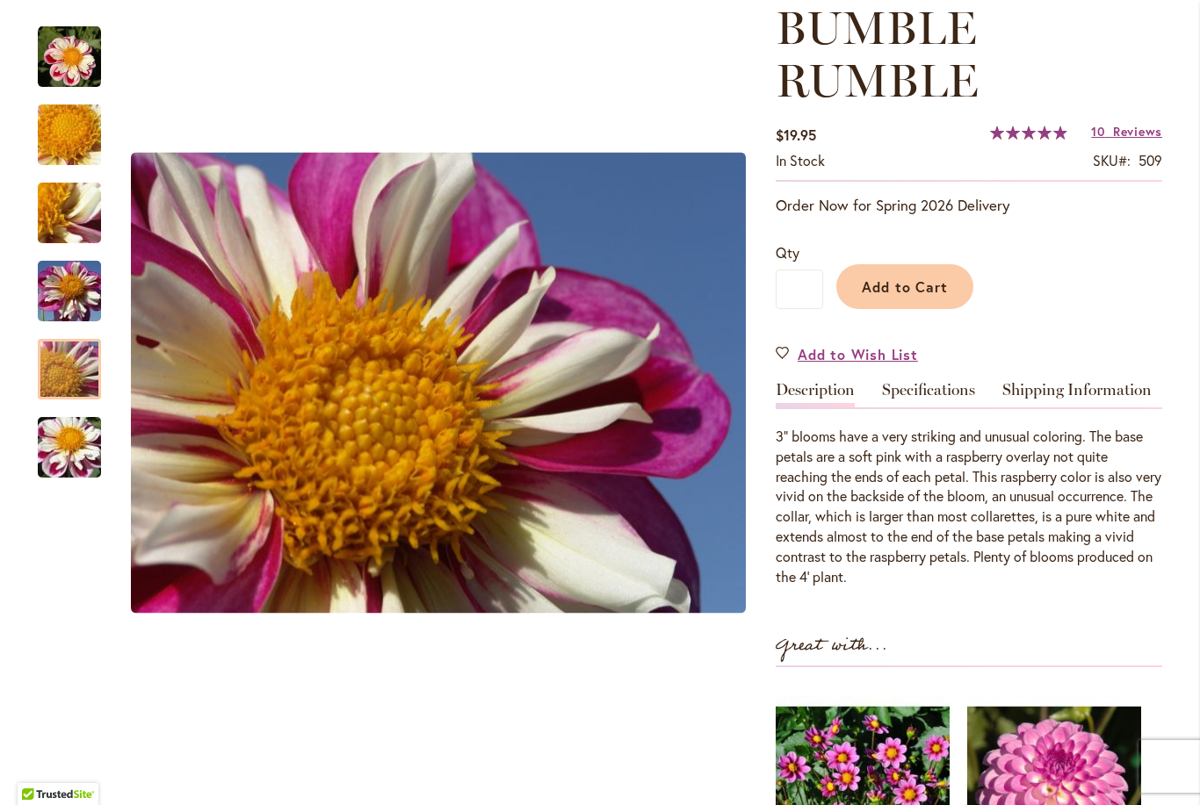
click at [55, 429] on img "BUMBLE RUMBLE" at bounding box center [69, 447] width 126 height 95
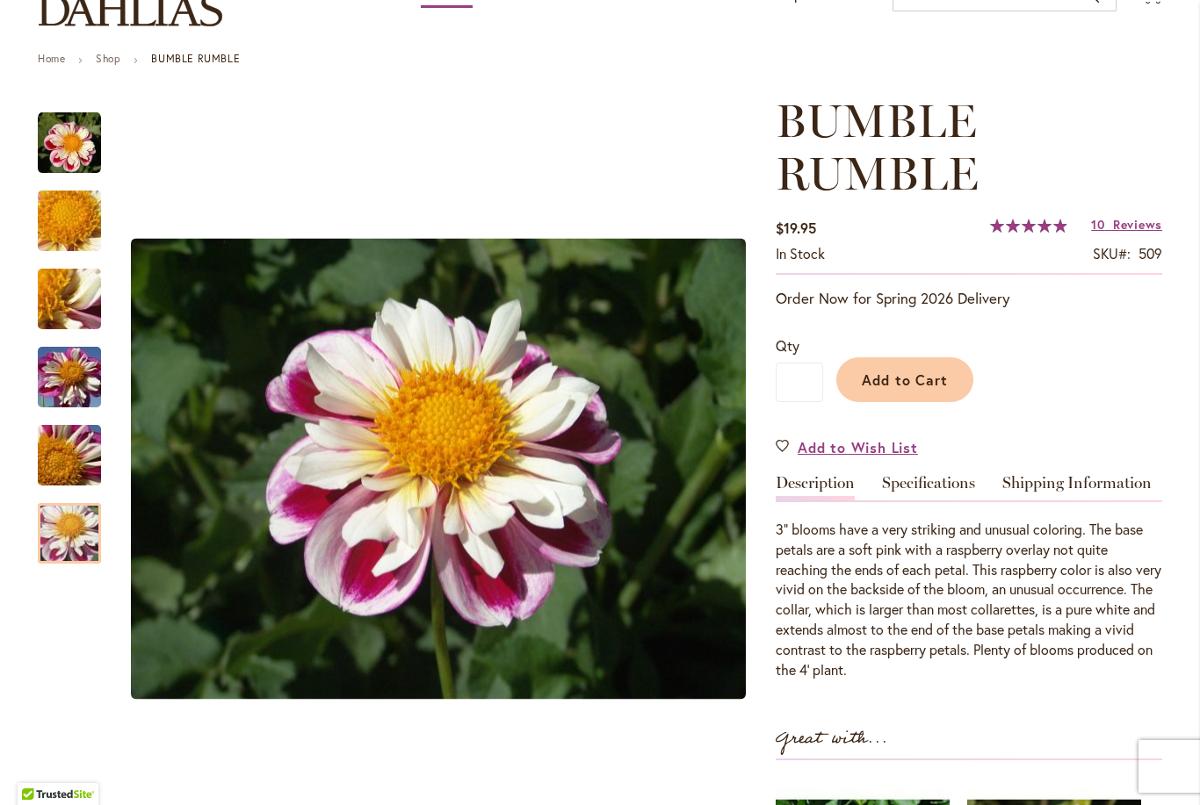
scroll to position [174, 0]
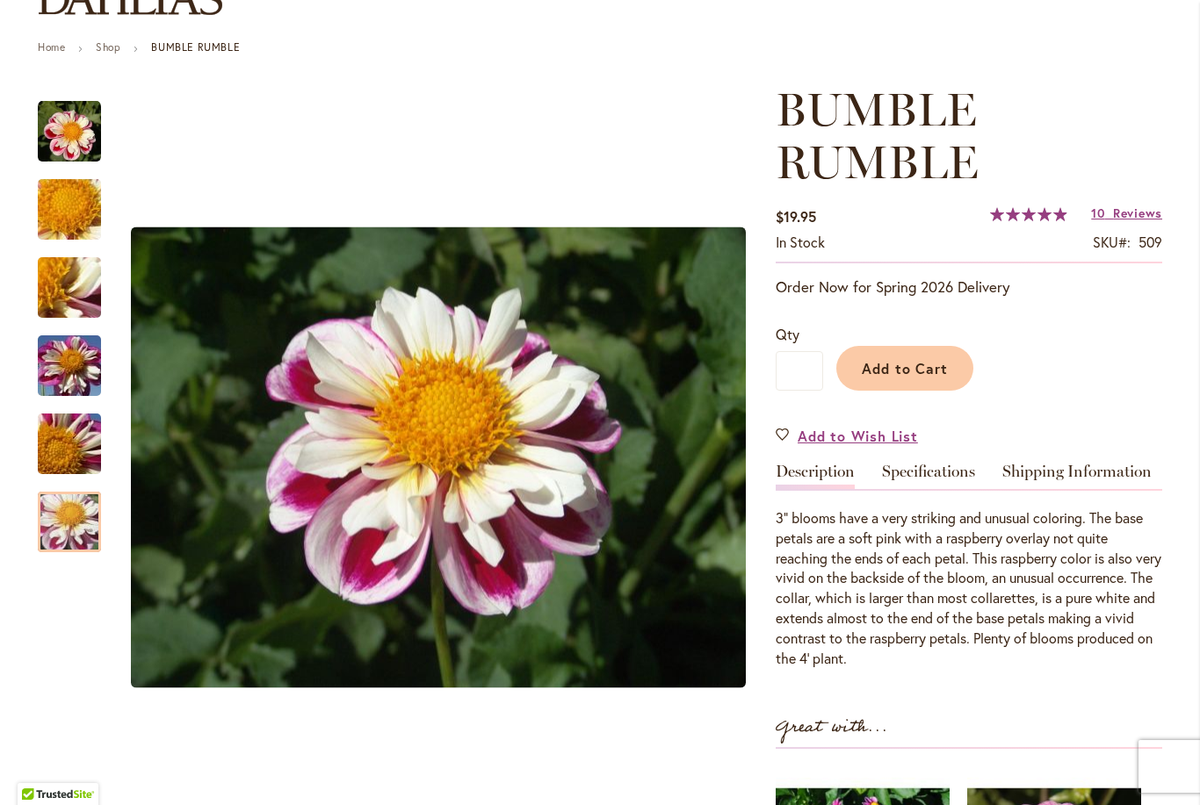
click at [86, 197] on img "BUMBLE RUMBLE" at bounding box center [69, 209] width 126 height 95
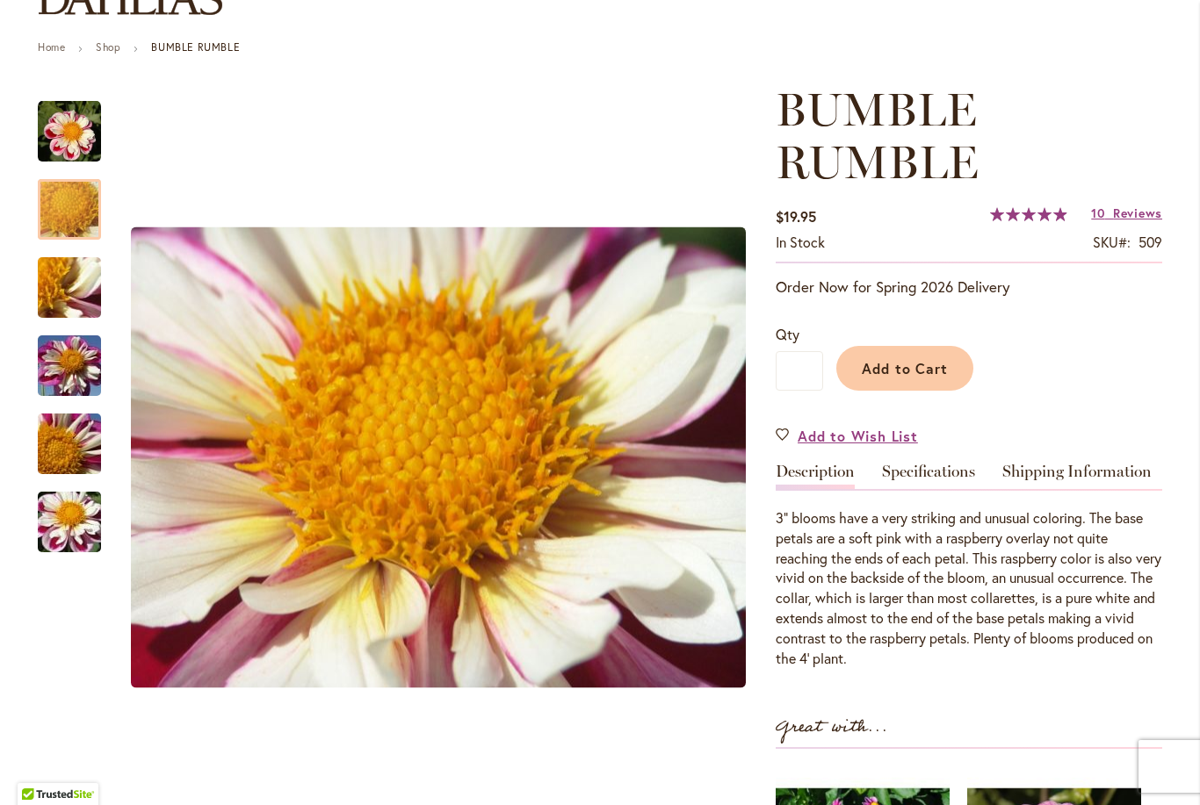
click at [87, 285] on img "BUMBLE RUMBLE" at bounding box center [69, 288] width 126 height 95
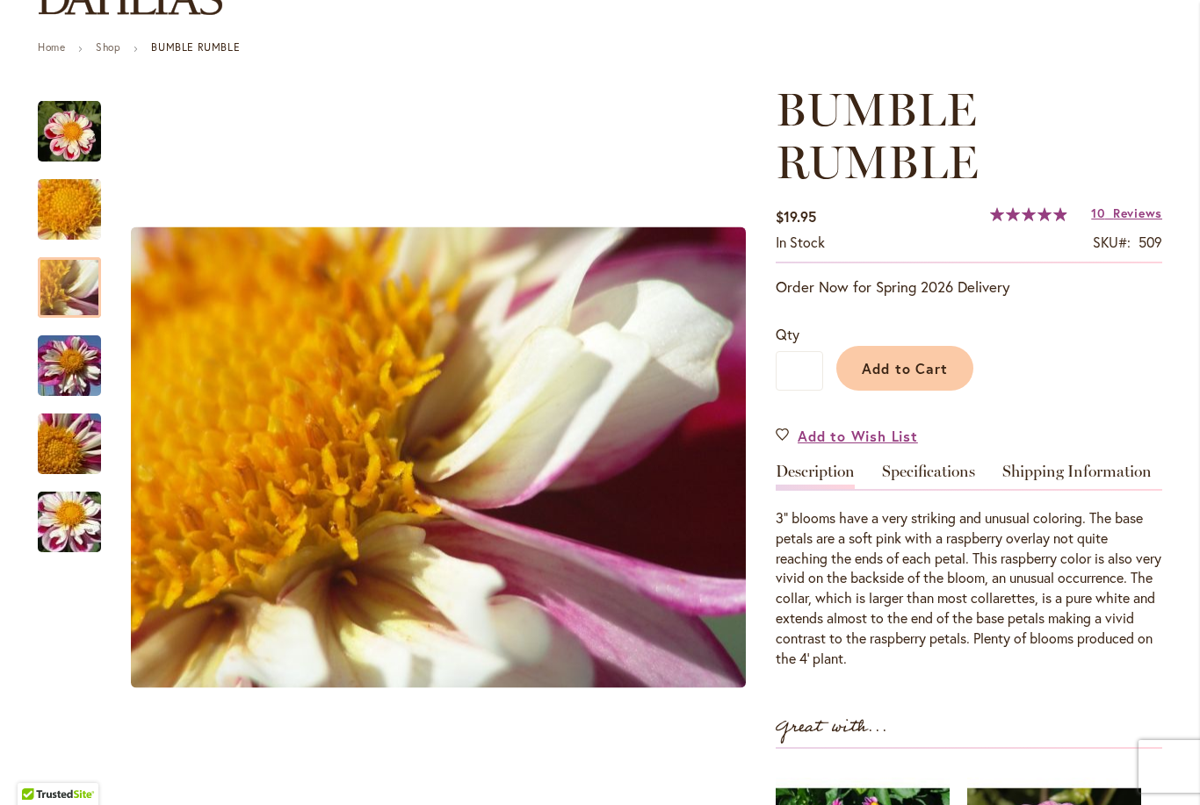
click at [85, 374] on img "BUMBLE RUMBLE" at bounding box center [69, 366] width 126 height 95
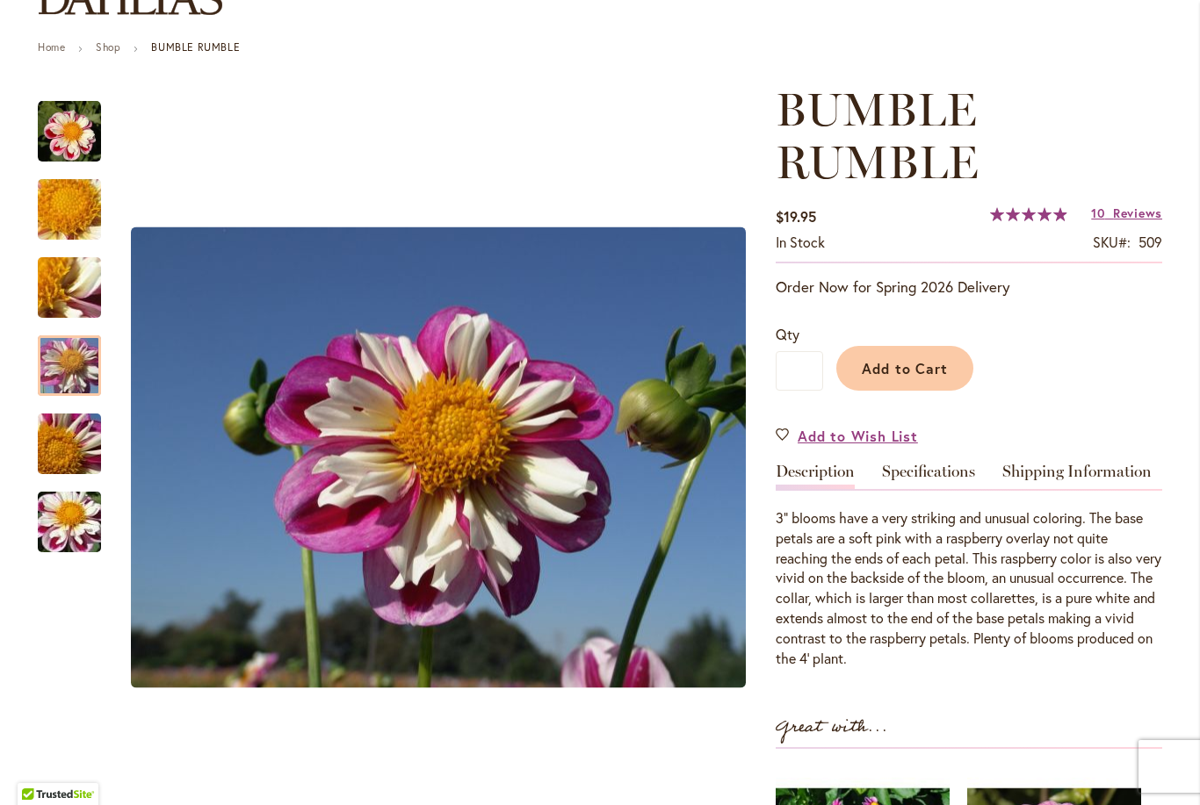
click at [90, 471] on img "BUMBLE RUMBLE" at bounding box center [69, 444] width 126 height 95
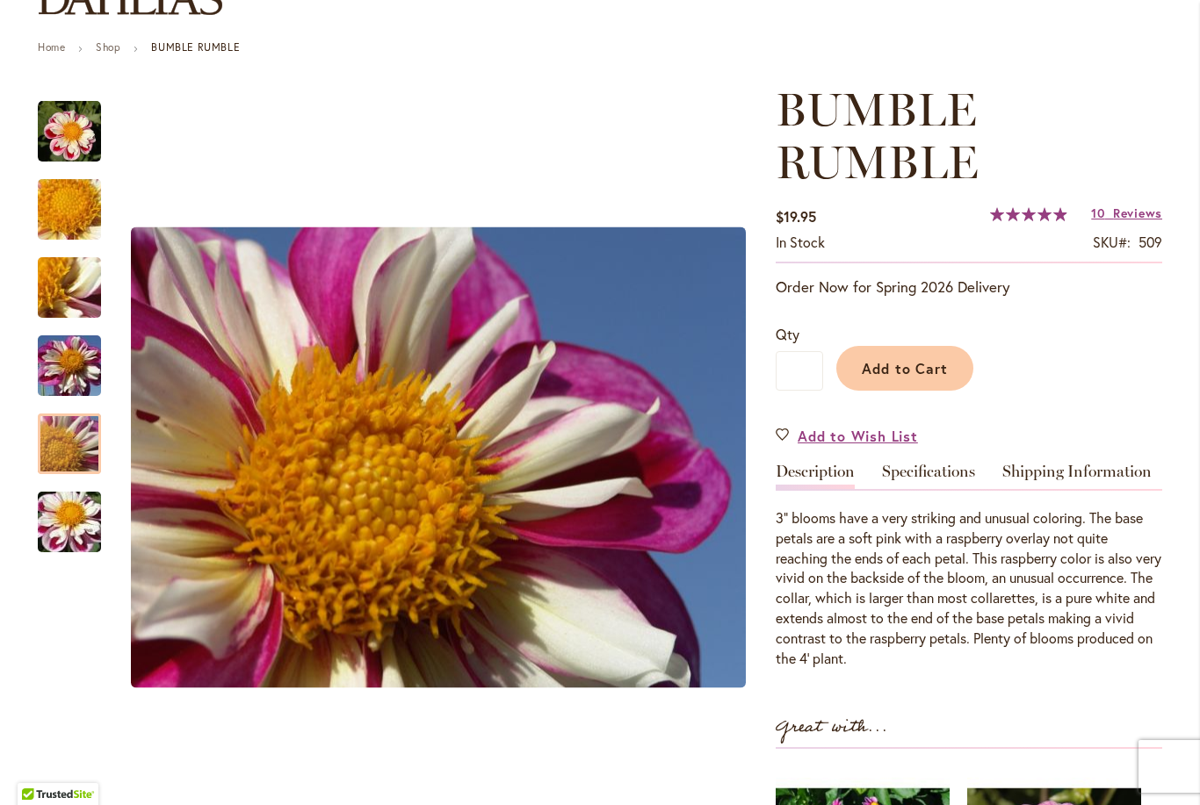
click at [85, 503] on img "BUMBLE RUMBLE" at bounding box center [69, 522] width 126 height 95
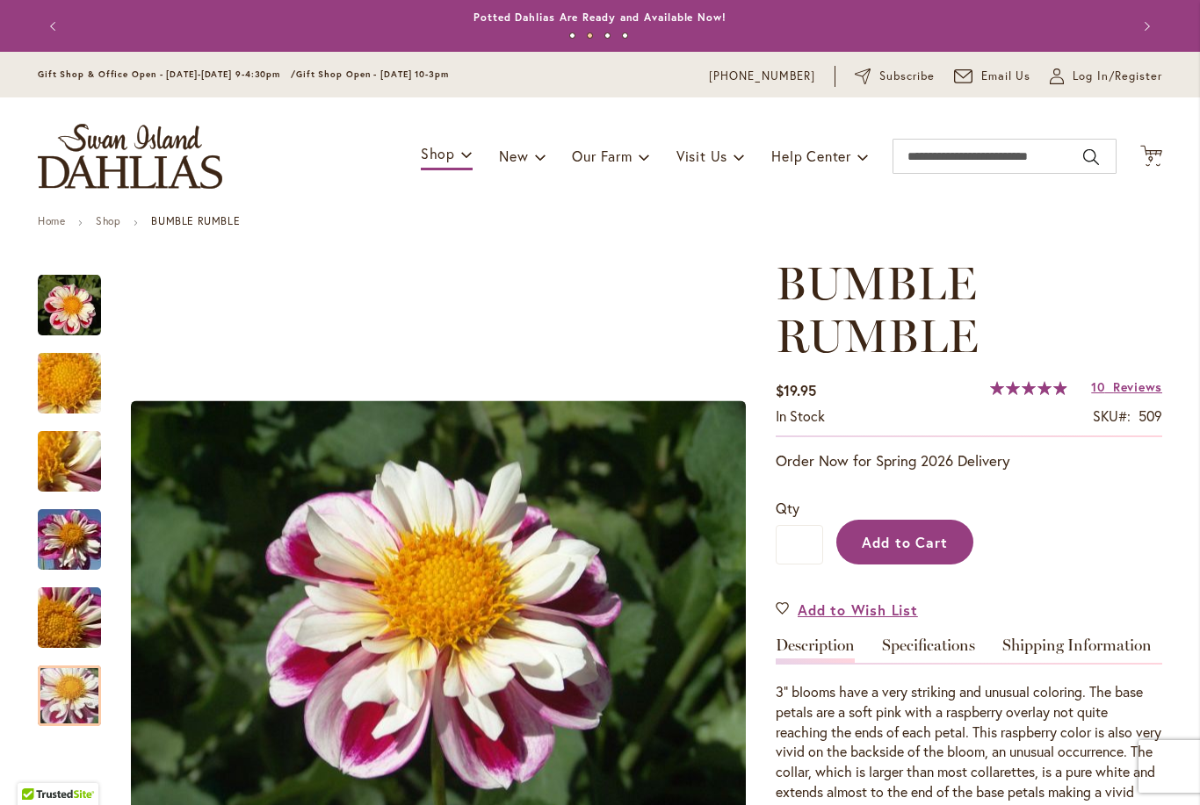
scroll to position [0, 0]
click at [930, 540] on span "Add to Cart" at bounding box center [905, 542] width 87 height 18
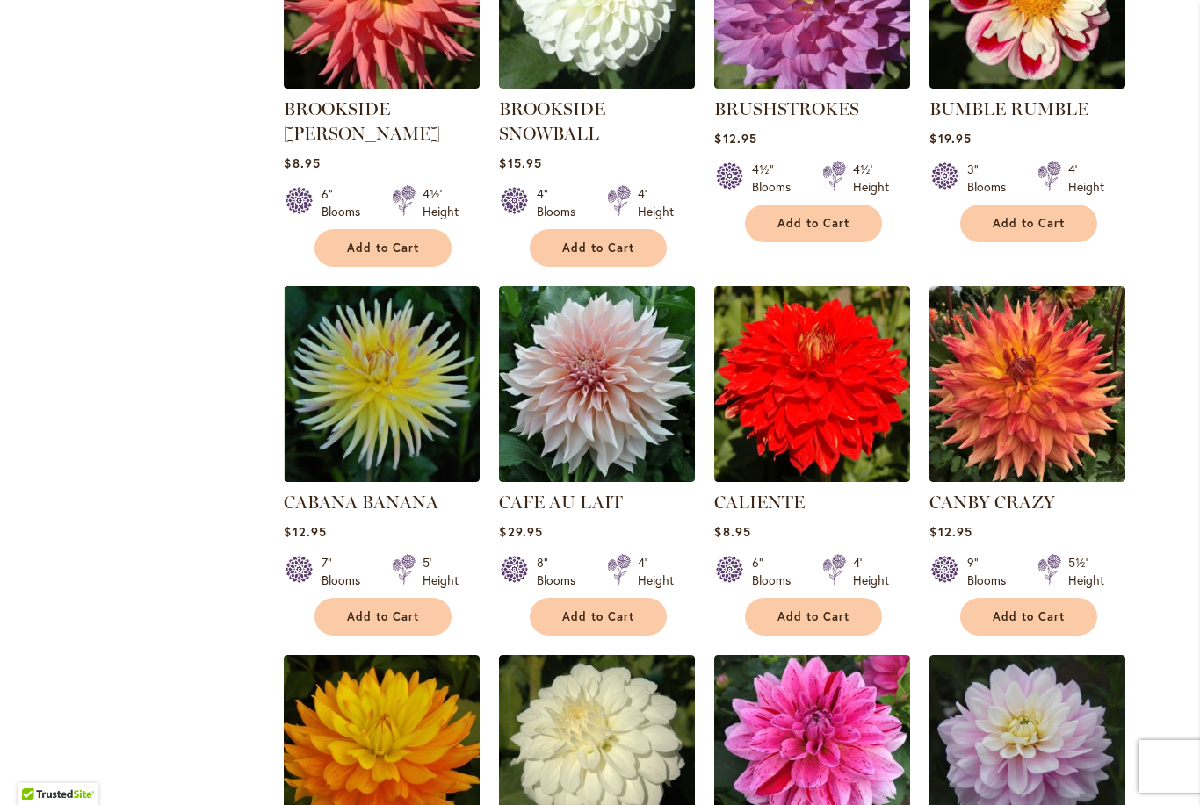
scroll to position [5798, 0]
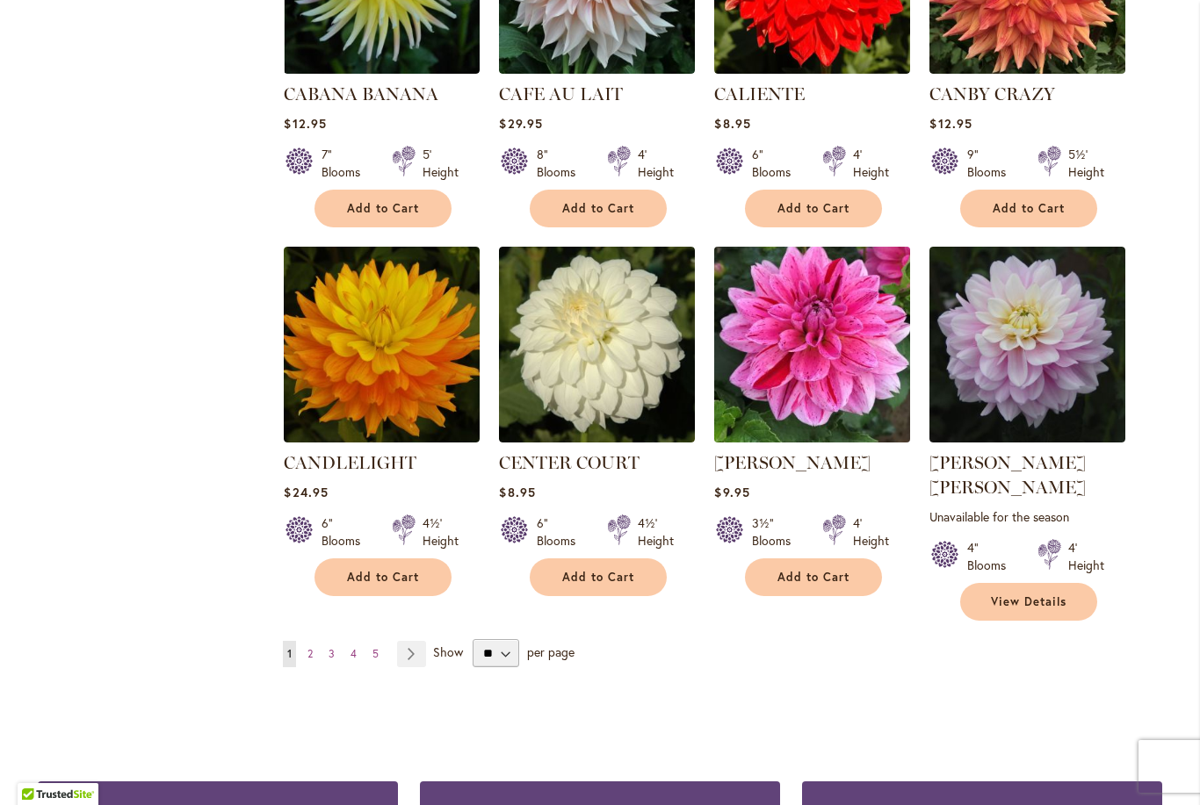
click at [817, 305] on img at bounding box center [813, 345] width 206 height 206
